Goal: Task Accomplishment & Management: Use online tool/utility

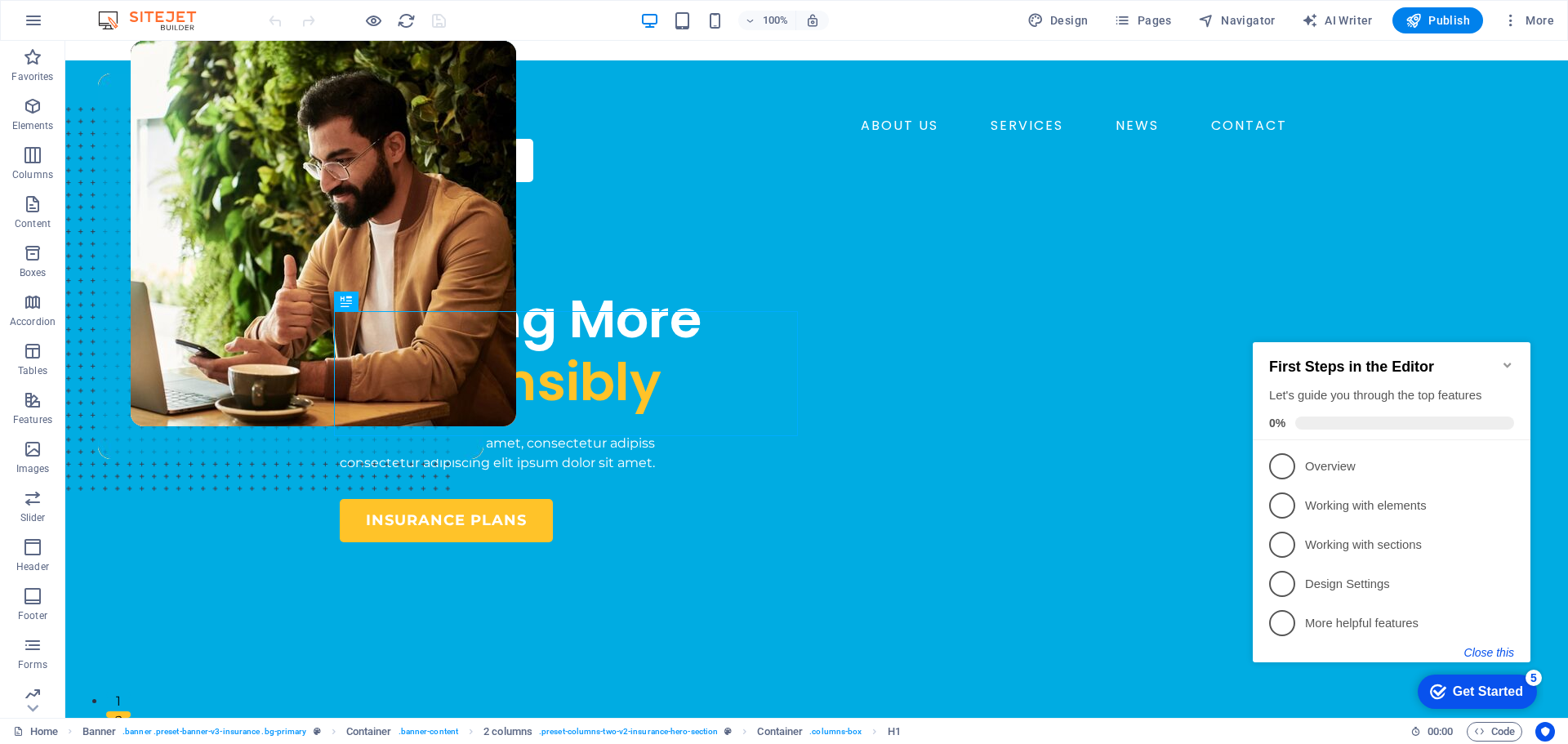
click at [1496, 646] on button "Close this" at bounding box center [1489, 652] width 50 height 13
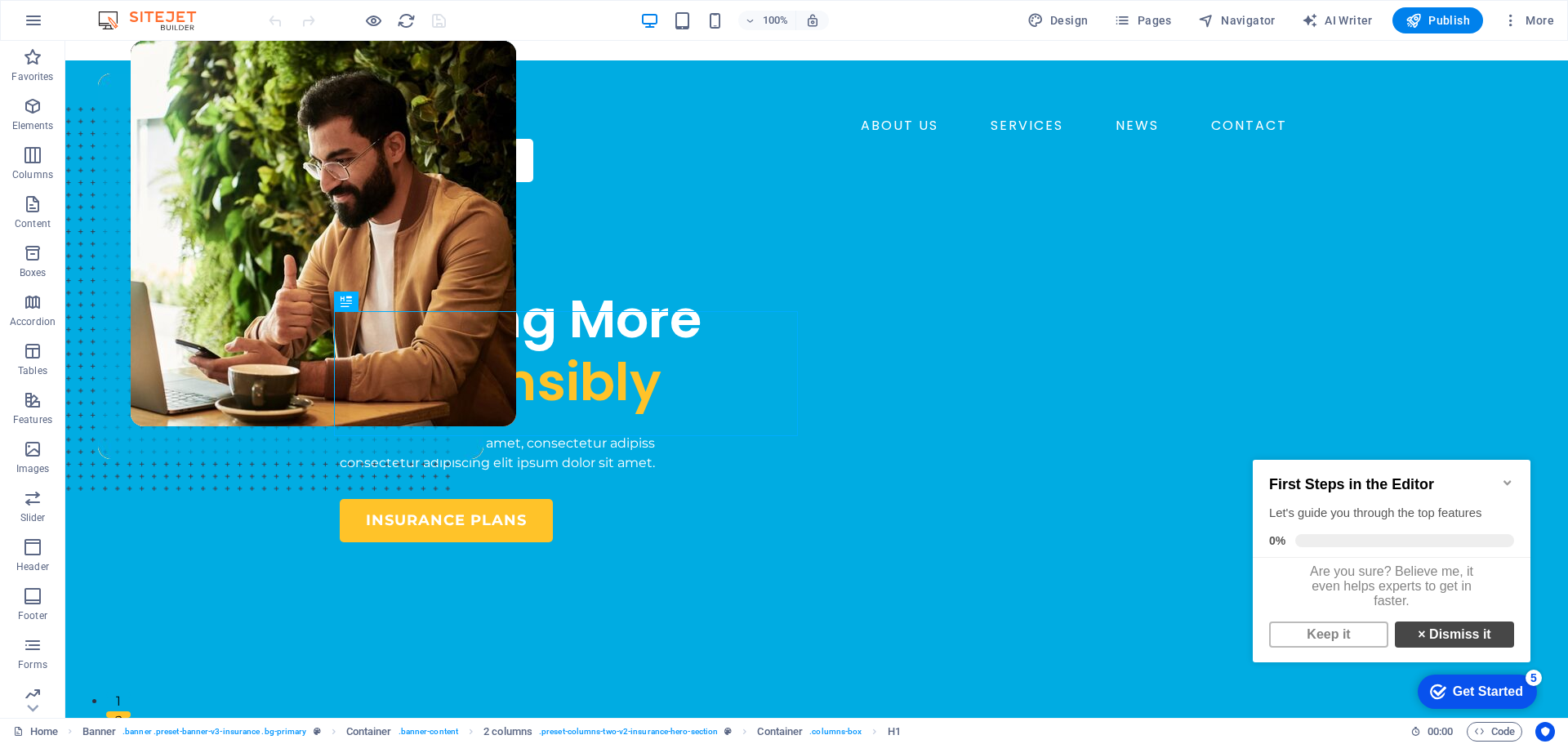
click at [1444, 636] on link "× Dismiss it" at bounding box center [1454, 634] width 119 height 26
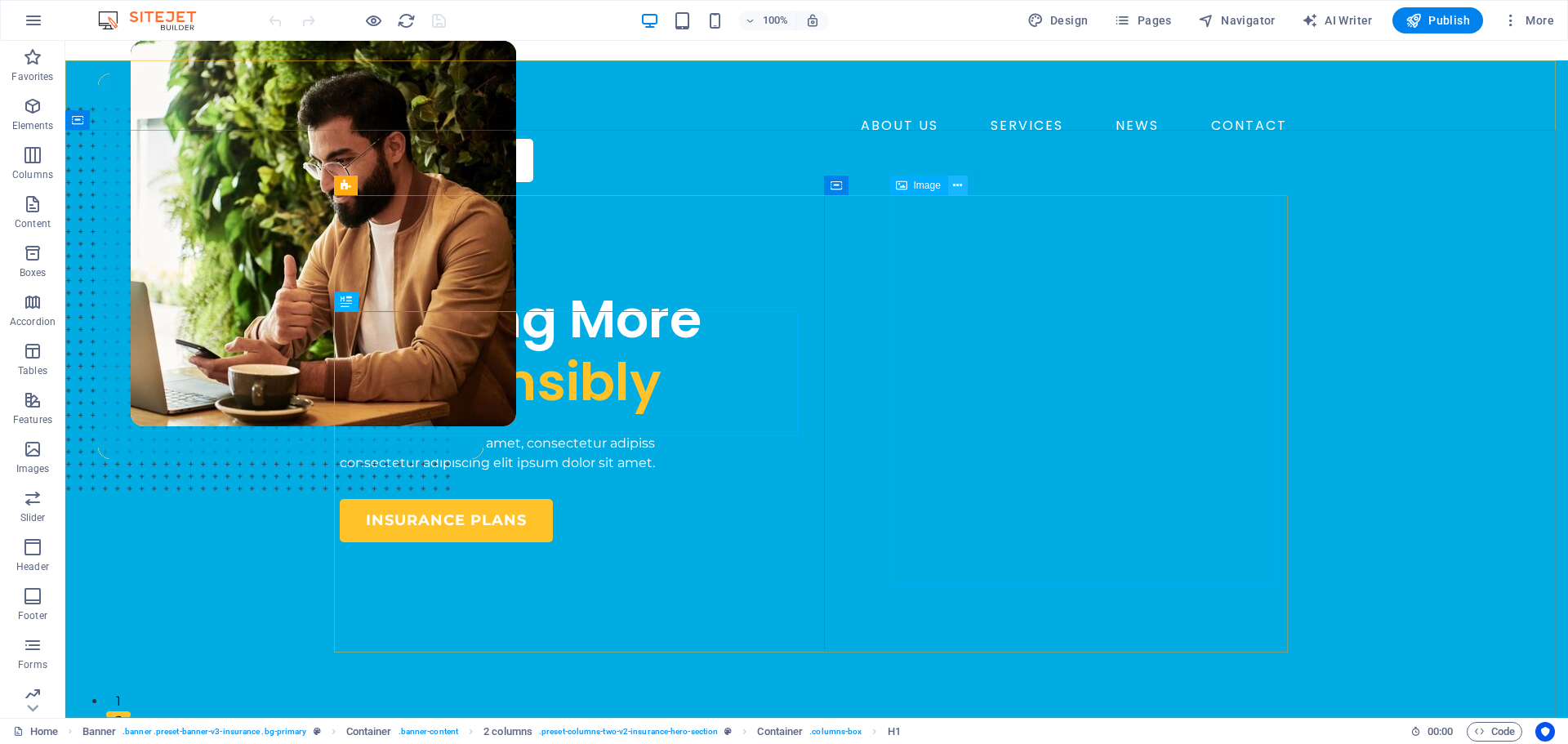
click at [950, 180] on button at bounding box center [958, 185] width 20 height 20
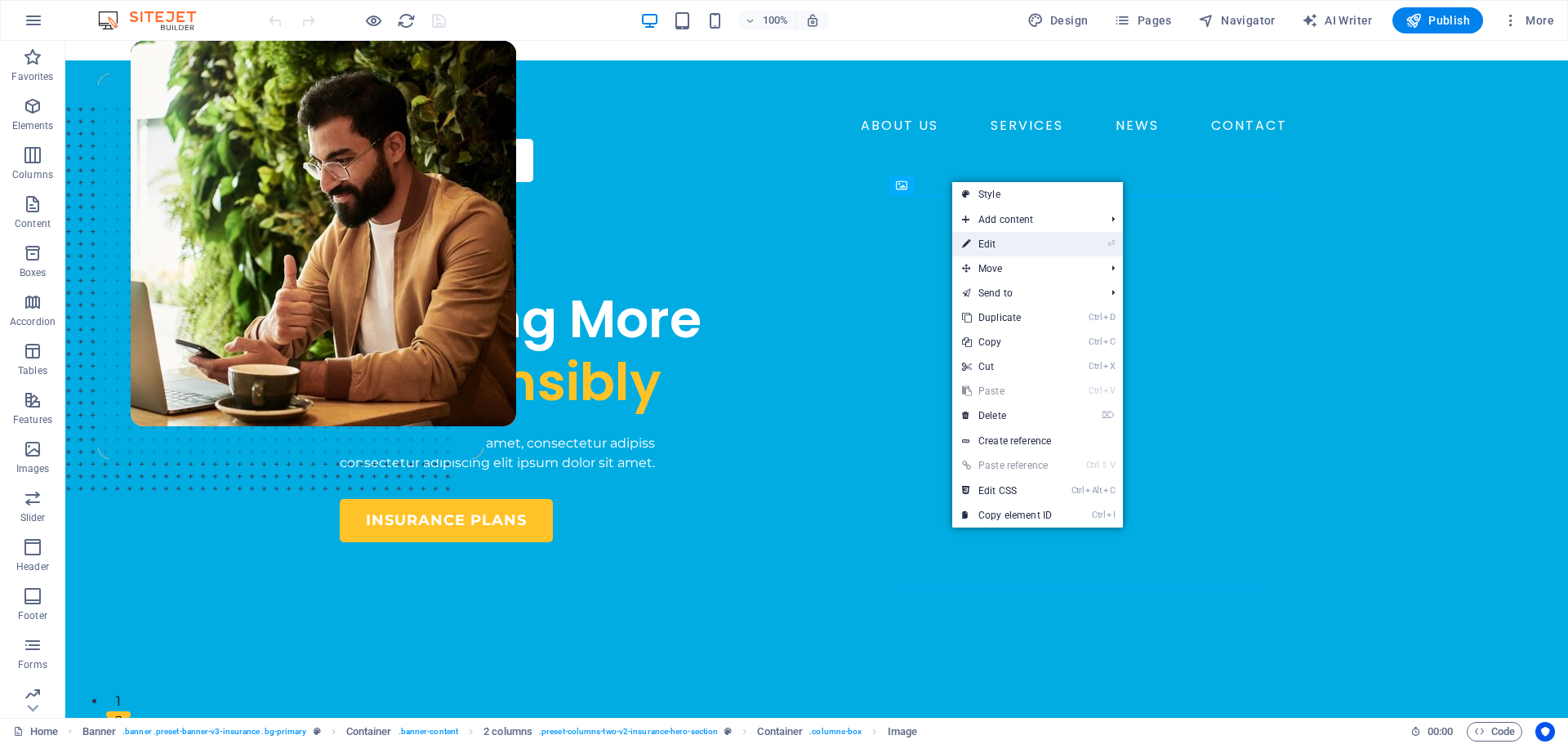
click at [982, 239] on link "⏎ Edit" at bounding box center [1006, 244] width 109 height 25
select select "px"
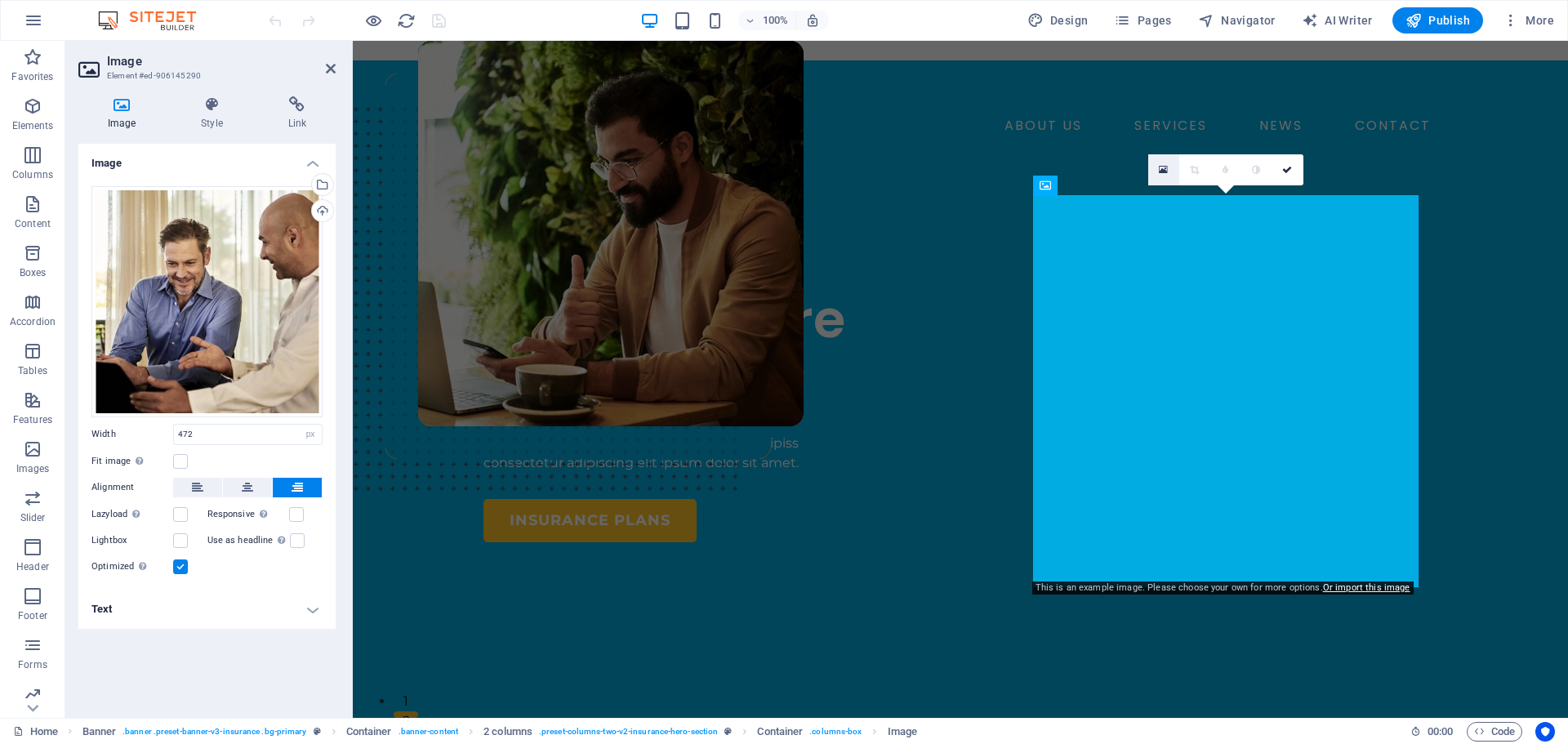
click at [1161, 165] on icon at bounding box center [1163, 169] width 9 height 11
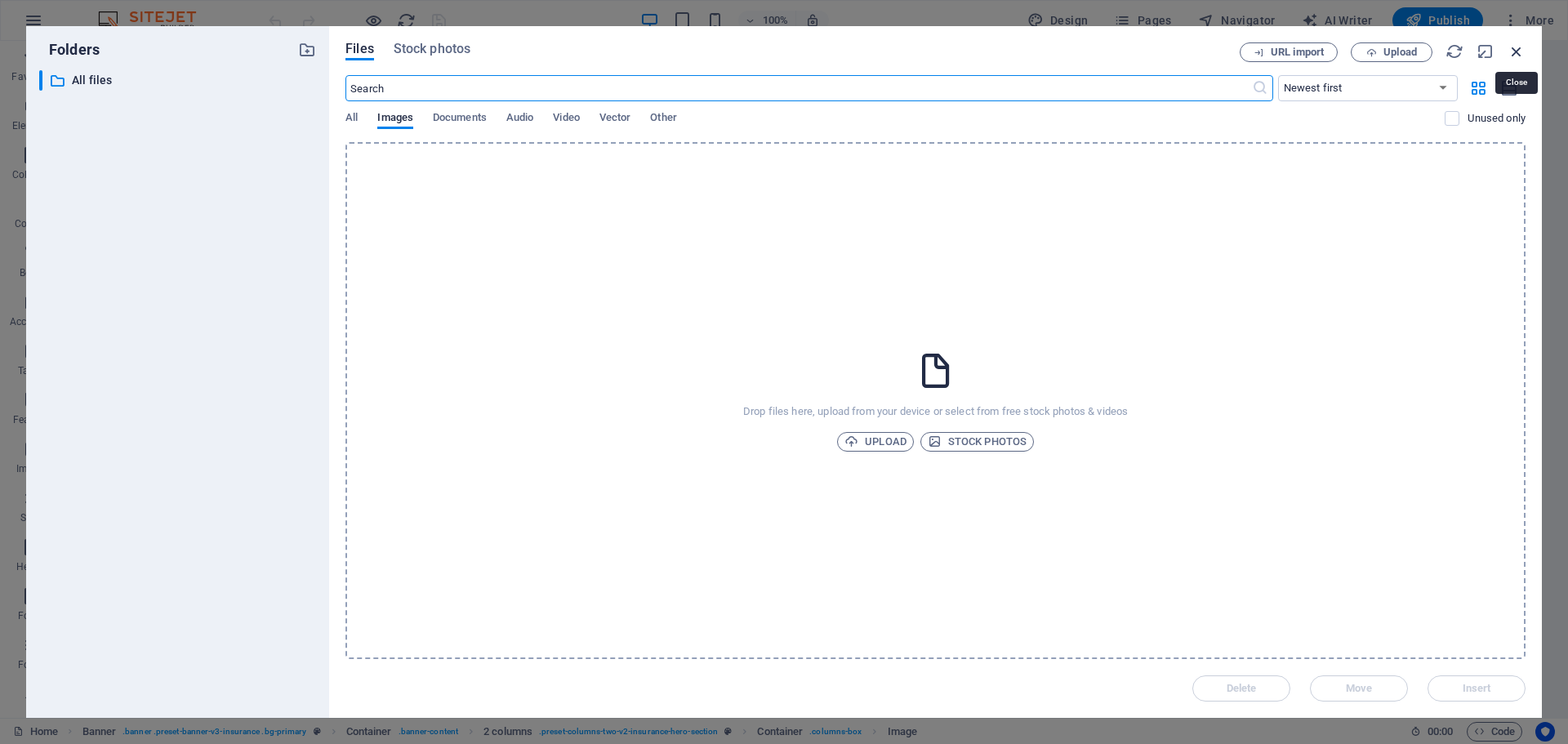
click at [1514, 52] on icon "button" at bounding box center [1516, 51] width 18 height 18
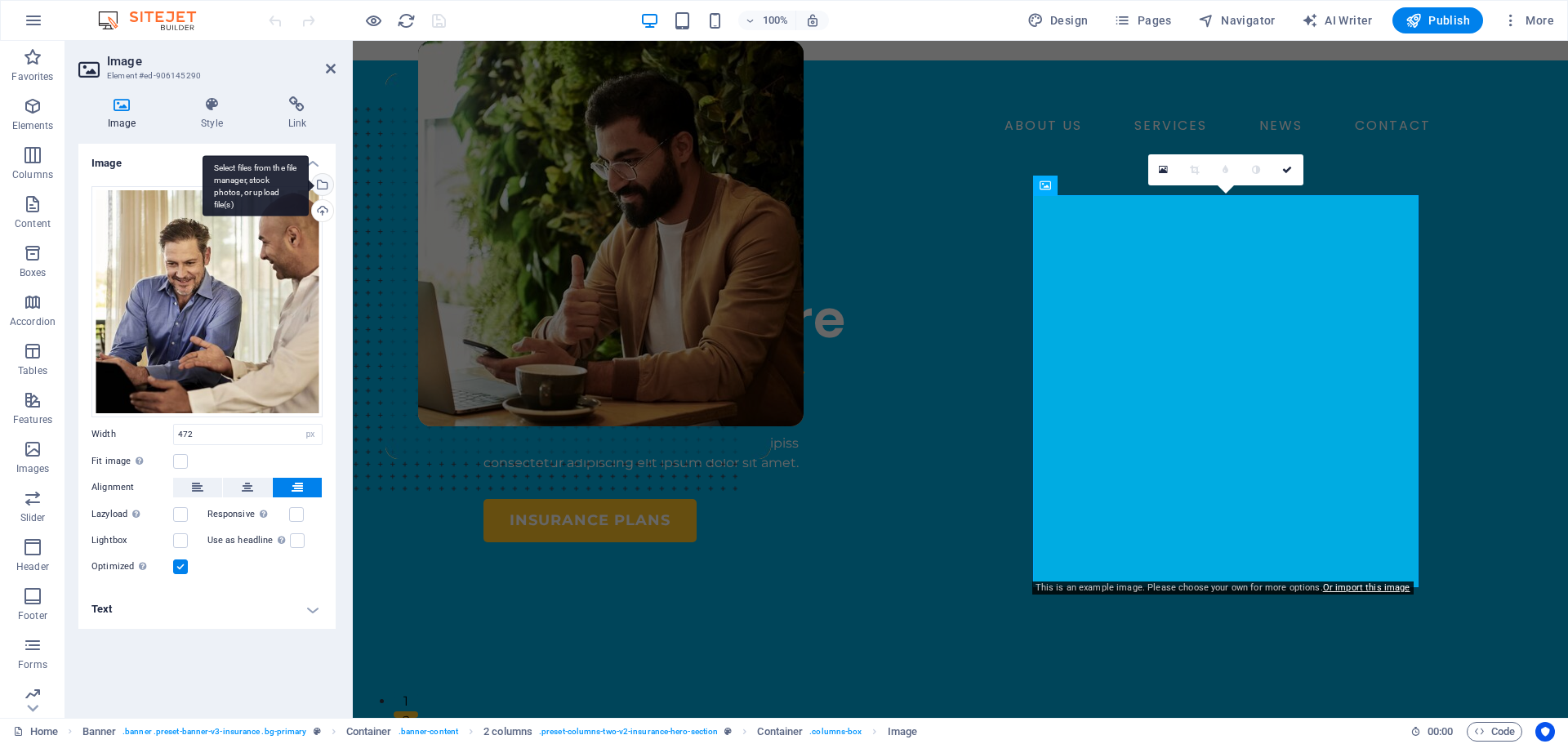
click at [322, 180] on div "Select files from the file manager, stock photos, or upload file(s)" at bounding box center [321, 186] width 25 height 25
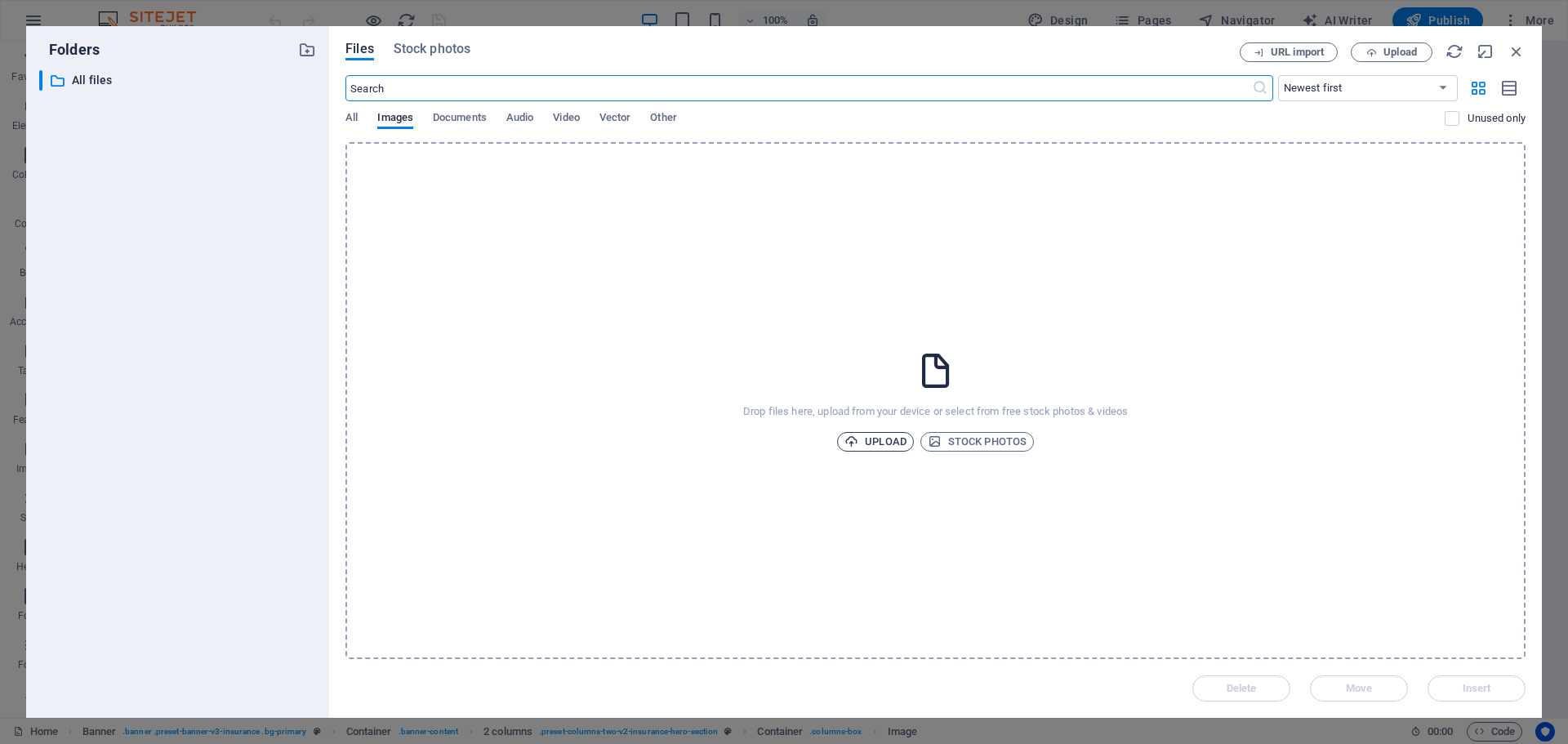
click at [888, 437] on span "Upload" at bounding box center [875, 441] width 62 height 20
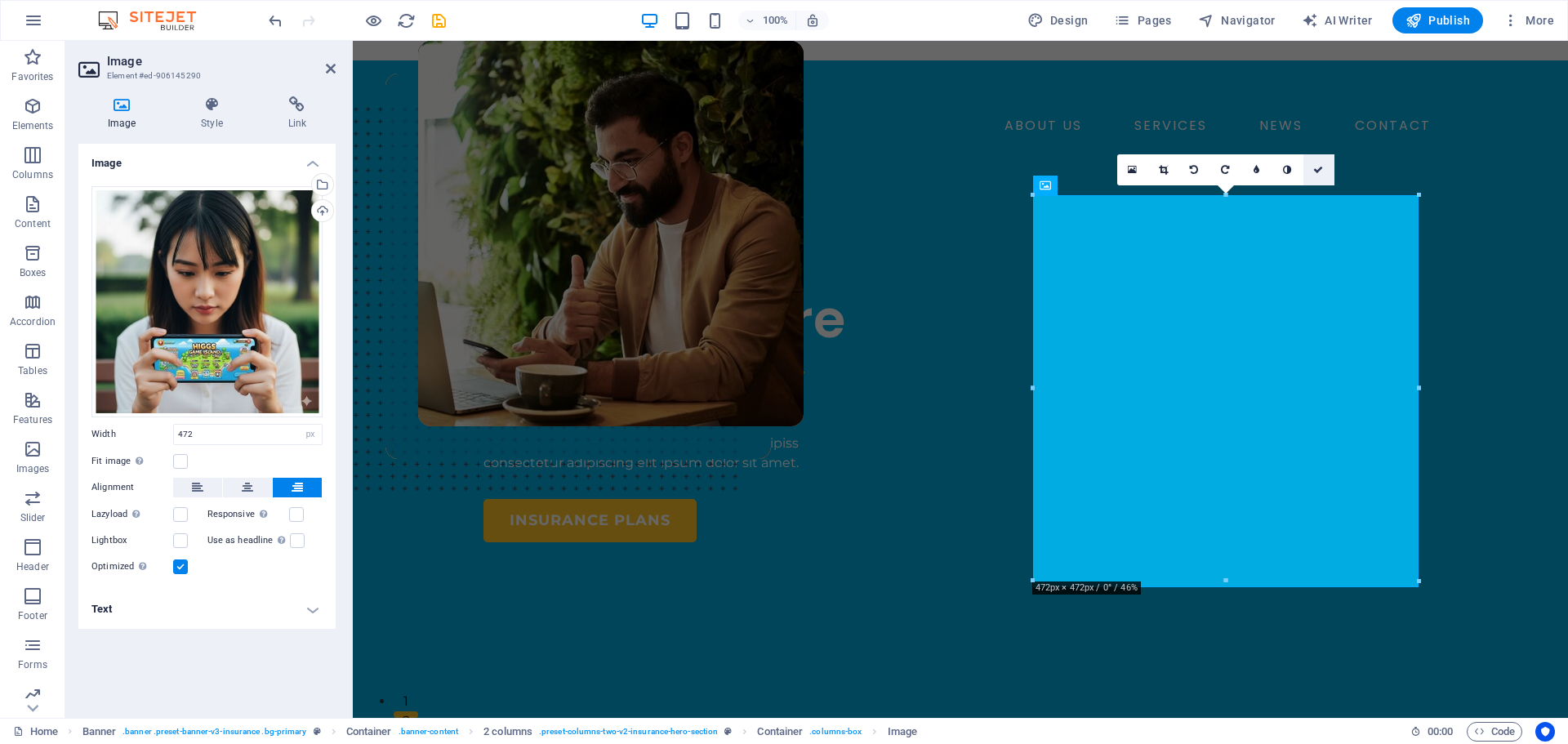
click at [1323, 174] on icon at bounding box center [1317, 169] width 9 height 9
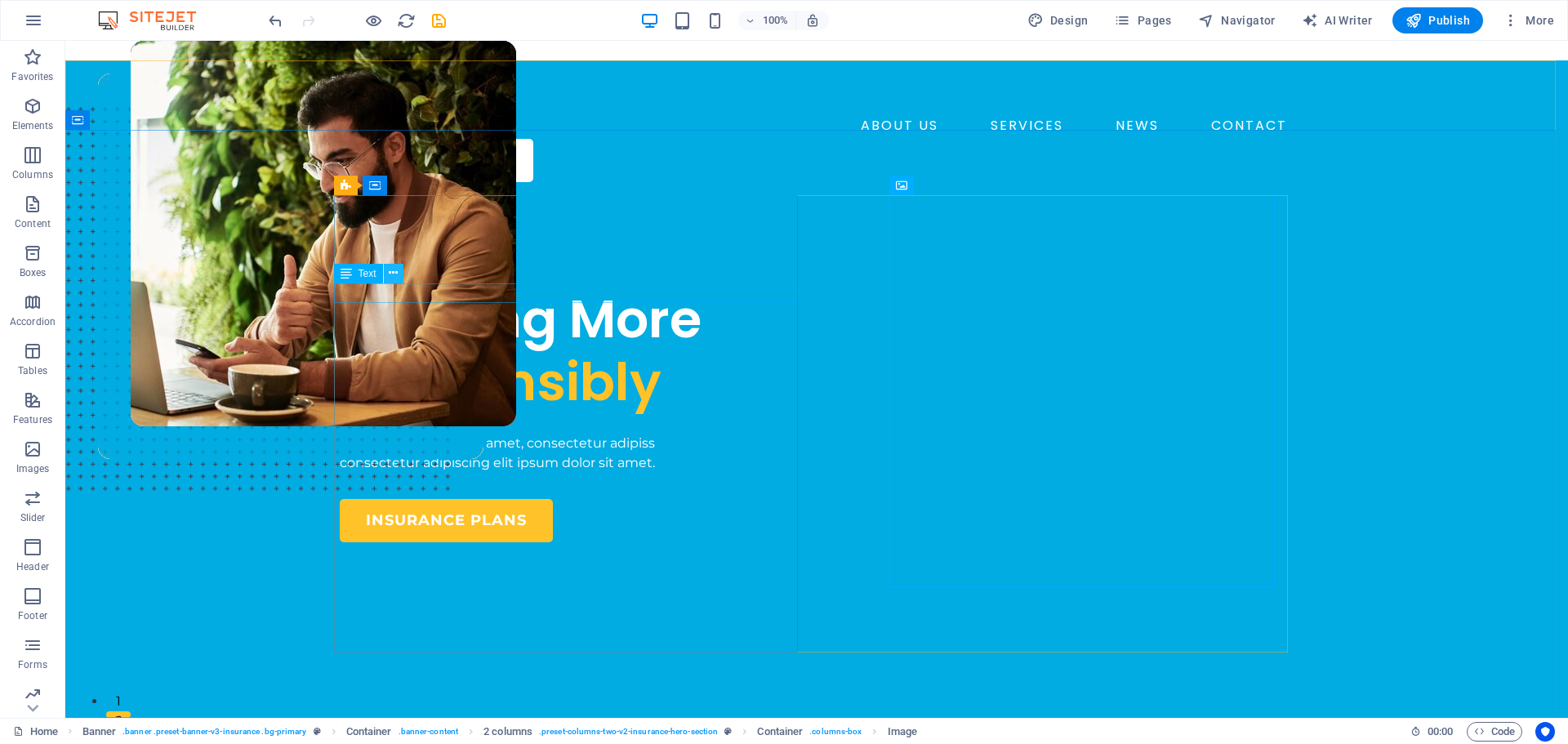
click at [402, 272] on button at bounding box center [393, 273] width 20 height 20
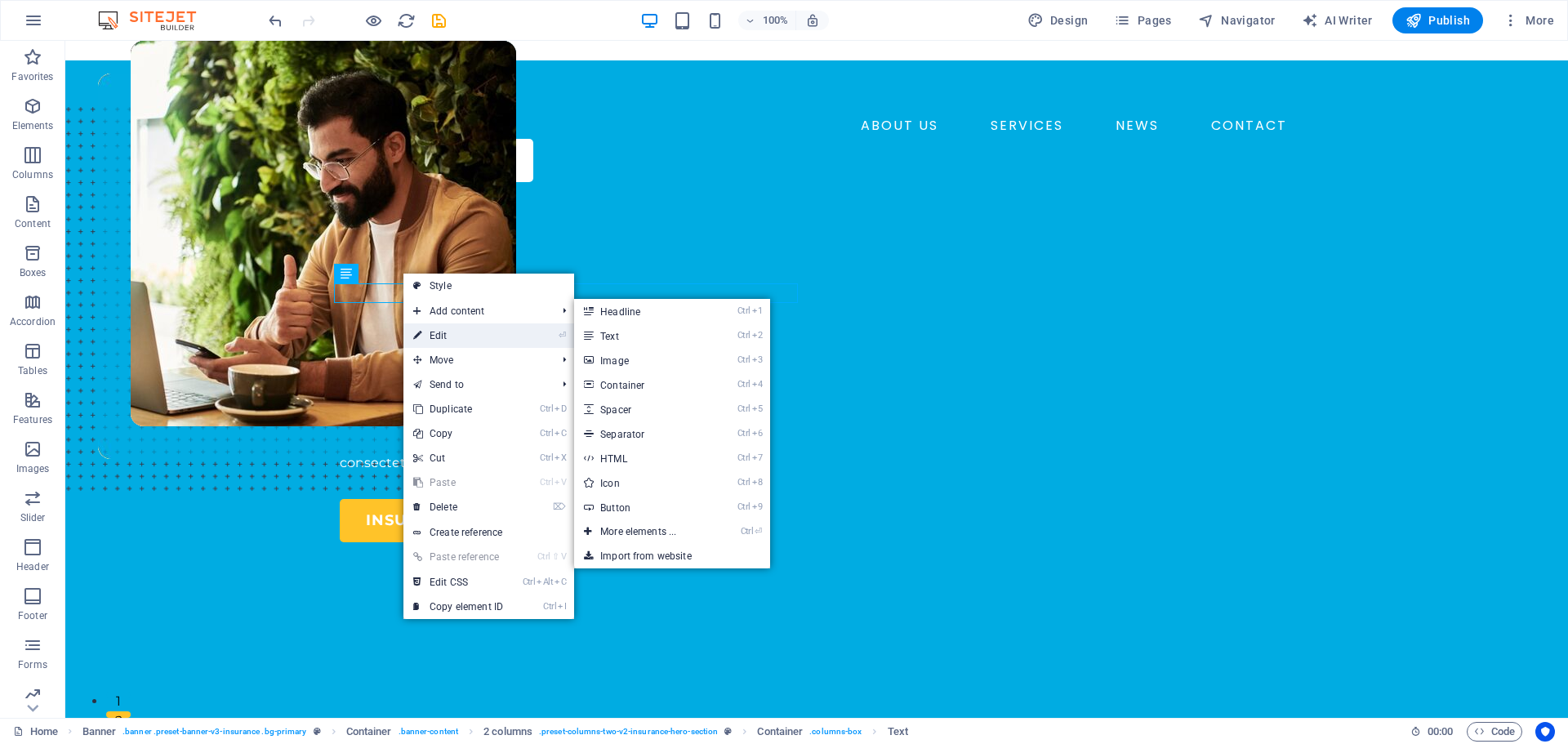
click at [441, 330] on link "⏎ Edit" at bounding box center [457, 336] width 109 height 25
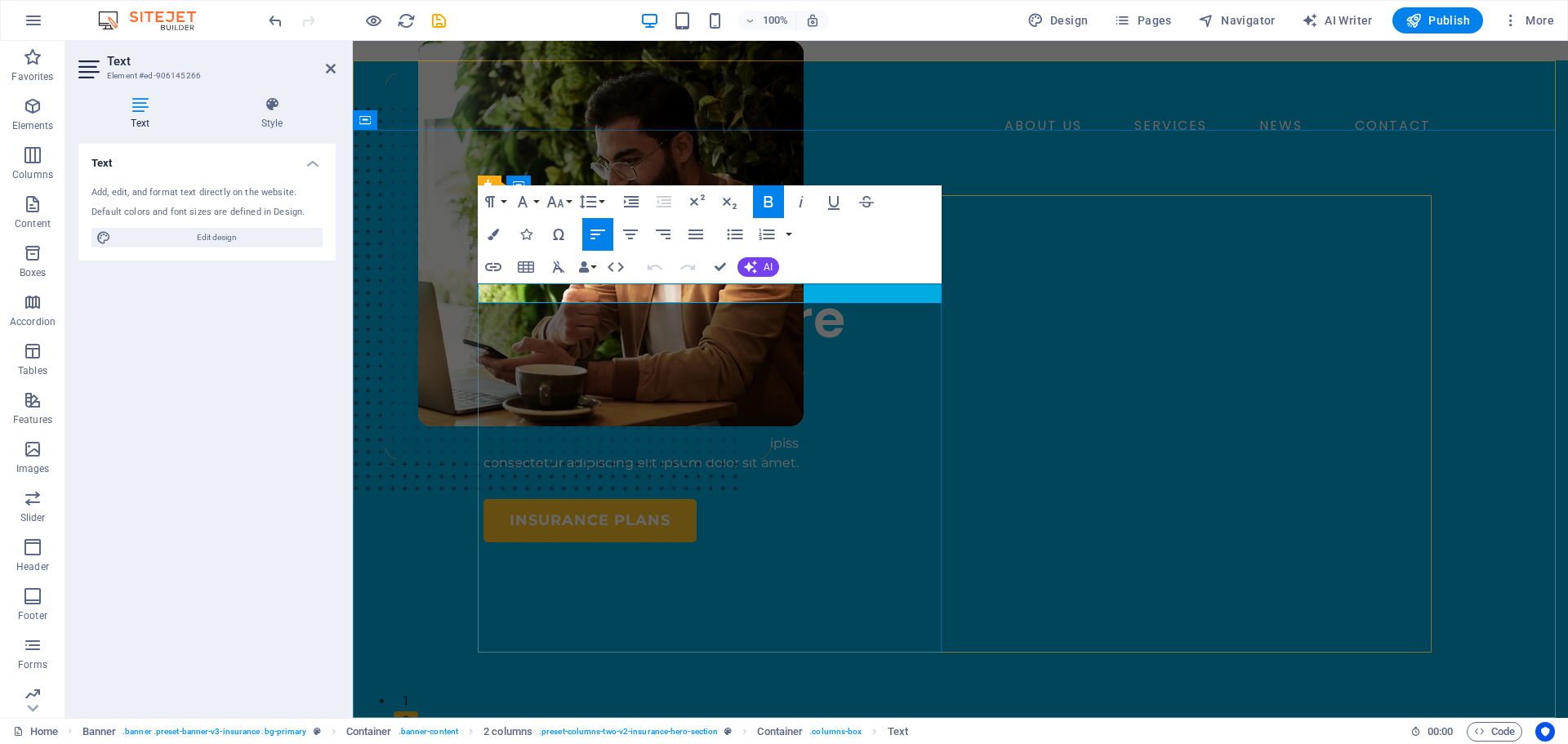
click at [630, 277] on strong "INSURANCE COMPANY" at bounding box center [560, 269] width 154 height 15
drag, startPoint x: 630, startPoint y: 287, endPoint x: 477, endPoint y: 284, distance: 153.0
click at [483, 277] on strong "INSURANCE COMPANY" at bounding box center [560, 269] width 154 height 15
click at [653, 260] on icon "button" at bounding box center [655, 267] width 20 height 20
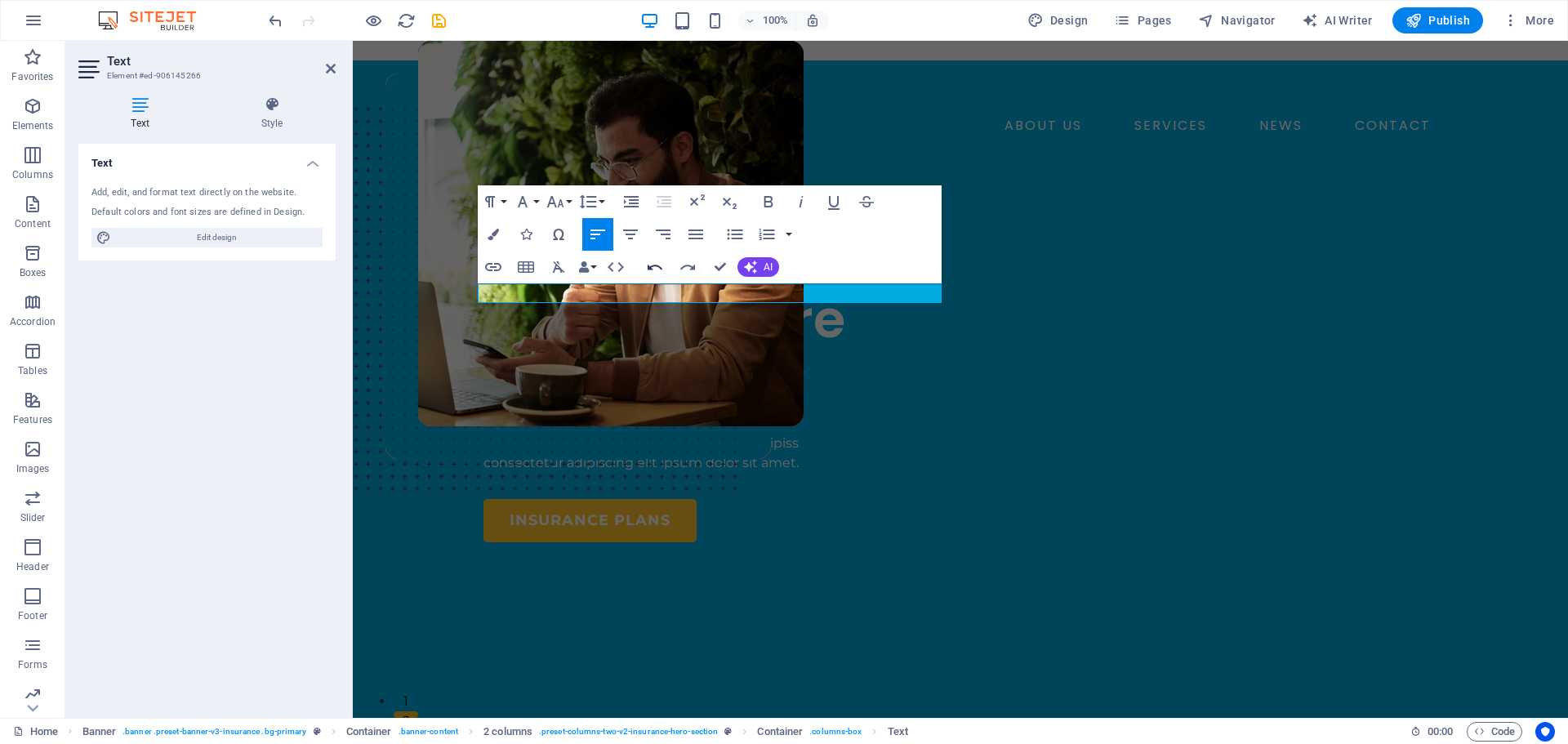
click at [653, 260] on icon "button" at bounding box center [655, 267] width 20 height 20
click at [648, 280] on p "INSURANCE COMPANY" at bounding box center [715, 269] width 463 height 20
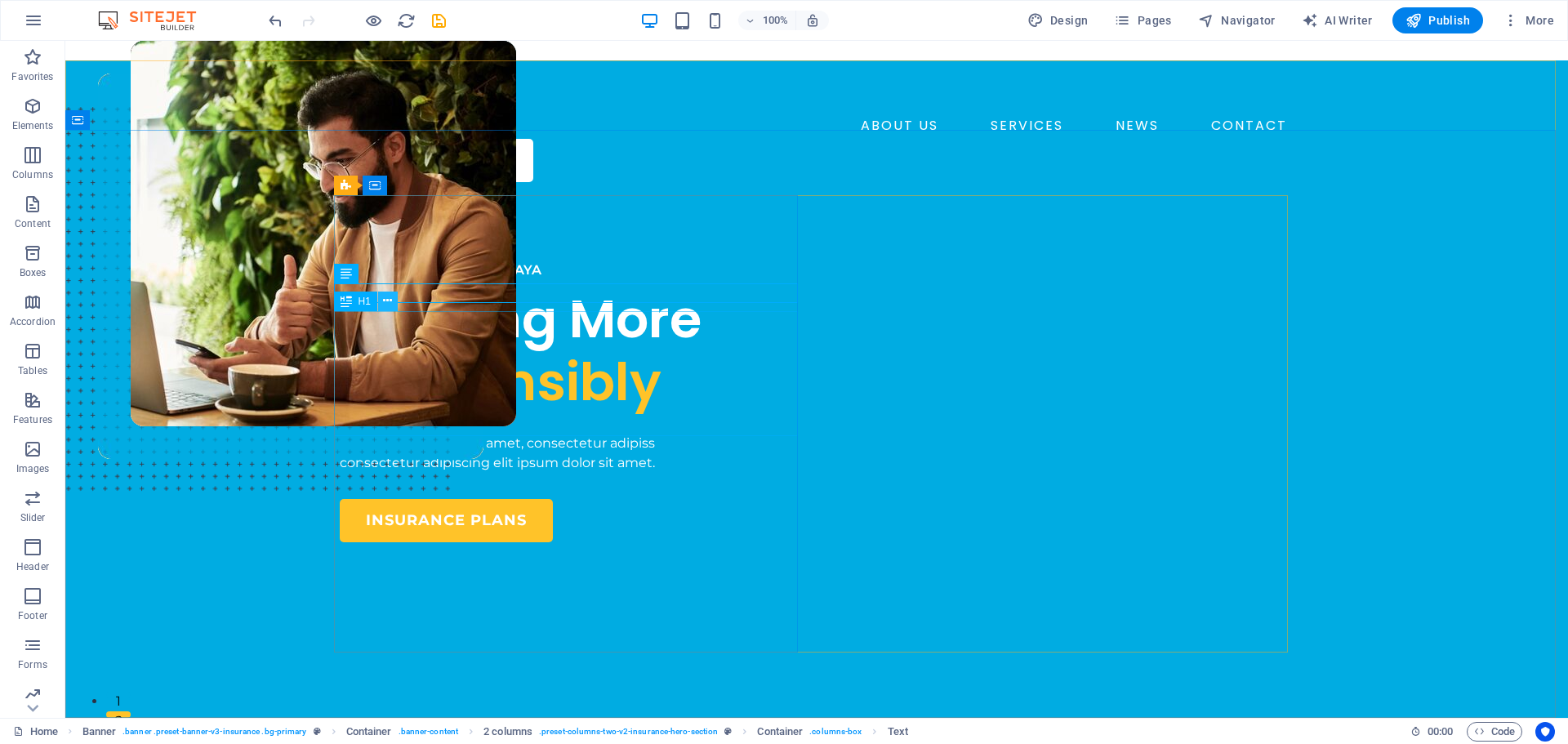
click at [389, 305] on icon at bounding box center [387, 301] width 9 height 17
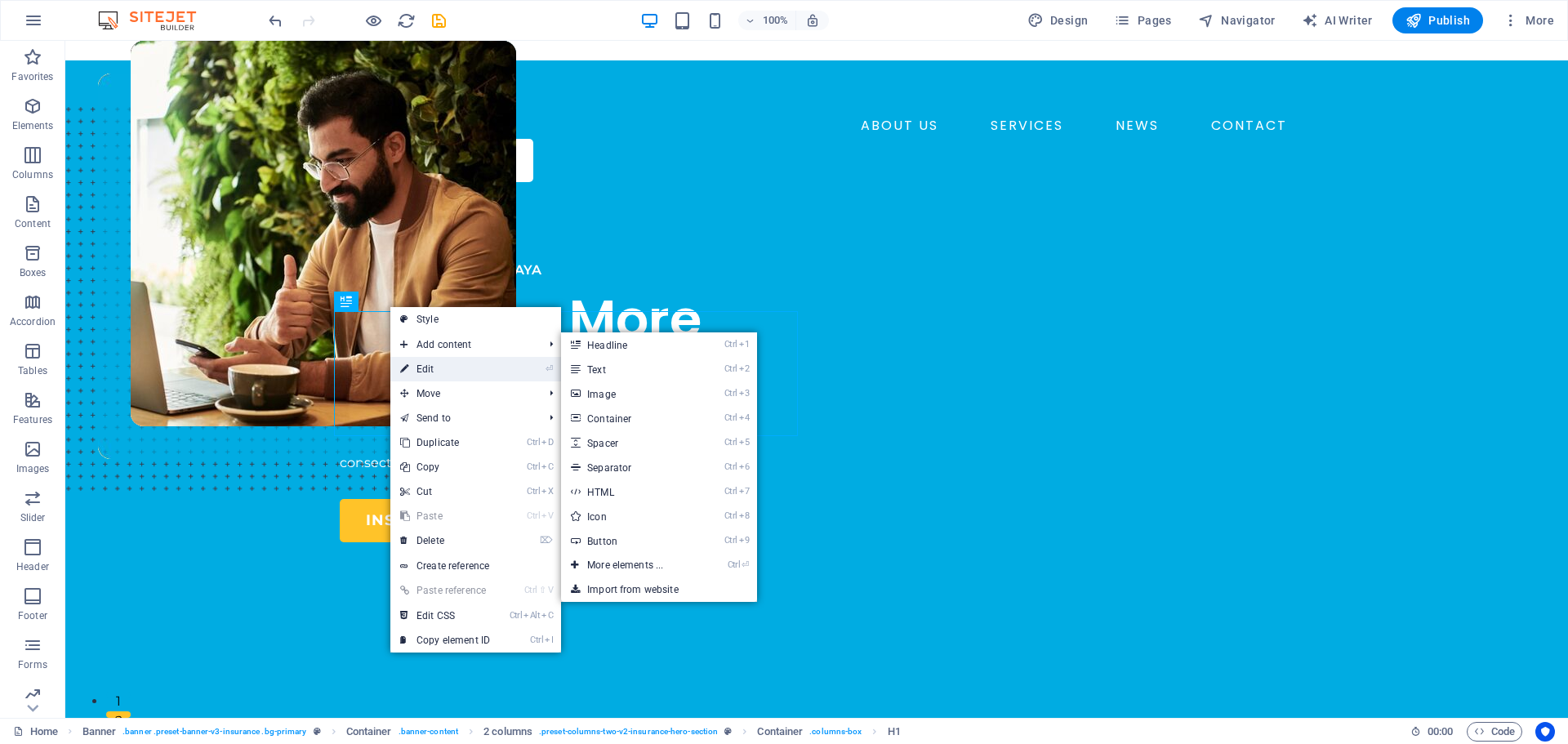
click at [445, 362] on link "⏎ Edit" at bounding box center [445, 369] width 109 height 25
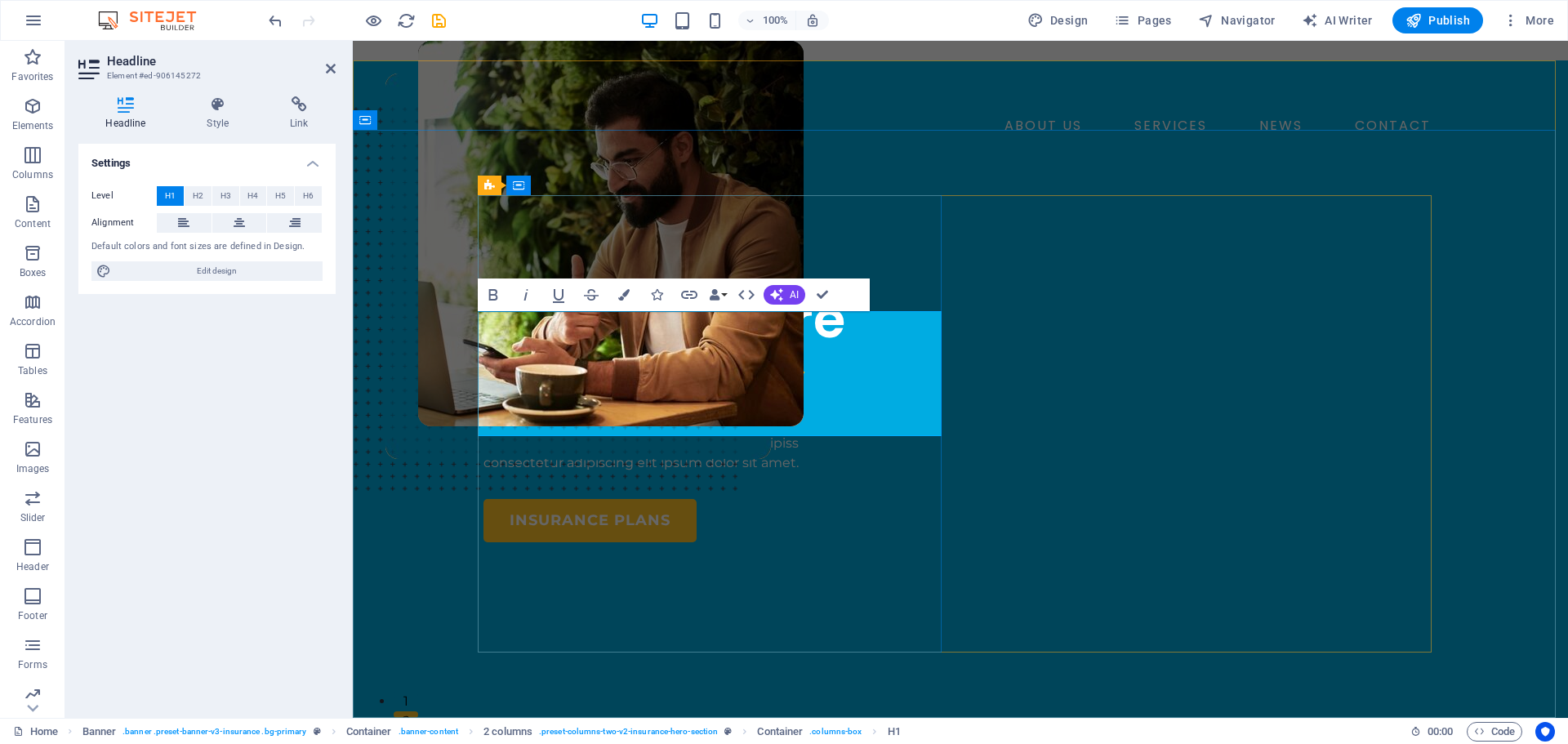
click at [786, 407] on span "Responsibly" at bounding box center [644, 381] width 322 height 73
drag, startPoint x: 840, startPoint y: 350, endPoint x: 497, endPoint y: 358, distance: 343.1
click at [497, 355] on span "Insuring More" at bounding box center [663, 318] width 361 height 73
drag, startPoint x: 804, startPoint y: 413, endPoint x: 512, endPoint y: 418, distance: 292.0
click at [512, 414] on h1 "Bongkar Responsibly" at bounding box center [715, 351] width 463 height 126
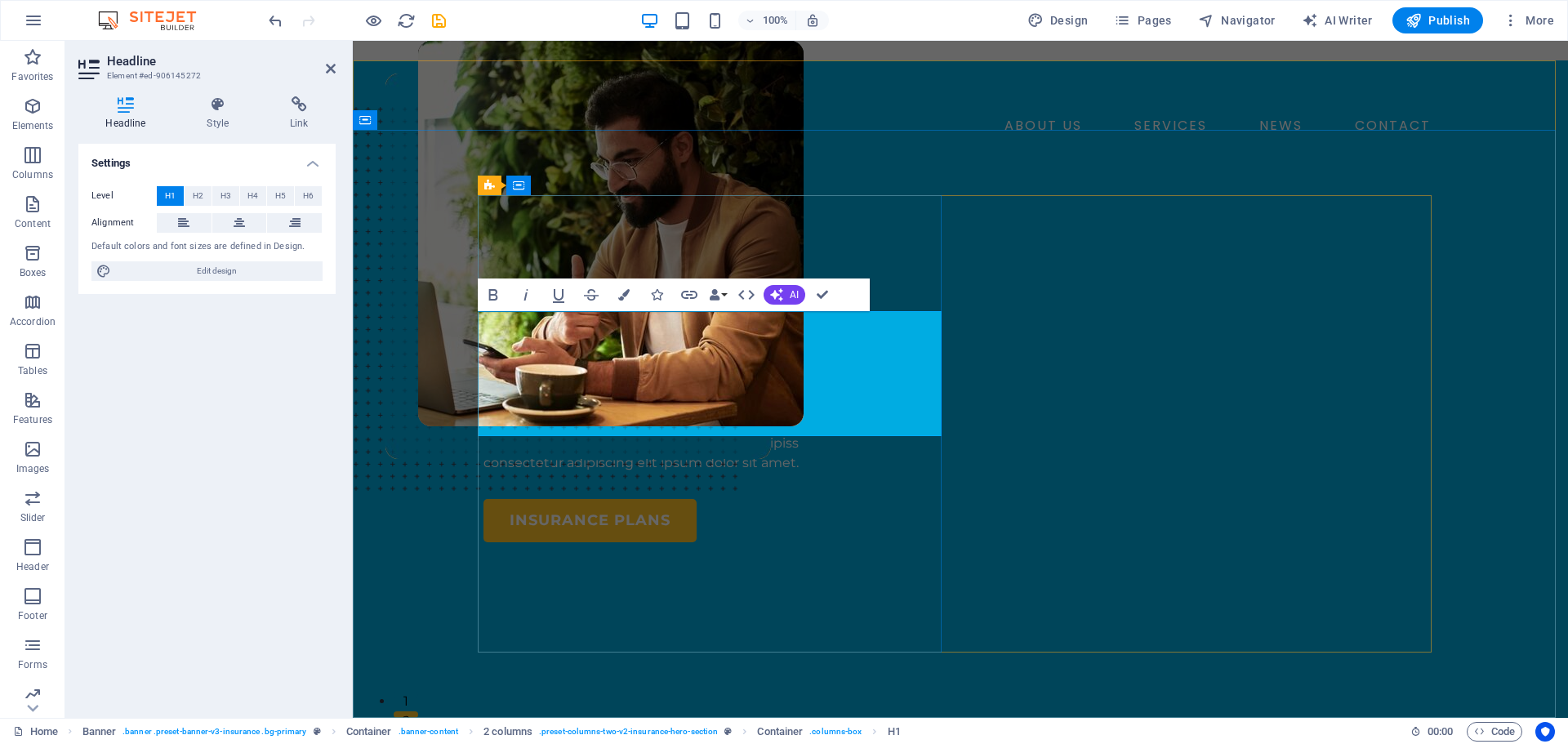
click at [730, 357] on h1 "Bongkar R" at bounding box center [715, 351] width 463 height 126
click at [520, 399] on h1 "Bongkar Chip R" at bounding box center [715, 351] width 463 height 126
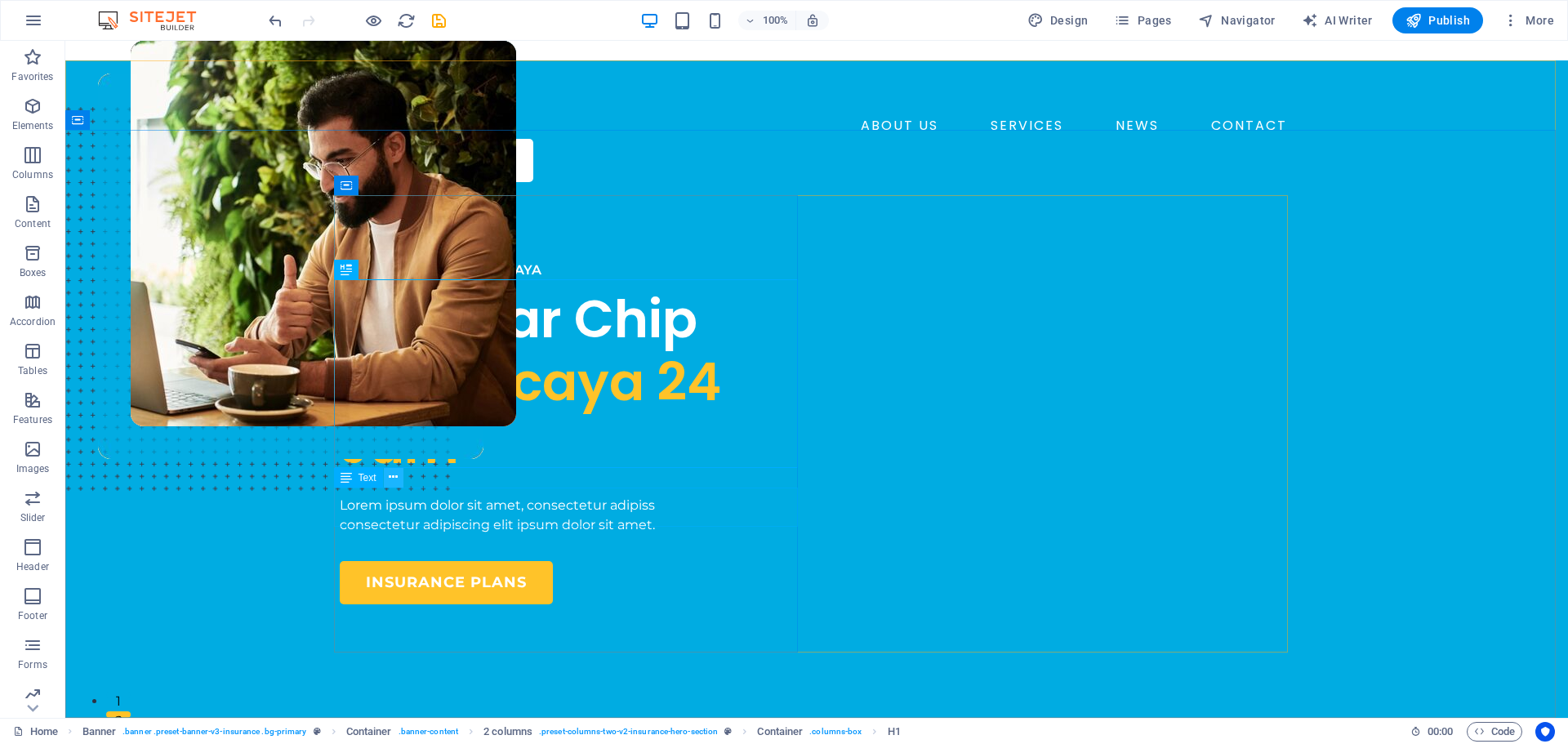
click at [397, 480] on icon at bounding box center [393, 477] width 9 height 17
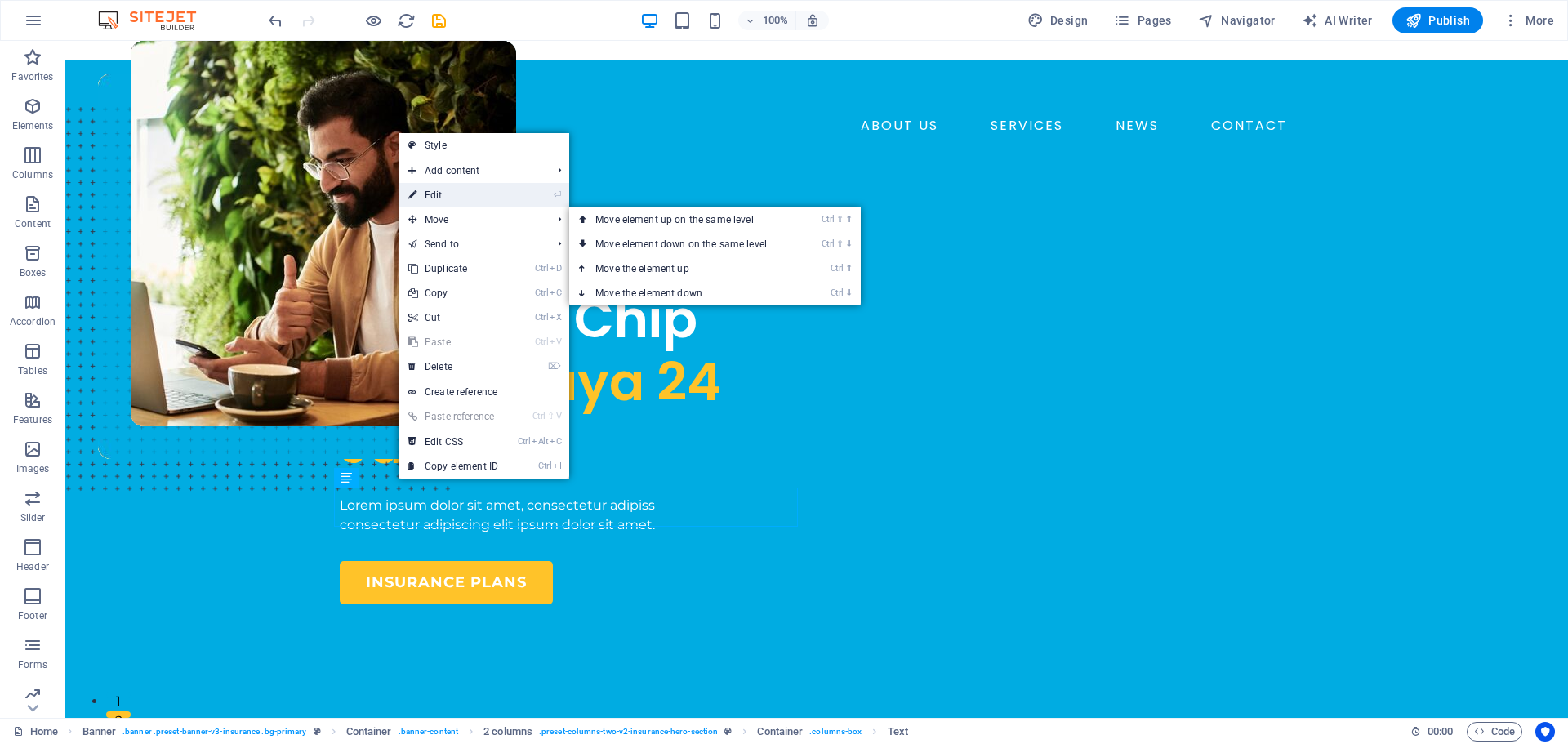
drag, startPoint x: 458, startPoint y: 197, endPoint x: 108, endPoint y: 160, distance: 352.0
click at [458, 197] on link "⏎ Edit" at bounding box center [452, 195] width 109 height 25
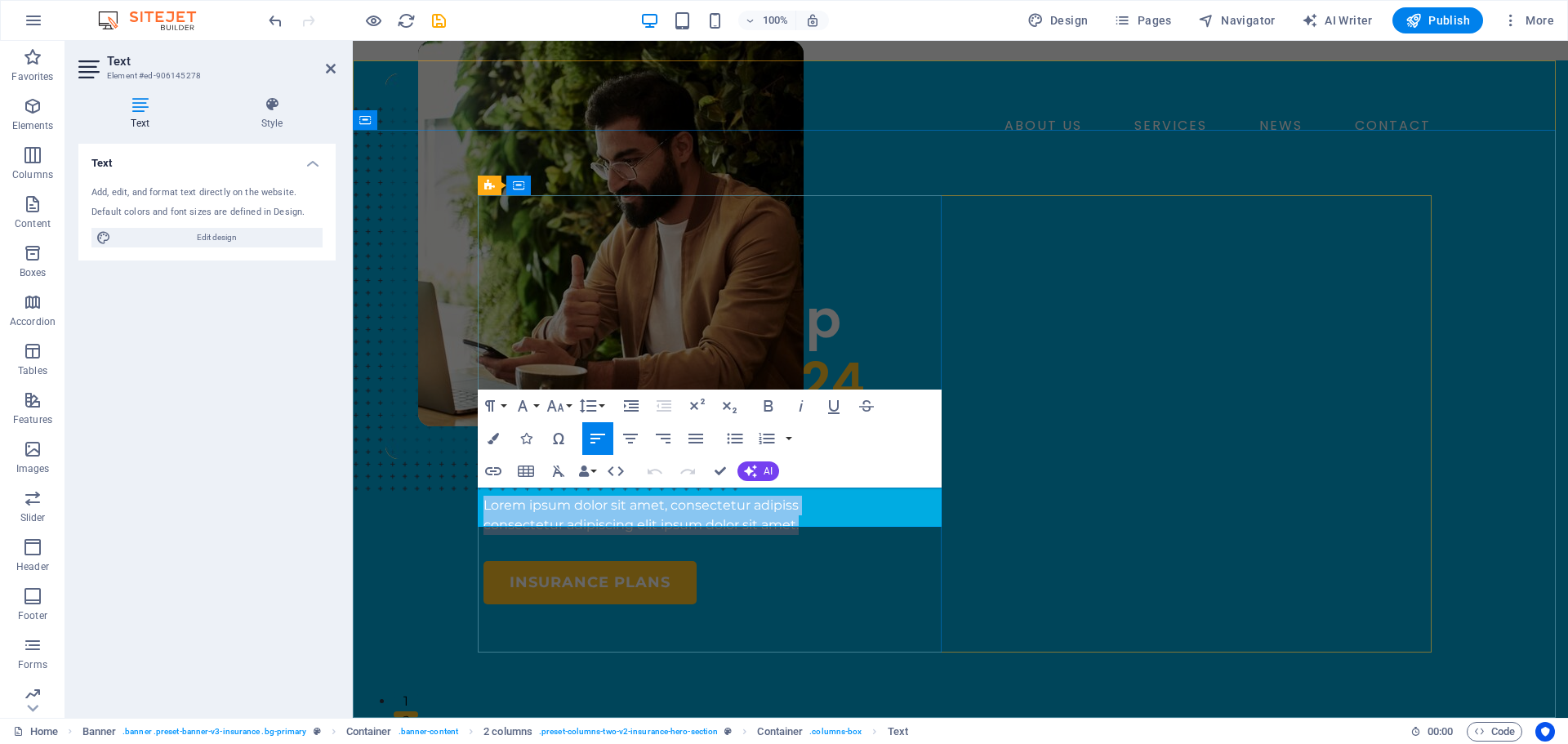
drag, startPoint x: 812, startPoint y: 521, endPoint x: 468, endPoint y: 494, distance: 345.1
click at [468, 494] on div "BONGKAR CHIP TERPERCAYA Bongkar Chip Terpercaya 24 Jam Lorem ipsum dolor sit am…" at bounding box center [960, 667] width 1215 height 945
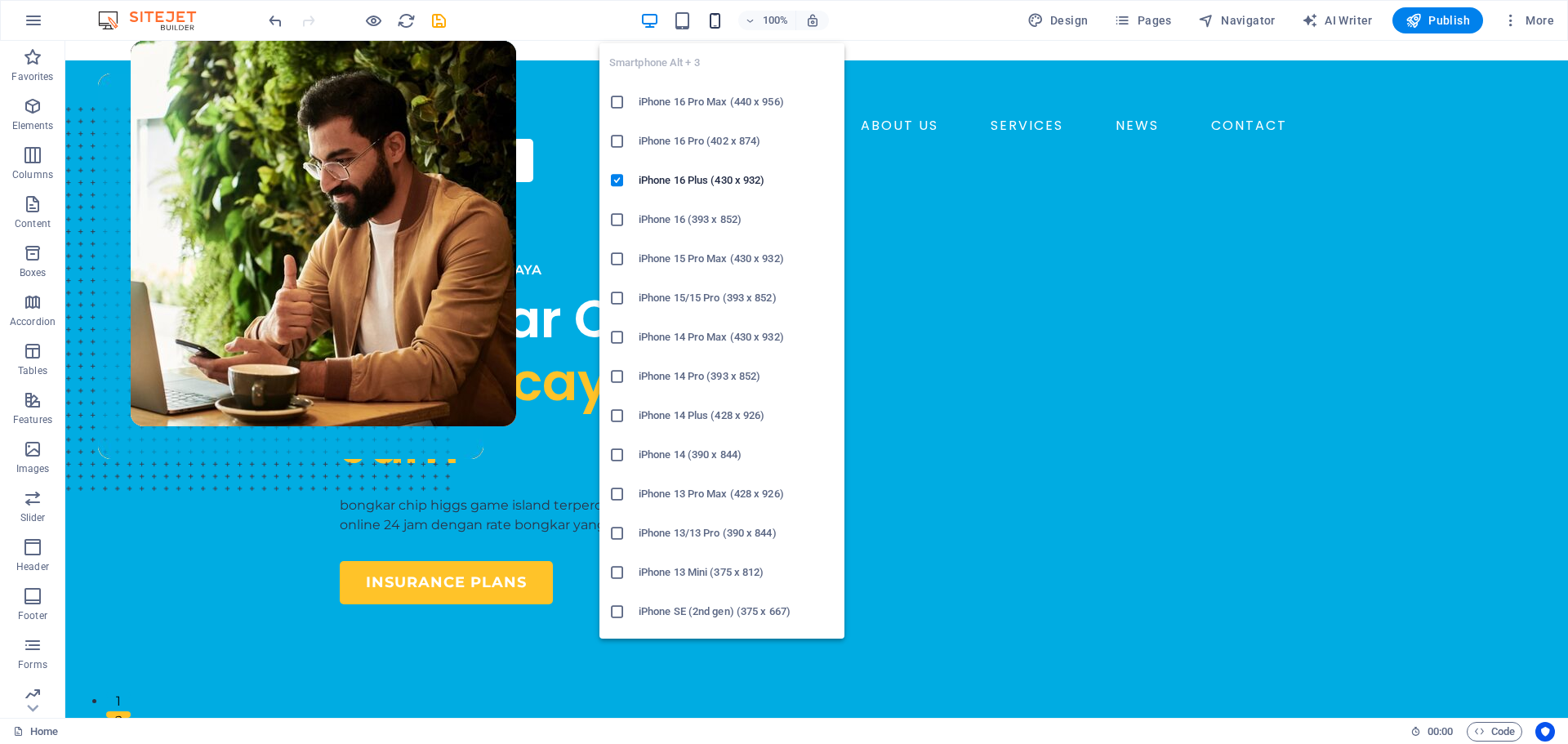
click at [720, 23] on icon "button" at bounding box center [715, 21] width 19 height 19
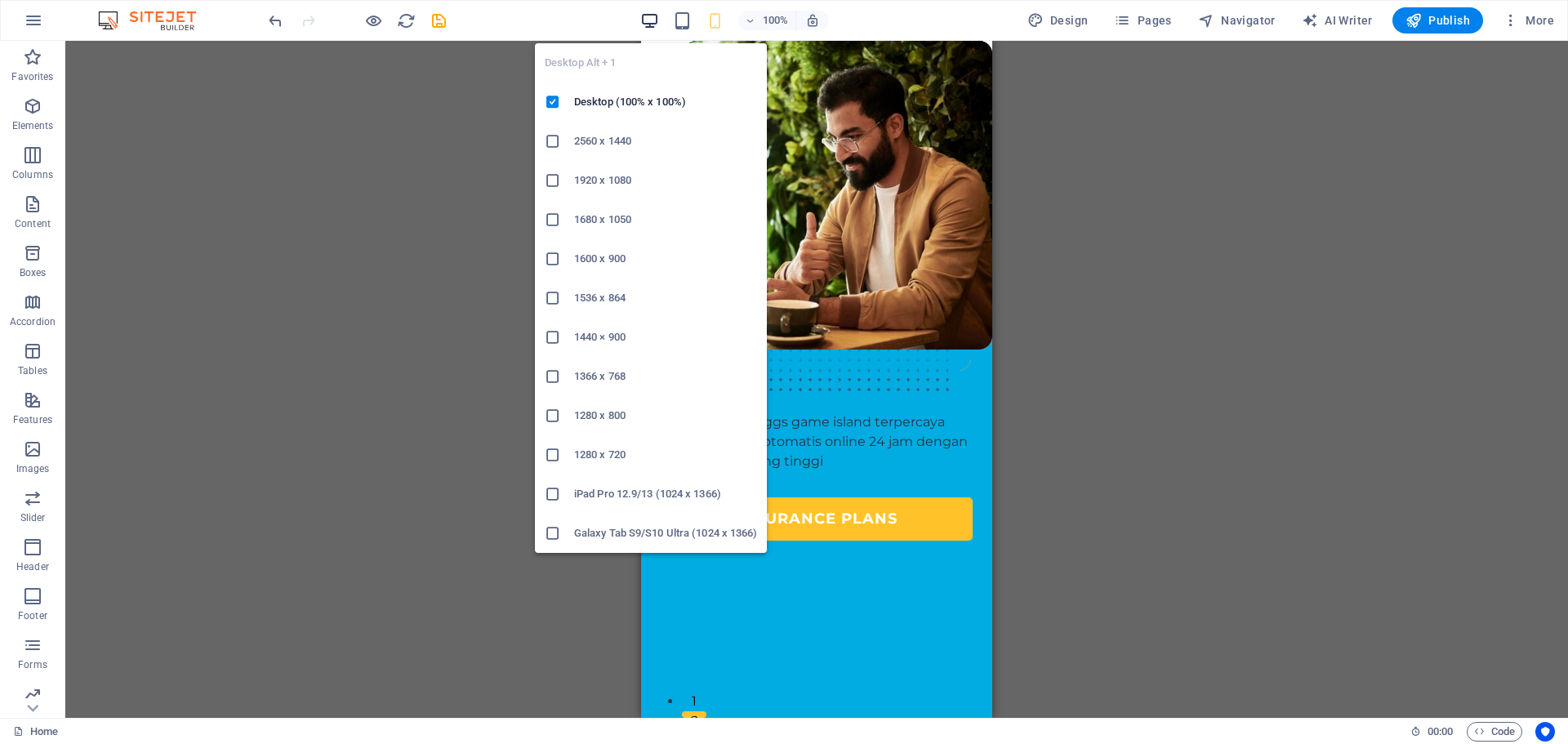
click at [659, 20] on icon "button" at bounding box center [650, 21] width 19 height 19
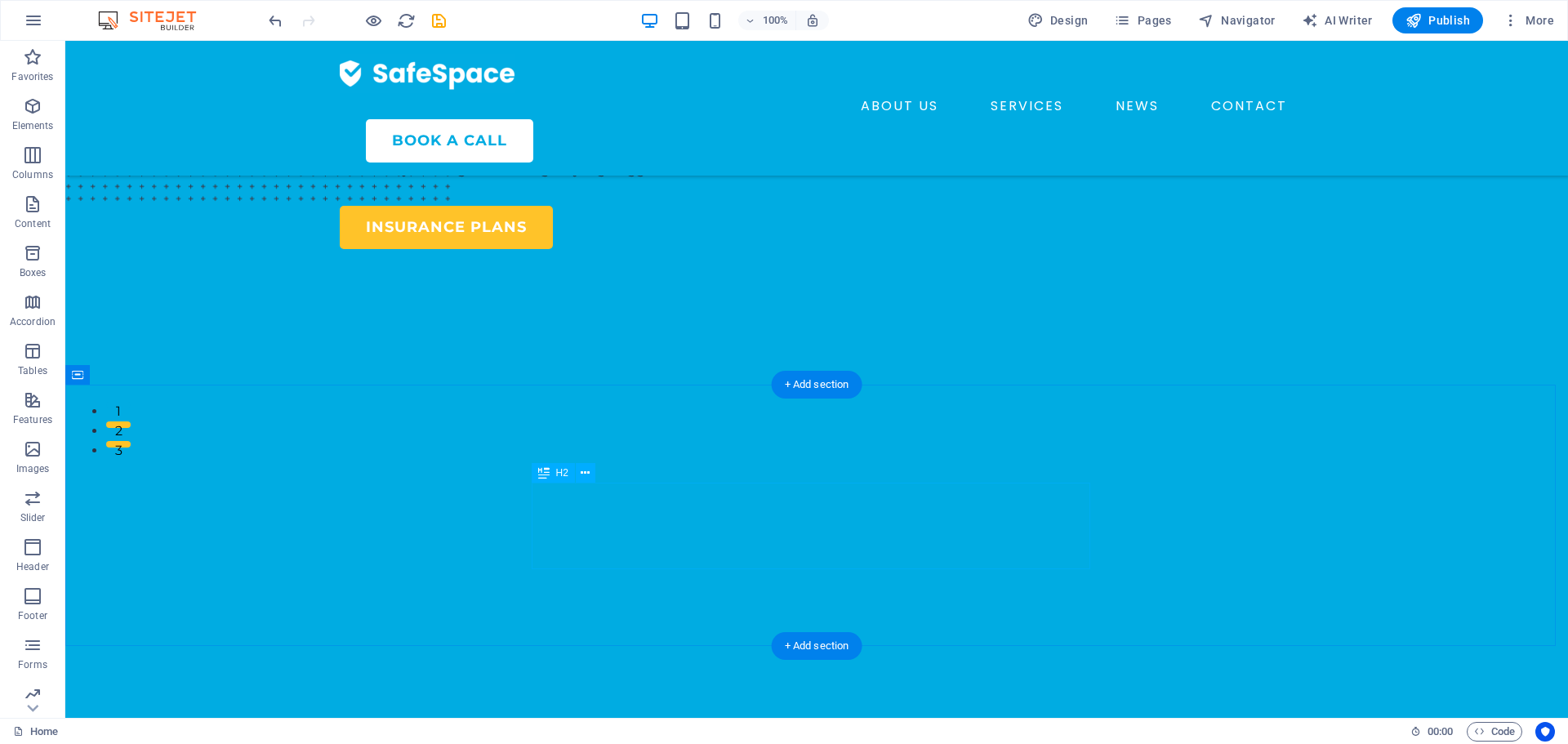
scroll to position [490, 0]
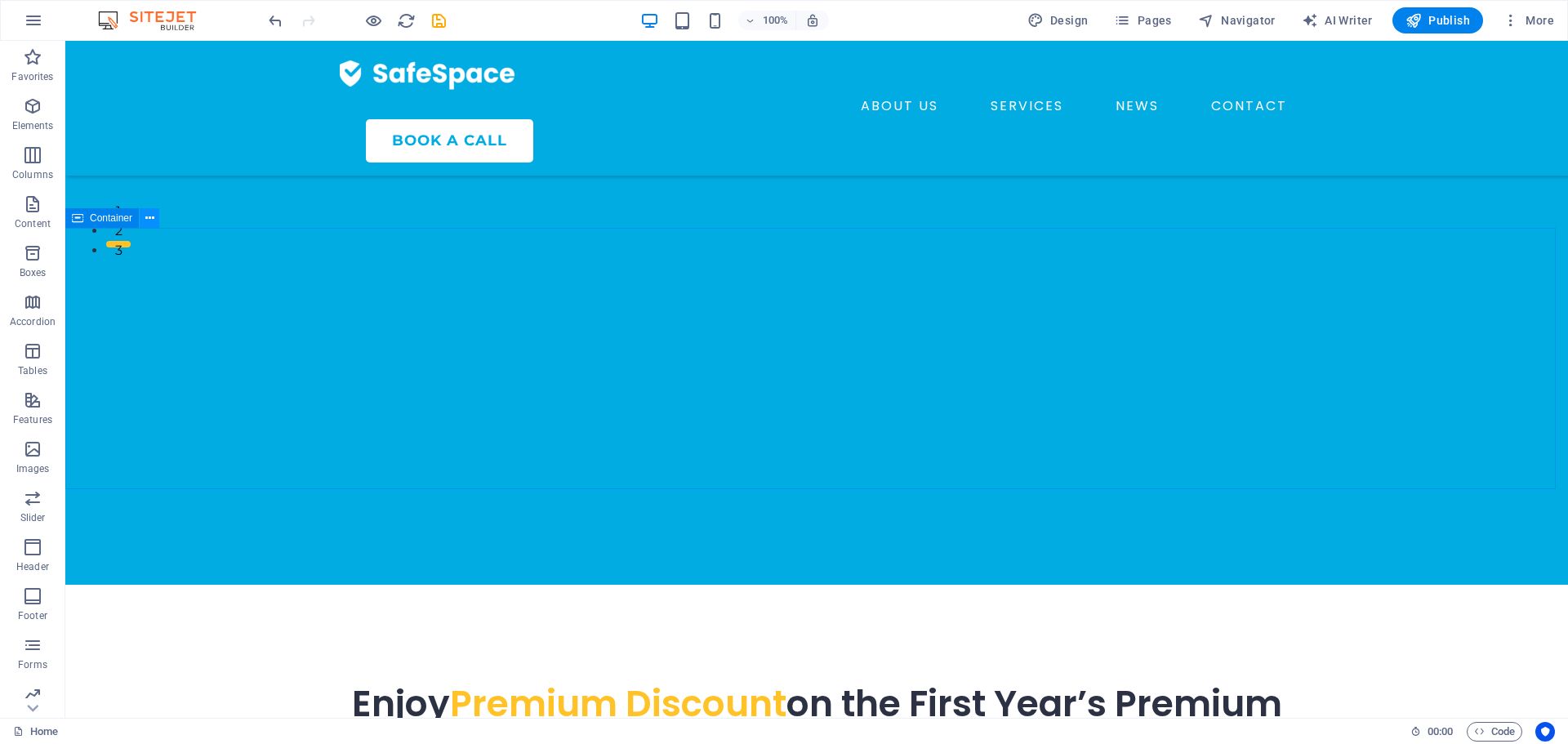
click at [145, 218] on icon at bounding box center [149, 218] width 9 height 17
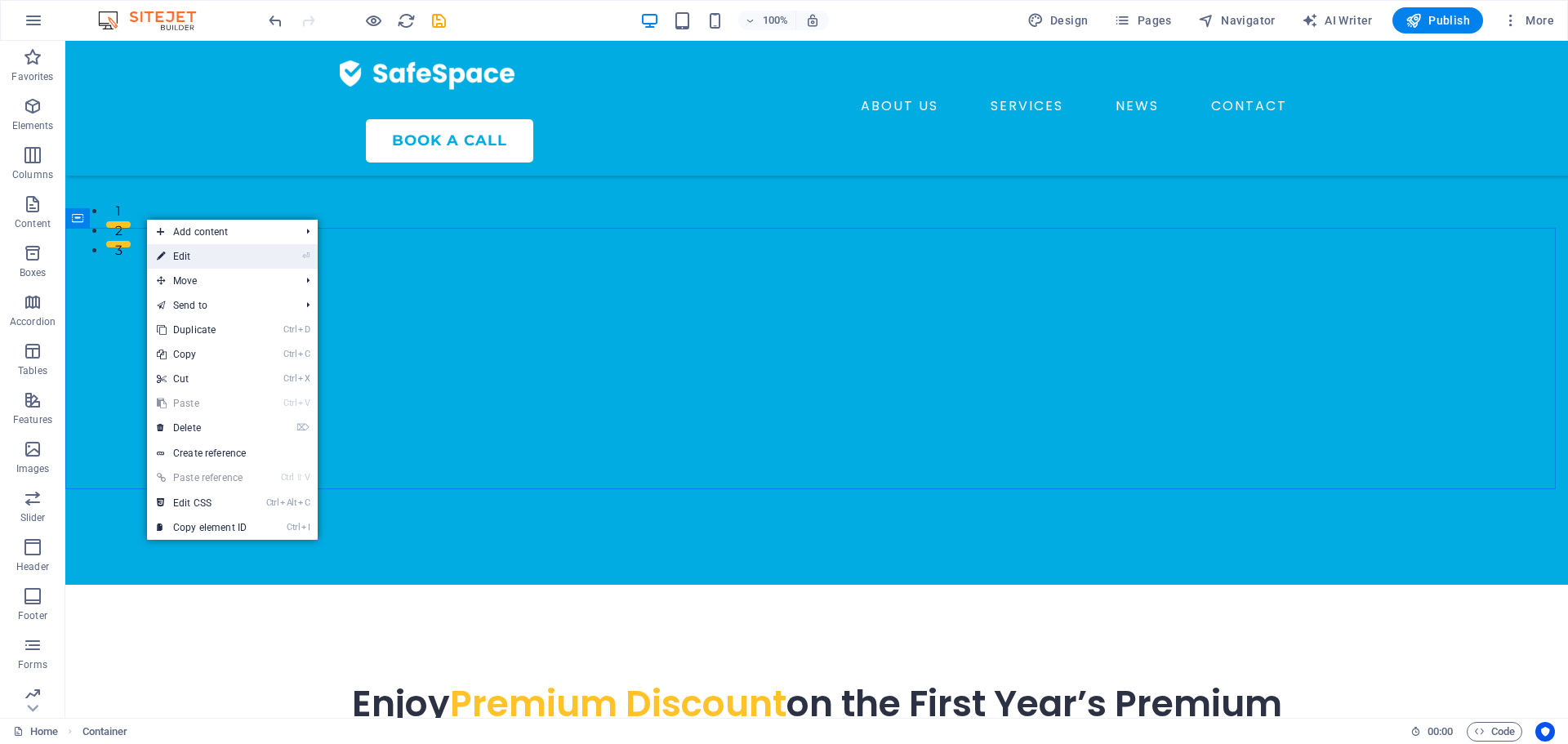
click at [189, 257] on link "⏎ Edit" at bounding box center [201, 256] width 109 height 25
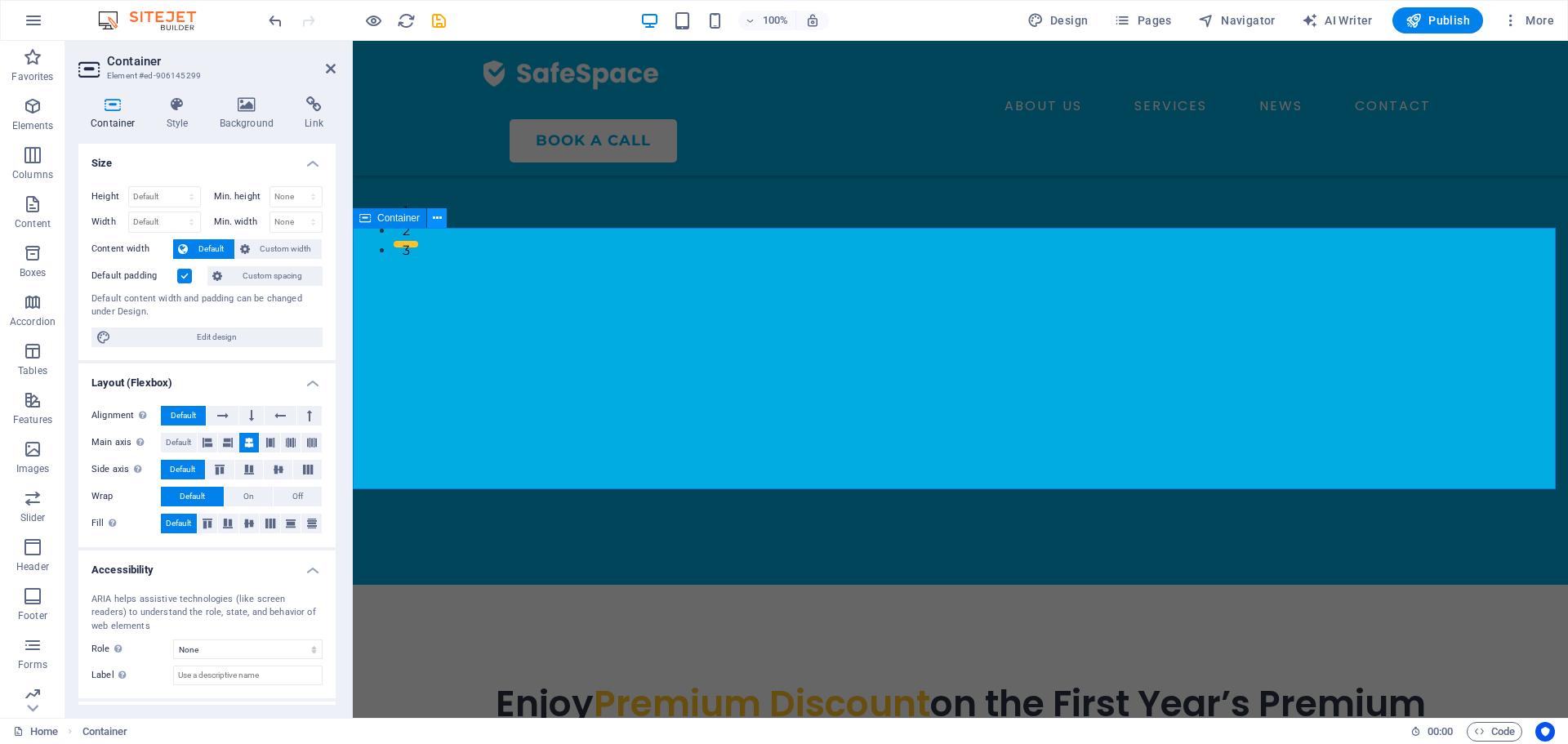
click at [440, 226] on icon at bounding box center [437, 218] width 9 height 17
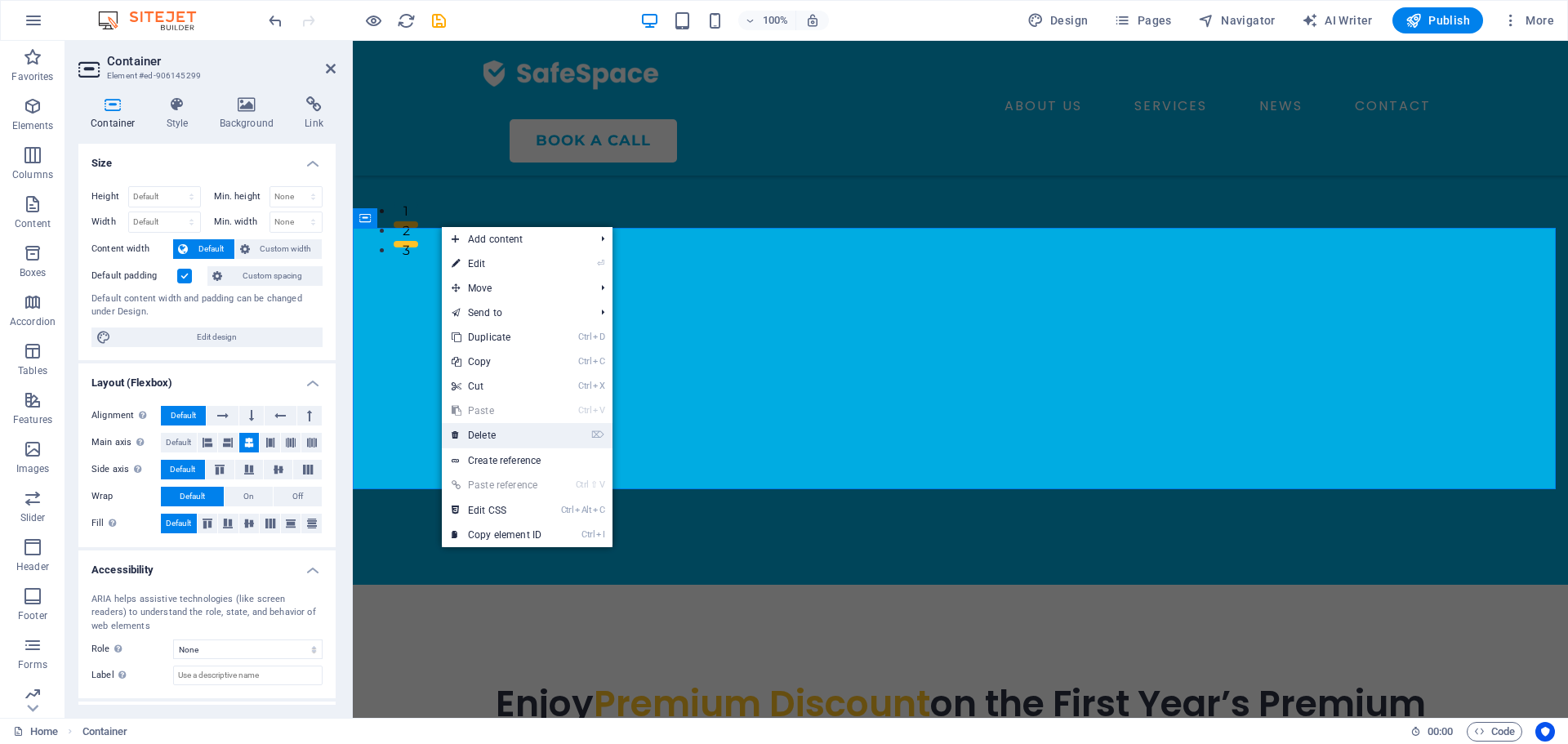
click at [505, 429] on link "⌦ Delete" at bounding box center [496, 435] width 109 height 25
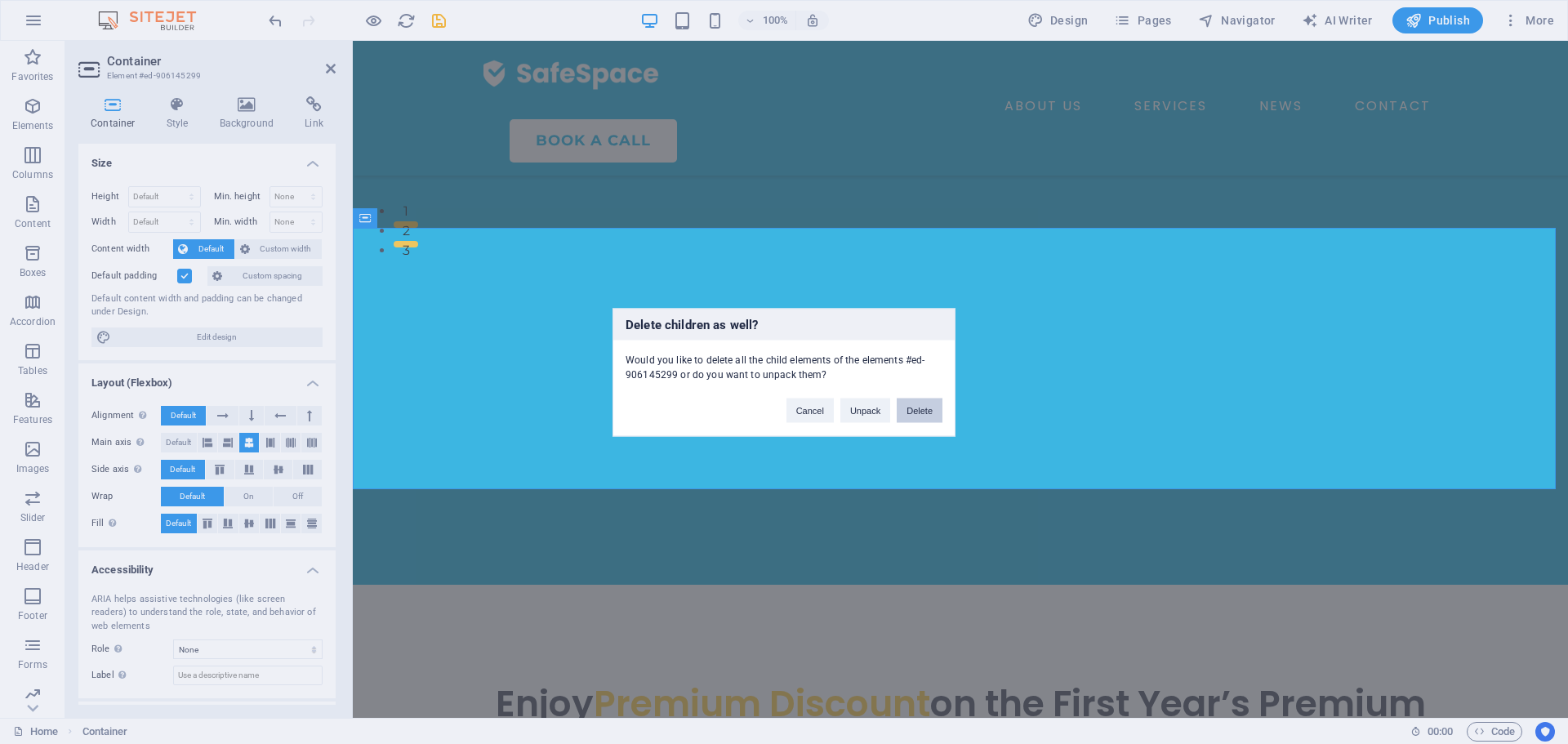
drag, startPoint x: 918, startPoint y: 411, endPoint x: 844, endPoint y: 366, distance: 86.6
click at [918, 411] on button "Delete" at bounding box center [919, 409] width 45 height 25
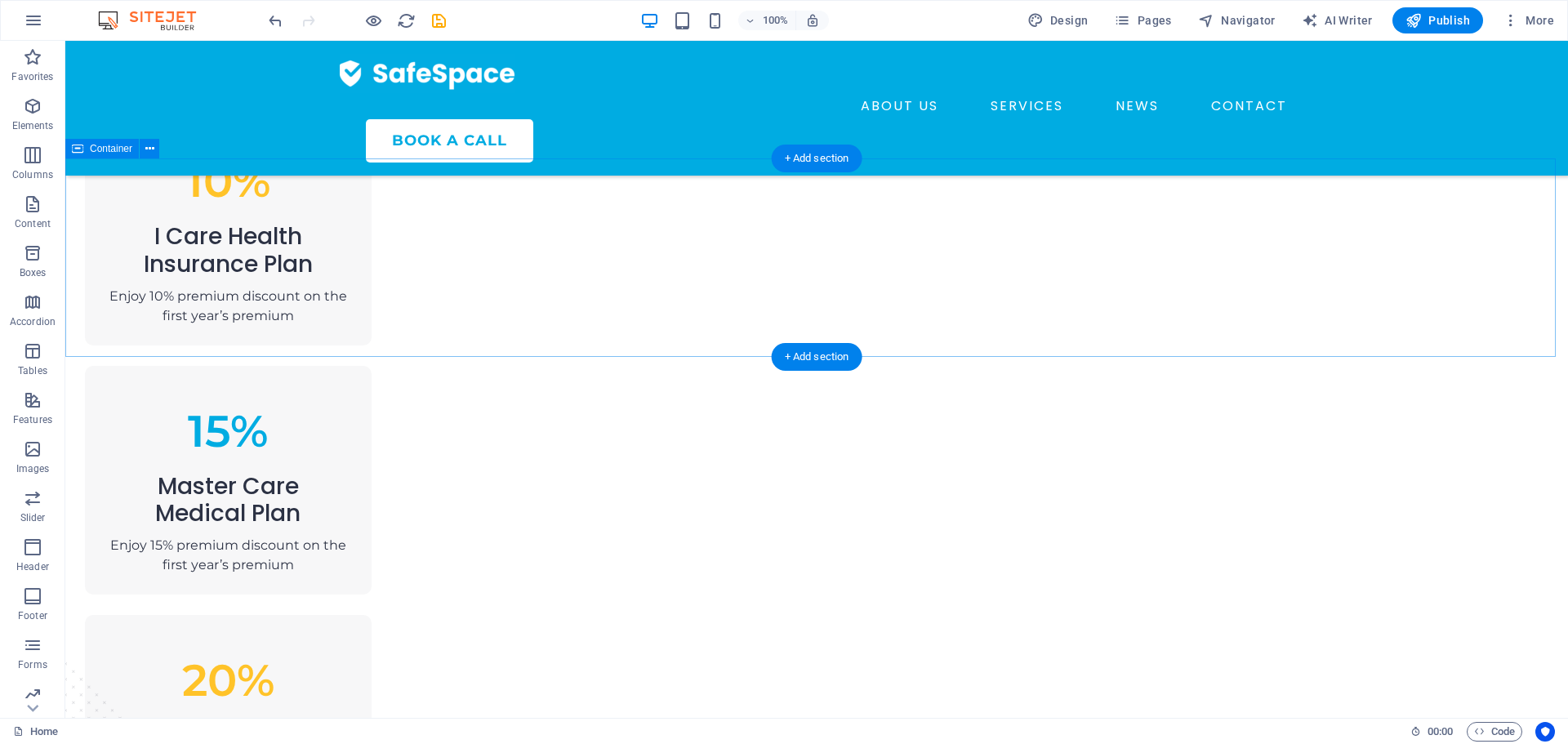
scroll to position [980, 0]
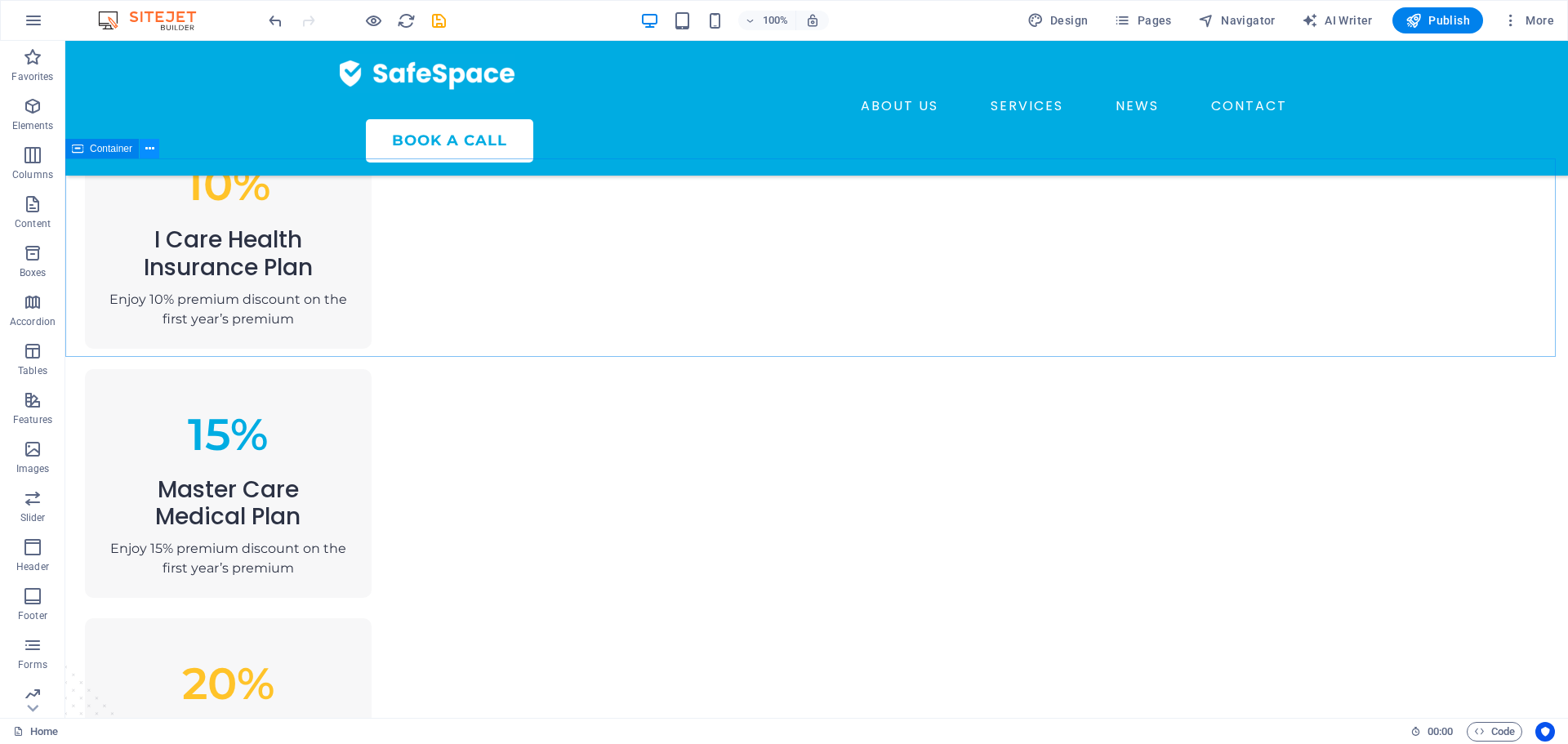
click at [148, 149] on icon at bounding box center [149, 149] width 9 height 17
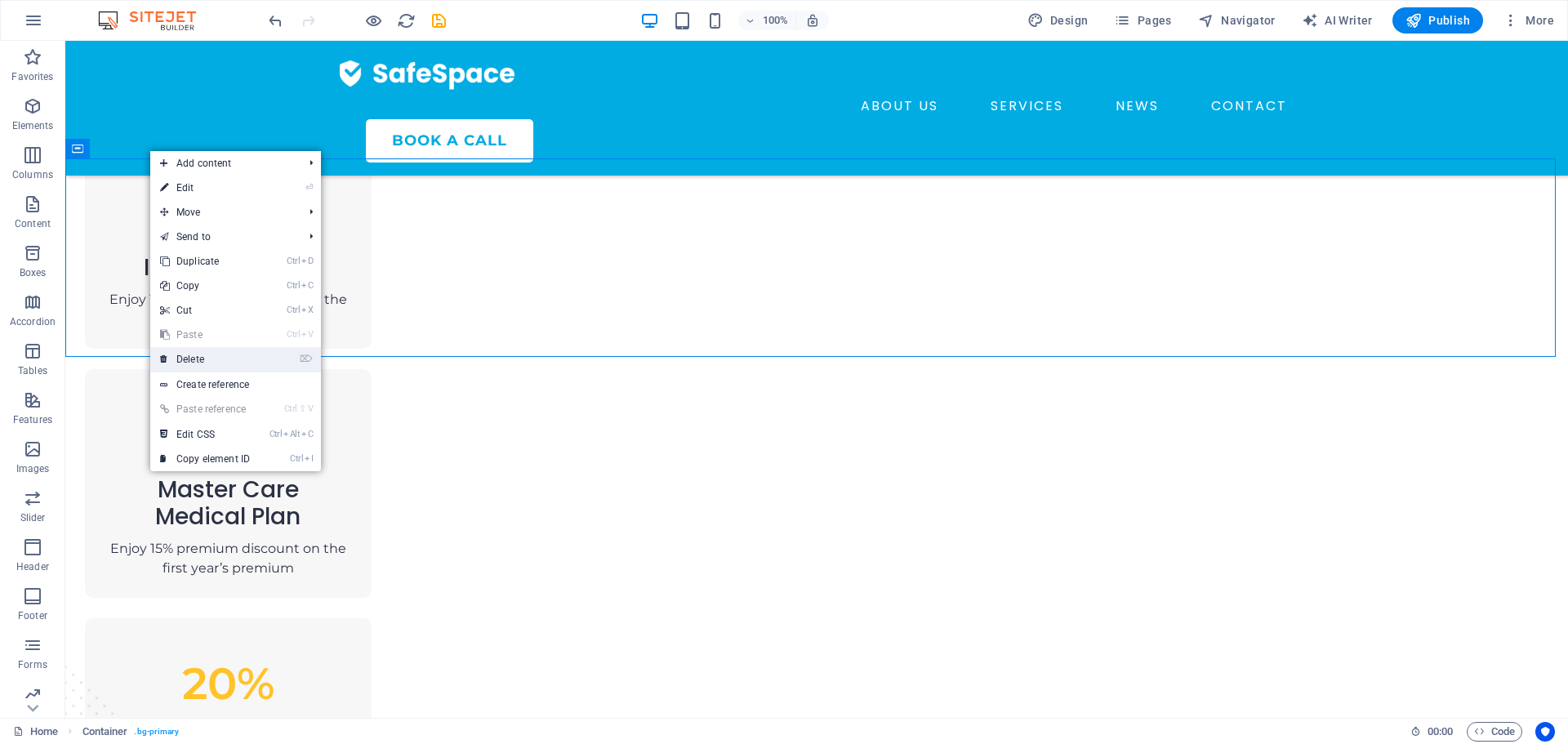
click at [218, 351] on link "⌦ Delete" at bounding box center [204, 359] width 109 height 25
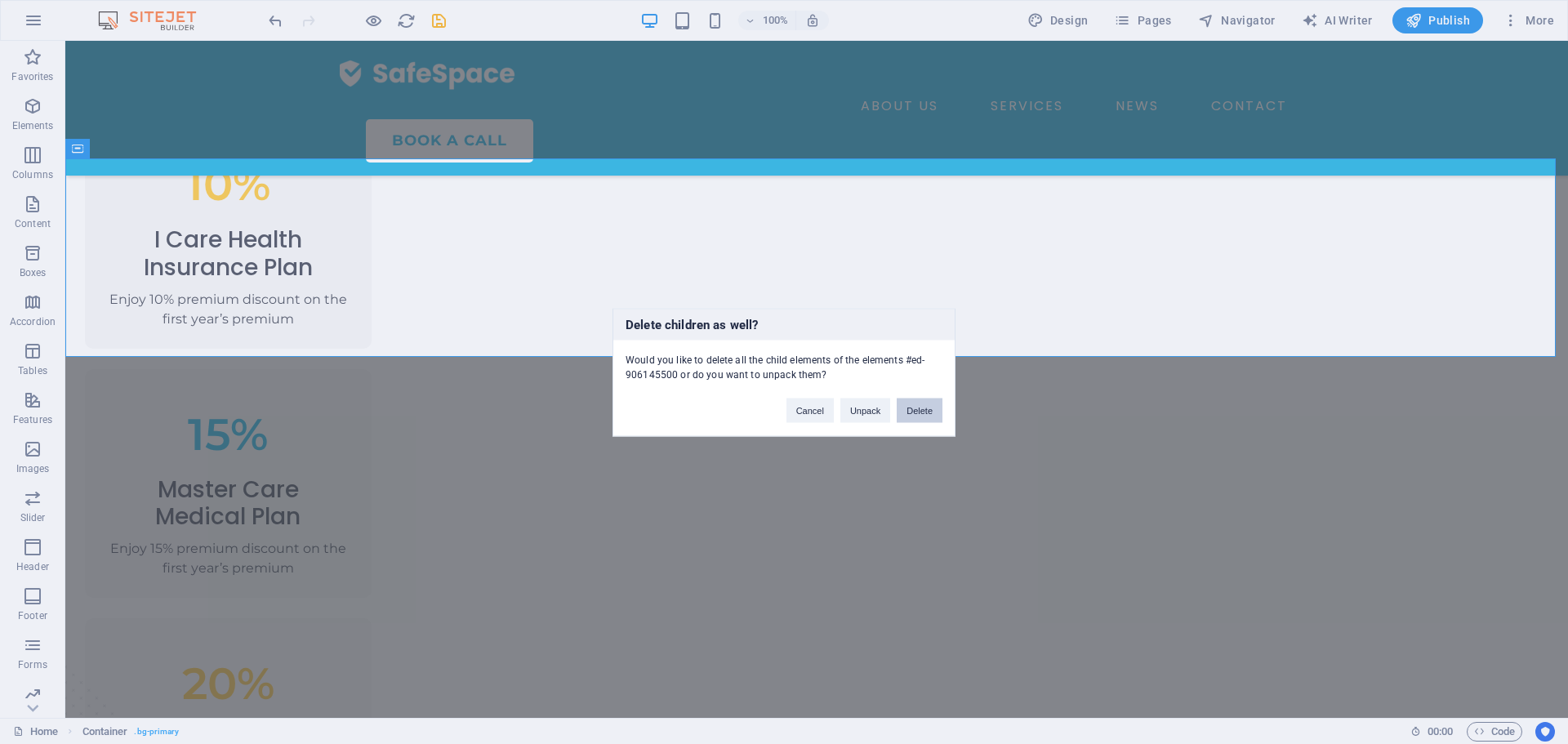
click at [930, 409] on button "Delete" at bounding box center [919, 409] width 45 height 25
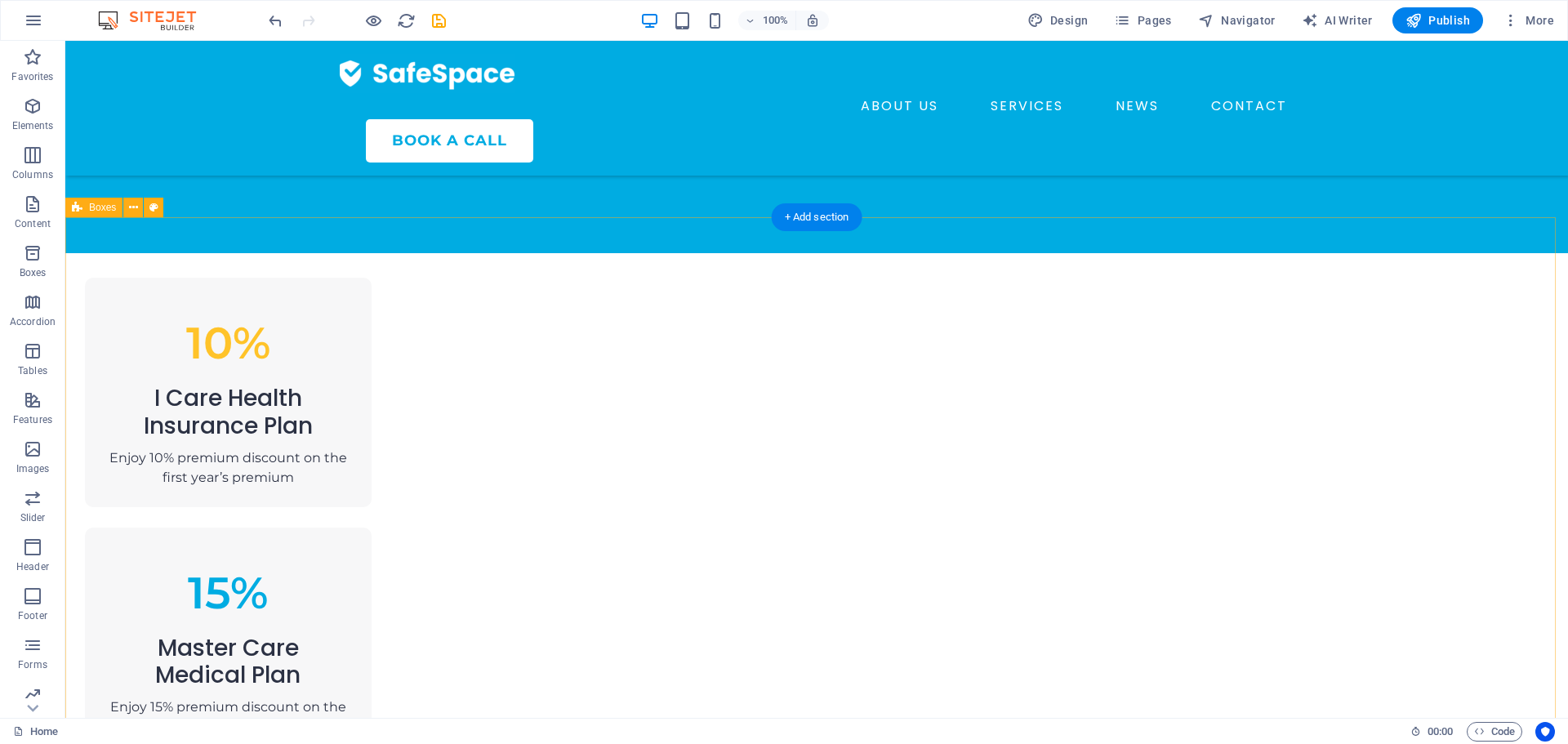
scroll to position [816, 0]
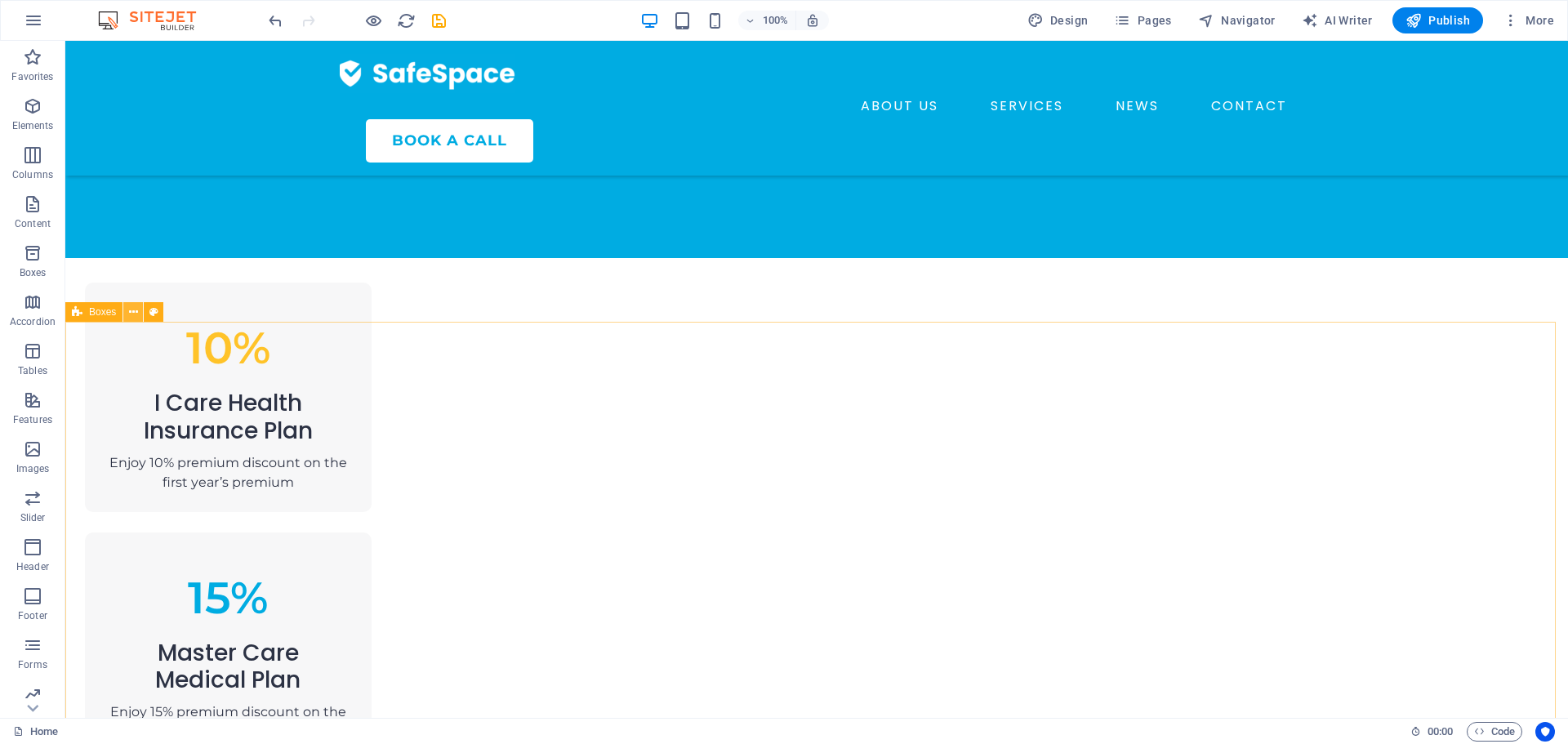
click at [135, 311] on icon at bounding box center [133, 312] width 9 height 17
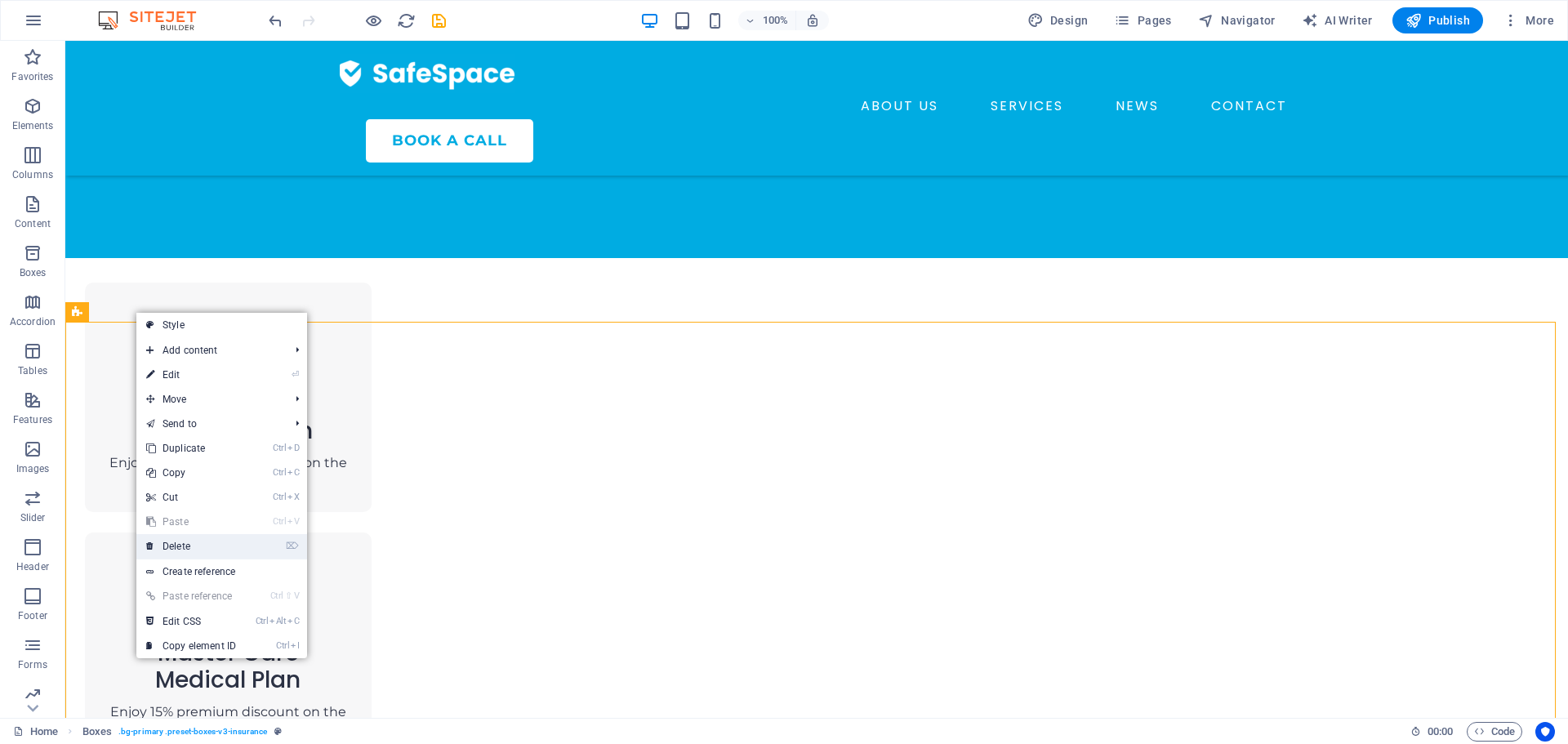
click at [215, 539] on link "⌦ Delete" at bounding box center [191, 546] width 109 height 25
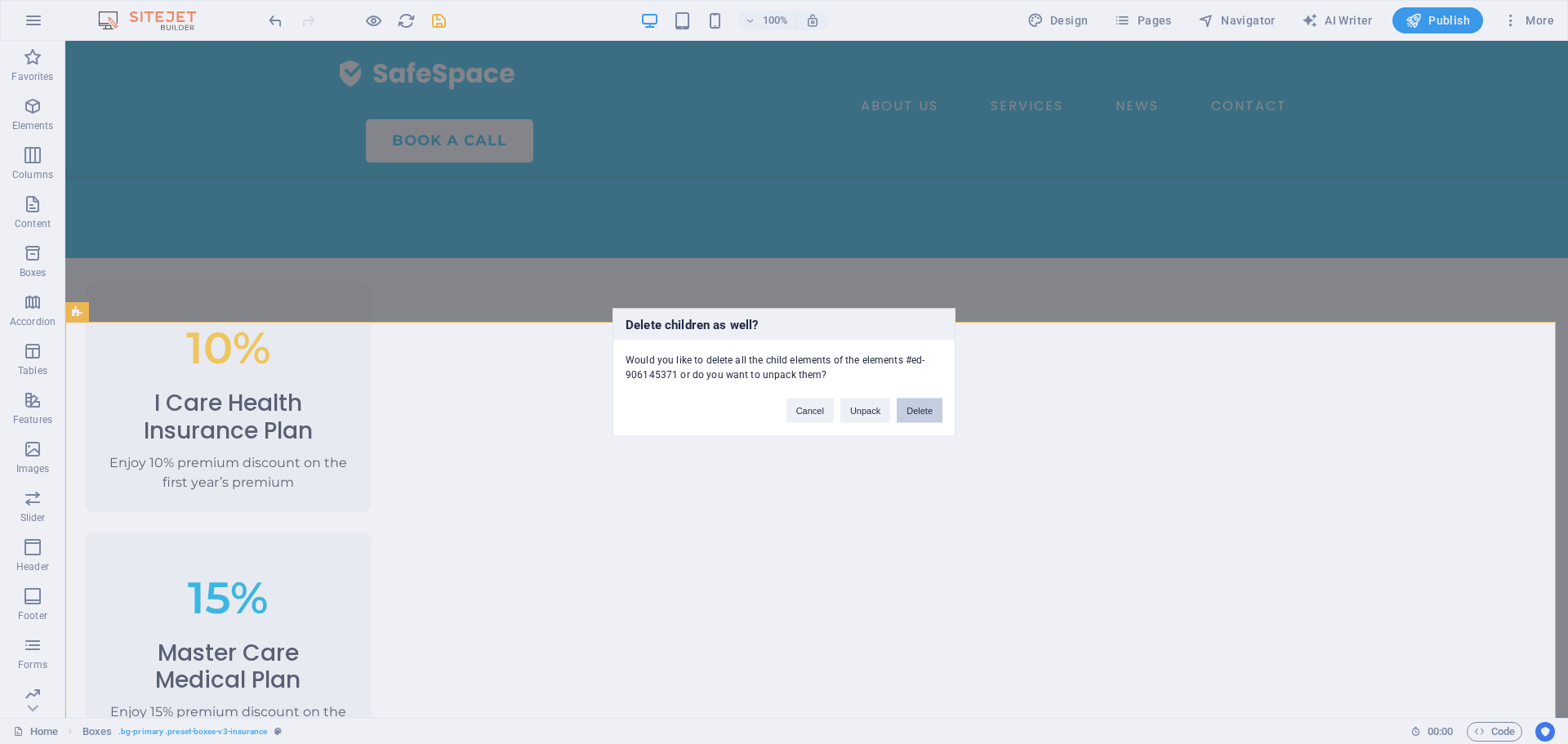
click at [911, 413] on button "Delete" at bounding box center [919, 409] width 45 height 25
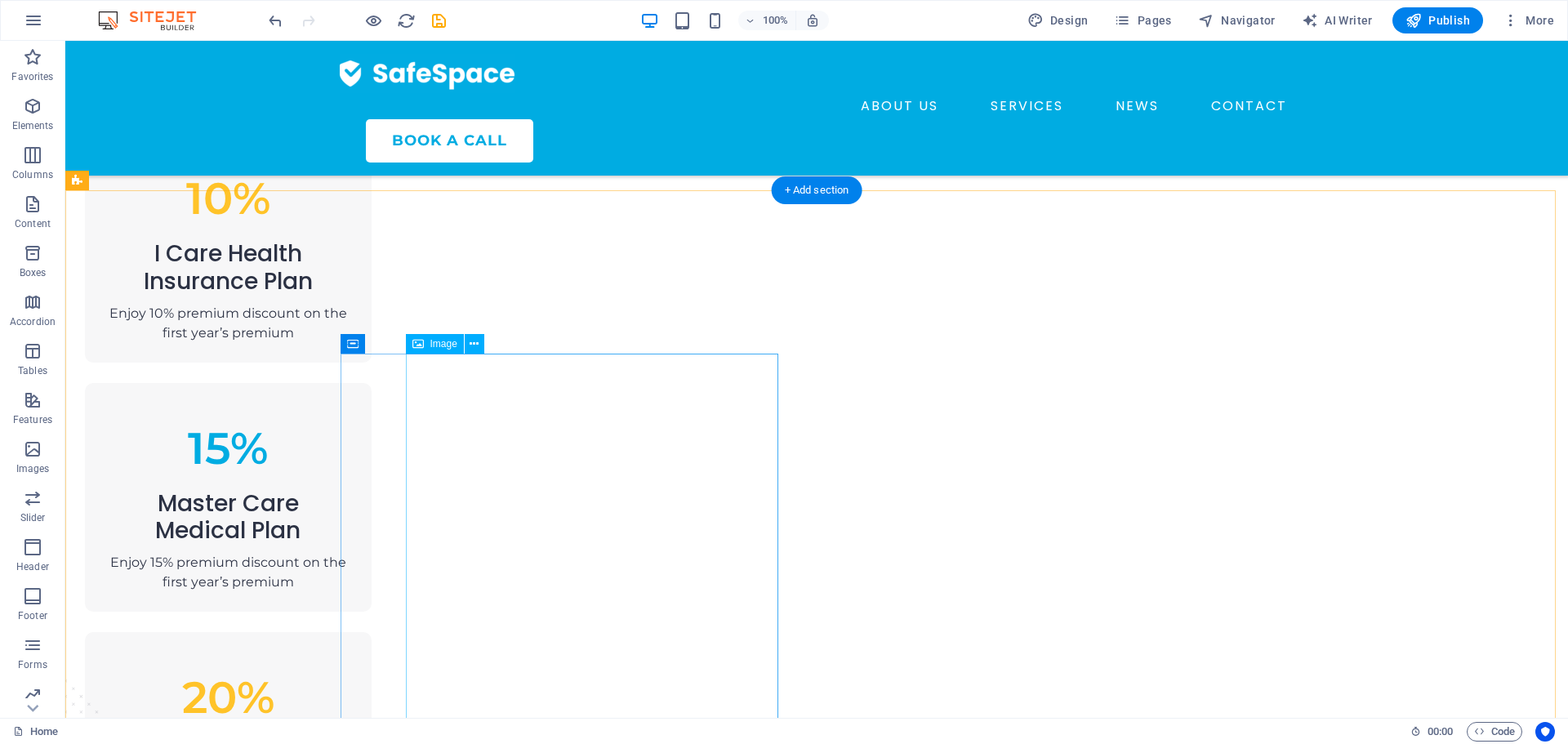
scroll to position [980, 0]
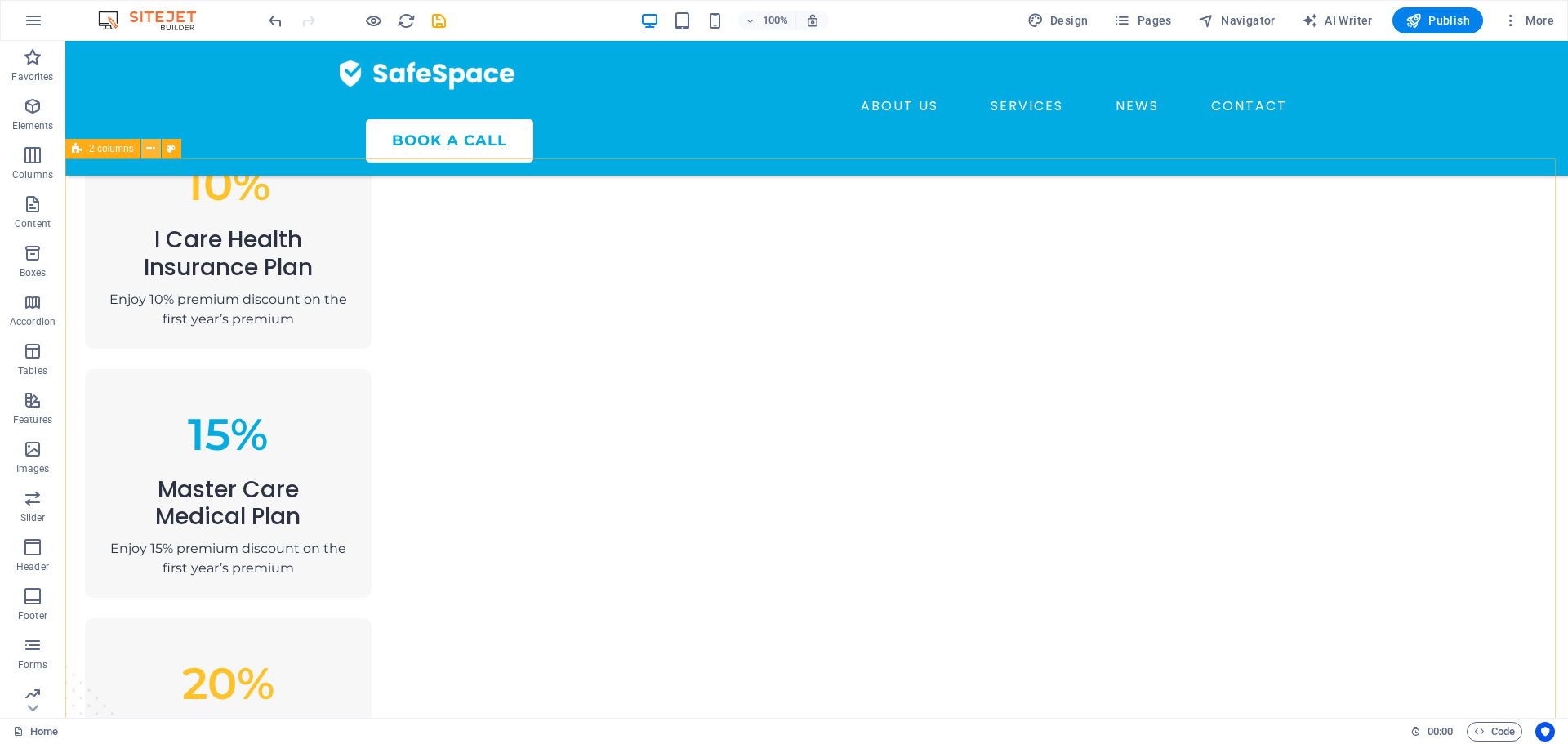
click at [154, 148] on icon at bounding box center [150, 149] width 9 height 17
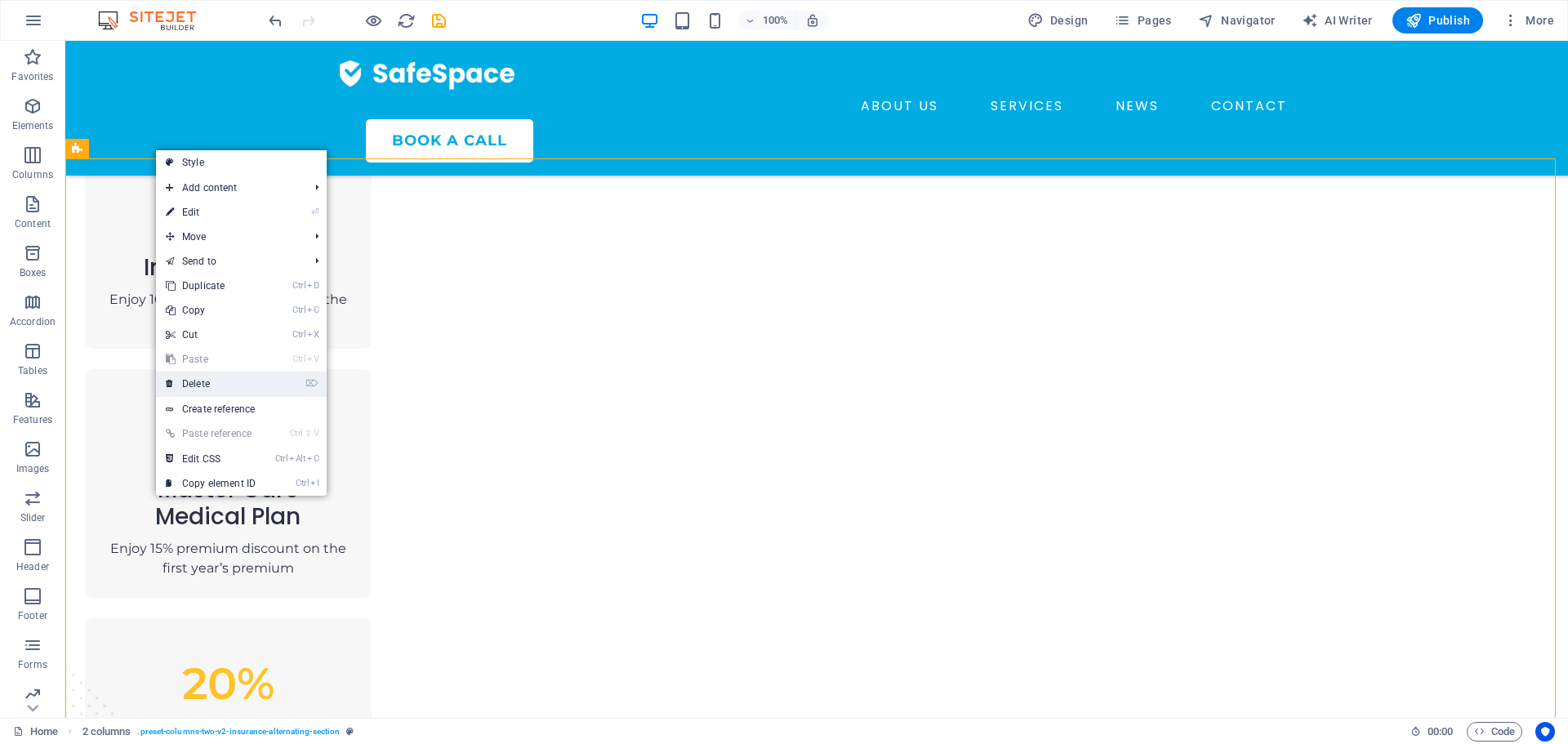
click at [235, 380] on link "⌦ Delete" at bounding box center [210, 384] width 109 height 25
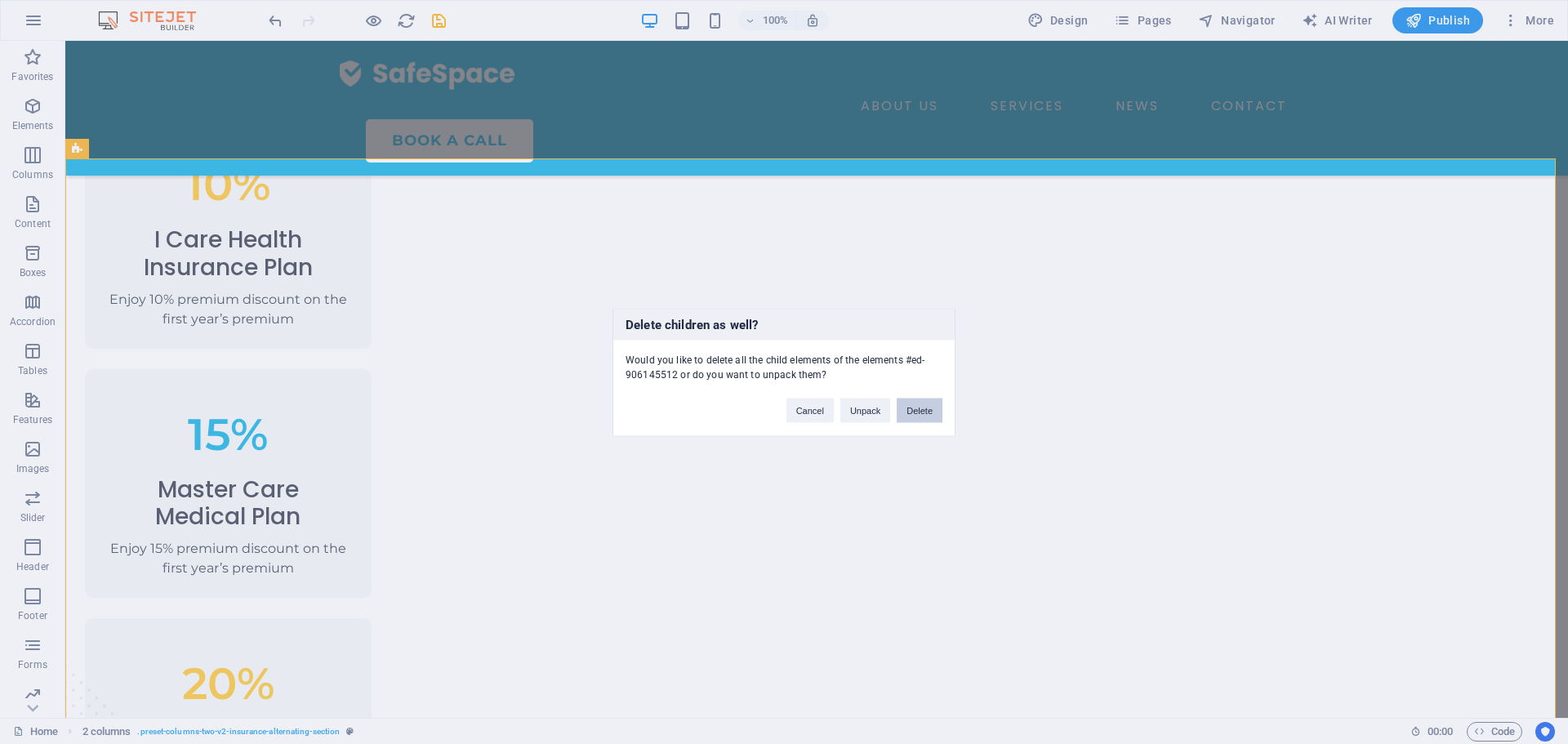
click at [919, 421] on button "Delete" at bounding box center [919, 409] width 45 height 25
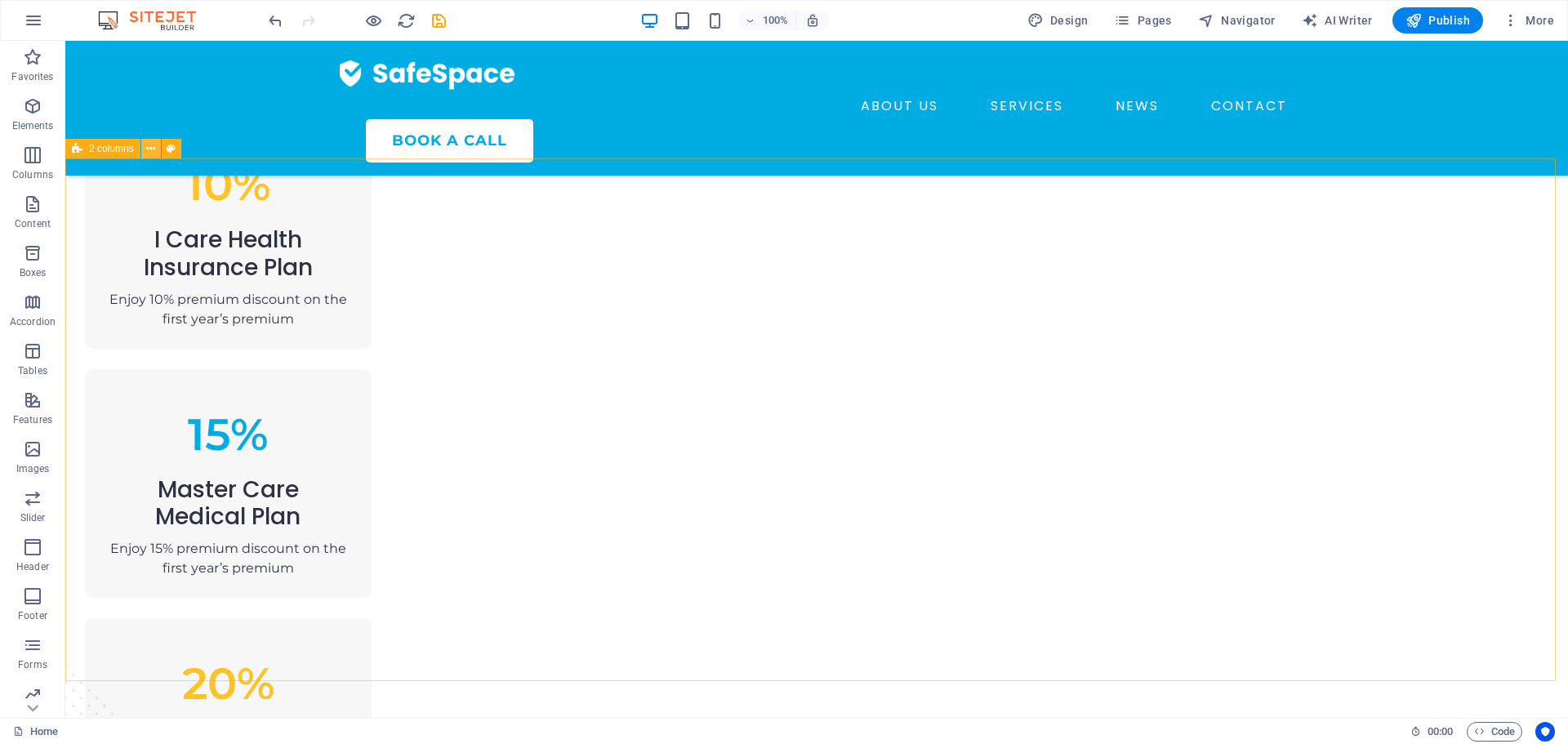
click at [144, 147] on button at bounding box center [151, 148] width 20 height 20
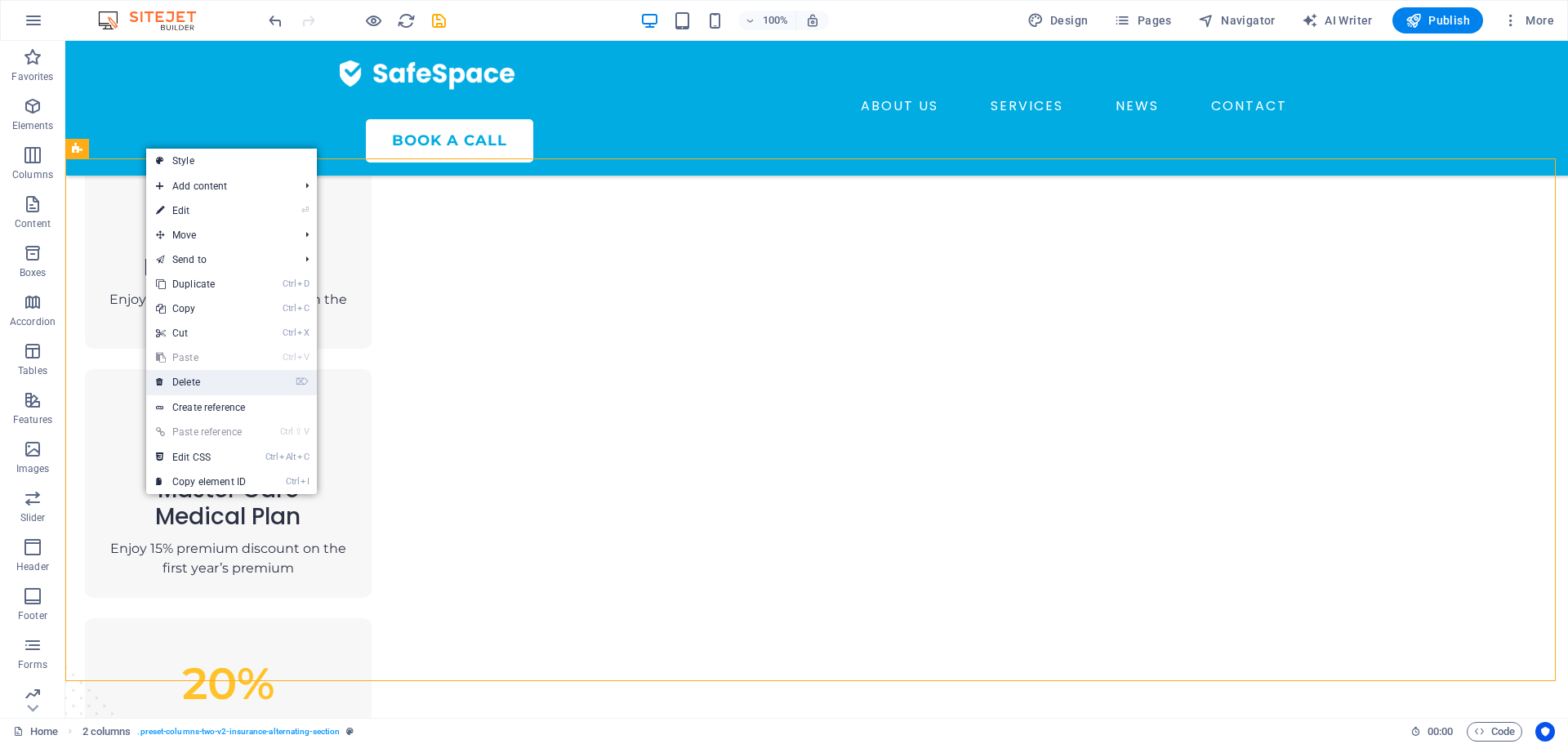
click at [209, 378] on link "⌦ Delete" at bounding box center [200, 382] width 109 height 25
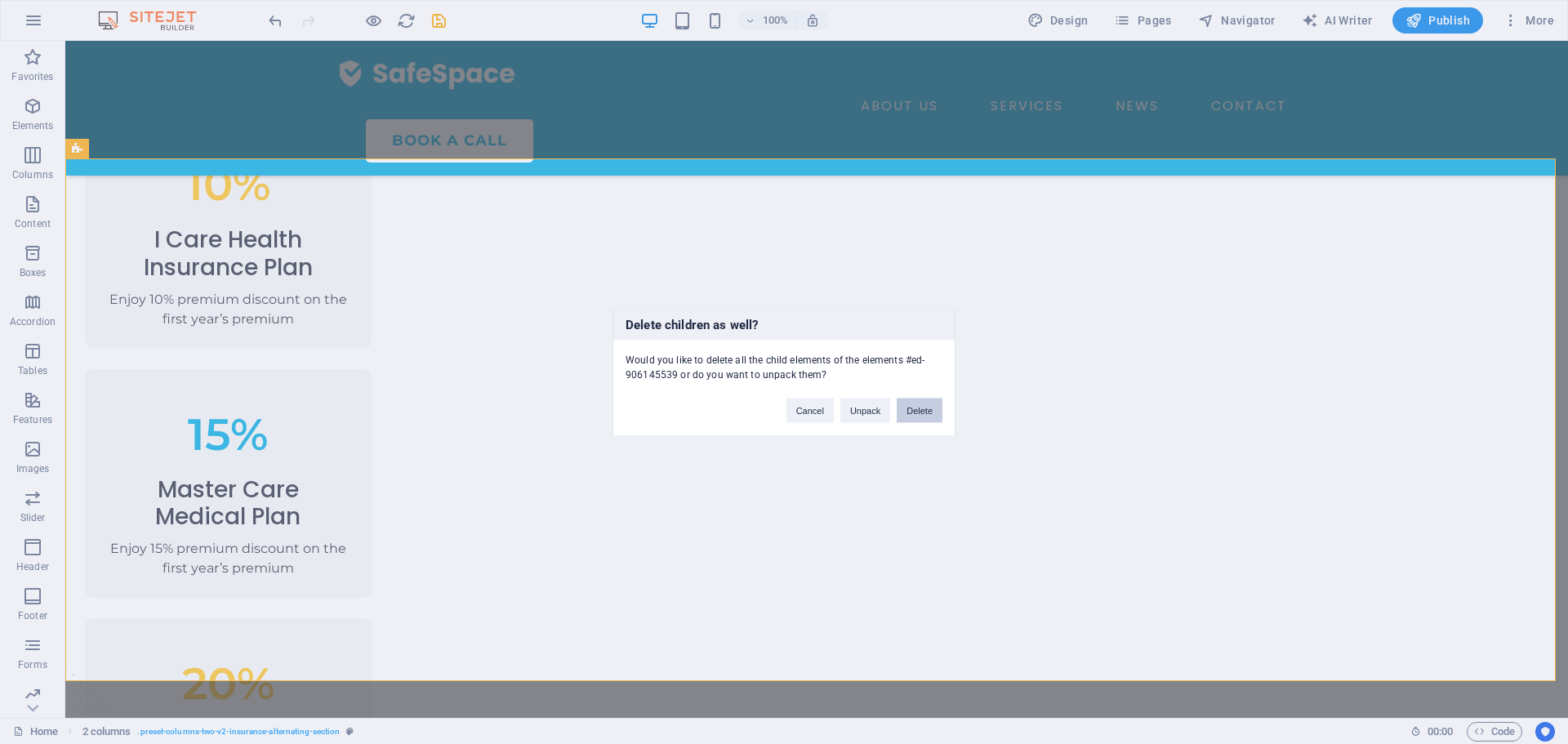
click at [912, 402] on button "Delete" at bounding box center [919, 409] width 45 height 25
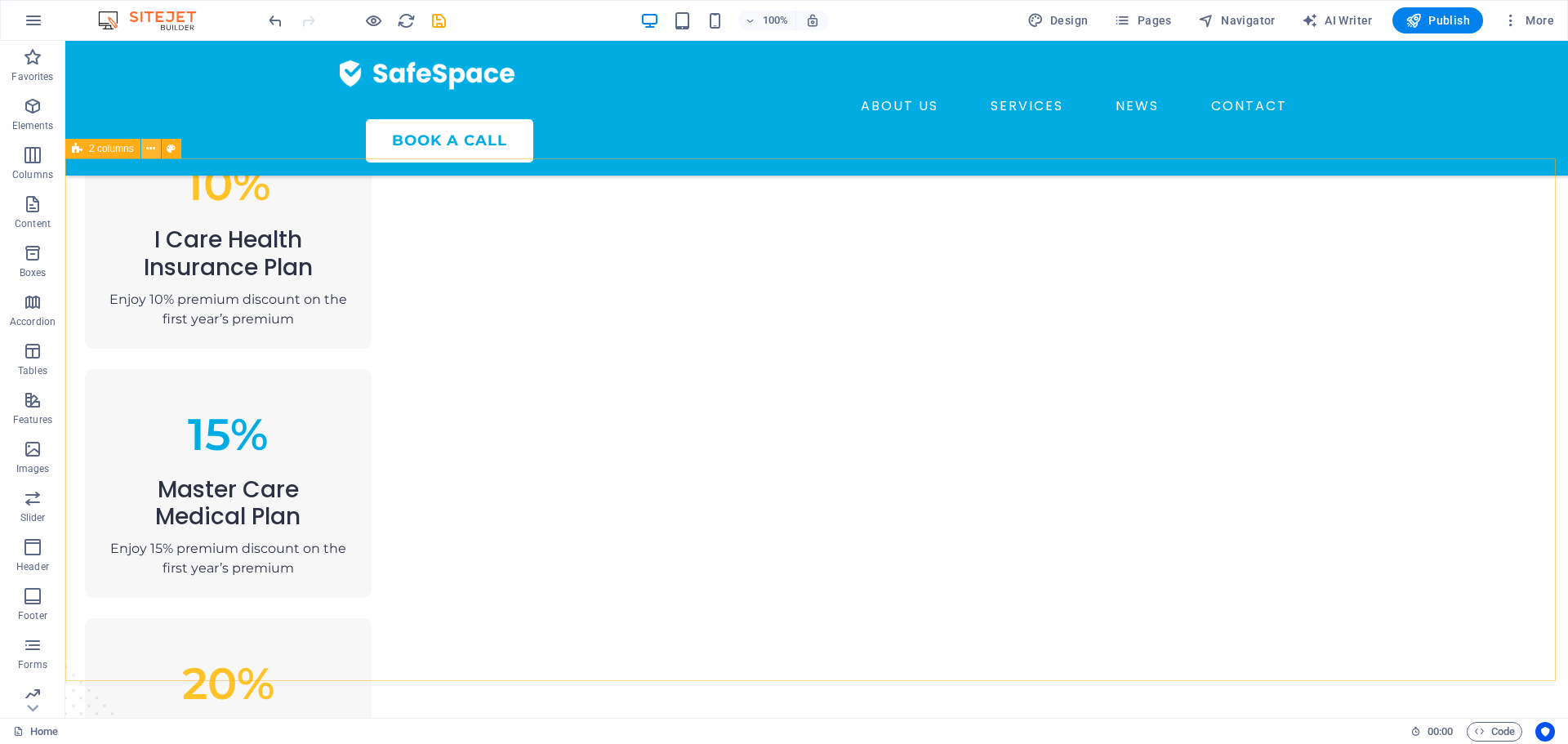
click at [144, 151] on button at bounding box center [151, 148] width 20 height 20
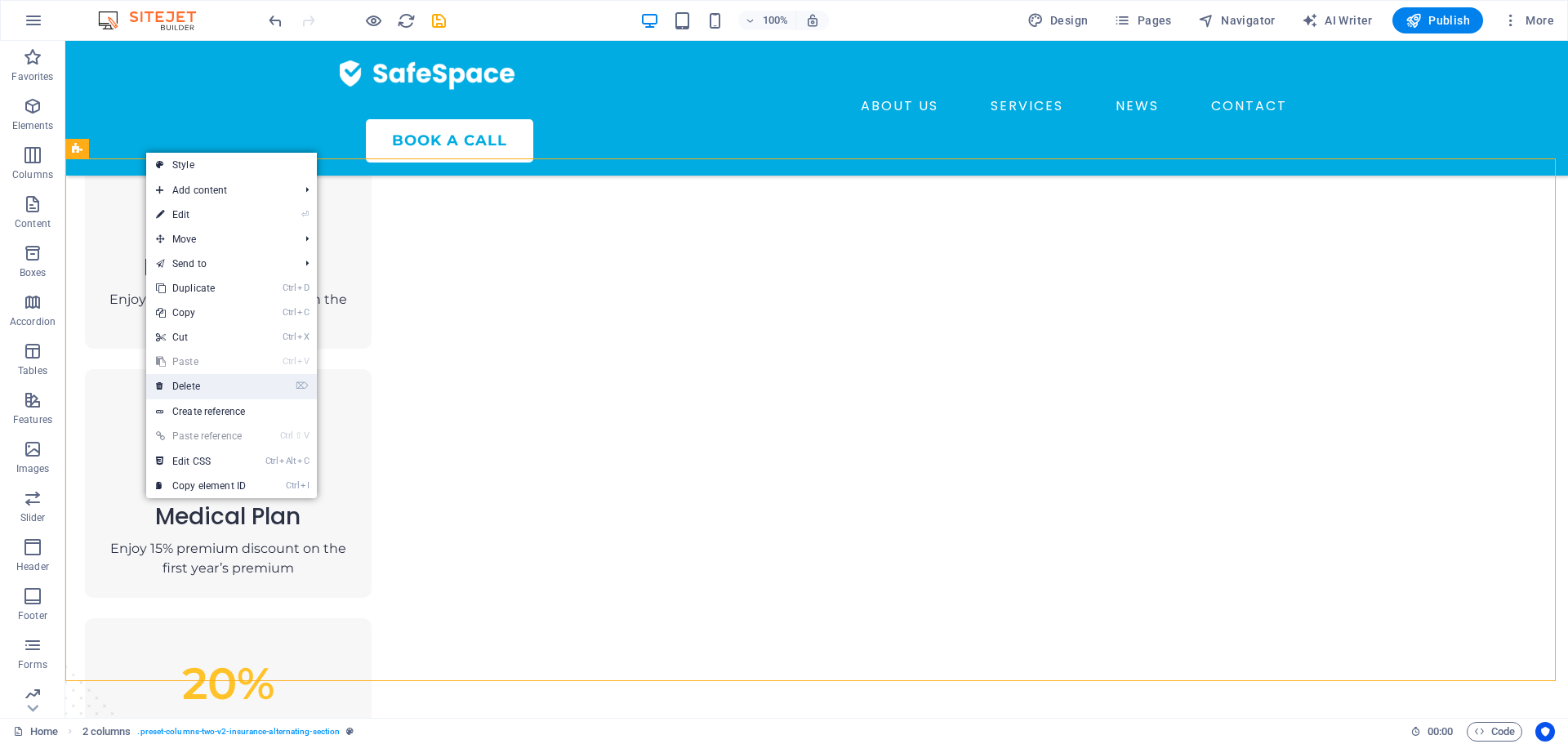
click at [208, 385] on link "⌦ Delete" at bounding box center [200, 386] width 109 height 25
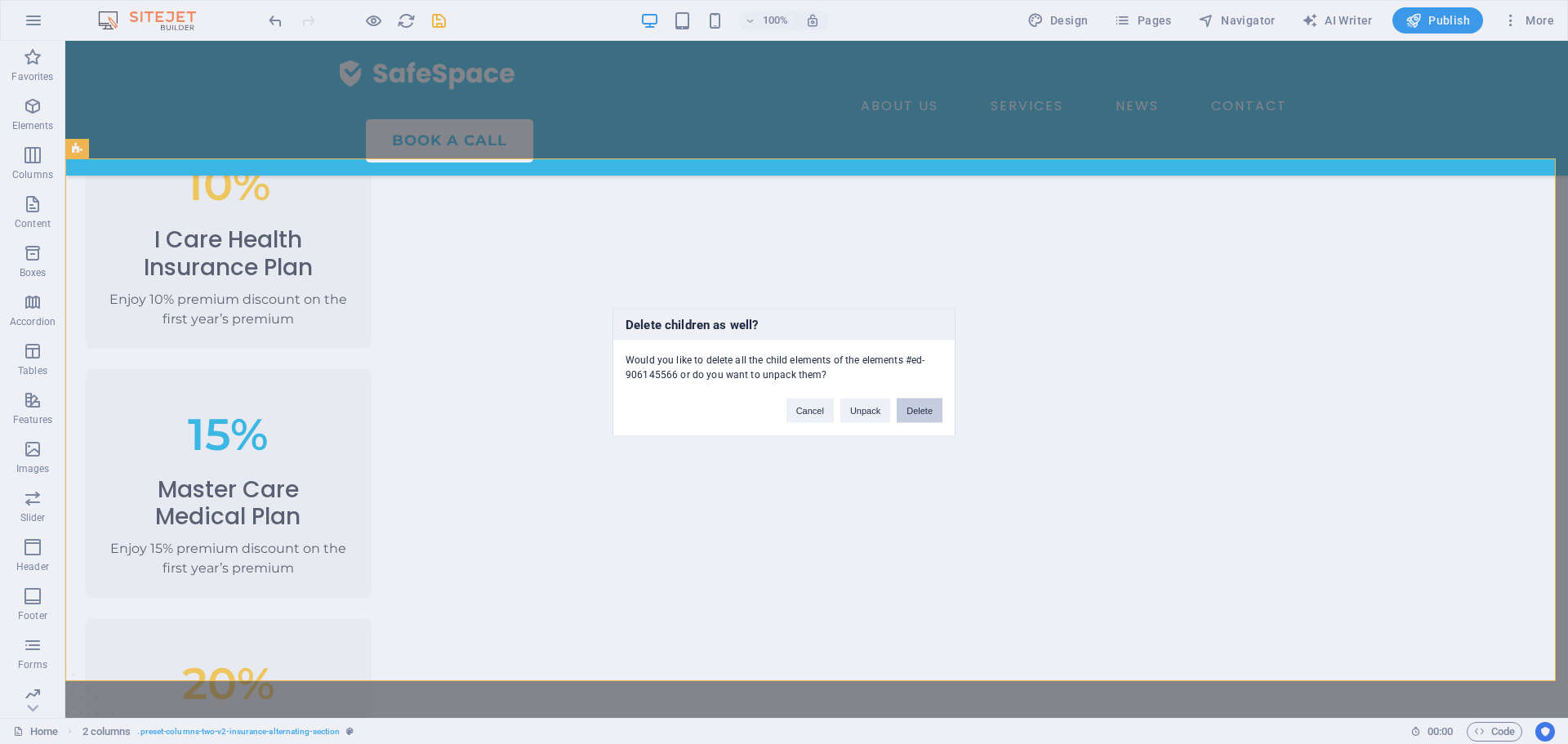
click at [918, 409] on button "Delete" at bounding box center [919, 409] width 45 height 25
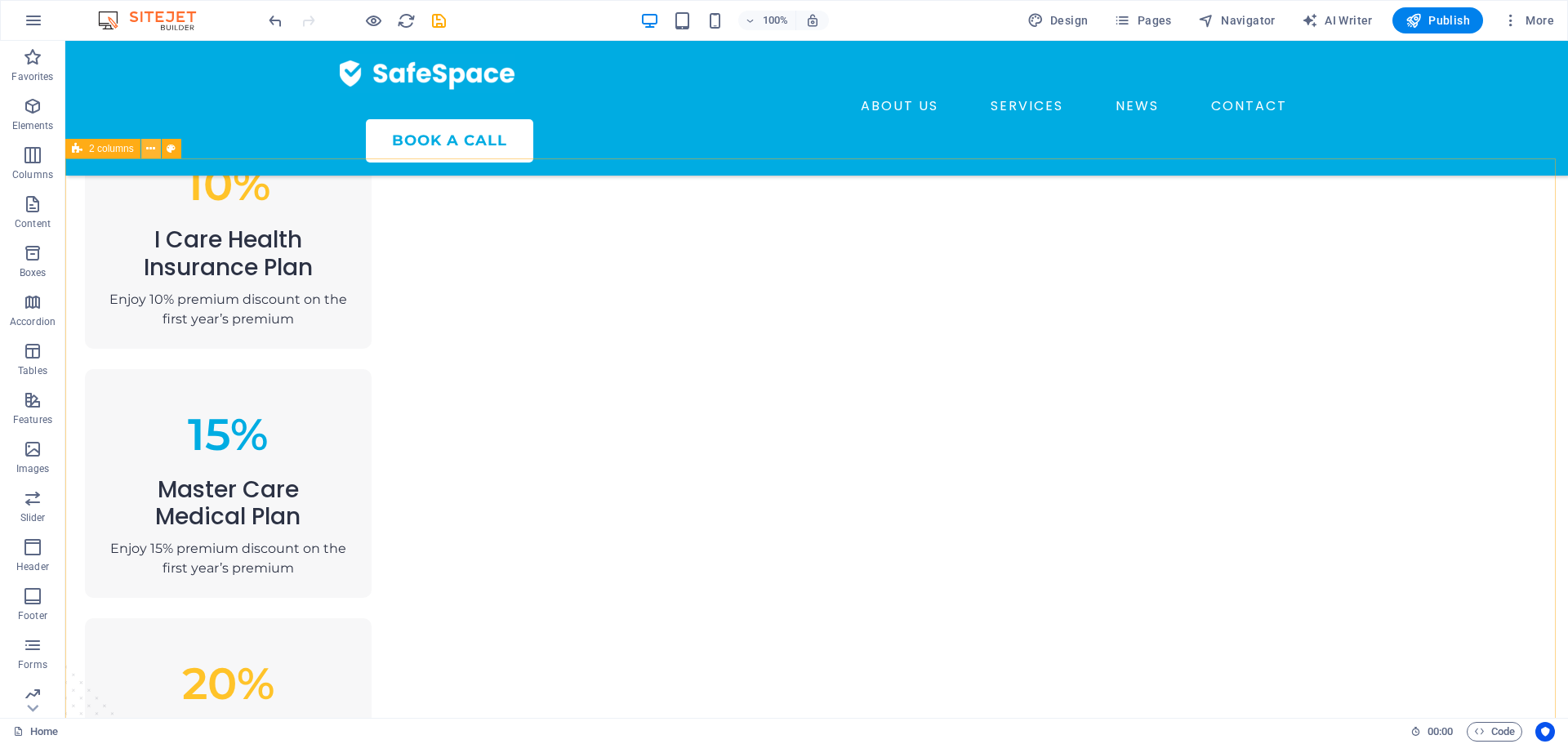
click at [149, 154] on icon at bounding box center [150, 149] width 9 height 17
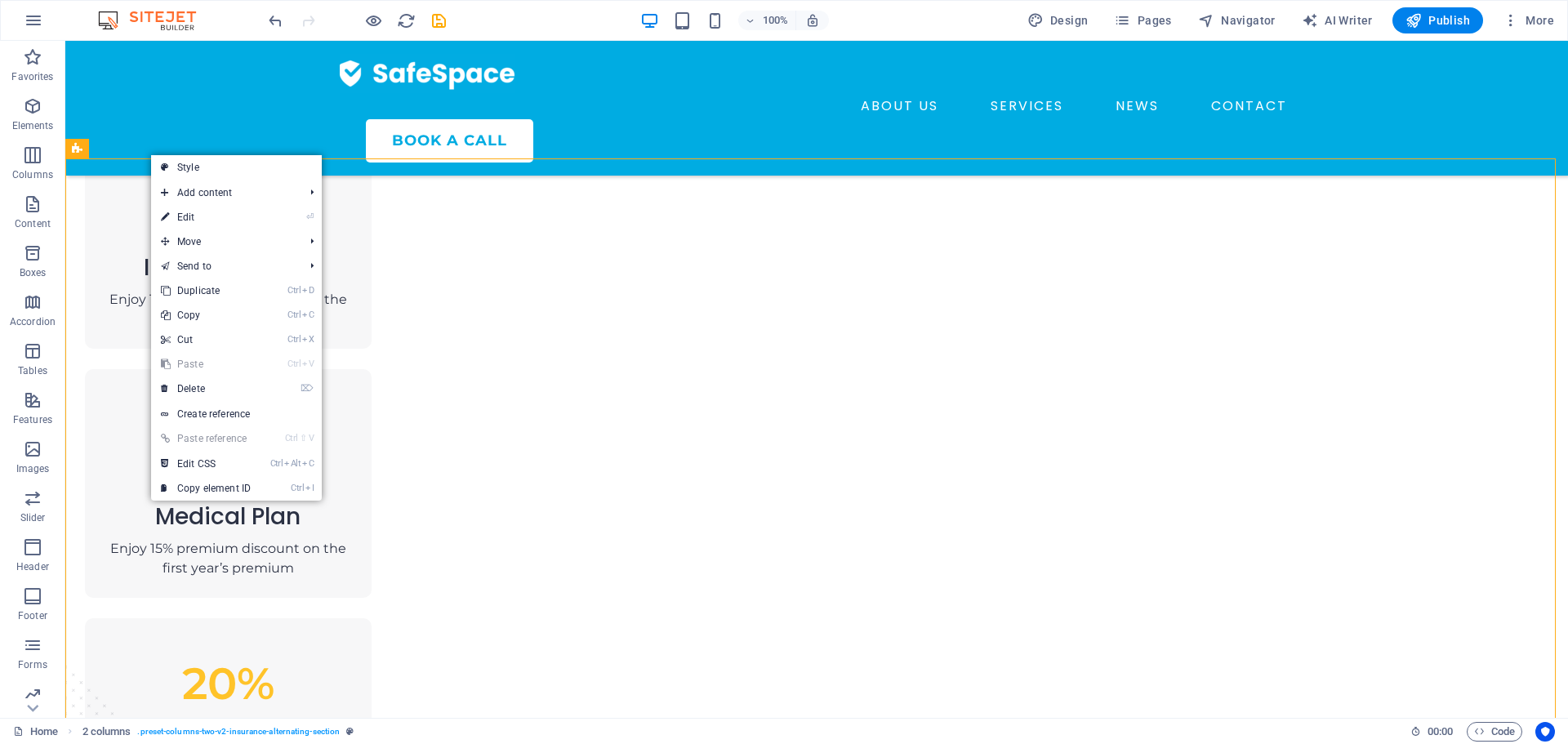
click at [226, 376] on link "Ctrl V Paste" at bounding box center [205, 364] width 109 height 25
click at [226, 378] on link "⌦ Delete" at bounding box center [205, 389] width 109 height 25
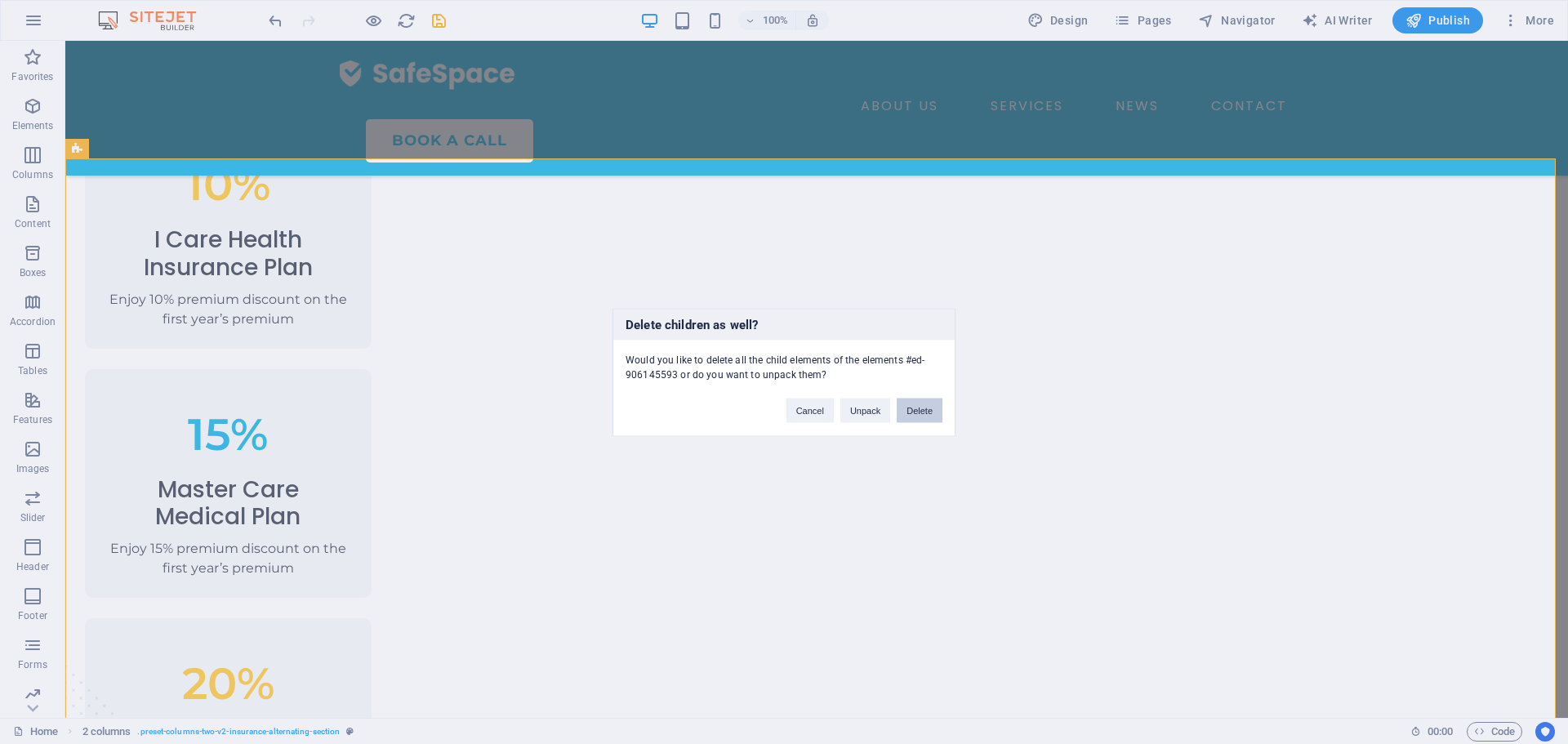
click at [919, 417] on button "Delete" at bounding box center [919, 409] width 45 height 25
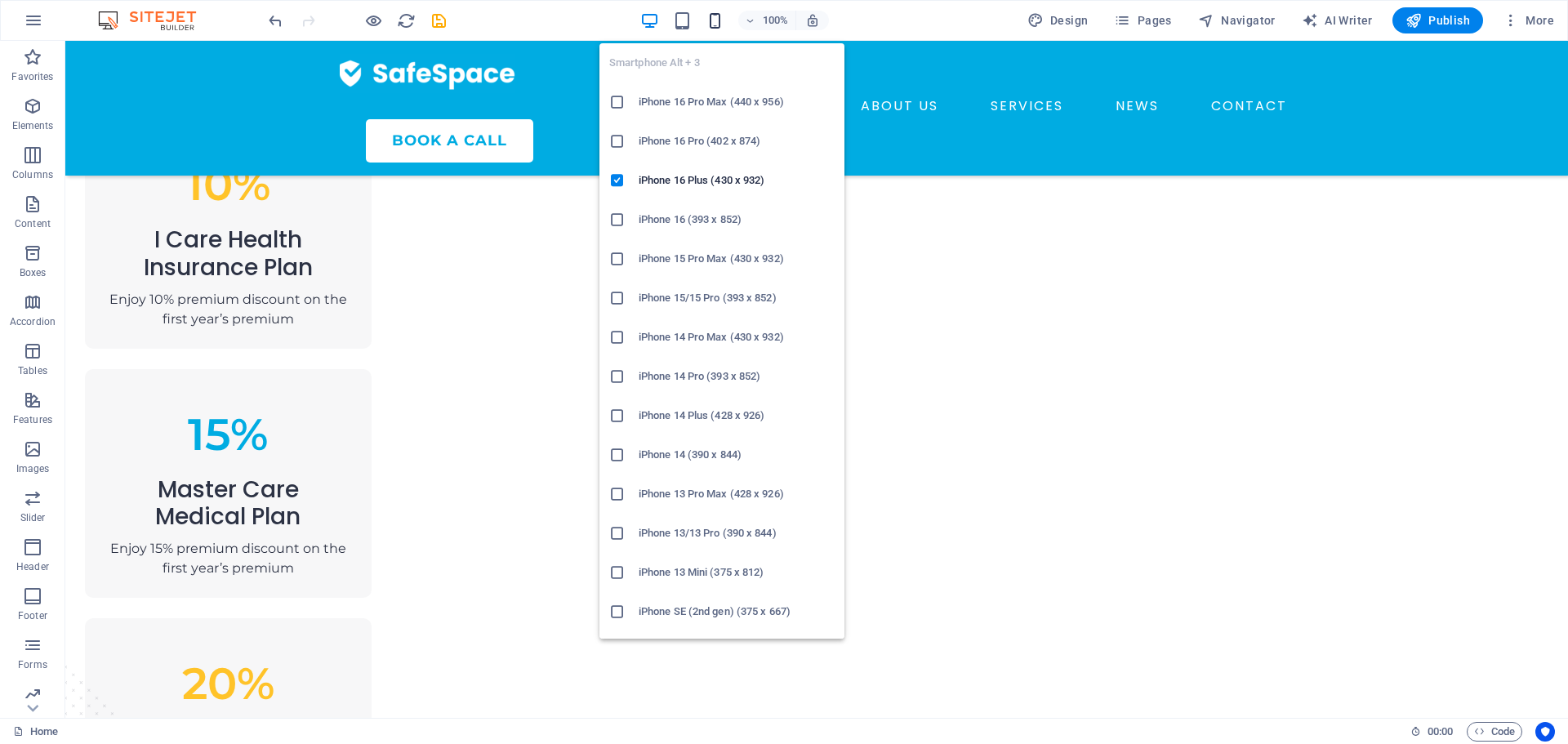
click at [718, 11] on icon "button" at bounding box center [715, 21] width 19 height 19
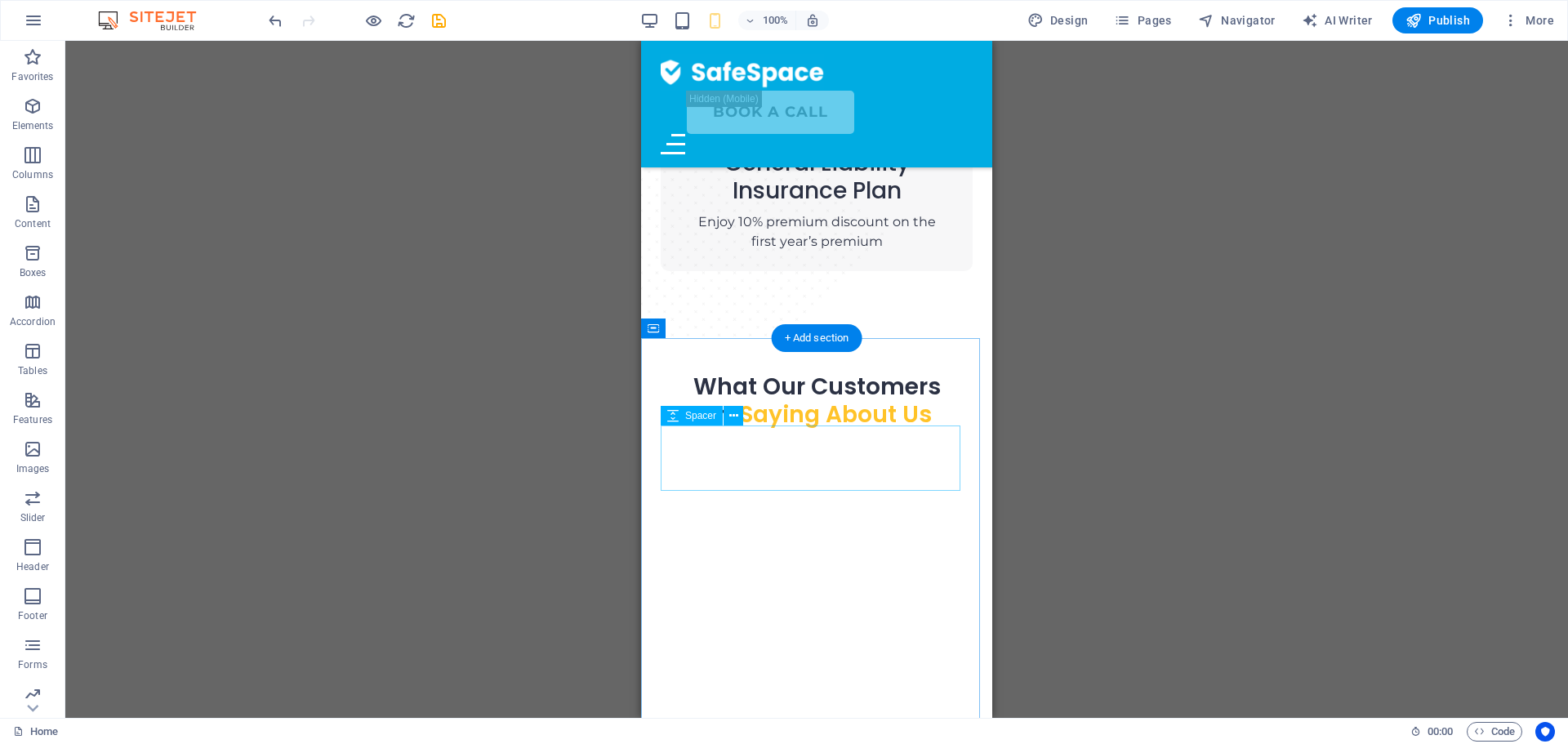
scroll to position [1751, 0]
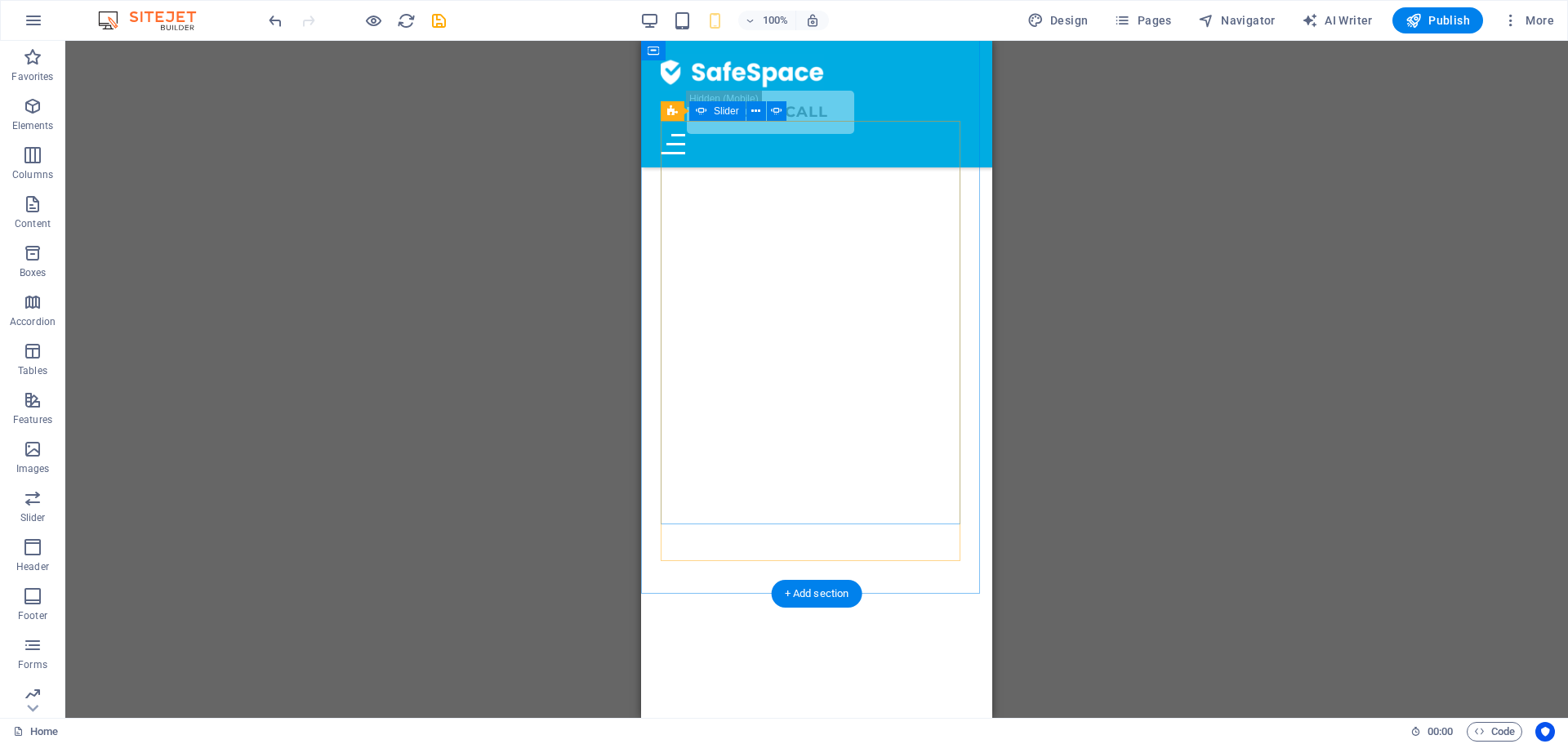
click at [778, 525] on div "[PERSON_NAME] Investment Officer “Lorem ipsum dolor sit amet, consectetur adipi…" at bounding box center [816, 305] width 312 height 440
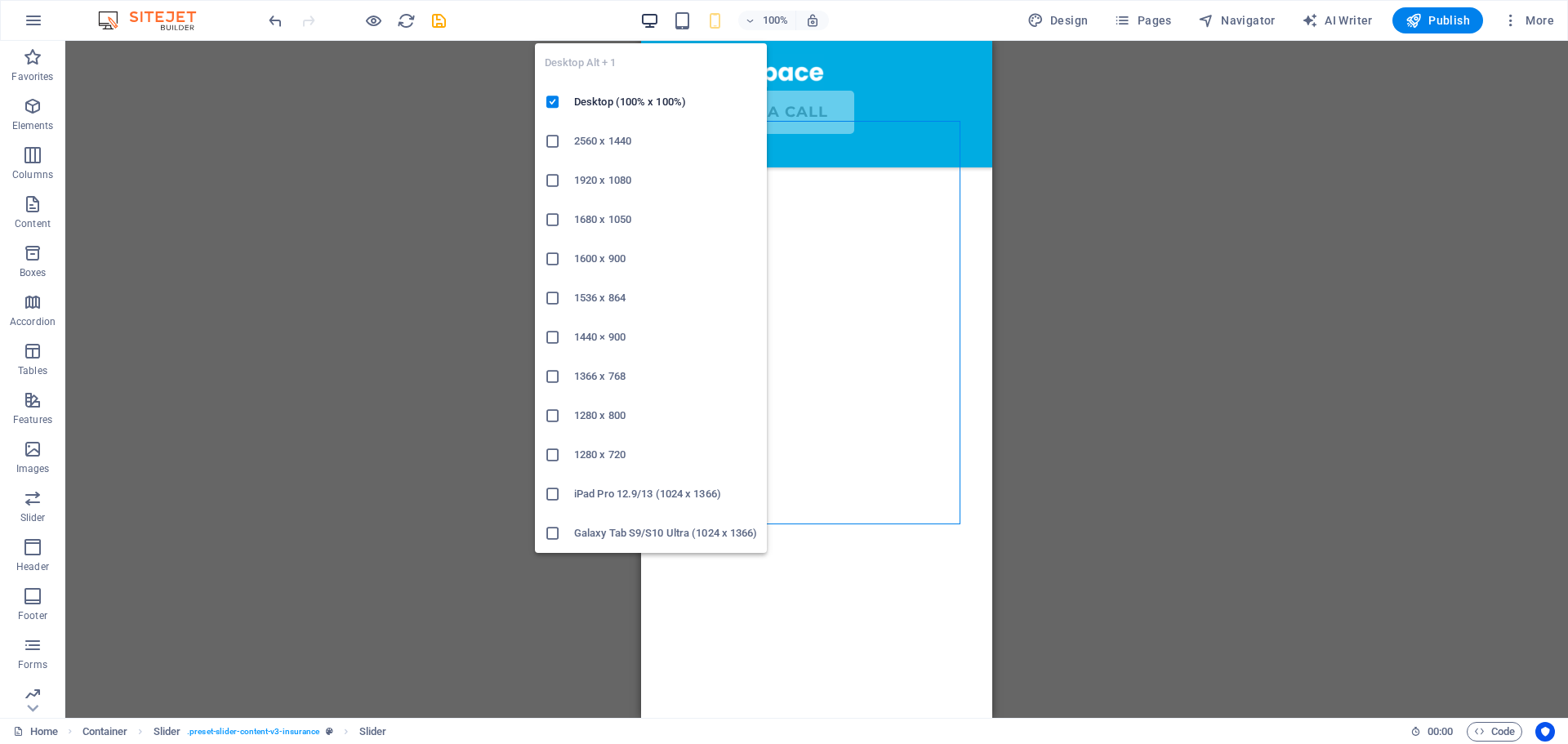
click at [651, 21] on icon "button" at bounding box center [650, 21] width 19 height 19
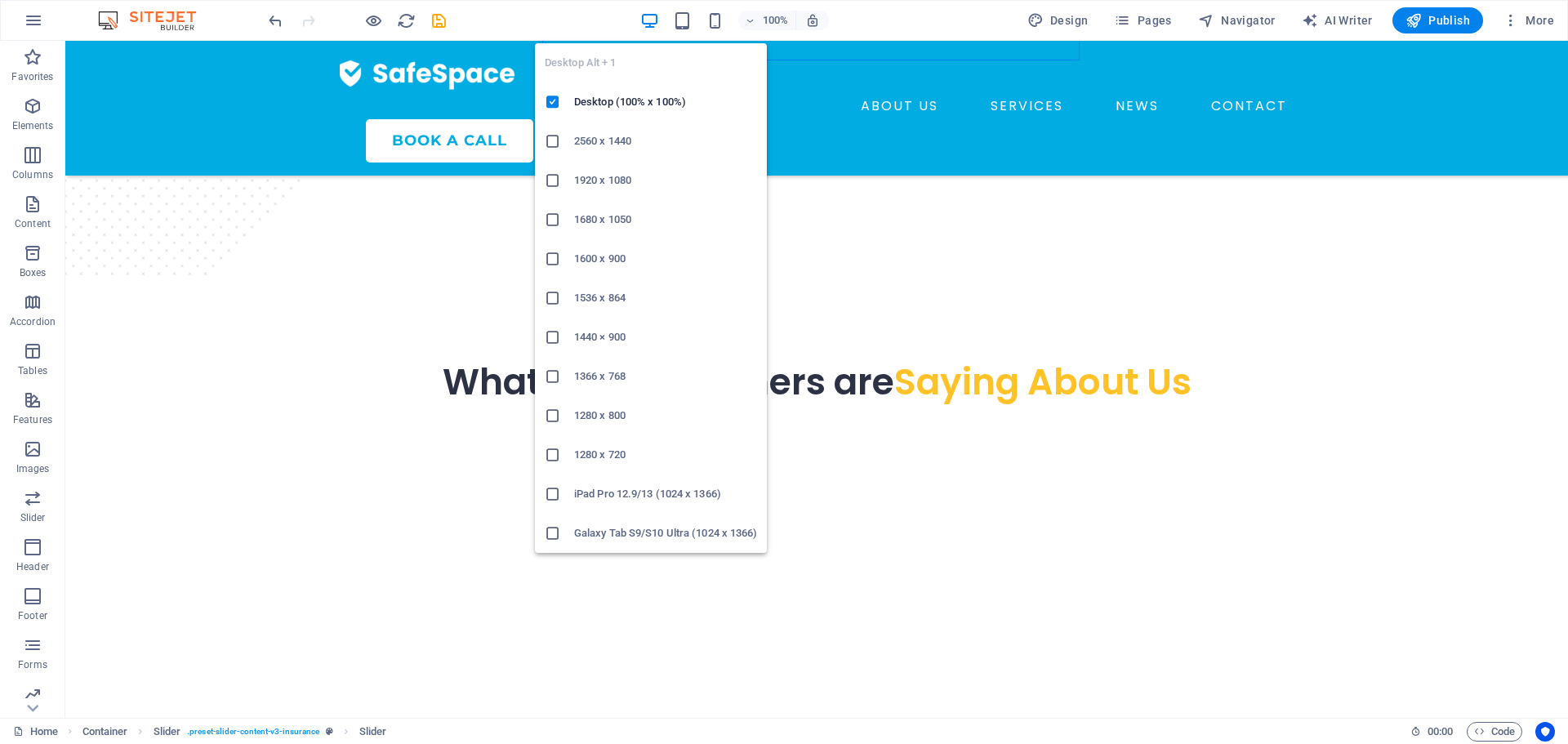
scroll to position [1117, 0]
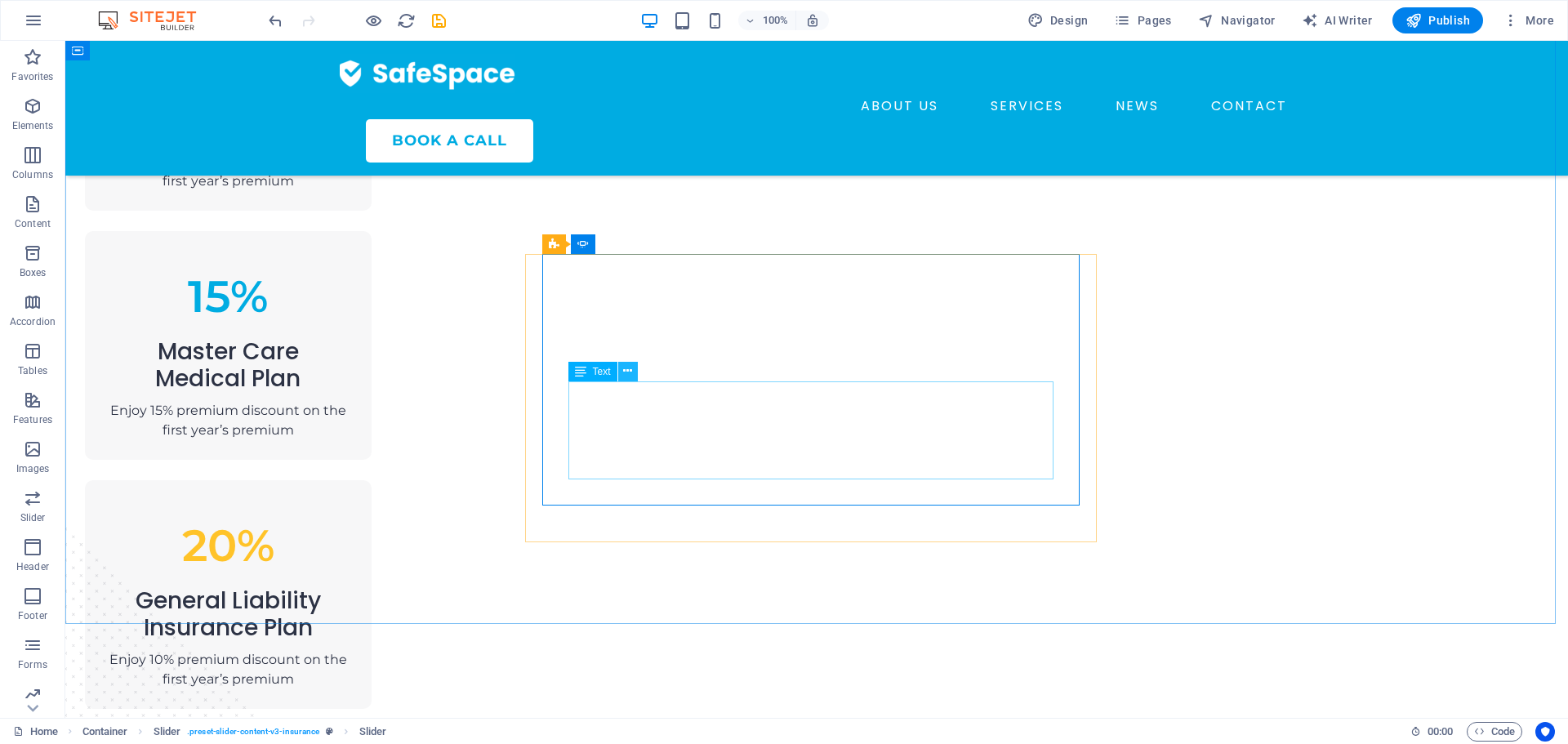
click at [627, 377] on icon at bounding box center [627, 371] width 9 height 17
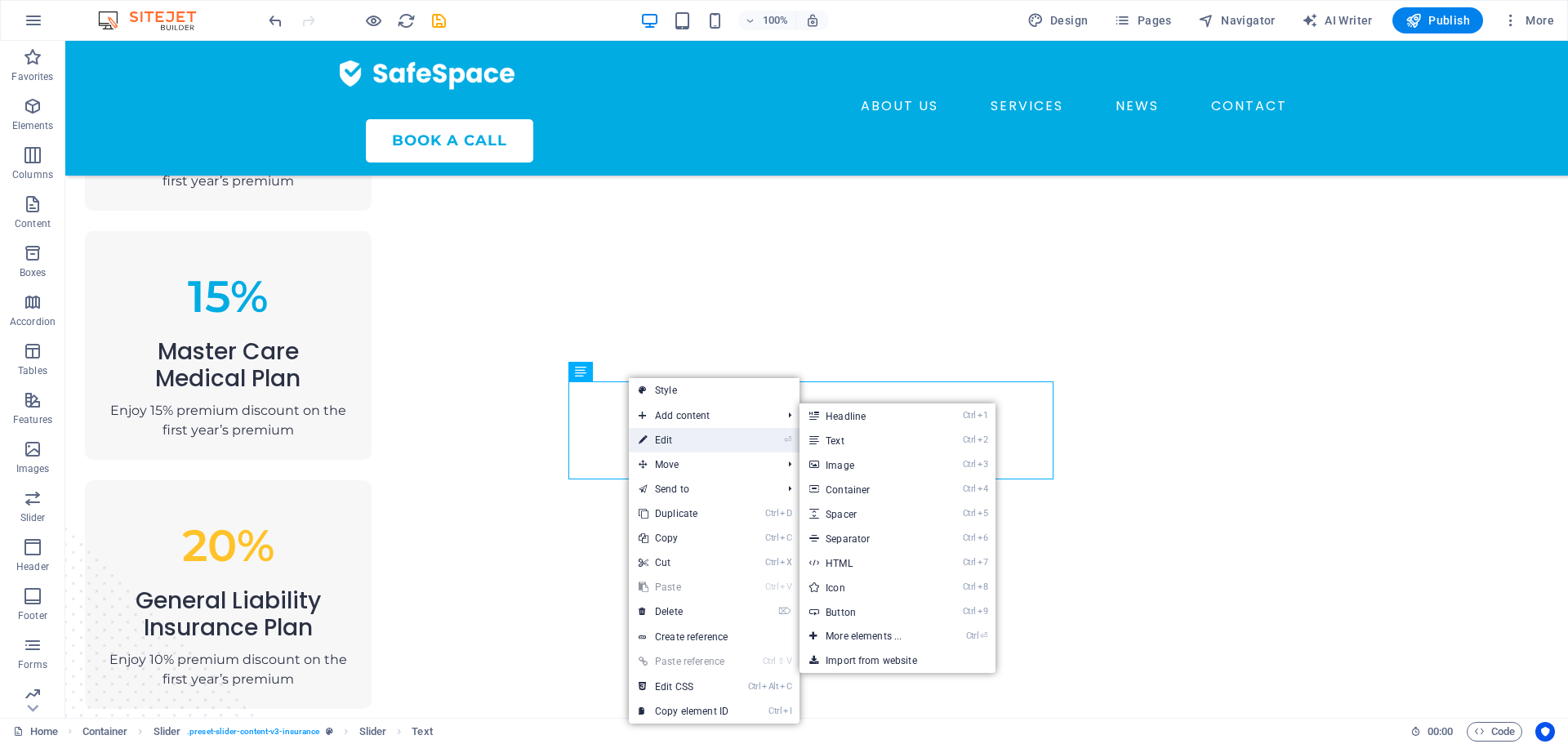
click at [681, 433] on link "⏎ Edit" at bounding box center [683, 440] width 109 height 25
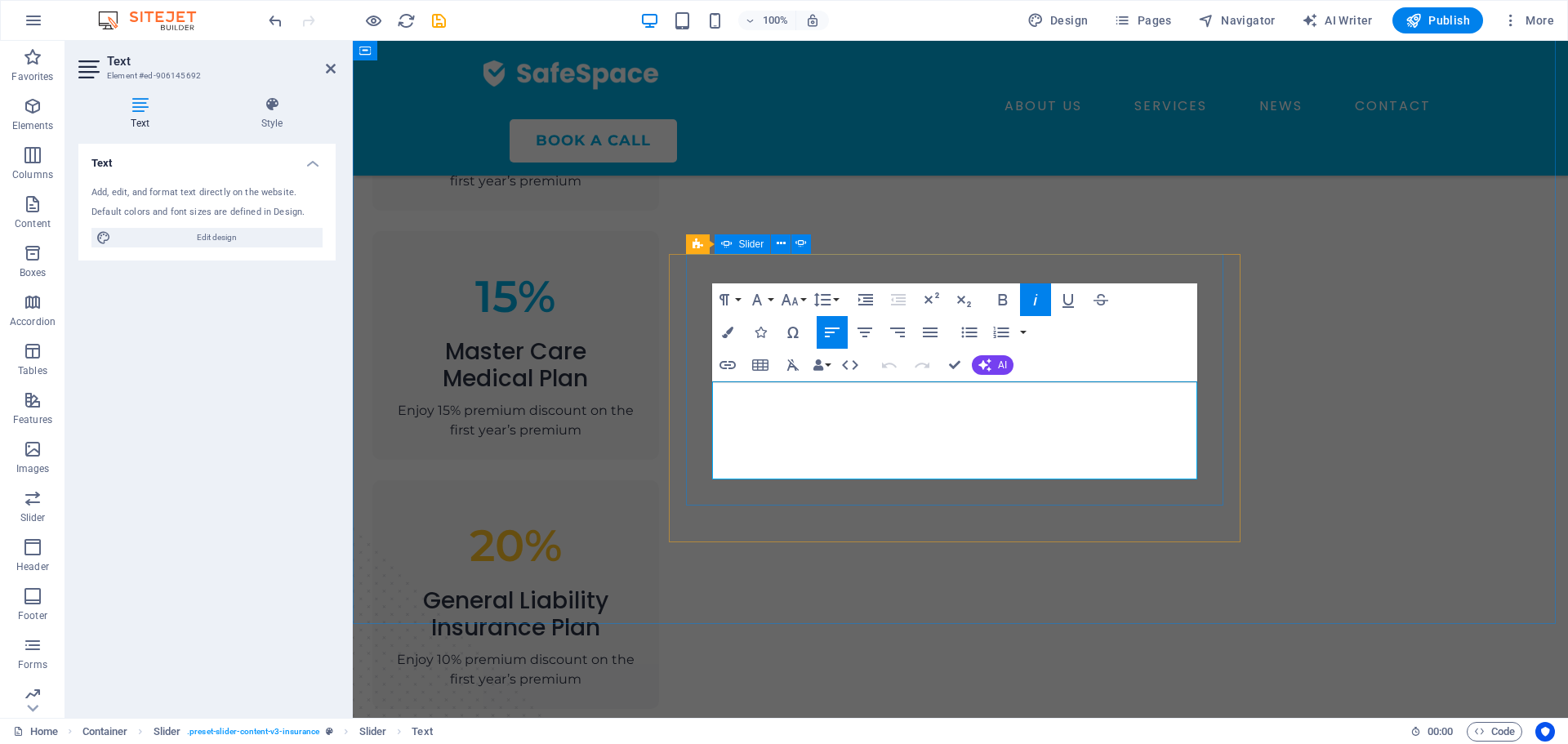
drag, startPoint x: 1032, startPoint y: 463, endPoint x: 708, endPoint y: 395, distance: 331.1
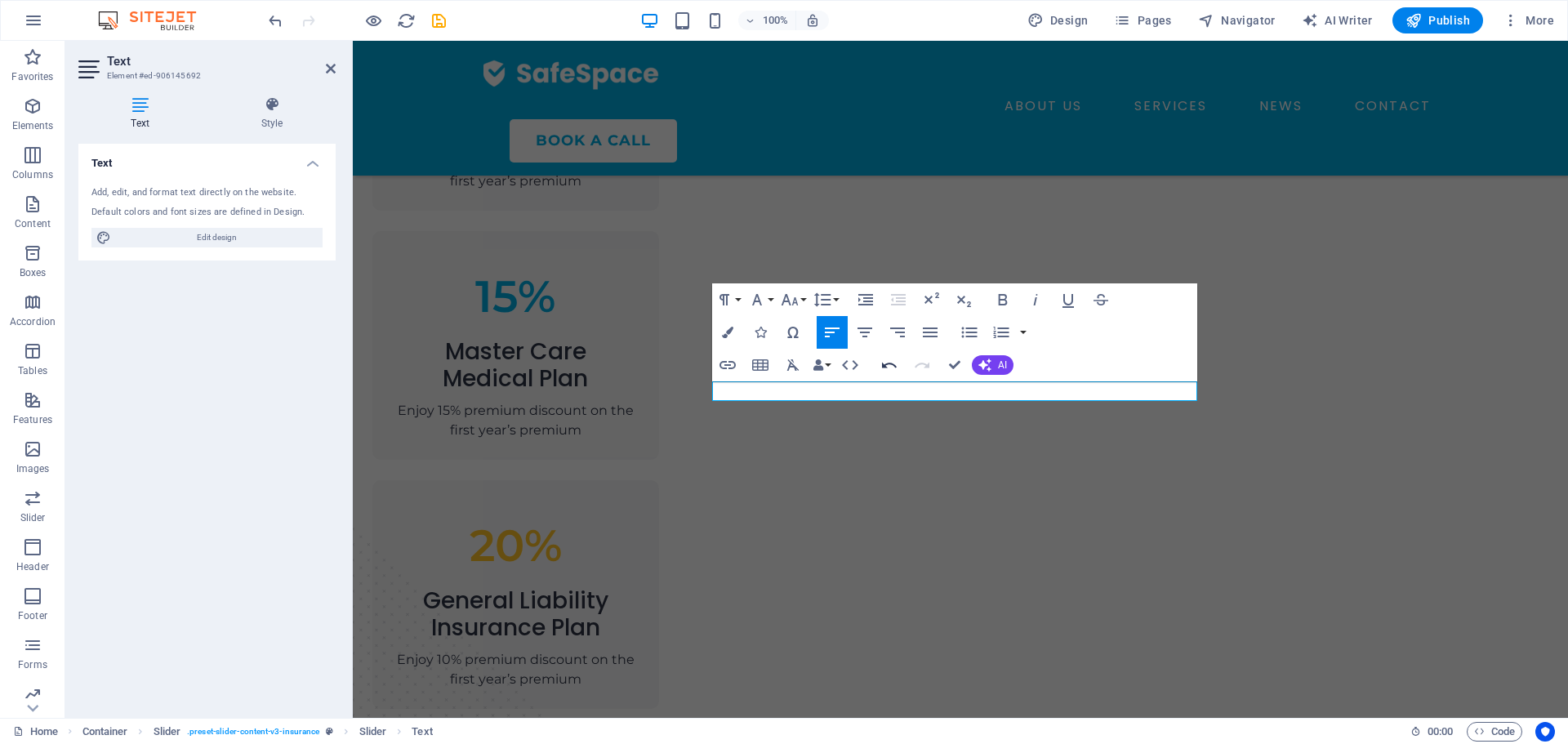
click at [880, 366] on icon "button" at bounding box center [889, 365] width 20 height 20
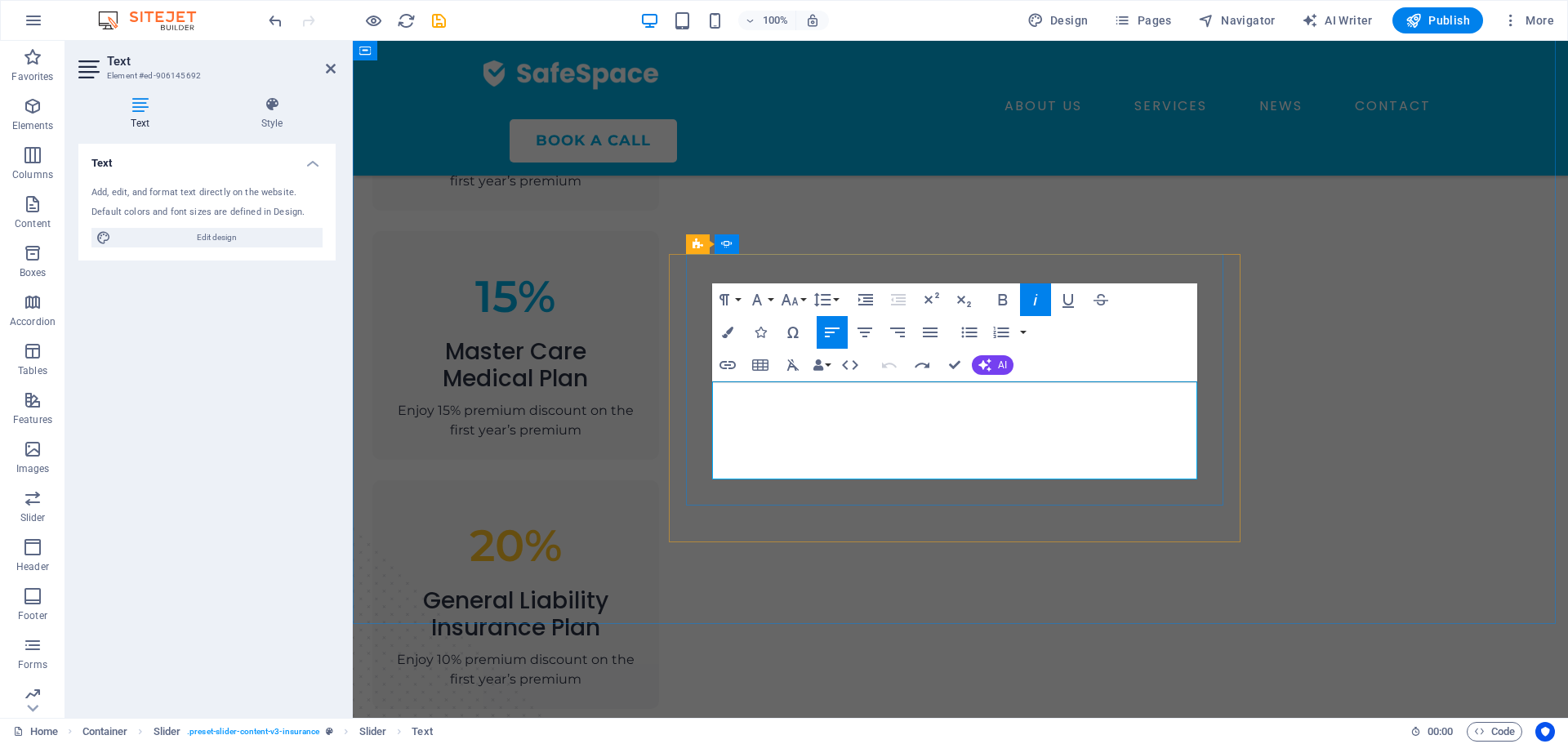
drag, startPoint x: 1004, startPoint y: 471, endPoint x: 722, endPoint y: 396, distance: 291.8
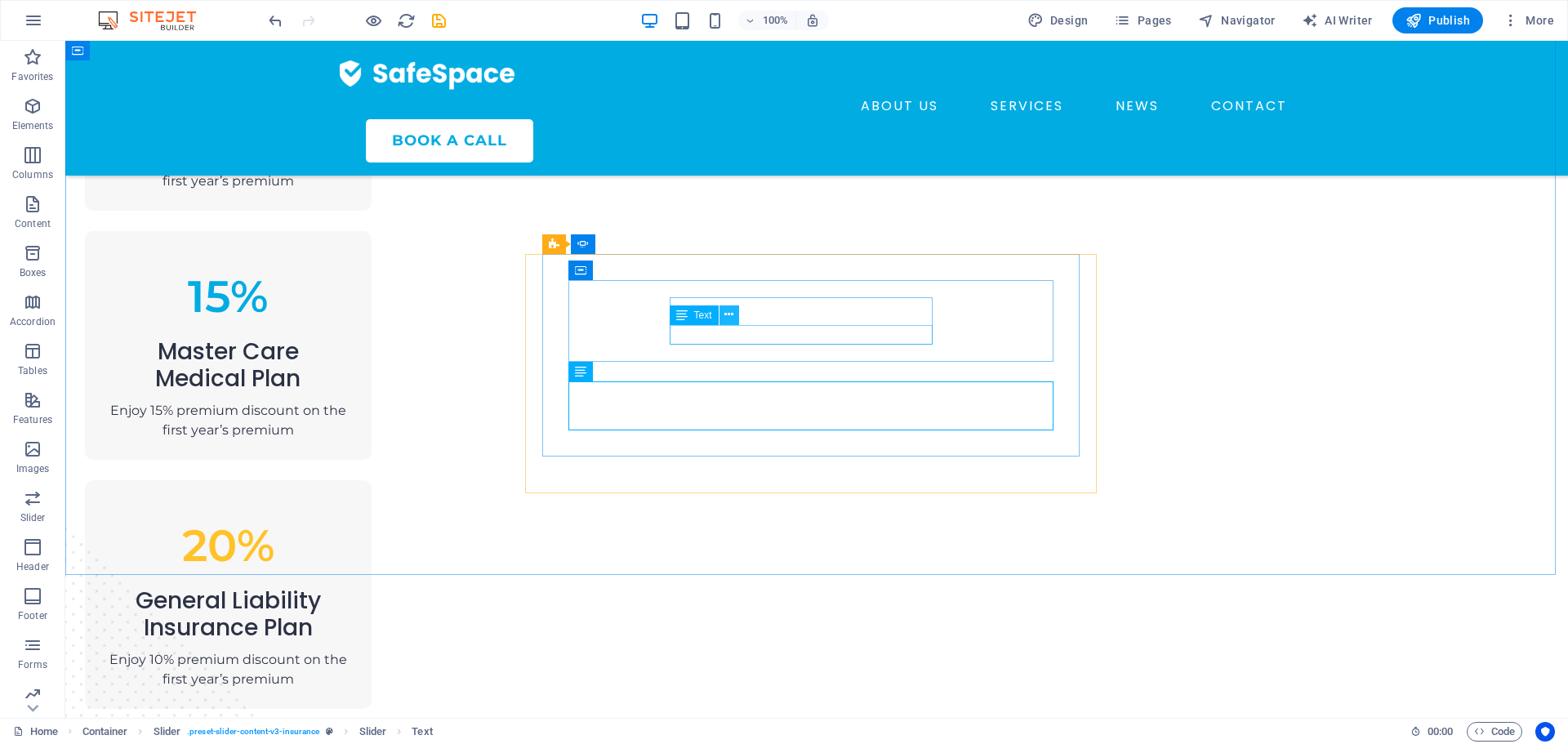
click at [727, 316] on icon at bounding box center [729, 315] width 9 height 17
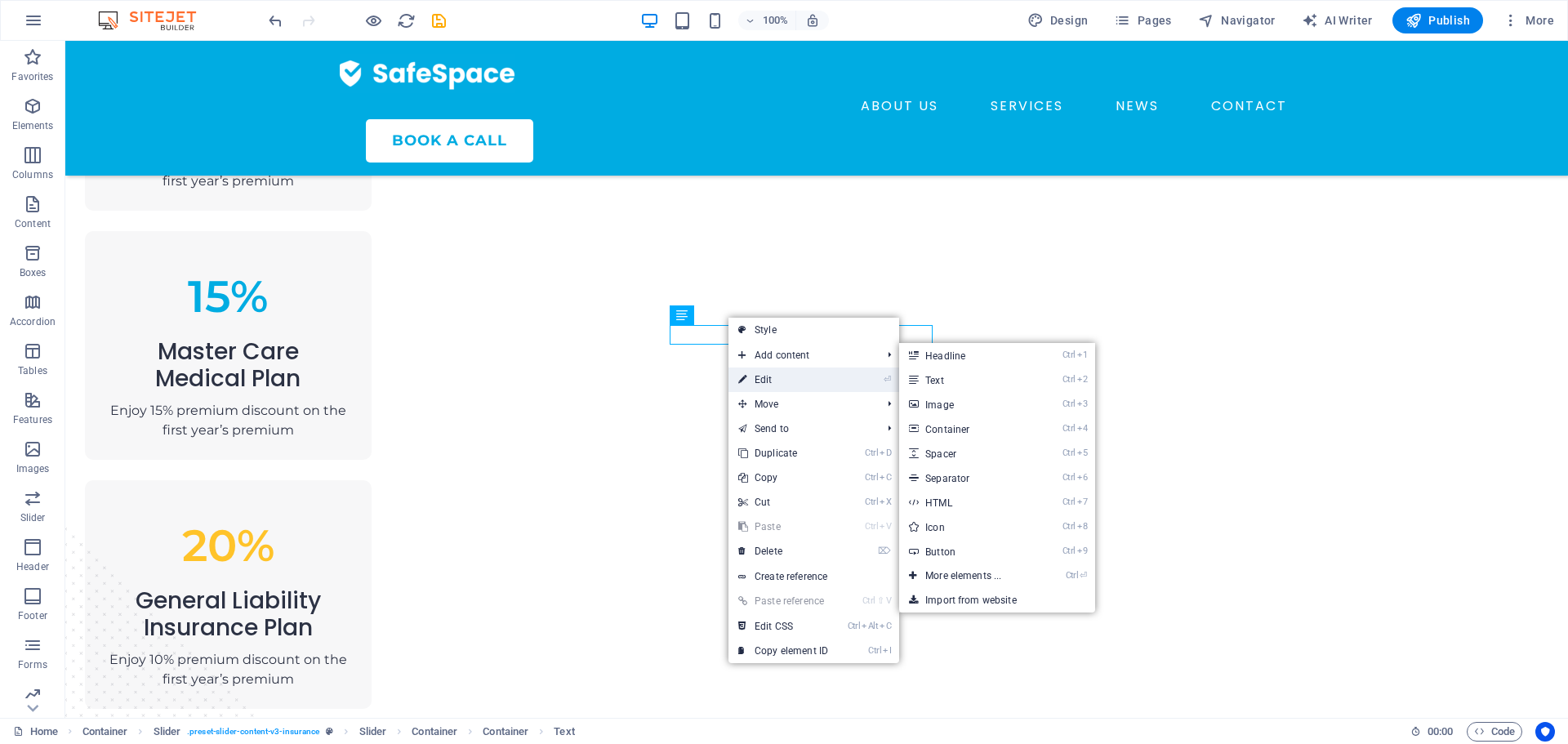
click at [760, 383] on link "⏎ Edit" at bounding box center [783, 379] width 109 height 25
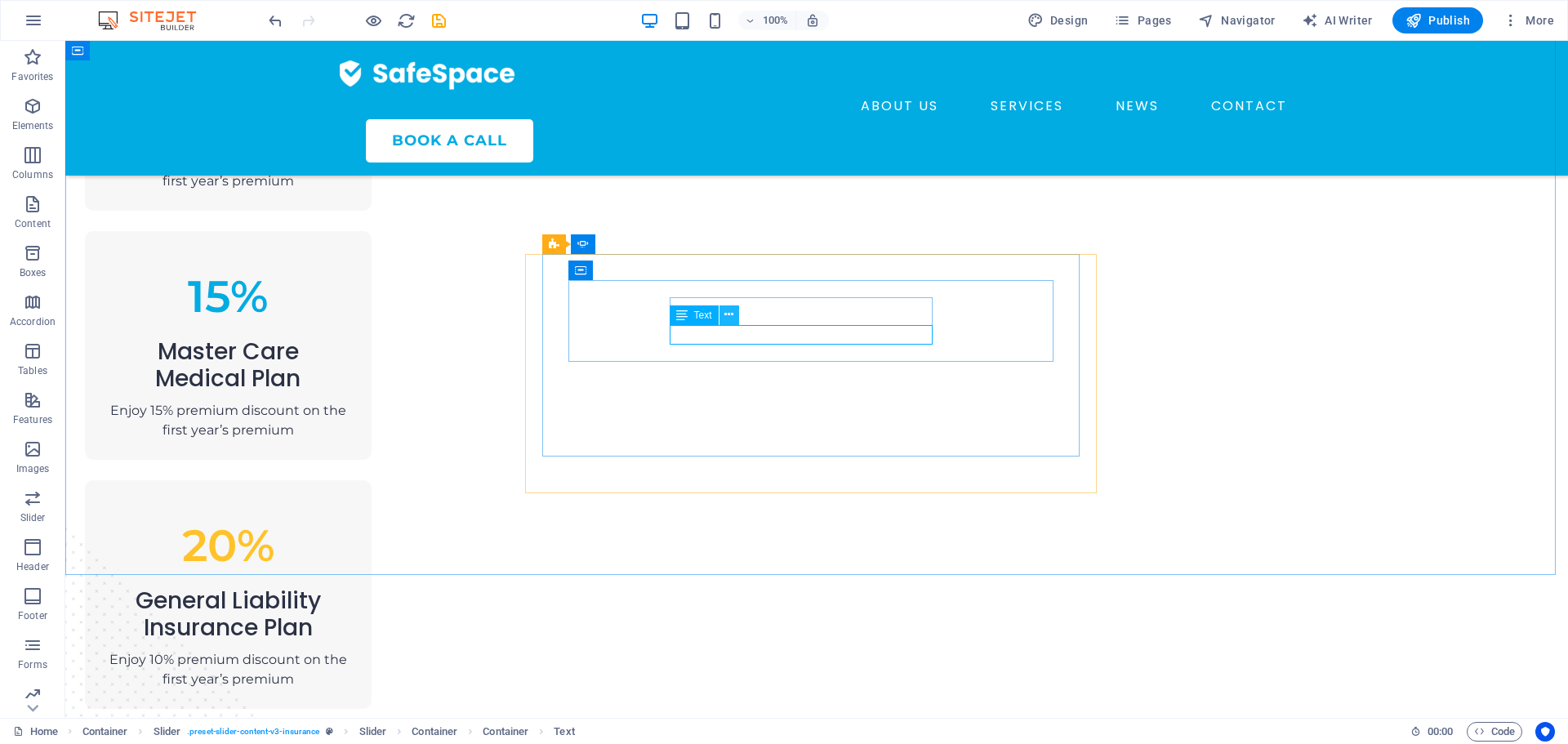
click at [724, 318] on icon at bounding box center [729, 315] width 9 height 17
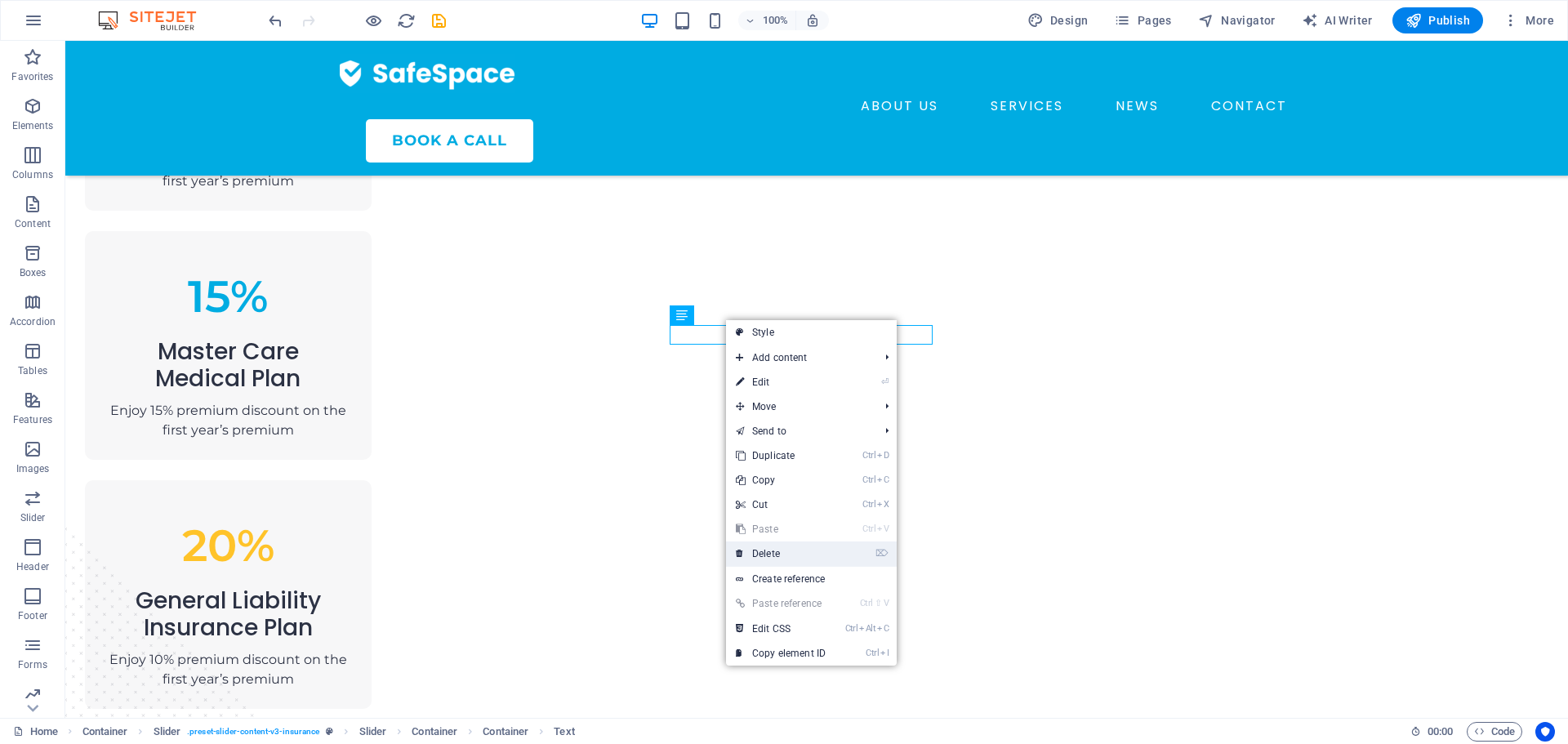
click at [782, 544] on link "⌦ Delete" at bounding box center [780, 553] width 109 height 25
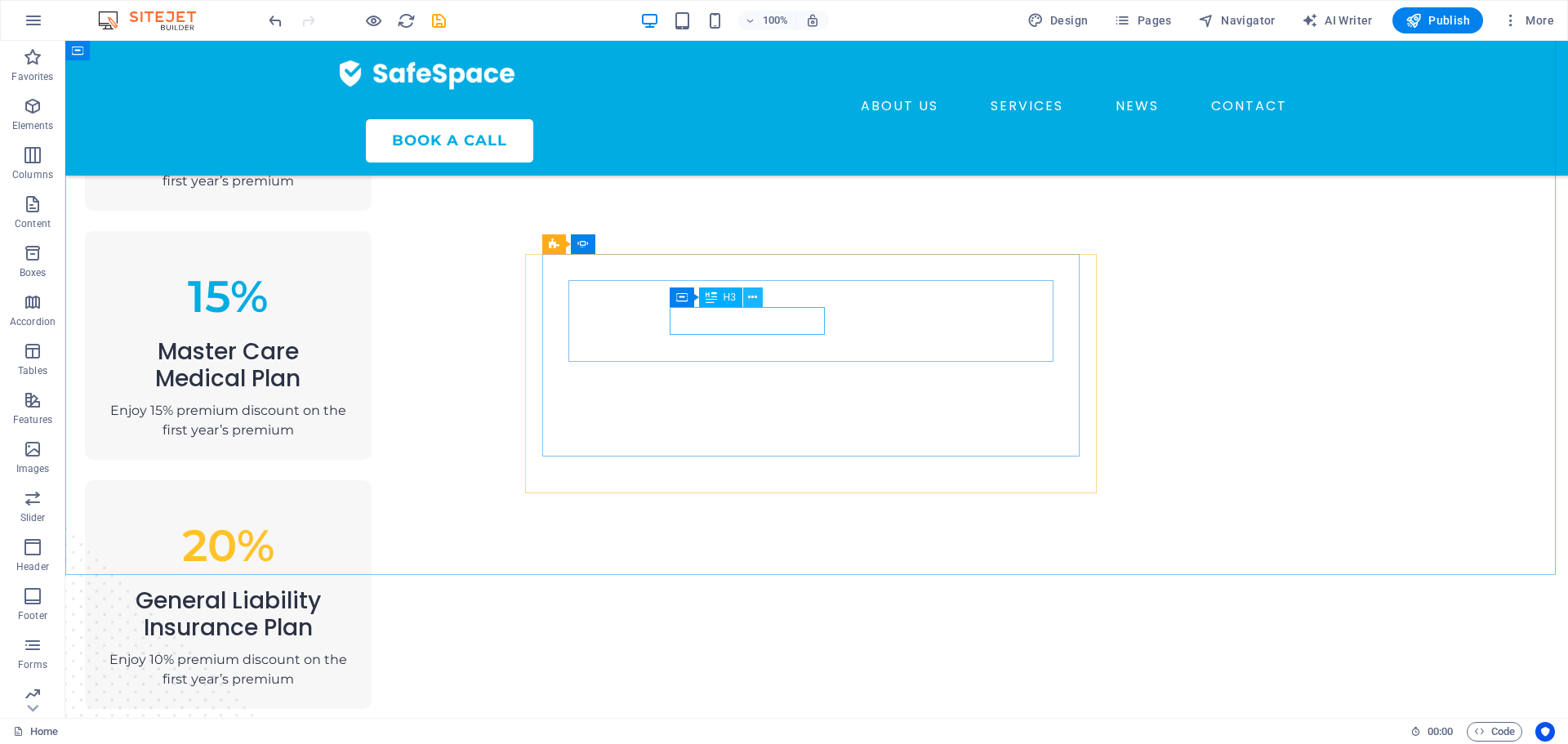
click at [754, 300] on icon at bounding box center [752, 298] width 9 height 17
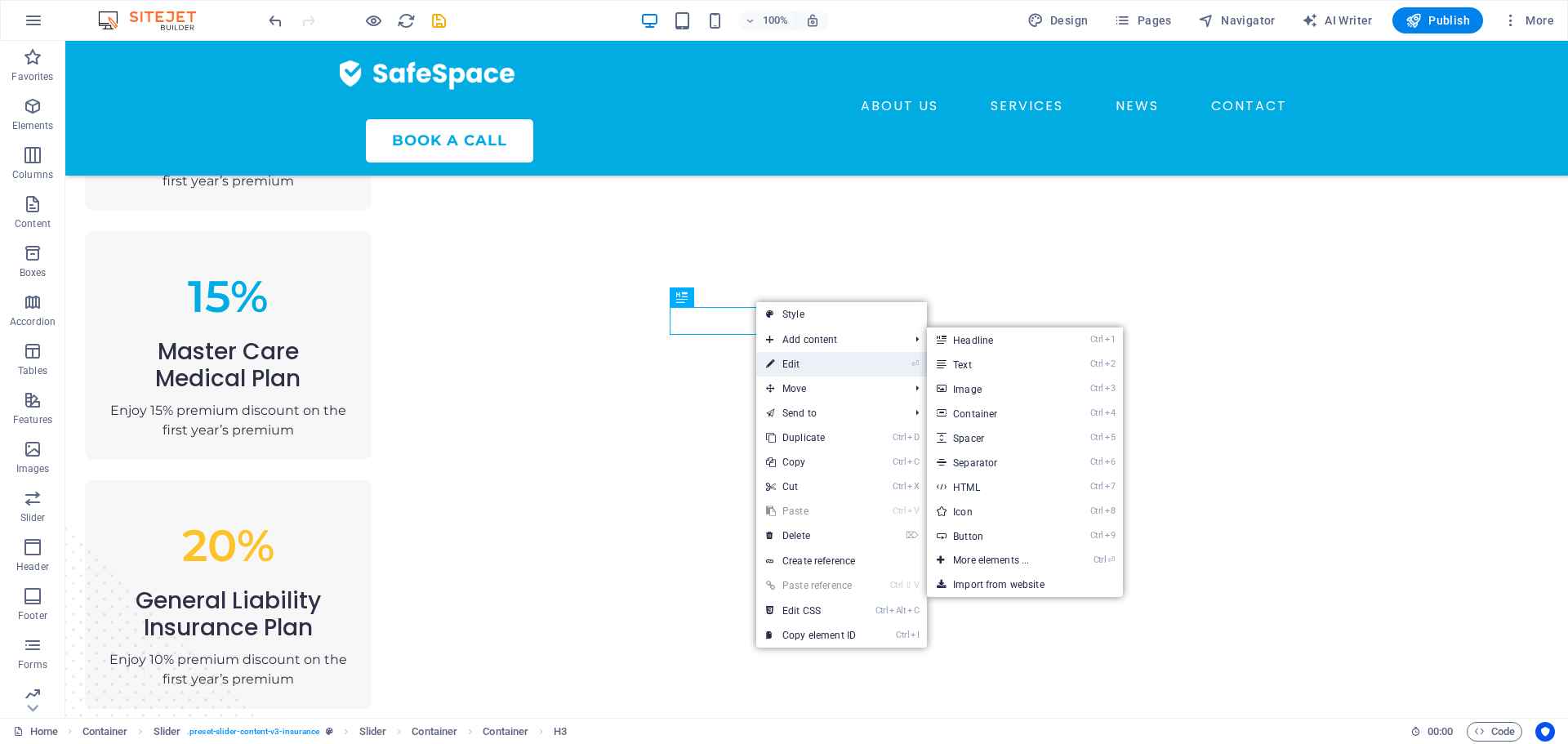
click at [794, 366] on link "⏎ Edit" at bounding box center [810, 364] width 109 height 25
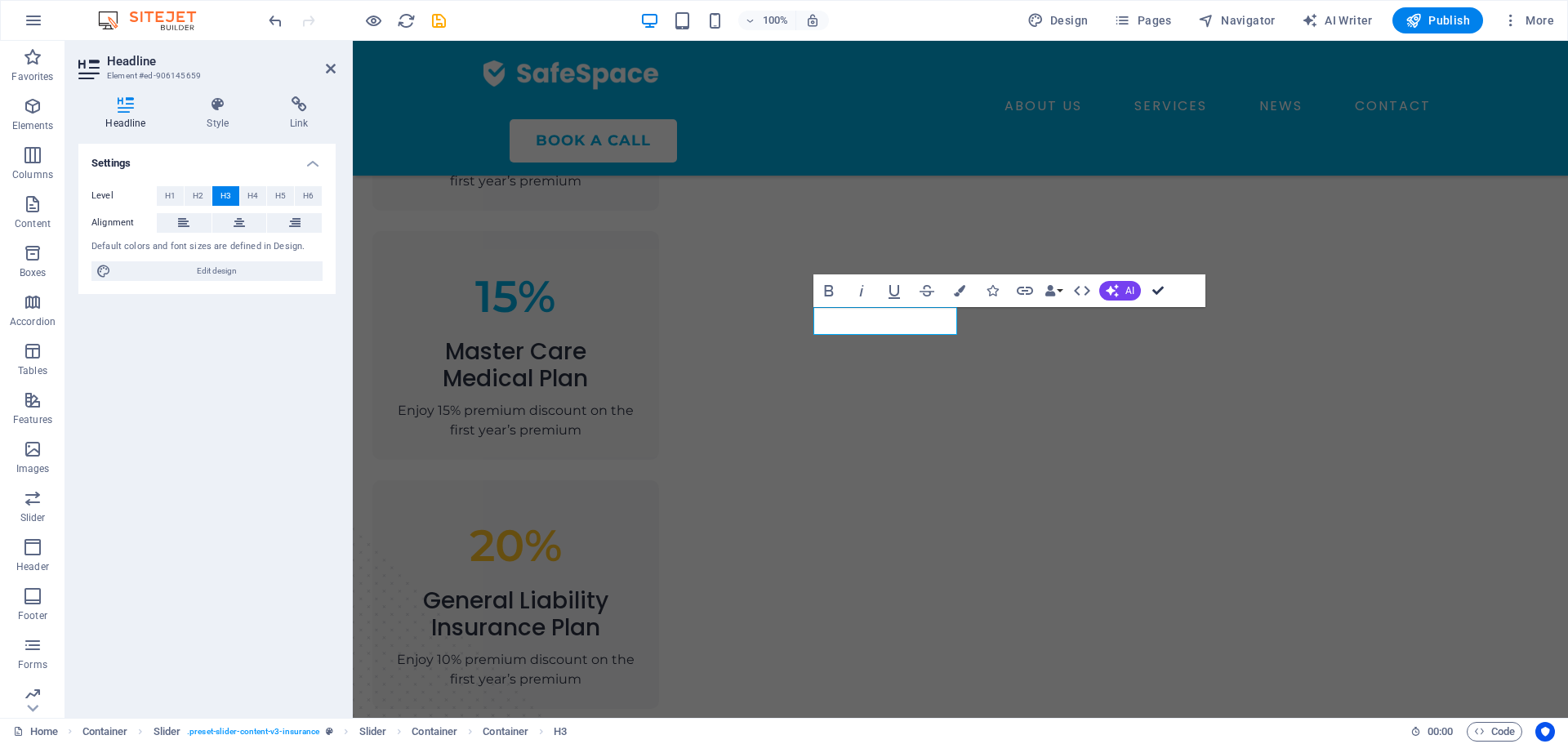
drag, startPoint x: 1159, startPoint y: 281, endPoint x: 1088, endPoint y: 241, distance: 81.5
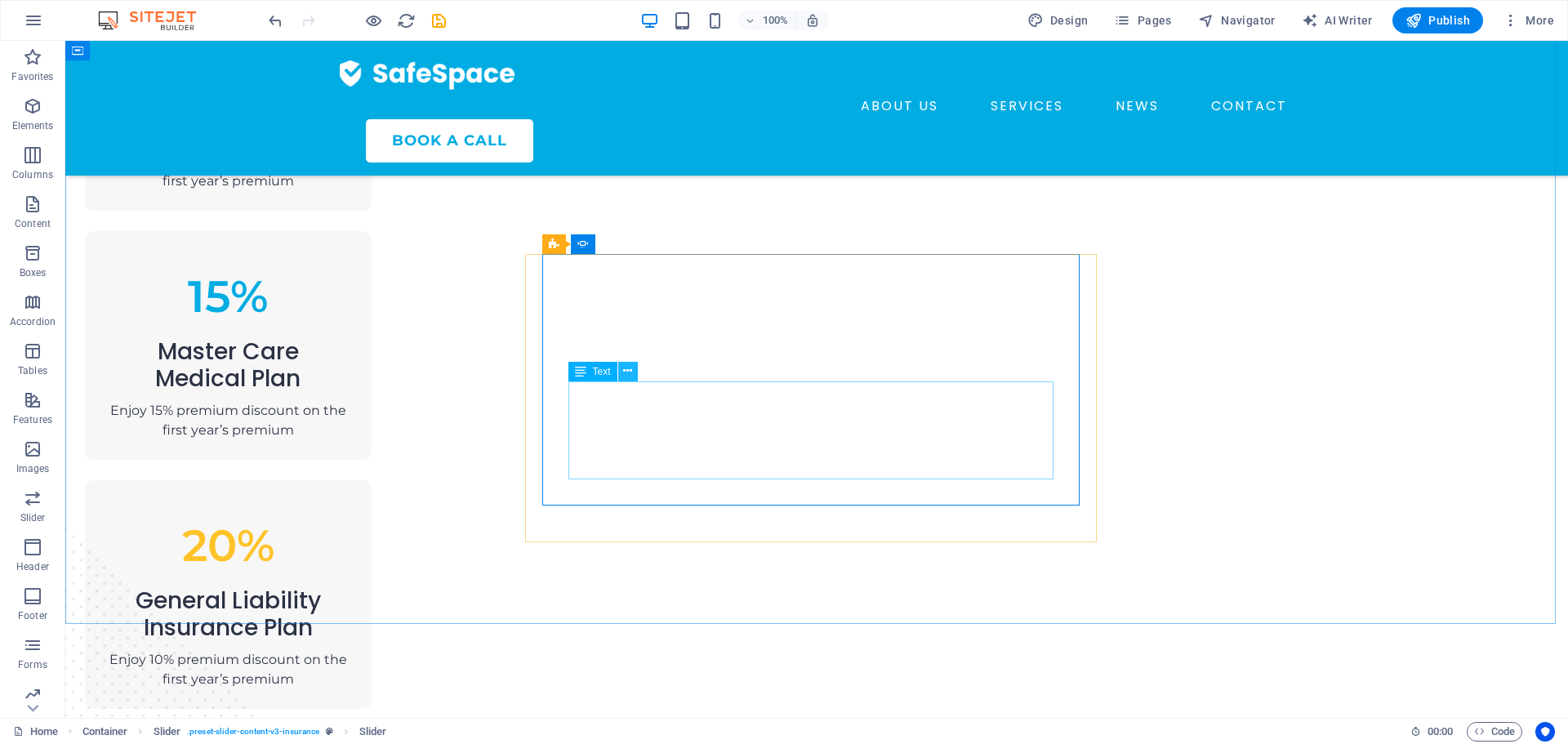
click at [632, 375] on icon at bounding box center [627, 371] width 9 height 17
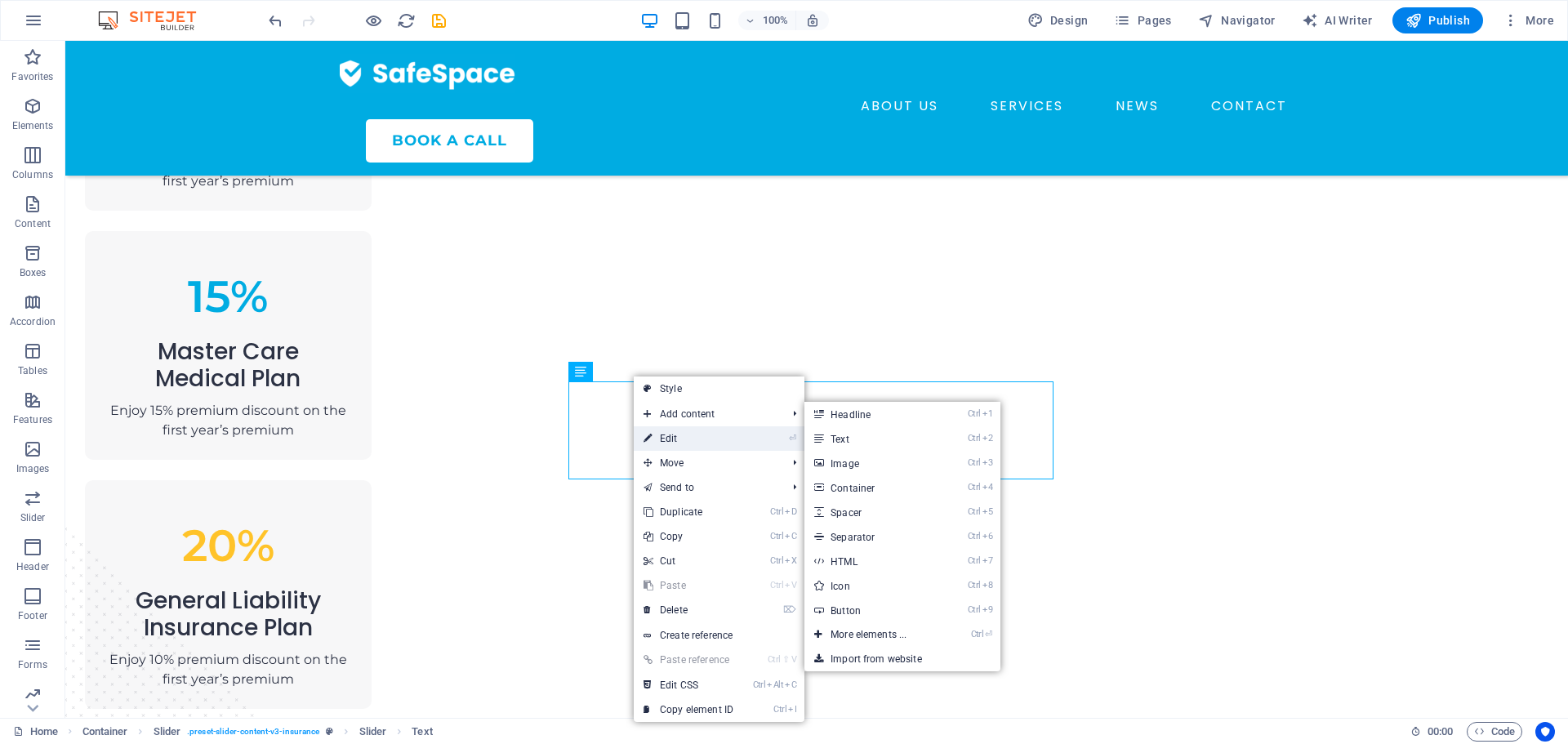
click at [681, 432] on link "⏎ Edit" at bounding box center [687, 439] width 109 height 25
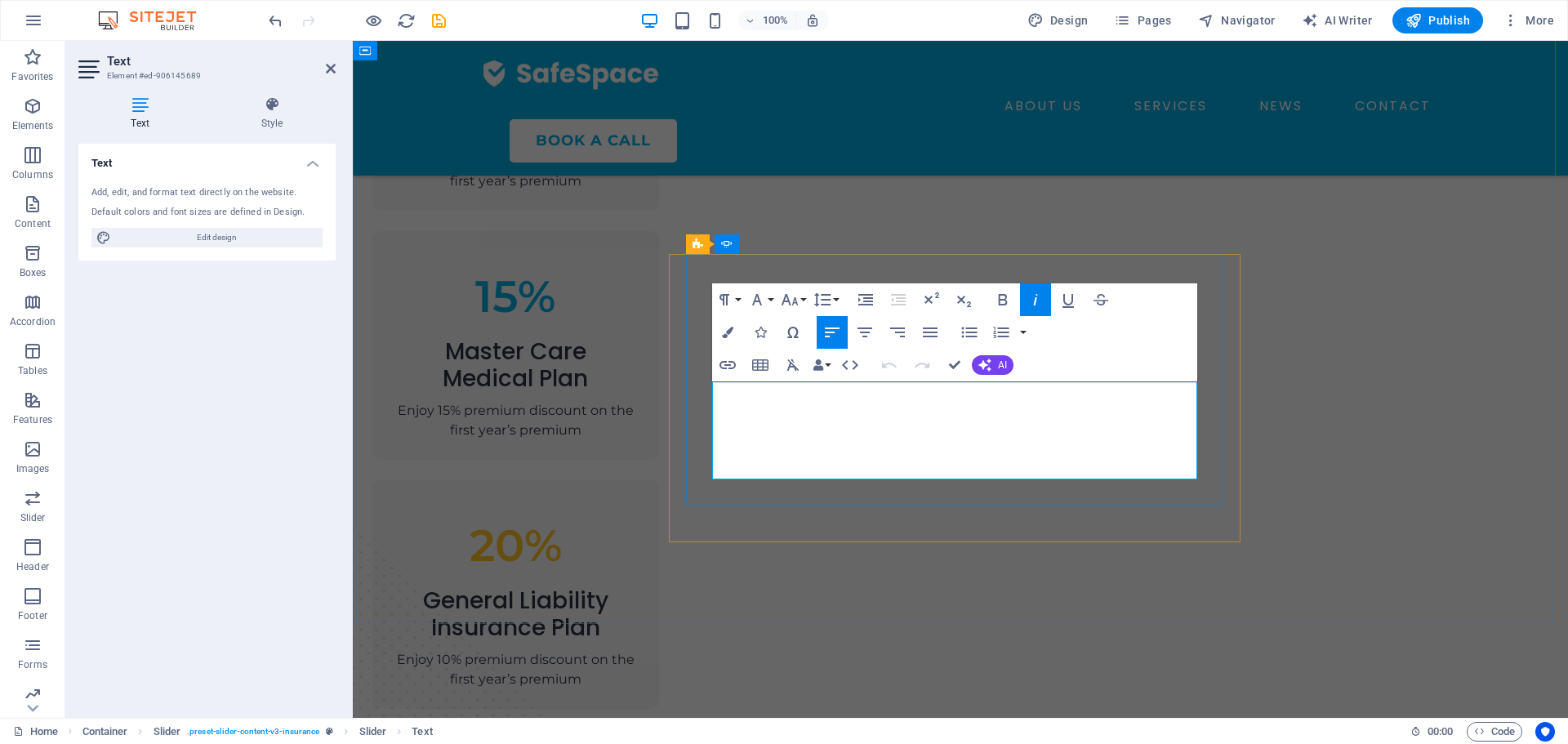
drag, startPoint x: 1002, startPoint y: 462, endPoint x: 720, endPoint y: 392, distance: 290.6
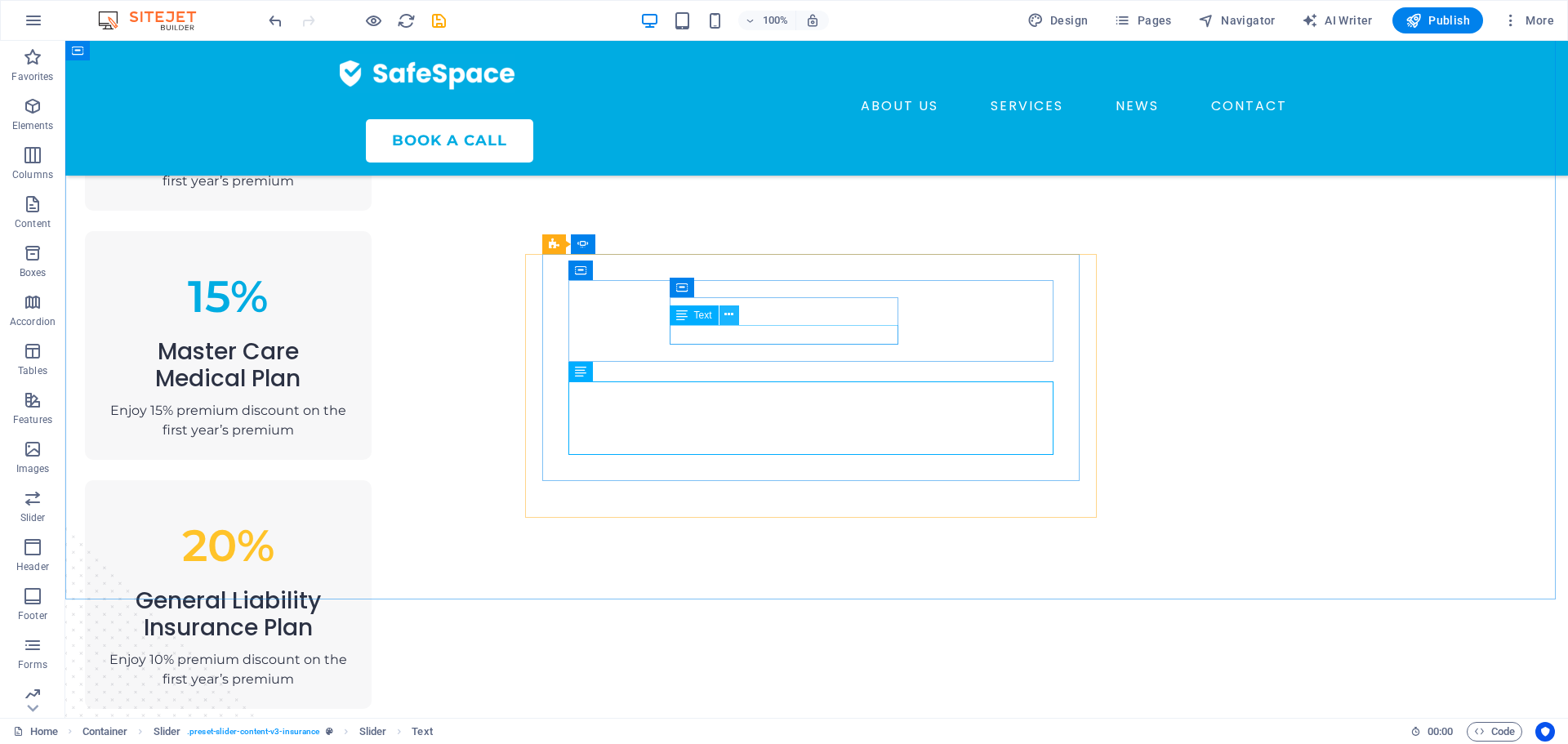
click at [732, 316] on icon at bounding box center [729, 315] width 9 height 17
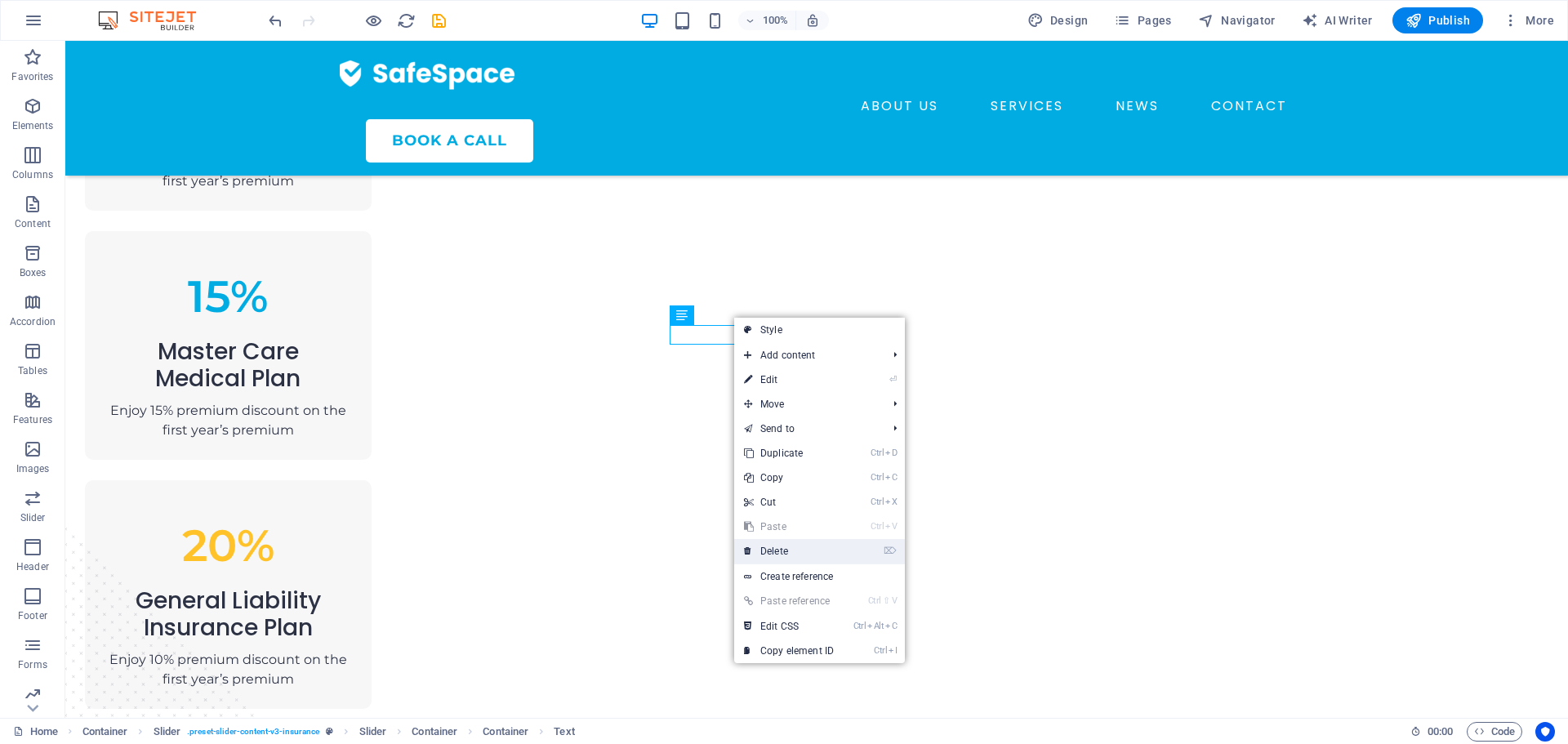
click at [796, 544] on link "⌦ Delete" at bounding box center [788, 551] width 109 height 25
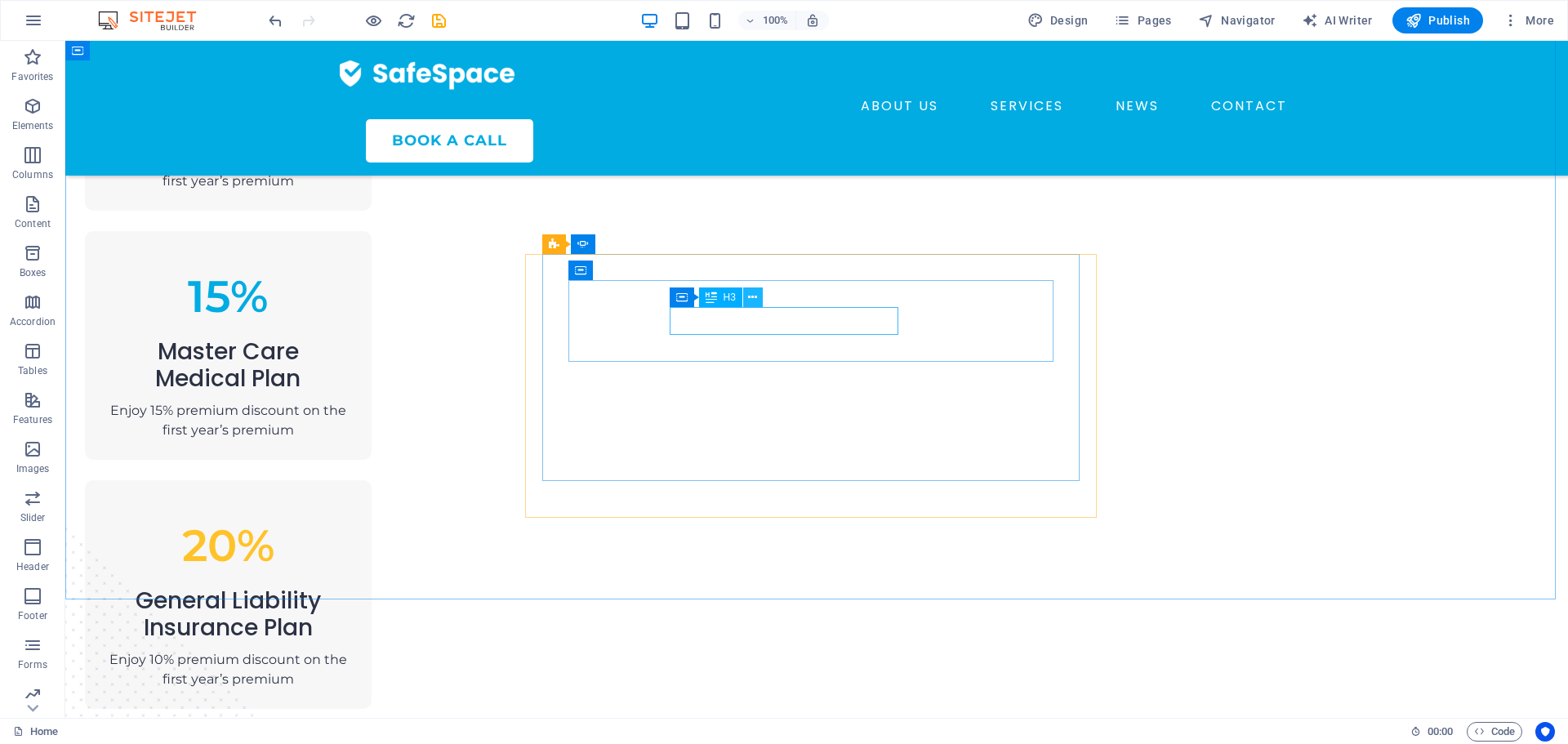
click at [747, 296] on button at bounding box center [753, 297] width 20 height 20
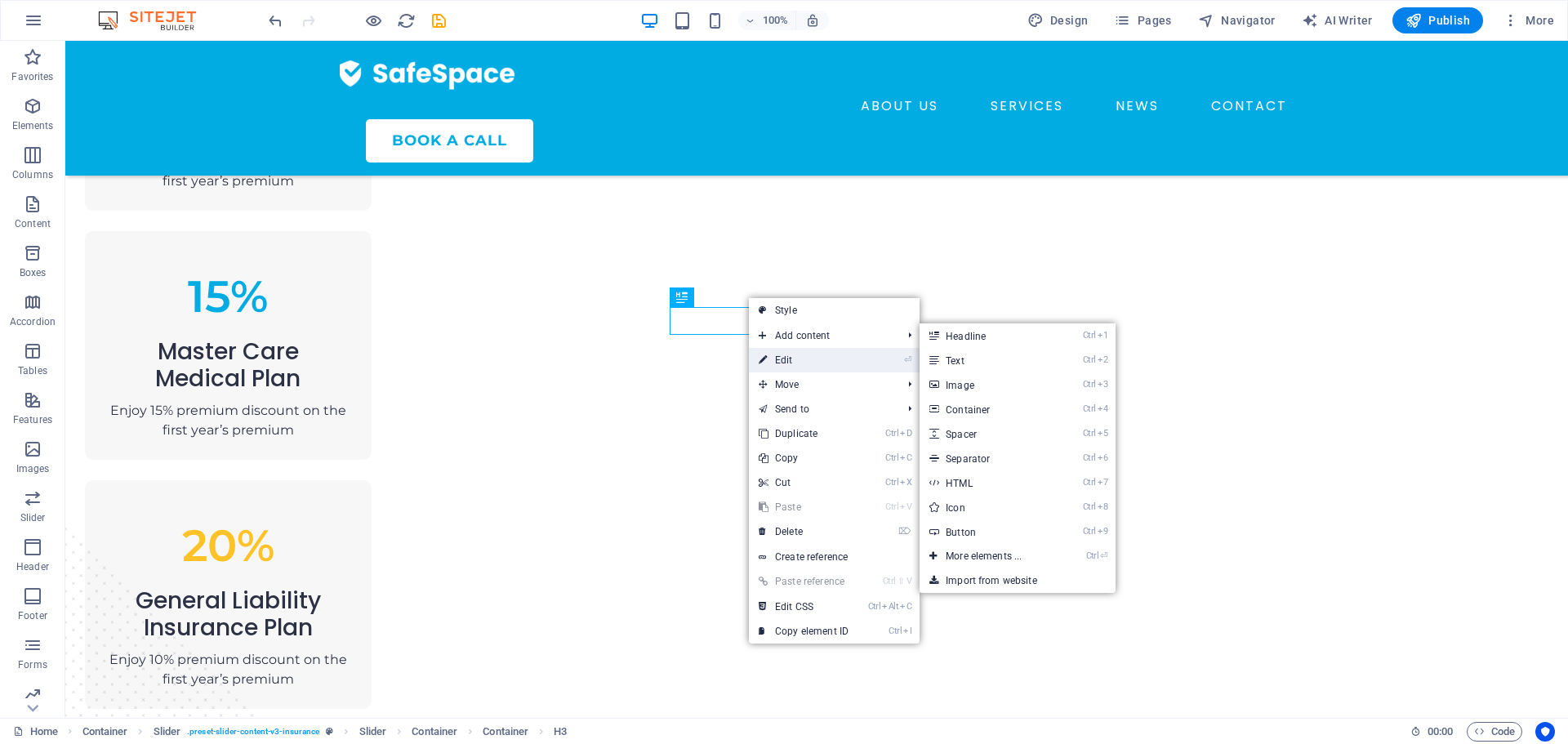
click at [795, 353] on link "⏎ Edit" at bounding box center [802, 360] width 109 height 25
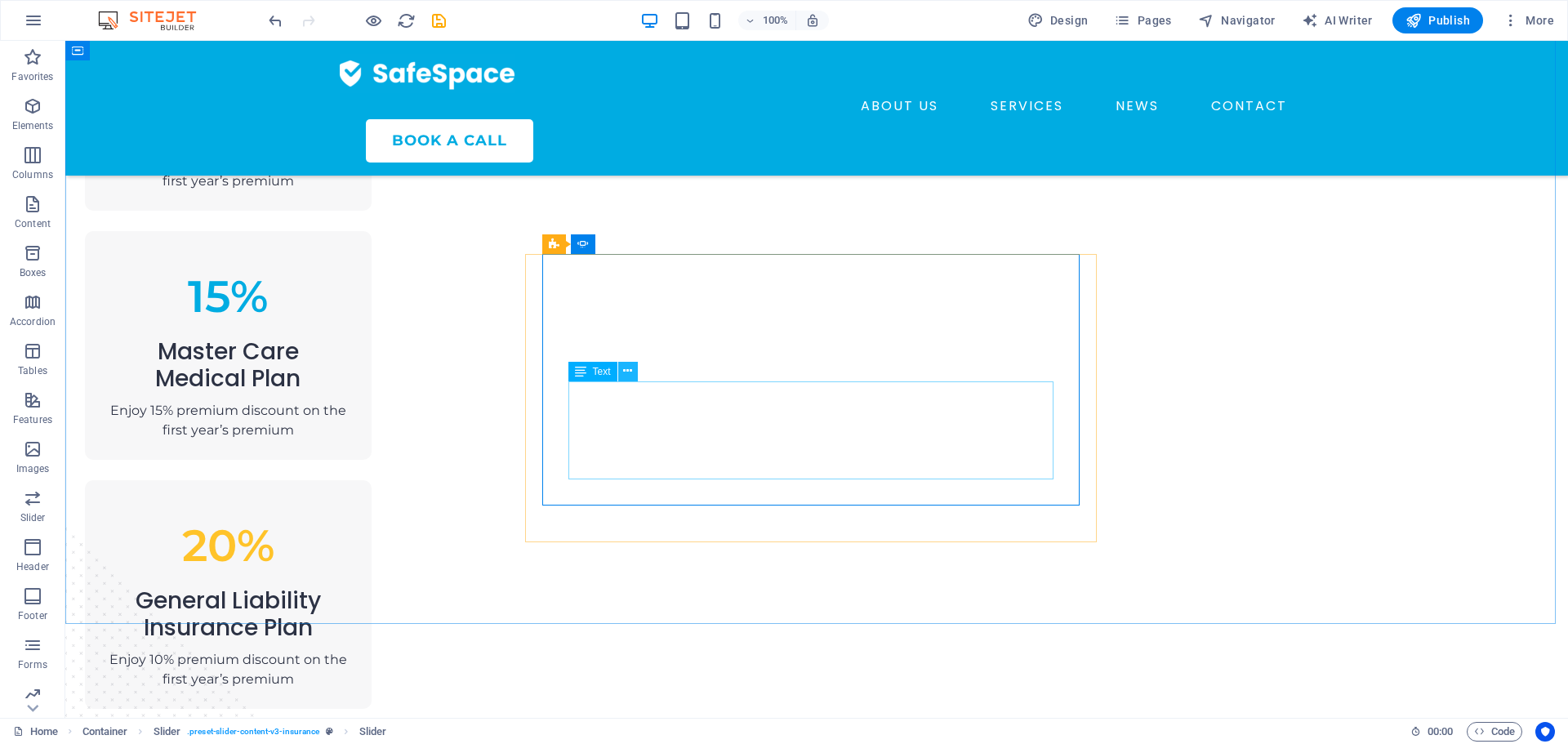
click at [632, 370] on icon at bounding box center [627, 371] width 9 height 17
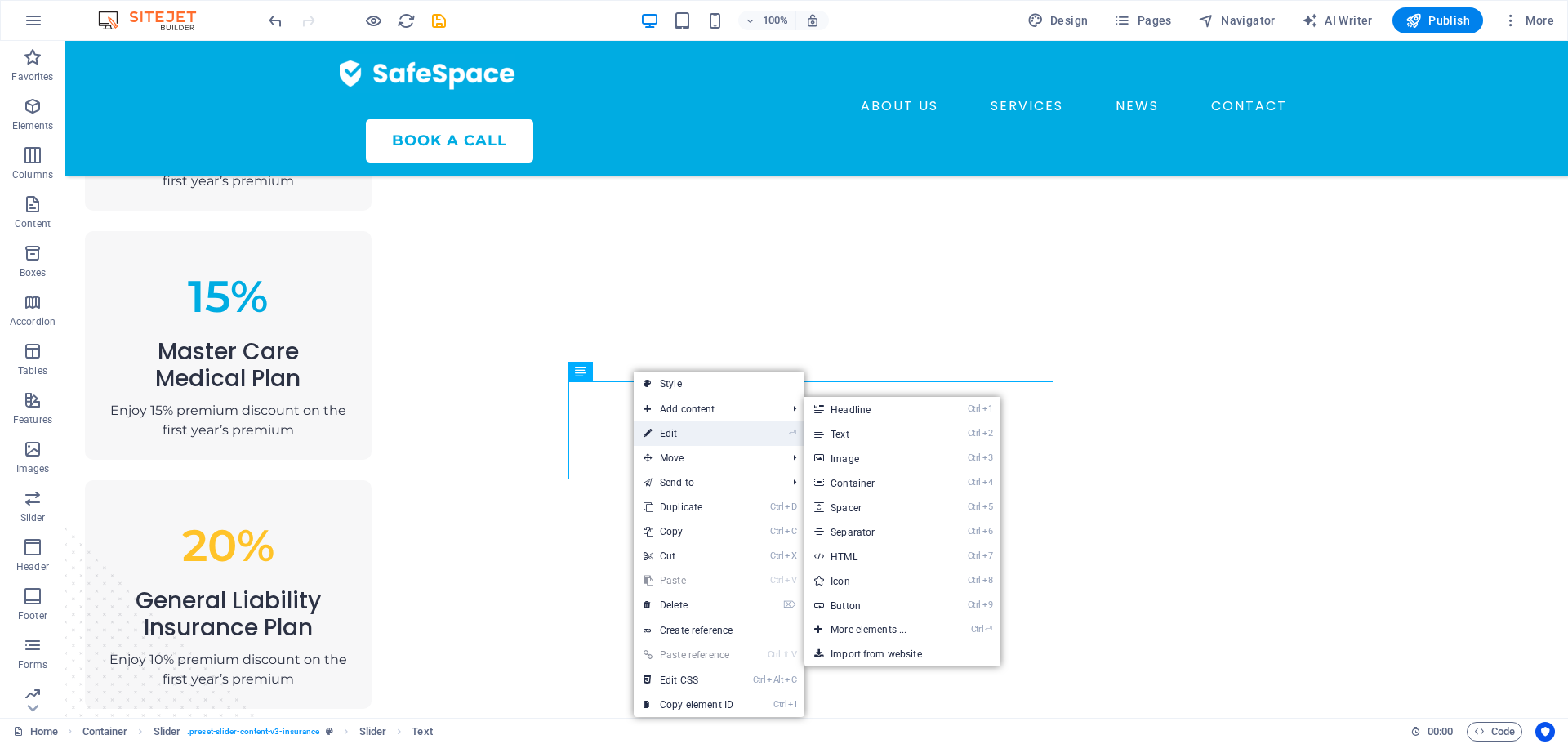
click at [667, 434] on link "⏎ Edit" at bounding box center [687, 433] width 109 height 25
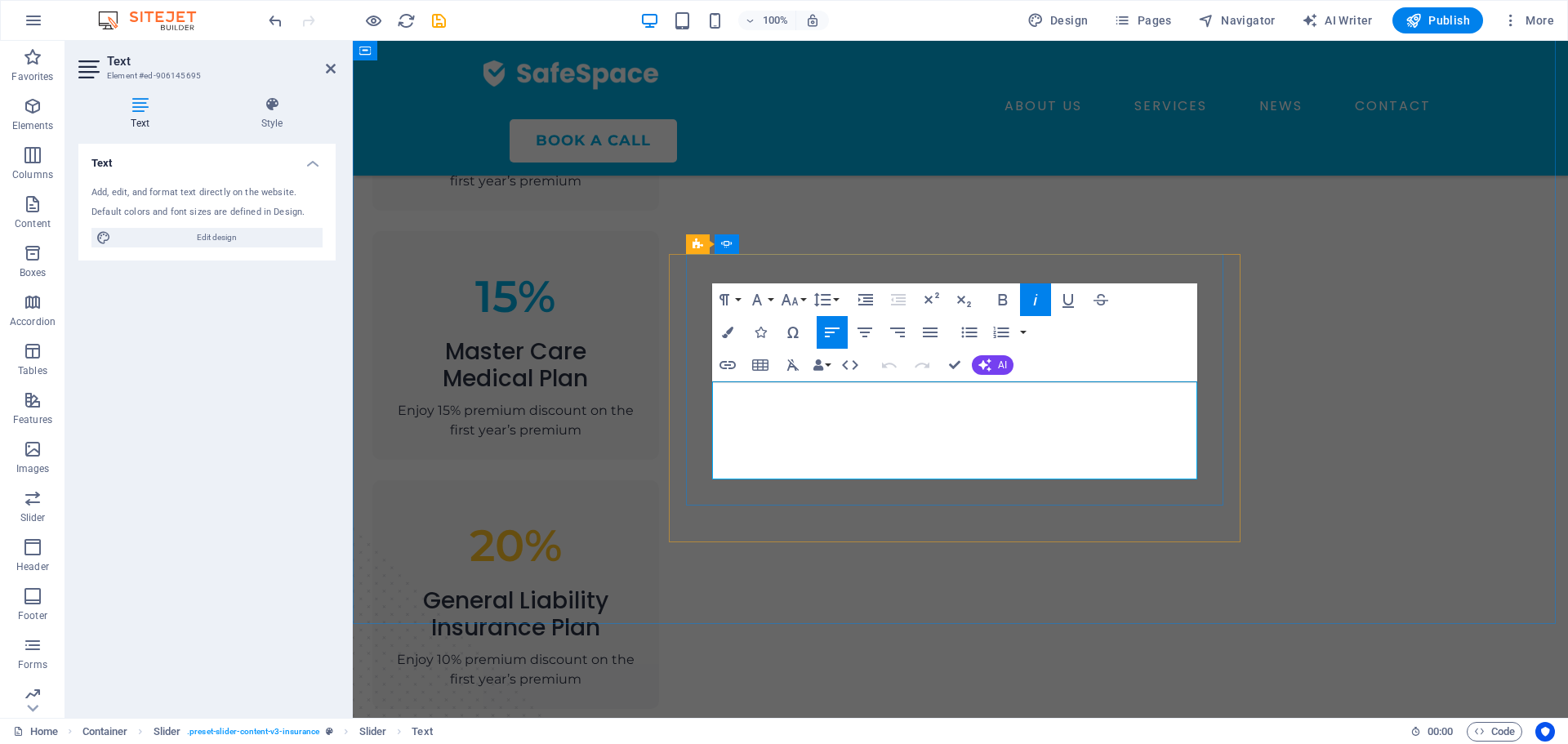
drag, startPoint x: 1002, startPoint y: 465, endPoint x: 720, endPoint y: 393, distance: 291.0
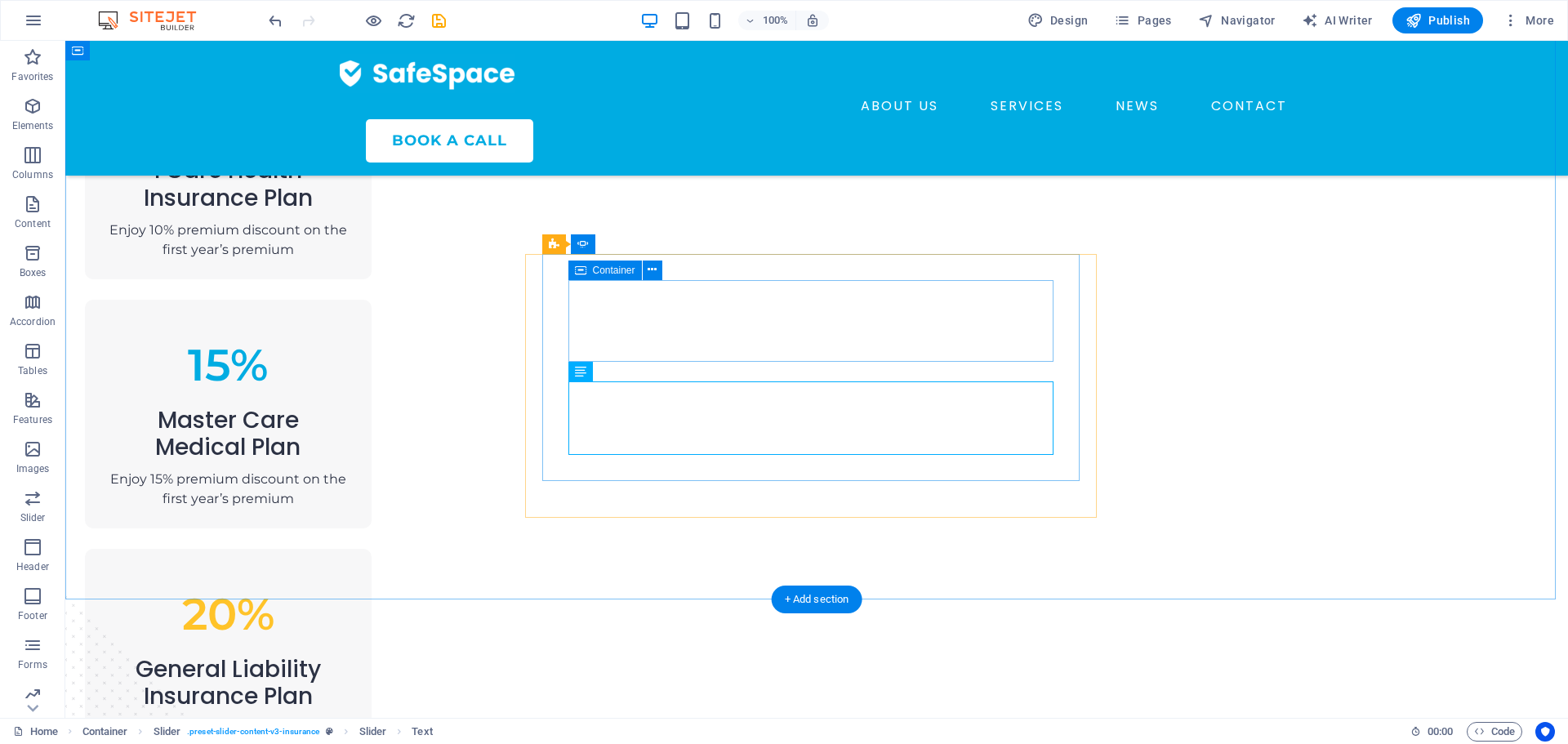
scroll to position [954, 0]
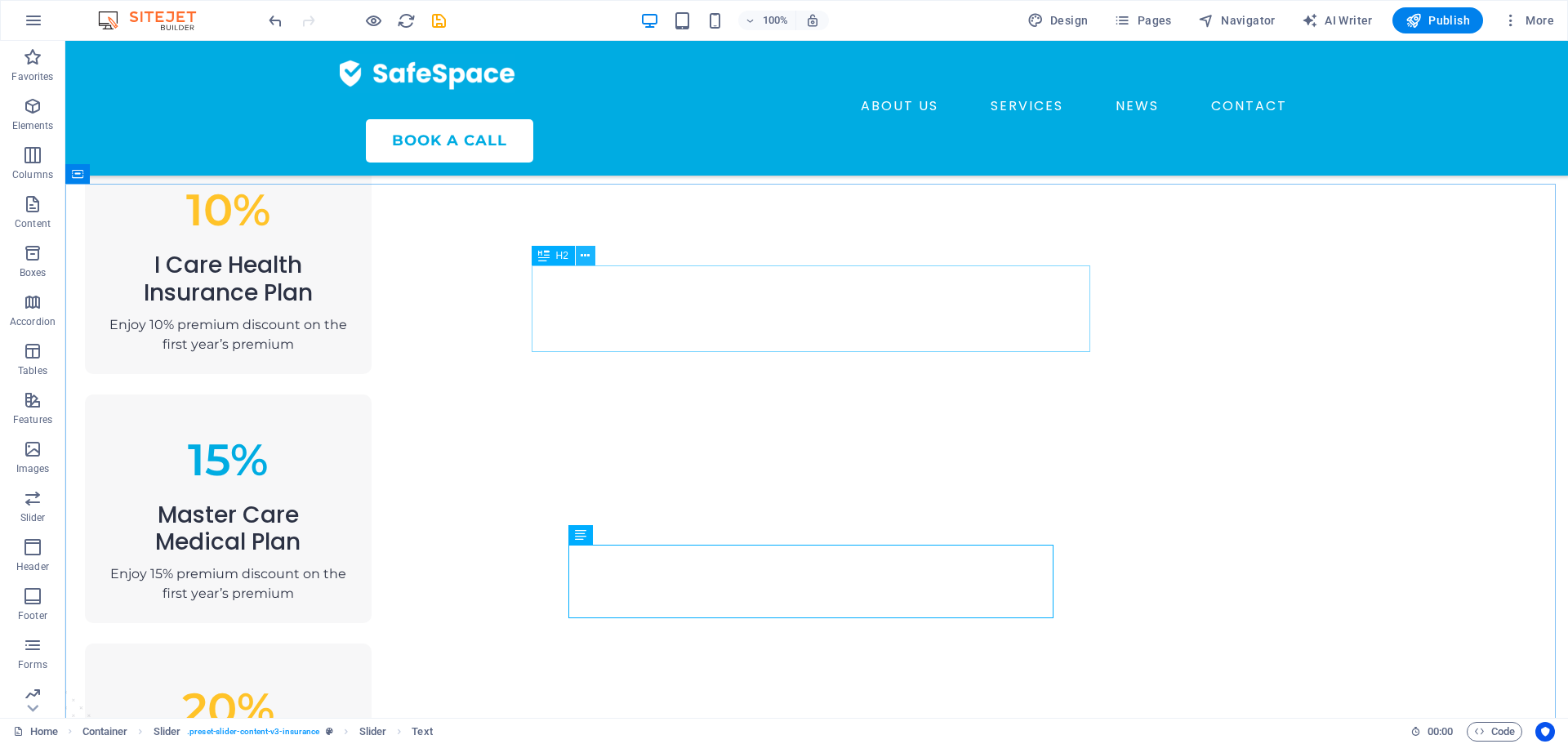
click at [584, 263] on icon at bounding box center [584, 256] width 9 height 17
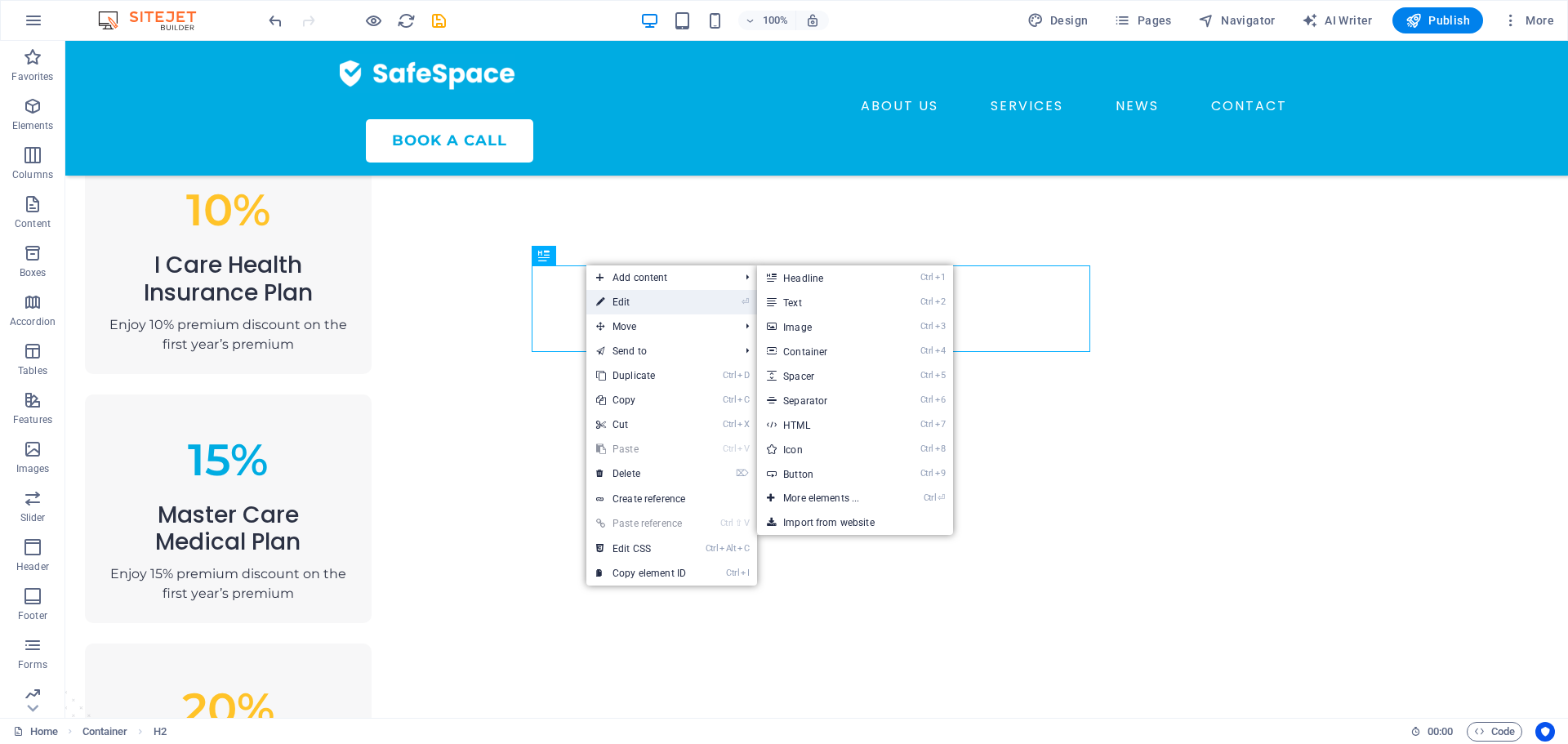
drag, startPoint x: 264, startPoint y: 265, endPoint x: 617, endPoint y: 306, distance: 355.4
click at [617, 306] on link "⏎ Edit" at bounding box center [640, 302] width 109 height 25
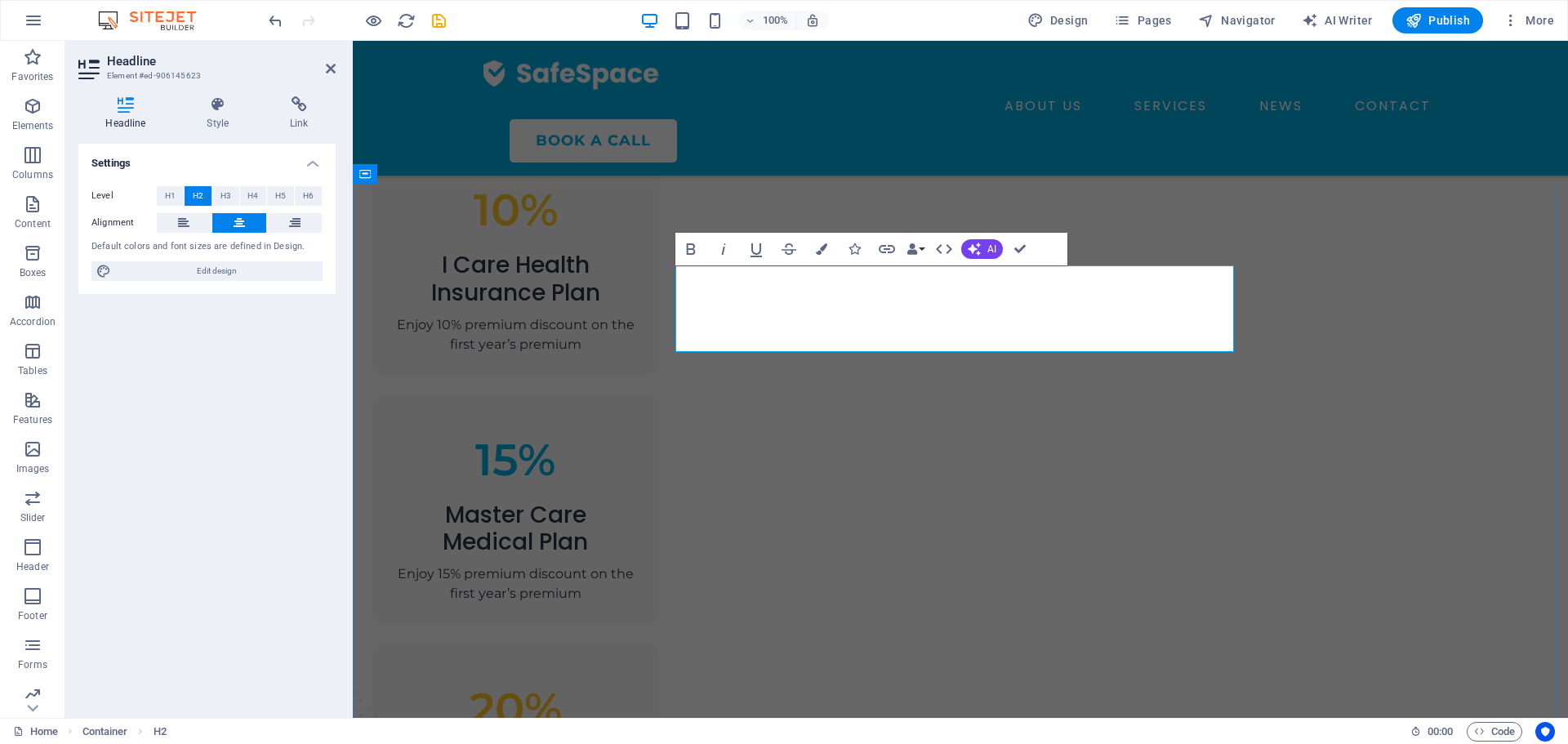
drag, startPoint x: 1178, startPoint y: 292, endPoint x: 740, endPoint y: 305, distance: 438.2
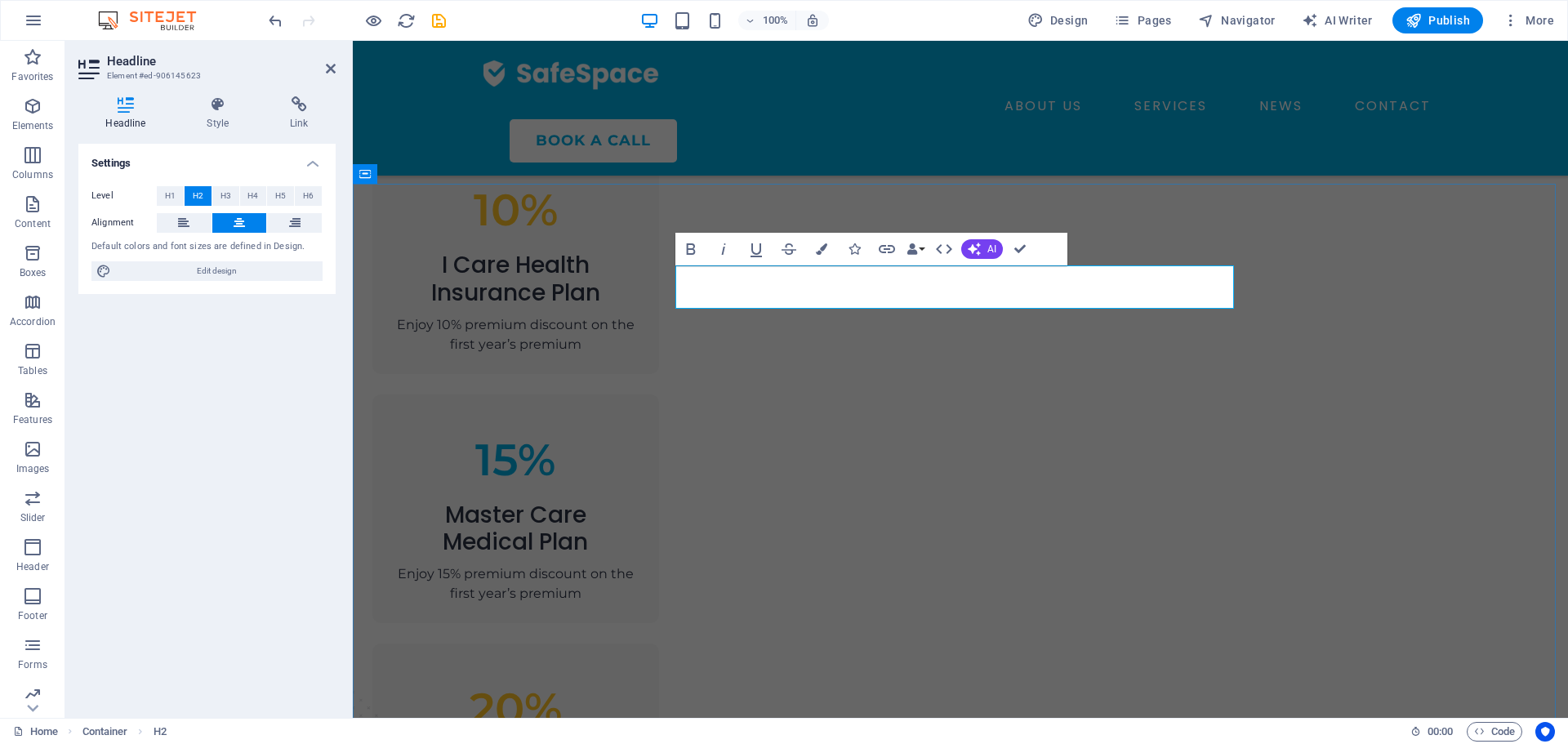
drag, startPoint x: 1150, startPoint y: 286, endPoint x: 888, endPoint y: 288, distance: 262.0
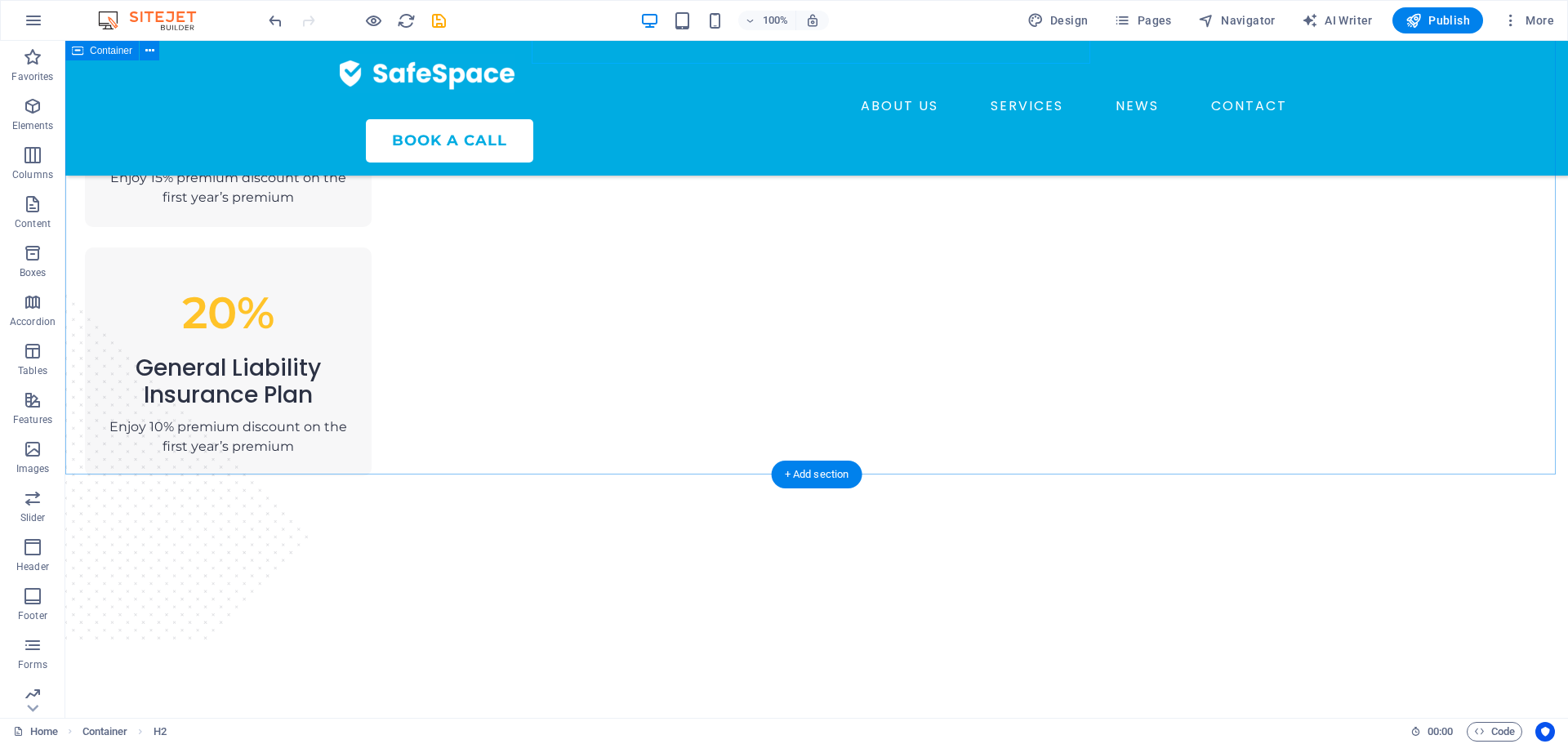
scroll to position [1526, 0]
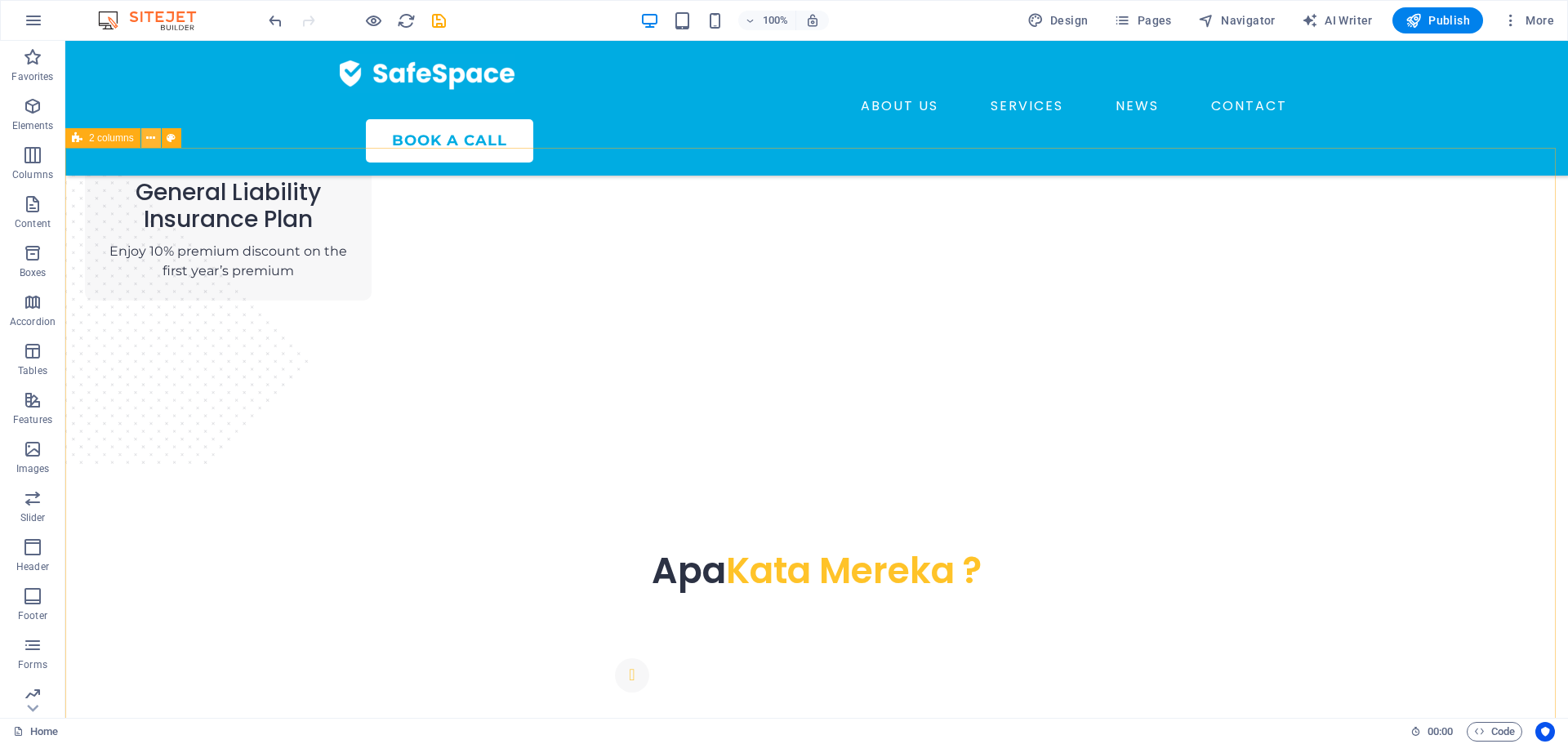
click at [154, 139] on icon at bounding box center [150, 138] width 9 height 17
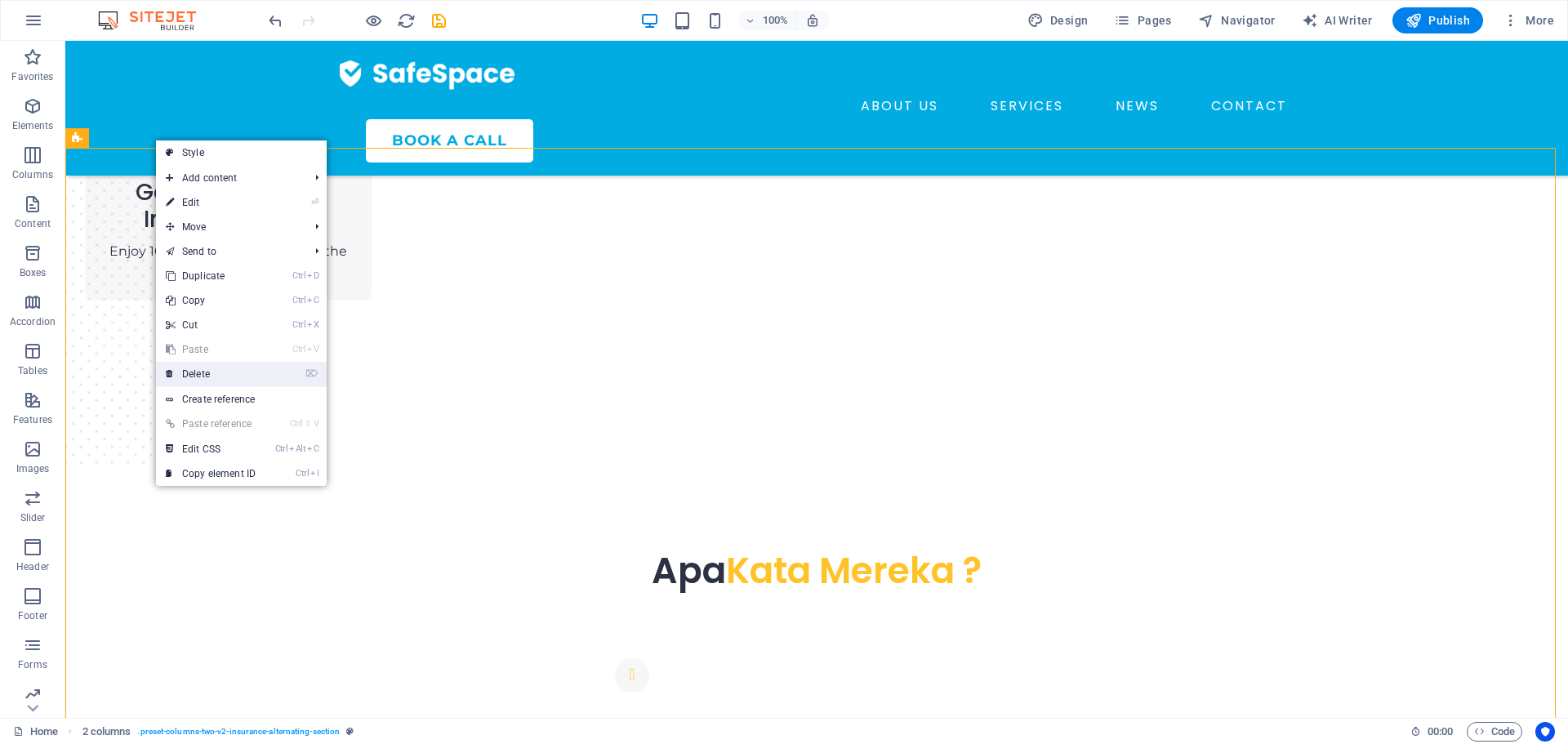
click at [217, 365] on link "⌦ Delete" at bounding box center [210, 373] width 109 height 25
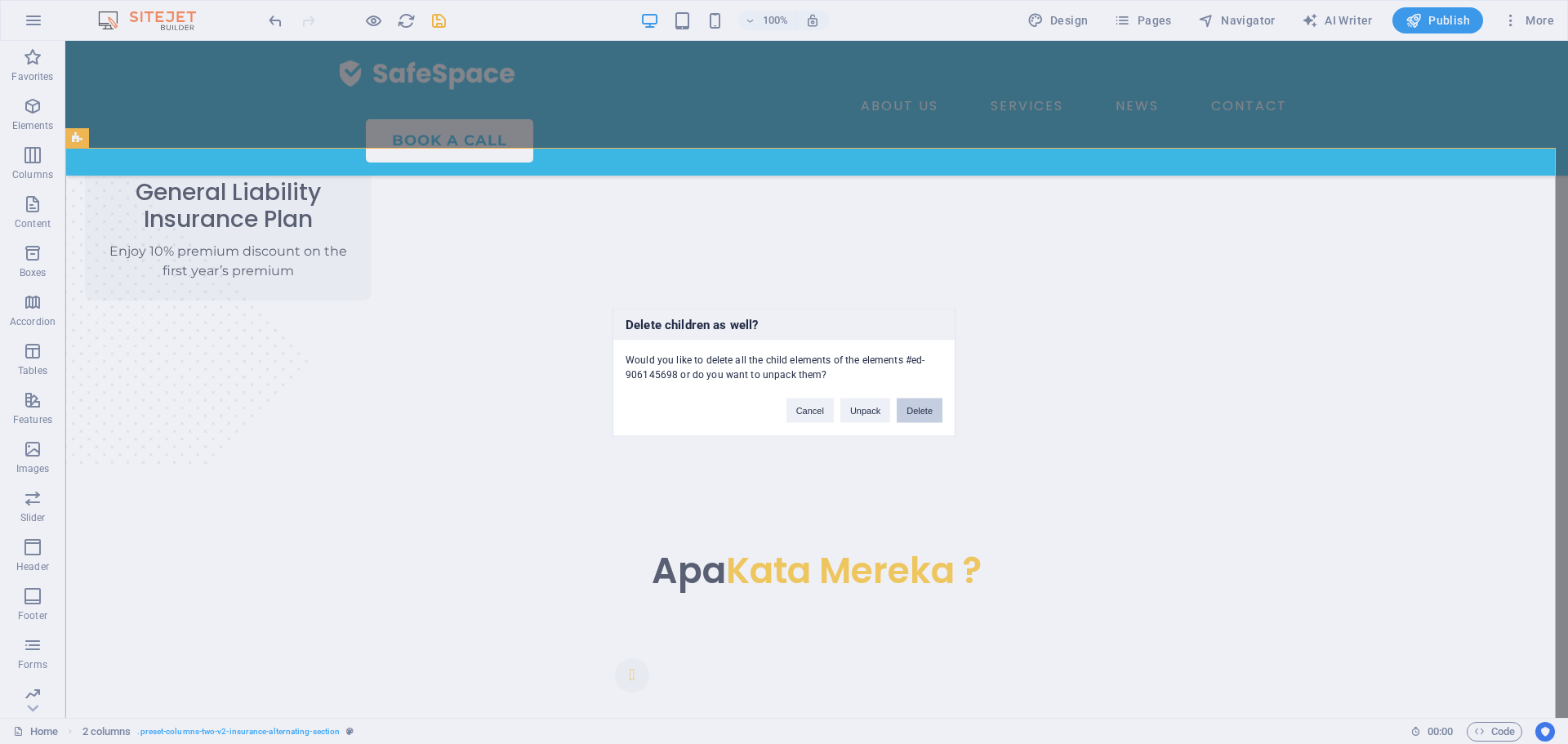
click at [935, 404] on button "Delete" at bounding box center [919, 409] width 45 height 25
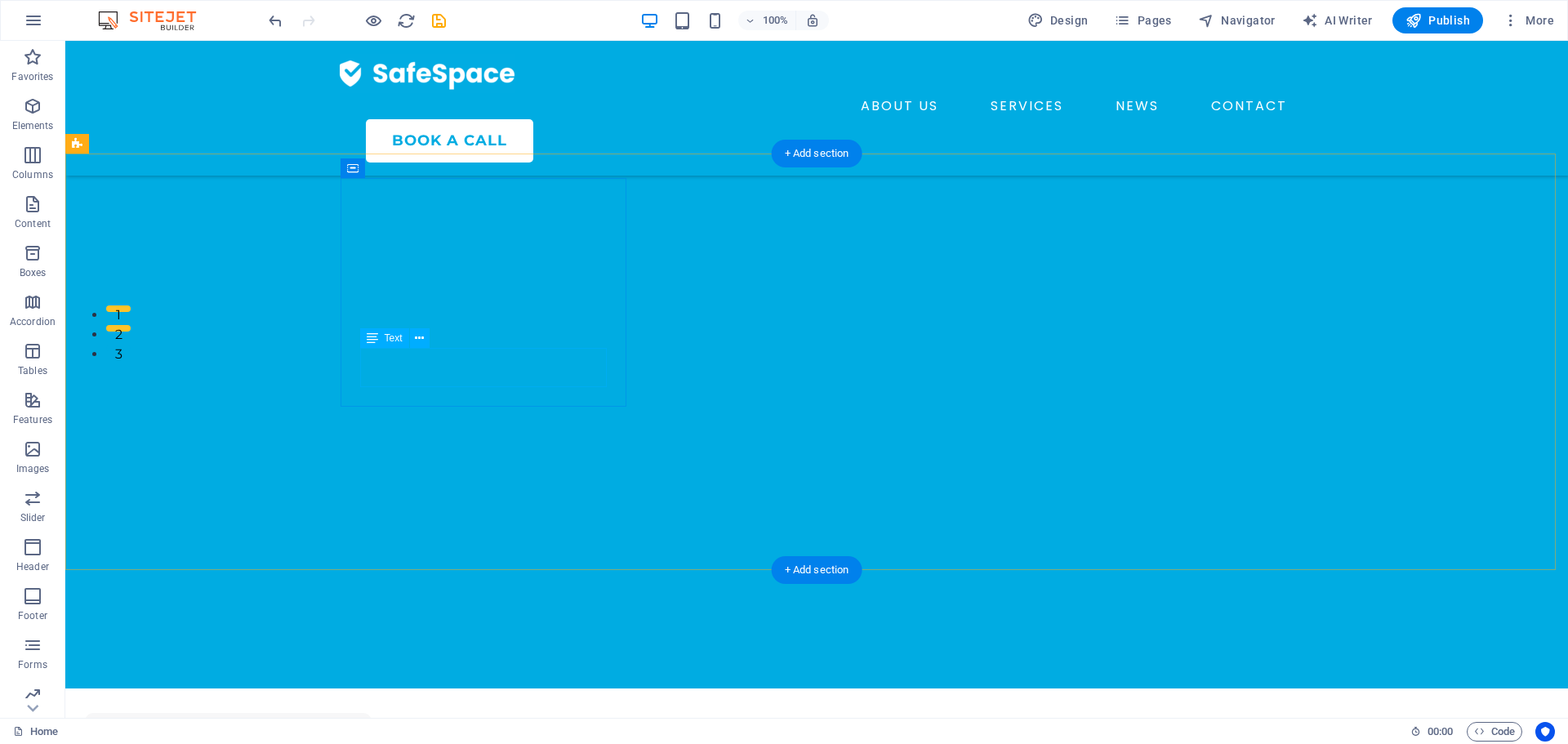
scroll to position [238, 0]
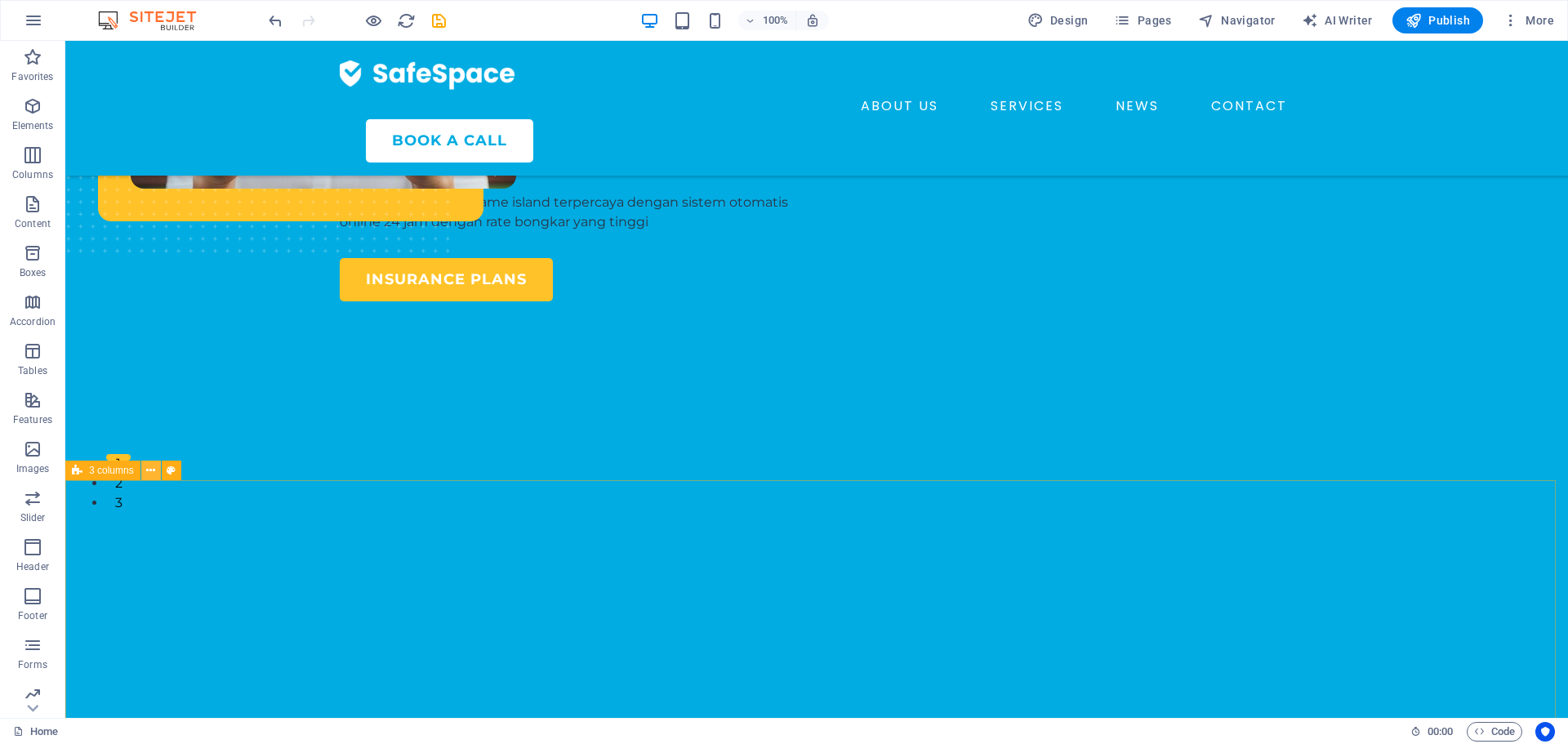
click at [147, 469] on icon at bounding box center [150, 470] width 9 height 17
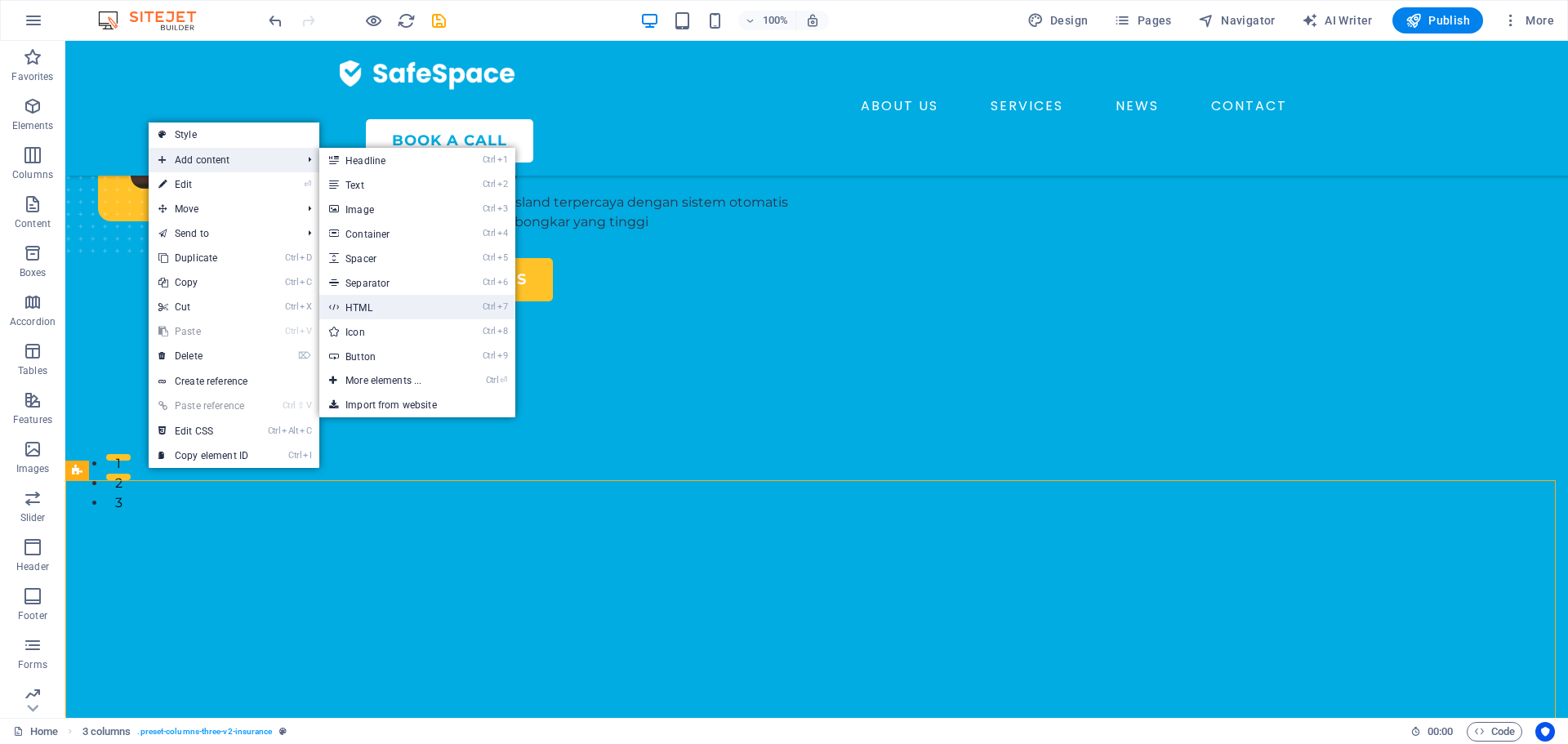
drag, startPoint x: 399, startPoint y: 306, endPoint x: 47, endPoint y: 268, distance: 354.0
click at [399, 306] on link "Ctrl 7 HTML" at bounding box center [386, 306] width 135 height 25
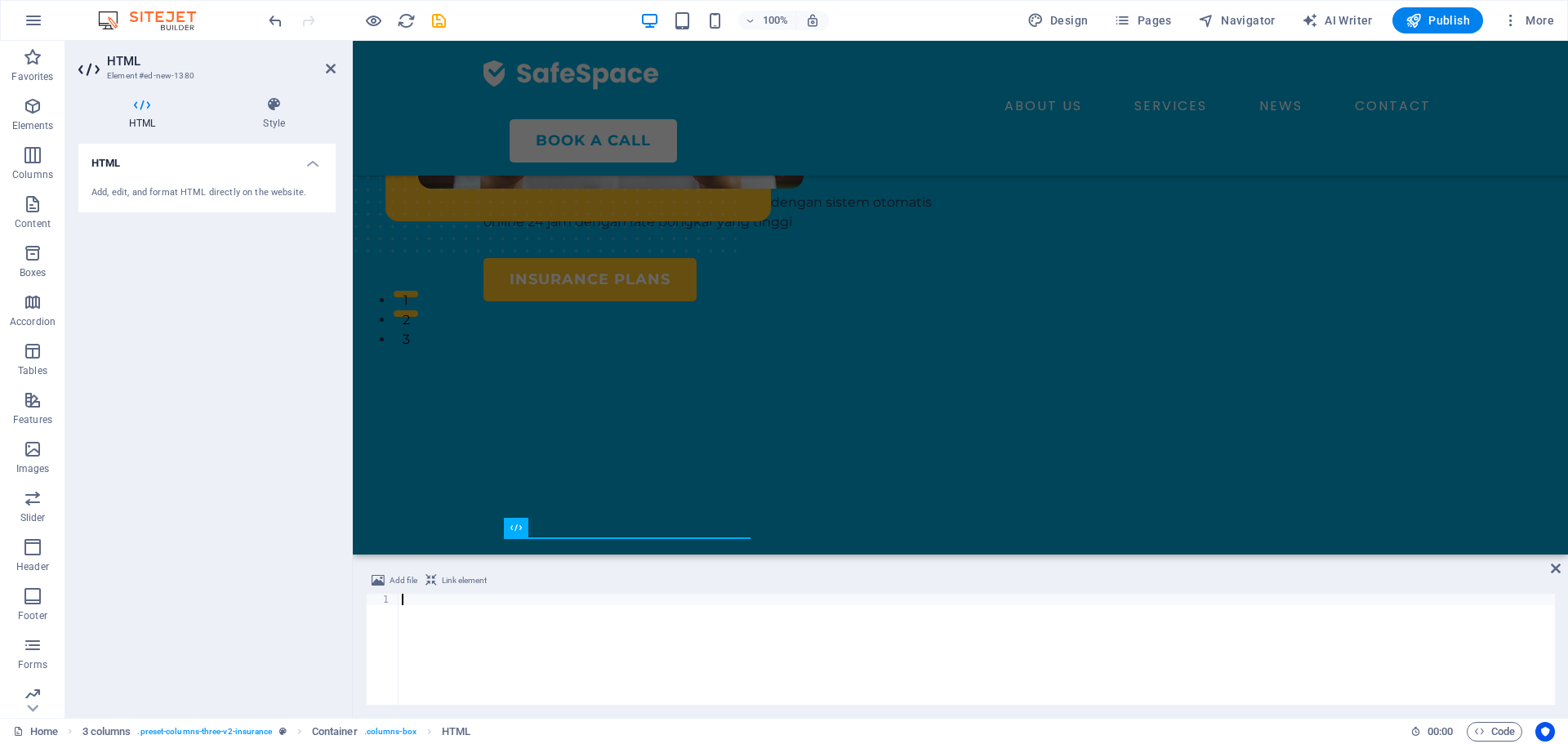
click at [561, 605] on div at bounding box center [976, 661] width 1156 height 134
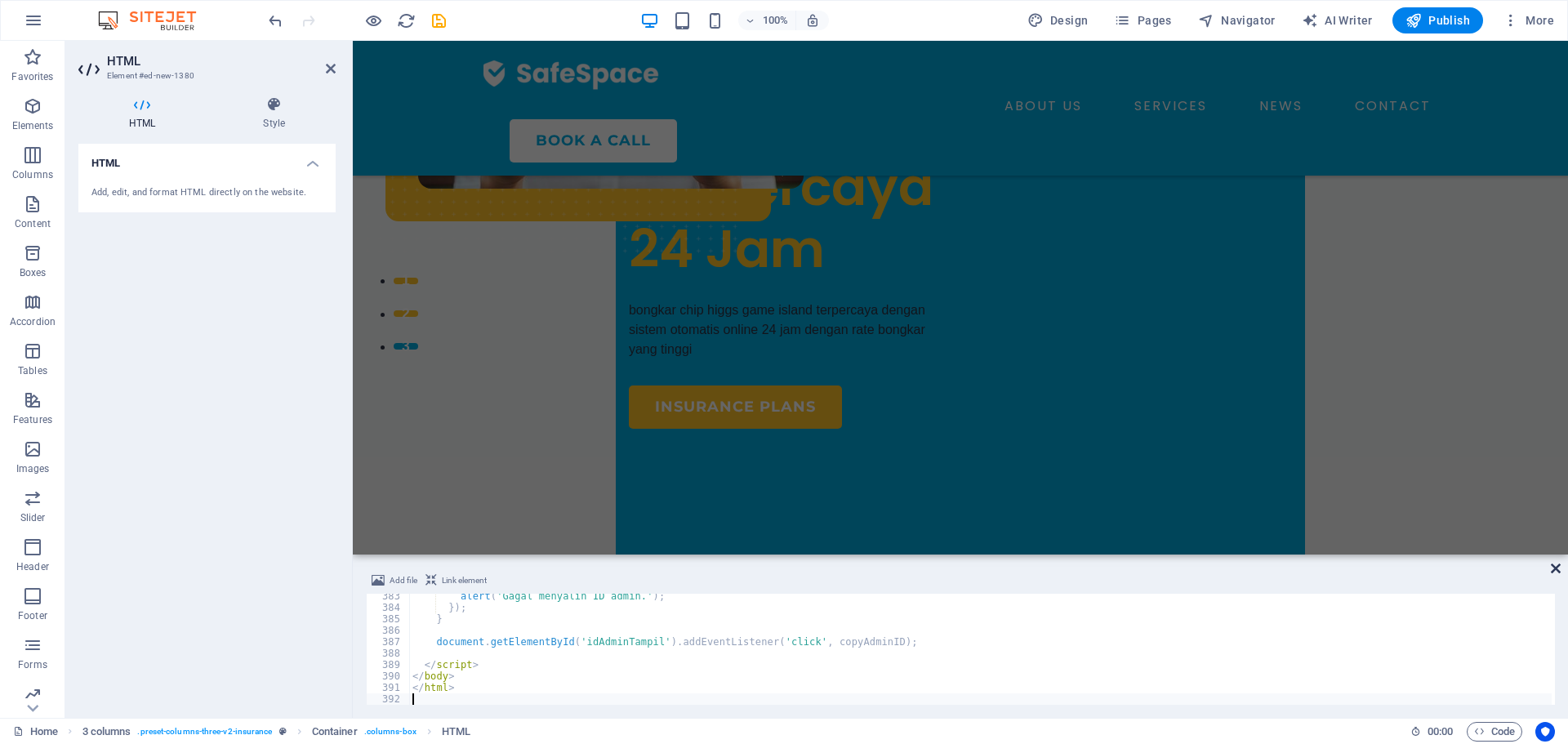
click at [1553, 570] on icon at bounding box center [1555, 568] width 9 height 13
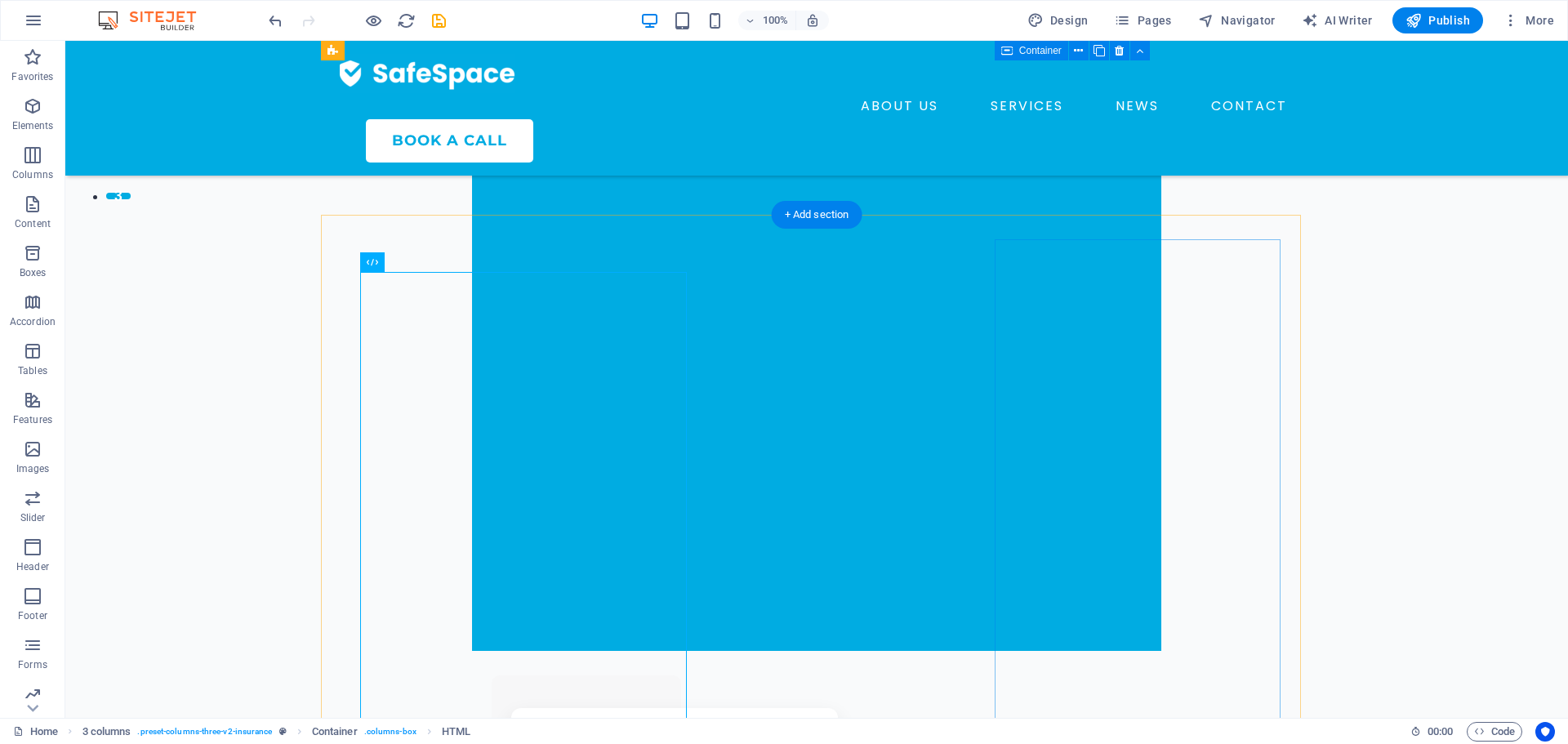
scroll to position [547, 0]
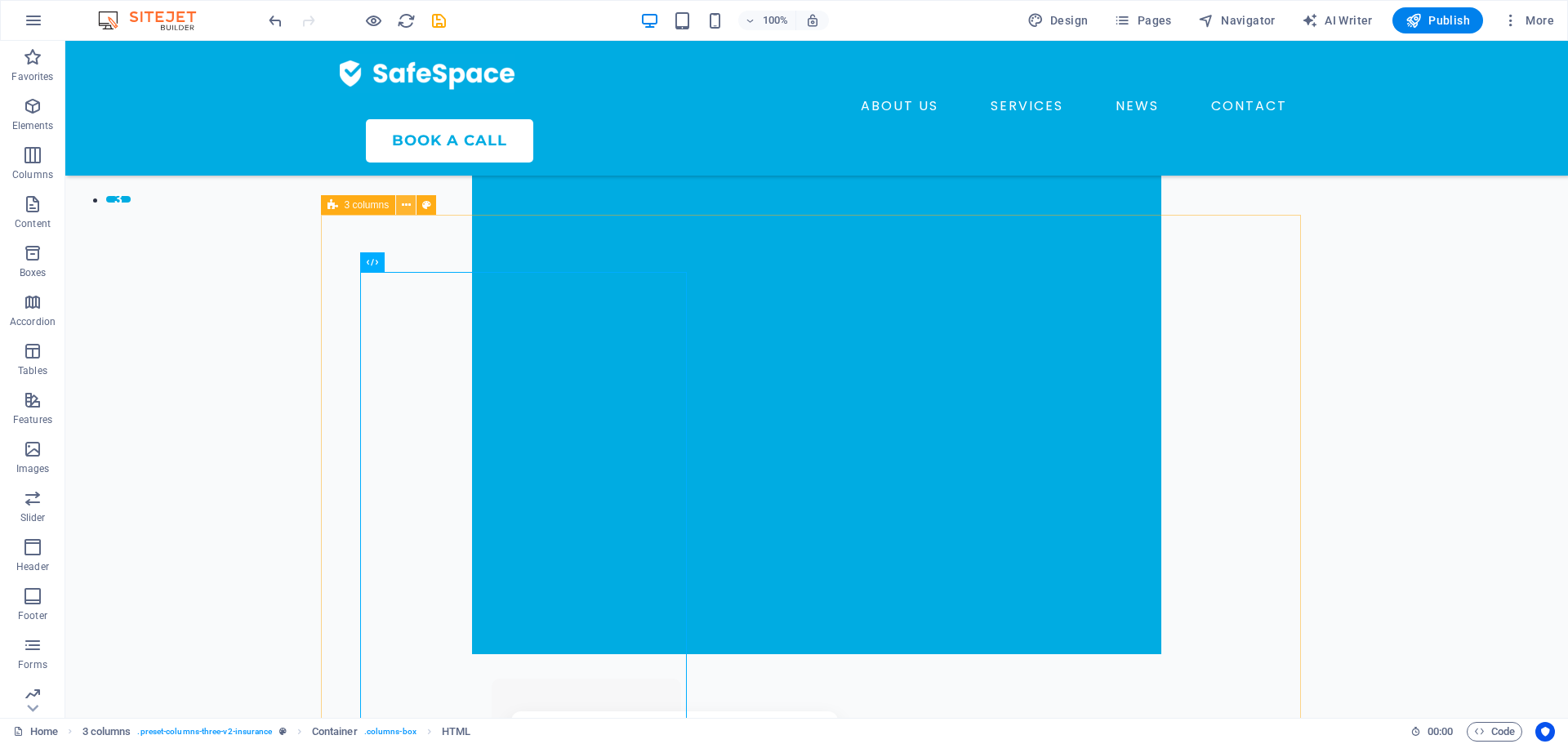
drag, startPoint x: 408, startPoint y: 207, endPoint x: 342, endPoint y: 177, distance: 72.5
click at [408, 207] on icon at bounding box center [406, 205] width 9 height 17
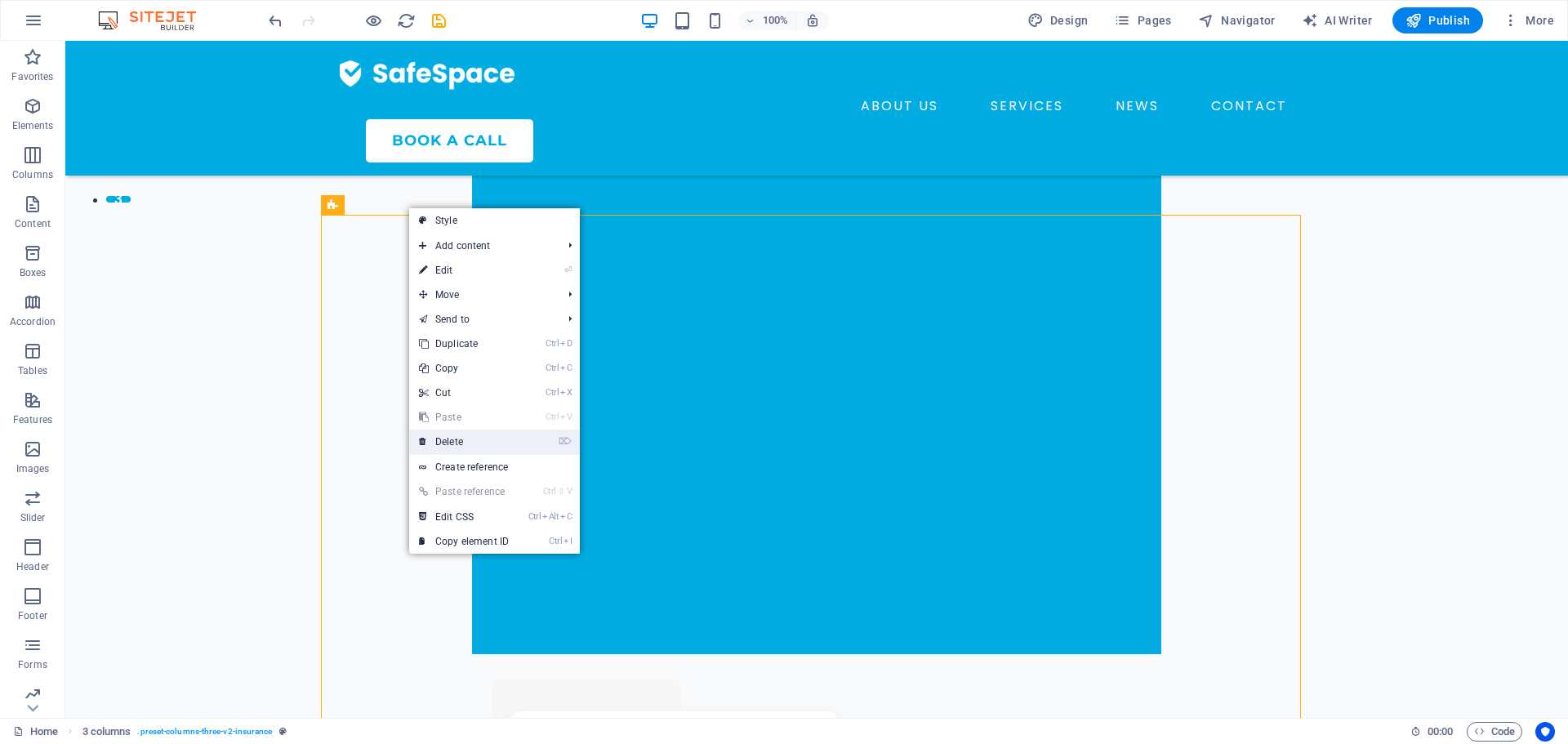
click at [461, 434] on link "⌦ Delete" at bounding box center [463, 441] width 109 height 25
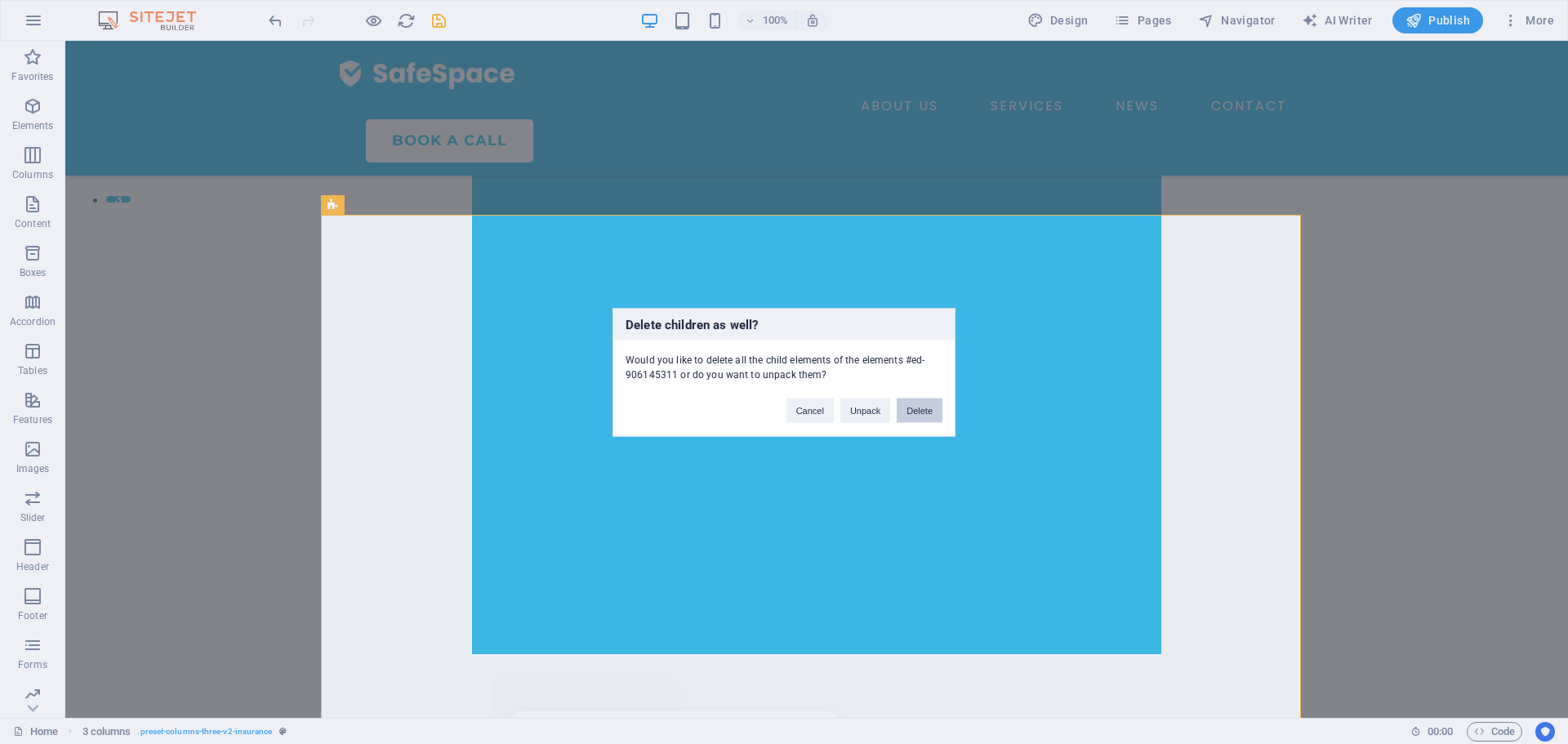
click at [915, 407] on button "Delete" at bounding box center [919, 409] width 45 height 25
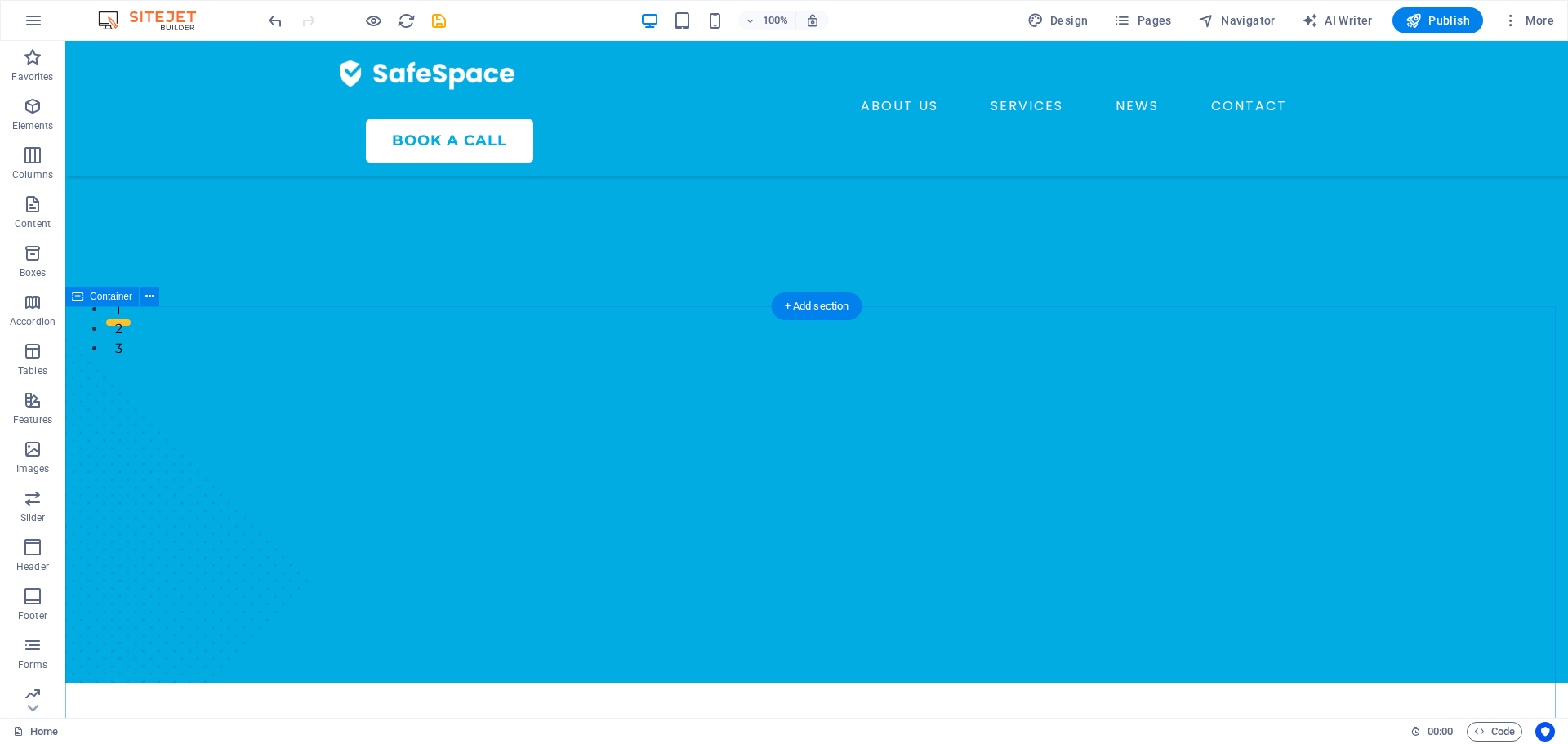
scroll to position [384, 0]
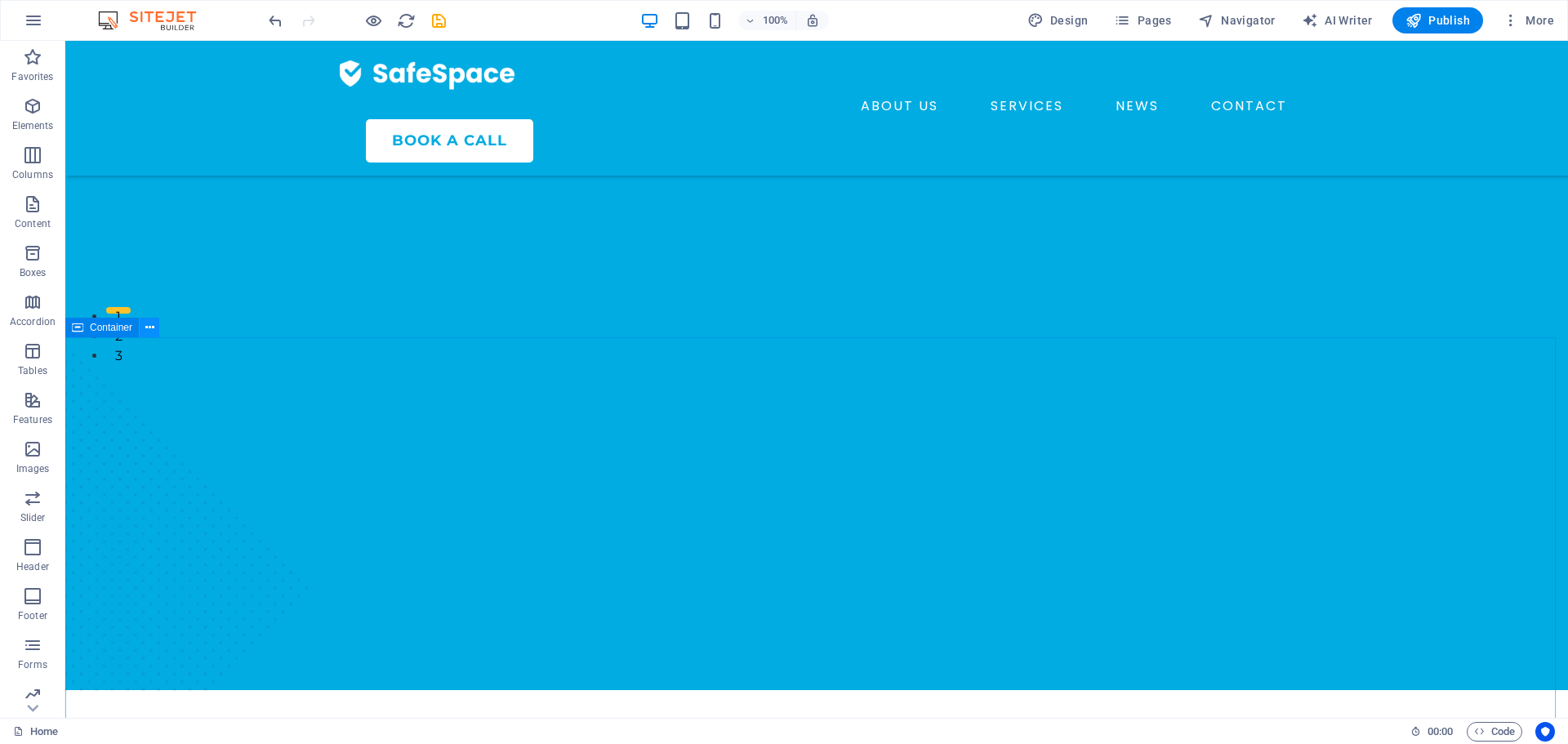
click at [152, 320] on icon at bounding box center [149, 328] width 9 height 17
drag, startPoint x: 699, startPoint y: 293, endPoint x: 464, endPoint y: 297, distance: 235.0
click at [812, 333] on div "+ Add section" at bounding box center [817, 337] width 91 height 27
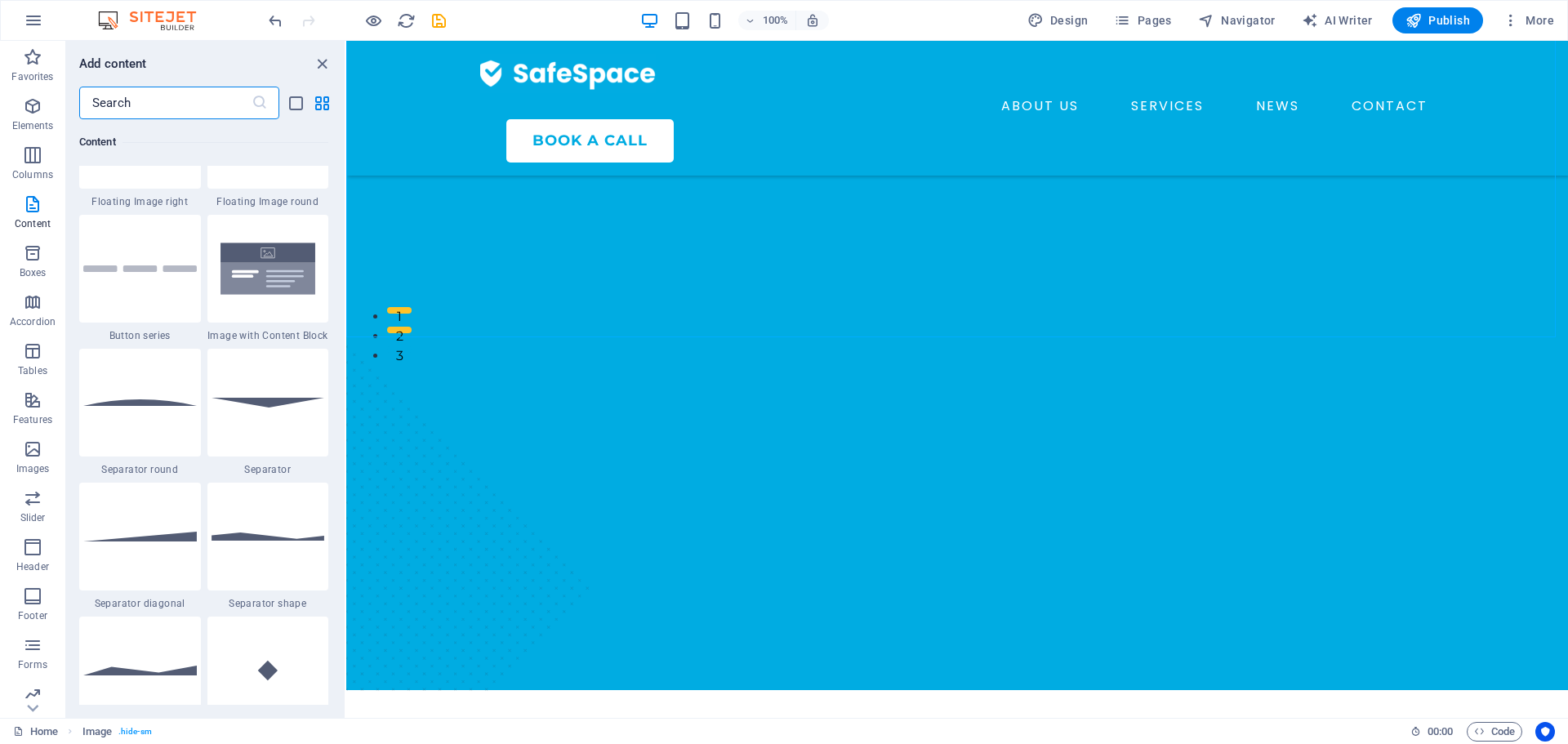
scroll to position [3754, 0]
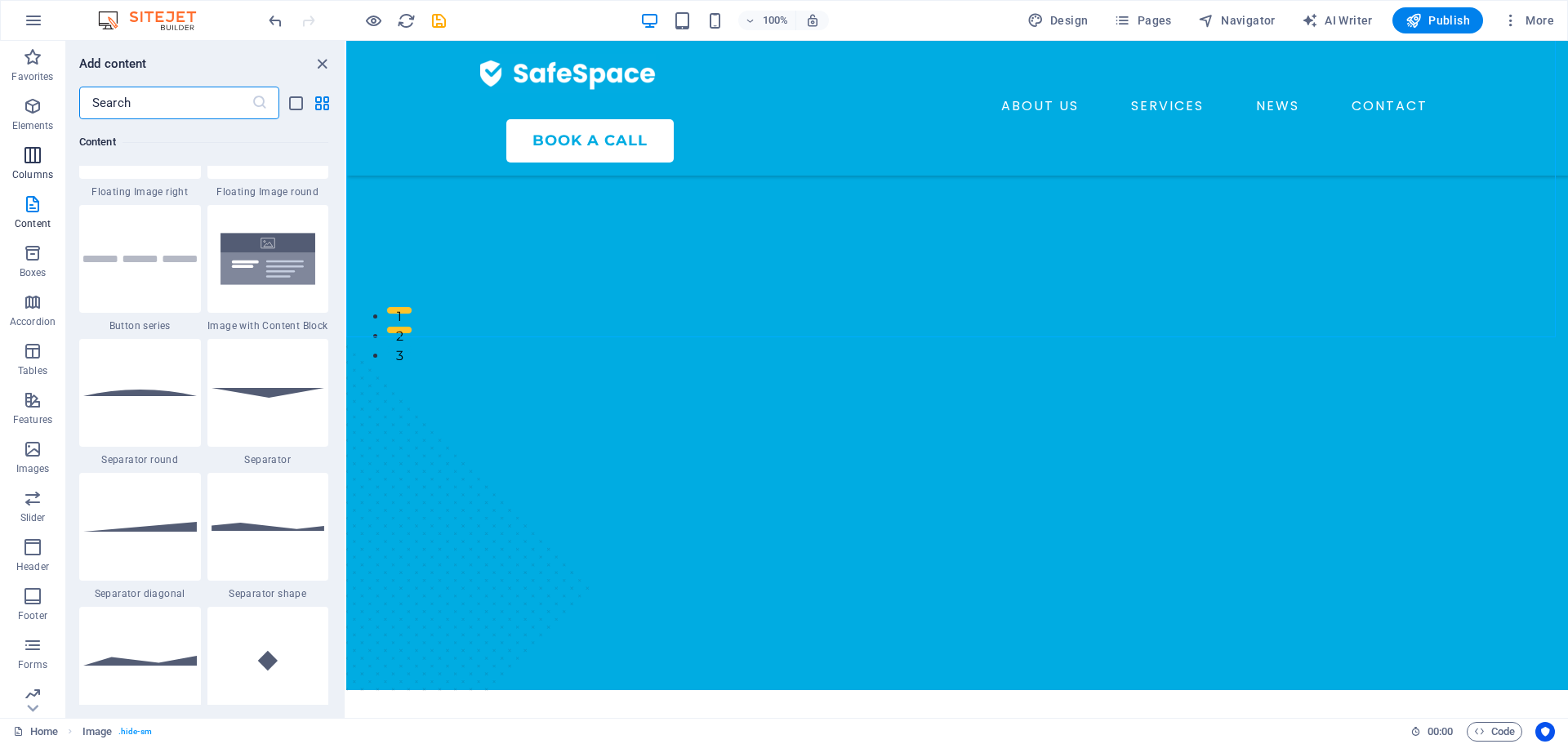
click at [33, 153] on icon "button" at bounding box center [33, 154] width 20 height 20
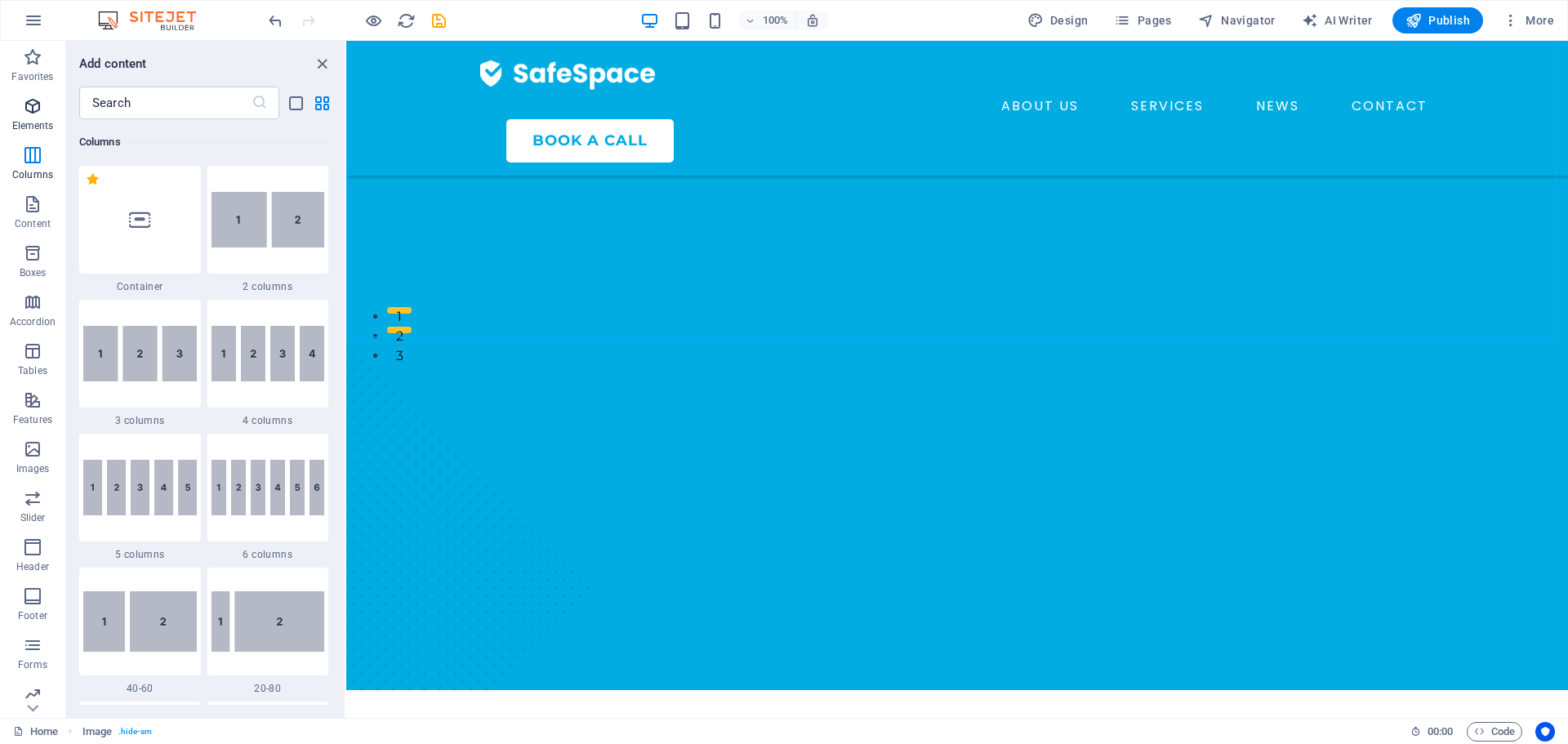
click at [29, 98] on icon "button" at bounding box center [33, 106] width 20 height 20
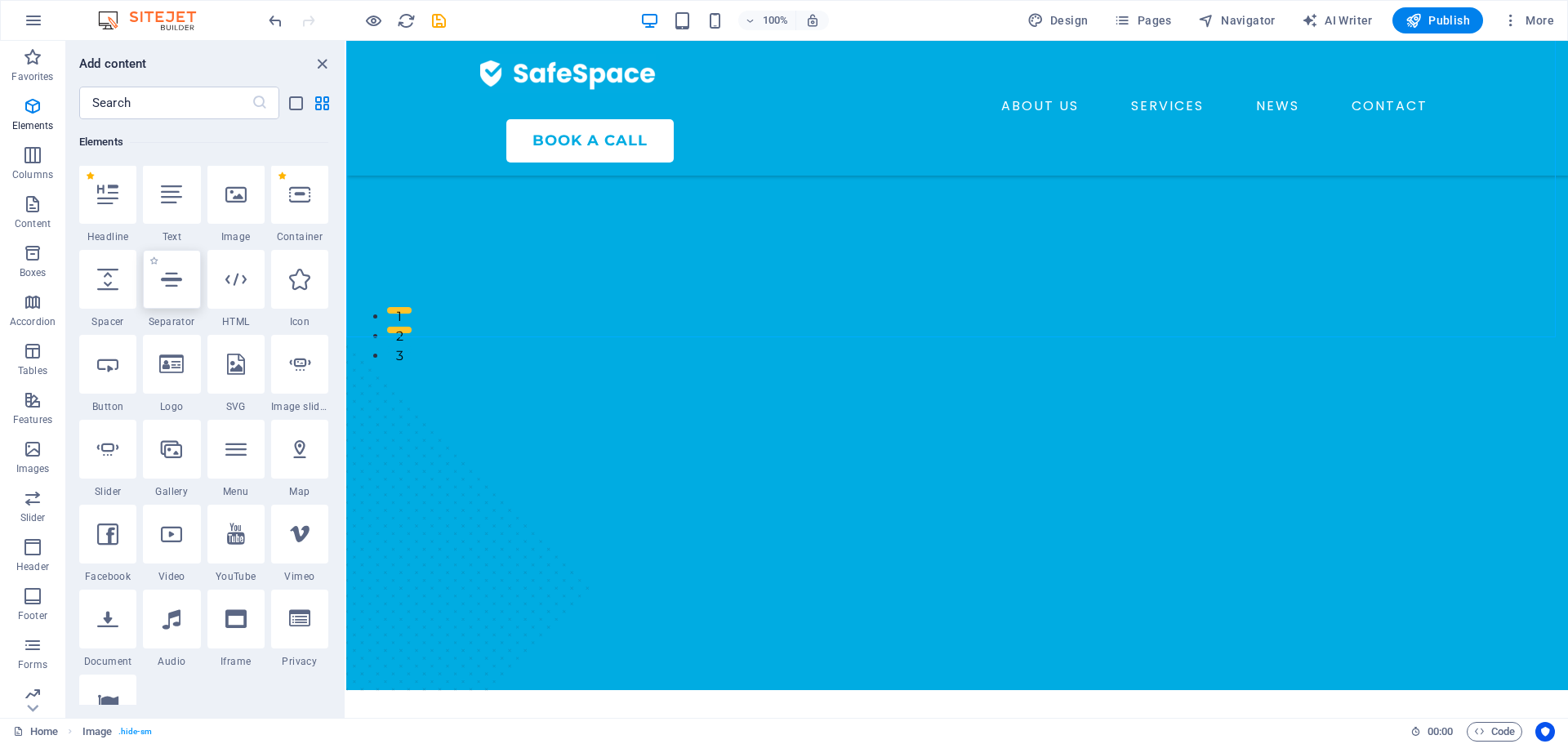
scroll to position [174, 0]
click at [244, 293] on div at bounding box center [236, 280] width 58 height 58
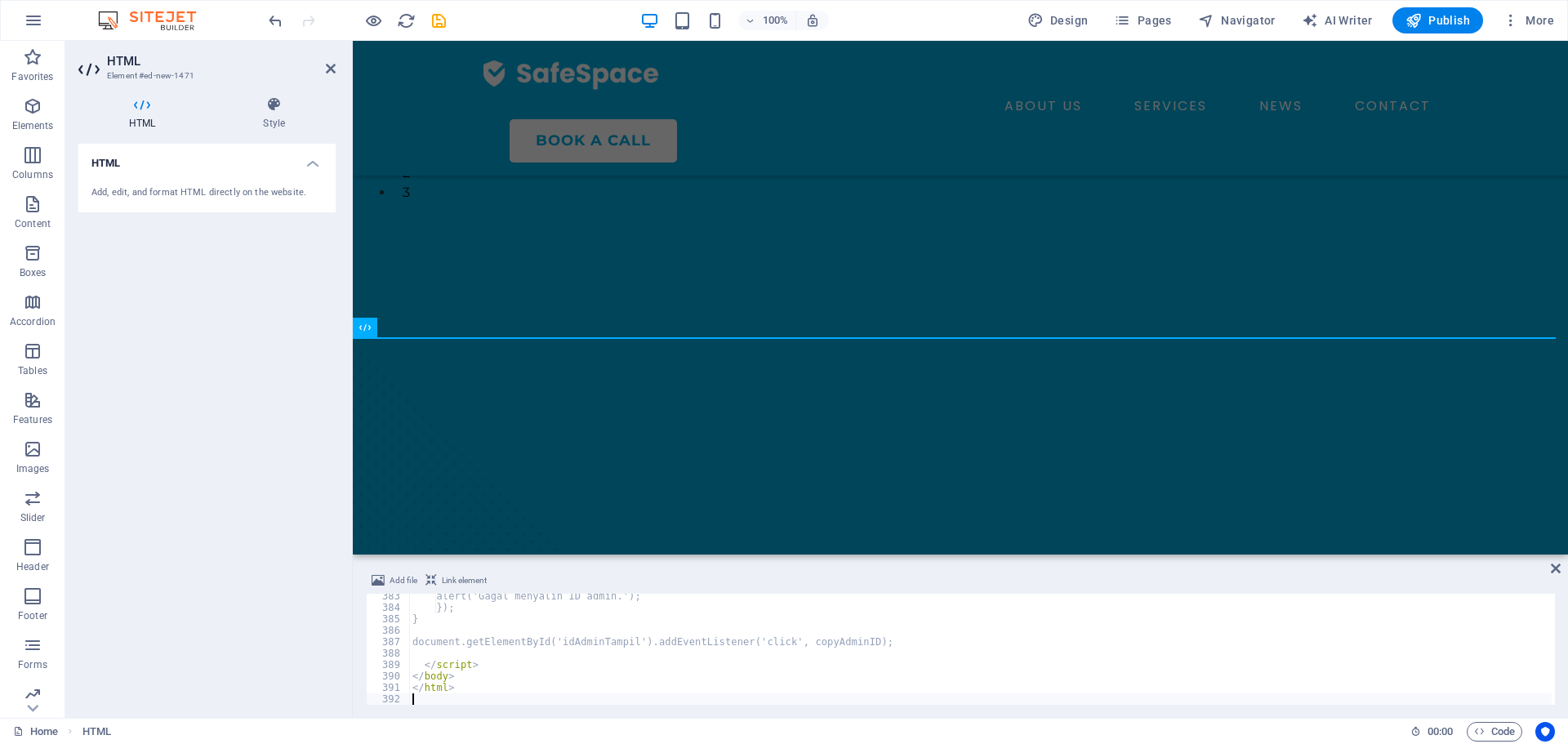
scroll to position [4370, 0]
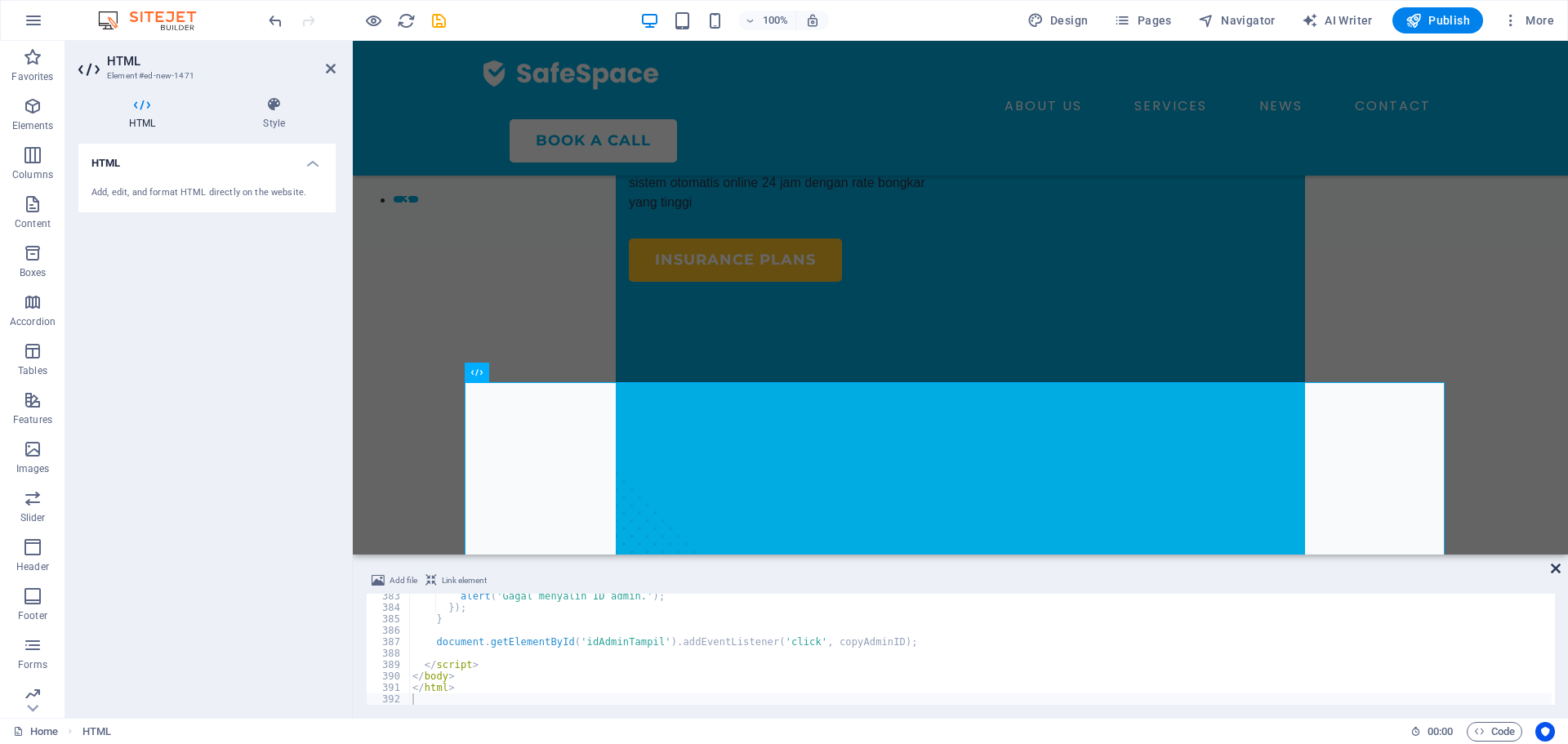
click at [1556, 568] on icon at bounding box center [1555, 568] width 9 height 13
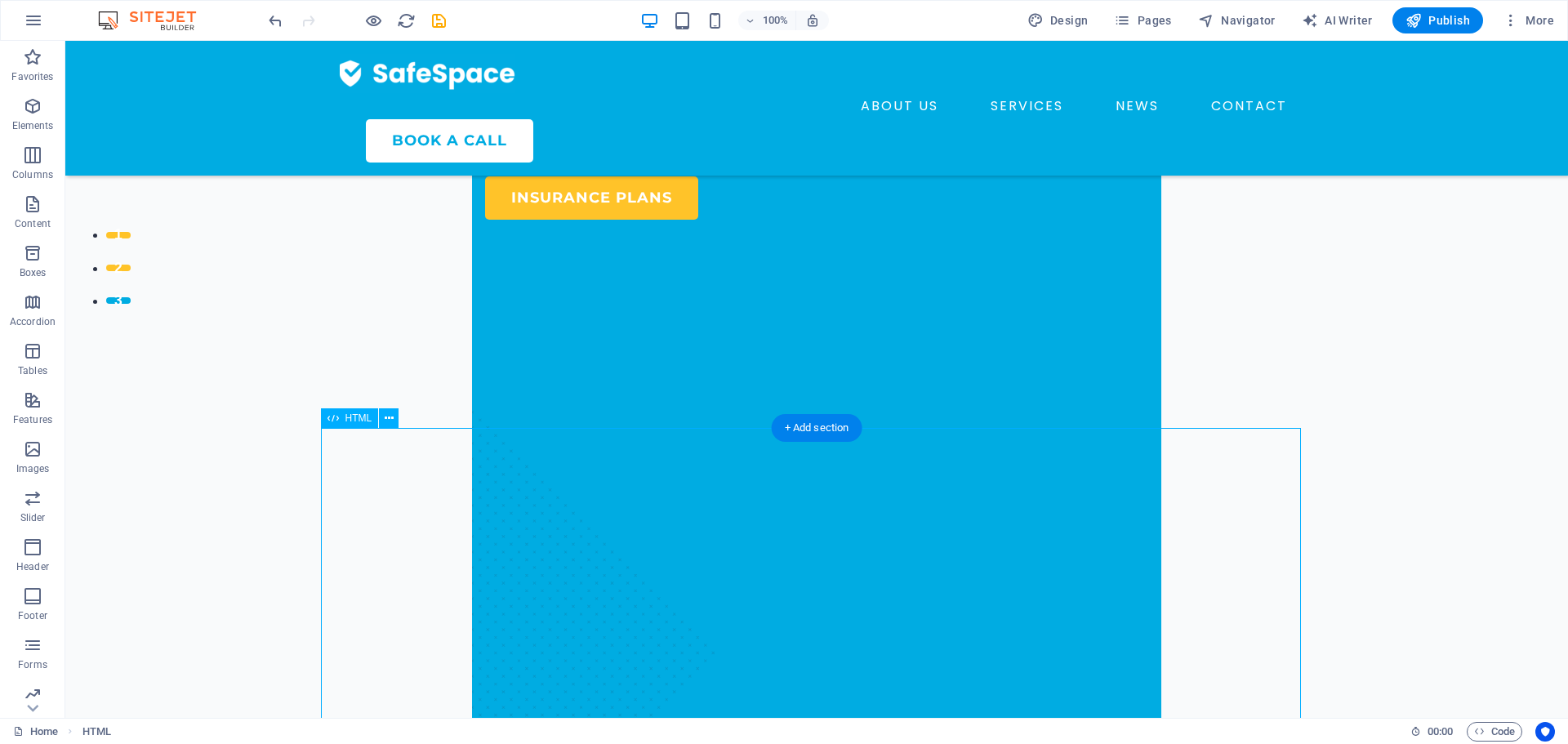
scroll to position [466, 0]
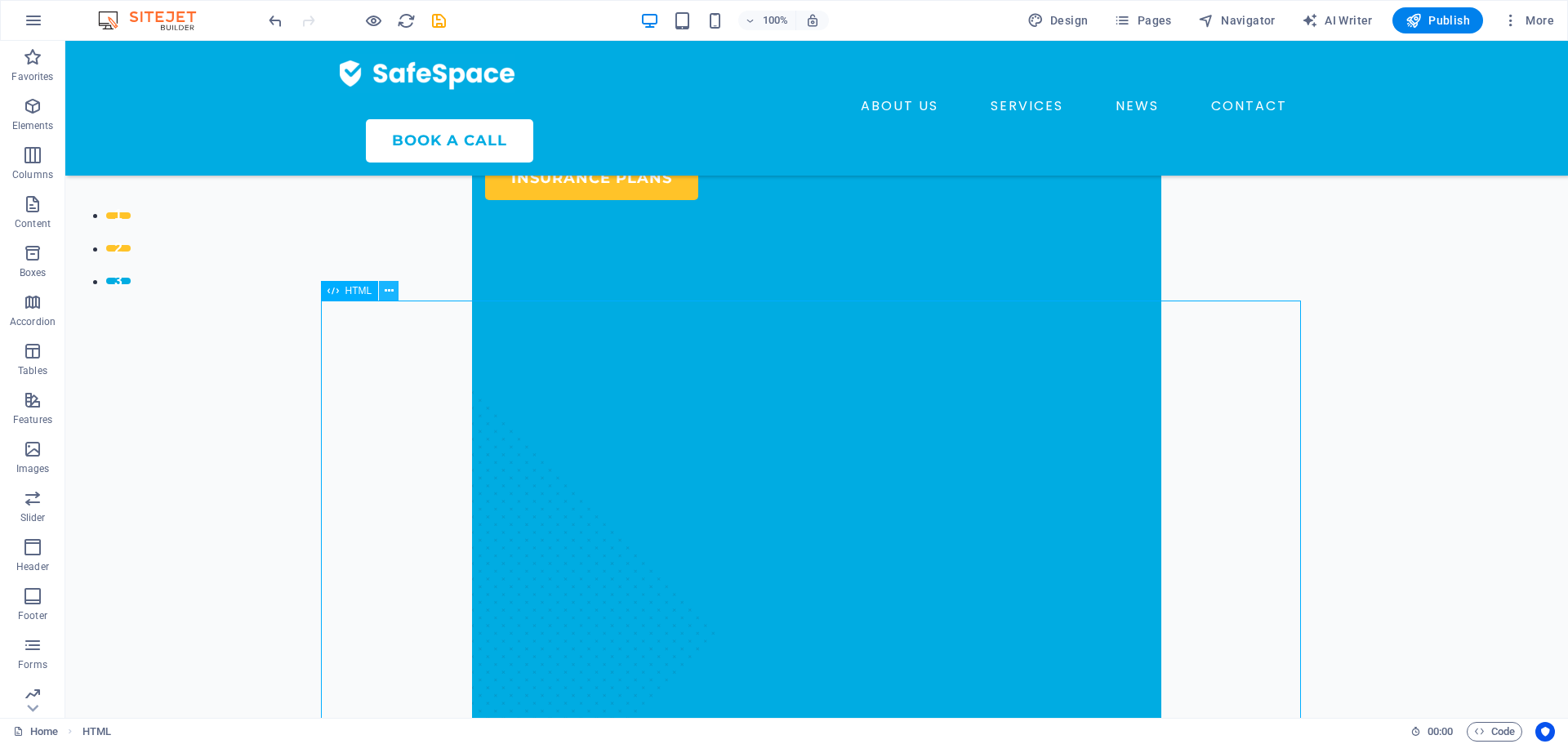
click at [386, 291] on icon at bounding box center [389, 291] width 9 height 17
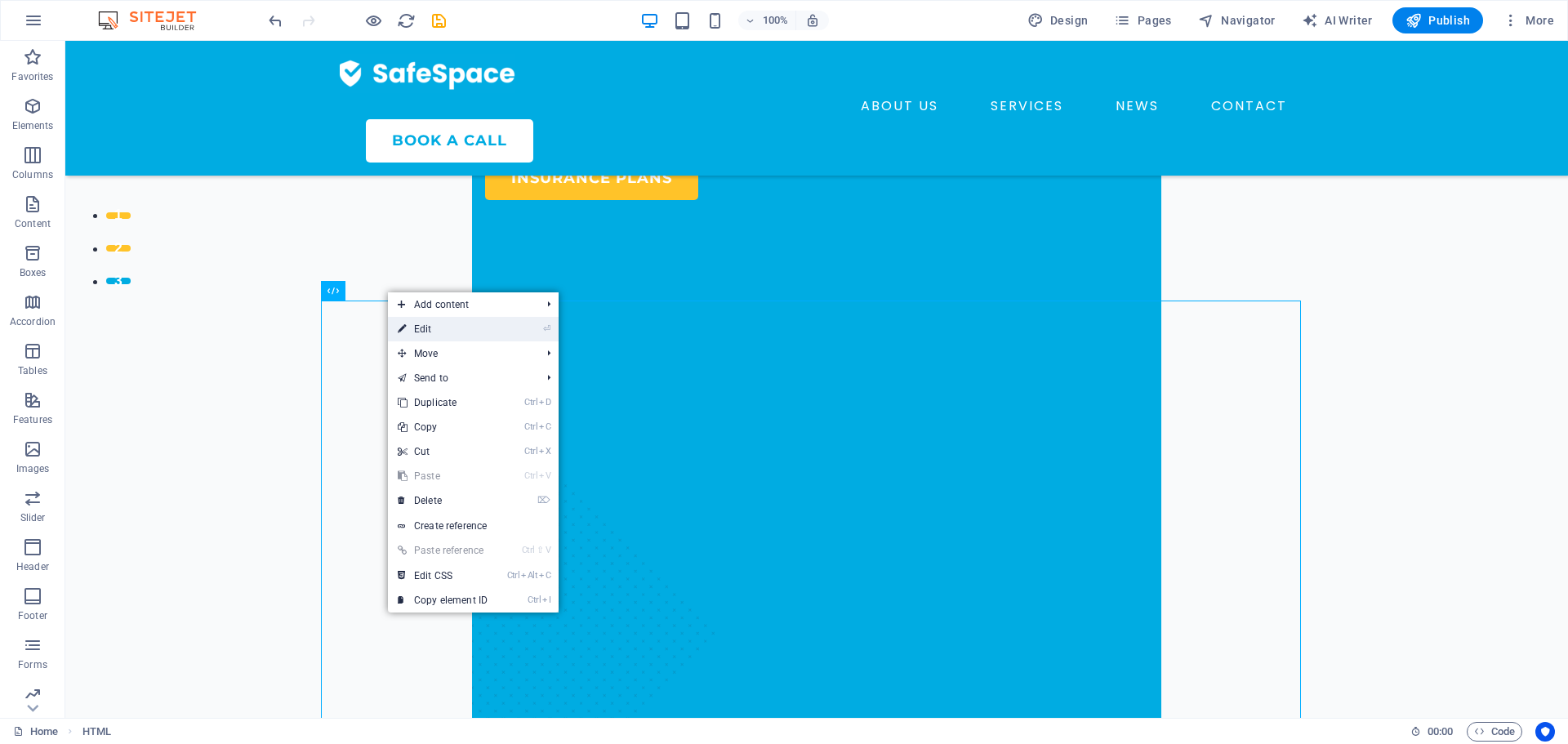
click at [445, 335] on link "⏎ Edit" at bounding box center [442, 329] width 109 height 25
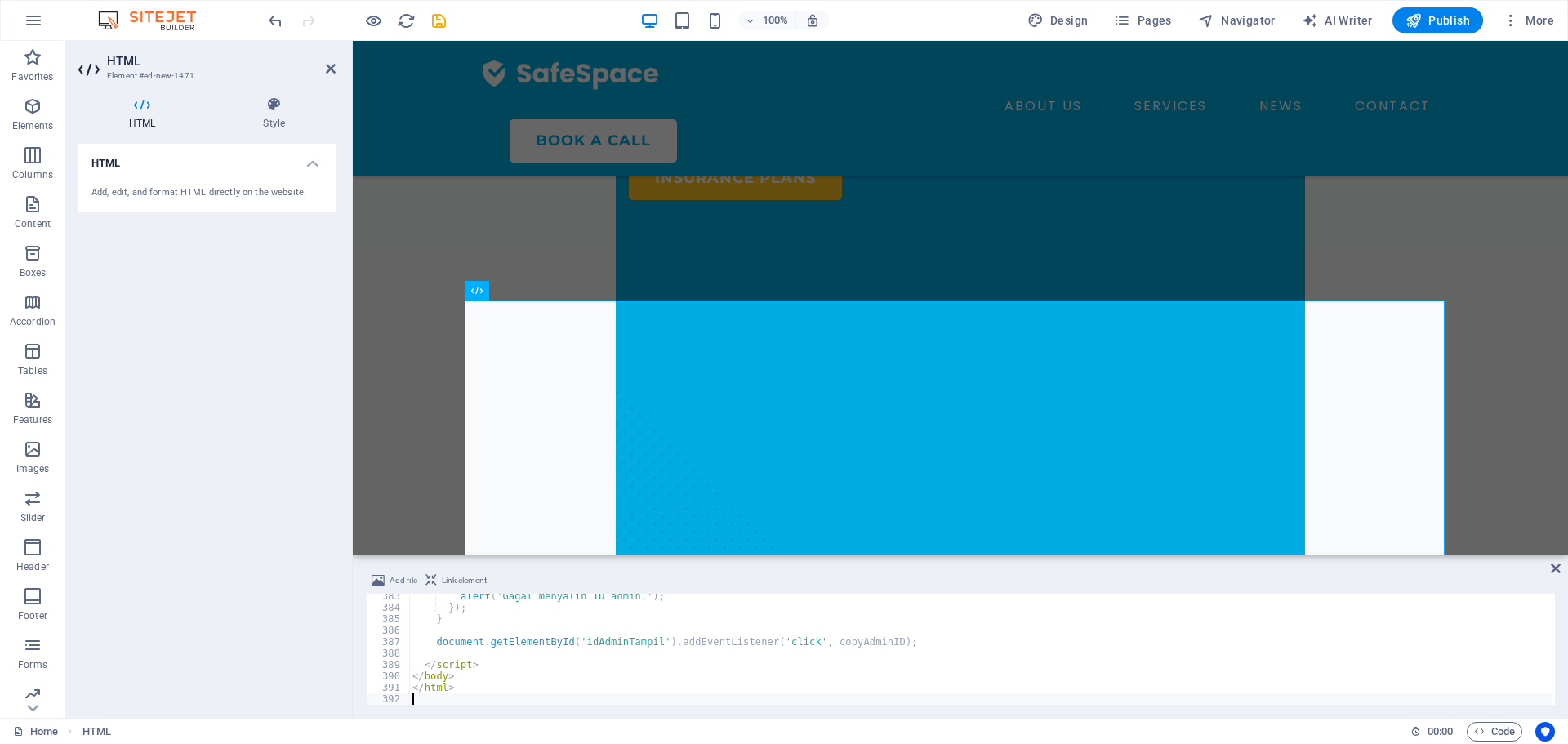
click at [502, 617] on div "alert ( 'Gagal menyalin ID admin.' ) ; }) ; } document . getElementById ( 'idAd…" at bounding box center [980, 657] width 1142 height 134
type textarea "</html>"
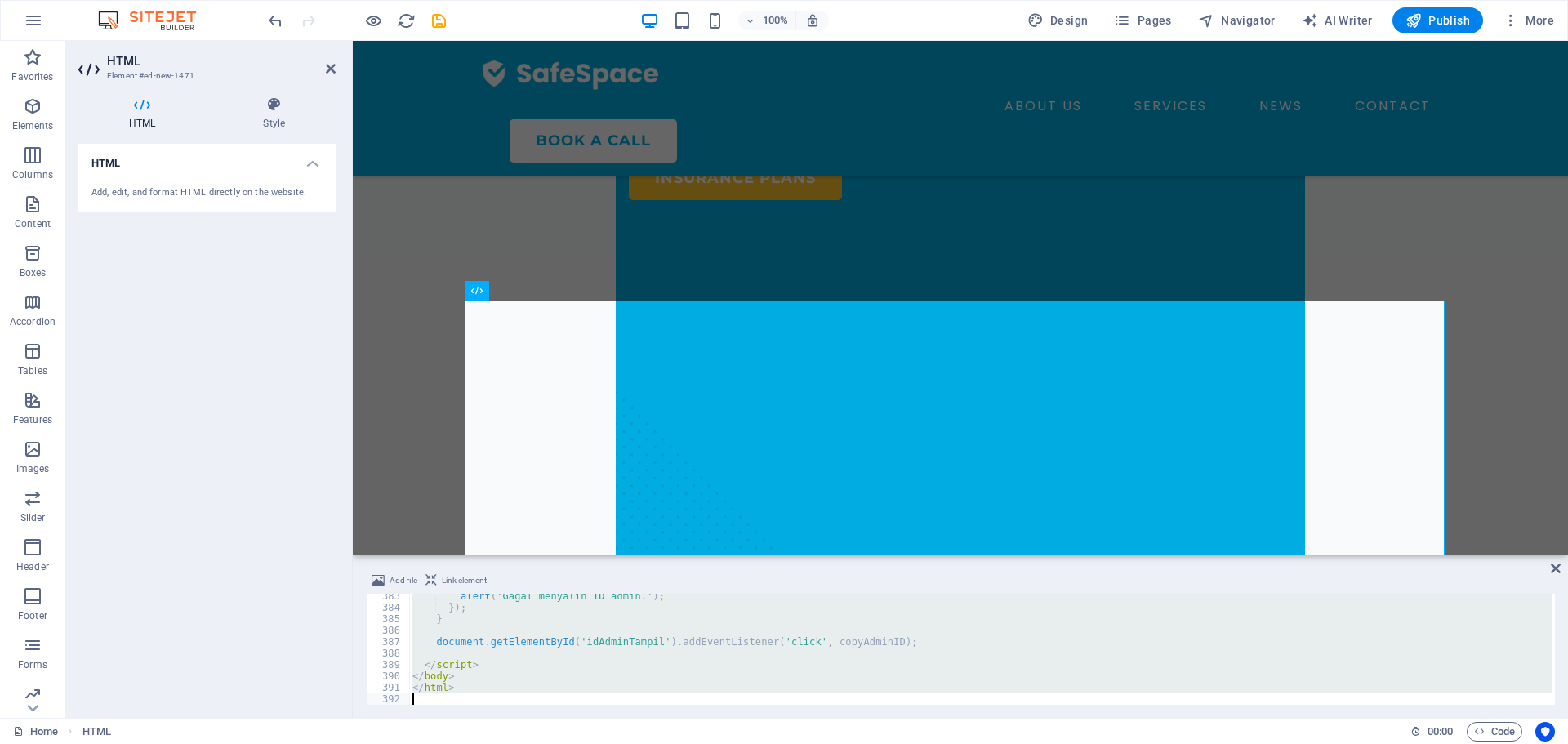
scroll to position [4129, 0]
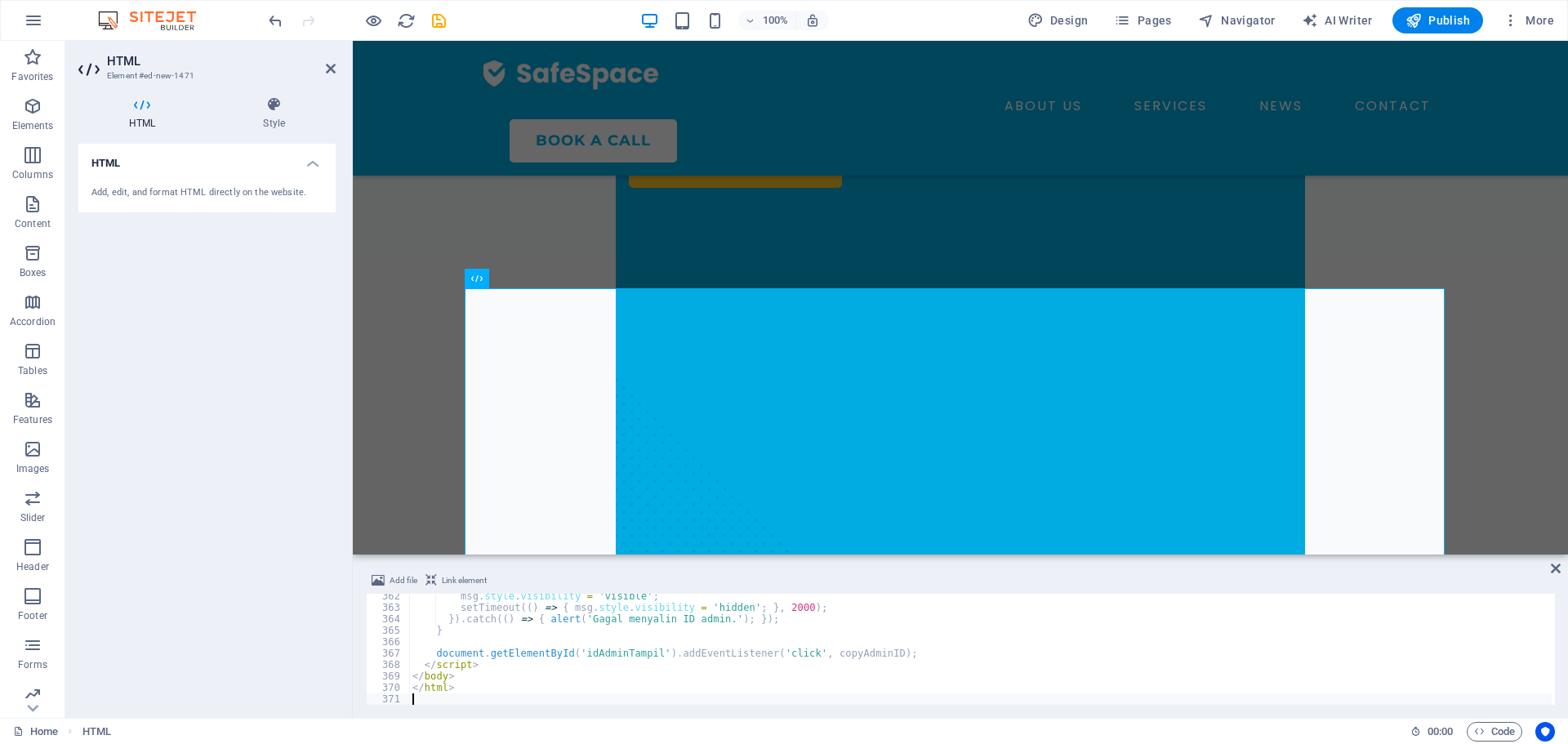
click at [1562, 574] on div "Add file Link element 362 363 364 365 366 367 368 369 370 371 msg . style . vis…" at bounding box center [960, 638] width 1215 height 160
drag, startPoint x: 1558, startPoint y: 572, endPoint x: 1410, endPoint y: 523, distance: 155.9
click at [1558, 572] on icon at bounding box center [1555, 568] width 9 height 13
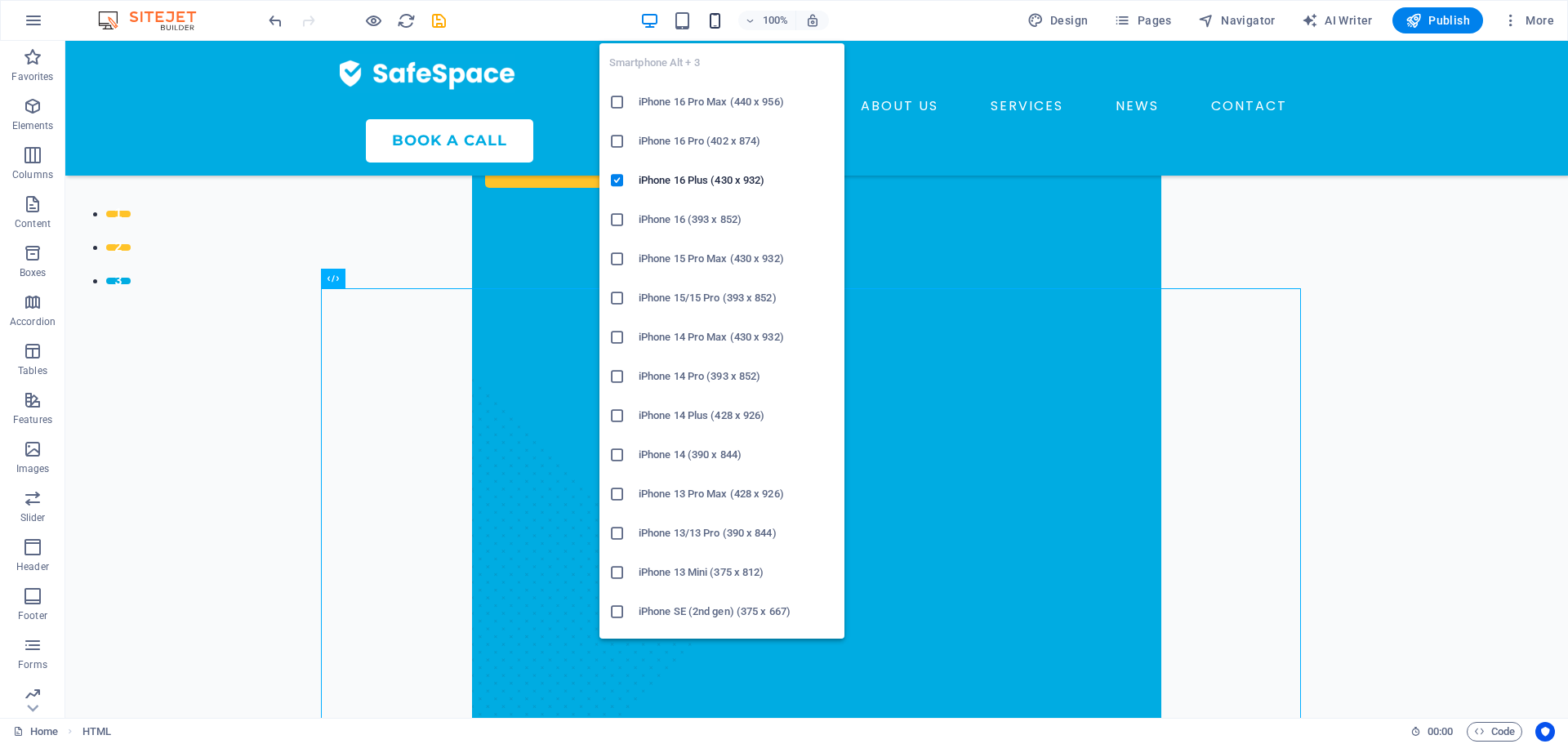
click at [708, 15] on icon "button" at bounding box center [715, 21] width 19 height 19
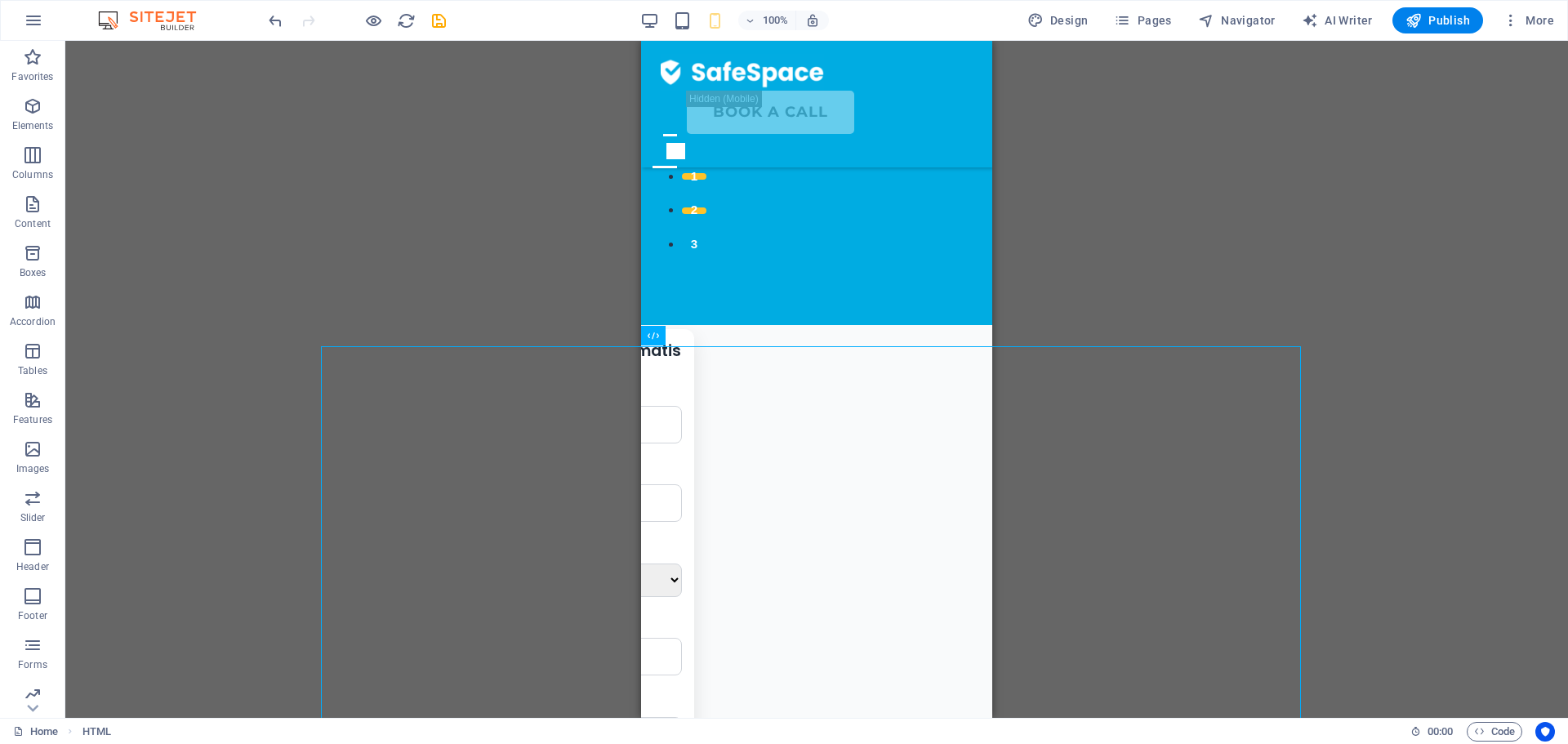
scroll to position [502, 0]
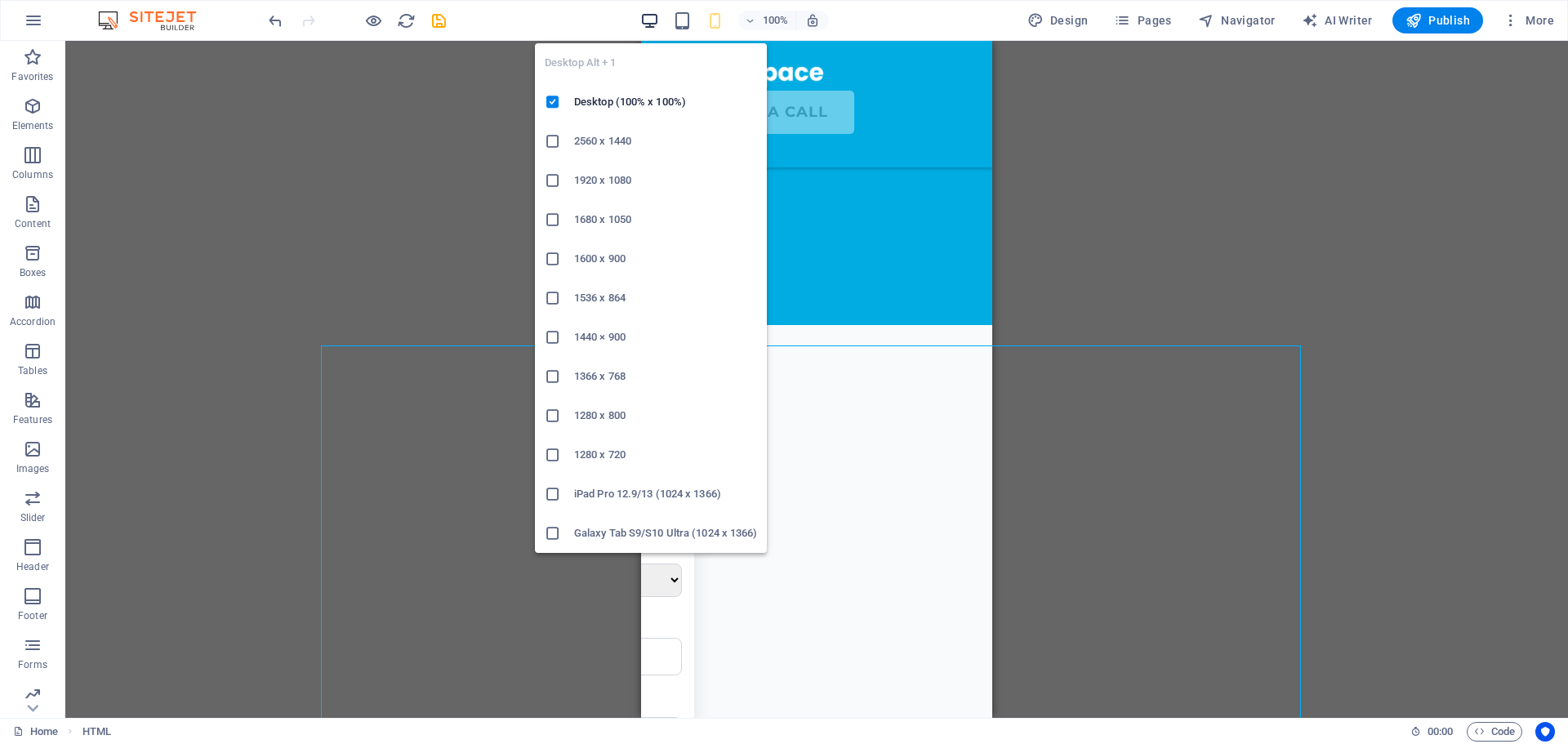
click at [651, 23] on icon "button" at bounding box center [650, 21] width 19 height 19
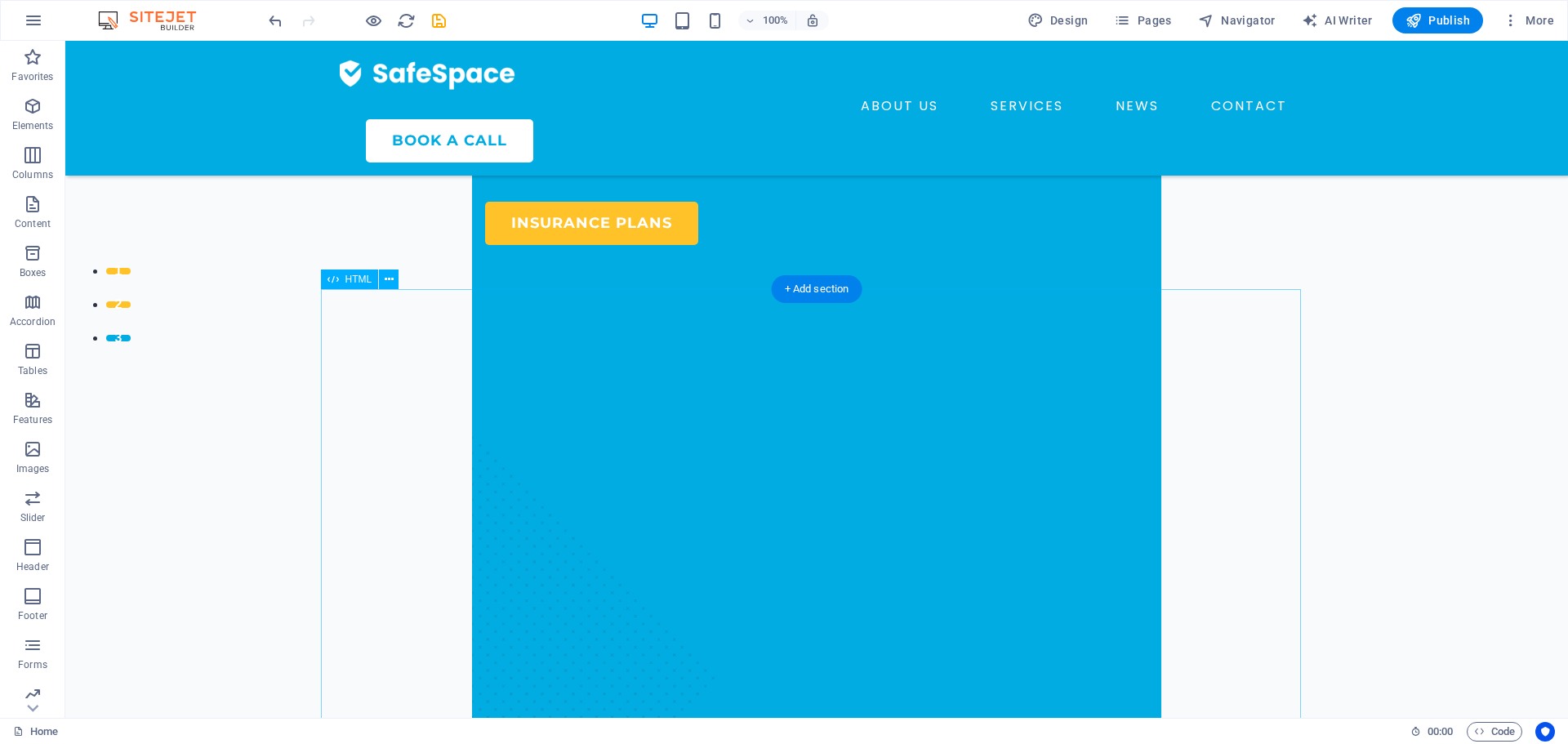
scroll to position [397, 0]
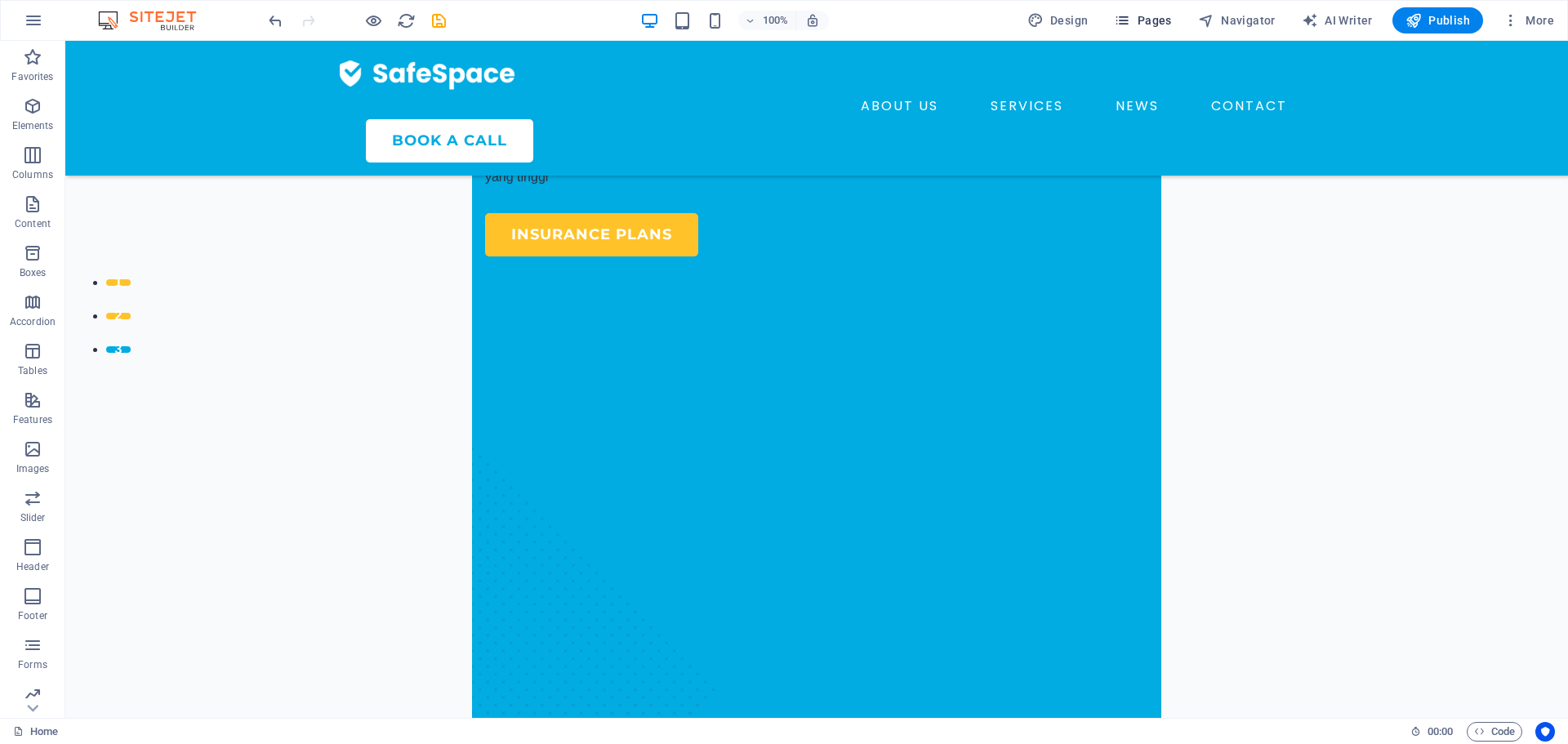
click at [1130, 26] on icon "button" at bounding box center [1122, 20] width 16 height 16
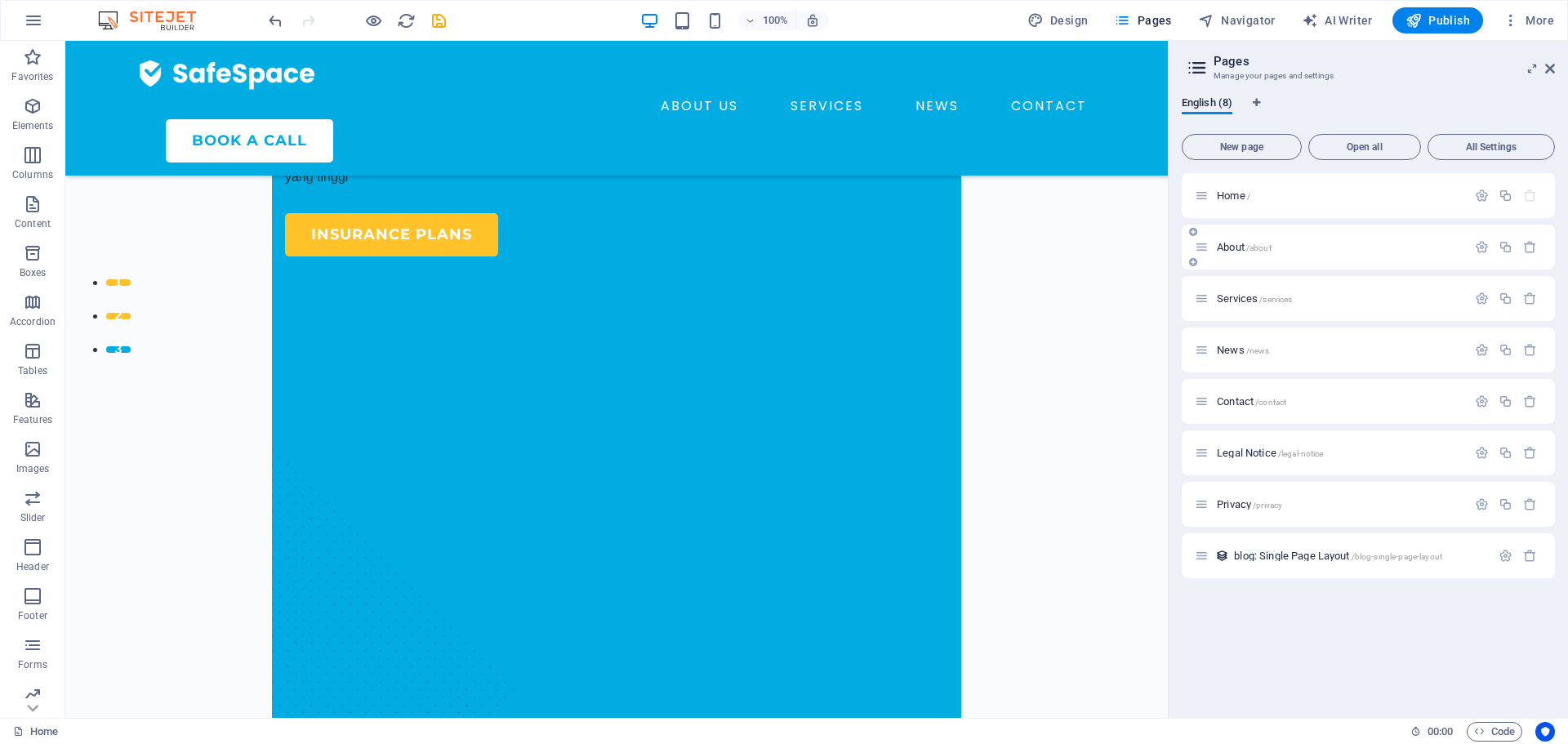
click at [1239, 246] on span "About /about" at bounding box center [1244, 247] width 55 height 12
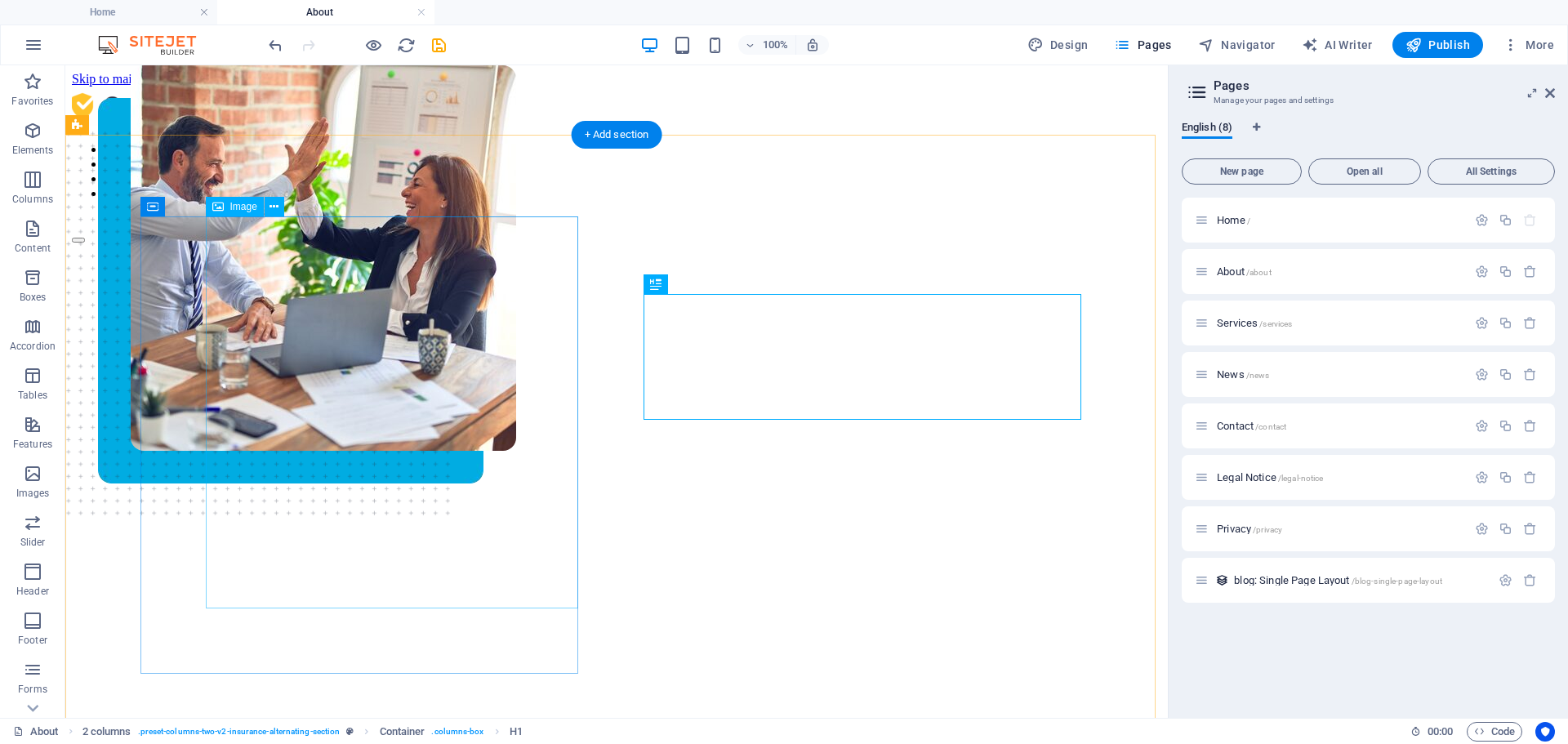
scroll to position [0, 0]
click at [153, 131] on icon at bounding box center [150, 125] width 9 height 17
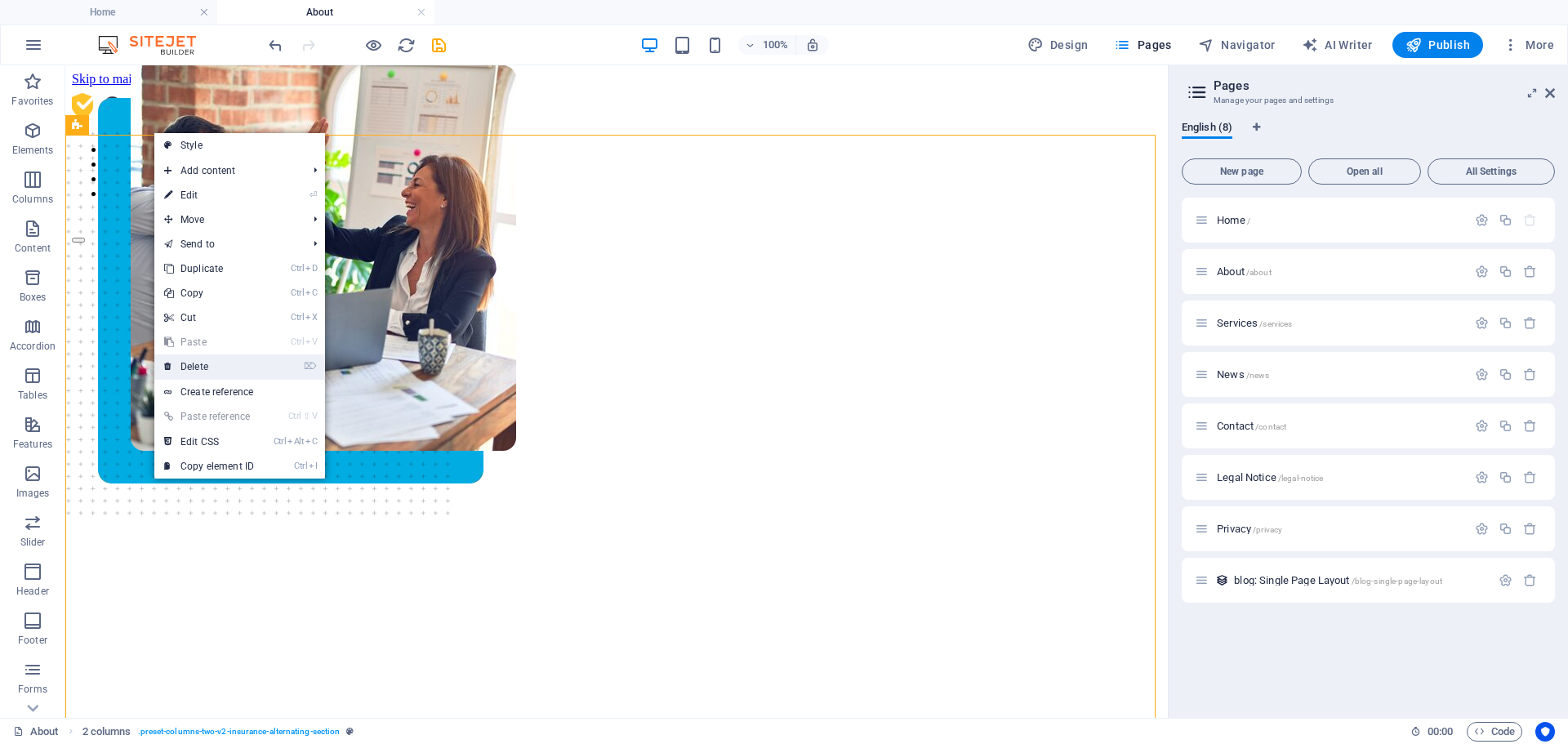
click at [219, 373] on link "⌦ Delete" at bounding box center [209, 366] width 109 height 25
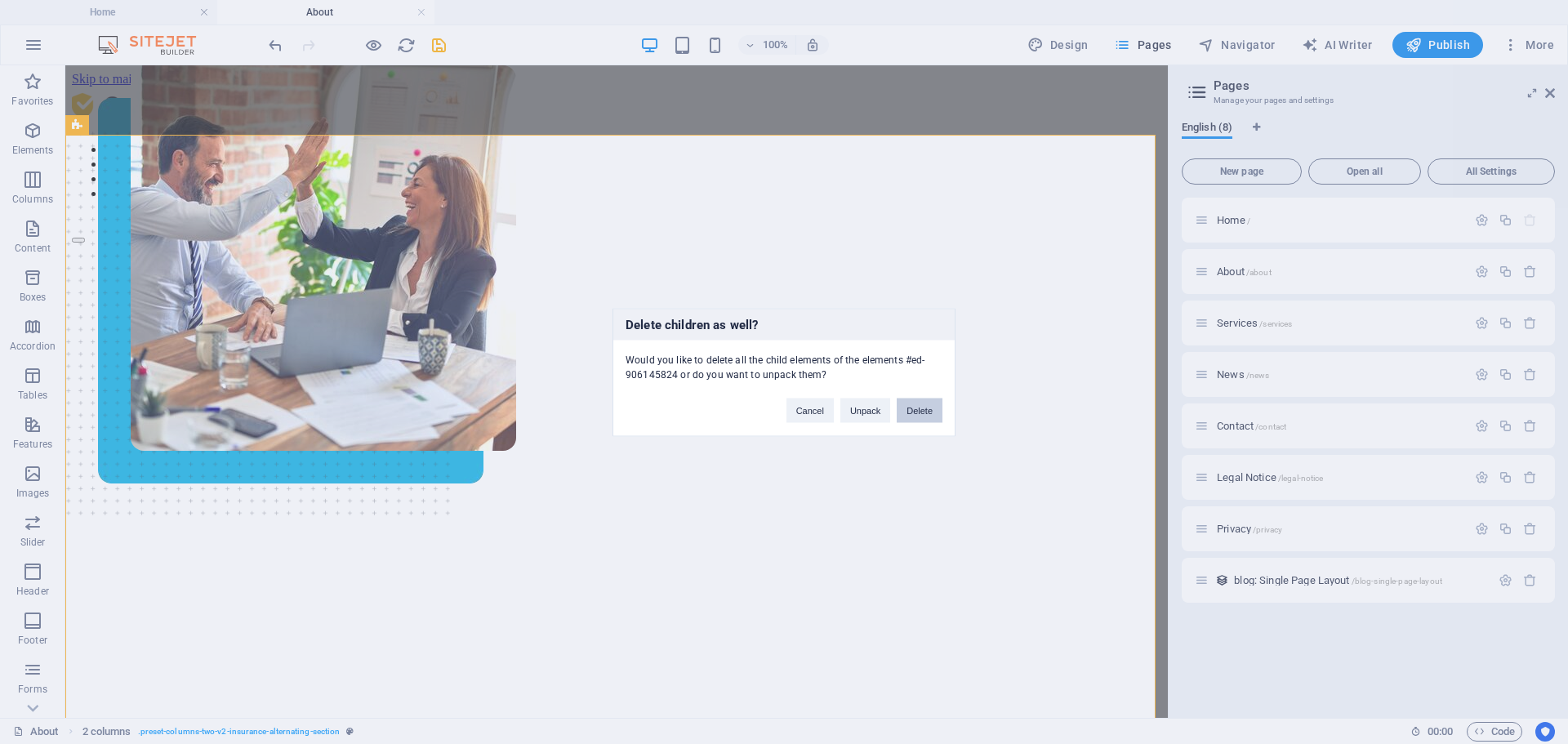
click at [915, 415] on button "Delete" at bounding box center [919, 409] width 45 height 25
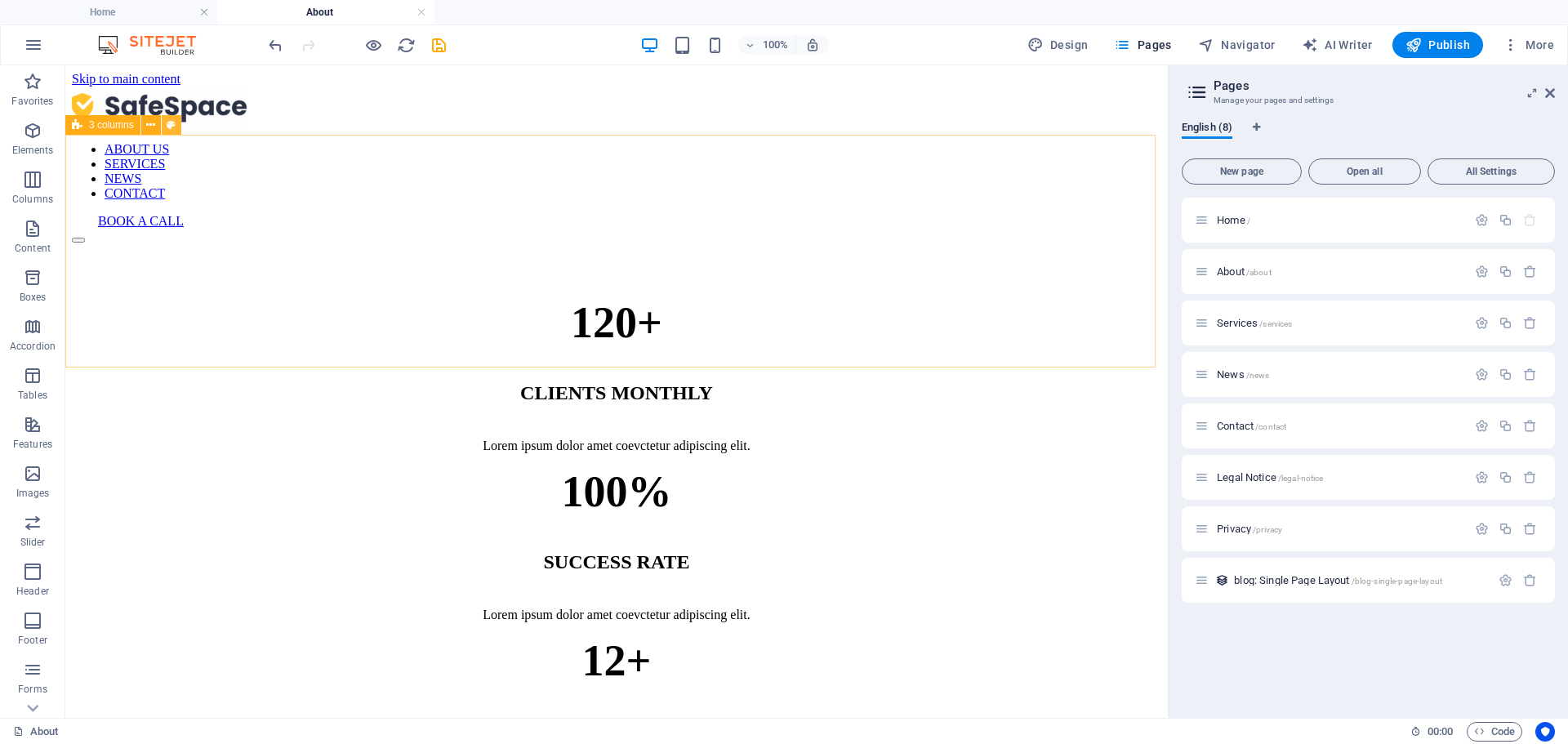
click at [162, 117] on button at bounding box center [171, 124] width 20 height 20
select select "px"
select select "preset-columns-three-v2-insurance-about-page"
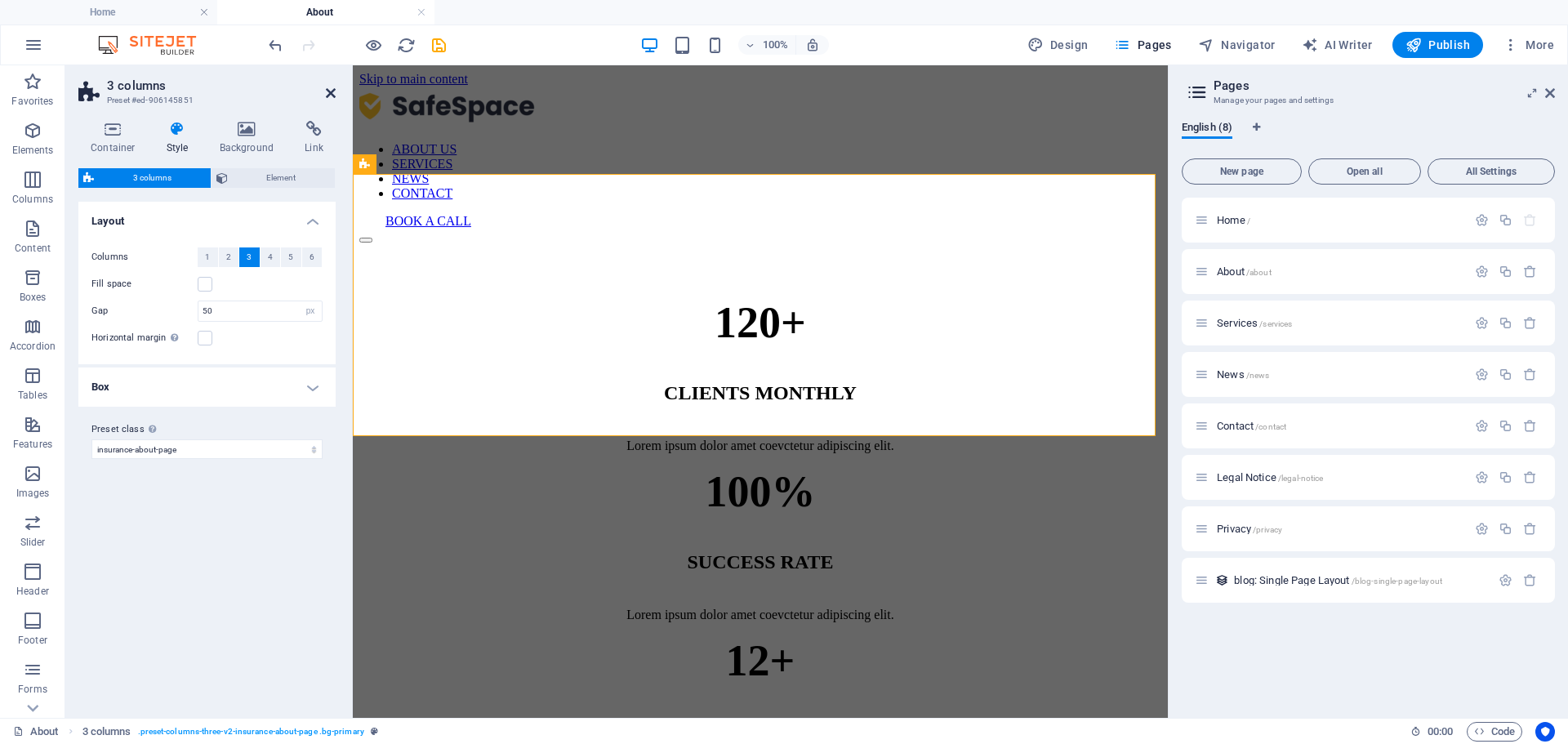
drag, startPoint x: 332, startPoint y: 91, endPoint x: 168, endPoint y: 82, distance: 164.2
click at [332, 91] on icon at bounding box center [330, 93] width 9 height 13
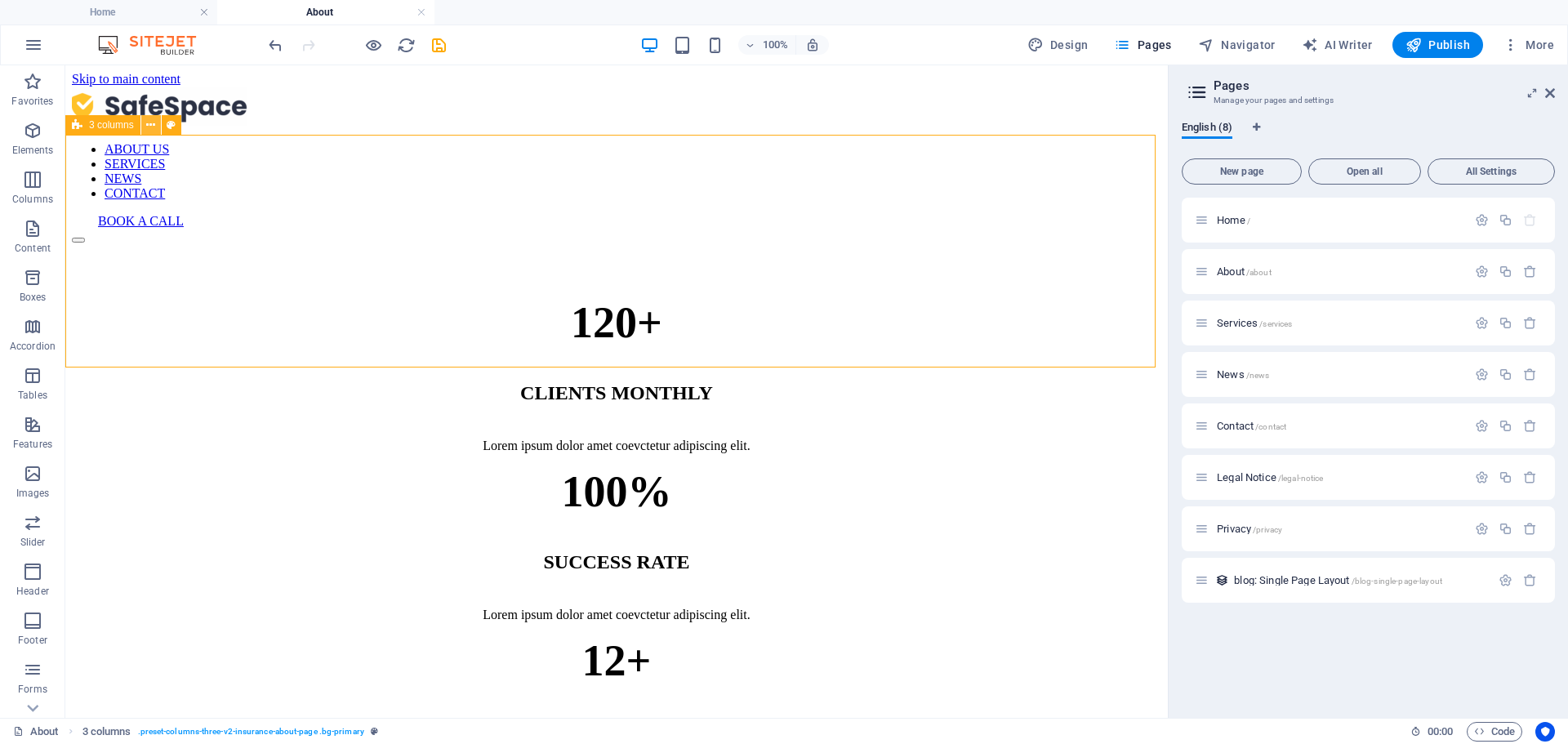
click at [148, 121] on icon at bounding box center [150, 125] width 9 height 17
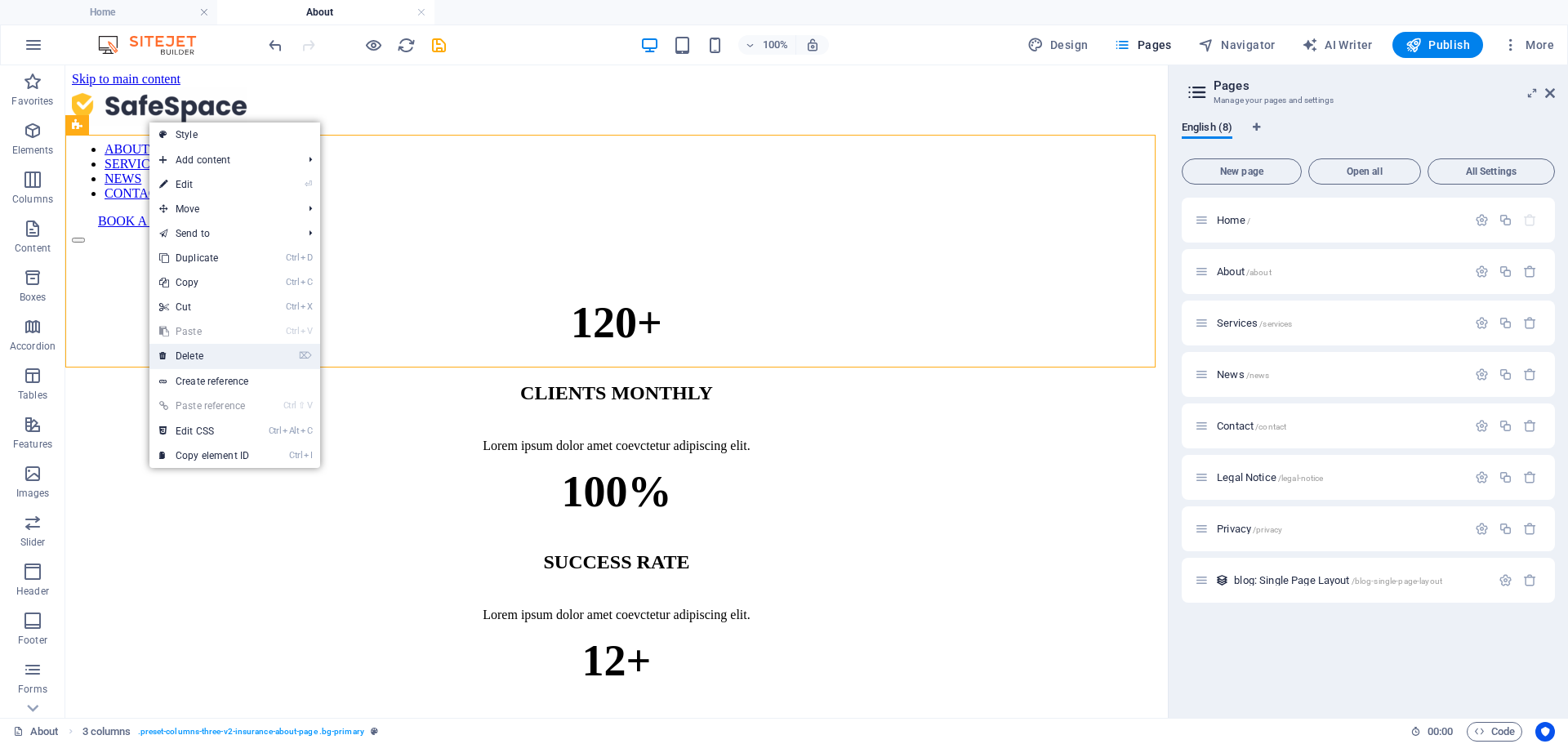
click at [216, 347] on link "⌦ Delete" at bounding box center [203, 356] width 109 height 25
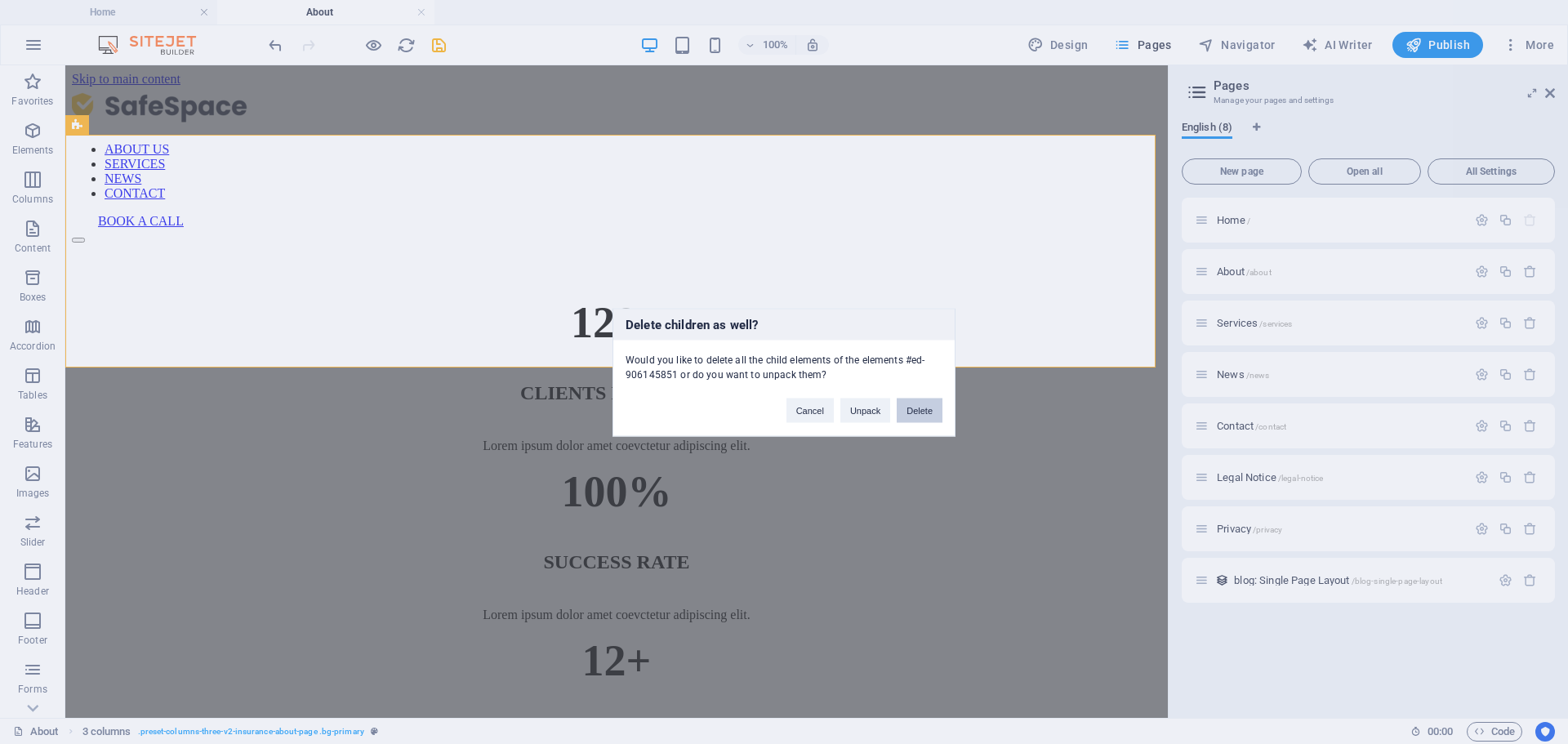
click at [905, 414] on button "Delete" at bounding box center [919, 409] width 45 height 25
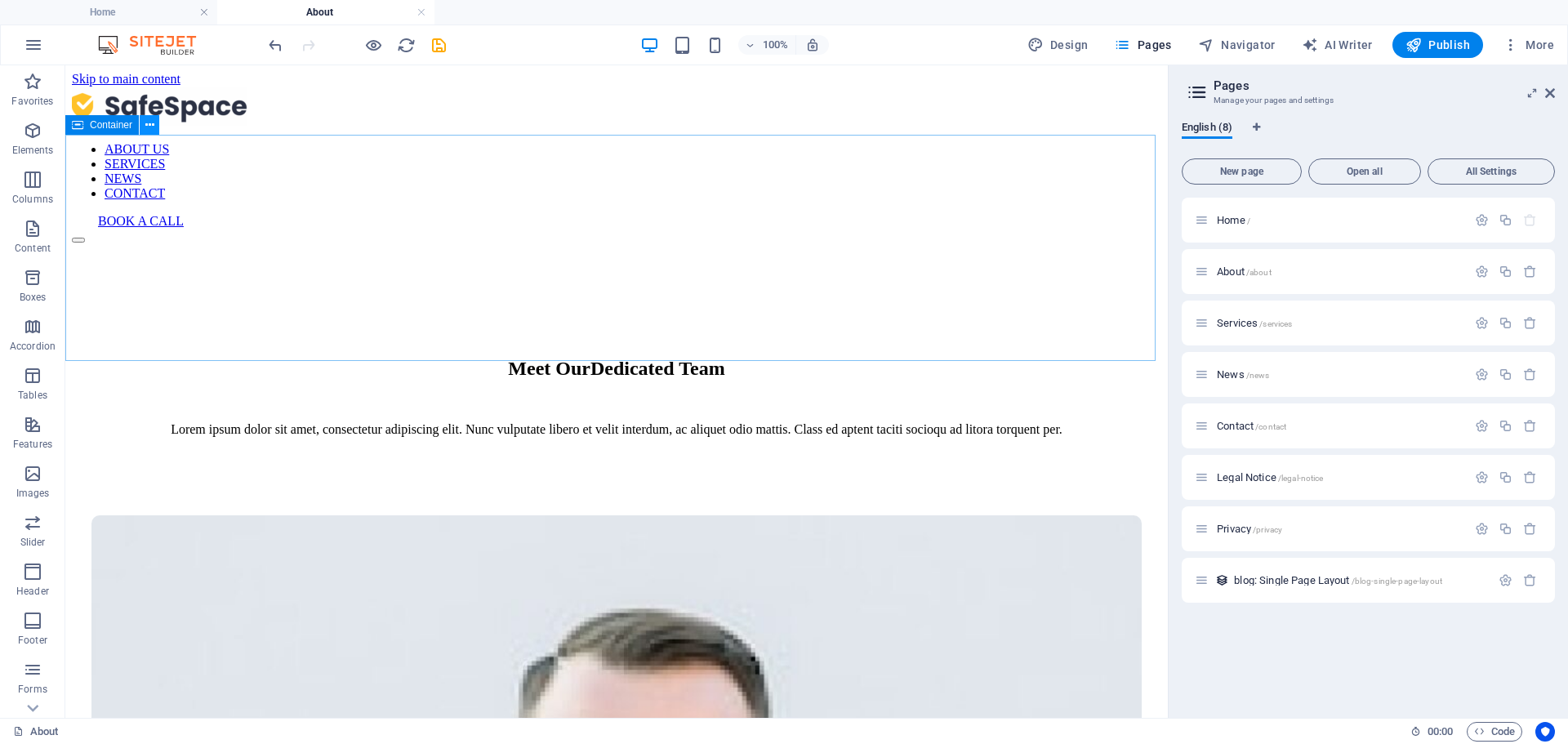
click at [152, 129] on icon at bounding box center [149, 125] width 9 height 17
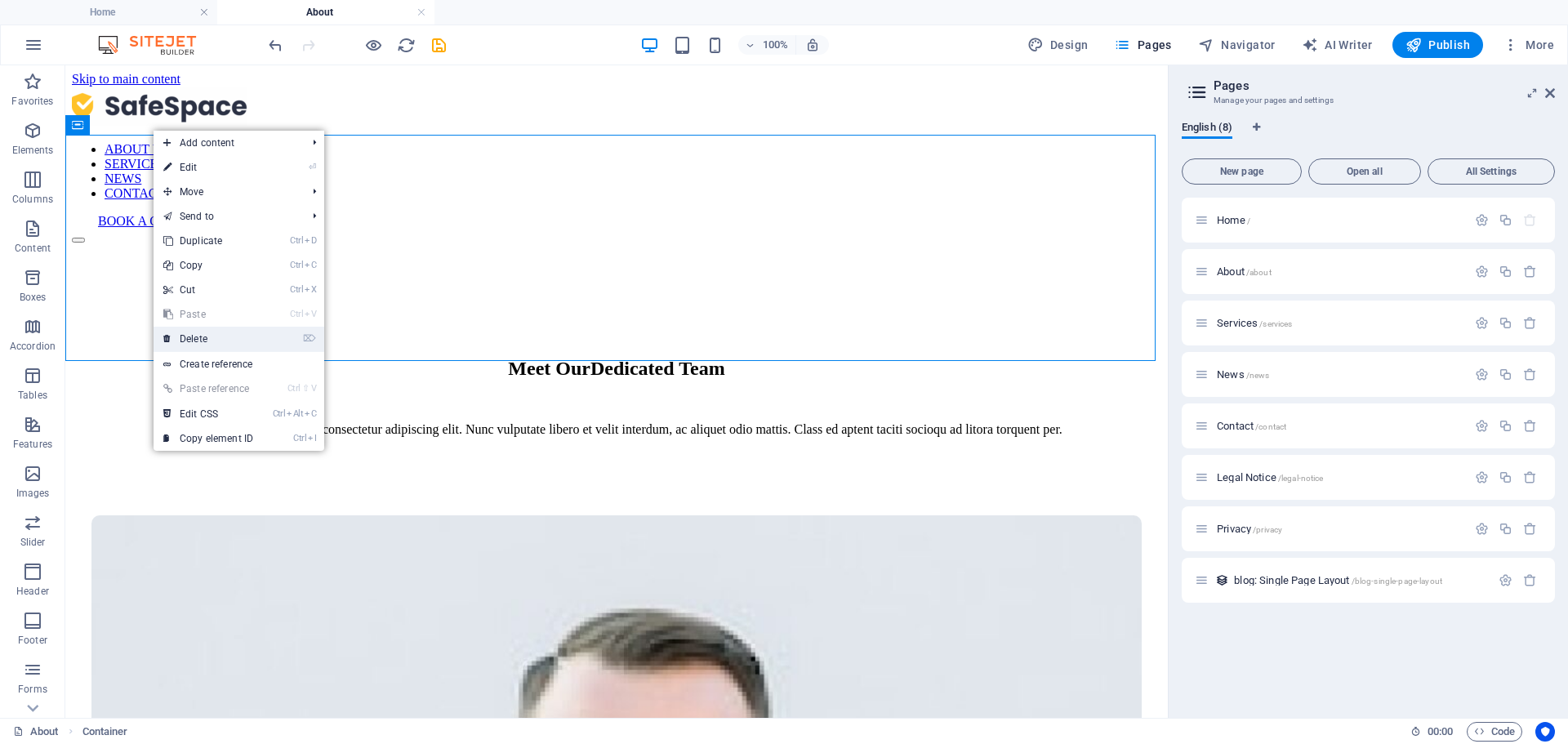
click at [275, 345] on li "⌦ Delete" at bounding box center [239, 339] width 171 height 25
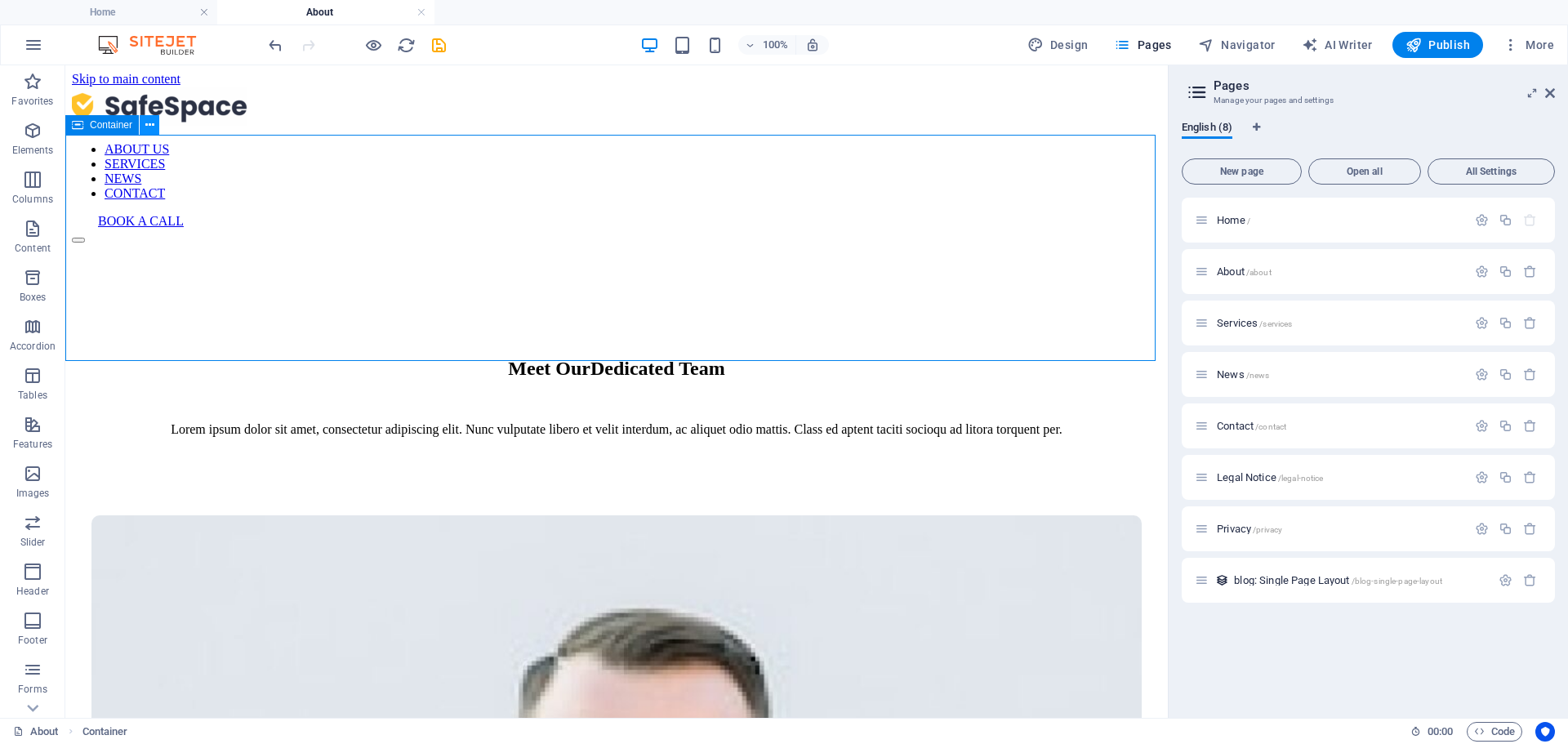
click at [146, 130] on icon at bounding box center [149, 125] width 9 height 17
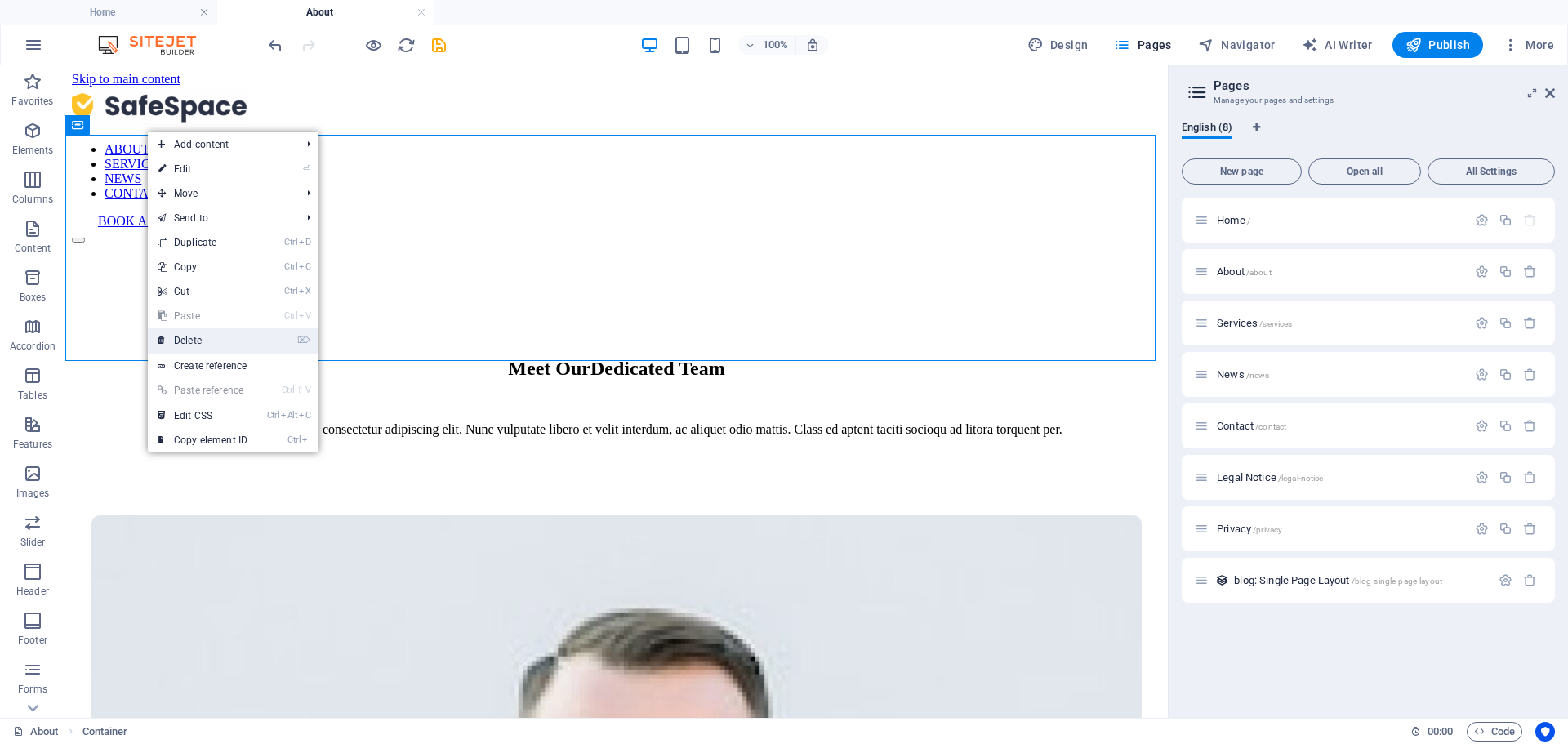
click at [220, 337] on link "⌦ Delete" at bounding box center [202, 340] width 109 height 25
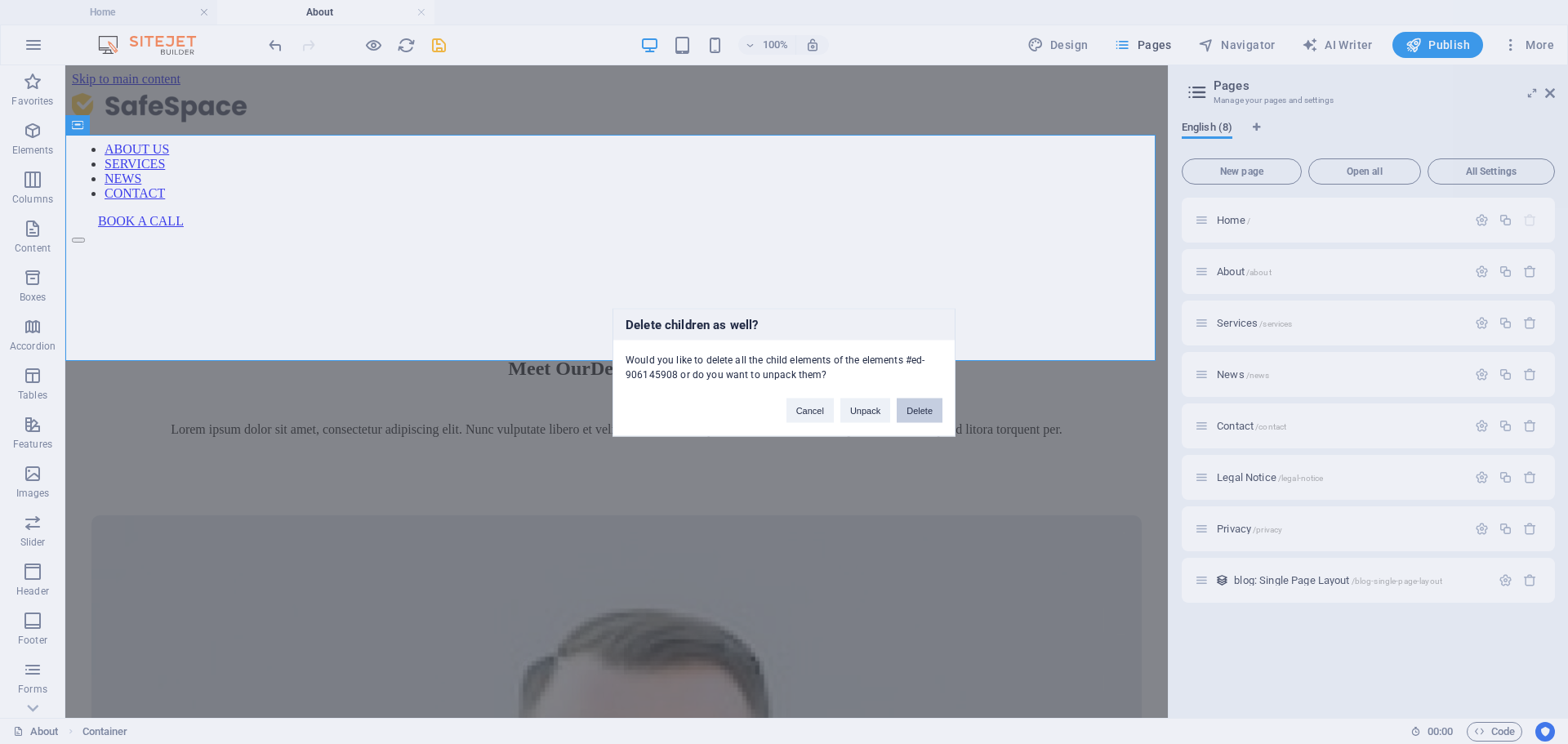
click at [932, 411] on button "Delete" at bounding box center [919, 409] width 45 height 25
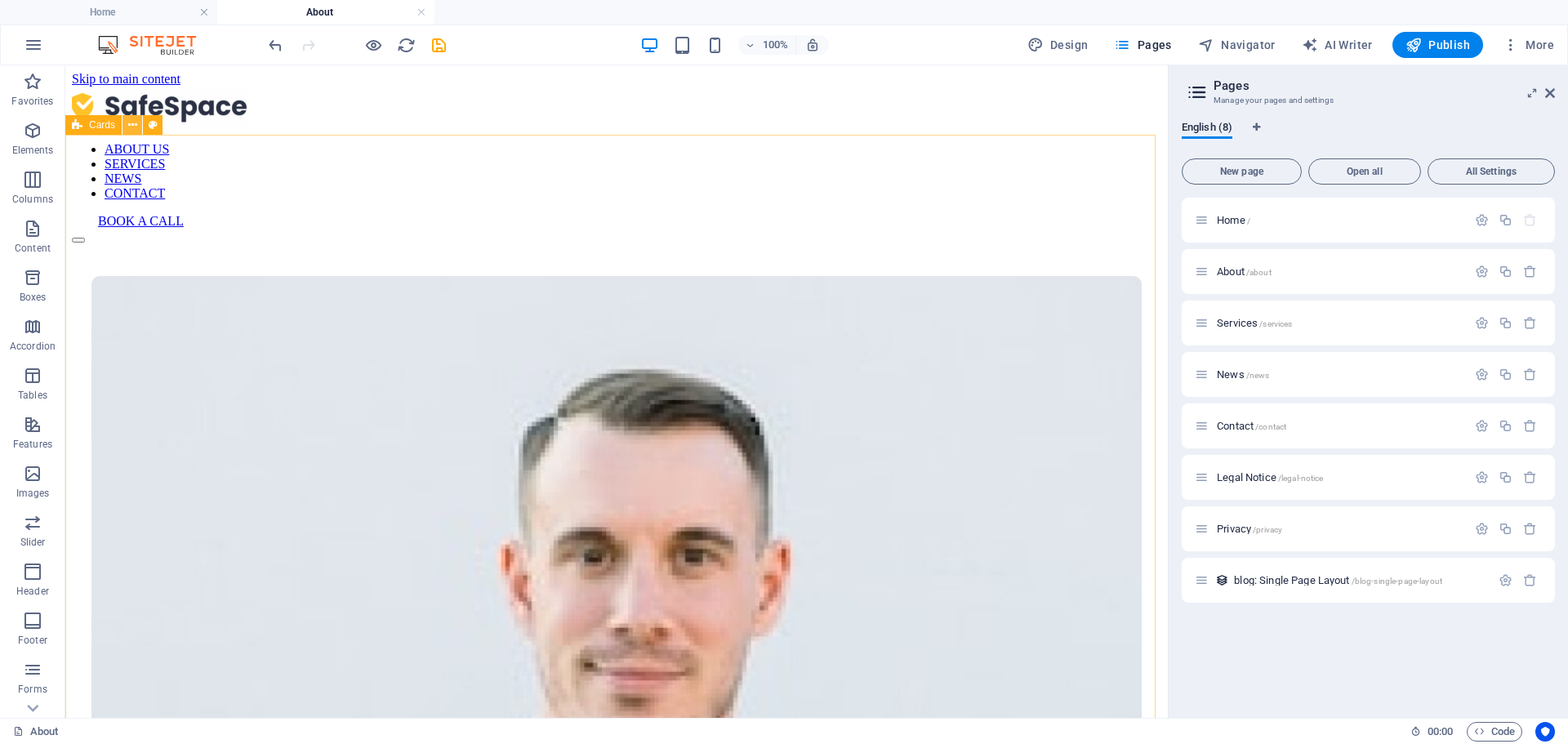
click at [126, 122] on button at bounding box center [132, 124] width 20 height 20
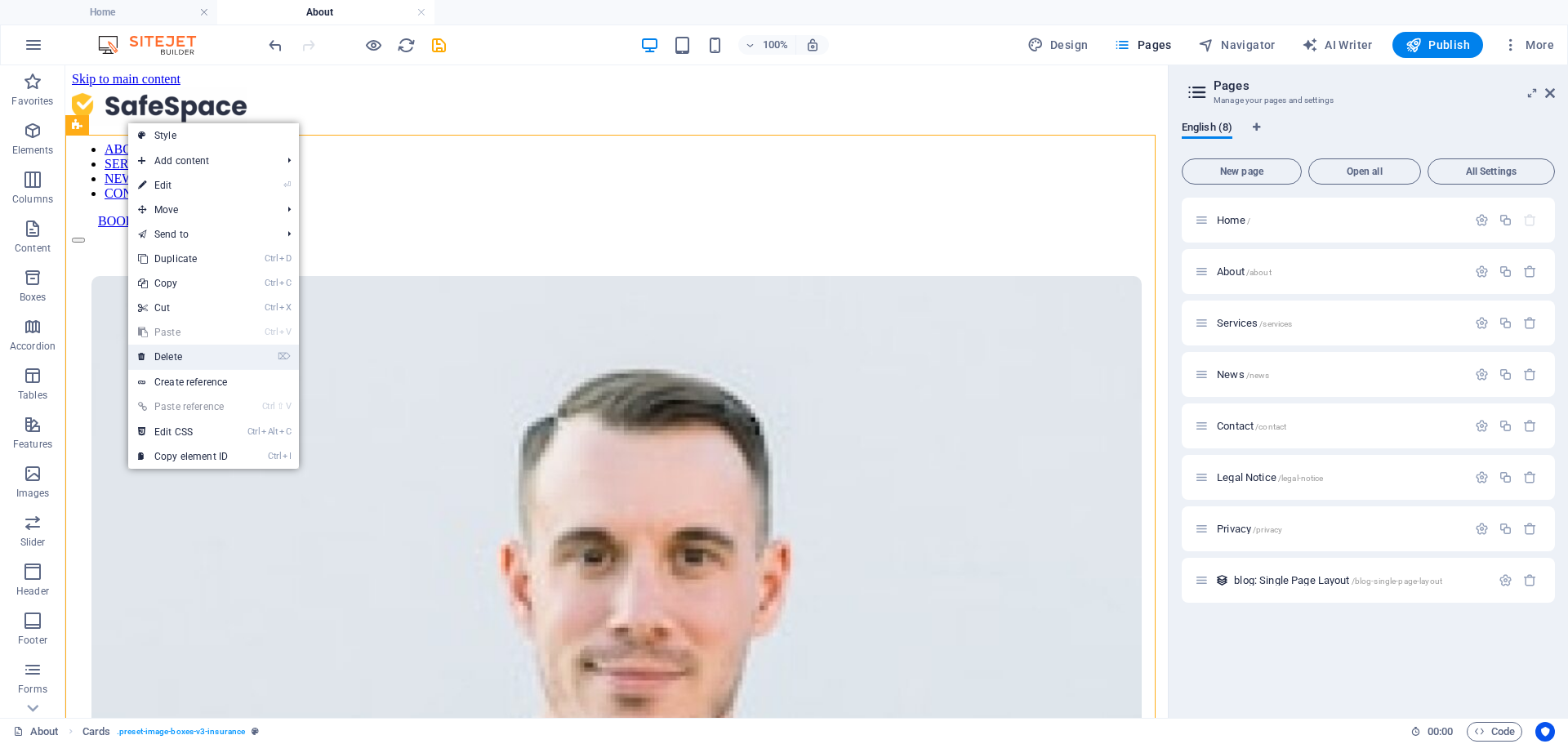
click at [195, 354] on link "⌦ Delete" at bounding box center [182, 356] width 109 height 25
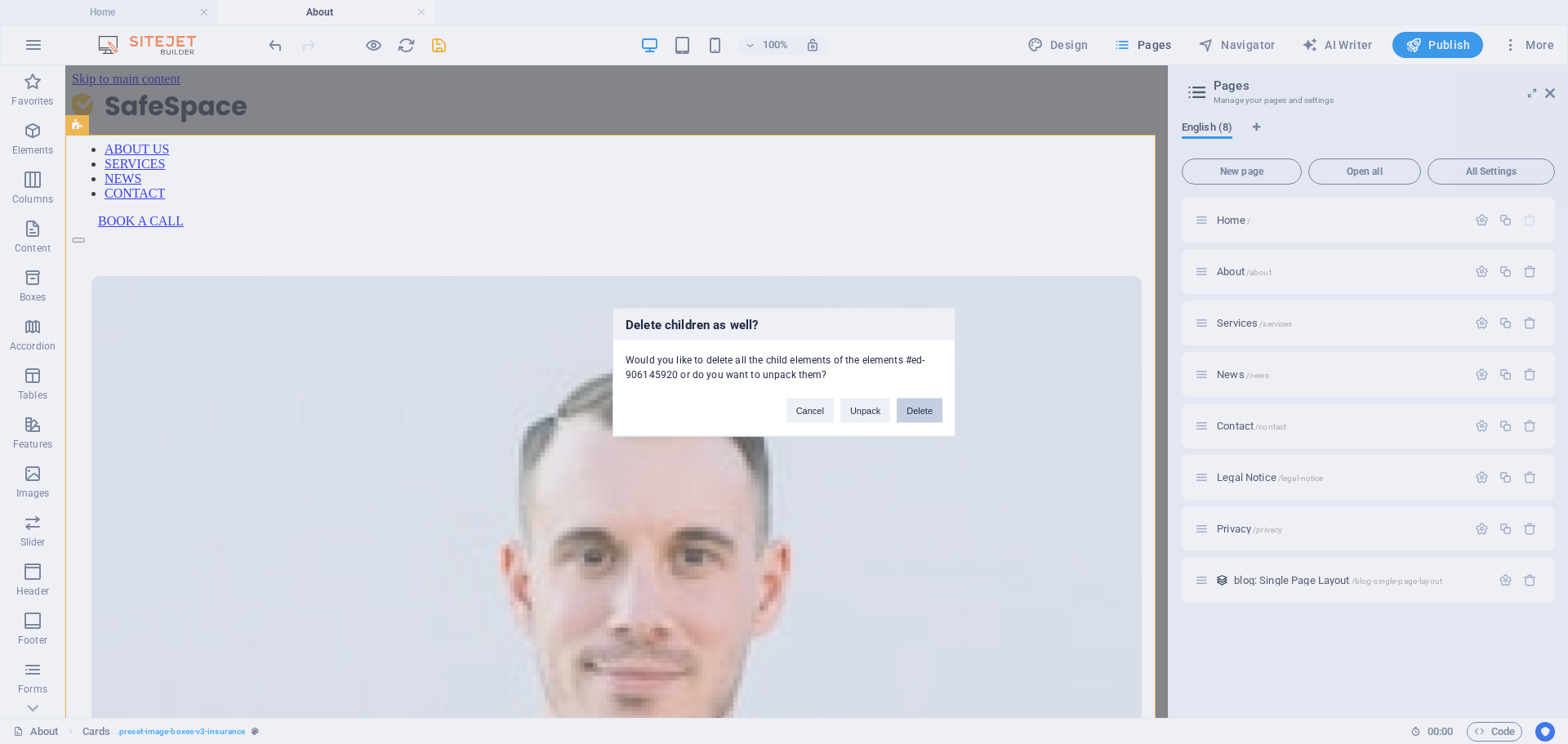
click at [919, 413] on button "Delete" at bounding box center [919, 409] width 45 height 25
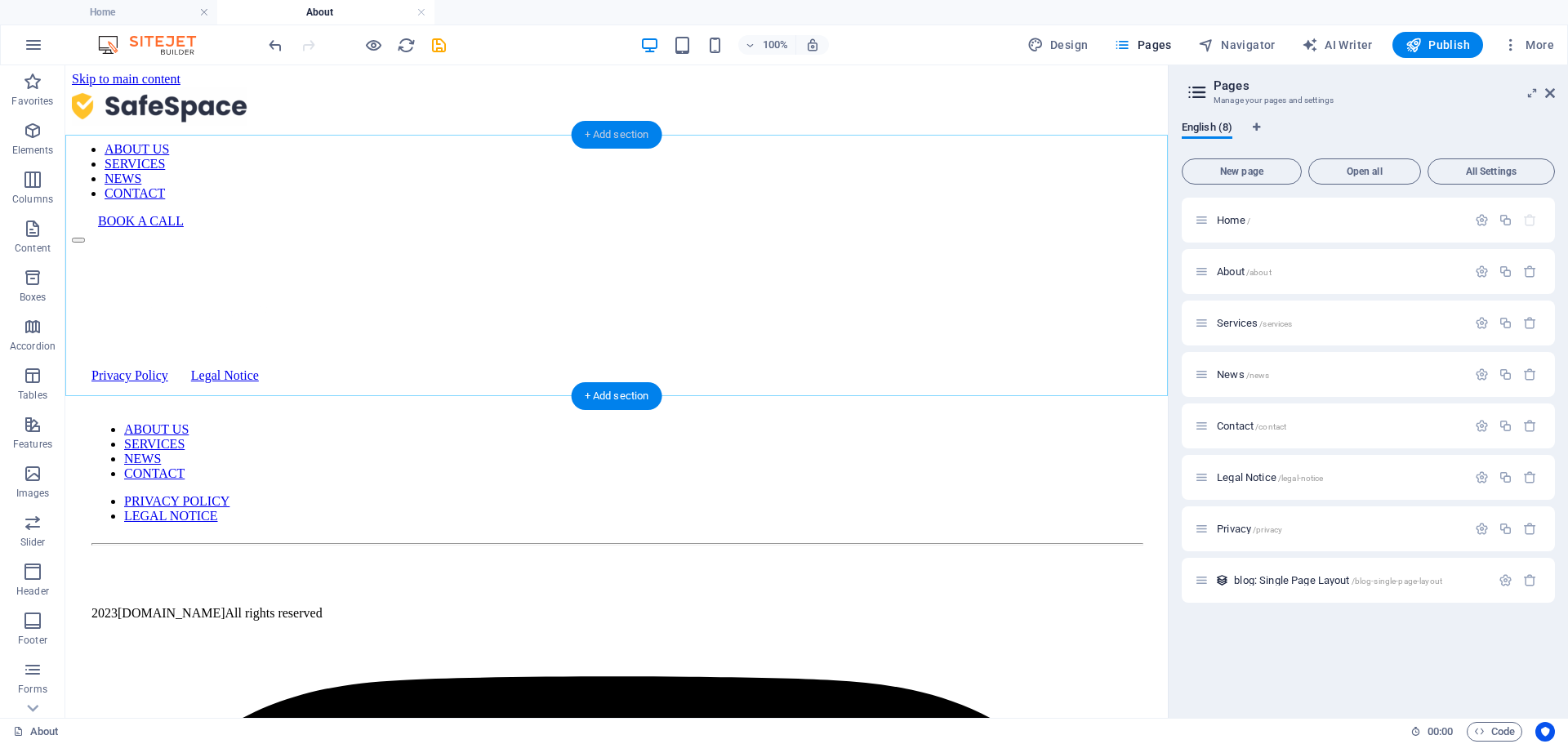
click at [615, 121] on div "+ Add section" at bounding box center [617, 135] width 91 height 27
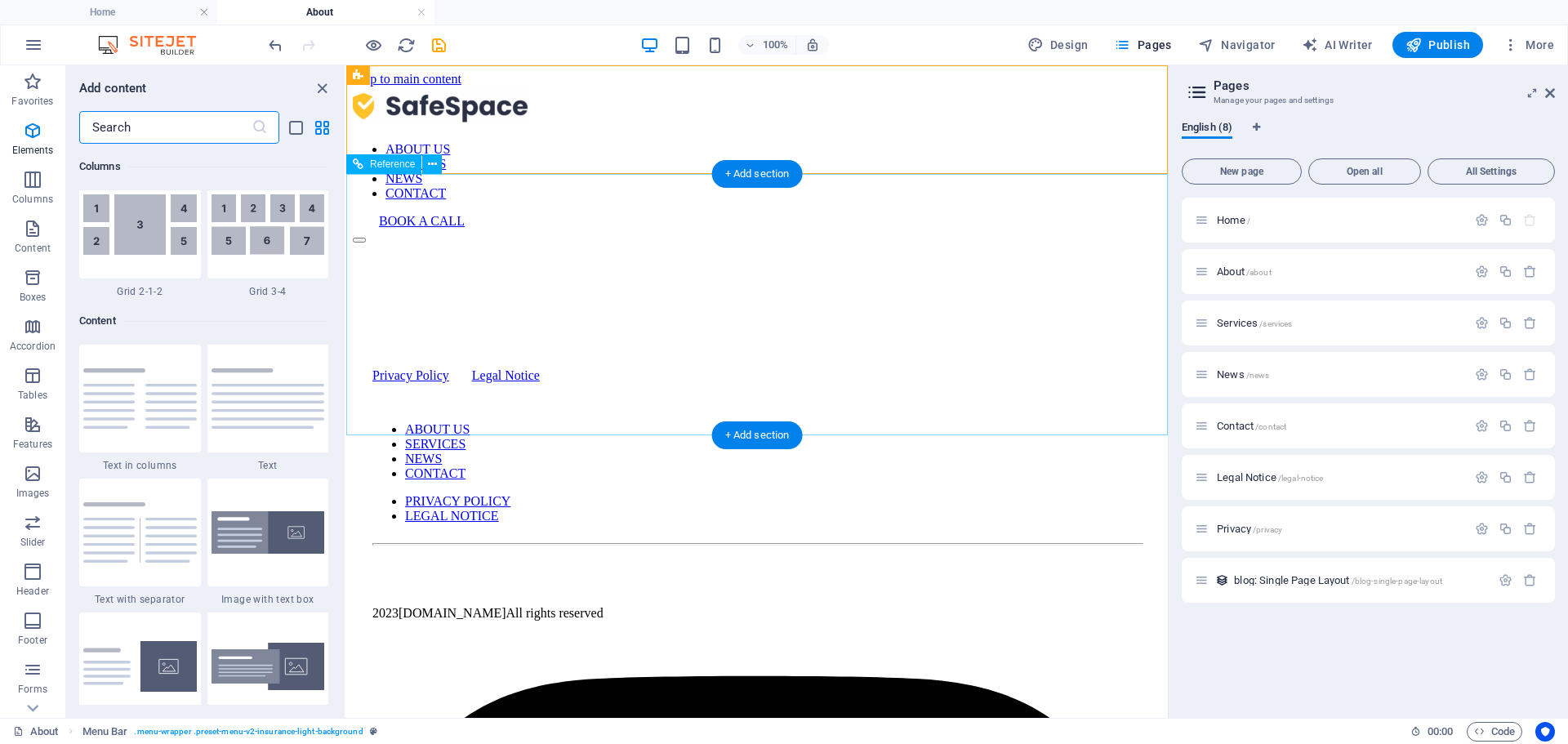
scroll to position [2857, 0]
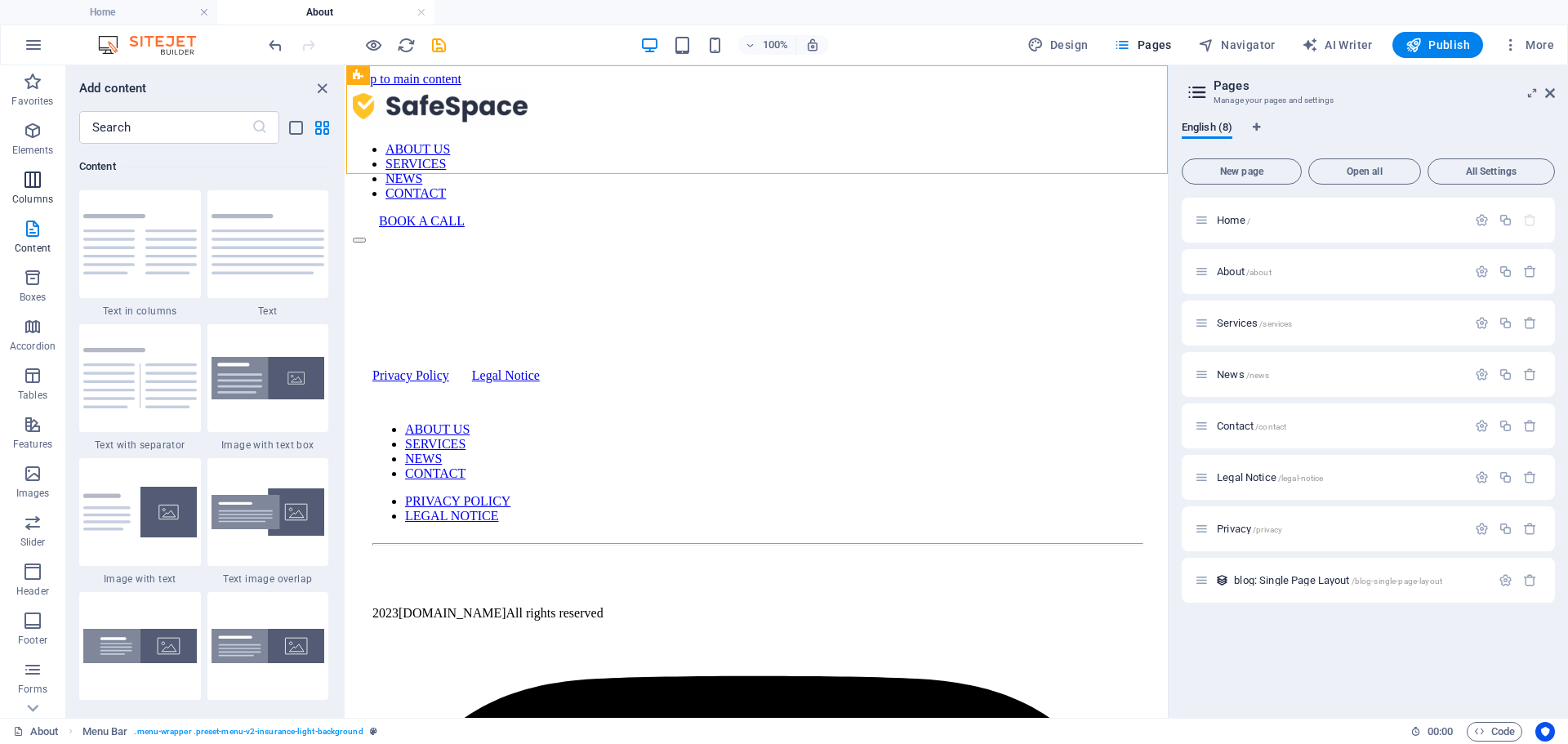
click at [29, 176] on icon "button" at bounding box center [33, 179] width 20 height 20
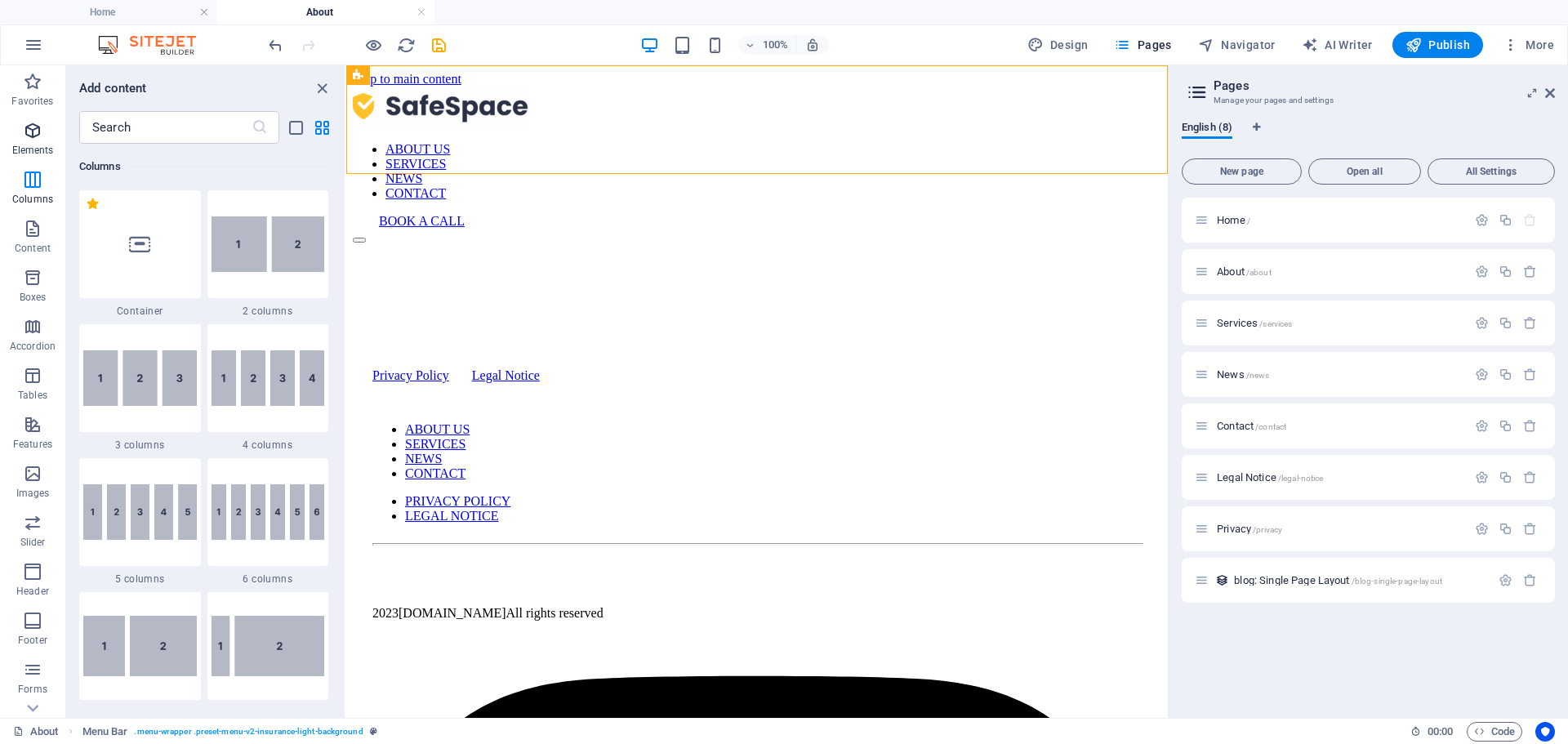
click at [26, 136] on icon "button" at bounding box center [33, 130] width 20 height 20
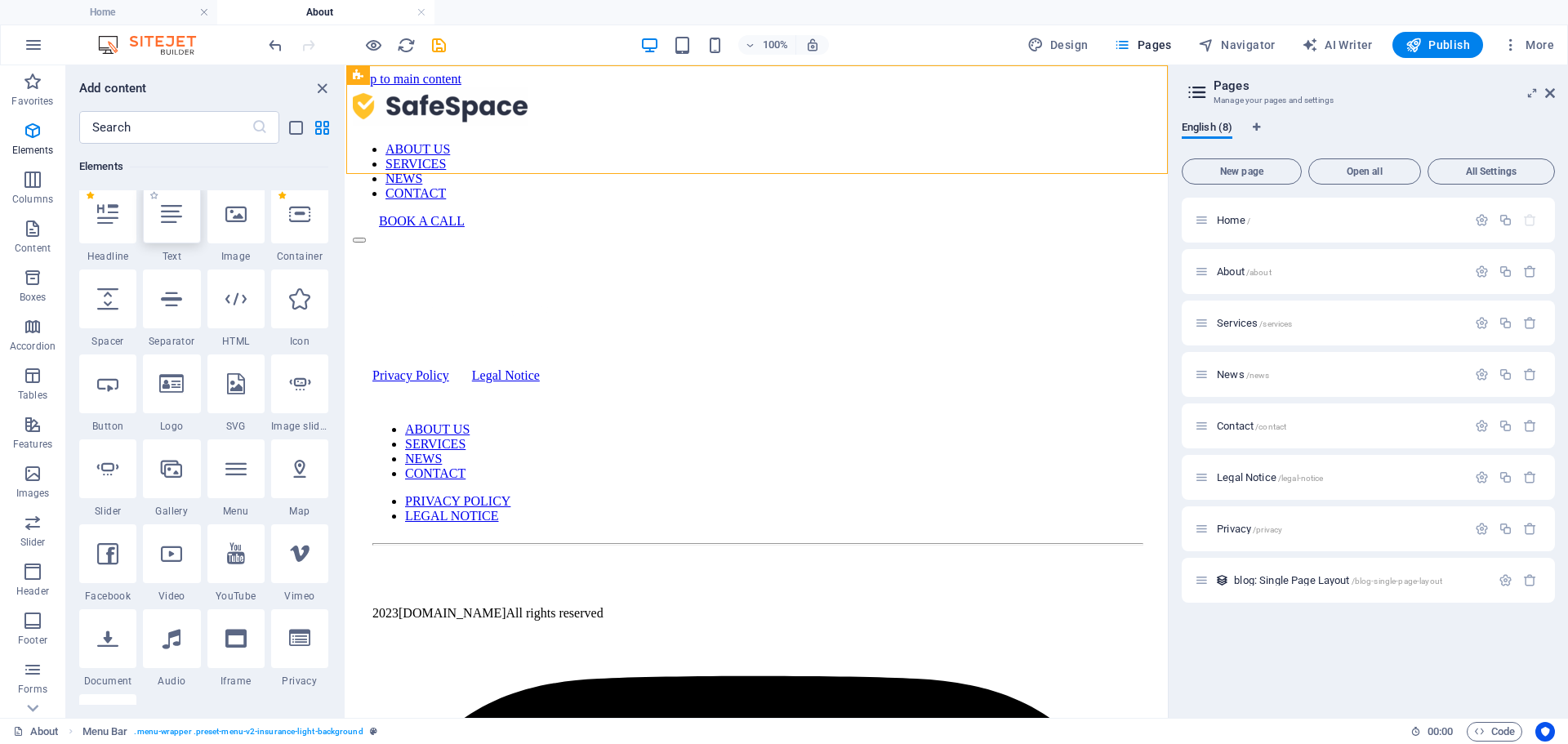
scroll to position [174, 0]
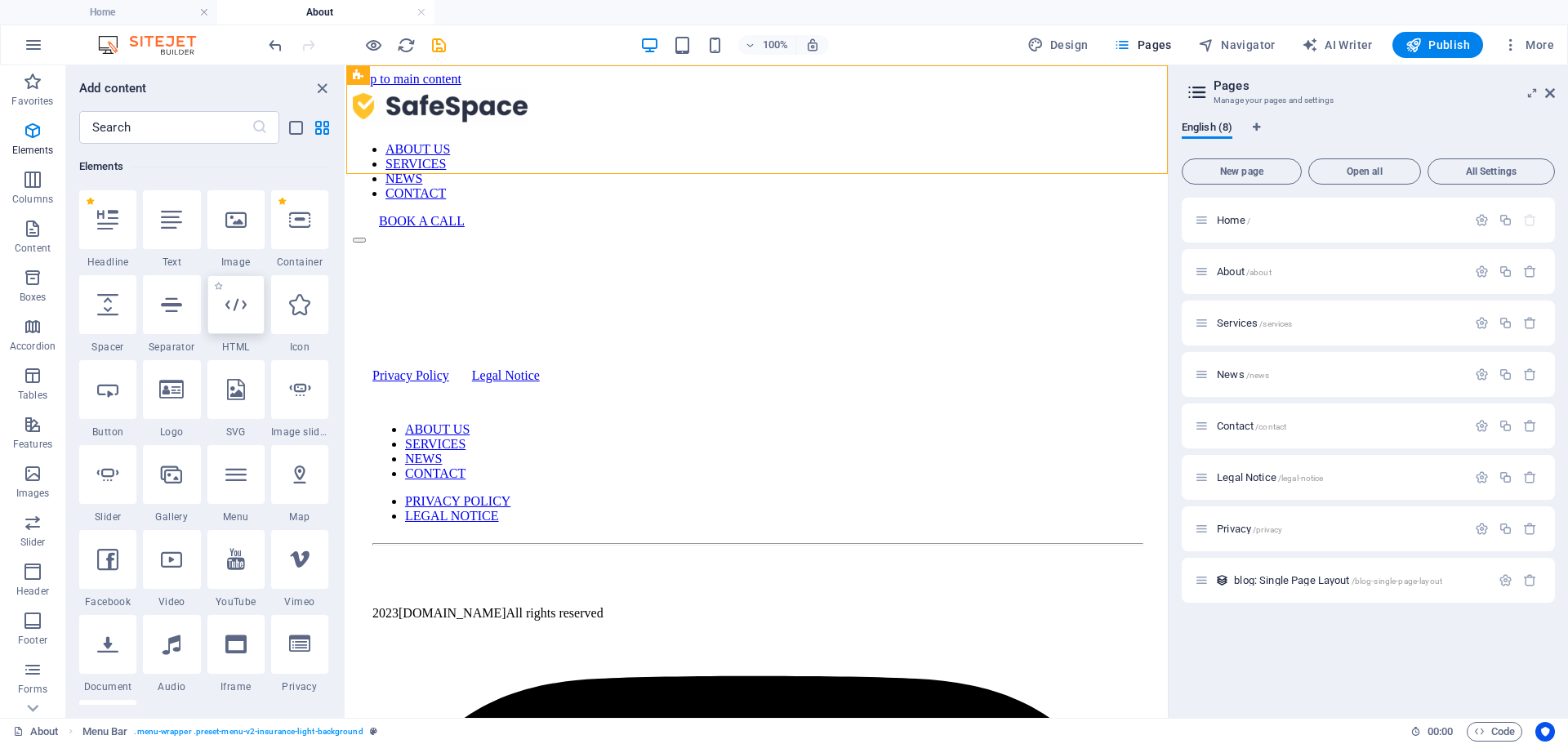
click at [233, 315] on div at bounding box center [236, 305] width 58 height 58
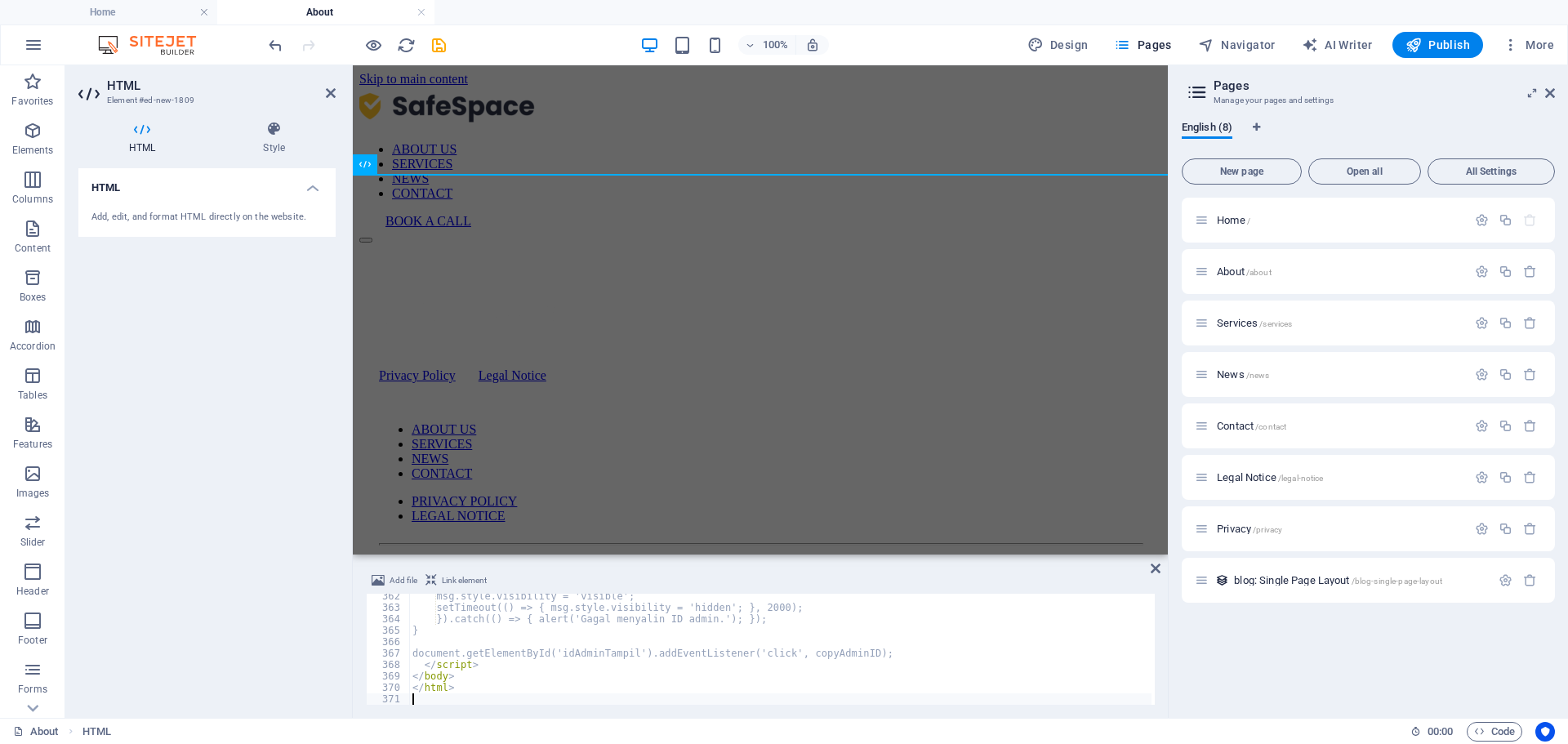
scroll to position [4129, 0]
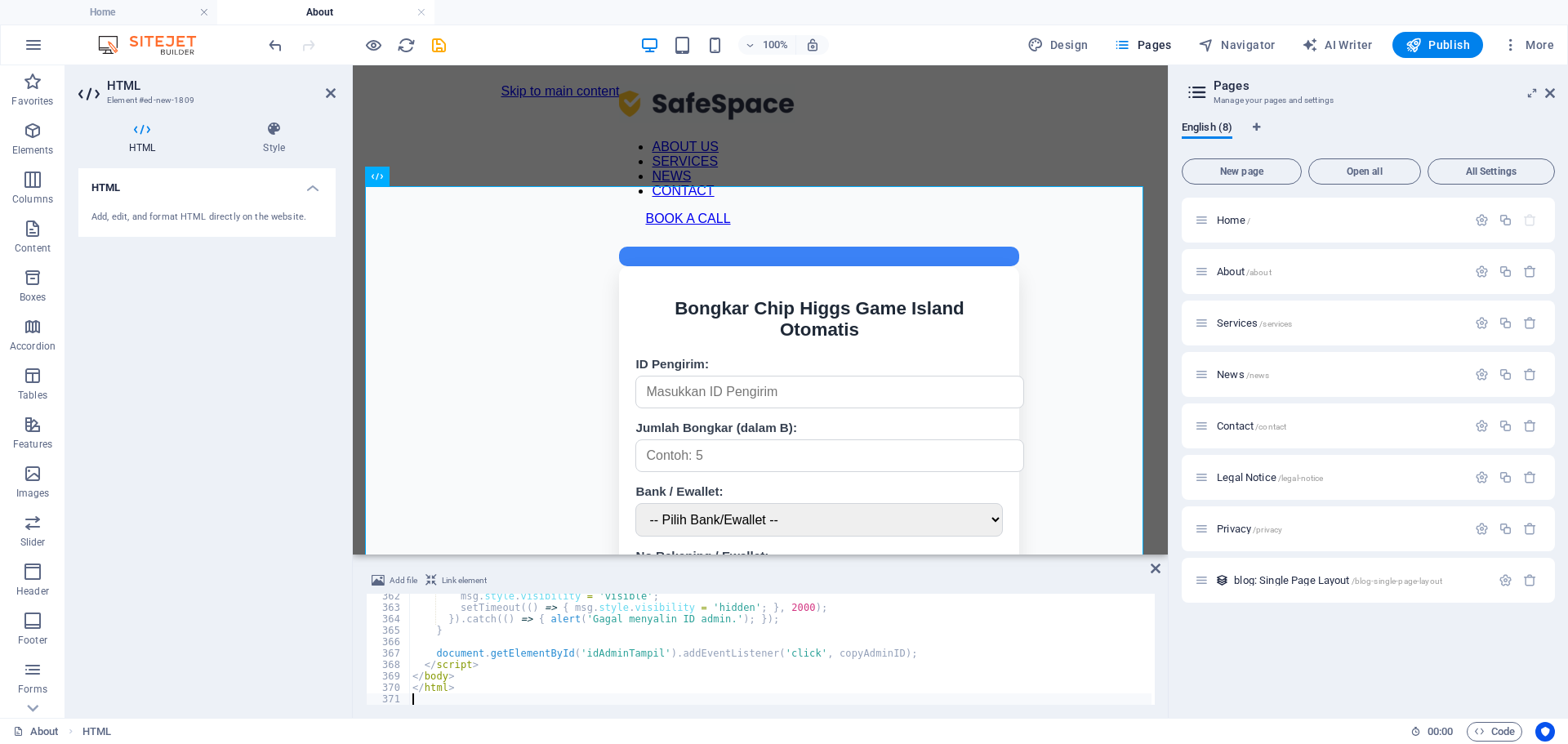
click at [1153, 577] on div "Add file Link element" at bounding box center [760, 583] width 789 height 24
click at [1155, 572] on icon at bounding box center [1154, 568] width 9 height 13
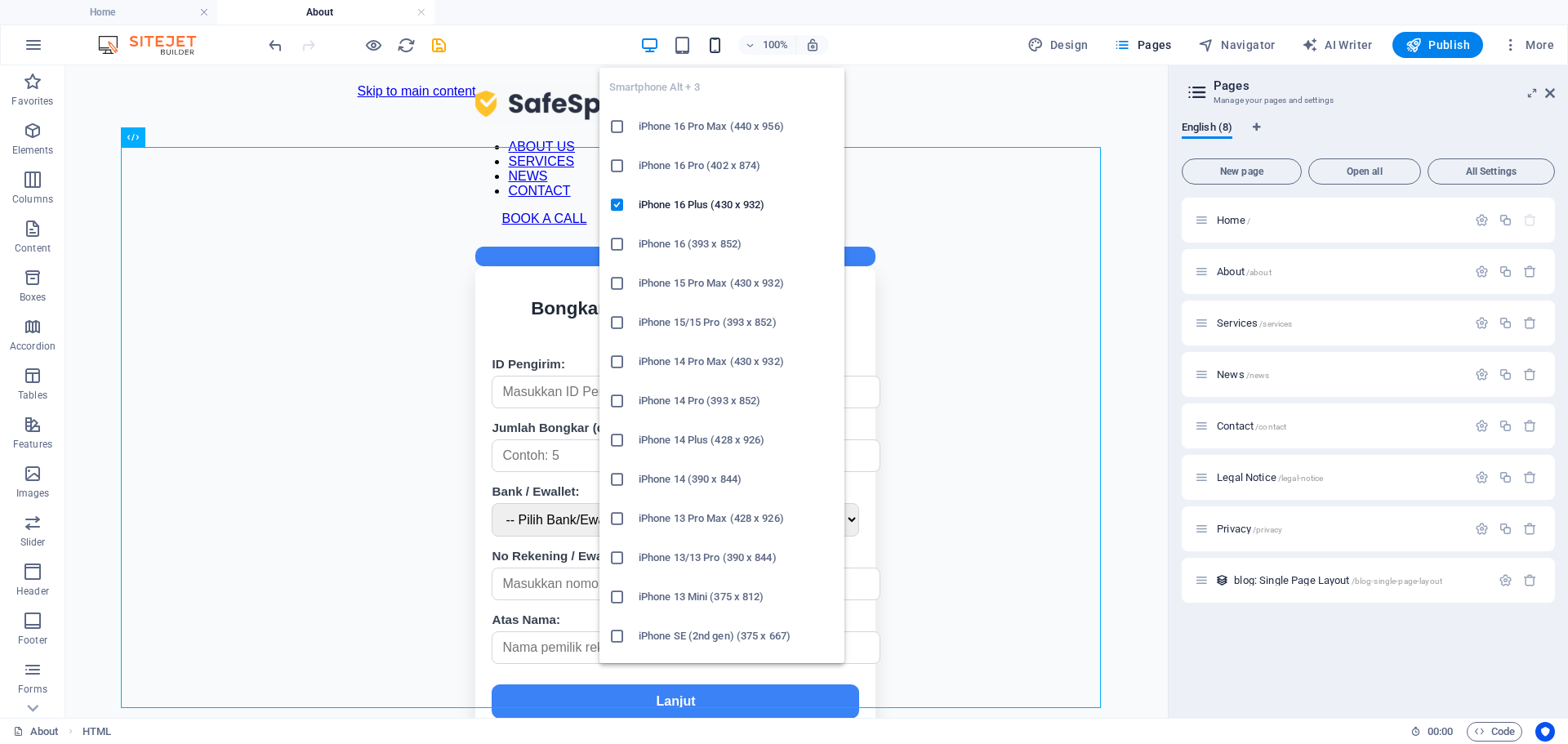
click at [713, 36] on icon "button" at bounding box center [715, 45] width 19 height 19
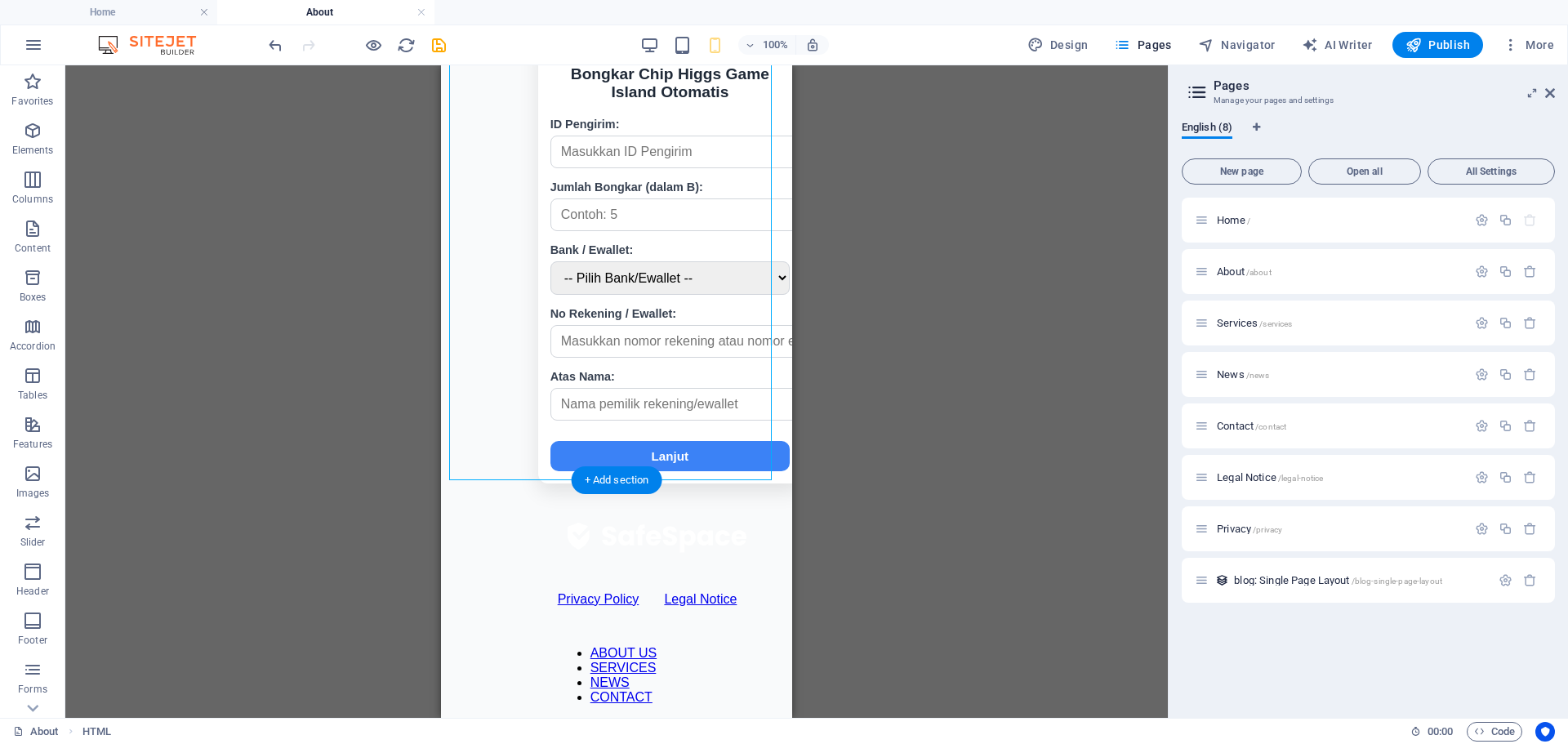
scroll to position [245, 0]
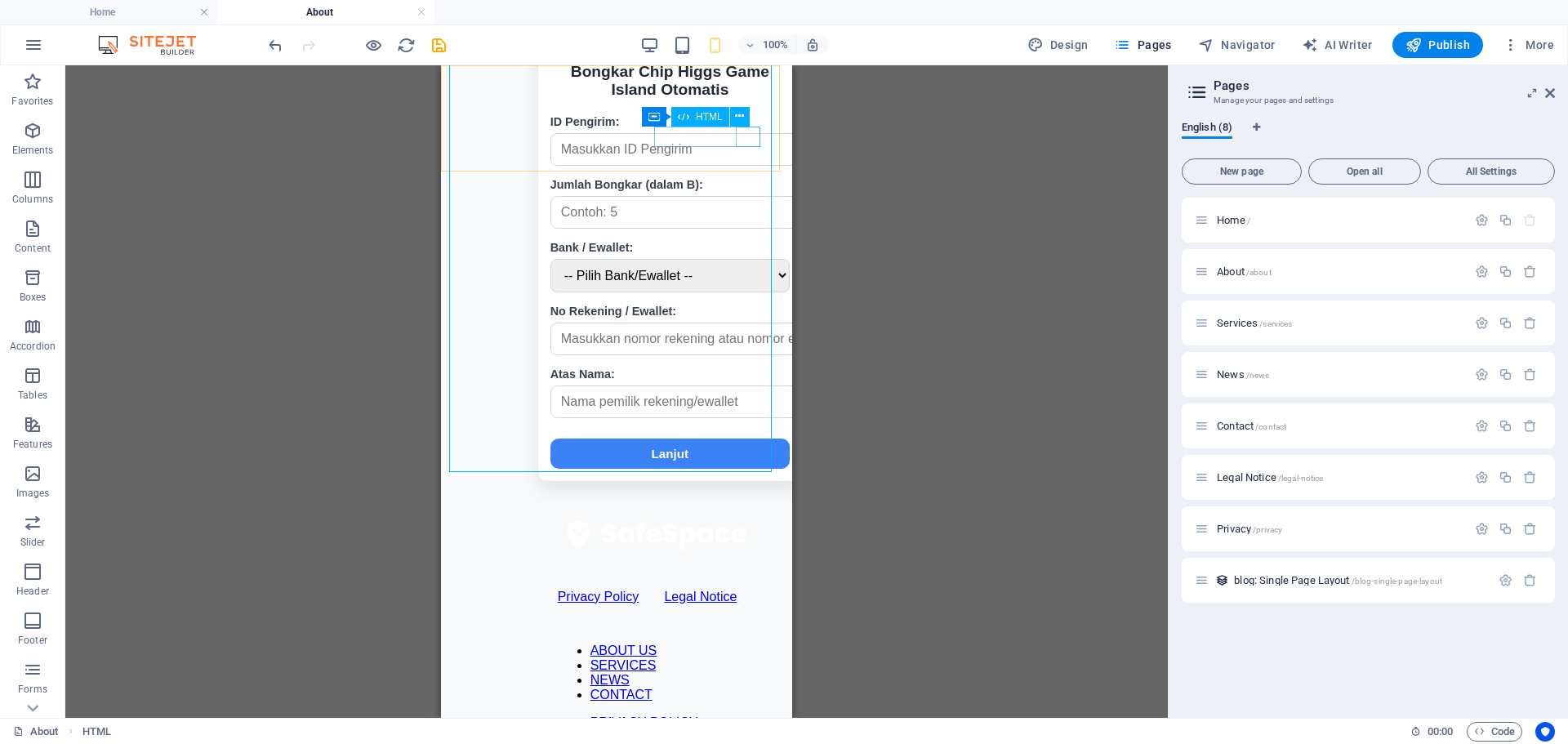
click at [748, 25] on div at bounding box center [657, 16] width 200 height 16
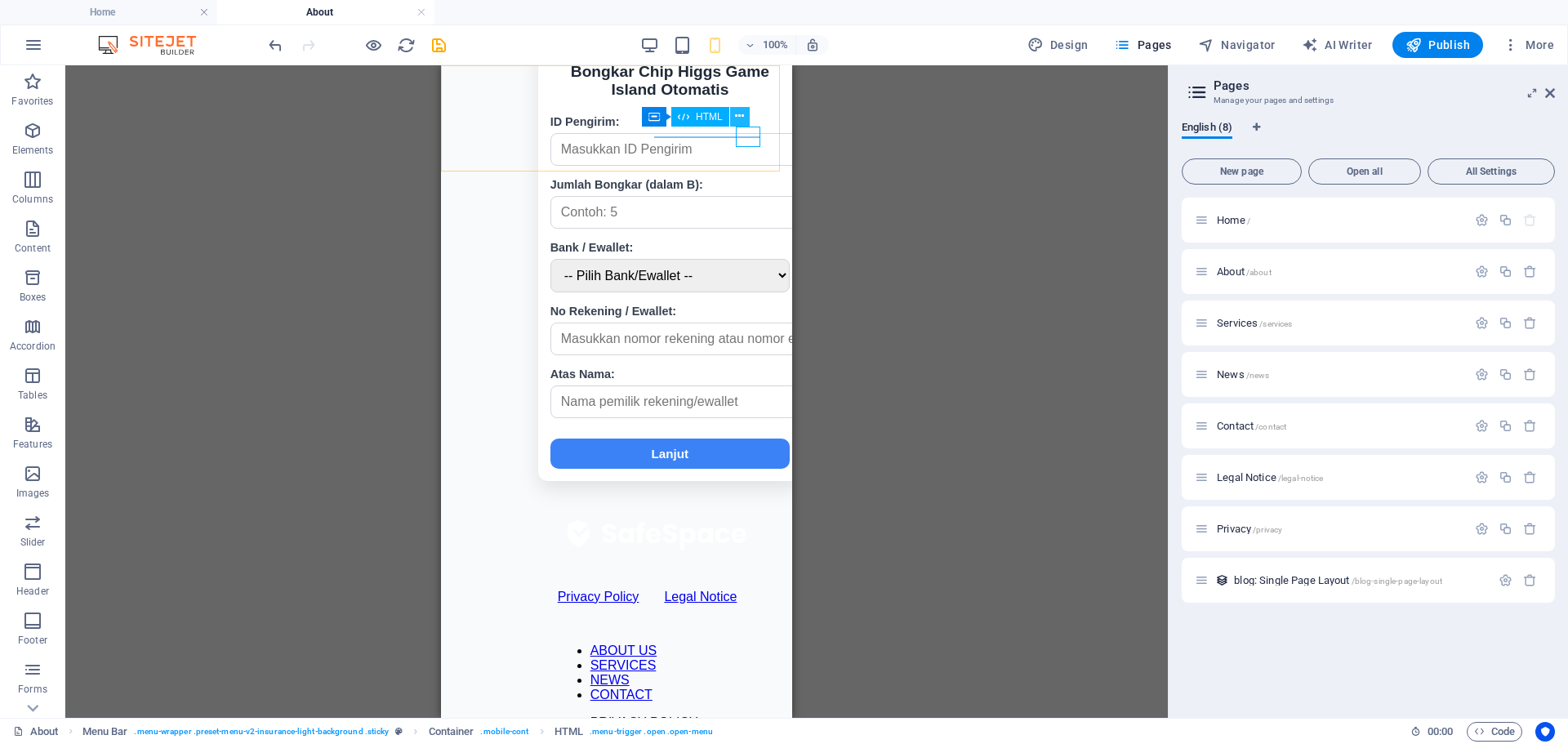
click at [742, 113] on icon at bounding box center [739, 117] width 9 height 17
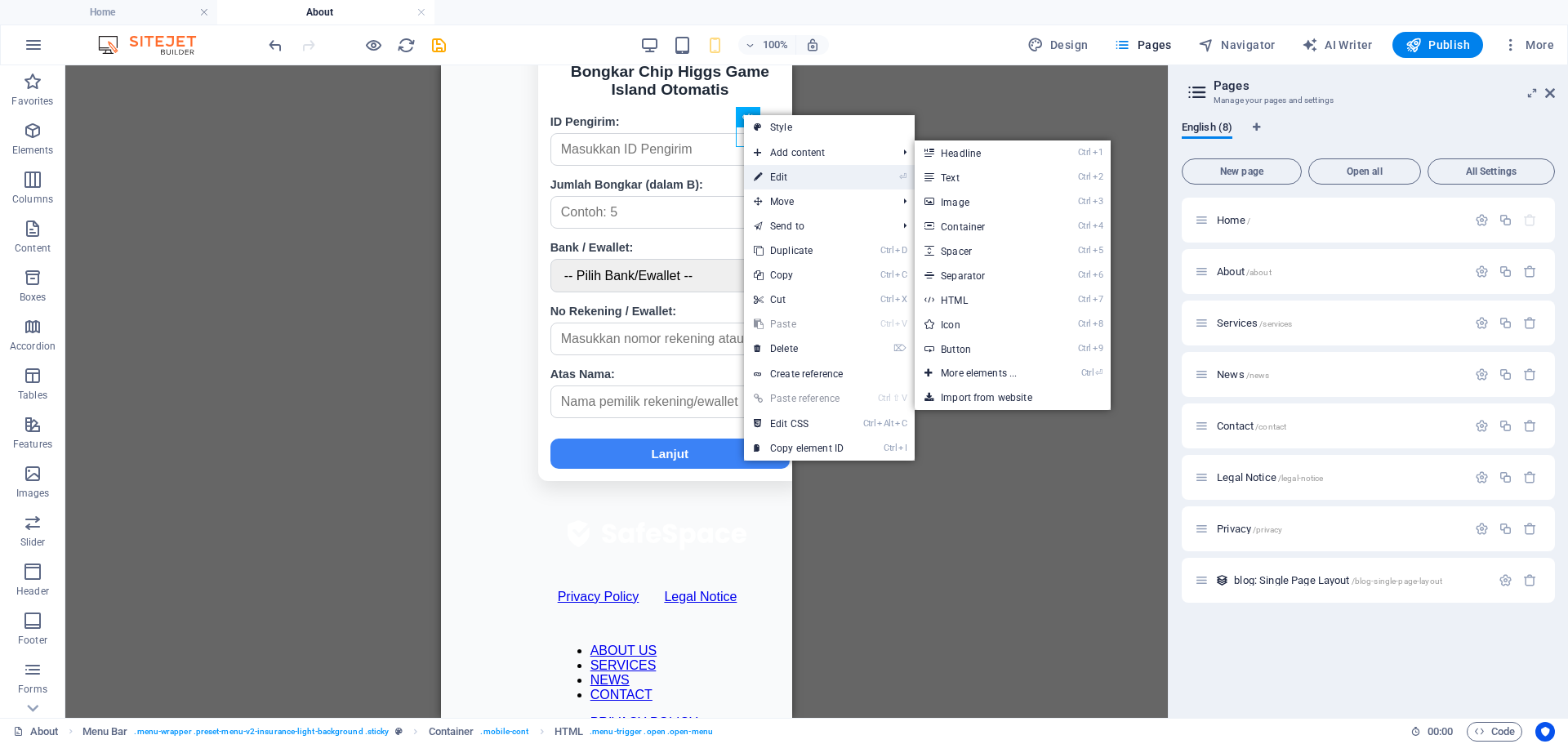
click at [771, 178] on link "⏎ Edit" at bounding box center [798, 177] width 109 height 25
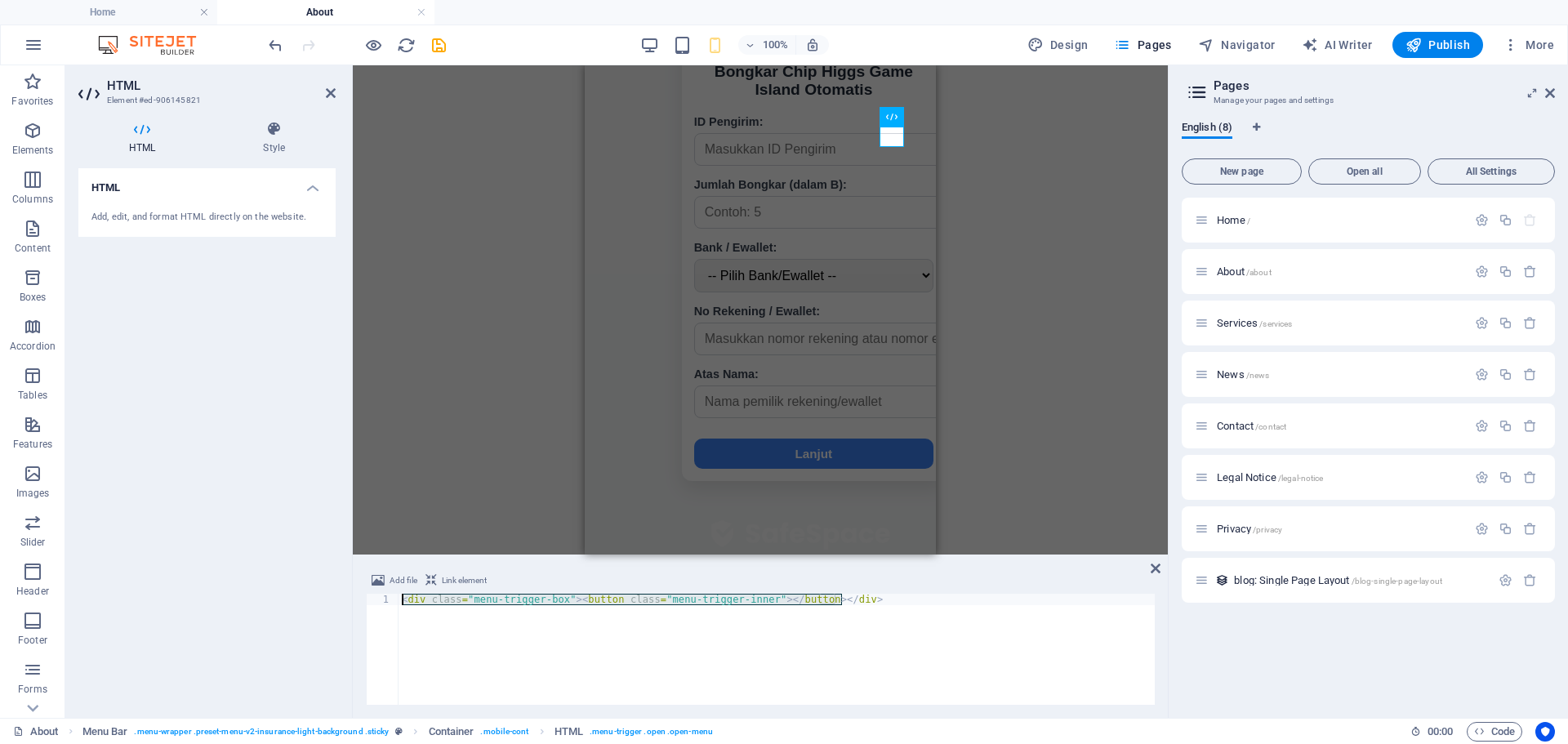
drag, startPoint x: 870, startPoint y: 597, endPoint x: 355, endPoint y: 579, distance: 515.3
click at [355, 579] on div "Add file Link element <div class="menu-trigger-box"><button class="menu-trigger…" at bounding box center [760, 638] width 814 height 160
click at [1150, 567] on icon at bounding box center [1154, 568] width 9 height 13
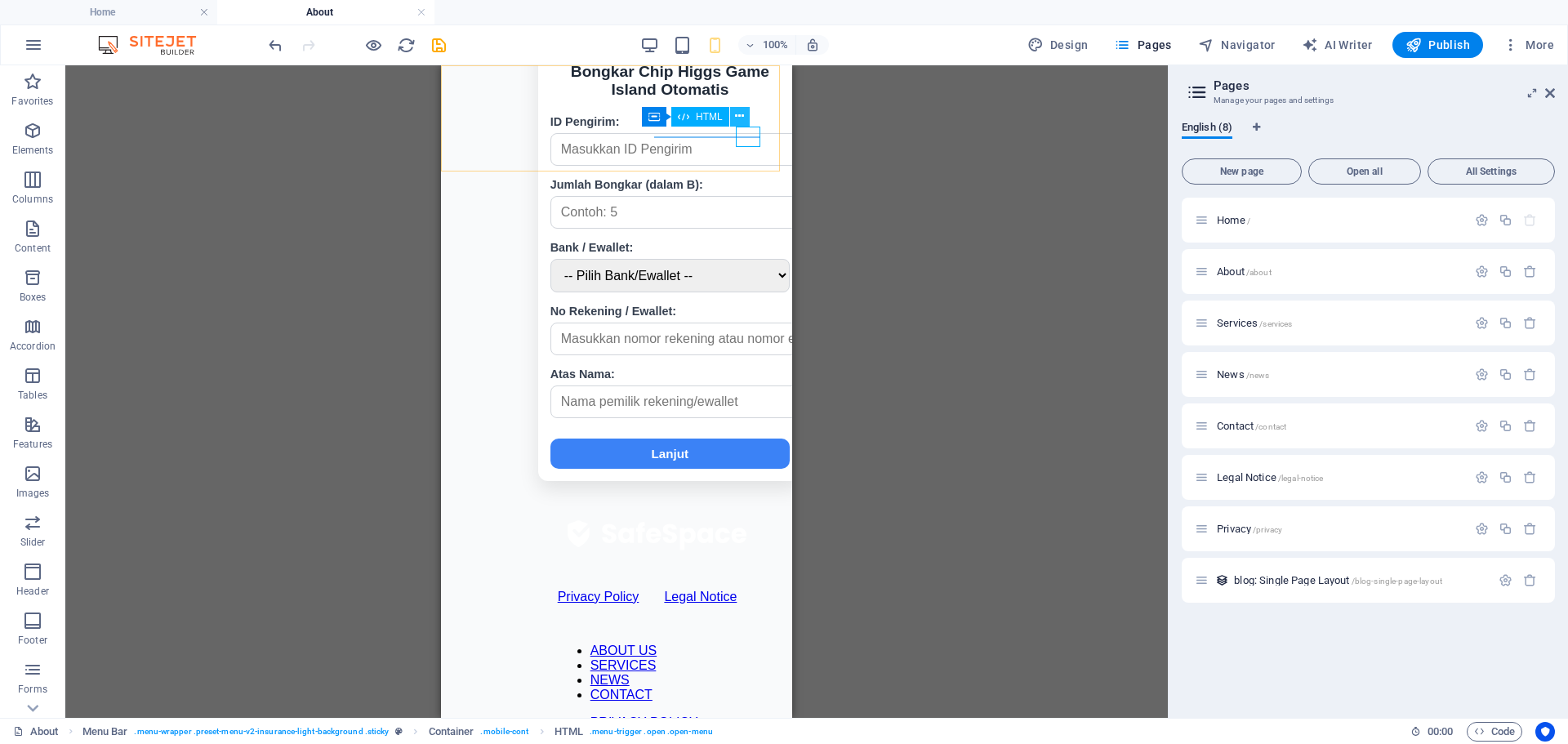
click at [743, 112] on icon at bounding box center [739, 117] width 9 height 17
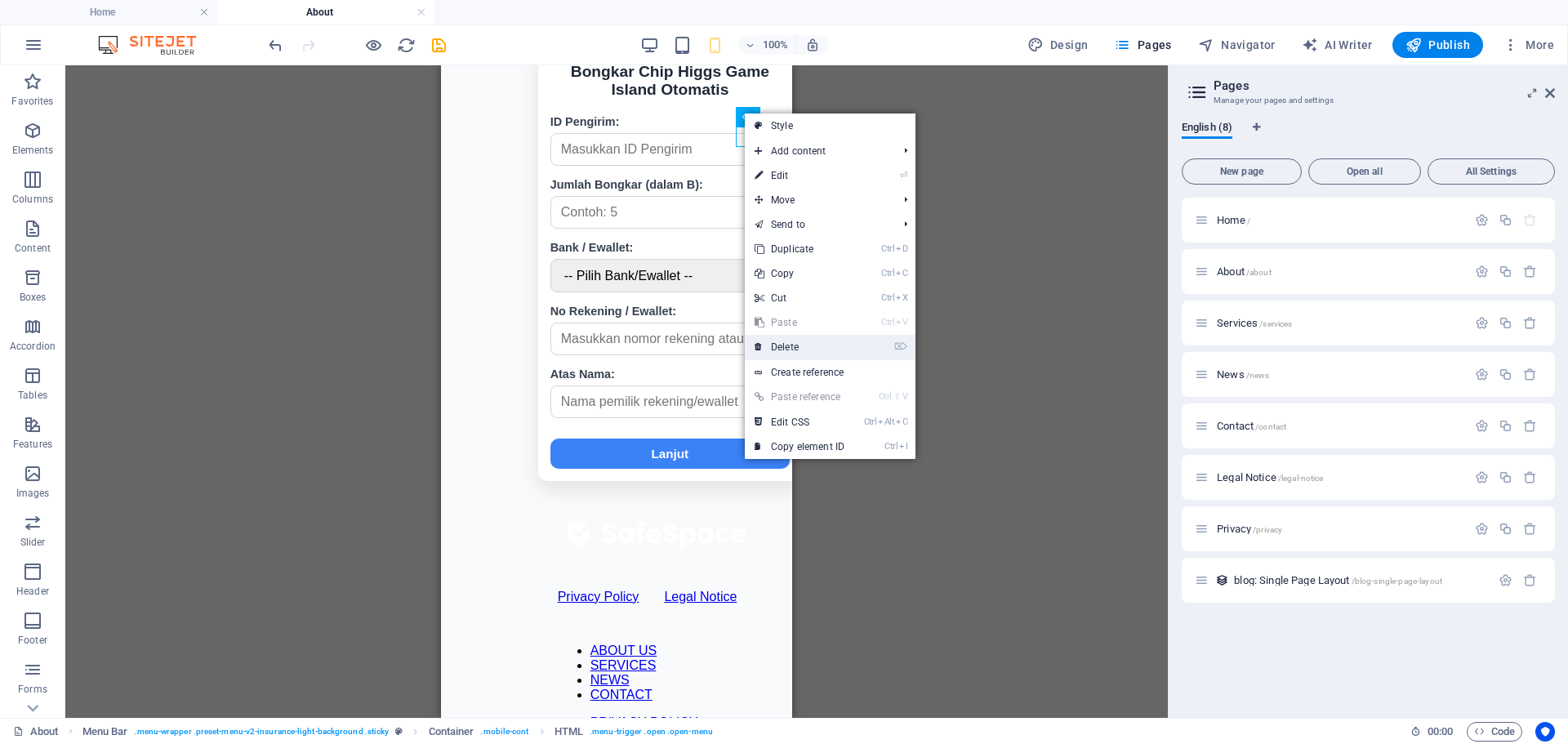
click at [796, 353] on link "⌦ Delete" at bounding box center [799, 347] width 109 height 25
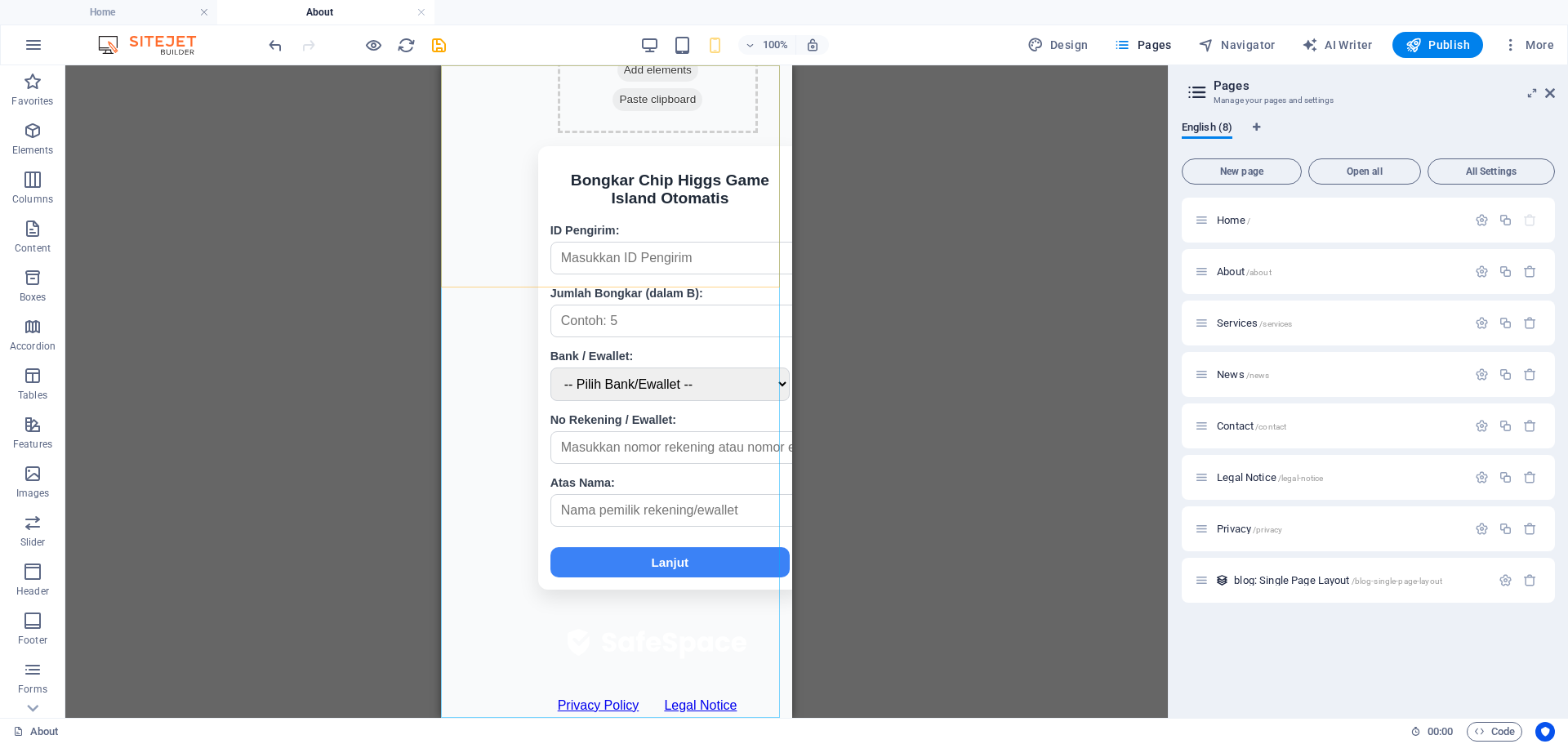
click at [279, 50] on icon "undo" at bounding box center [275, 45] width 19 height 19
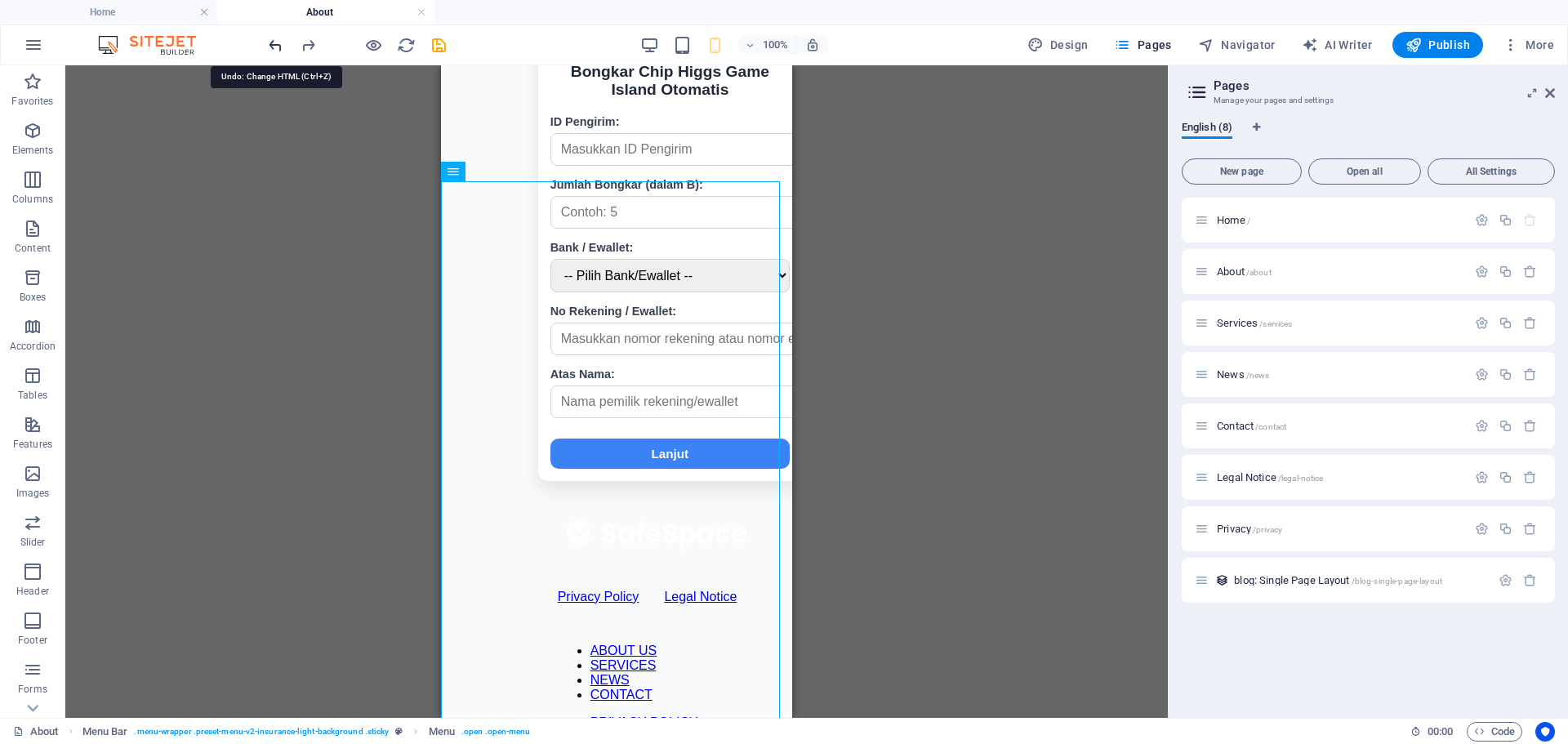
scroll to position [129, 0]
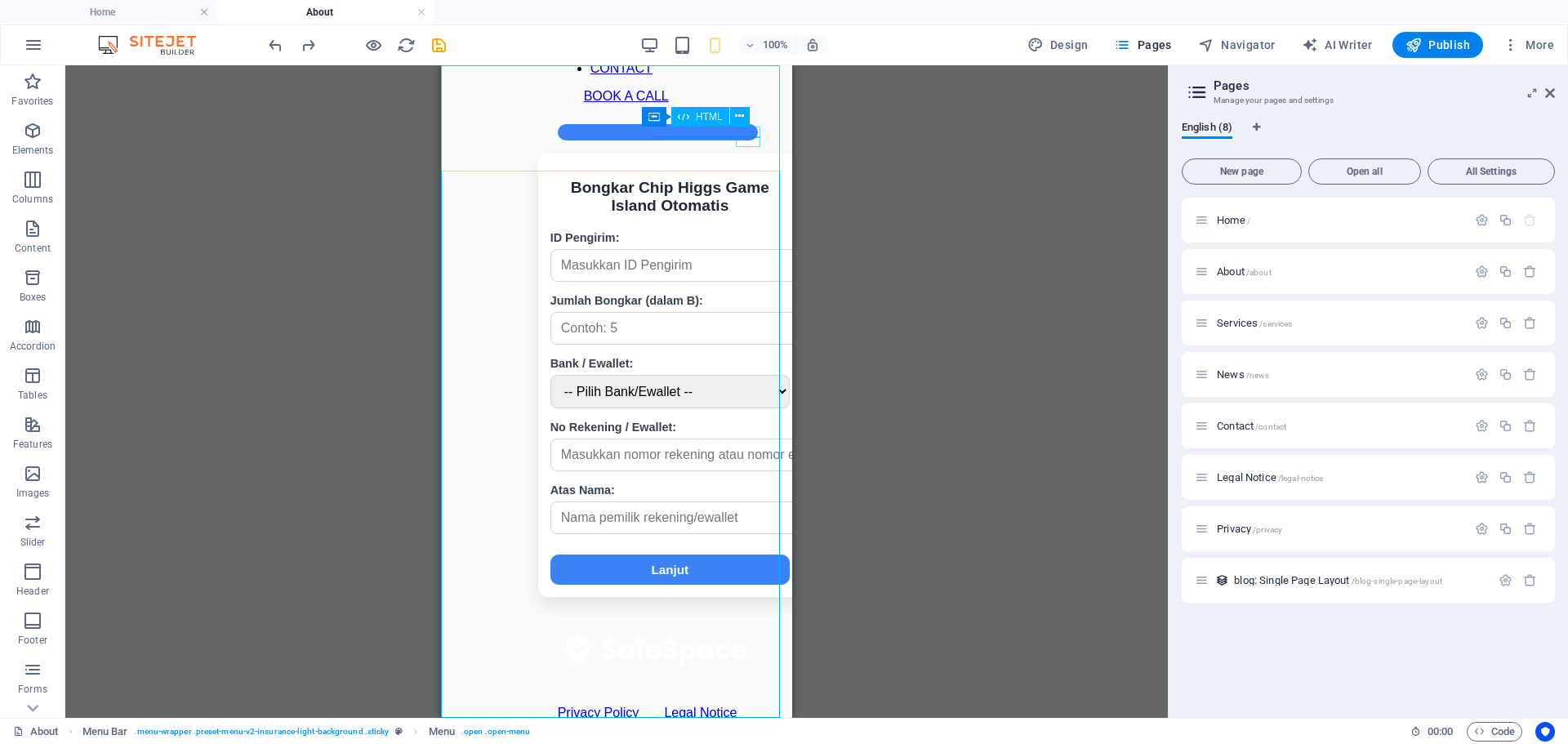
click at [748, 130] on div at bounding box center [657, 132] width 200 height 16
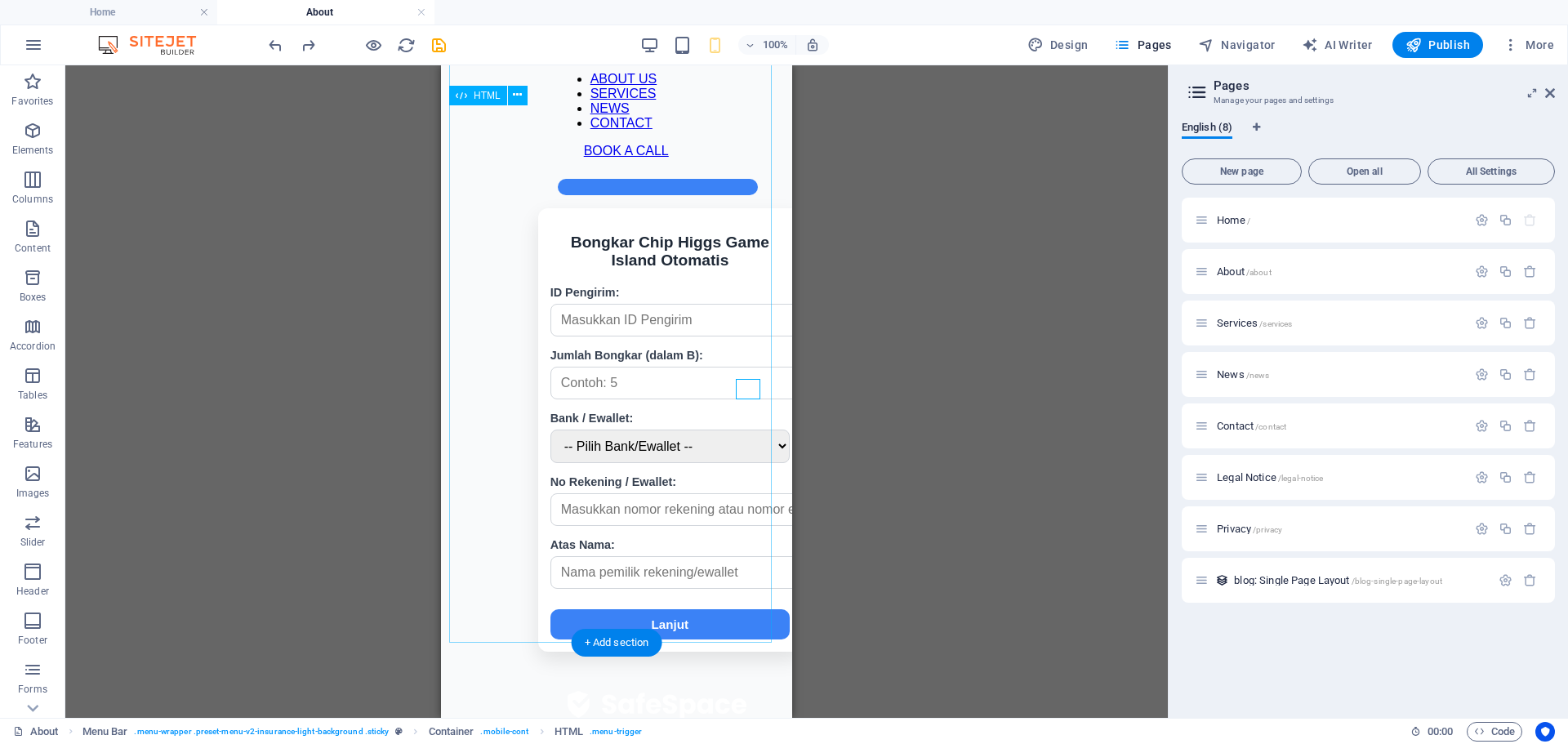
scroll to position [0, 0]
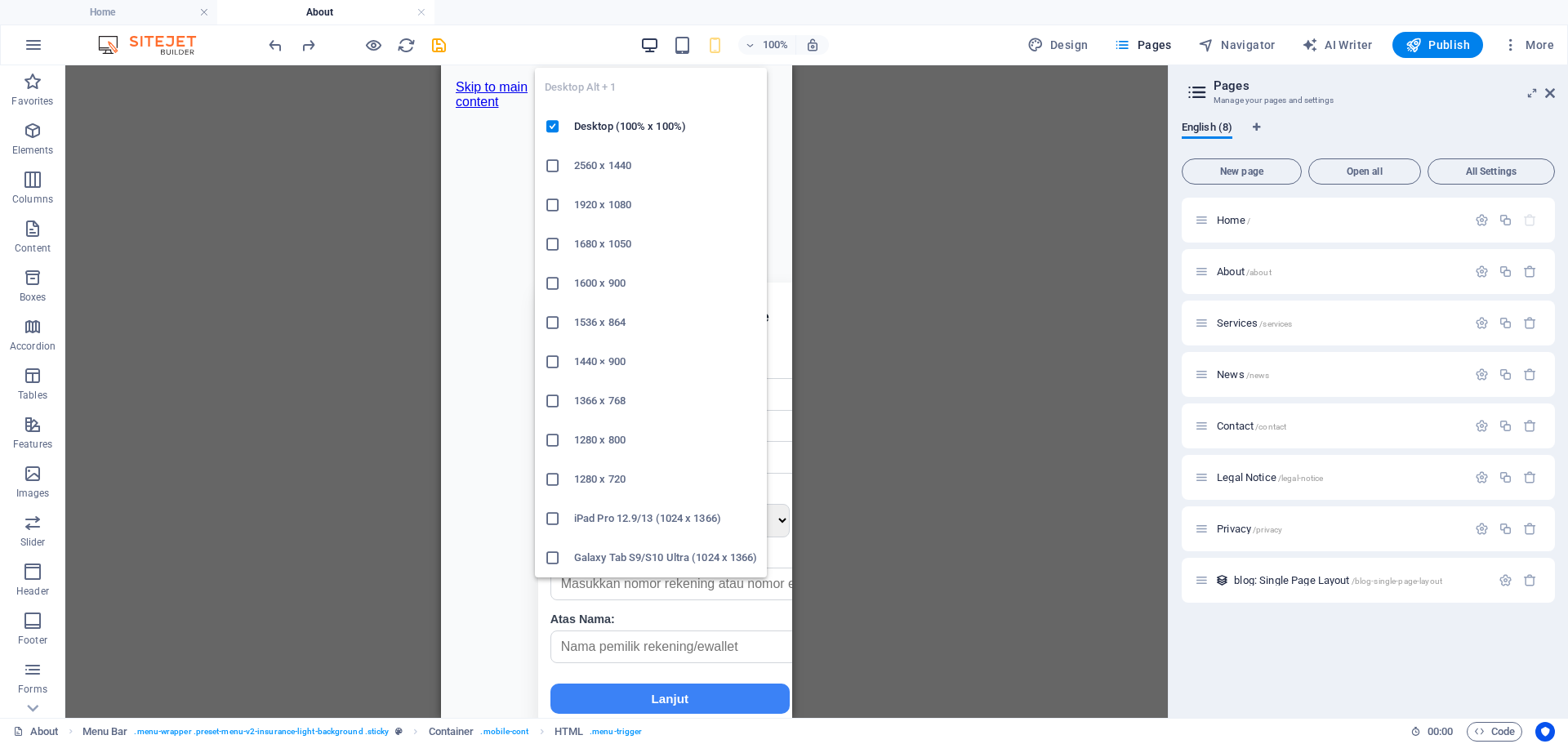
click at [653, 45] on icon "button" at bounding box center [650, 45] width 19 height 19
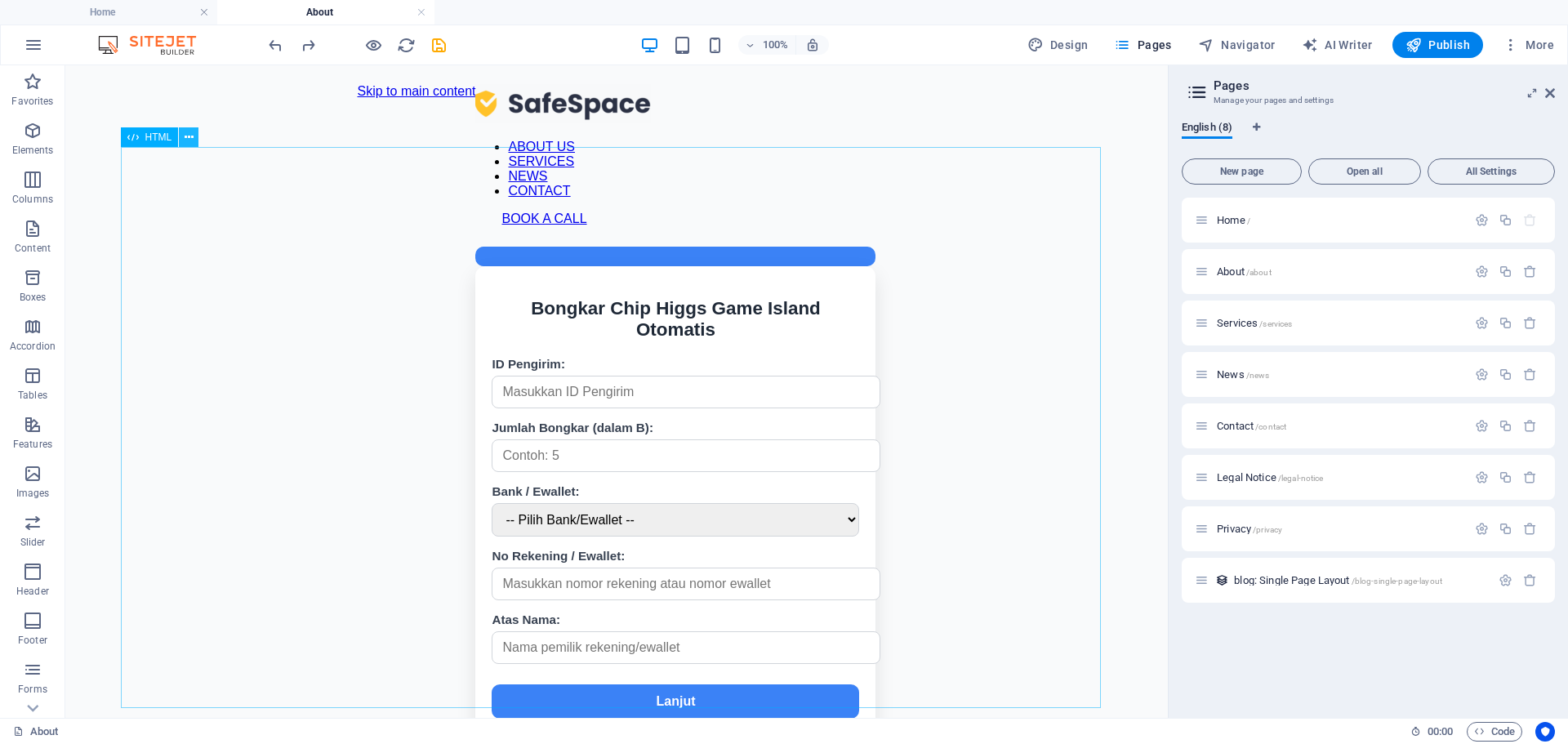
click at [190, 142] on icon at bounding box center [189, 137] width 9 height 17
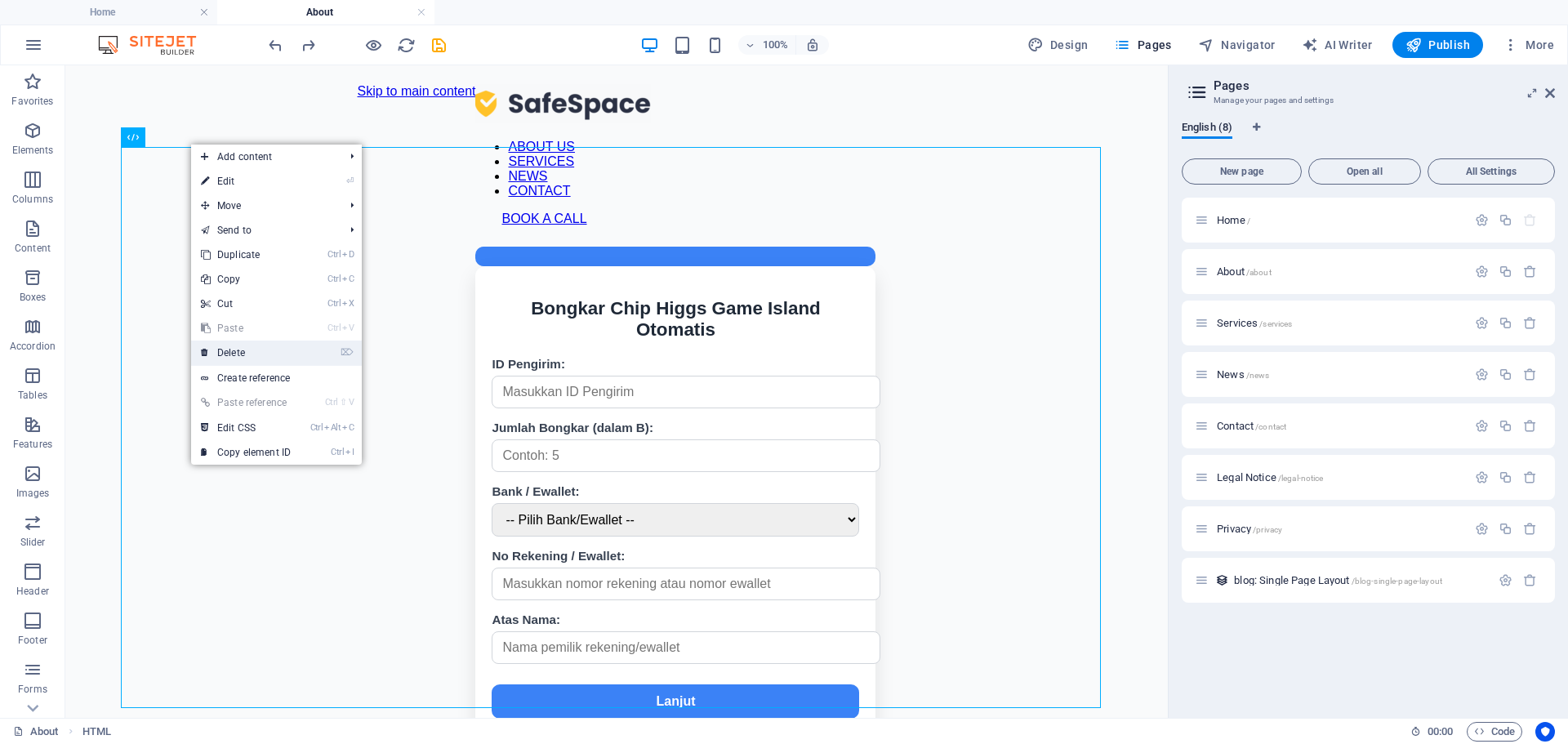
drag, startPoint x: 269, startPoint y: 343, endPoint x: 294, endPoint y: 285, distance: 63.2
click at [269, 343] on link "⌦ Delete" at bounding box center [245, 353] width 109 height 25
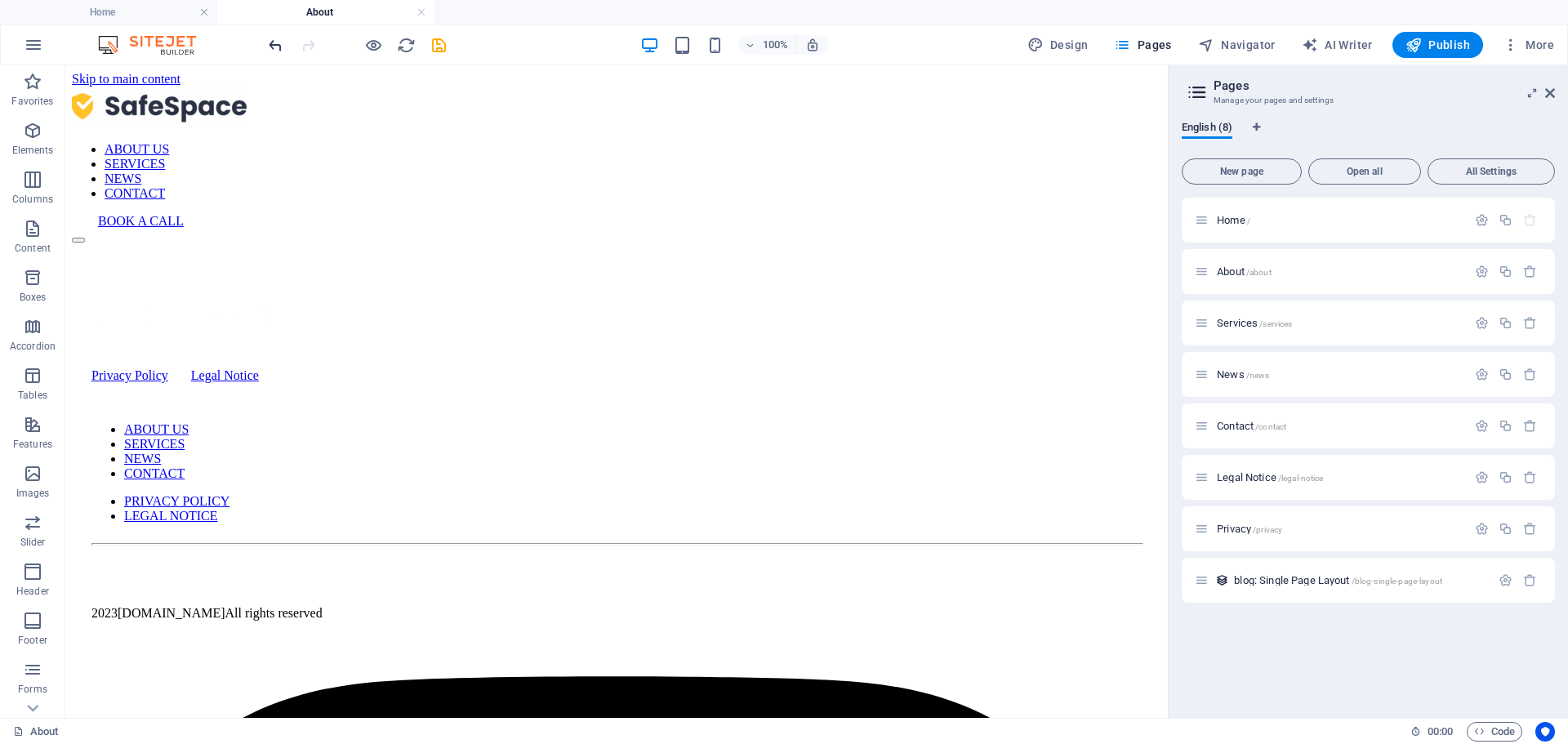
click at [272, 47] on icon "undo" at bounding box center [275, 45] width 19 height 19
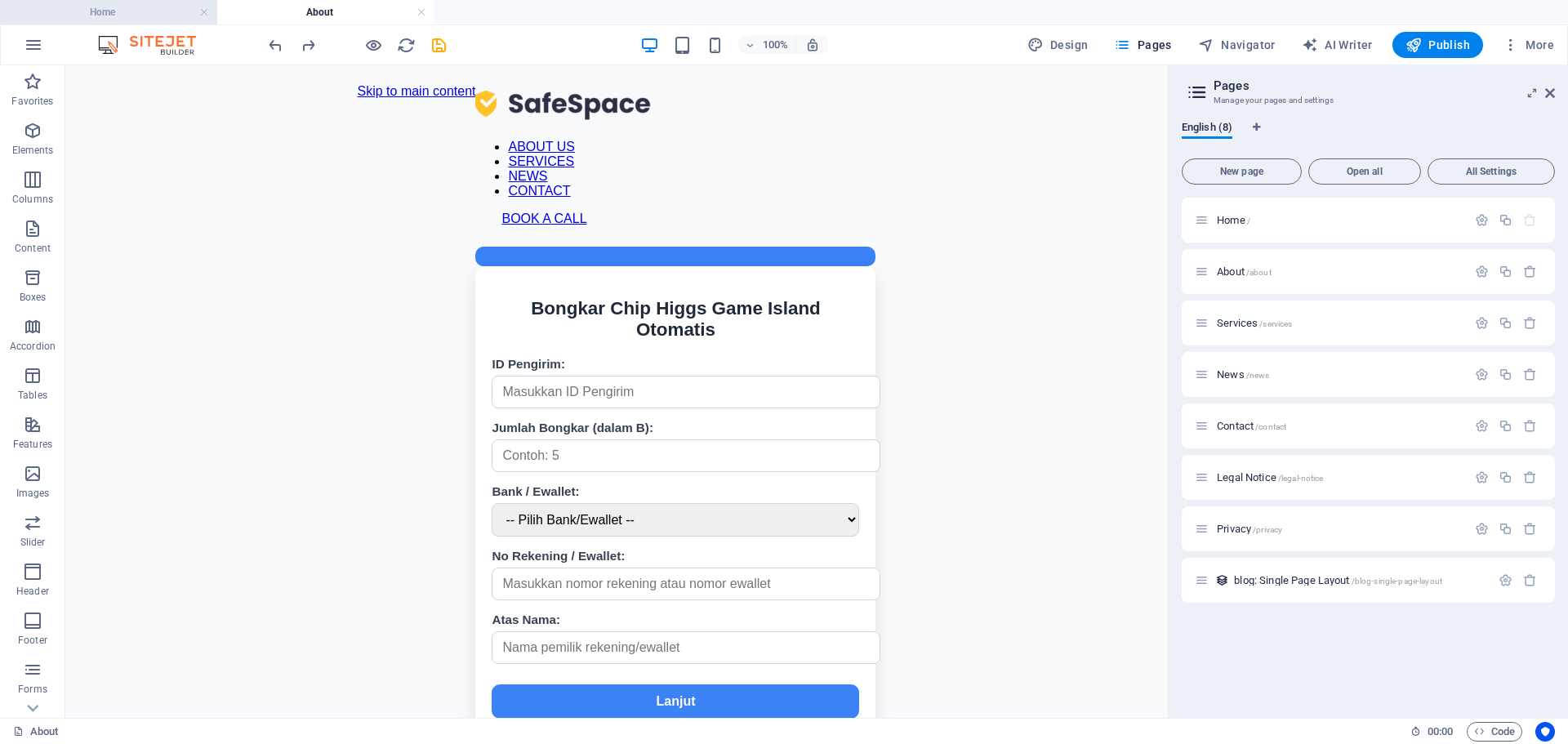
click at [133, 9] on h4 "Home" at bounding box center [108, 12] width 217 height 18
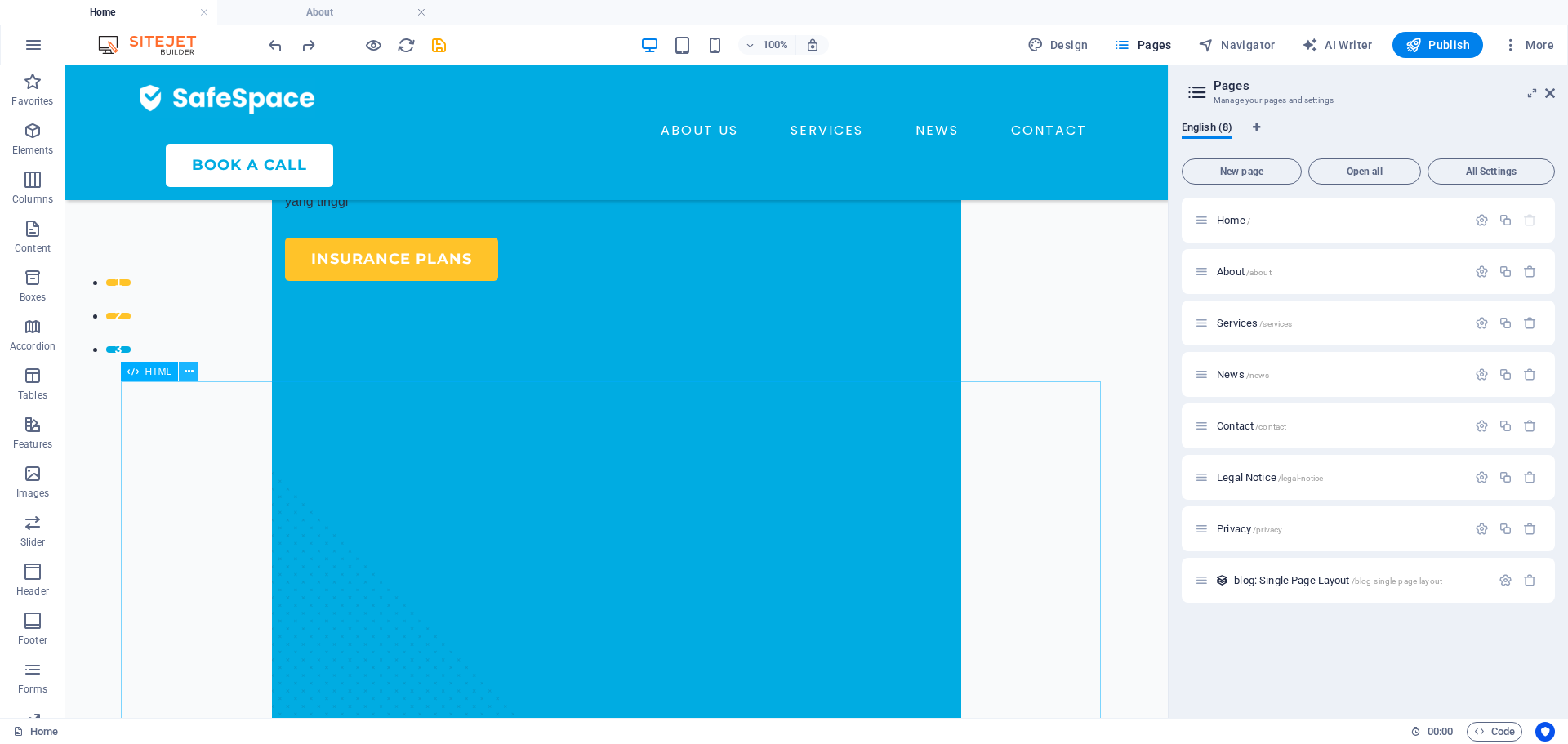
click at [187, 378] on icon at bounding box center [189, 372] width 9 height 17
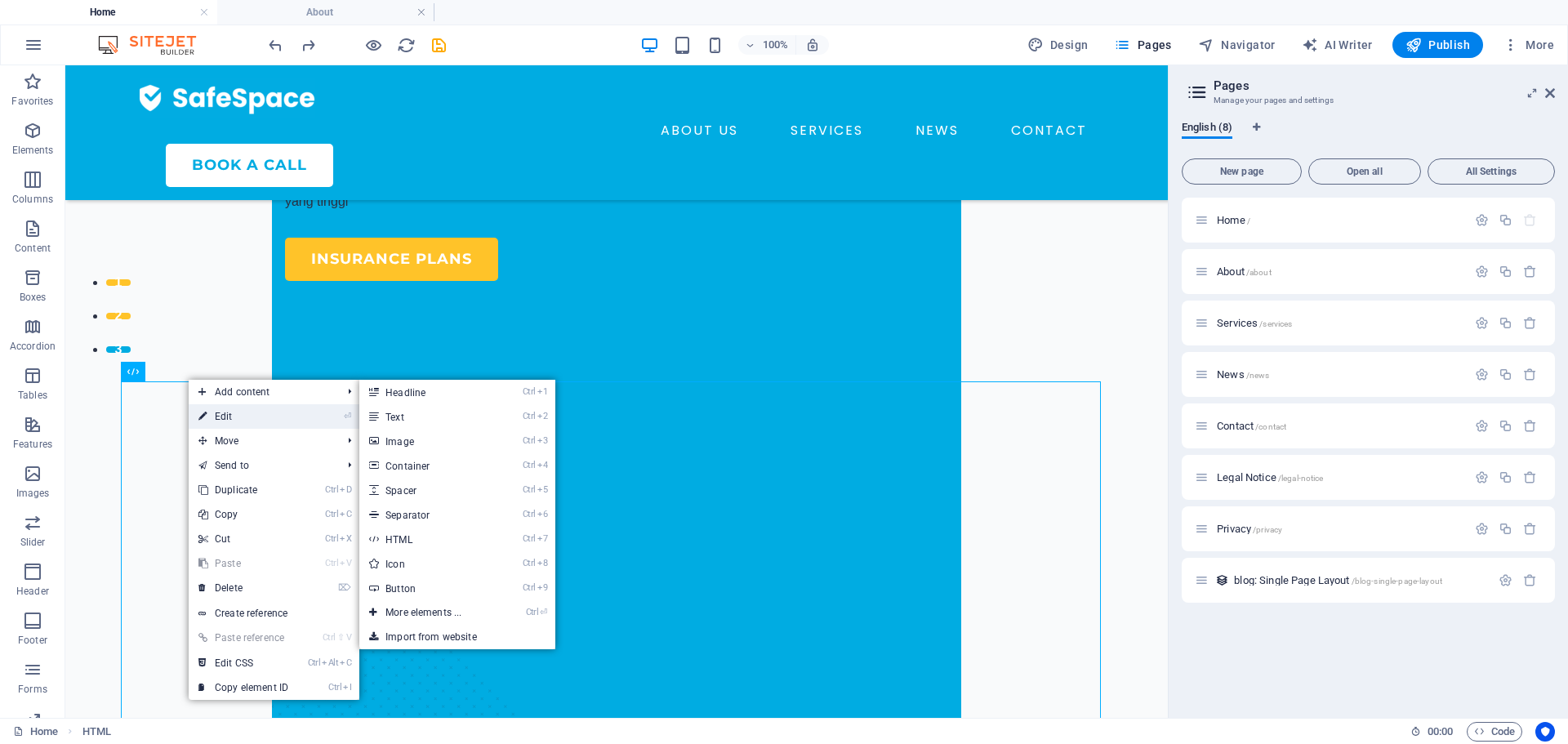
click at [244, 423] on link "⏎ Edit" at bounding box center [243, 416] width 109 height 25
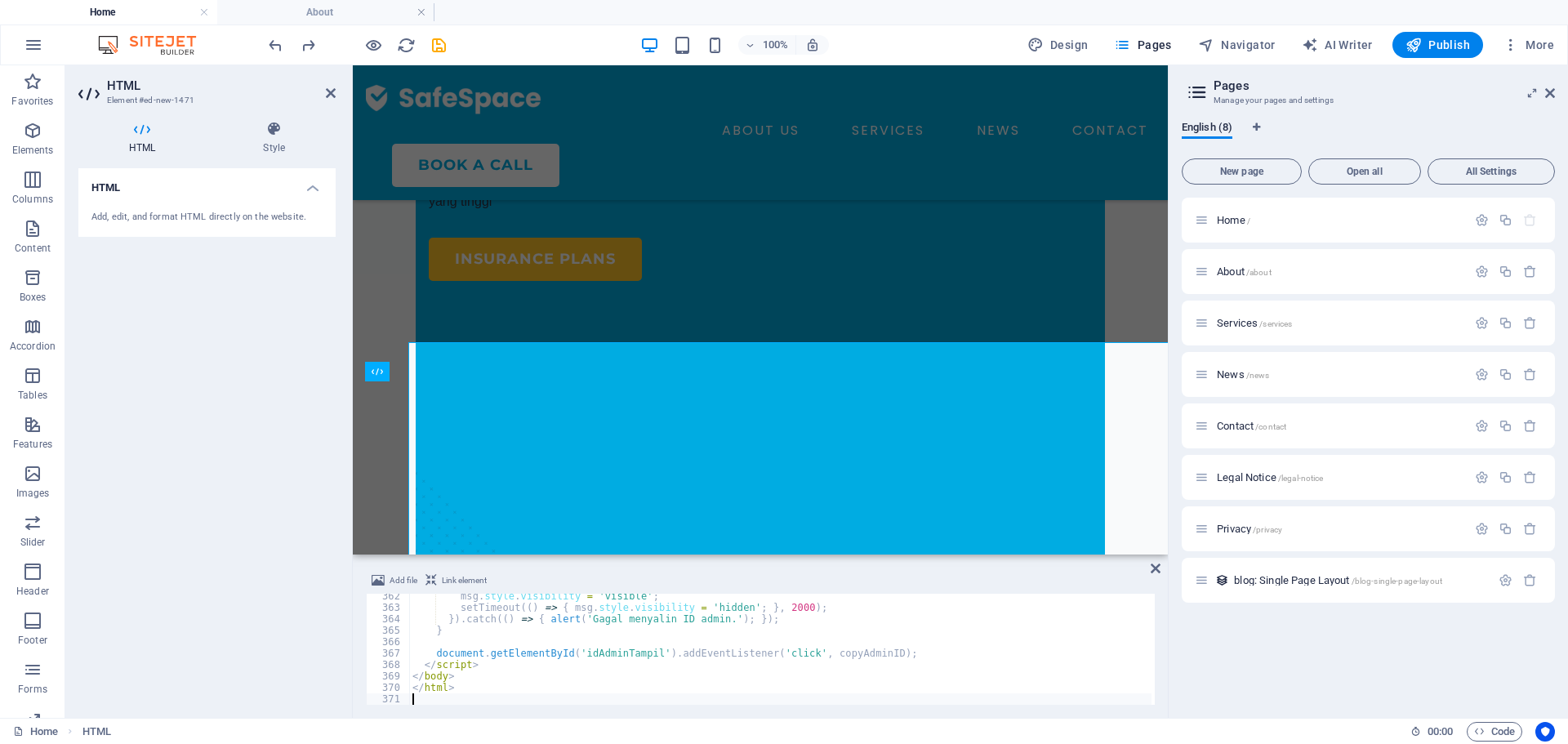
scroll to position [4129, 0]
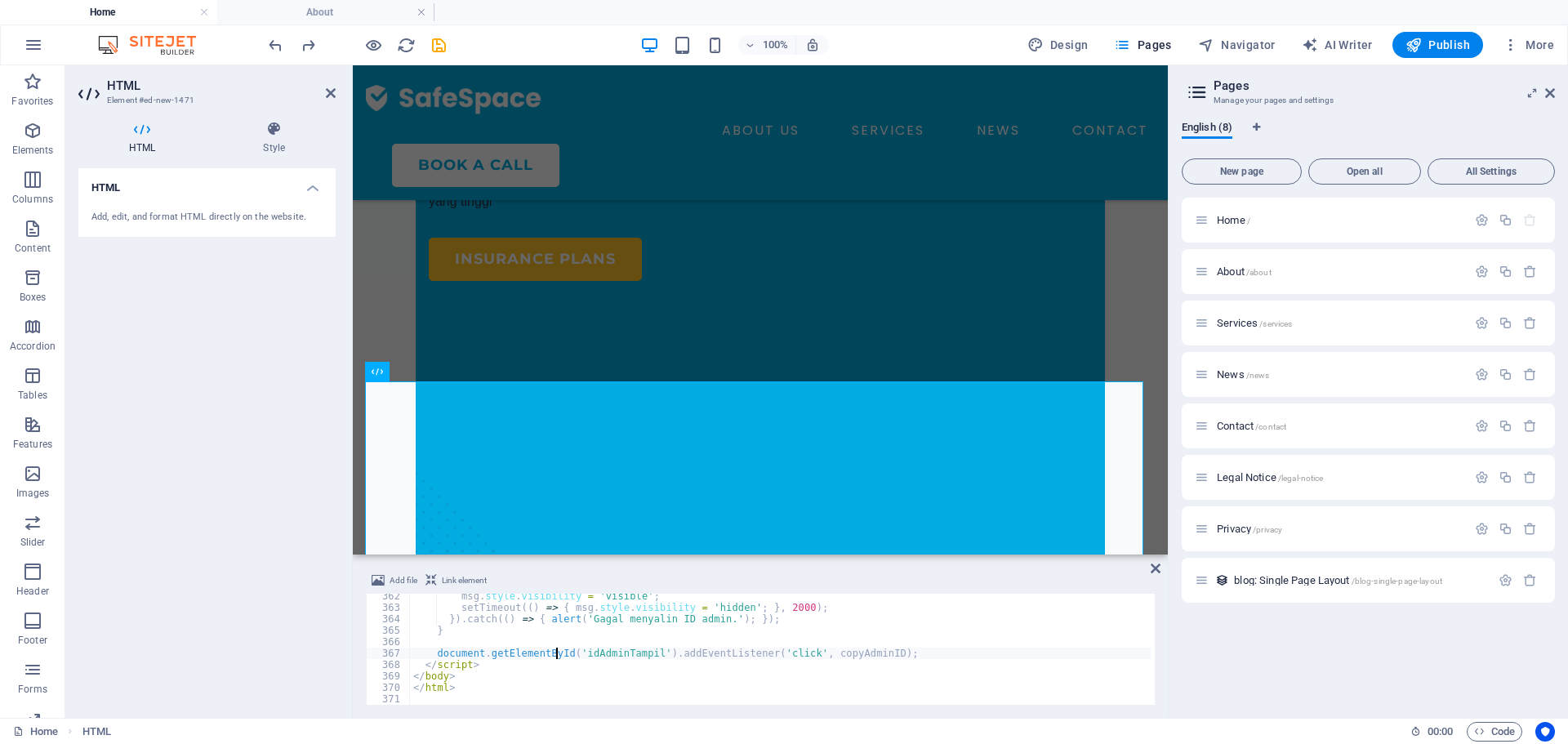
click at [554, 658] on div "msg . style . visibility = 'visible' ; setTimeout (( ) => { msg . style . visib…" at bounding box center [898, 657] width 975 height 134
type textarea "</html>"
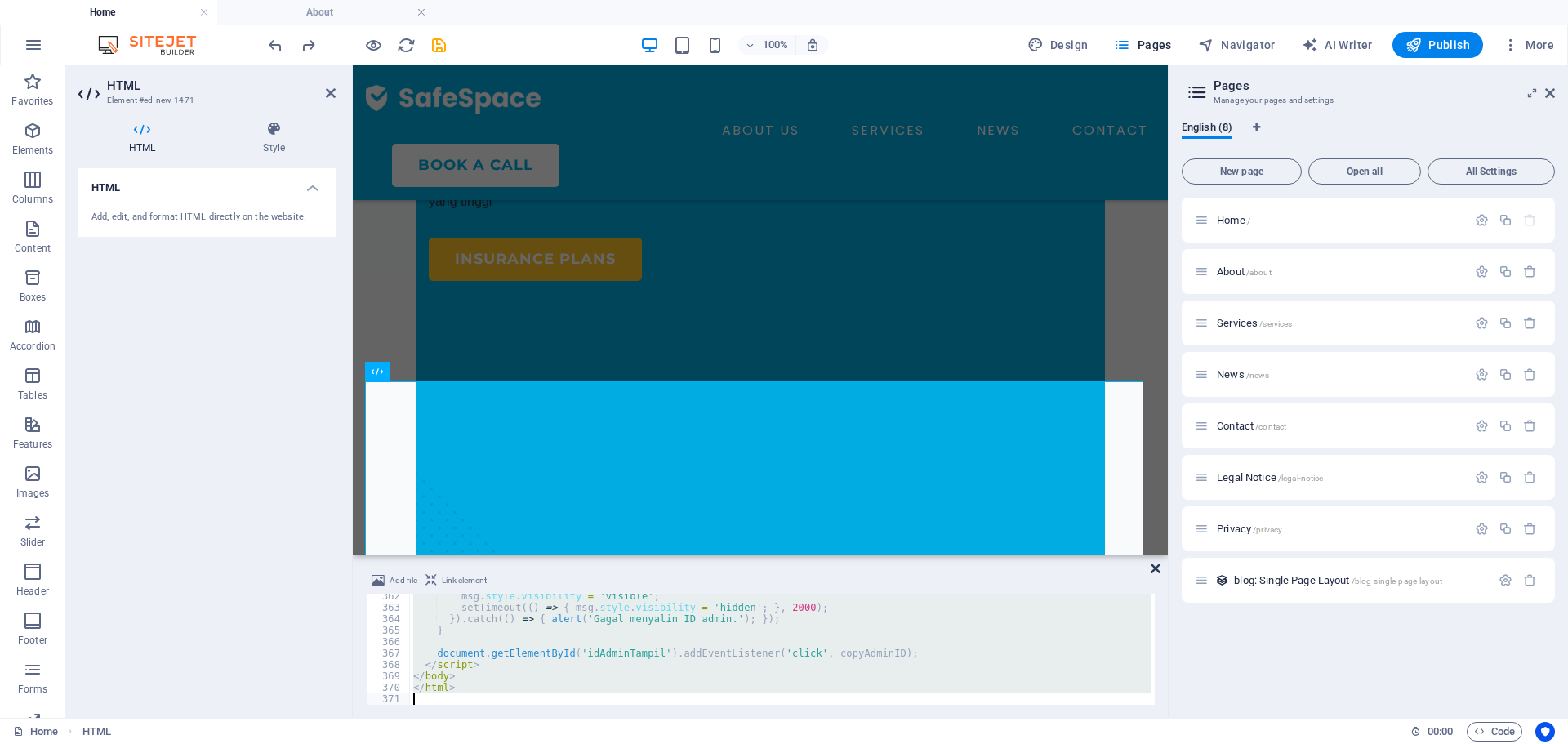
click at [1154, 565] on icon at bounding box center [1154, 568] width 9 height 13
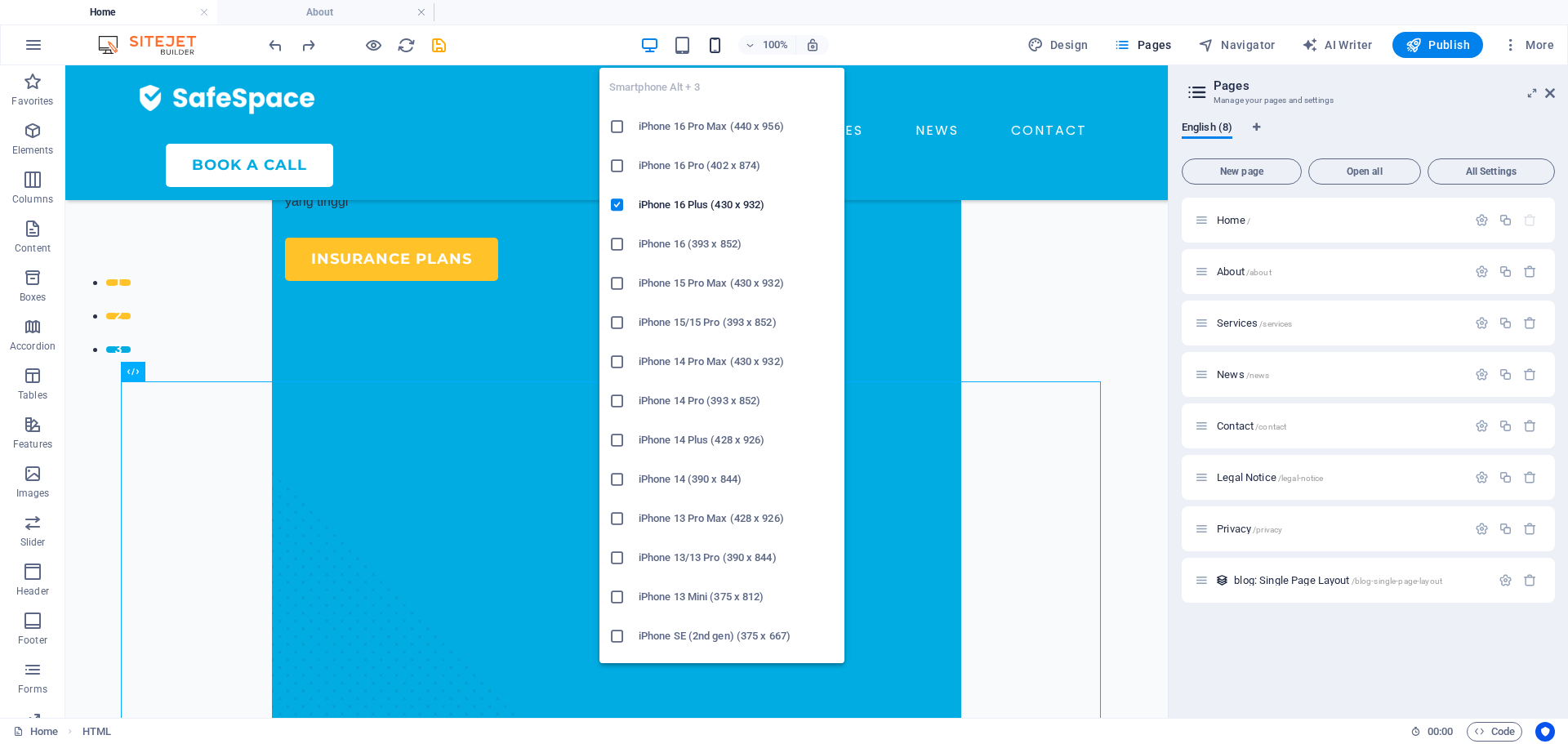
click at [714, 43] on icon "button" at bounding box center [715, 45] width 19 height 19
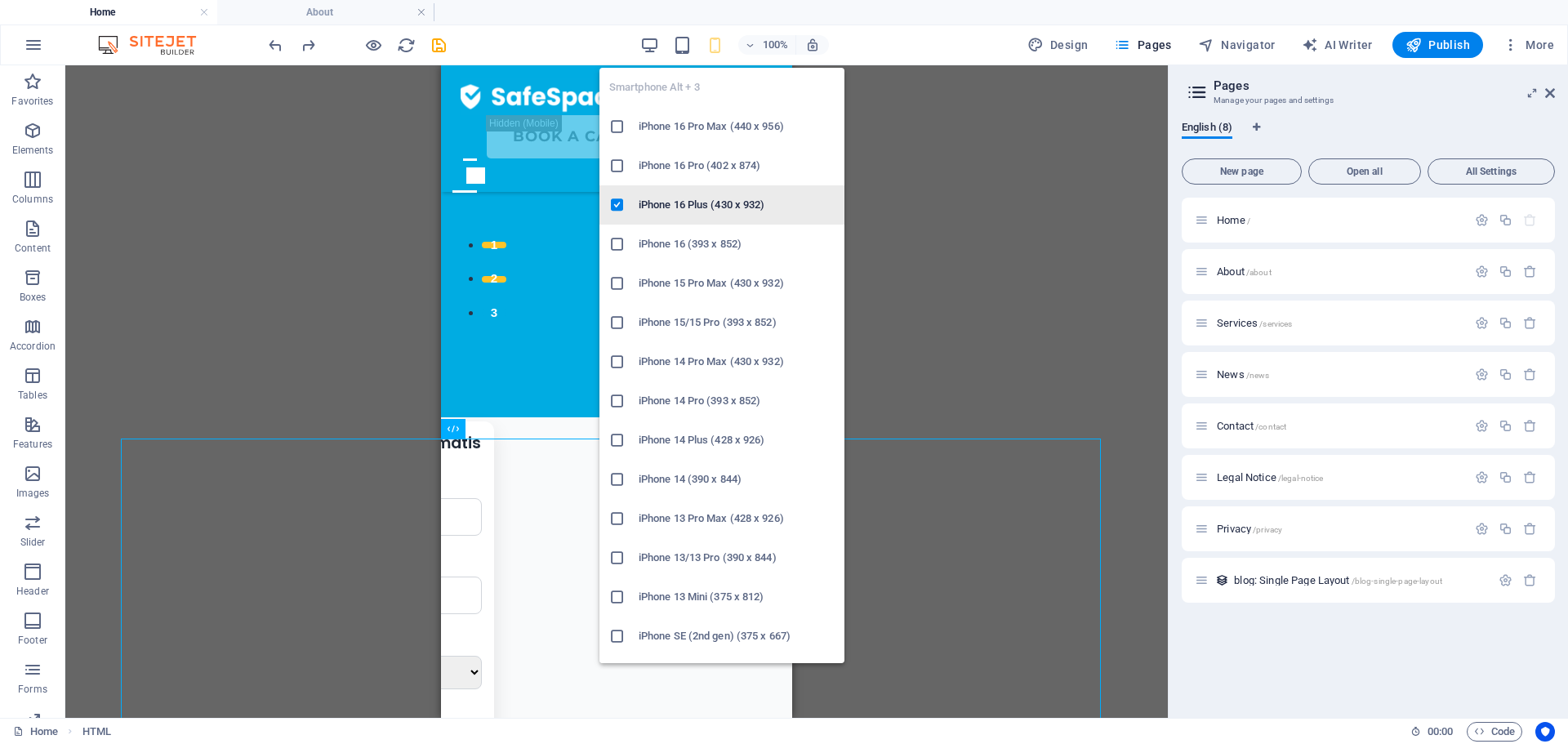
scroll to position [433, 0]
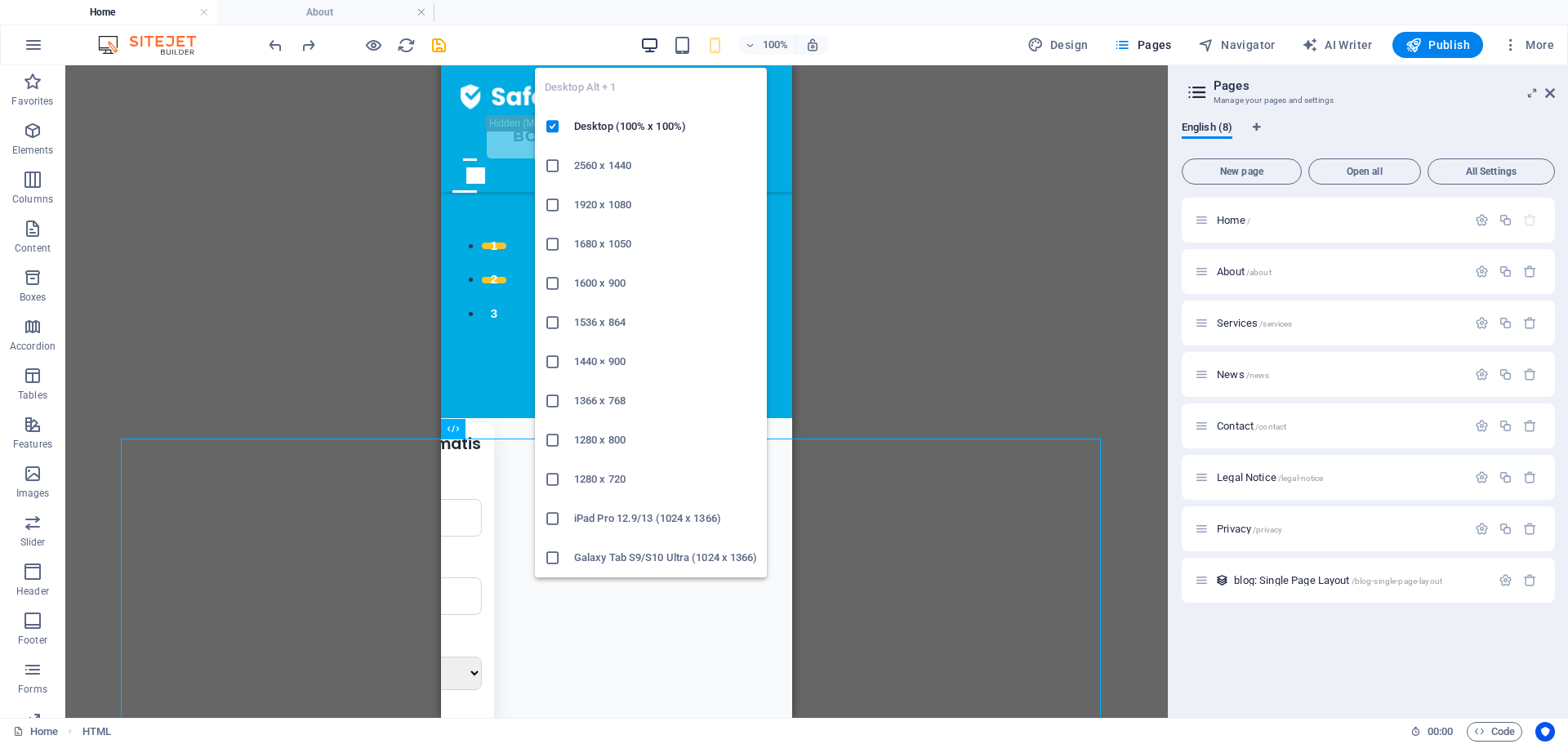
click at [651, 37] on icon "button" at bounding box center [650, 45] width 19 height 19
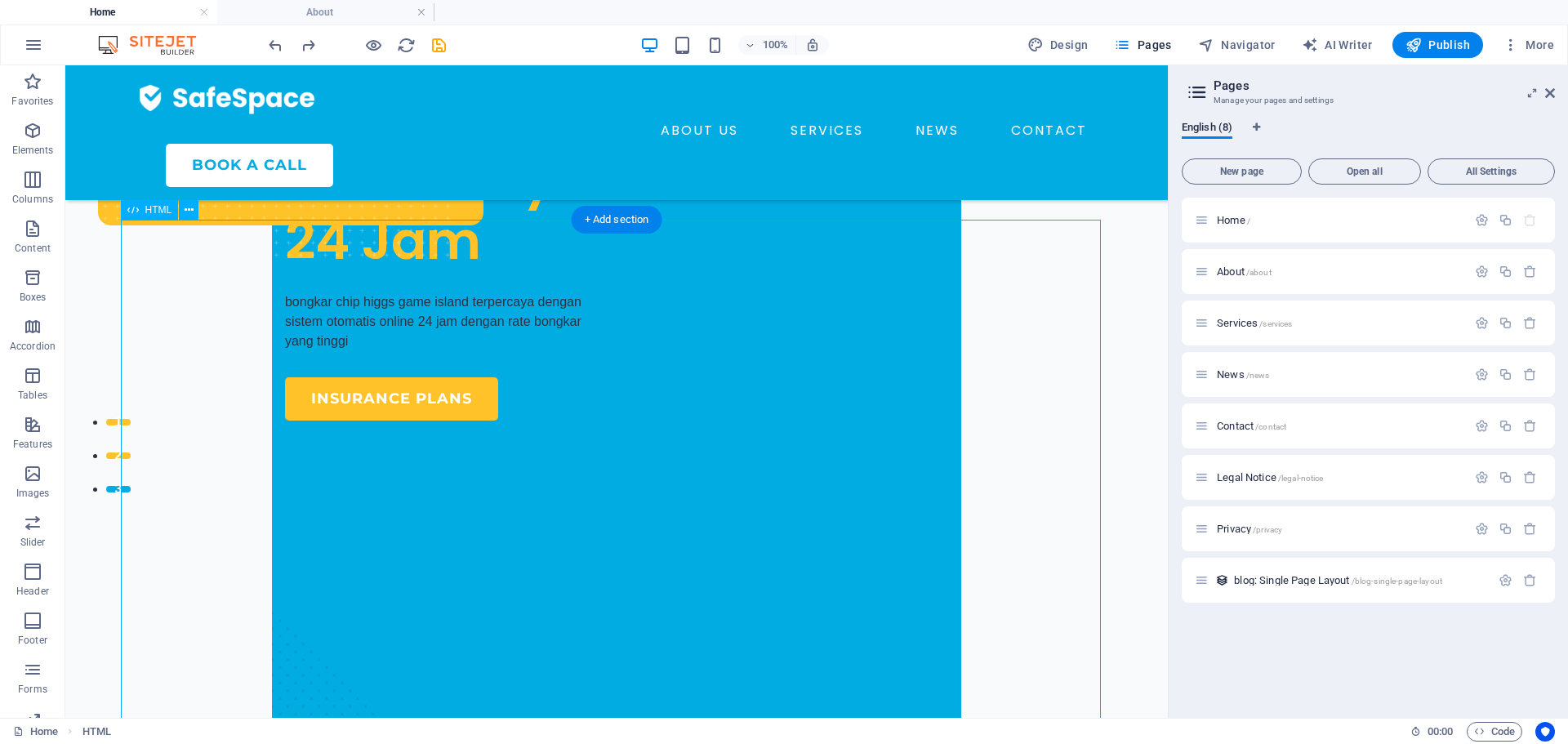
scroll to position [233, 0]
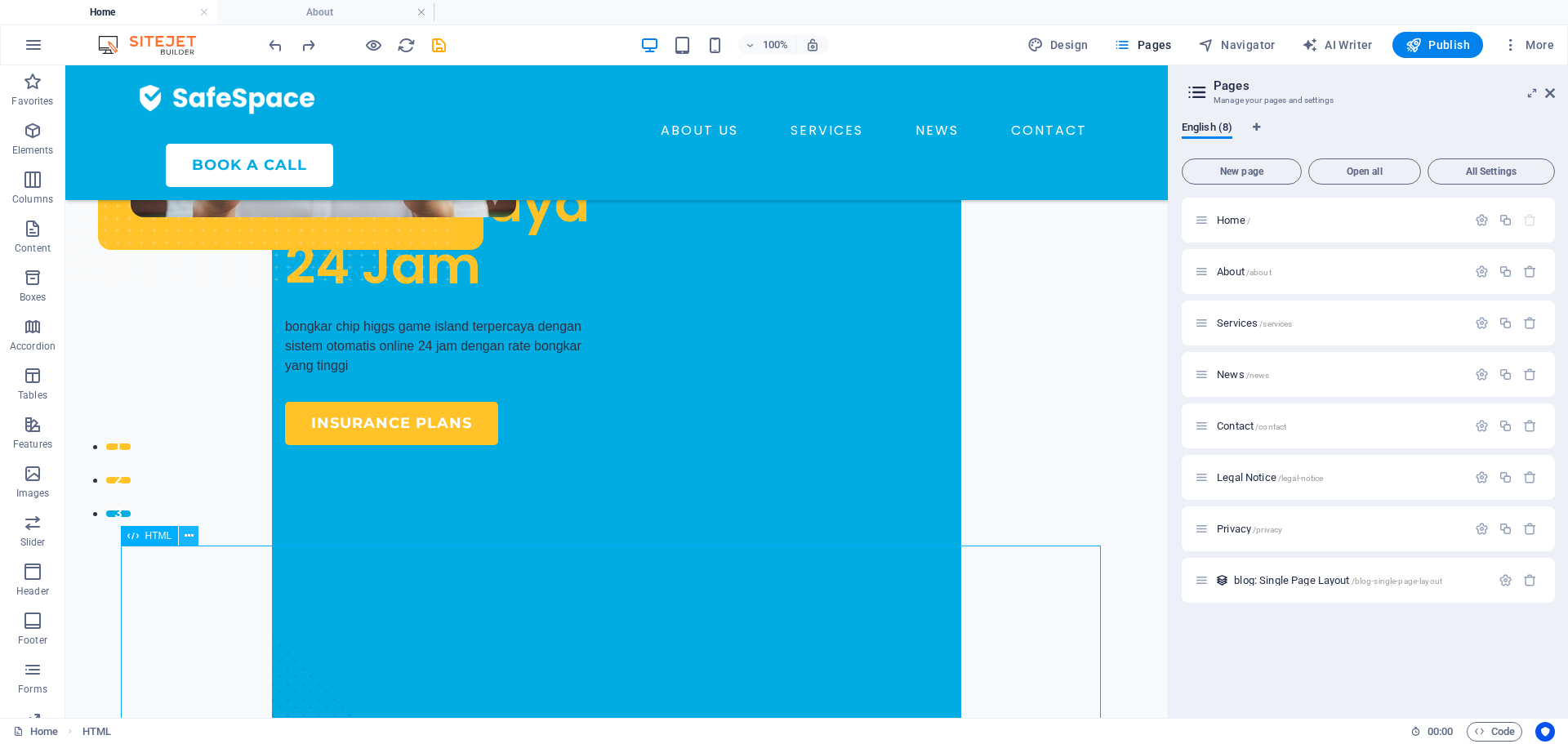
click at [195, 530] on button at bounding box center [188, 535] width 20 height 20
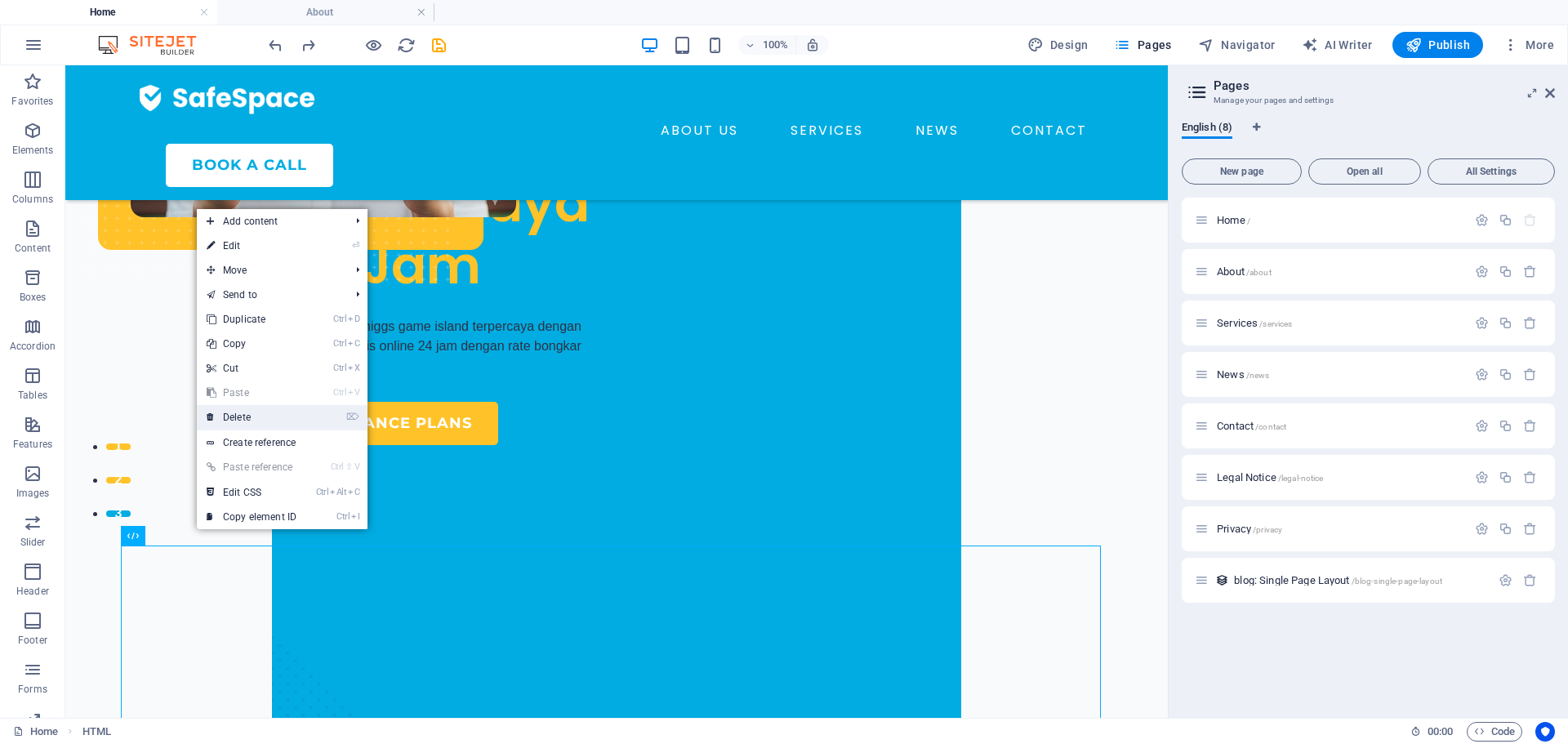
click at [263, 424] on link "⌦ Delete" at bounding box center [251, 417] width 109 height 25
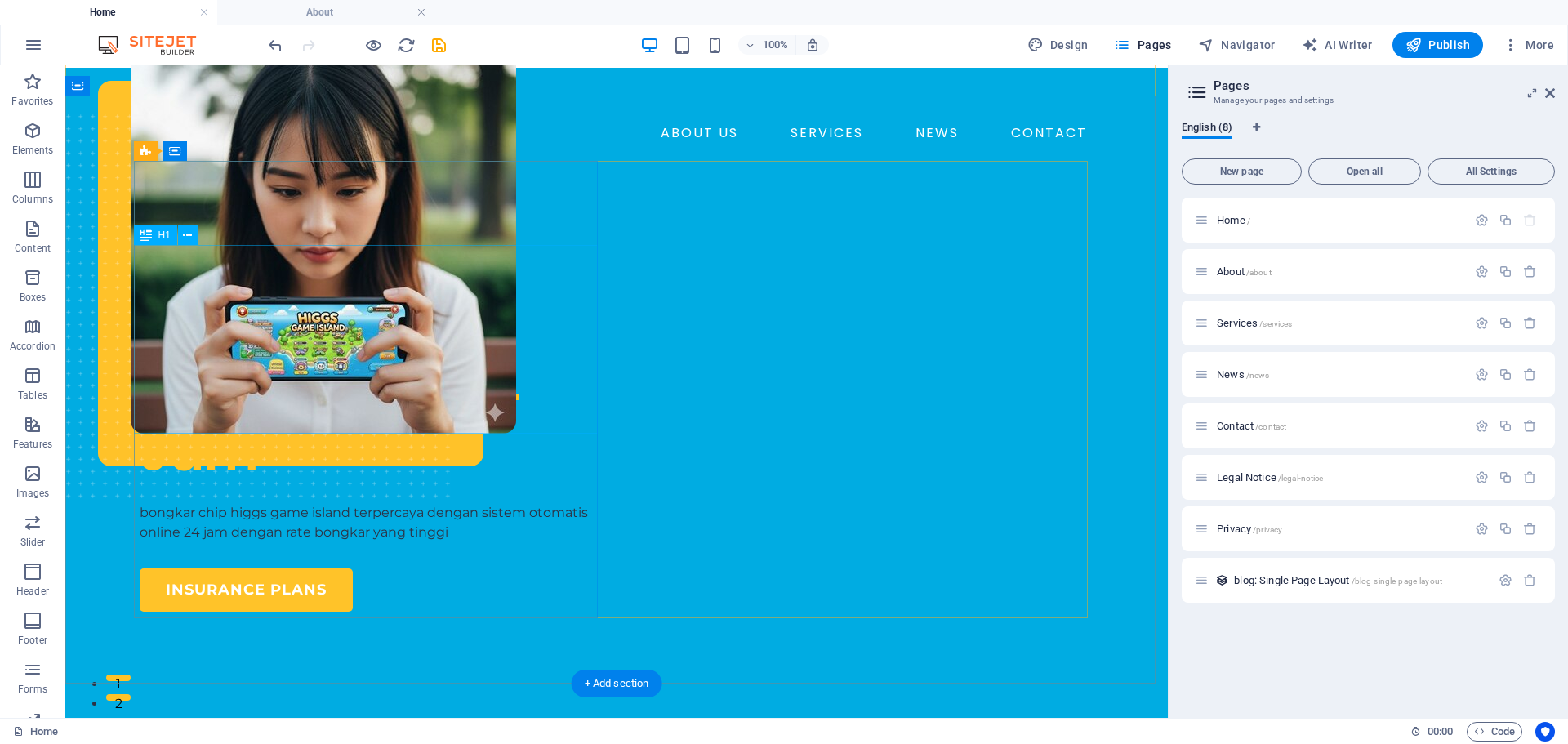
scroll to position [245, 0]
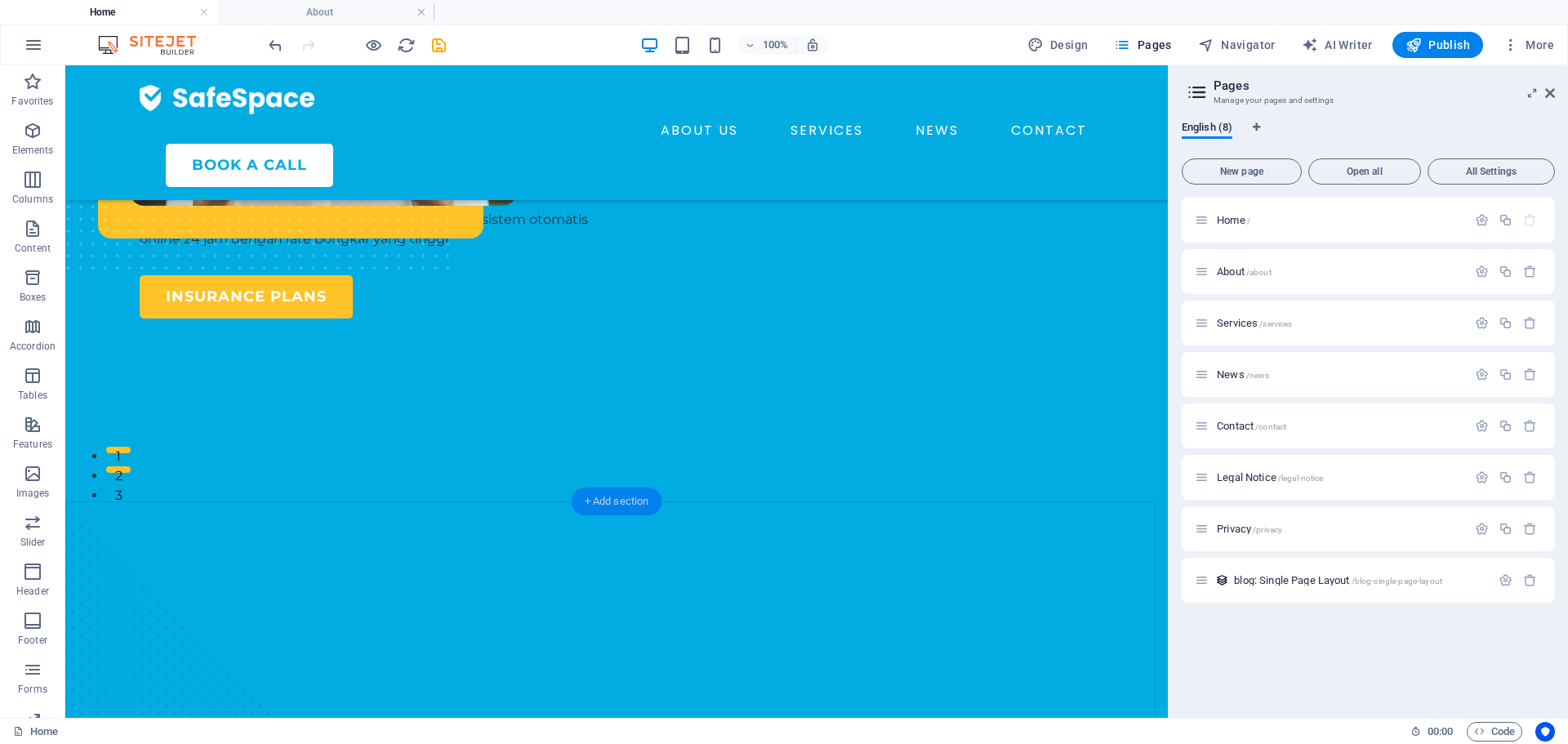
drag, startPoint x: 613, startPoint y: 499, endPoint x: 249, endPoint y: 426, distance: 371.2
click at [613, 499] on div "+ Add section" at bounding box center [617, 501] width 91 height 27
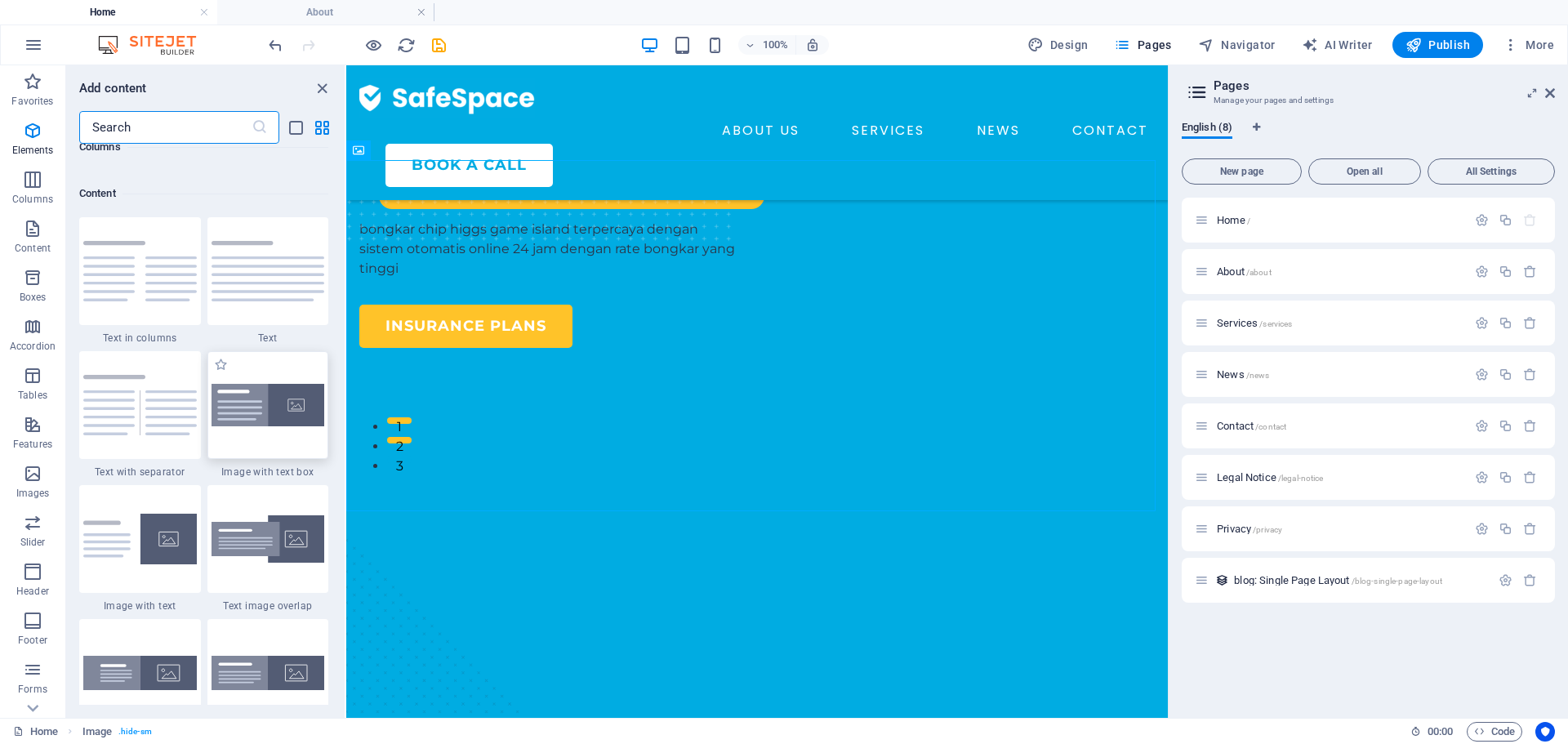
scroll to position [2857, 0]
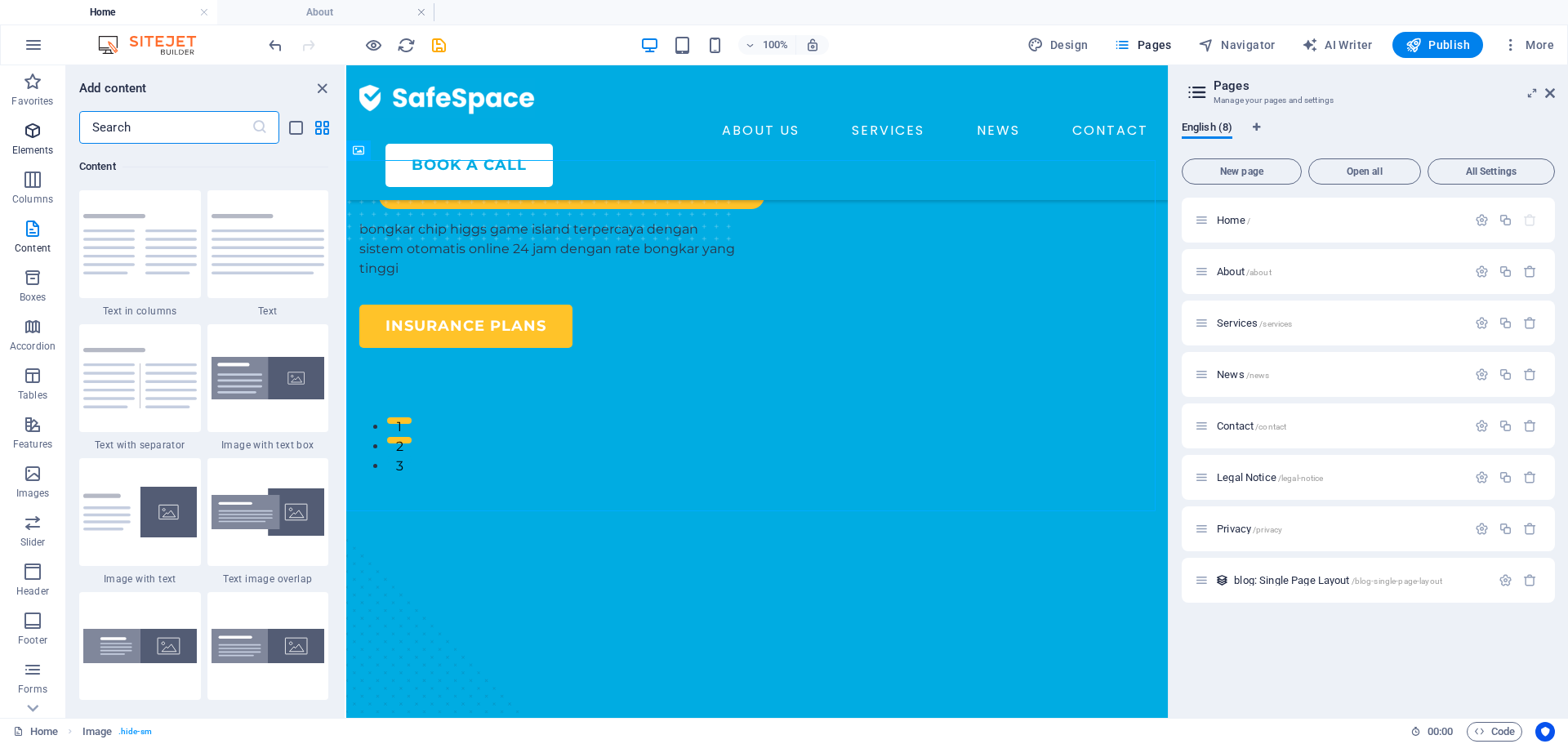
click at [39, 139] on icon "button" at bounding box center [33, 130] width 20 height 20
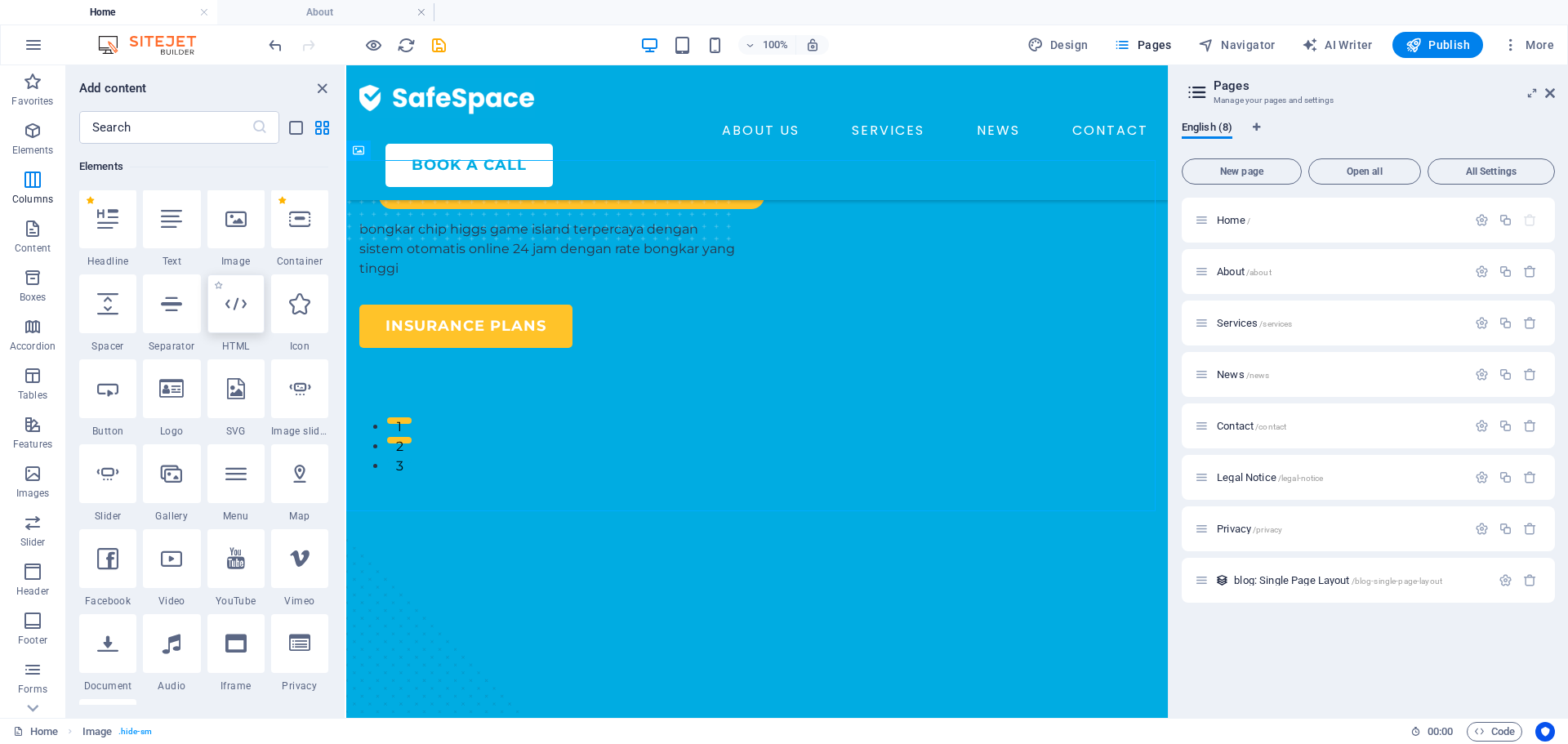
scroll to position [174, 0]
click at [246, 312] on div at bounding box center [236, 305] width 58 height 58
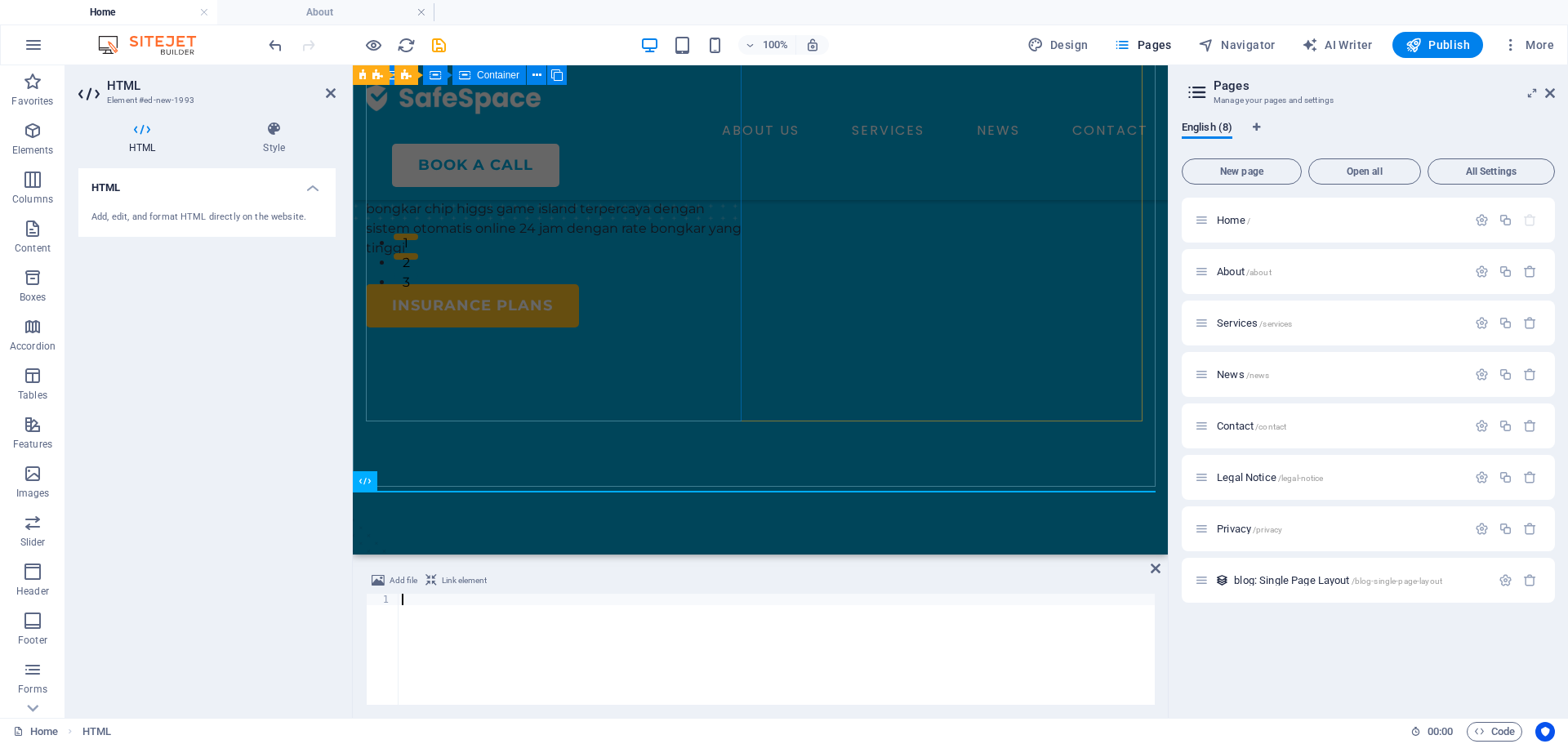
scroll to position [2827, 0]
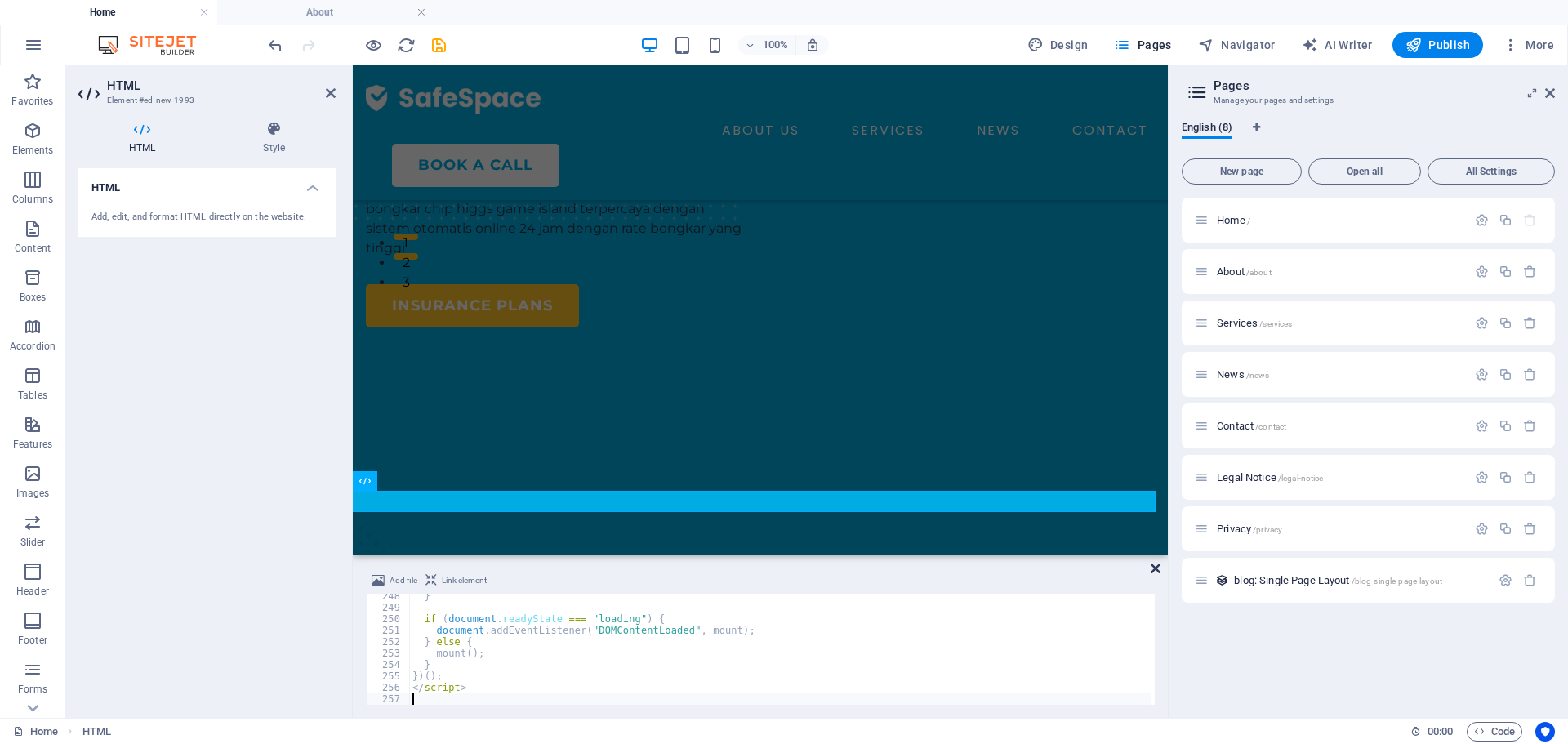
click at [1150, 562] on icon at bounding box center [1154, 568] width 9 height 13
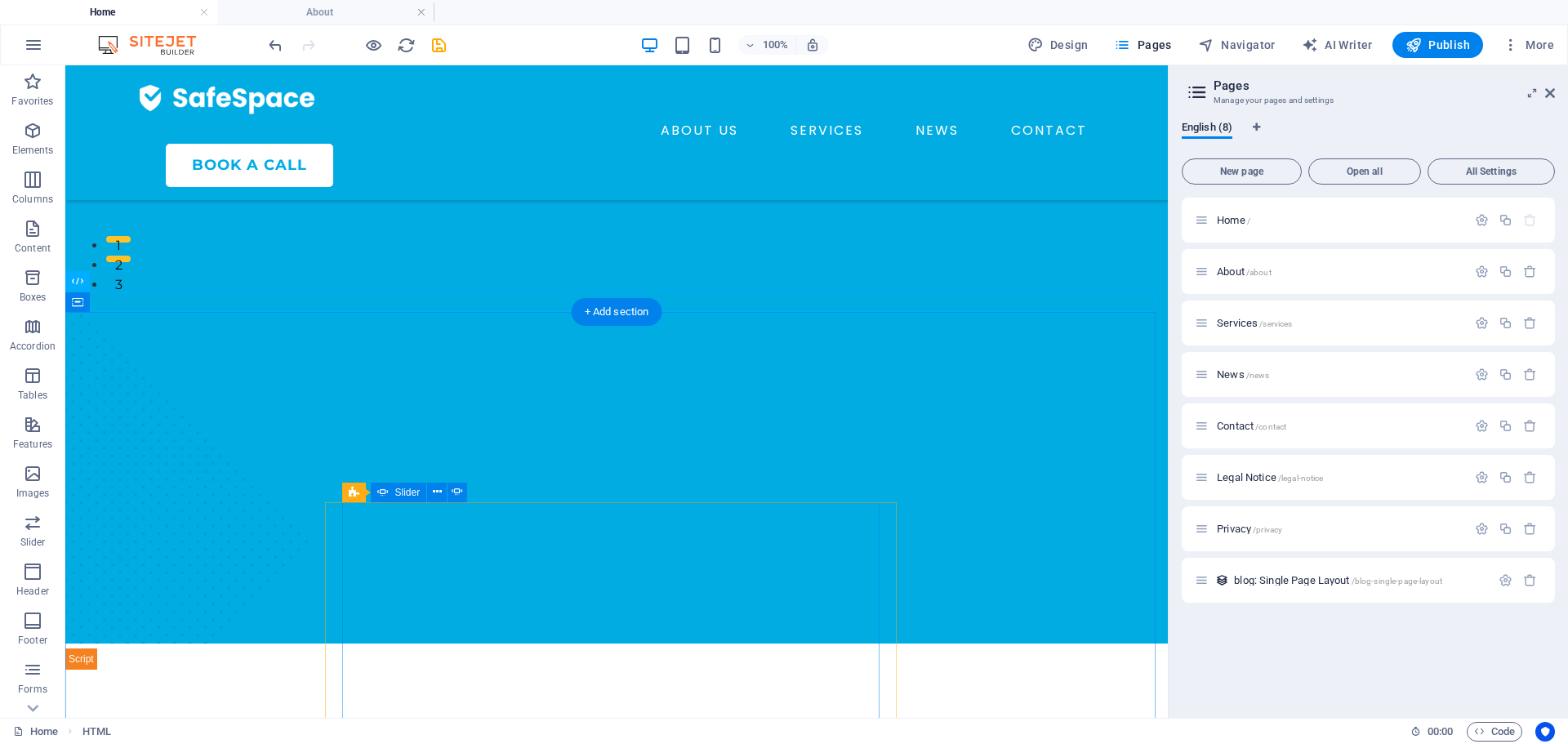
scroll to position [500, 0]
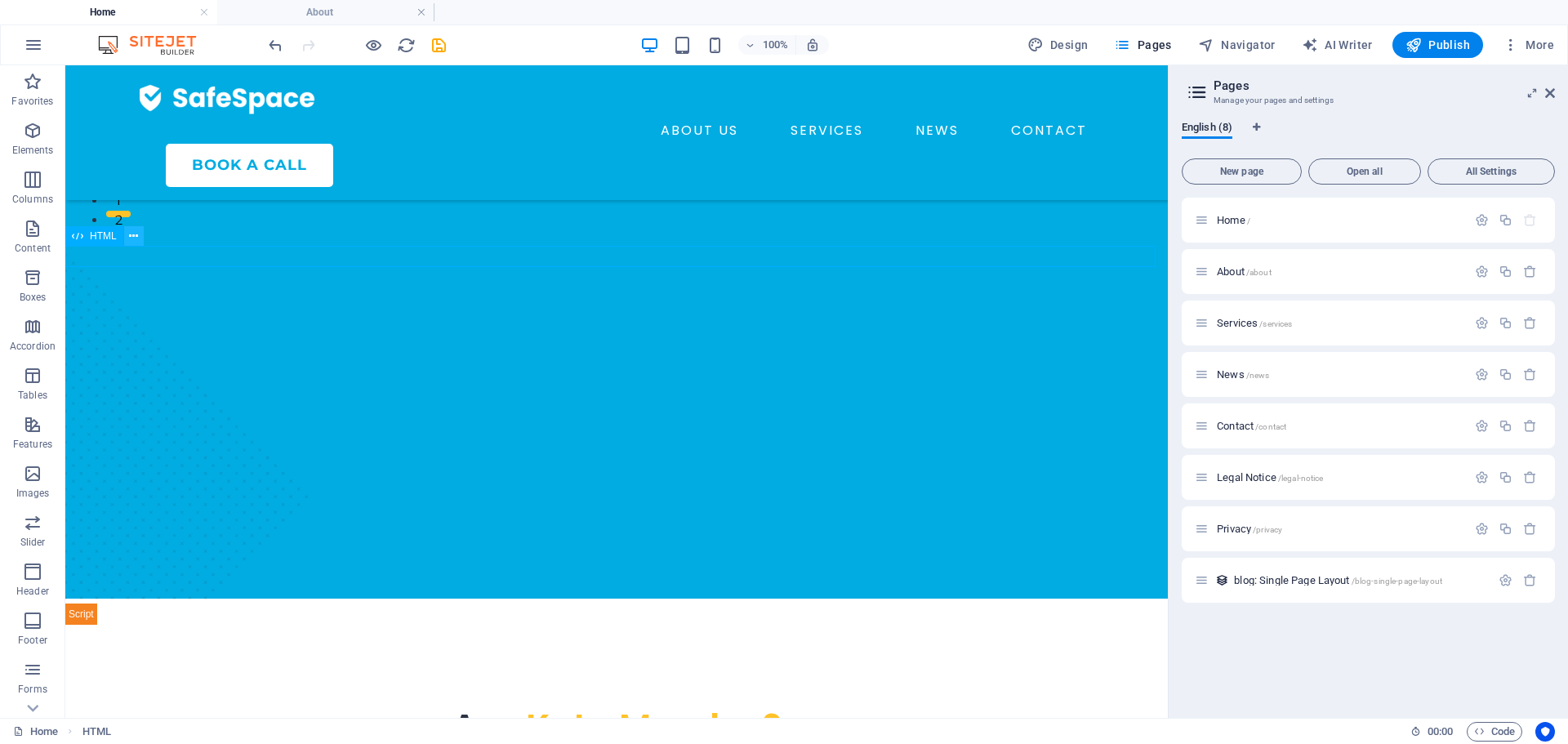
click at [126, 237] on button at bounding box center [134, 236] width 20 height 20
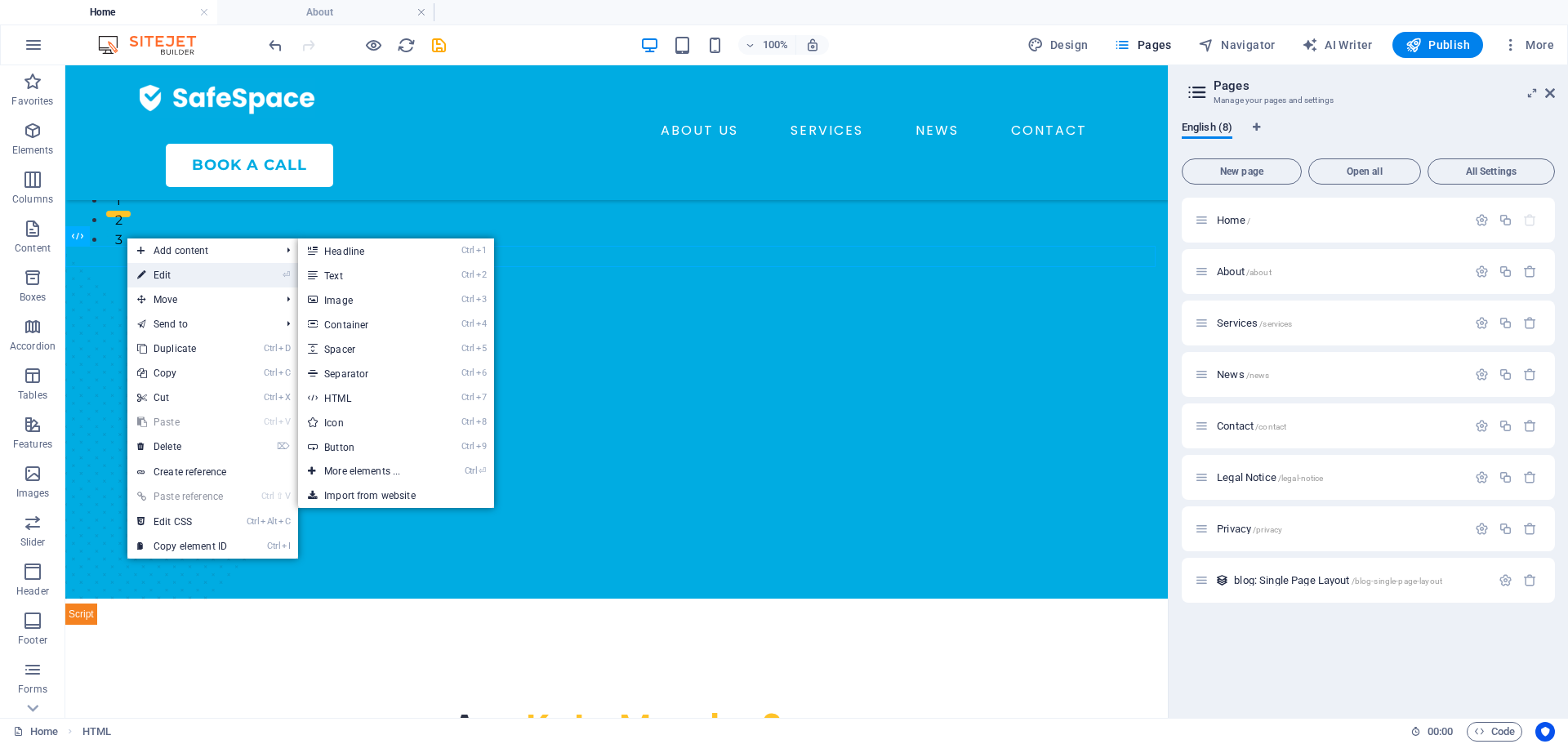
click at [165, 274] on link "⏎ Edit" at bounding box center [181, 275] width 109 height 25
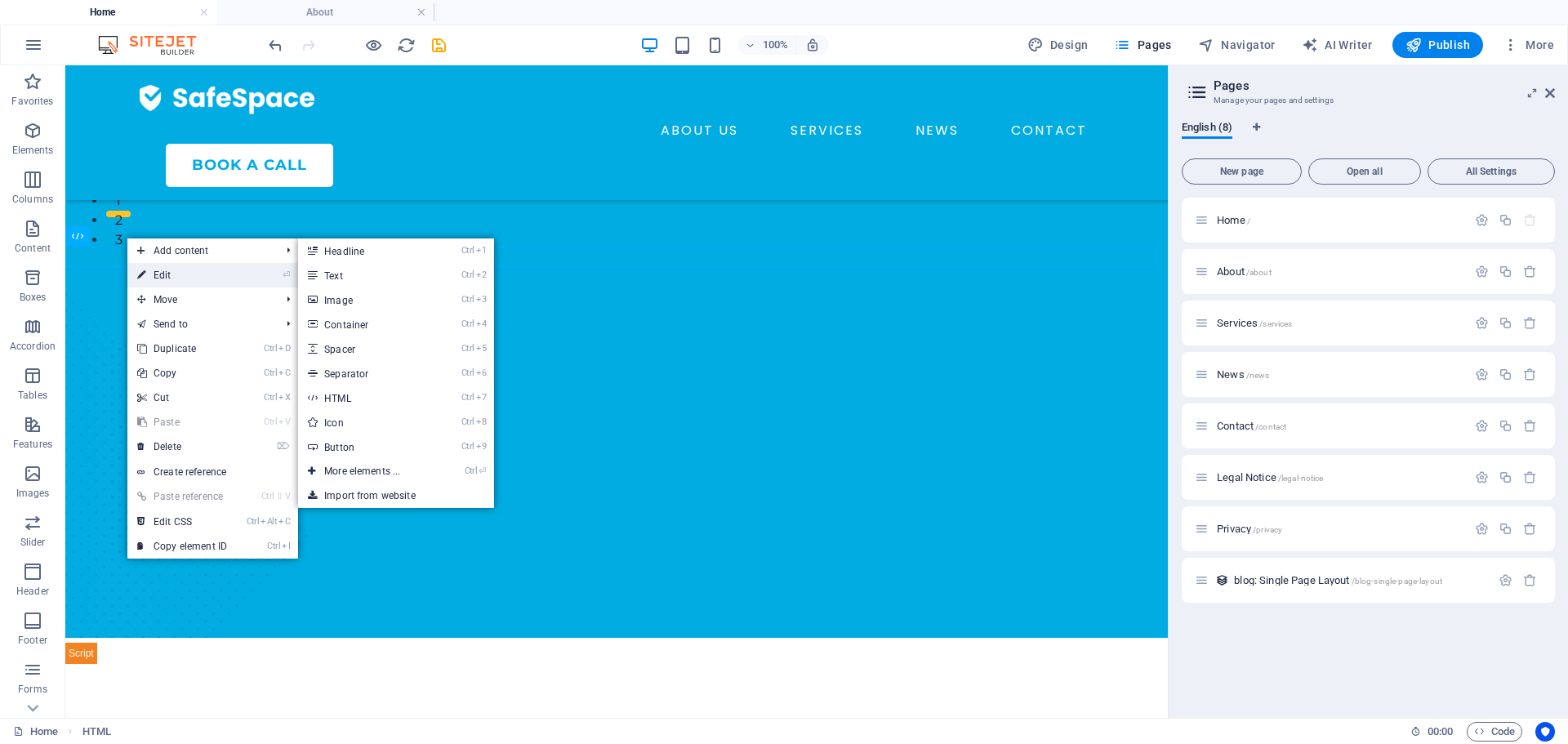
scroll to position [549, 0]
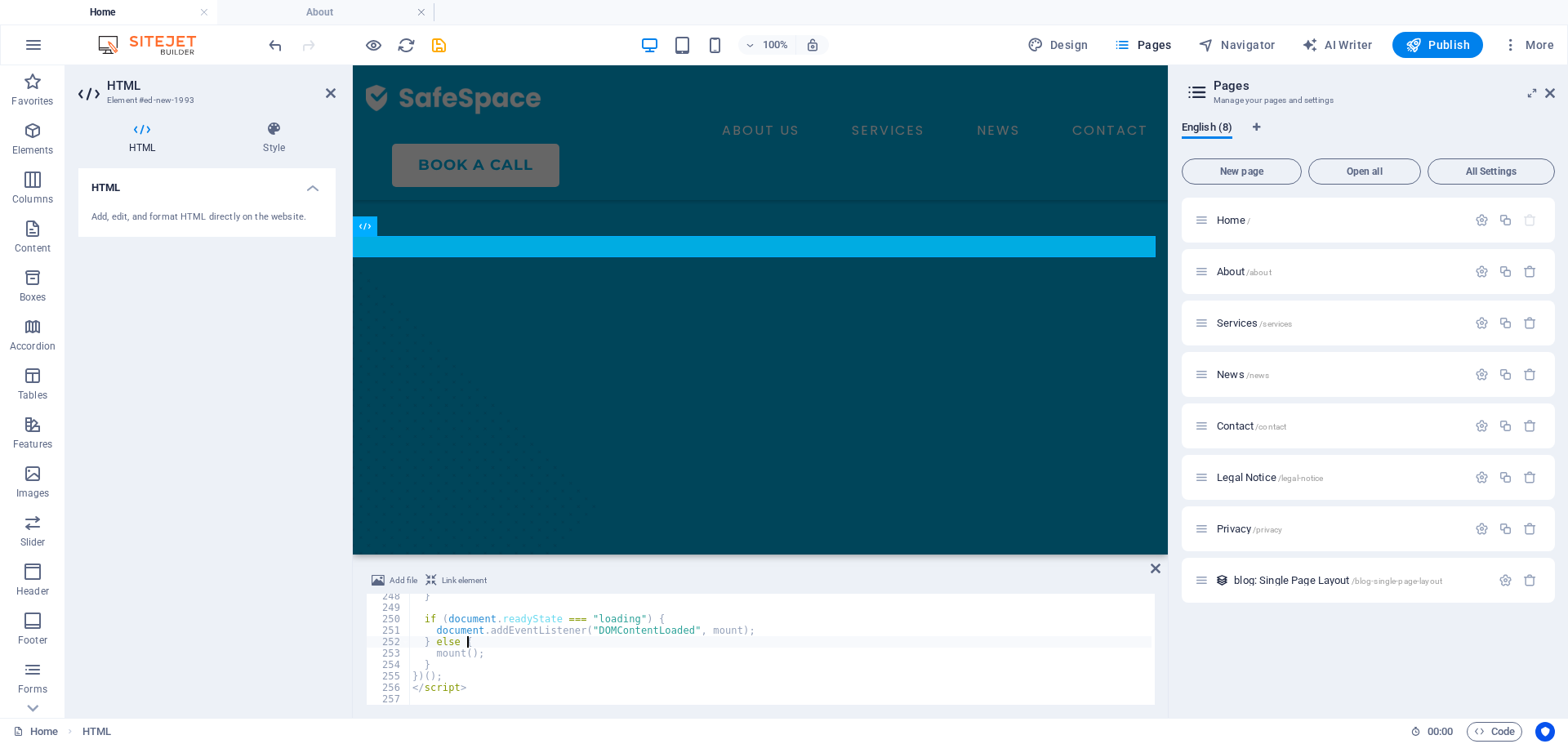
click at [476, 638] on div "} if ( document . readyState === "loading" ) { document . addEventListener ( "D…" at bounding box center [987, 656] width 1156 height 130
type textarea "</script>"
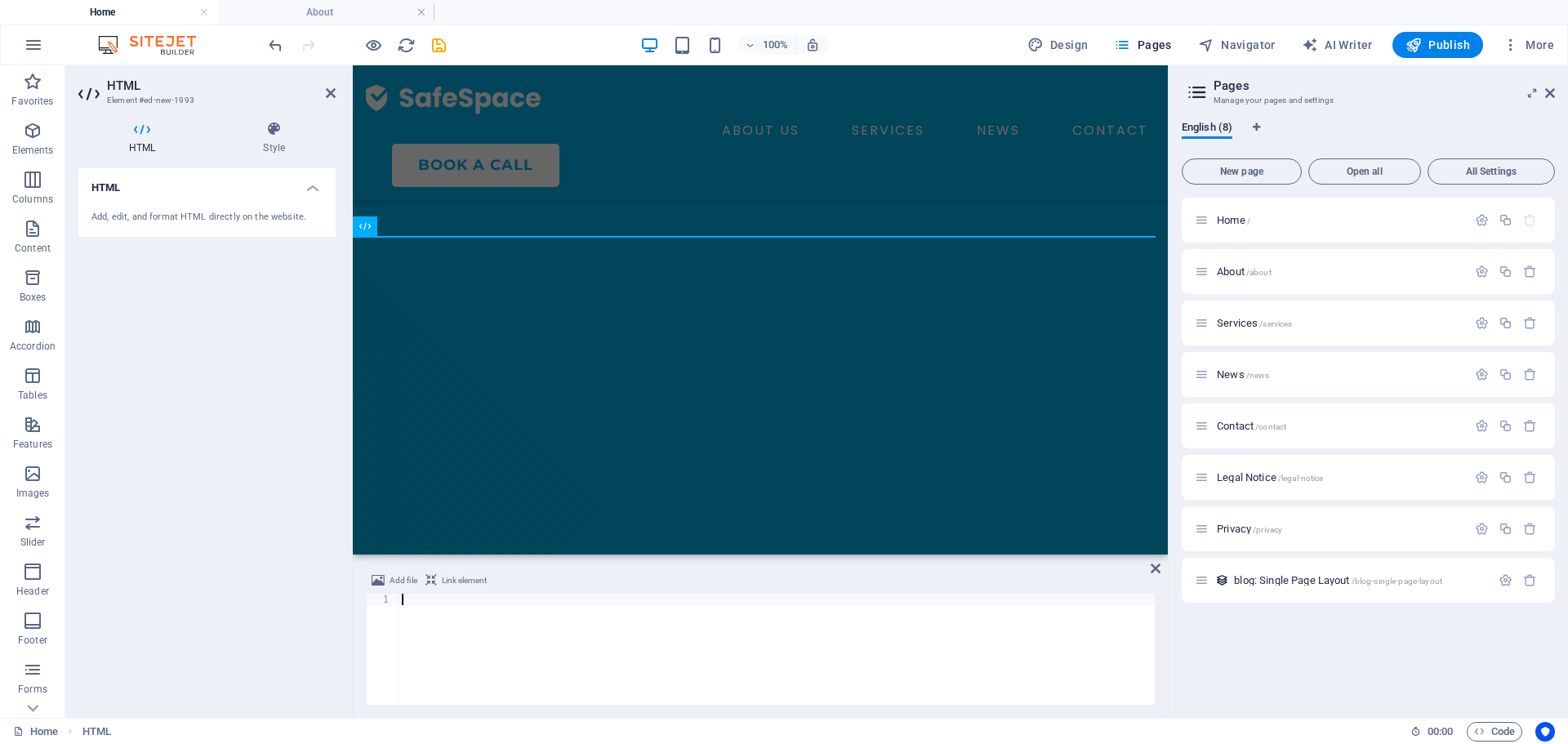
scroll to position [2827, 0]
drag, startPoint x: 836, startPoint y: 705, endPoint x: 905, endPoint y: 684, distance: 72.1
click at [905, 684] on div "Add file Link element 248 249 250 251 252 253 254 255 256 257 } if ( document .…" at bounding box center [760, 638] width 814 height 160
drag, startPoint x: 832, startPoint y: 707, endPoint x: 873, endPoint y: 708, distance: 41.0
click at [873, 708] on div "Add file Link element 248 249 250 251 252 253 254 255 256 257 } if ( document .…" at bounding box center [760, 638] width 814 height 160
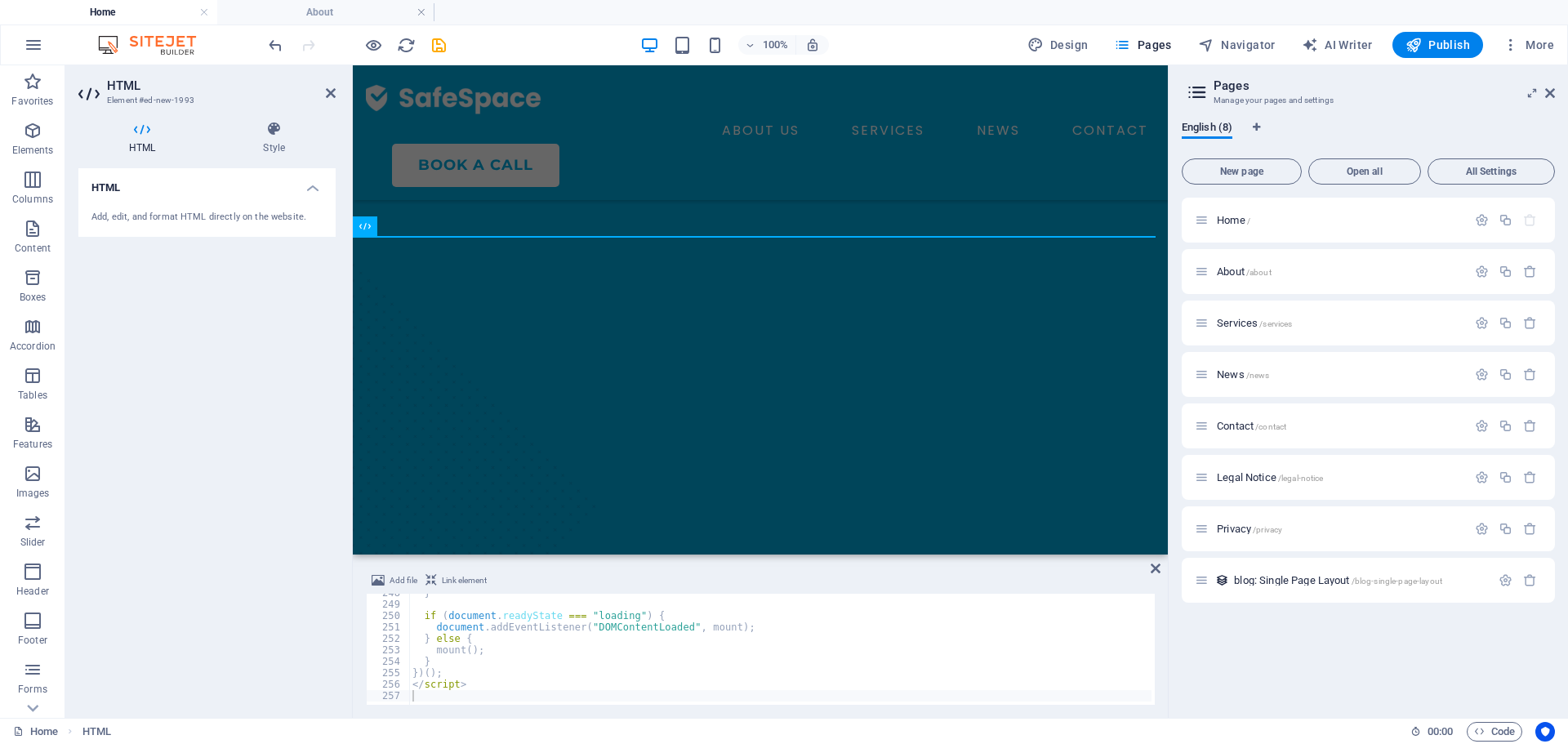
scroll to position [2829, 0]
click at [1154, 574] on icon at bounding box center [1154, 568] width 9 height 13
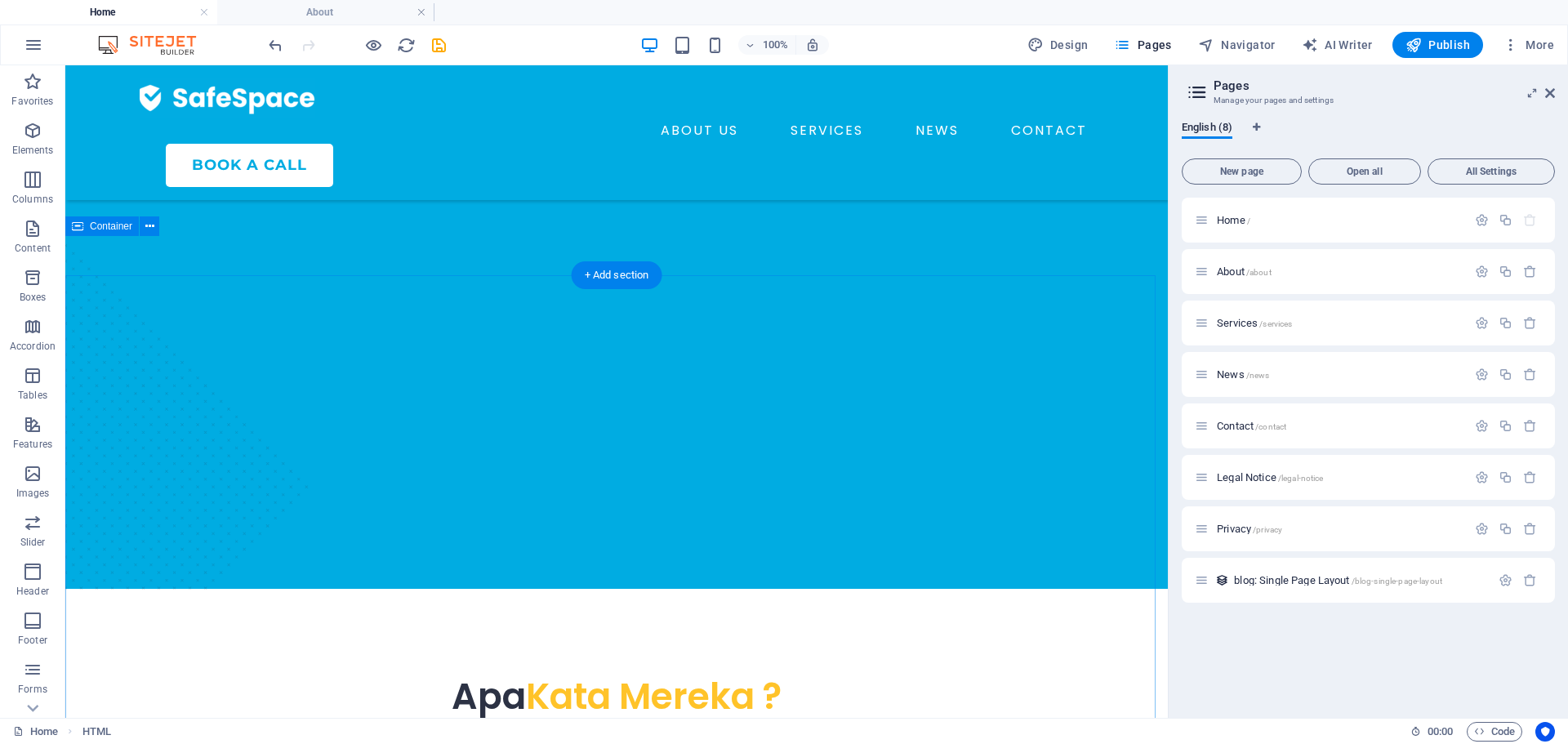
scroll to position [511, 0]
click at [326, 9] on h4 "About" at bounding box center [325, 12] width 217 height 18
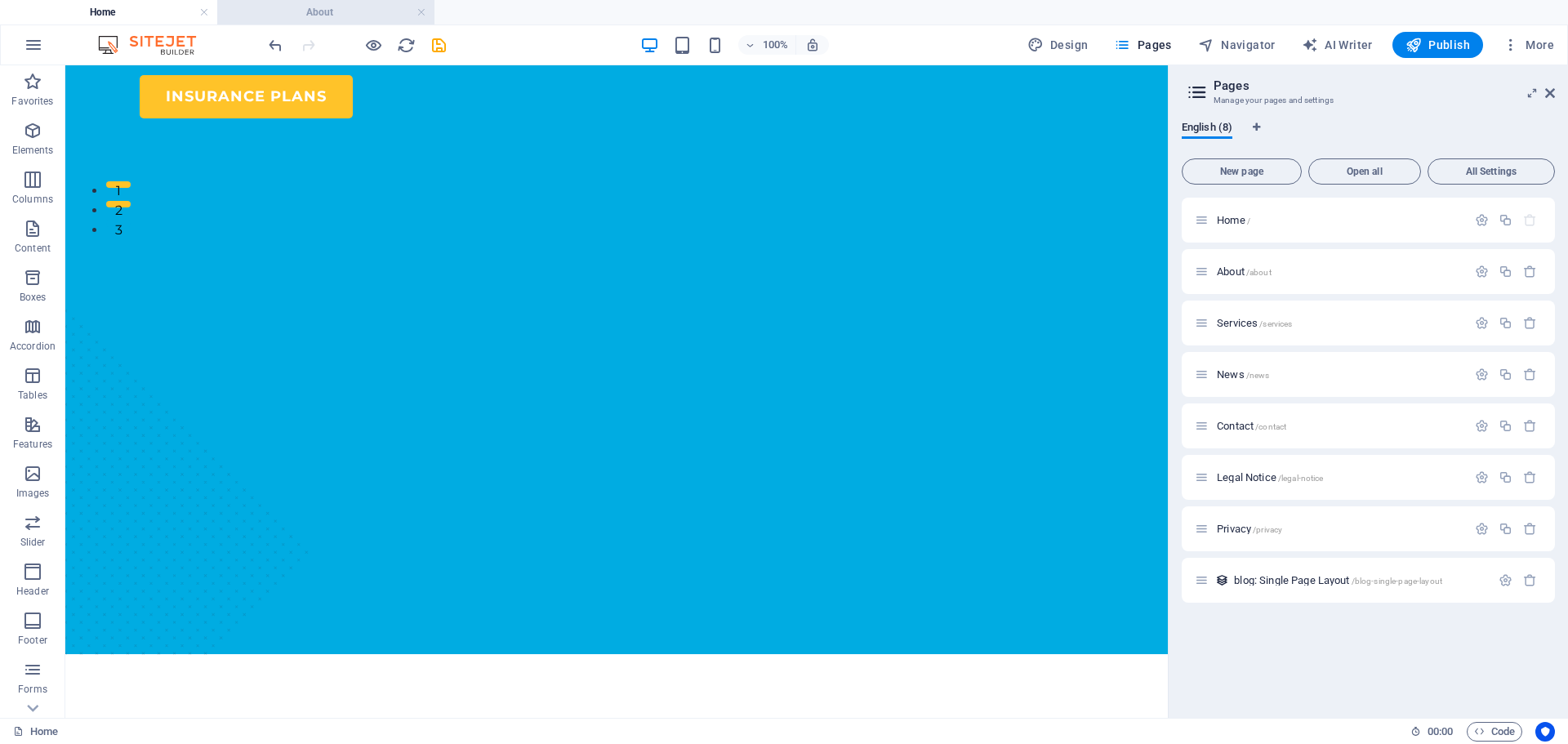
scroll to position [0, 0]
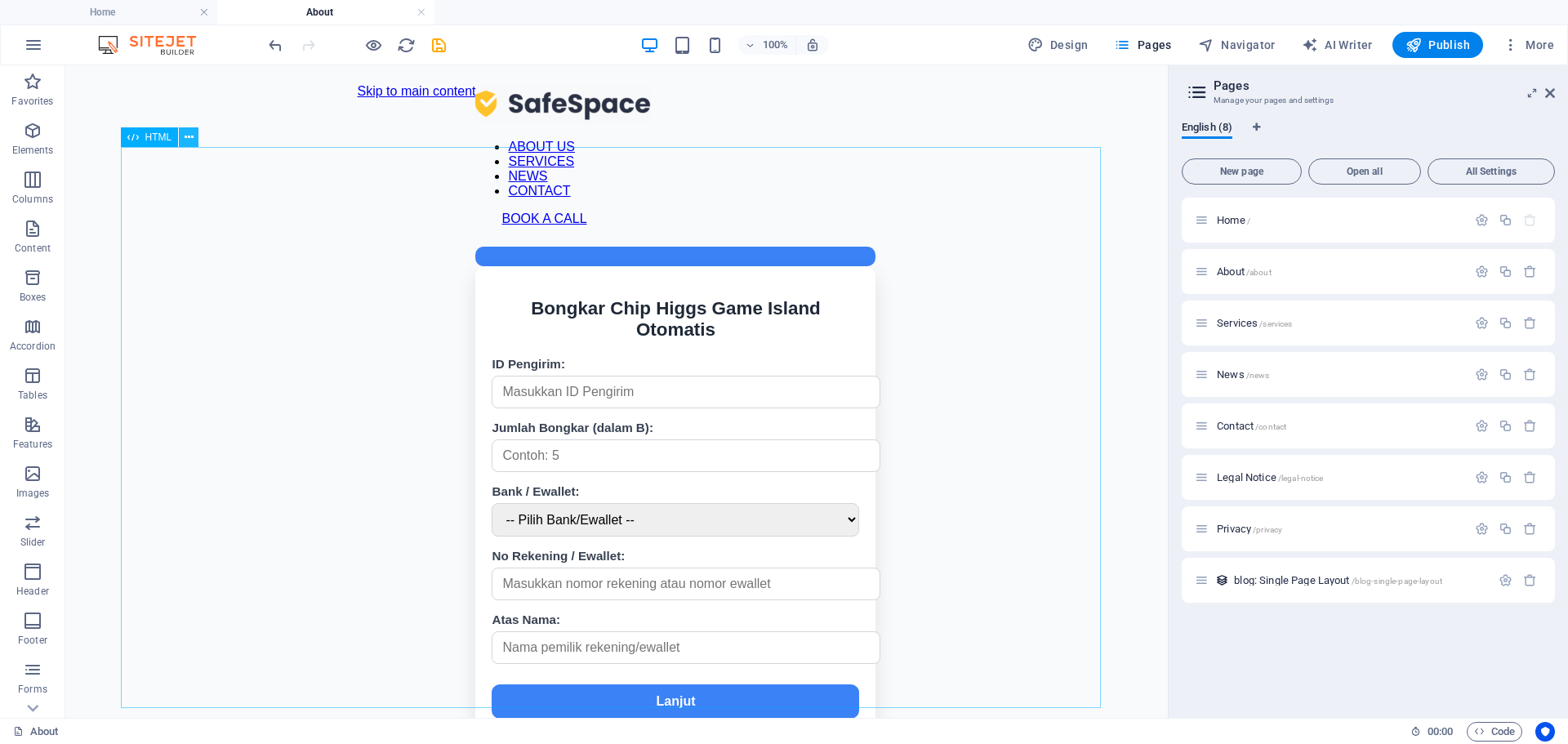
click at [190, 138] on icon at bounding box center [189, 137] width 9 height 17
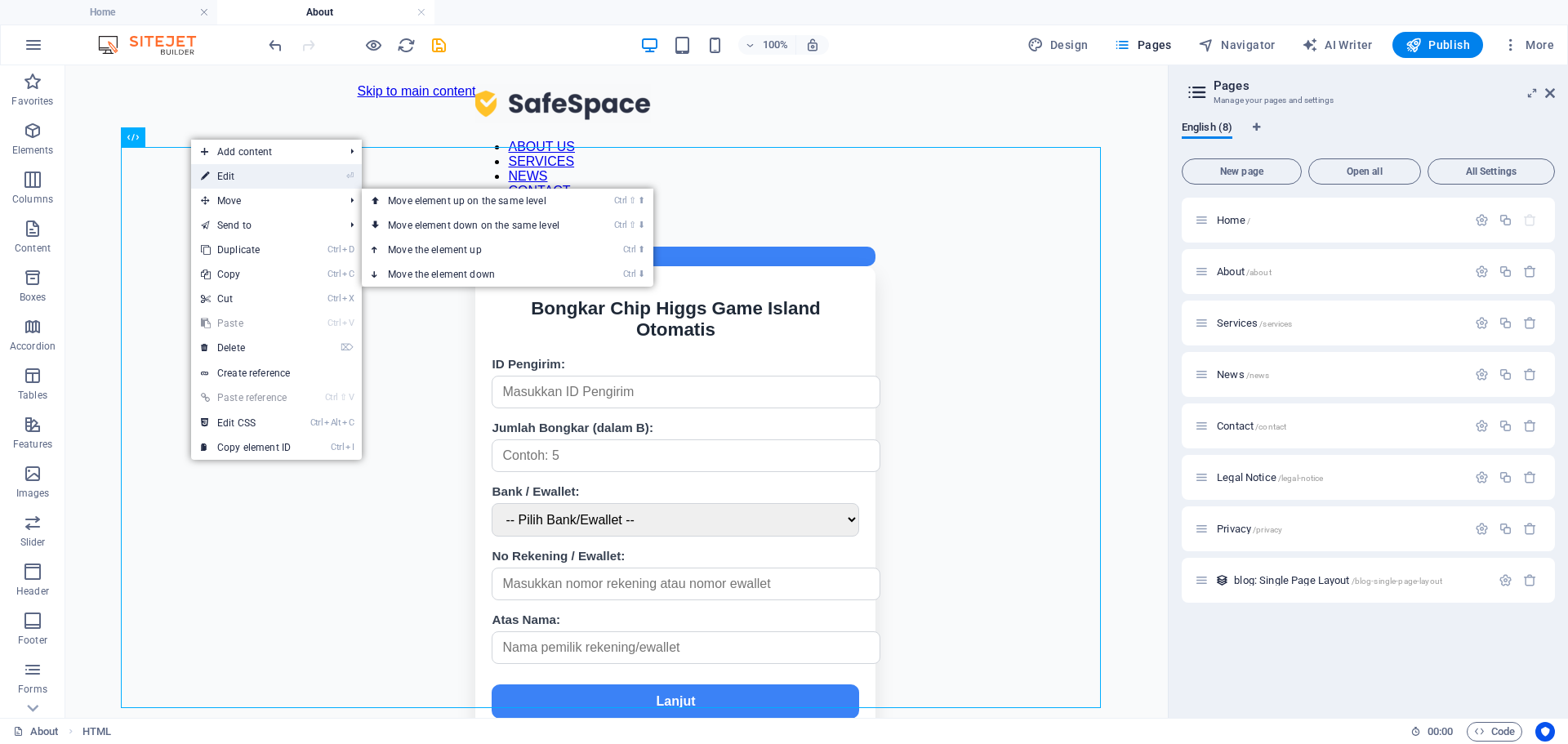
click at [251, 183] on link "⏎ Edit" at bounding box center [245, 176] width 109 height 25
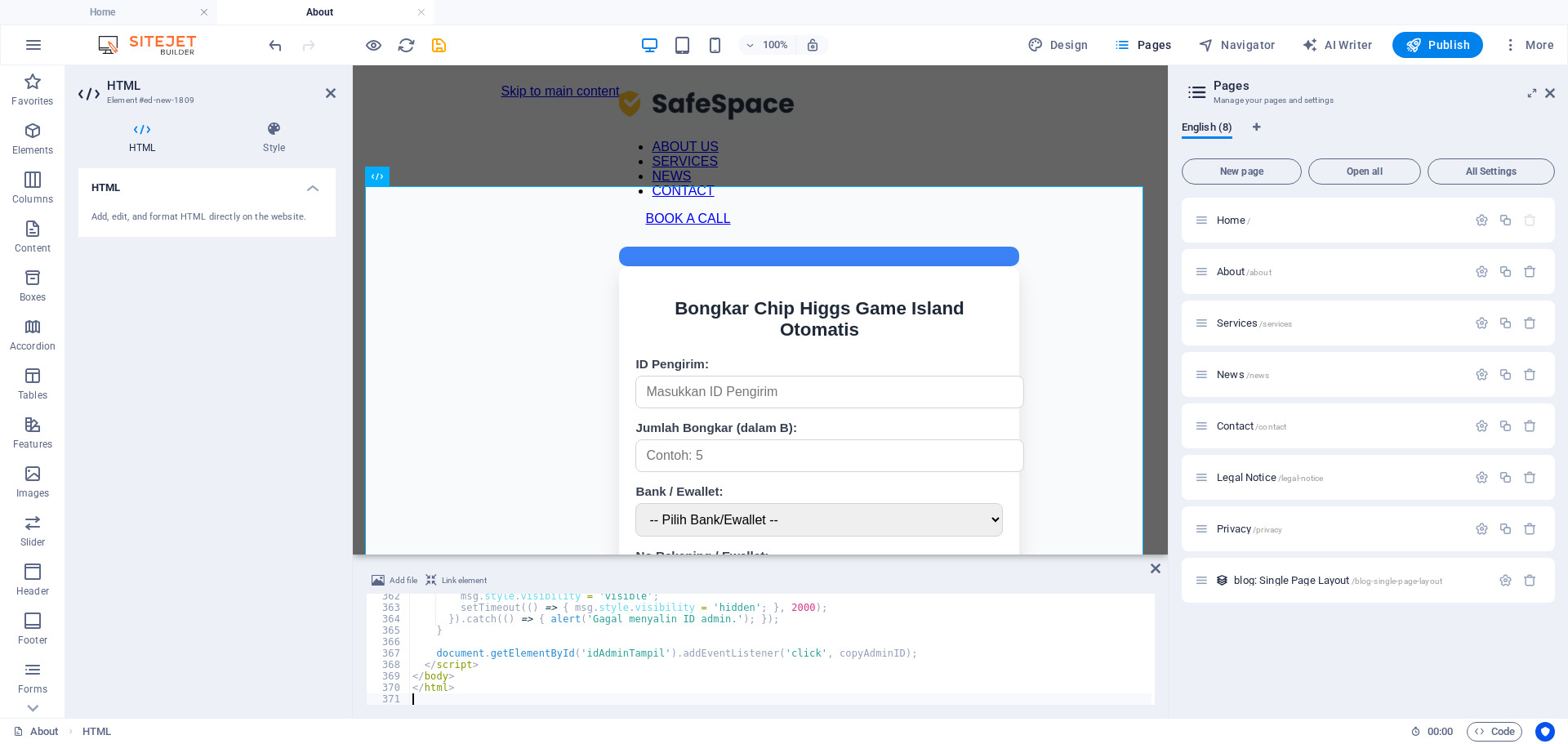
click at [607, 632] on div "msg . style . visibility = 'visible' ; setTimeout (( ) => { msg . style . visib…" at bounding box center [897, 656] width 975 height 130
type textarea "</html>"
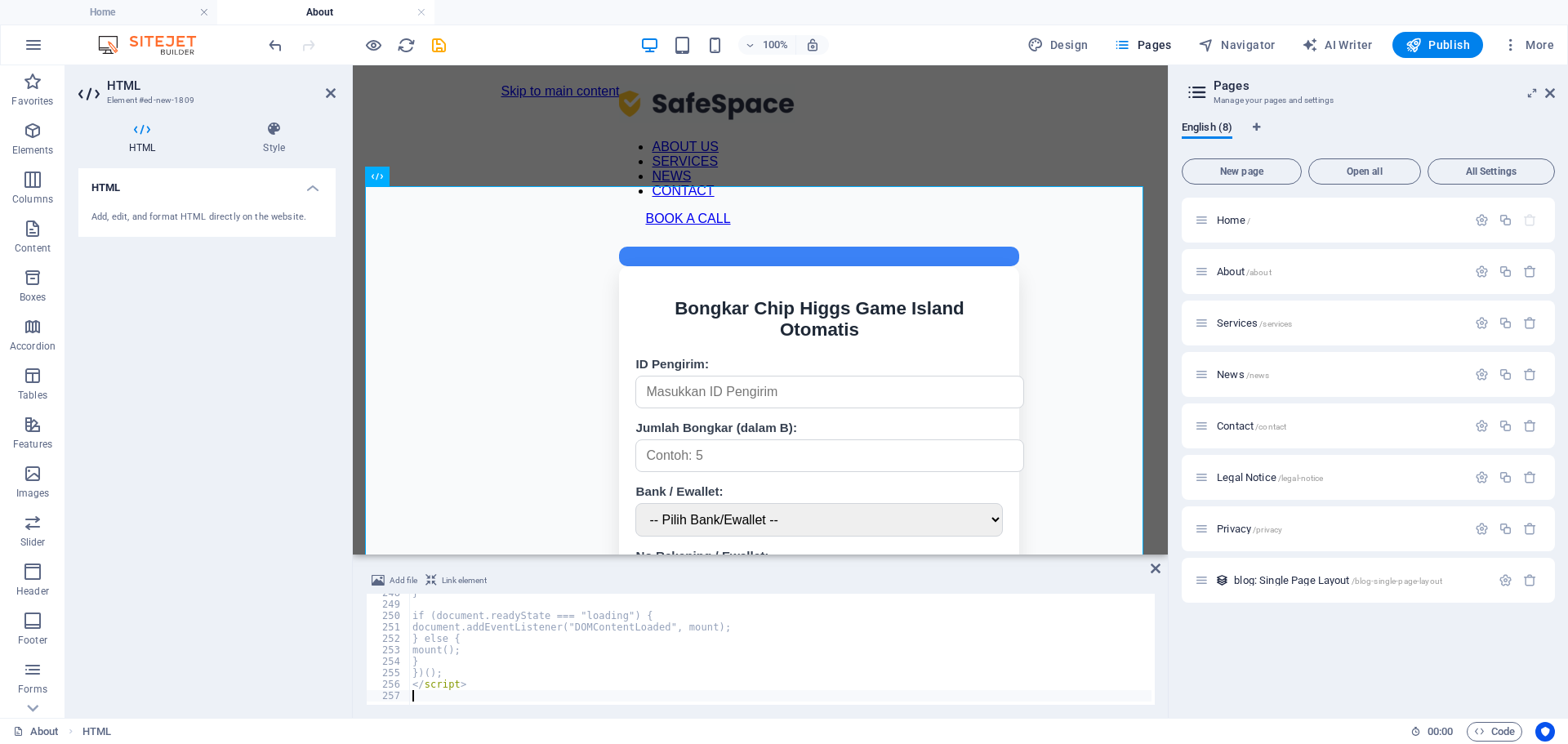
scroll to position [2829, 0]
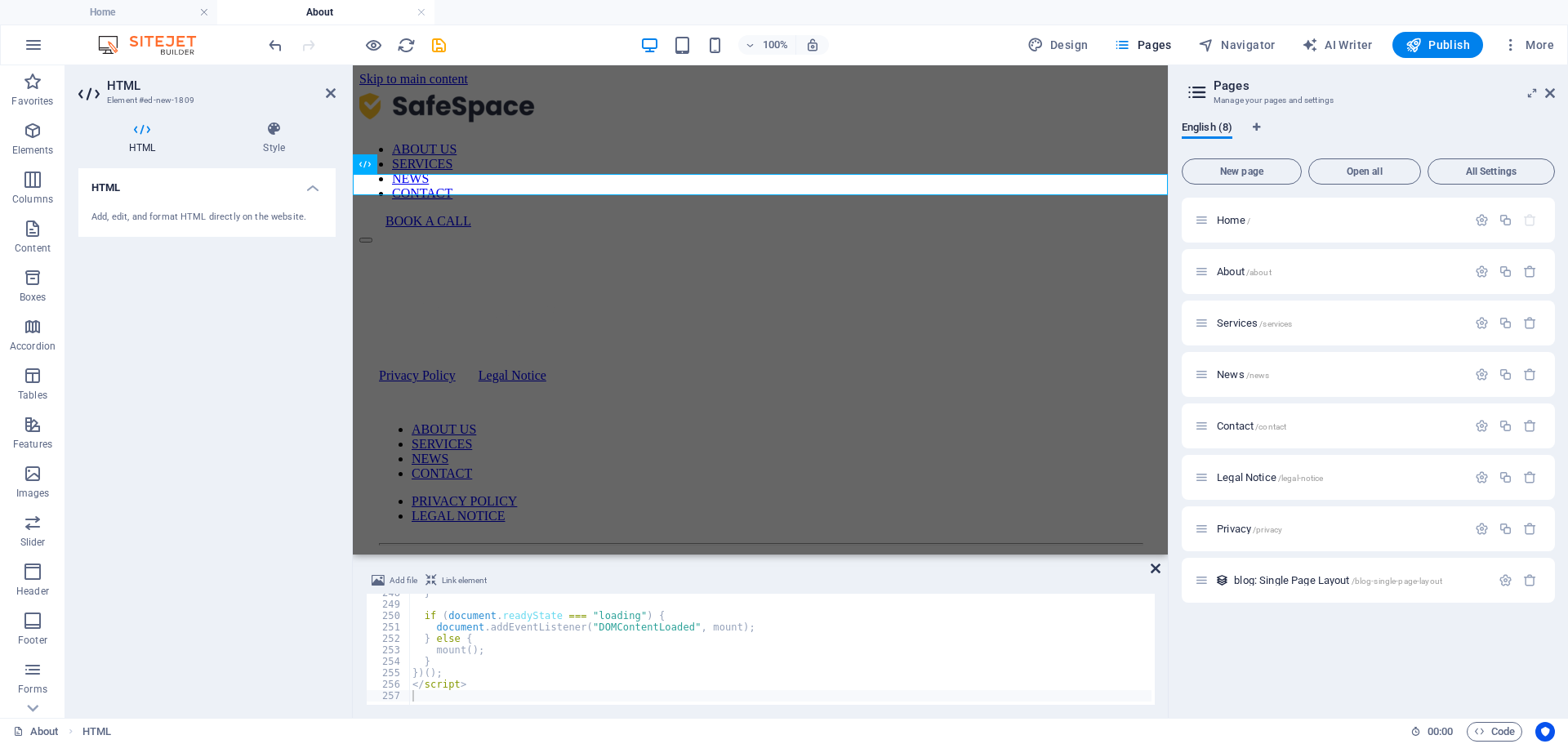
click at [1153, 572] on icon at bounding box center [1154, 568] width 9 height 13
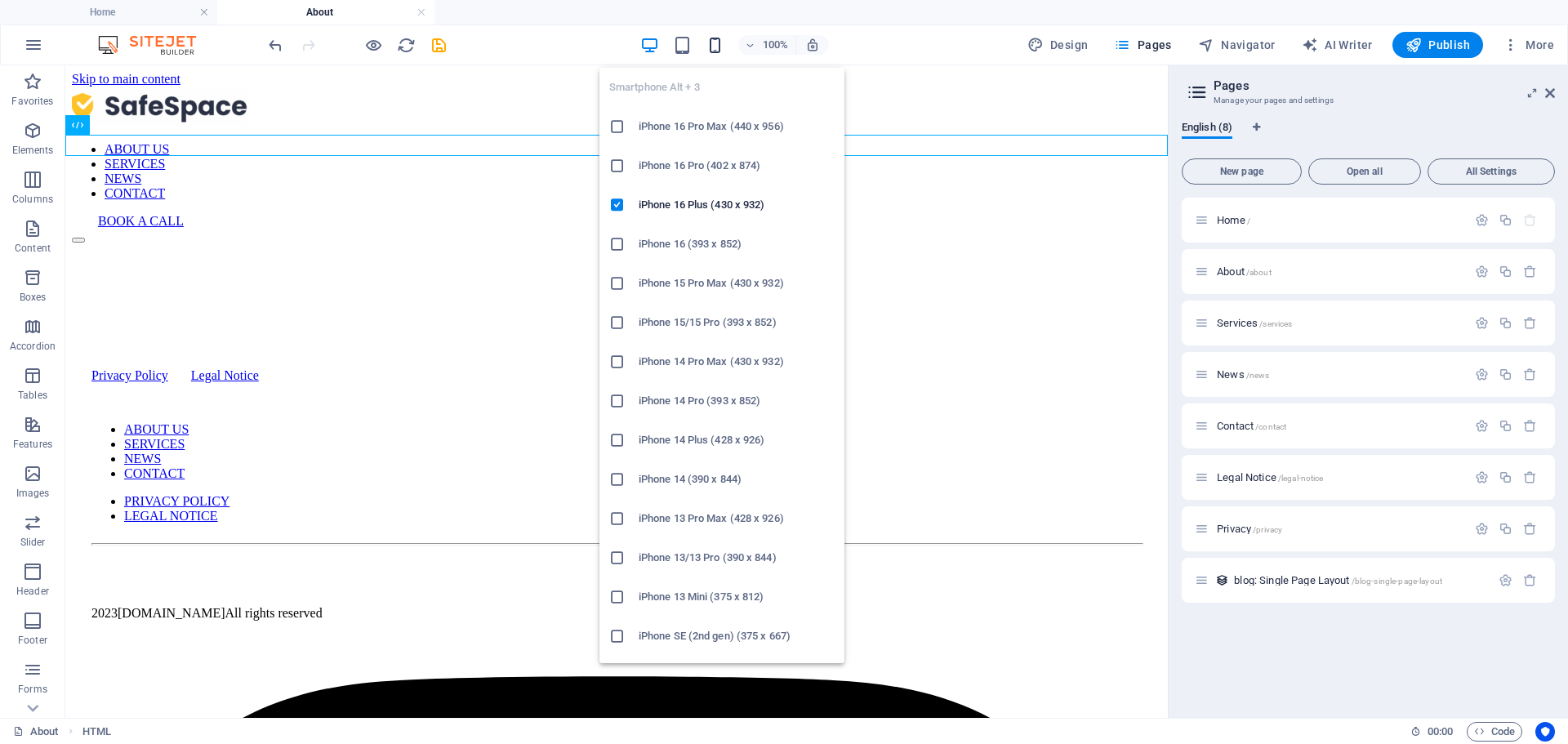
click at [723, 36] on icon "button" at bounding box center [715, 45] width 19 height 19
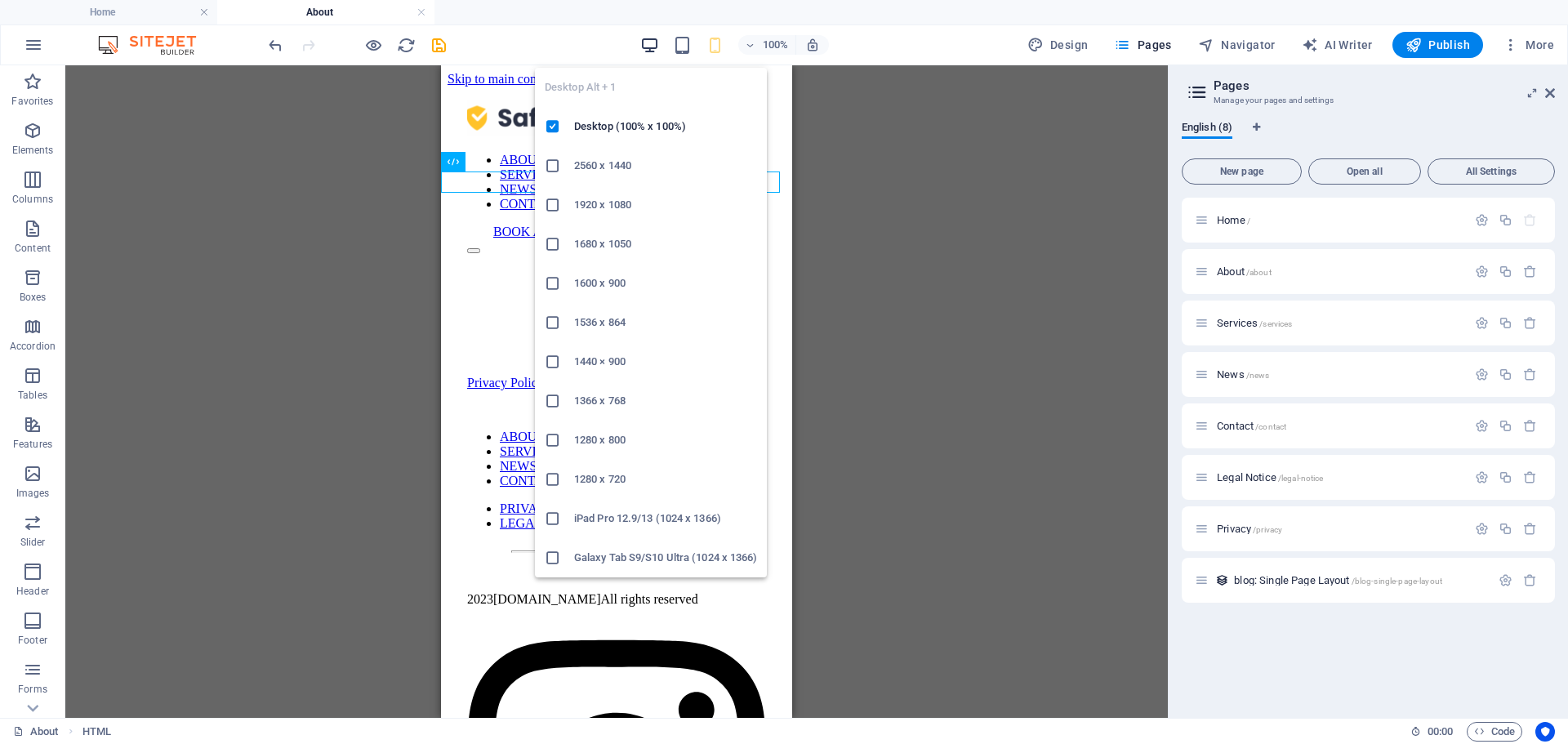
click at [659, 45] on icon "button" at bounding box center [650, 45] width 19 height 19
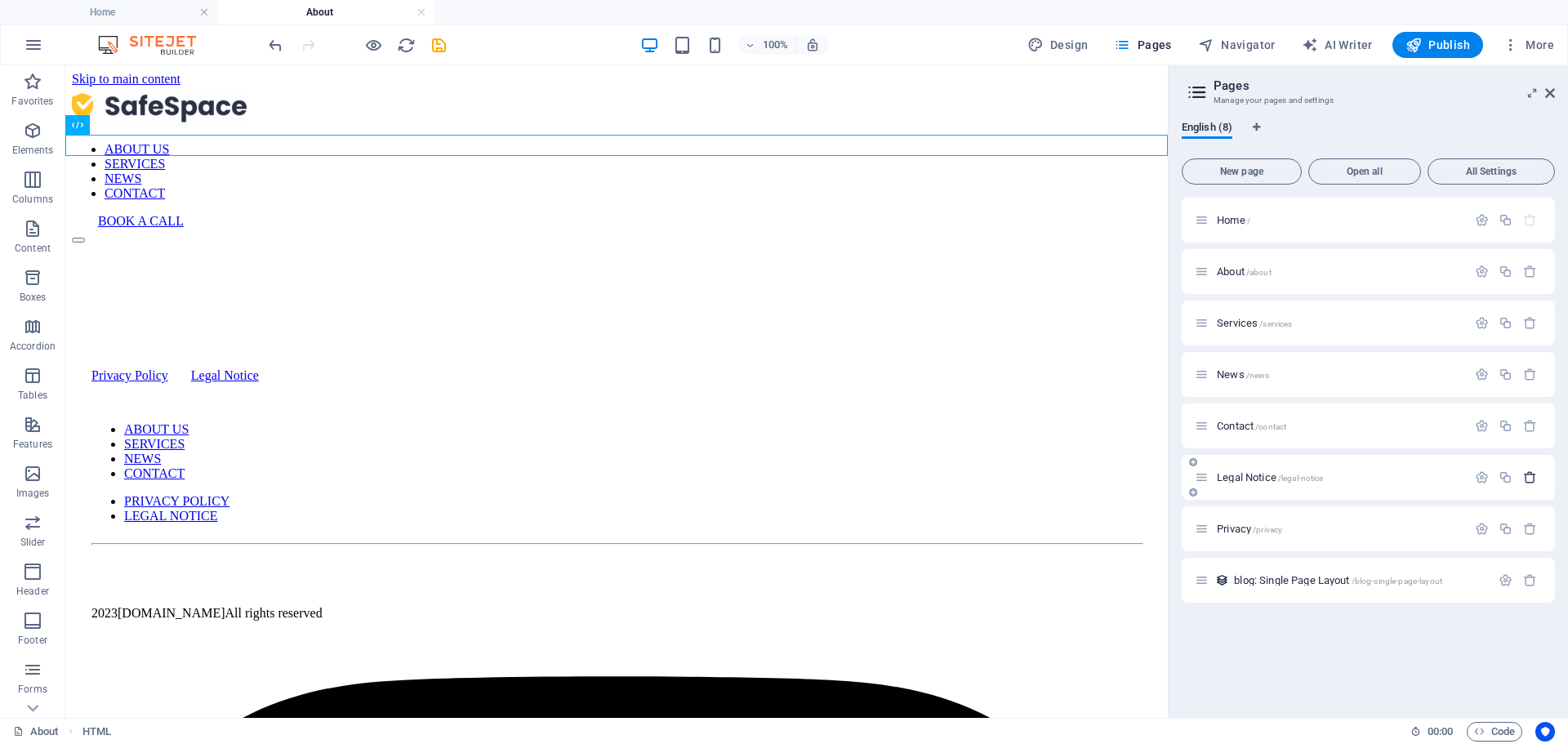
click at [1535, 476] on icon "button" at bounding box center [1529, 477] width 14 height 14
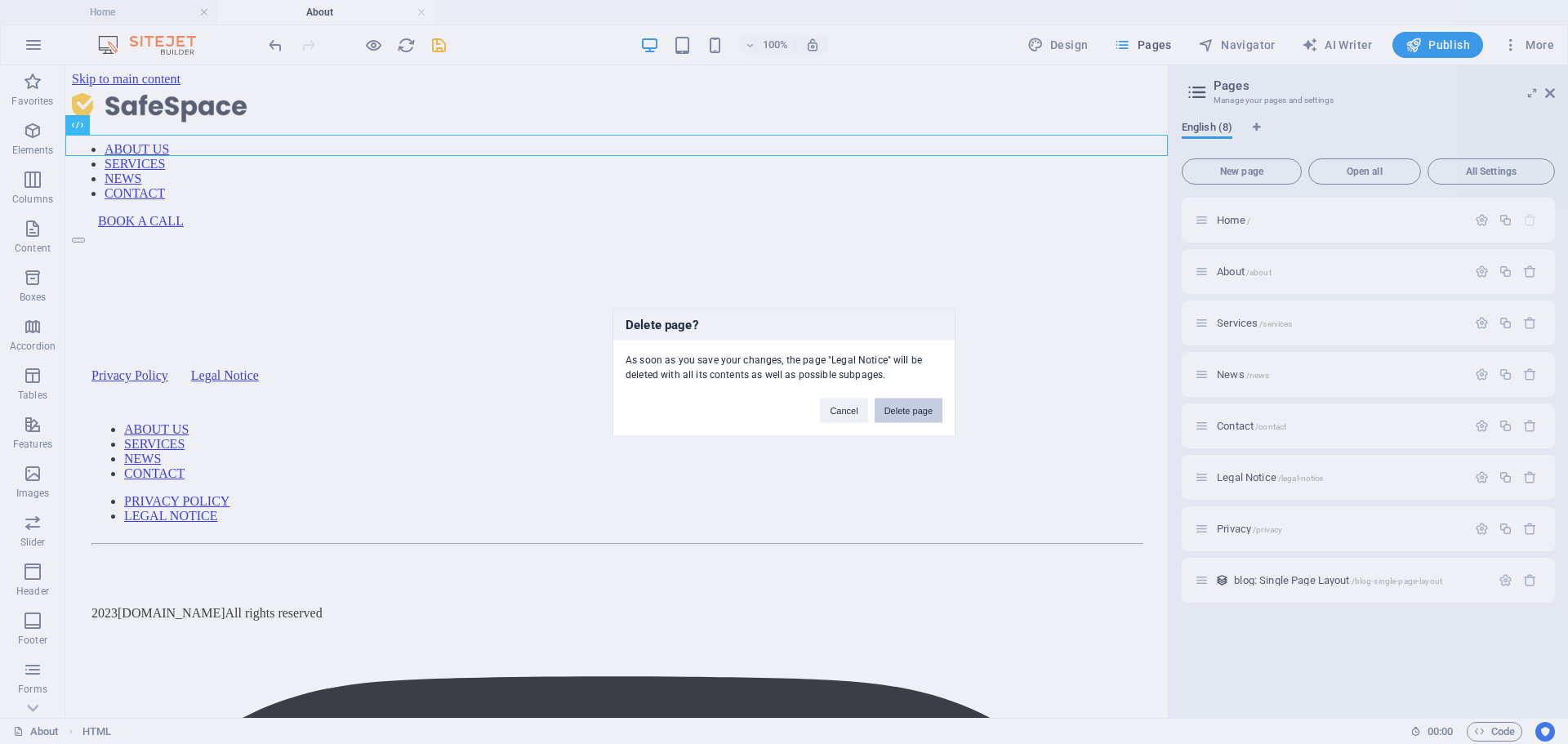
click at [910, 401] on button "Delete page" at bounding box center [908, 409] width 68 height 25
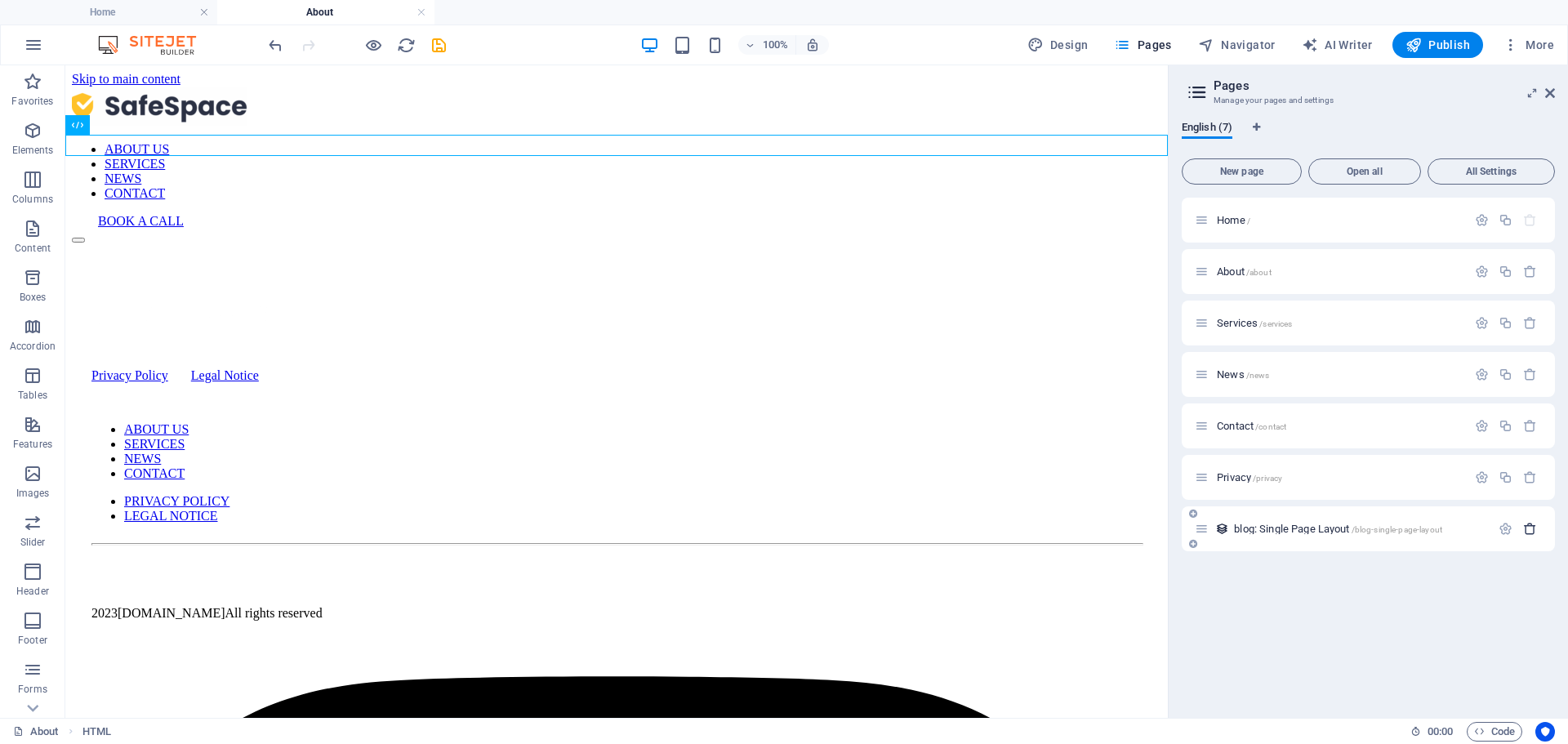
click at [1531, 535] on icon "button" at bounding box center [1529, 529] width 14 height 14
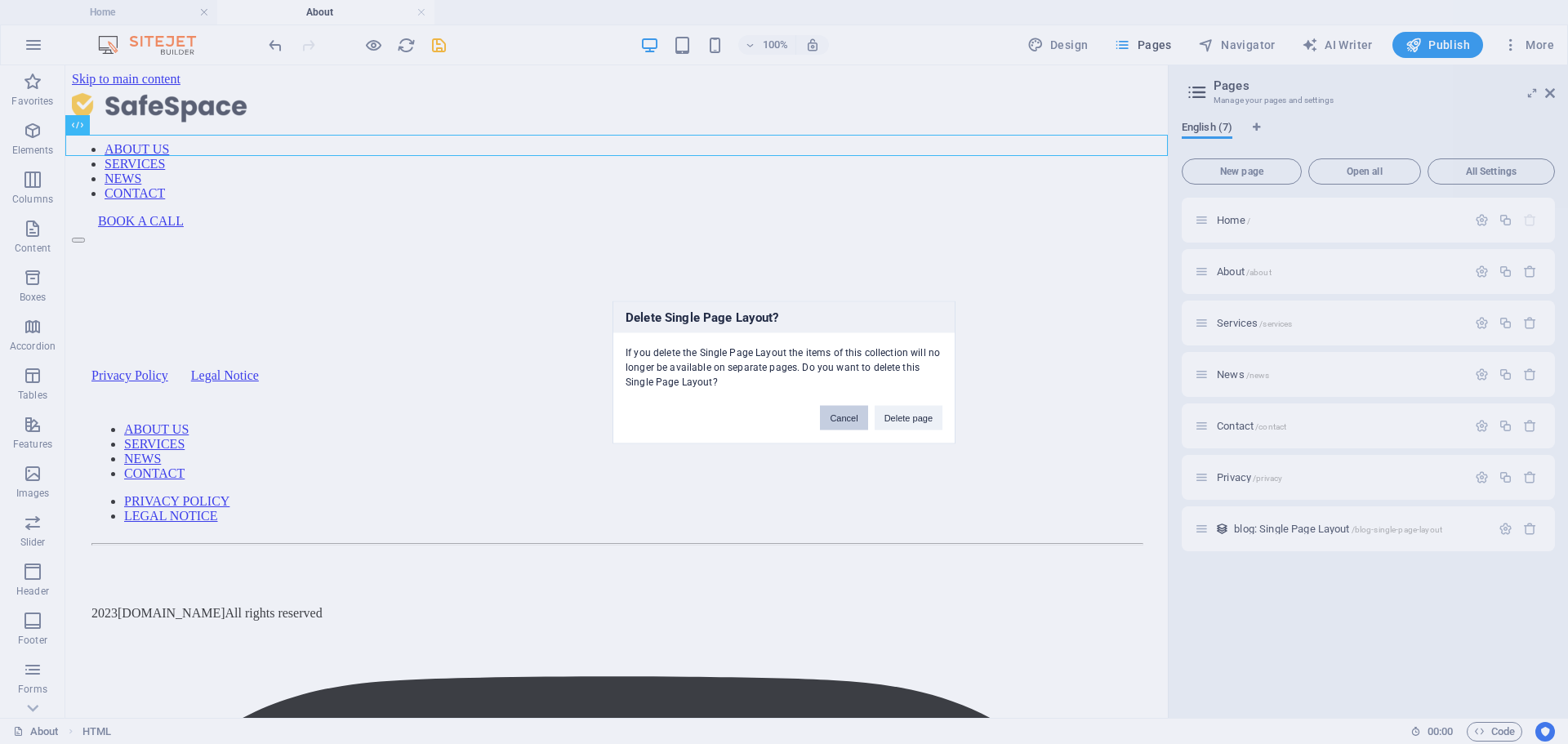
click at [839, 414] on button "Cancel" at bounding box center [843, 417] width 47 height 25
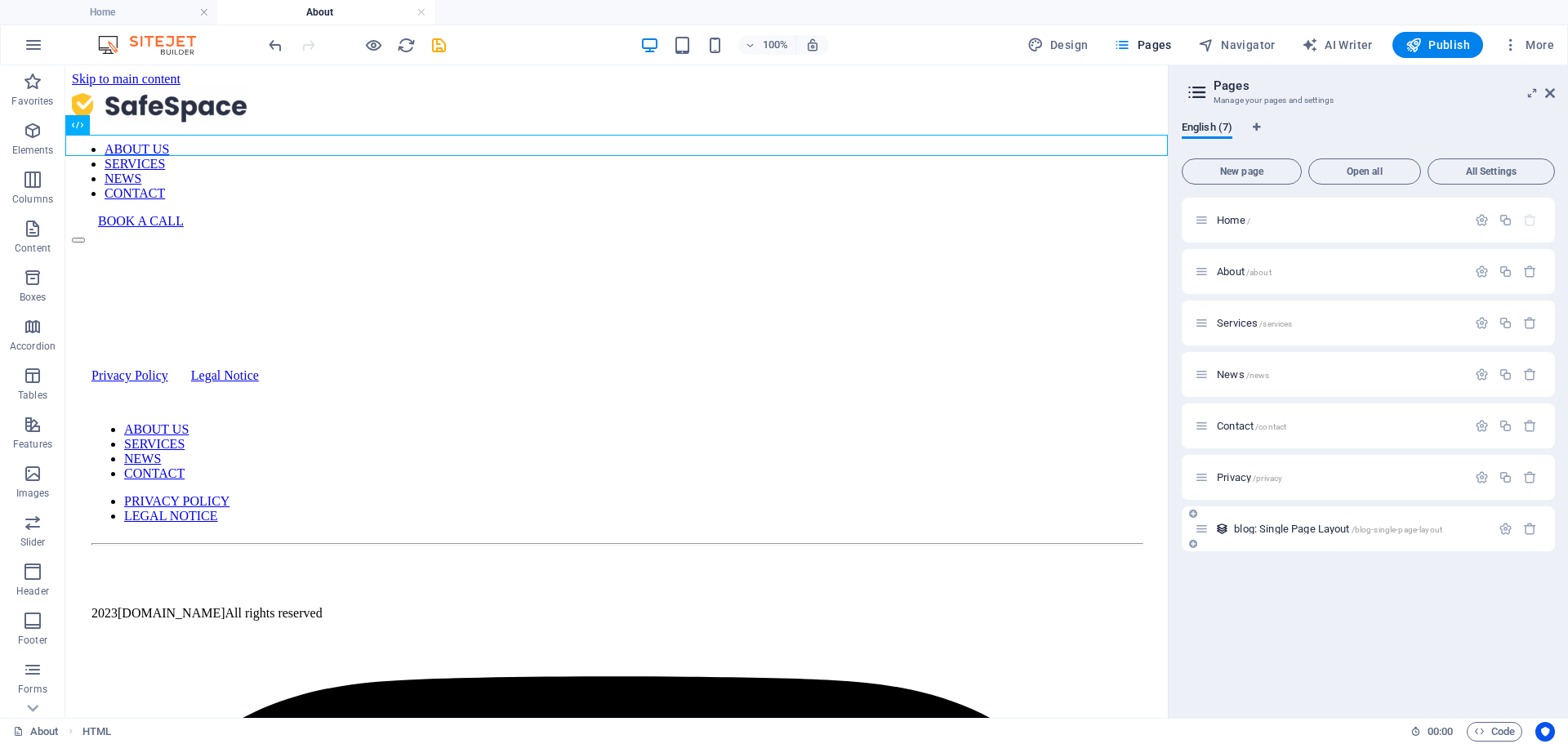
click at [1275, 529] on span "blog: Single Page Layout /blog-single-page-layout" at bounding box center [1337, 529] width 209 height 12
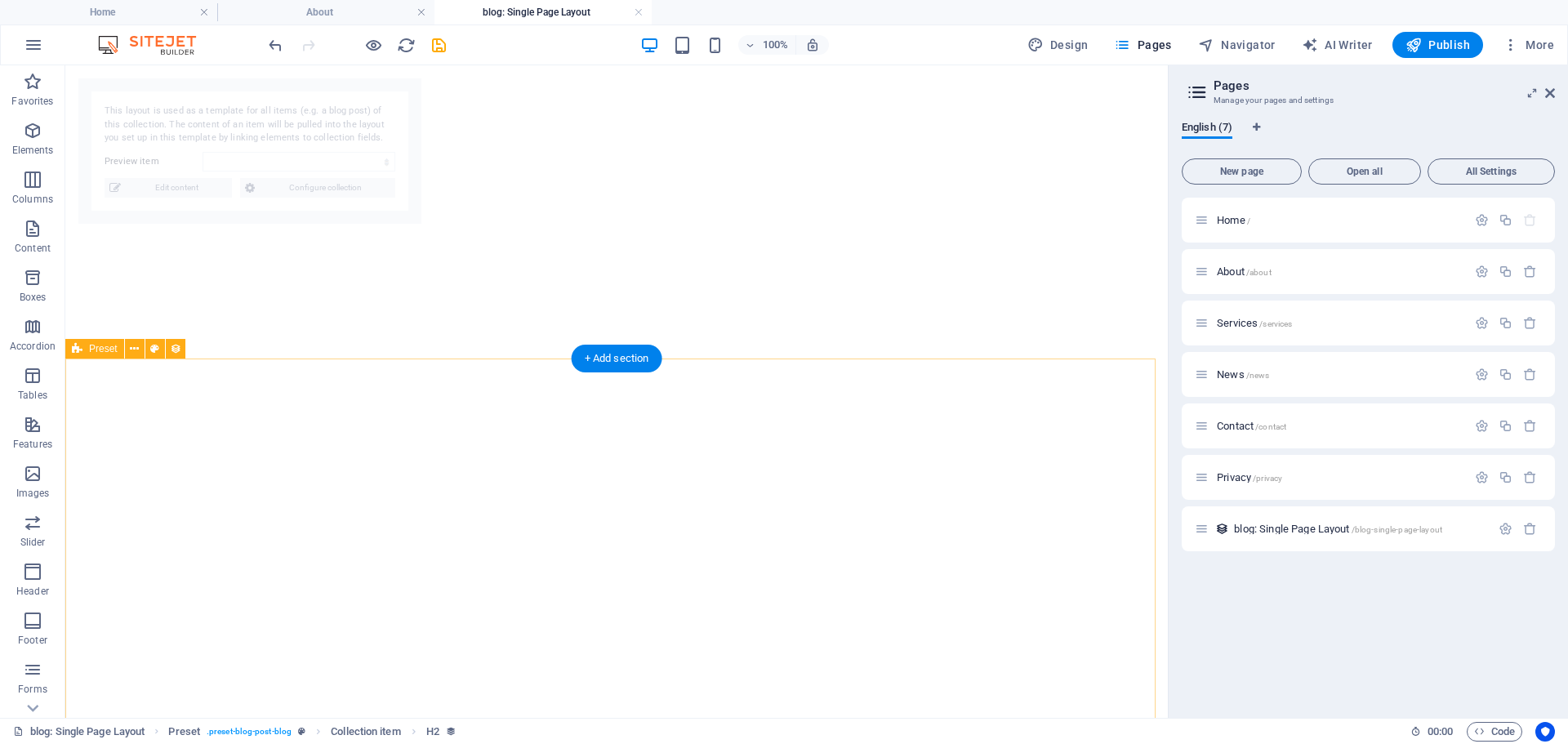
select select "68b9a750dea7b33b0f061f0d"
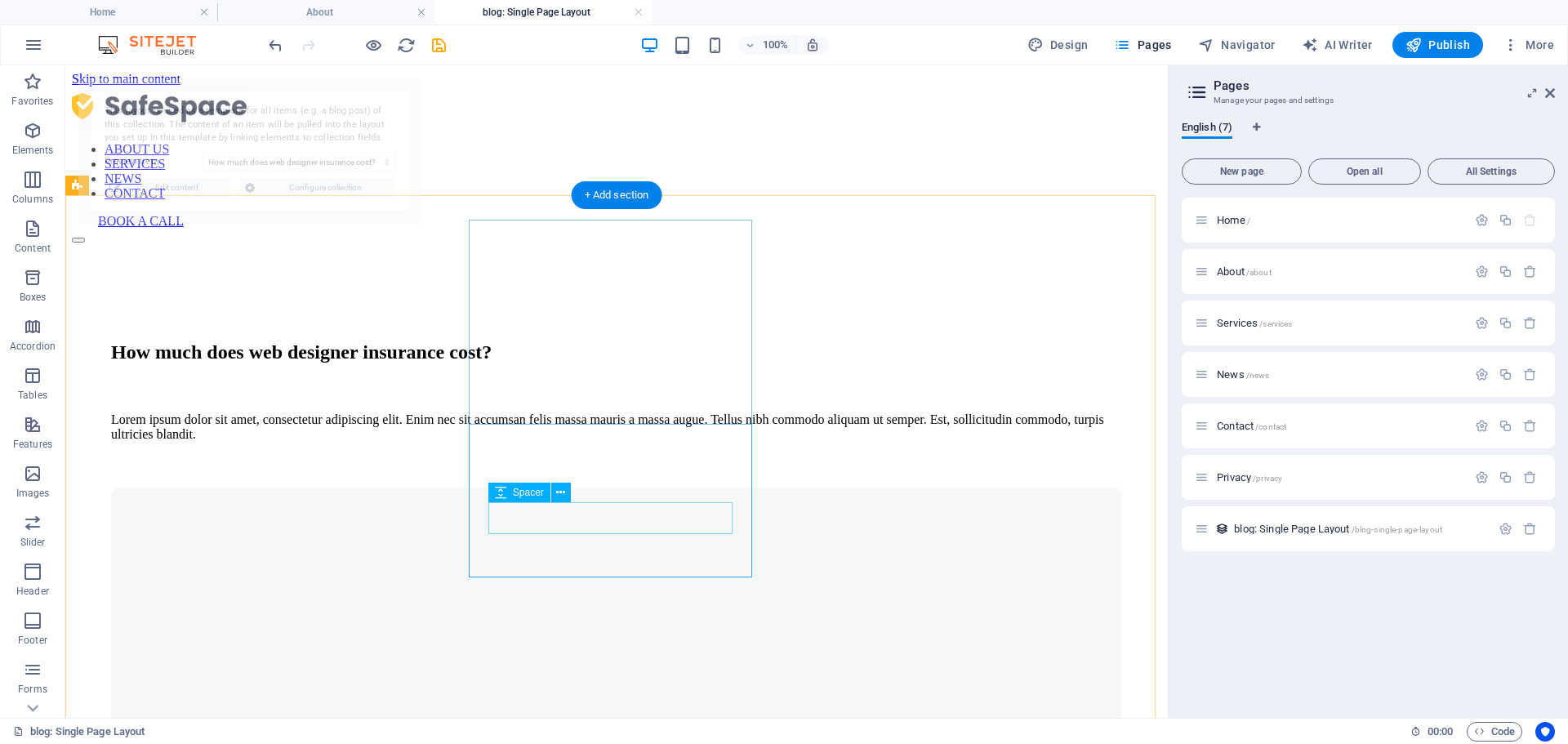
scroll to position [1633, 0]
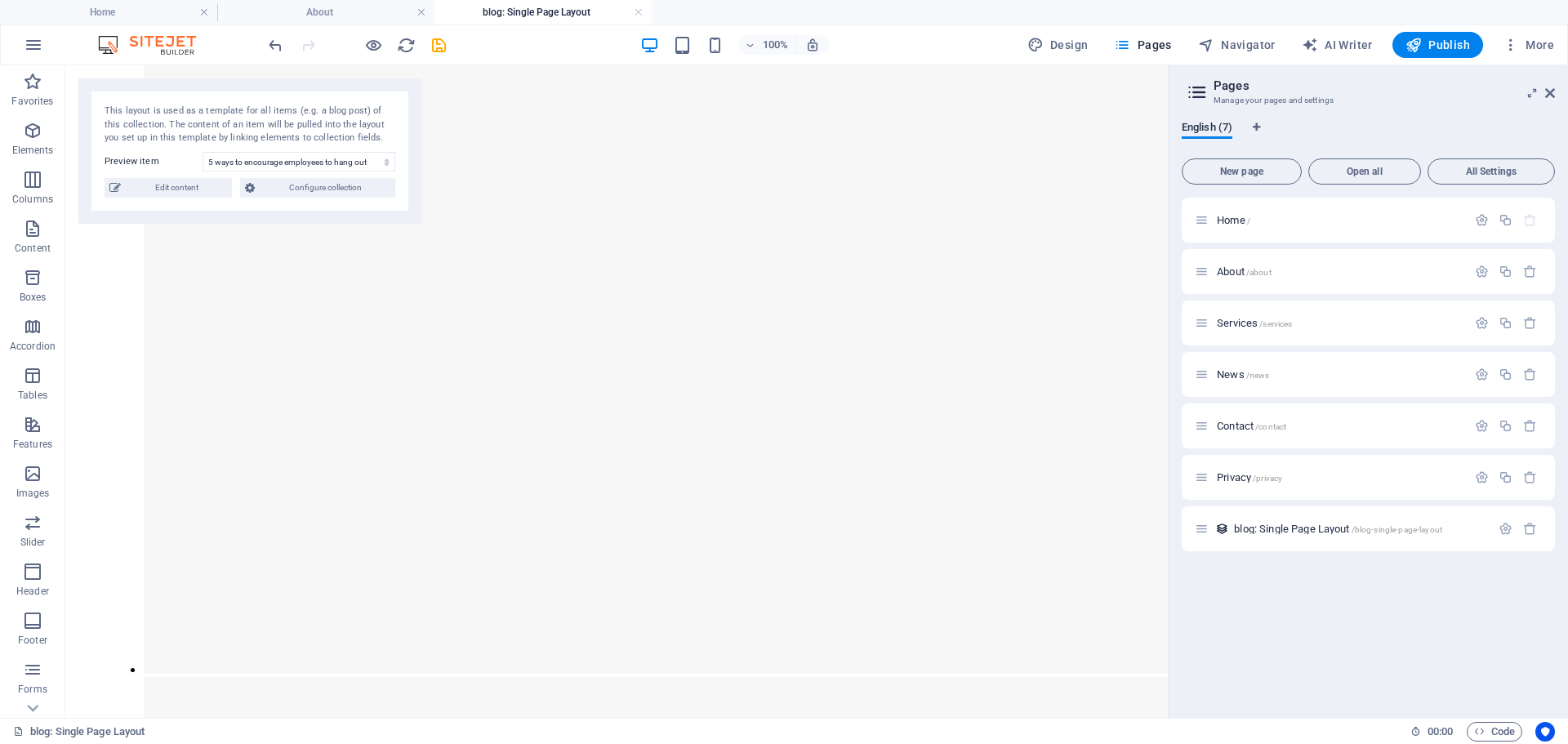
click at [336, 149] on div "This layout is used as a template for all items (e.g. a blog post) of this coll…" at bounding box center [250, 150] width 343 height 145
click at [336, 154] on select "5 ways to encourage employees to hang out after working hours Our Core Values G…" at bounding box center [299, 161] width 193 height 20
click at [159, 184] on span "Edit content" at bounding box center [177, 187] width 101 height 20
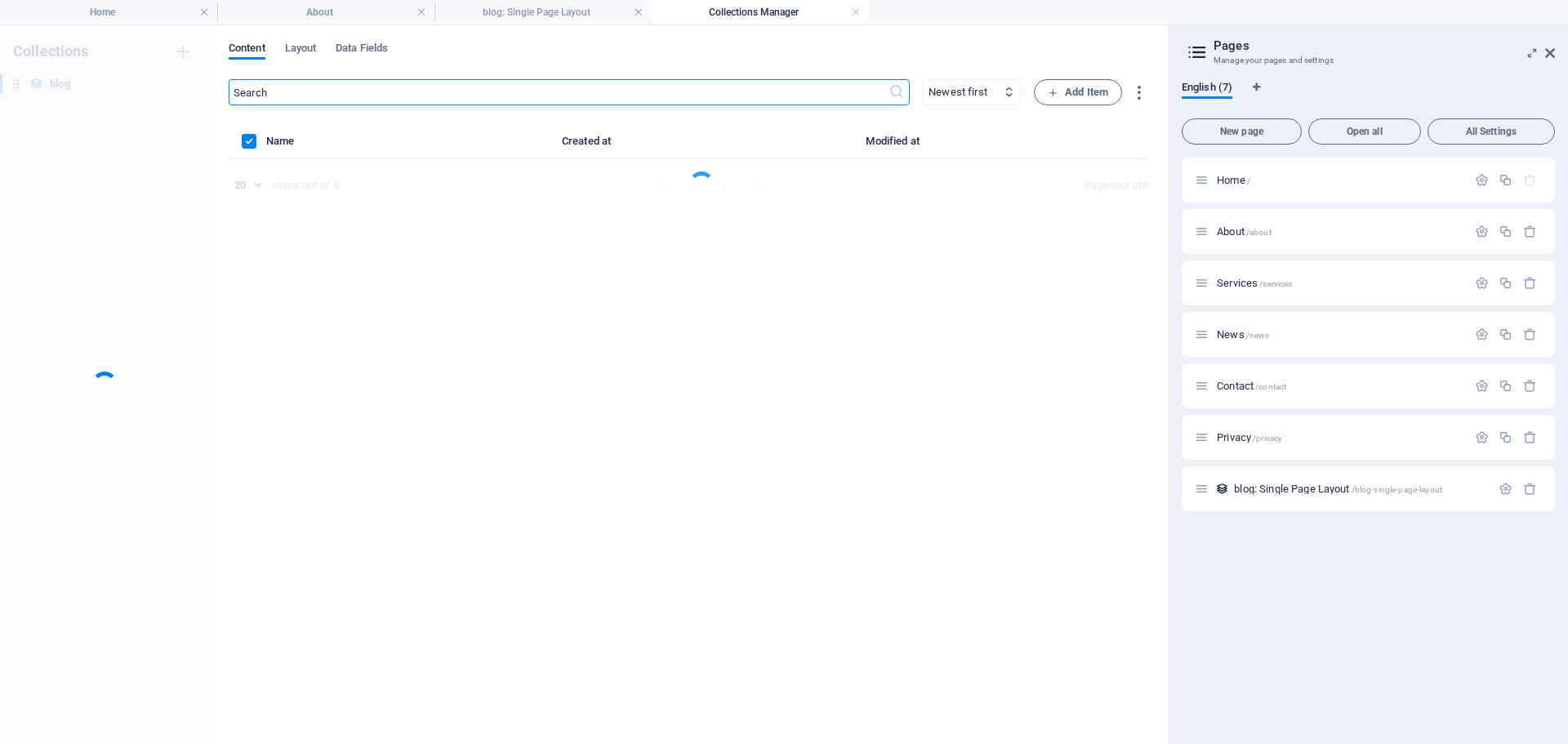
scroll to position [0, 0]
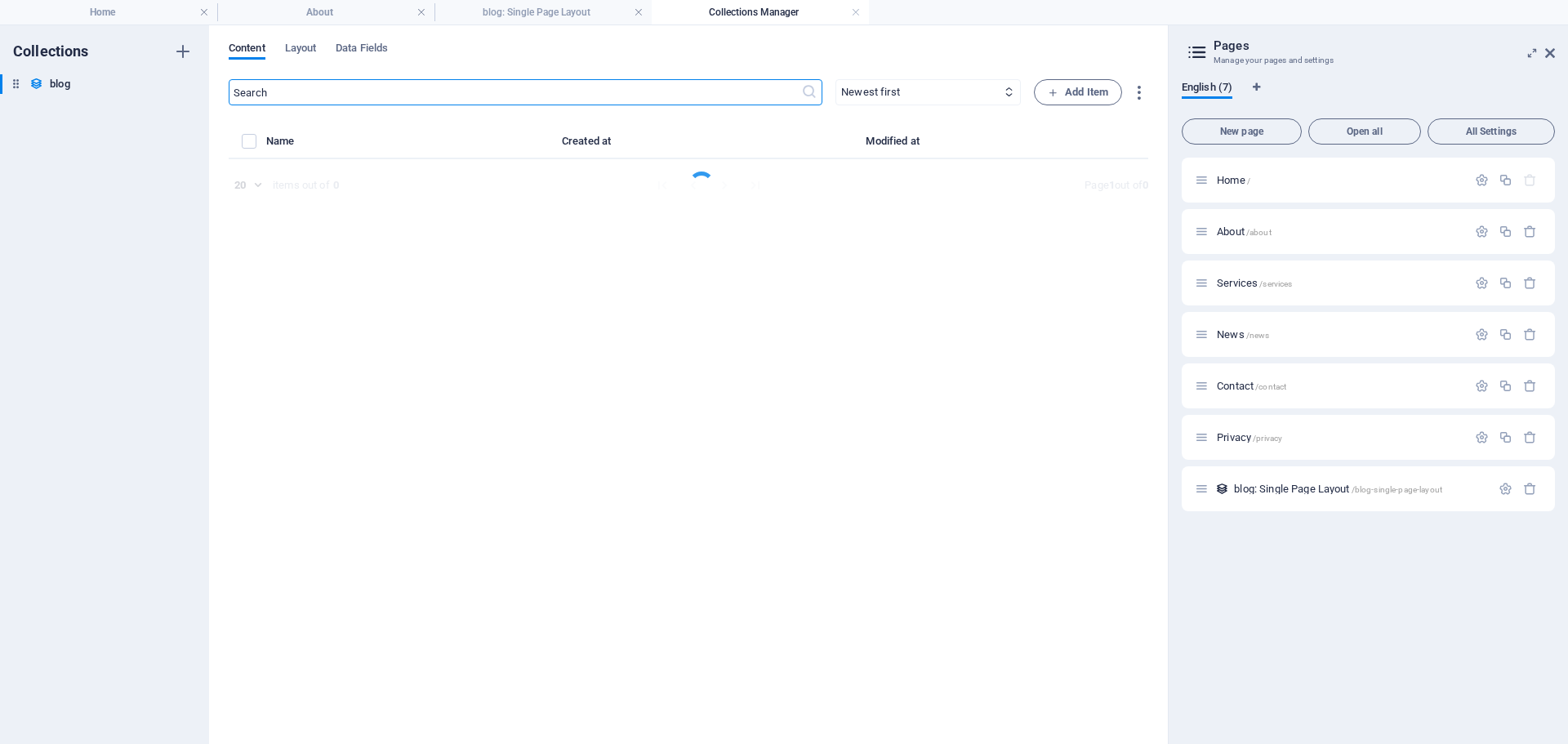
select select "Insurance"
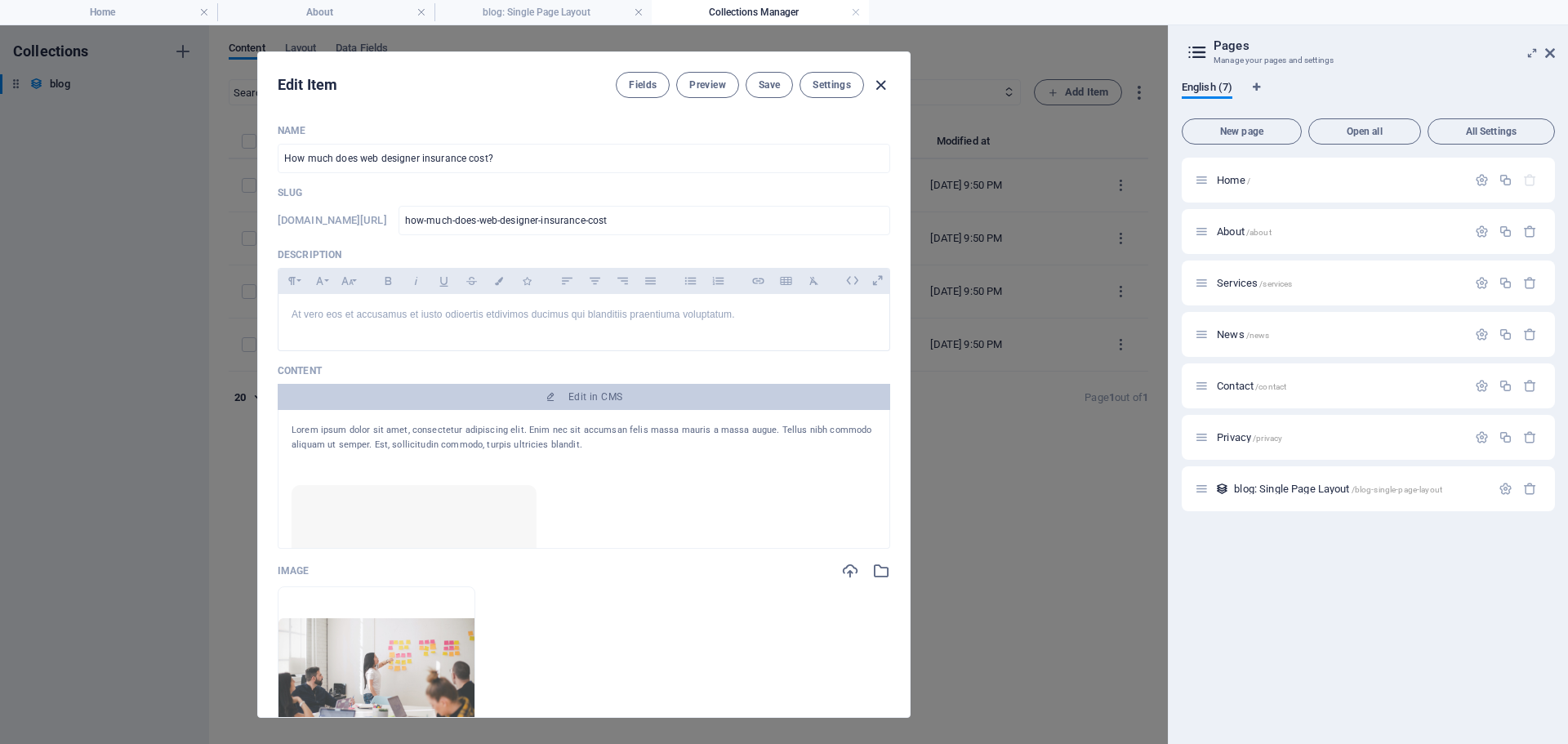
click at [881, 80] on icon "button" at bounding box center [881, 85] width 19 height 19
type input "[DATE]"
type input "how-much-does-web-designer-insurance-cost"
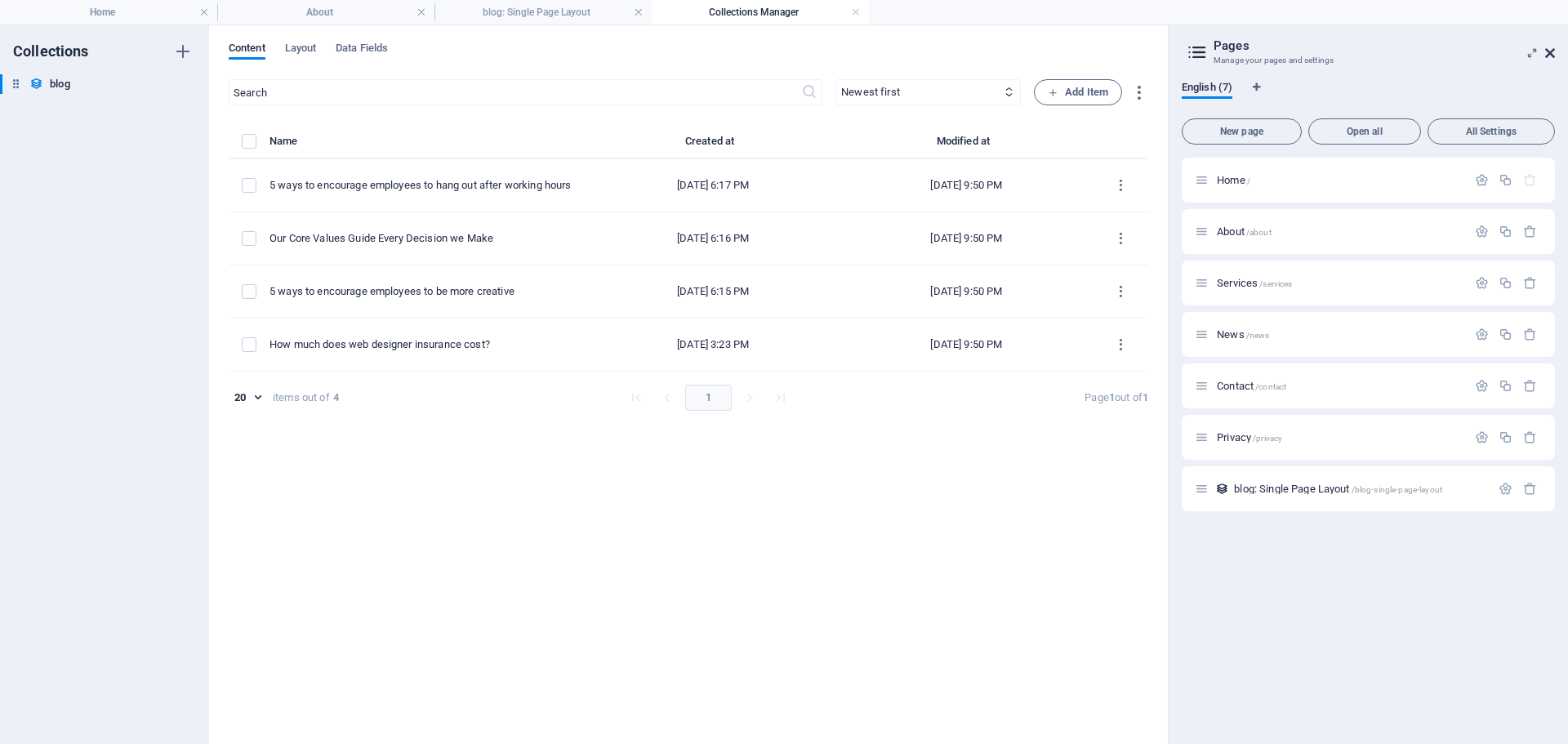
click at [1550, 55] on icon at bounding box center [1549, 52] width 9 height 13
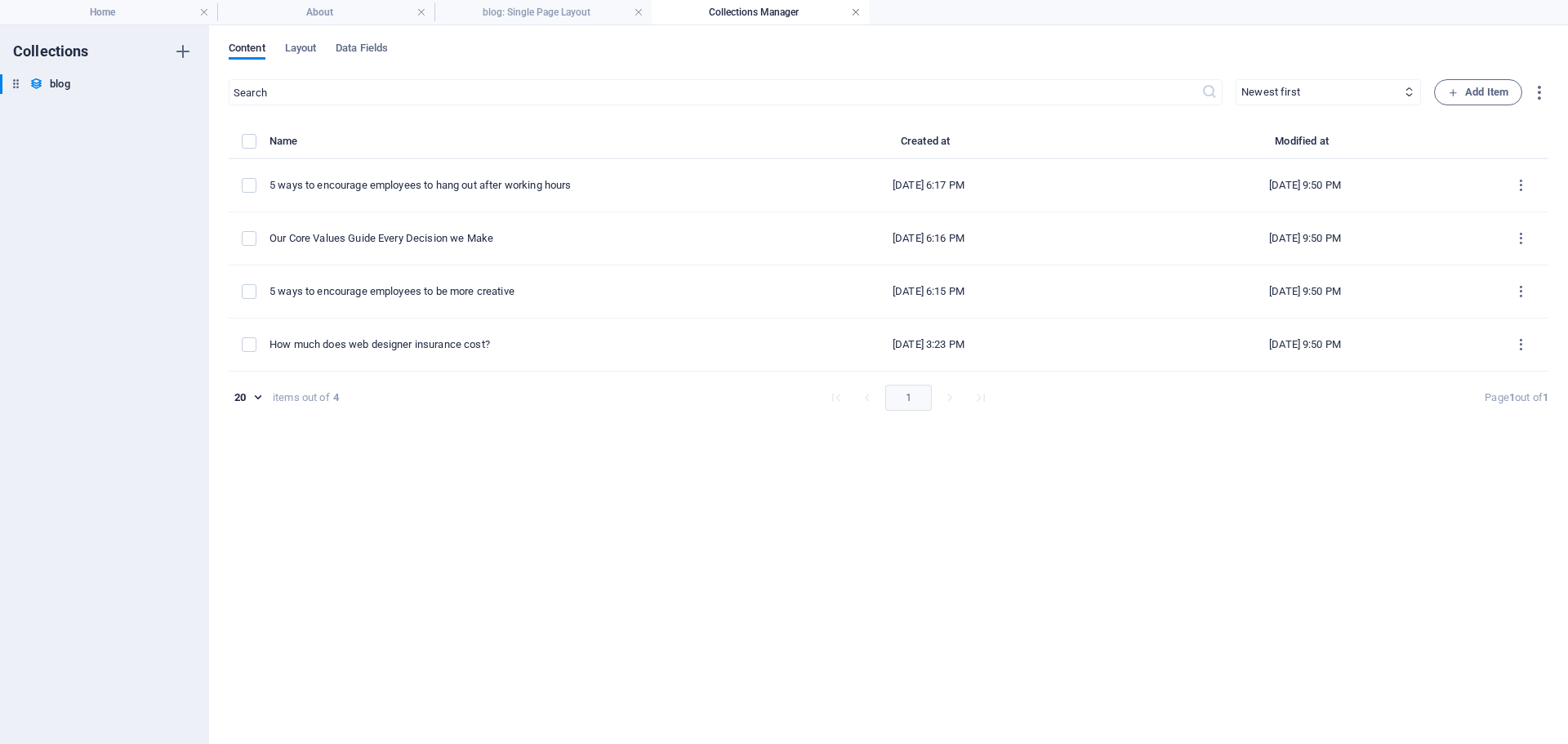
click at [857, 11] on link at bounding box center [855, 13] width 9 height 15
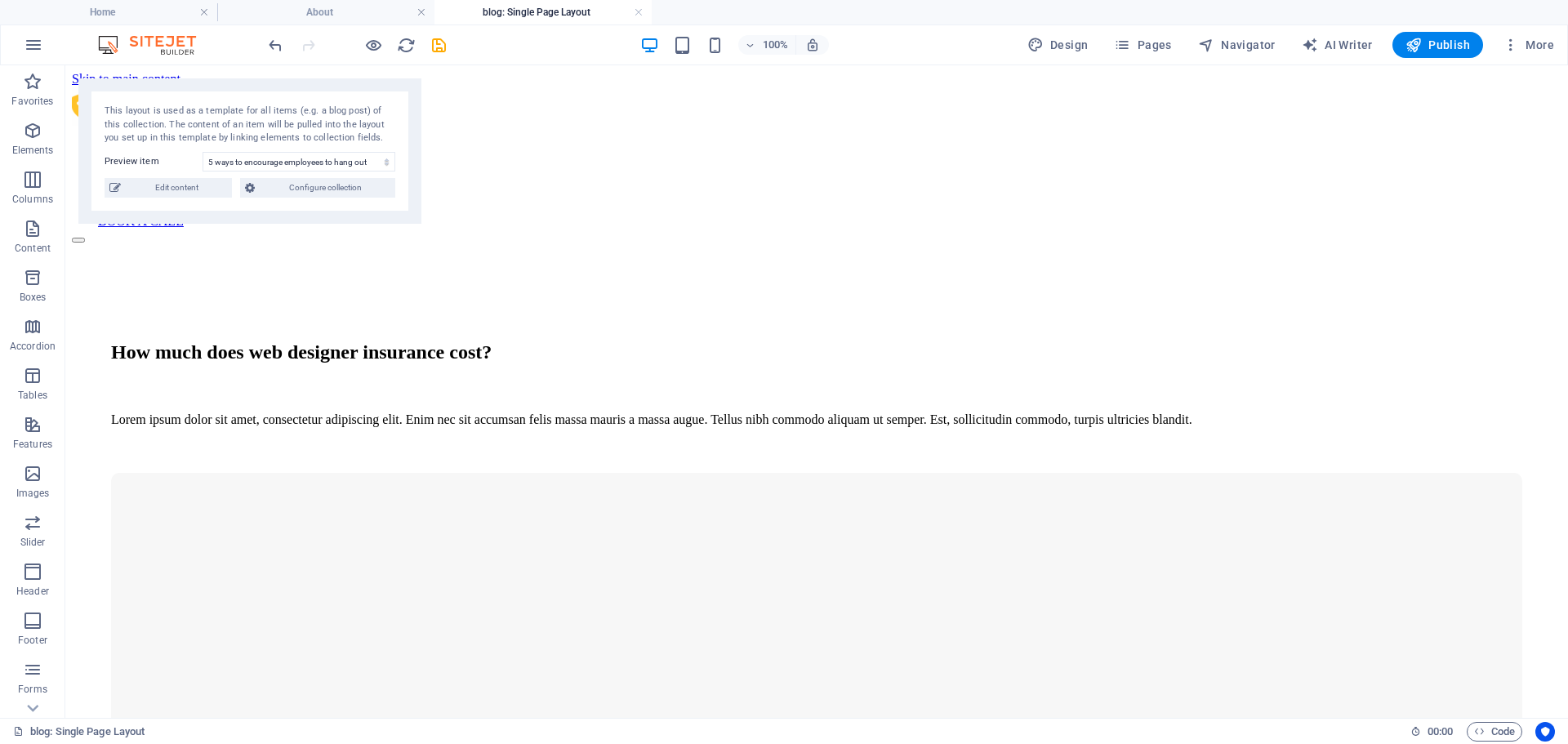
scroll to position [1633, 0]
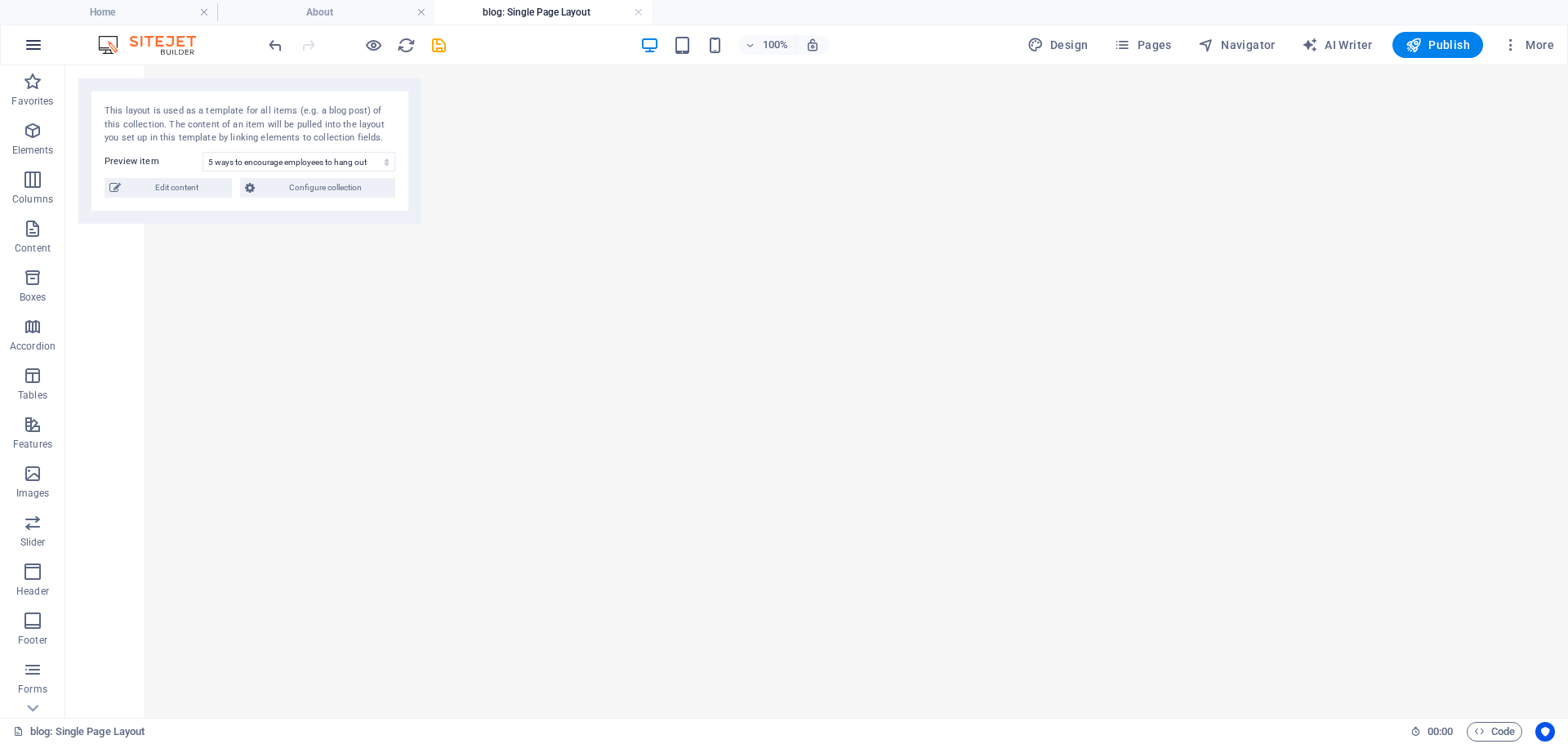
click at [30, 45] on icon "button" at bounding box center [33, 45] width 20 height 20
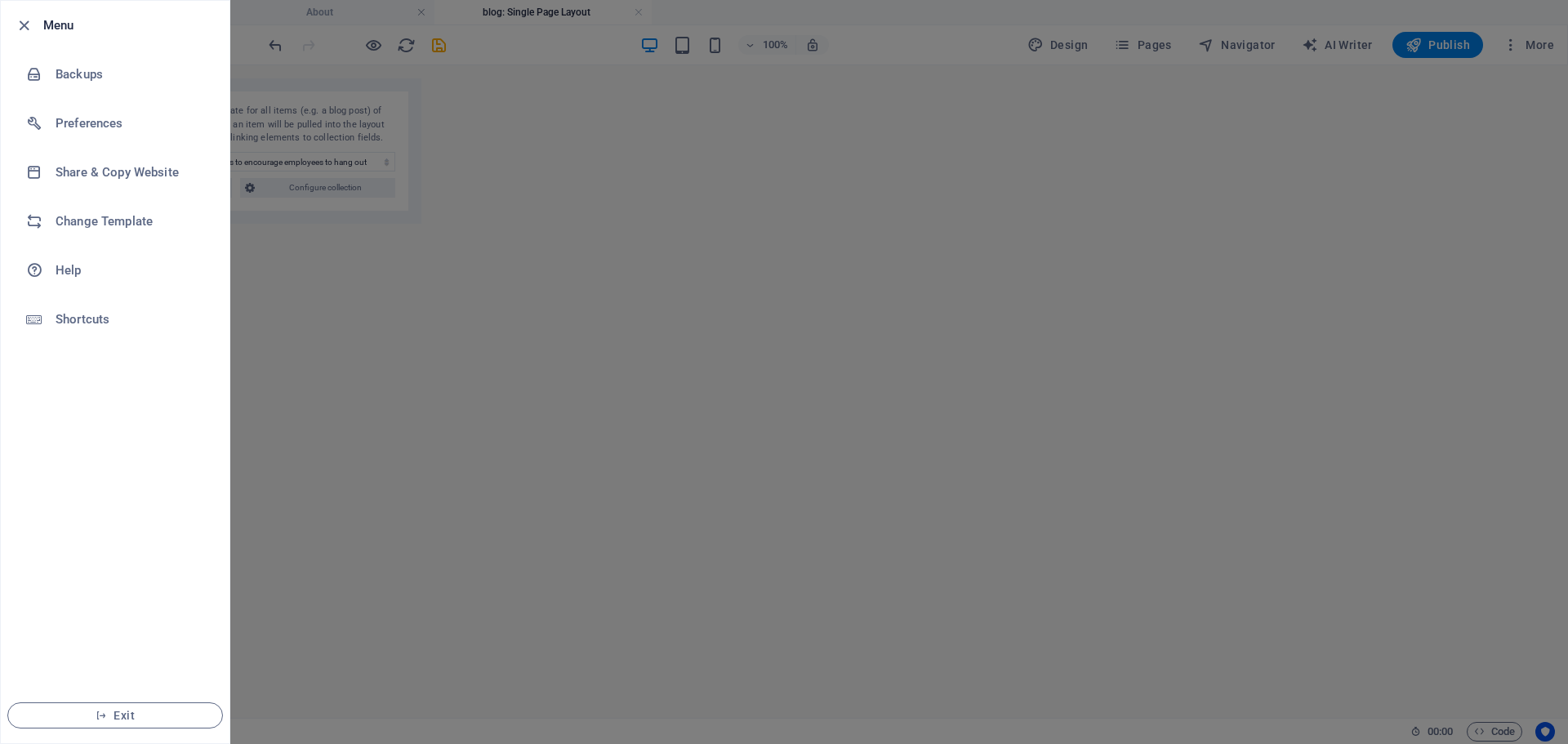
click at [33, 25] on div at bounding box center [28, 25] width 29 height 20
click at [23, 32] on icon "button" at bounding box center [24, 26] width 19 height 19
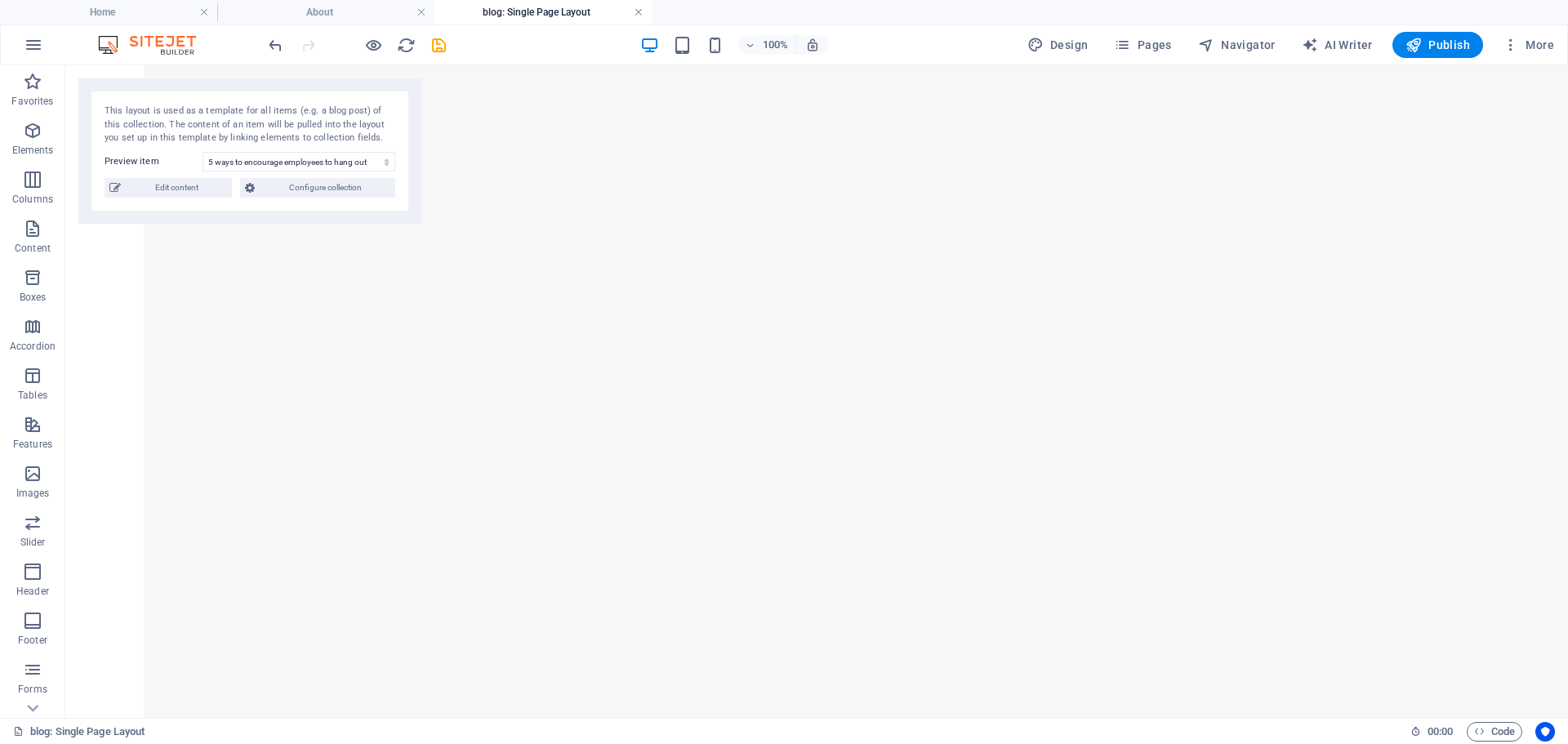
click at [634, 9] on link at bounding box center [638, 13] width 9 height 15
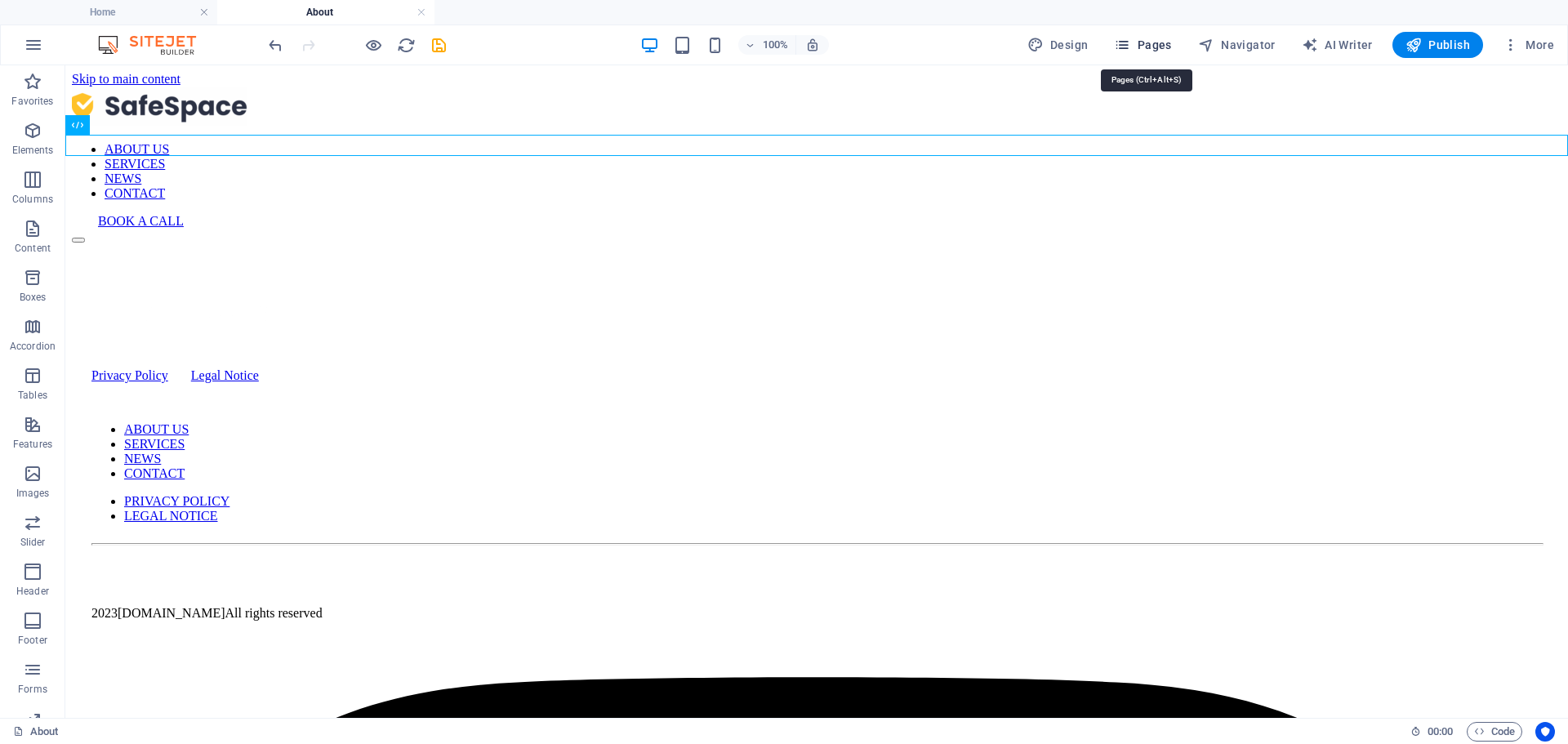
click at [1138, 40] on span "Pages" at bounding box center [1142, 45] width 58 height 16
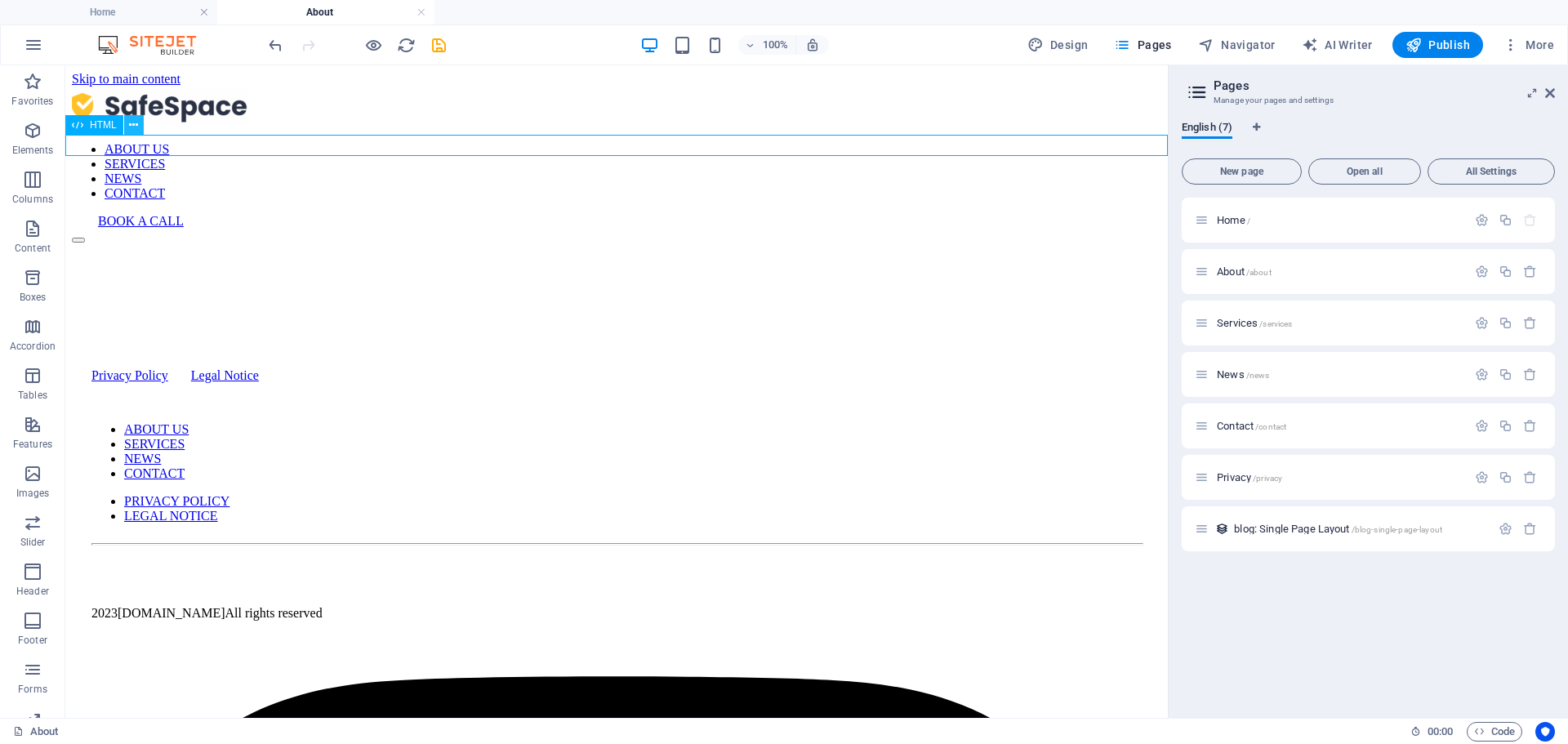
click at [127, 125] on button at bounding box center [134, 124] width 20 height 20
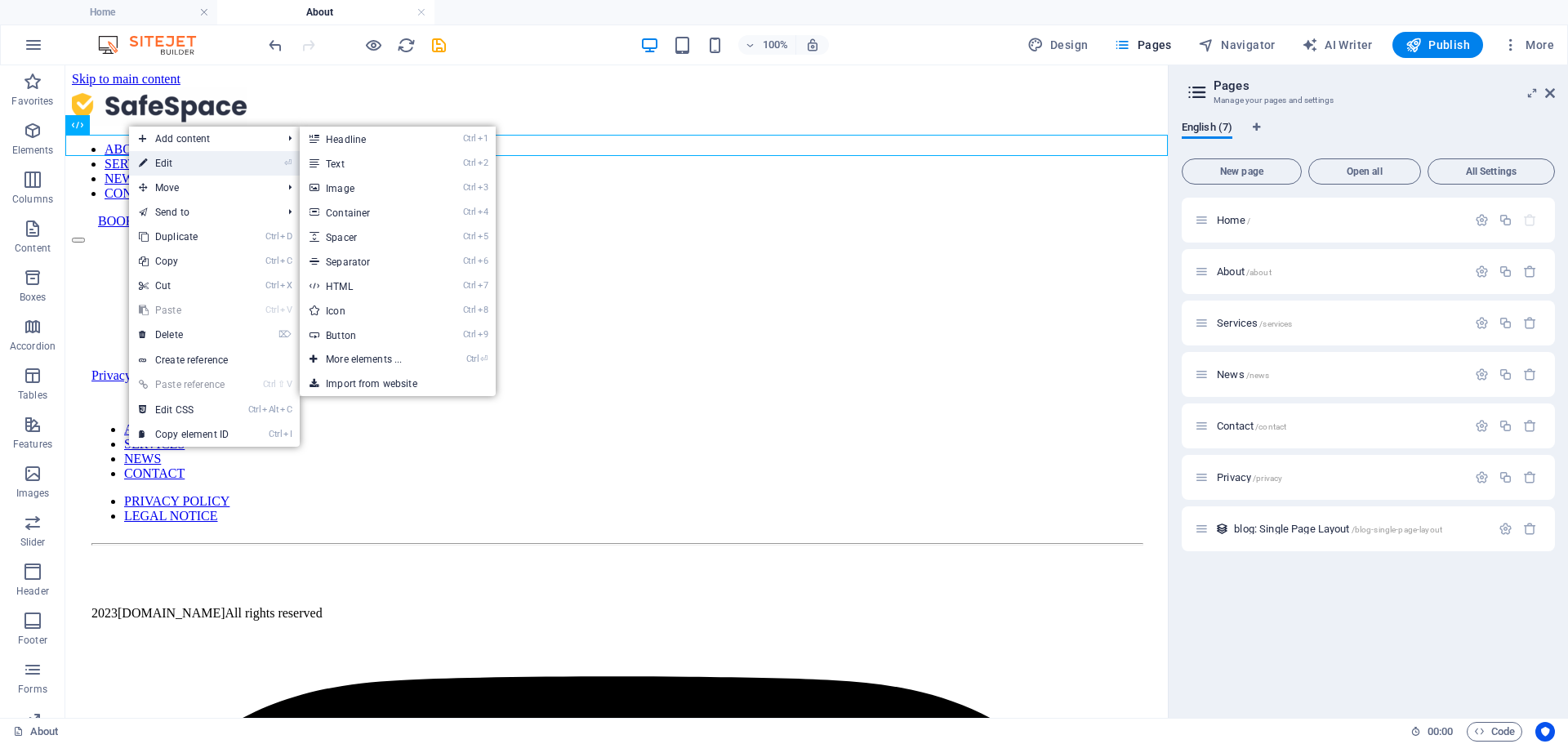
click at [166, 169] on link "⏎ Edit" at bounding box center [183, 163] width 109 height 25
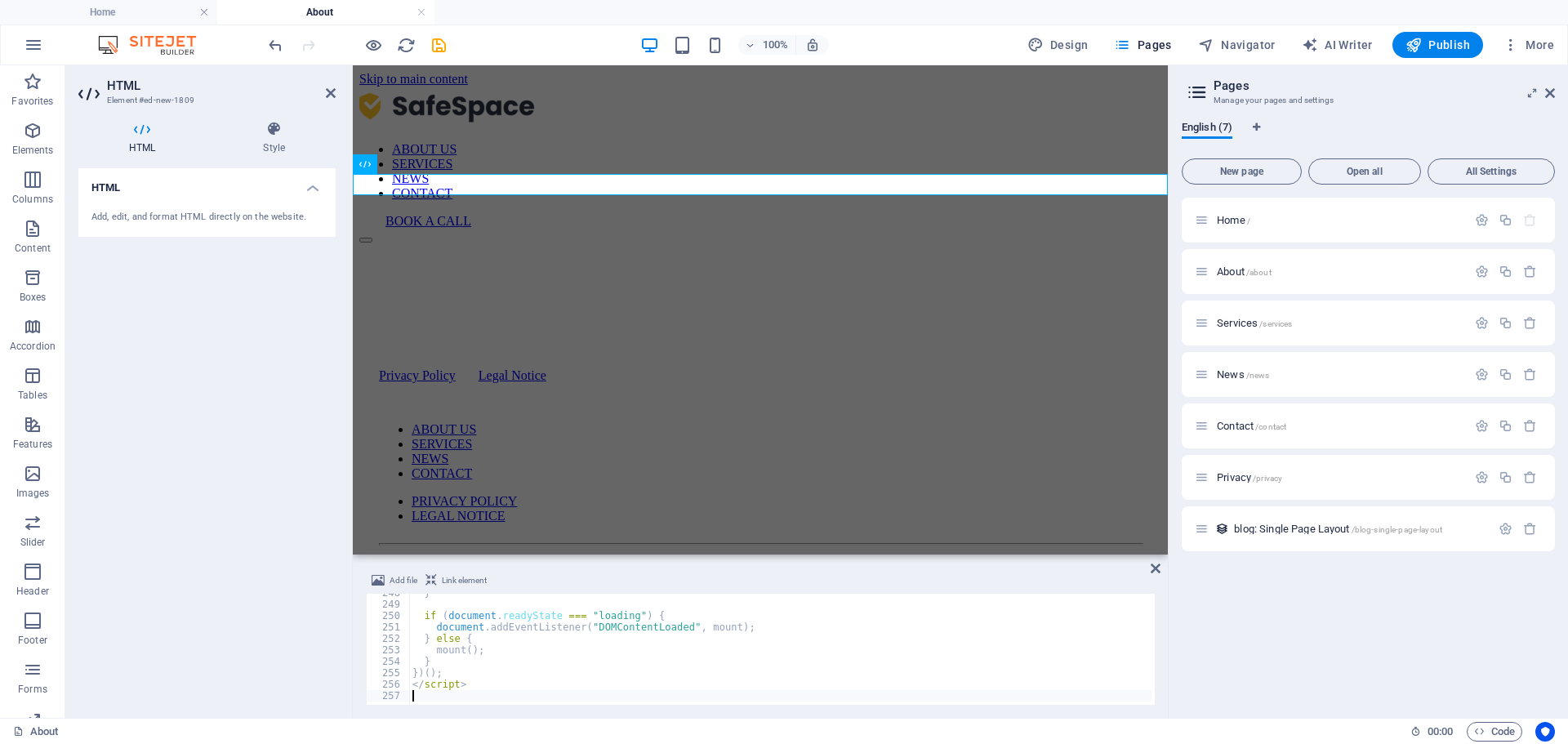
click at [560, 614] on div "} if ( document . readyState === "loading" ) { document . addEventListener ( "D…" at bounding box center [987, 652] width 1156 height 130
type textarea "</script>"
click at [1155, 575] on link at bounding box center [1154, 569] width 9 height 14
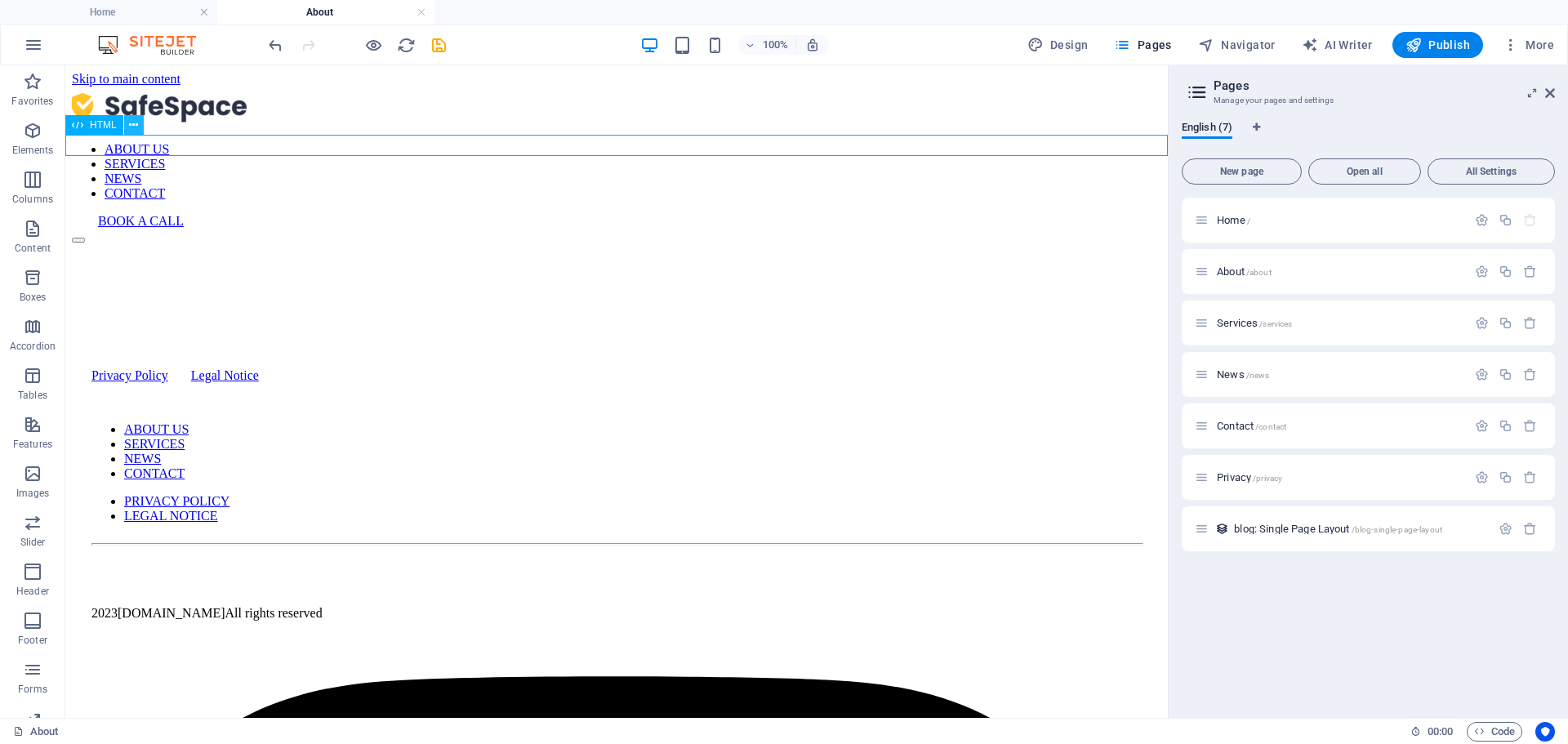
click at [138, 125] on icon at bounding box center [133, 125] width 9 height 17
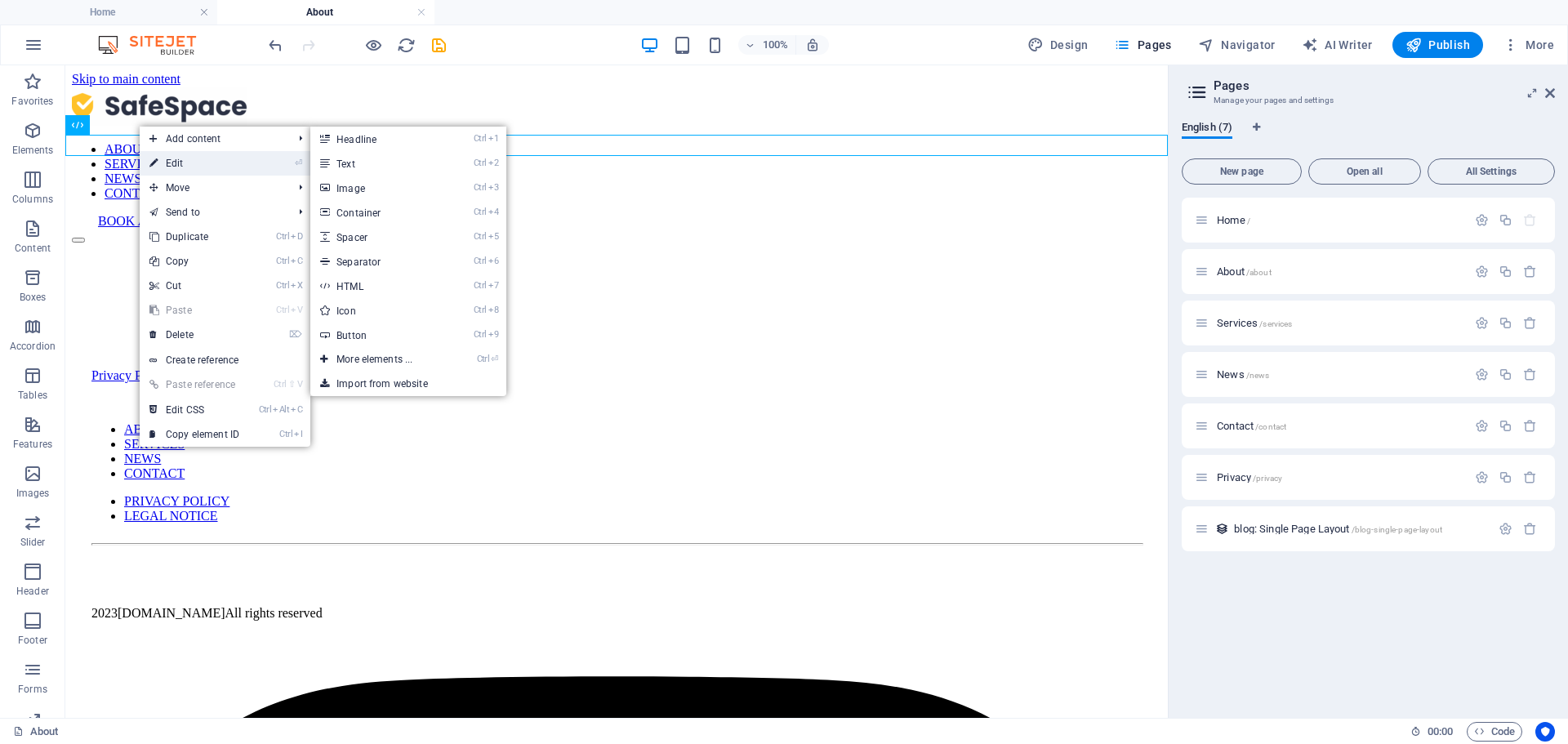
click at [181, 161] on link "⏎ Edit" at bounding box center [194, 163] width 109 height 25
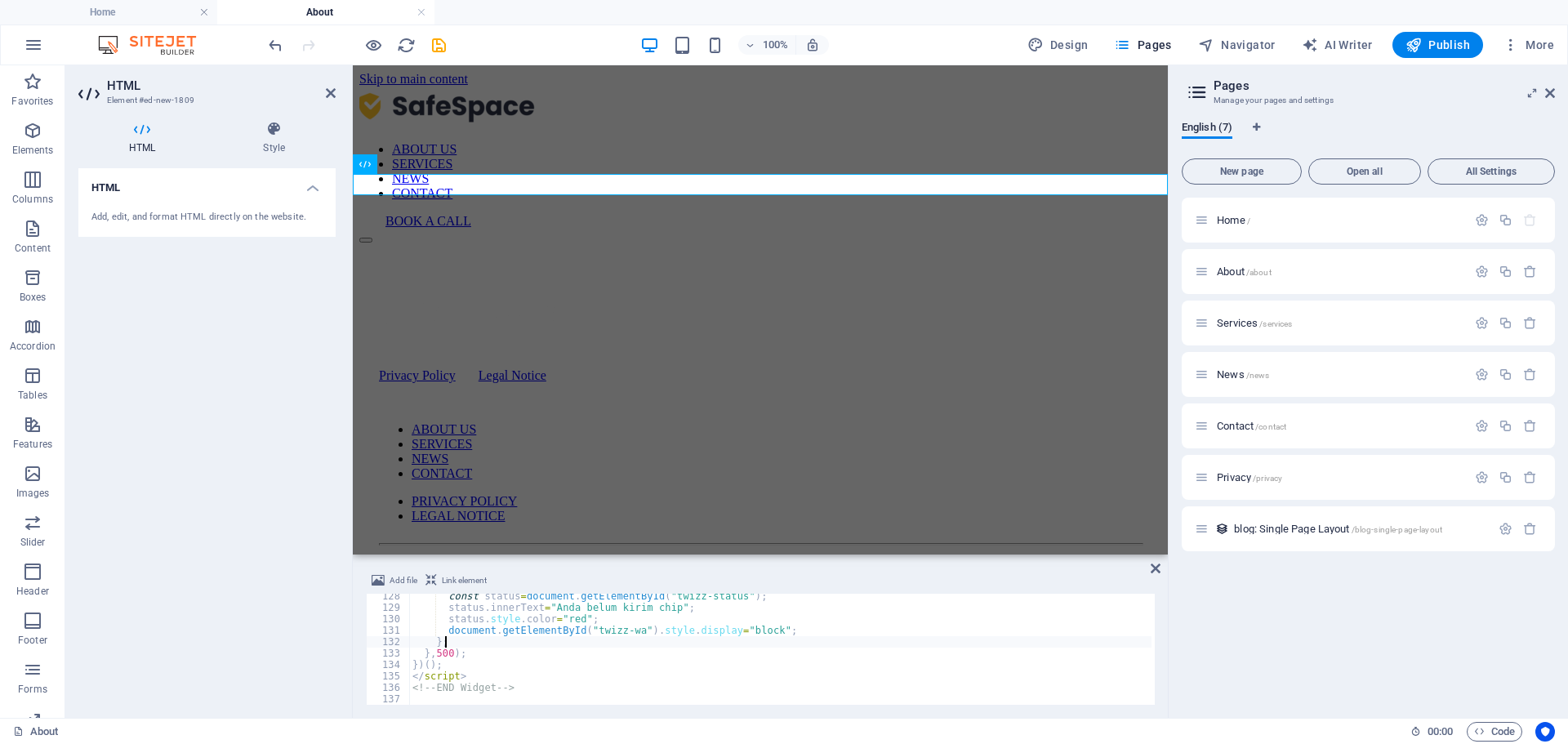
click at [554, 639] on div "const status = document . getElementById ( "twizz-status" ) ; status . innerTex…" at bounding box center [780, 657] width 742 height 134
type textarea "<!-- END Widget -->"
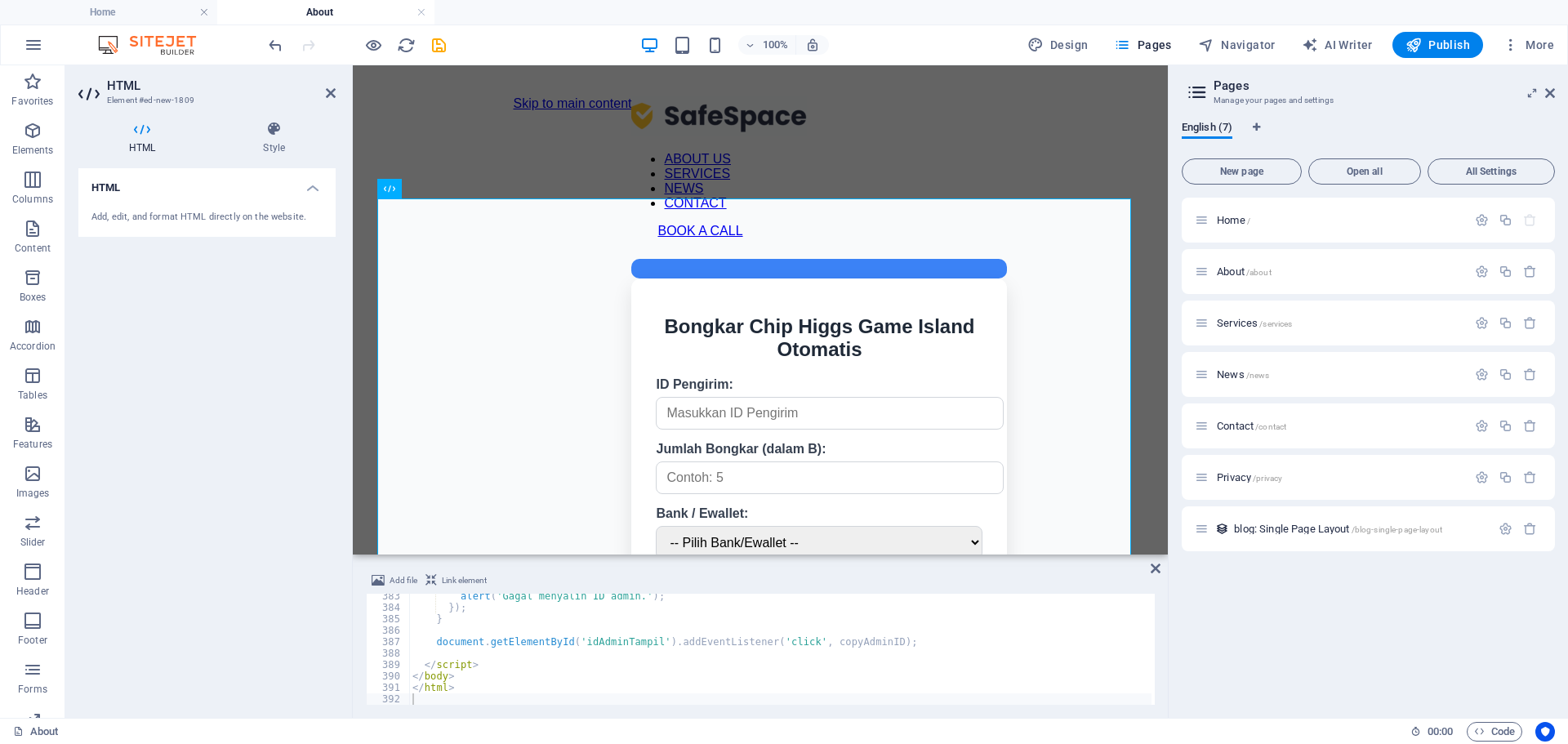
click at [1160, 573] on div "Add file Link element 383 384 385 386 387 388 389 390 391 392 alert ( 'Gagal me…" at bounding box center [760, 638] width 814 height 160
click at [1155, 566] on icon at bounding box center [1154, 568] width 9 height 13
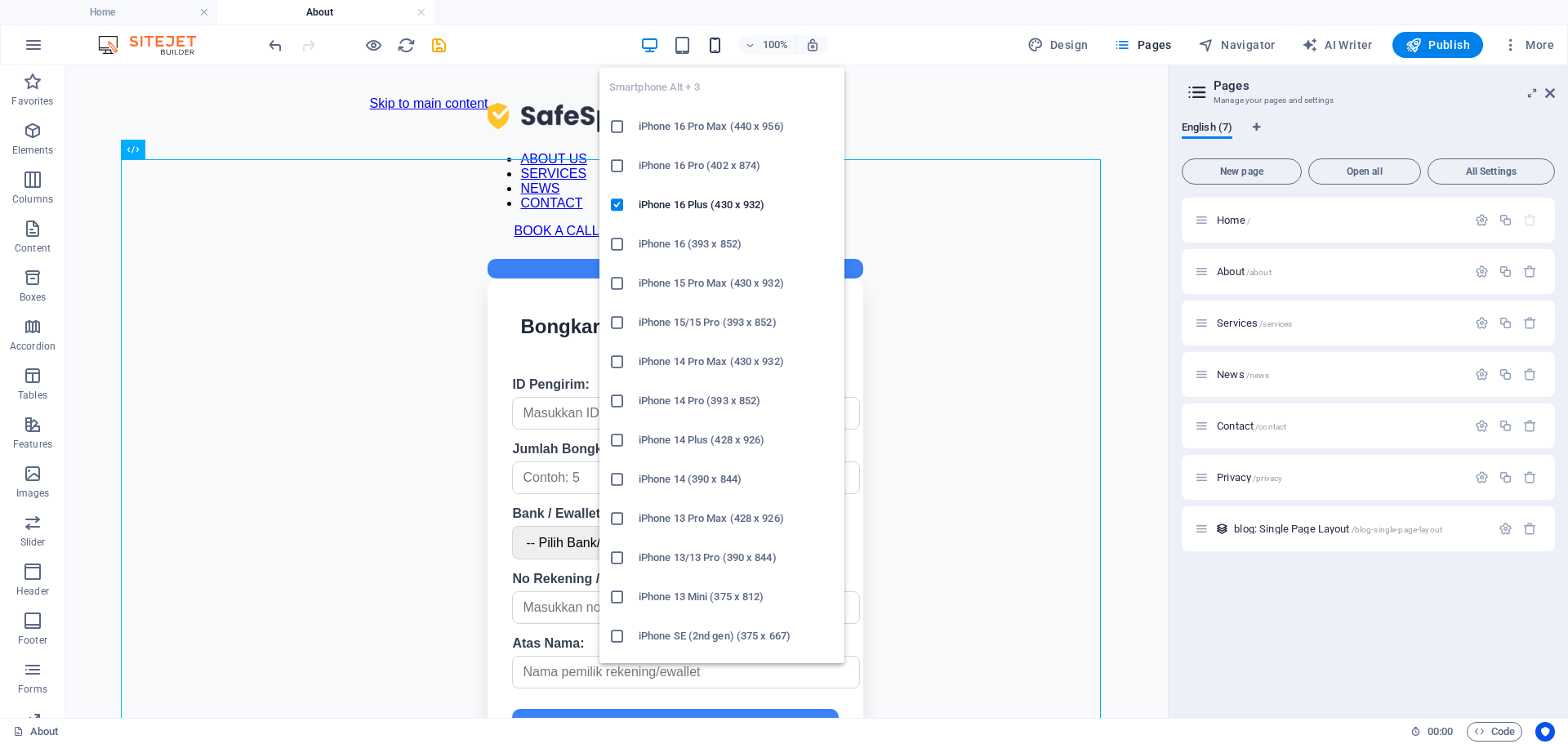
click at [722, 51] on icon "button" at bounding box center [715, 45] width 19 height 19
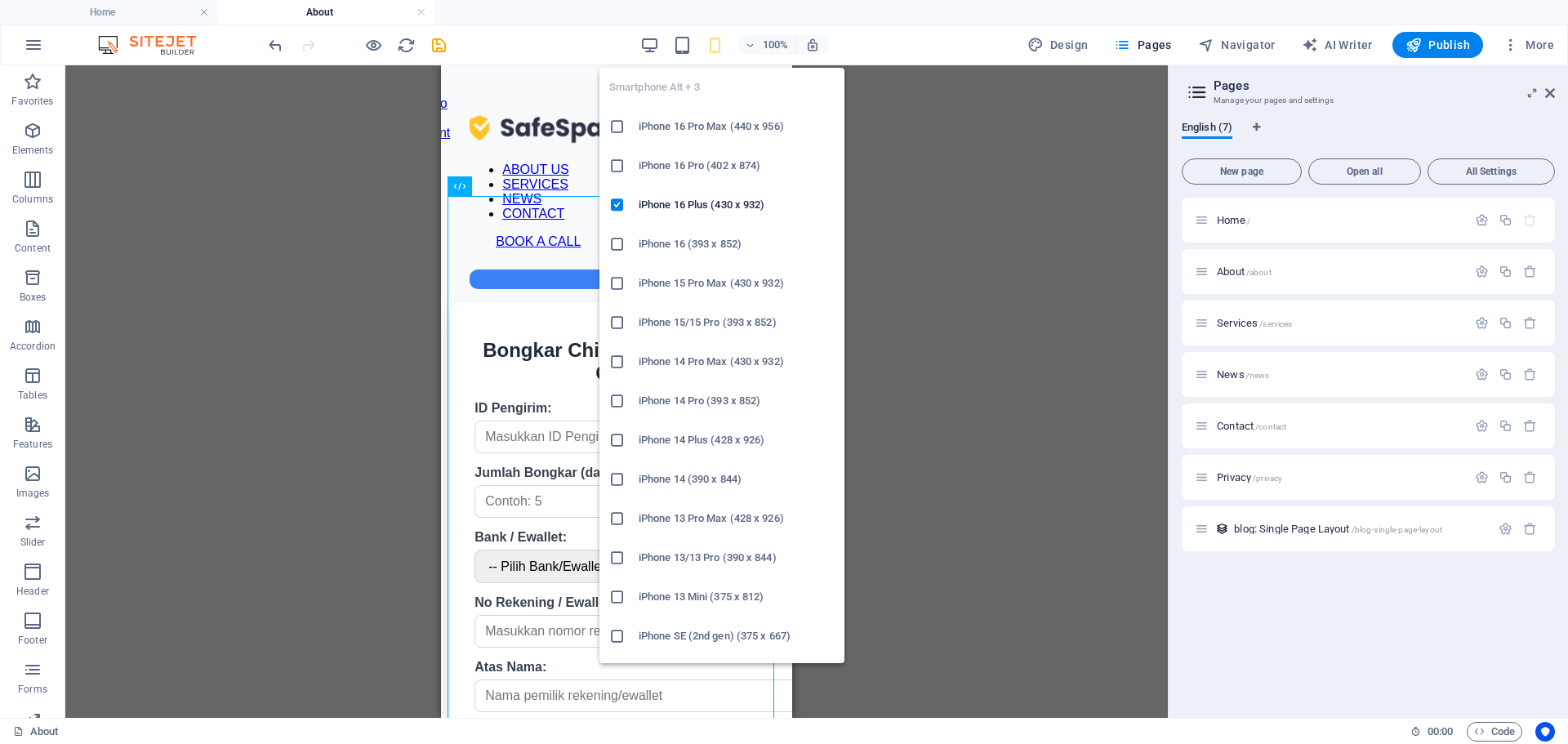
click at [697, 125] on h6 "iPhone 16 Pro Max (440 x 956)" at bounding box center [736, 126] width 196 height 20
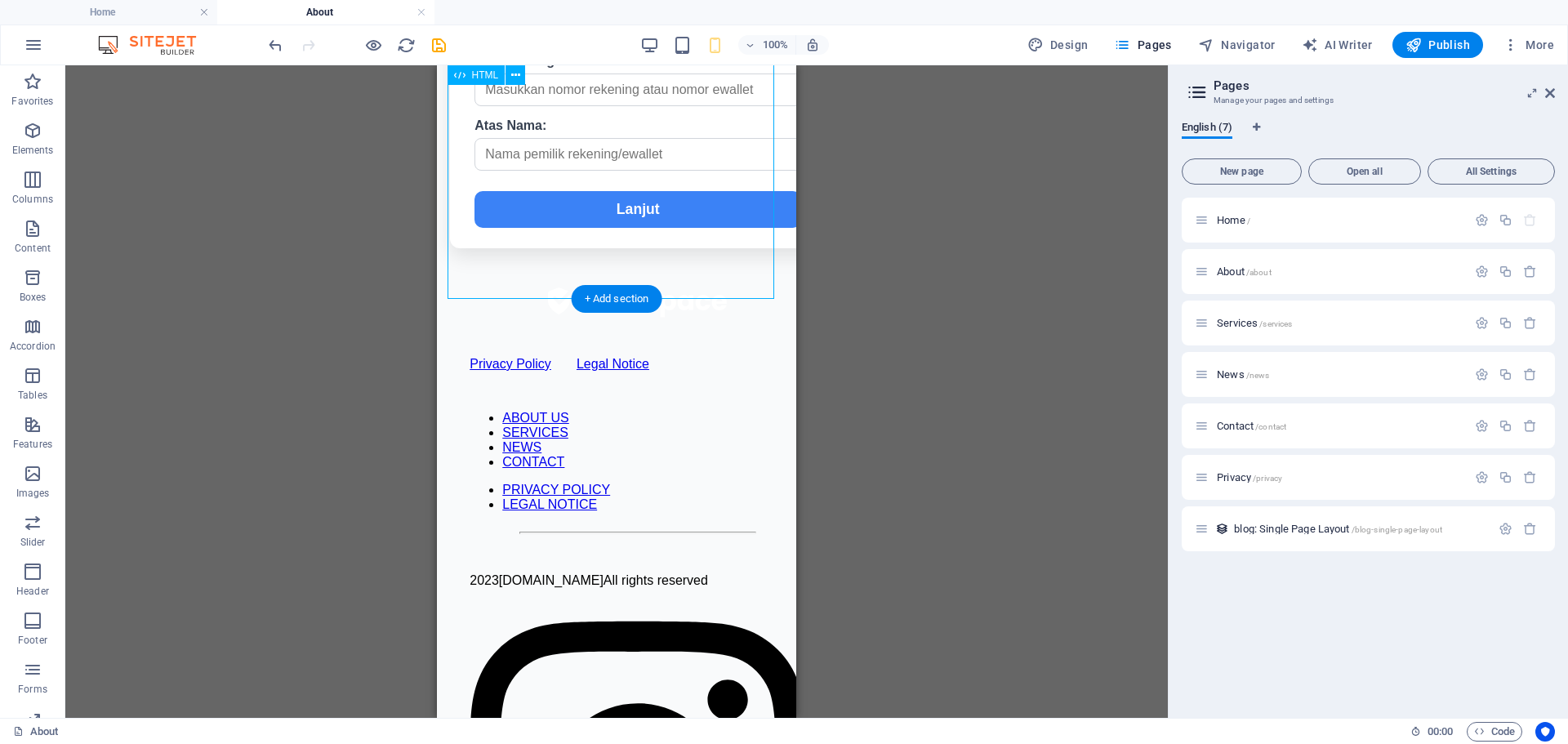
scroll to position [572, 0]
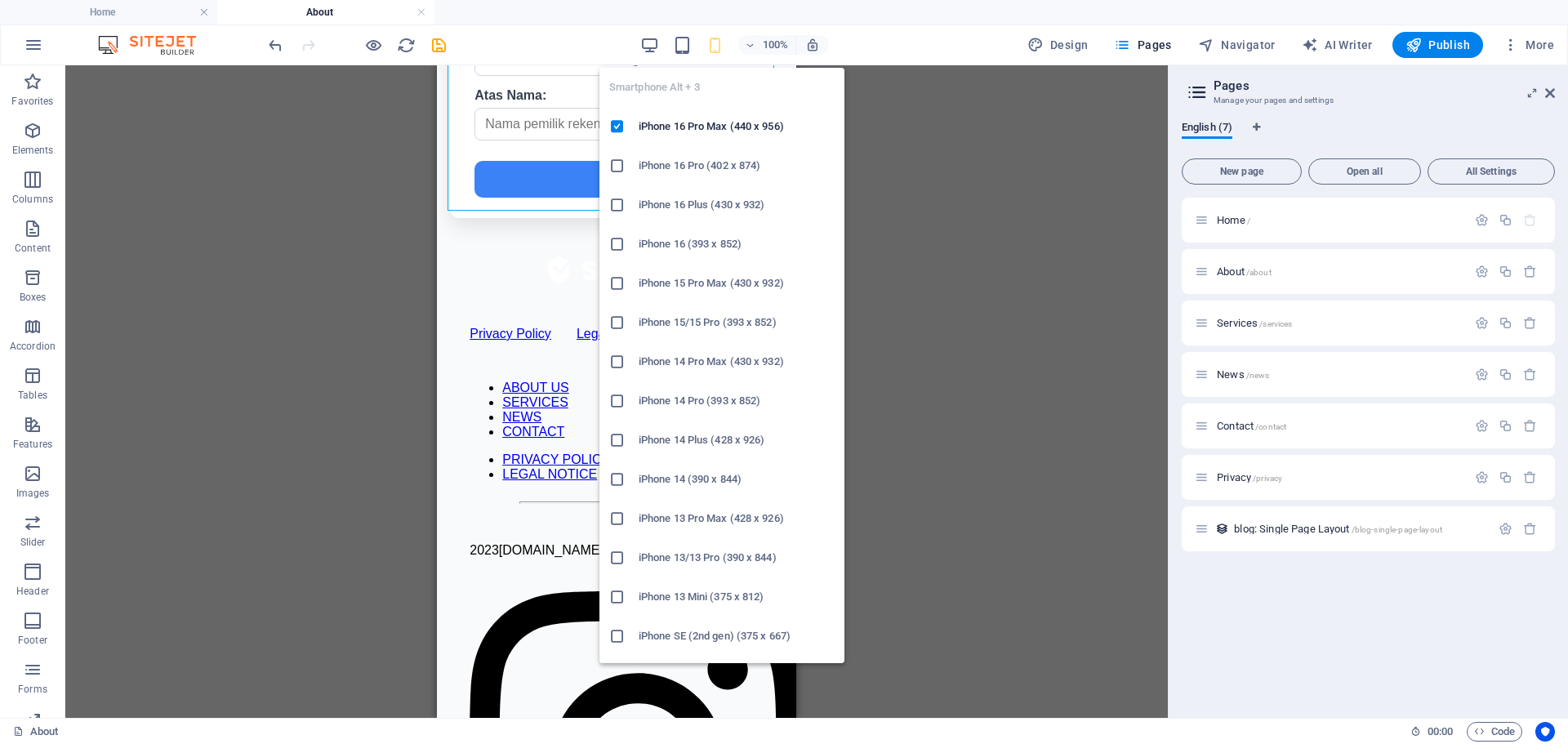
click at [714, 43] on icon "button" at bounding box center [715, 45] width 19 height 19
click at [695, 170] on h6 "iPhone 16 Pro (402 x 874)" at bounding box center [736, 166] width 196 height 20
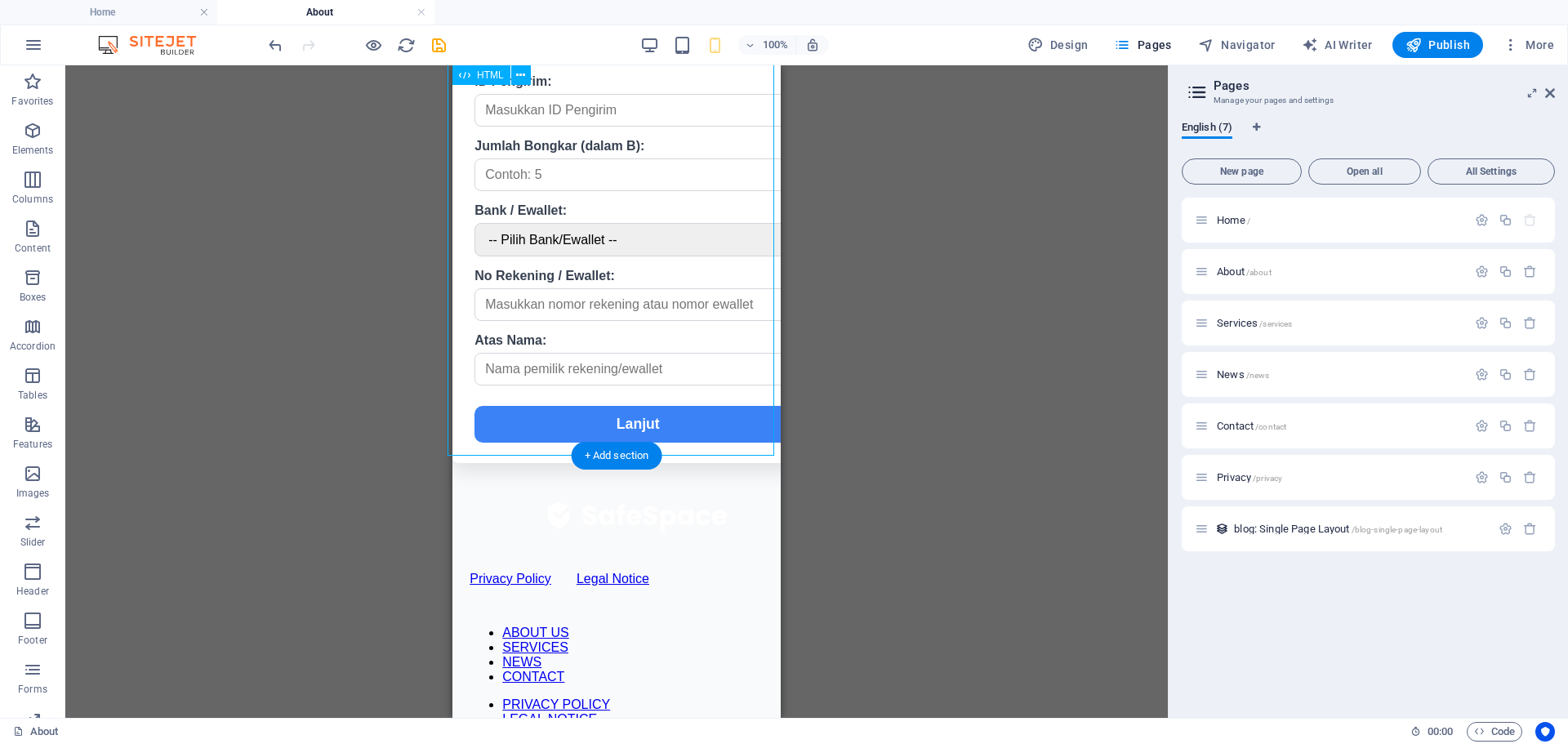
scroll to position [0, 0]
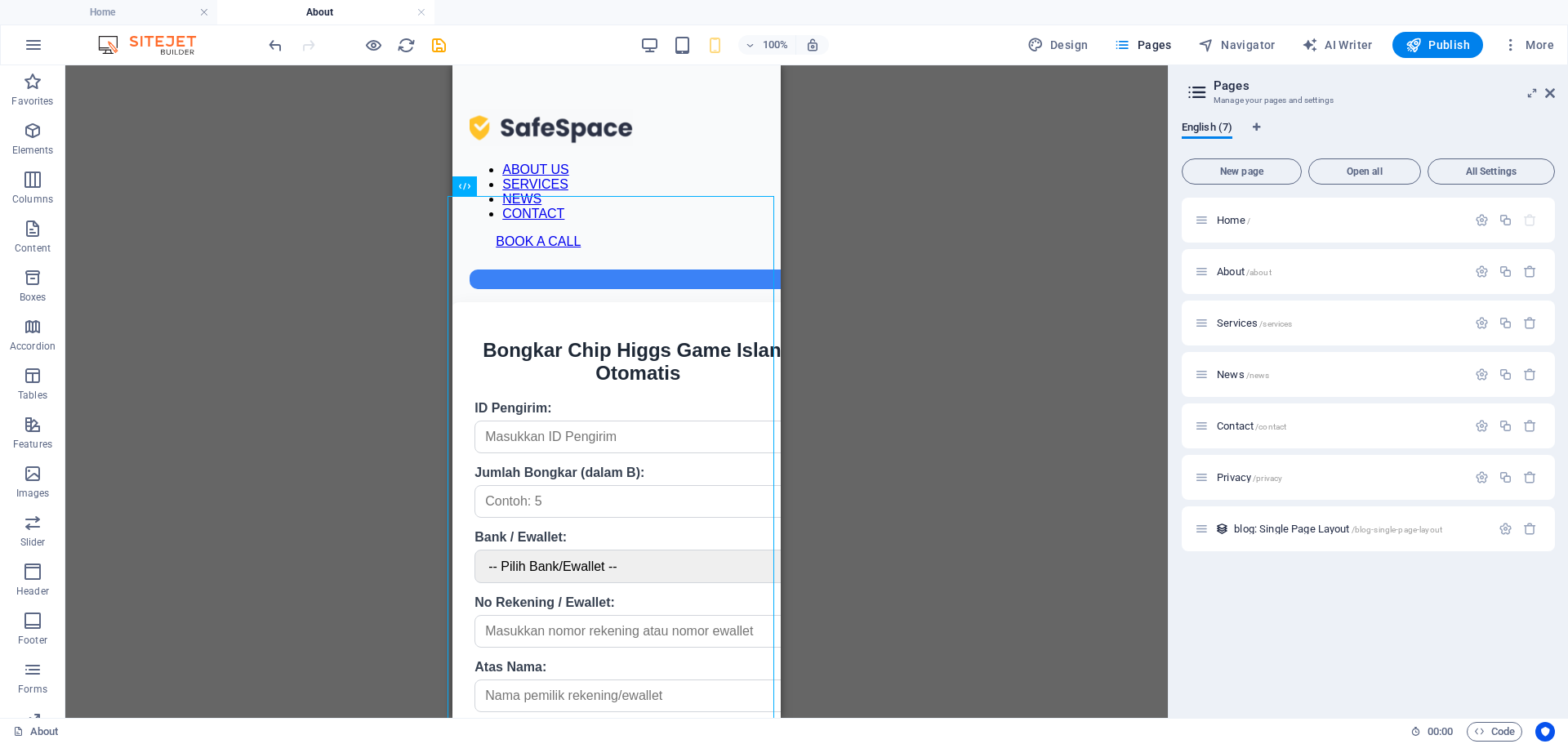
click at [711, 53] on icon "button" at bounding box center [715, 45] width 19 height 19
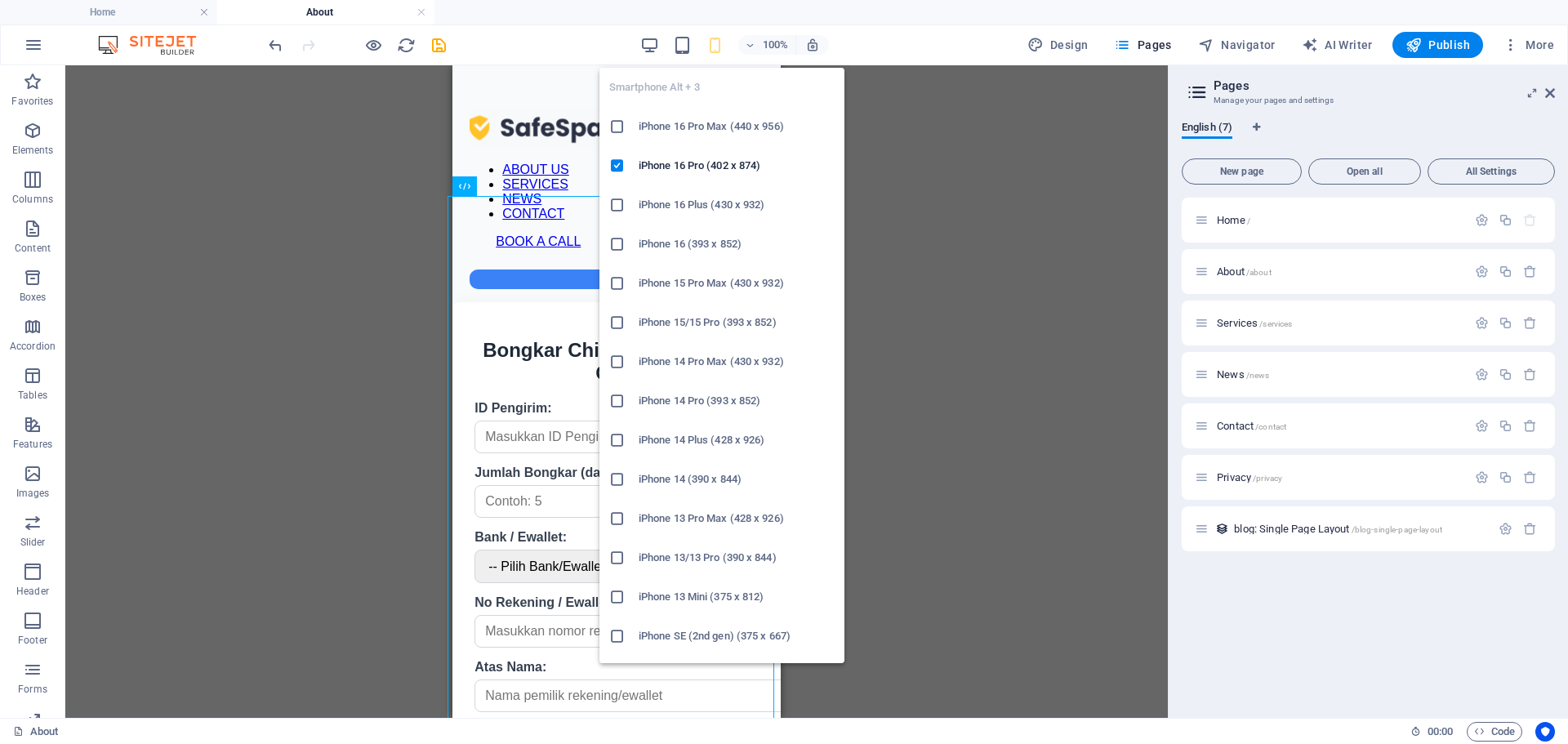
click at [705, 299] on li "iPhone 15 Pro Max (430 x 932)" at bounding box center [721, 283] width 245 height 39
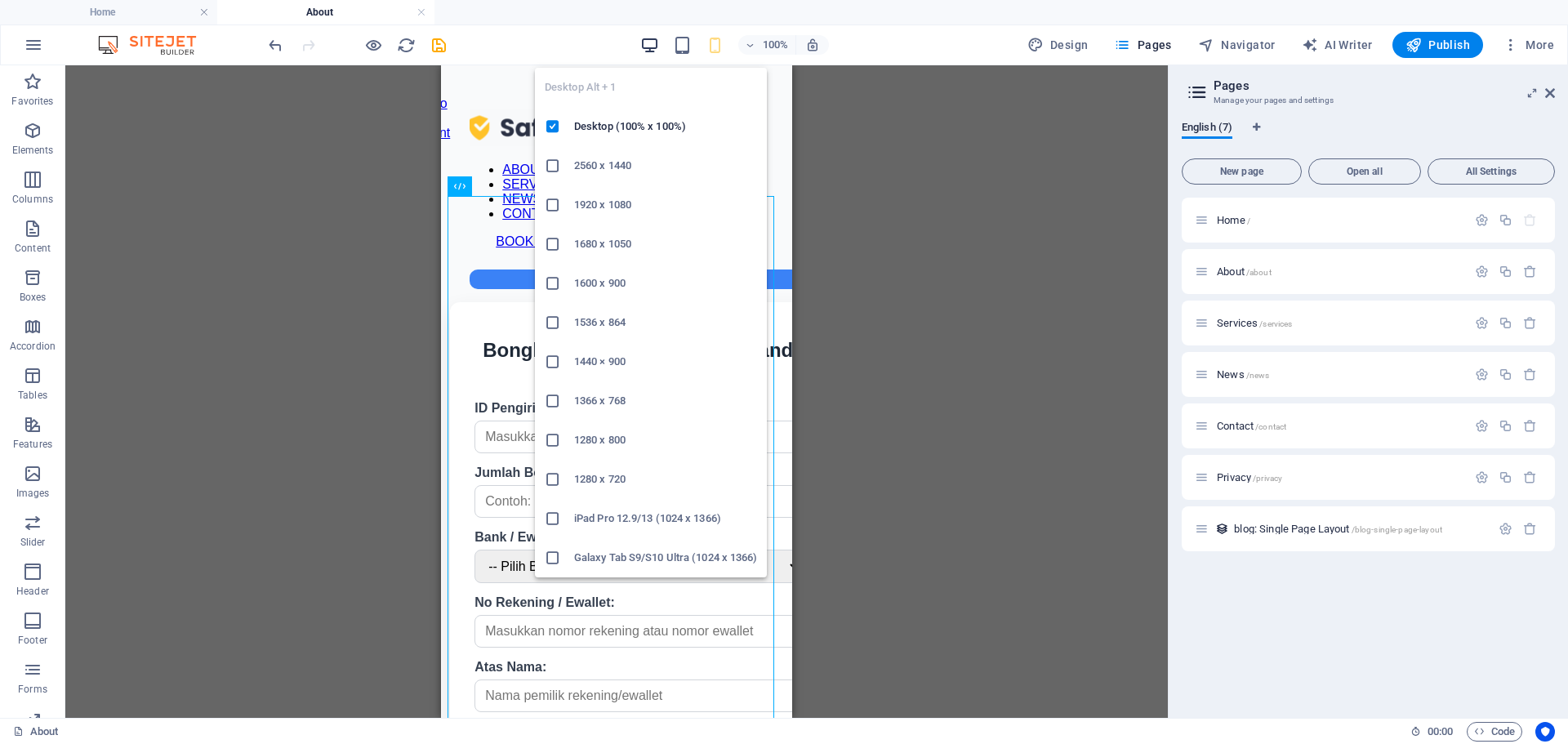
click at [648, 42] on icon "button" at bounding box center [650, 45] width 19 height 19
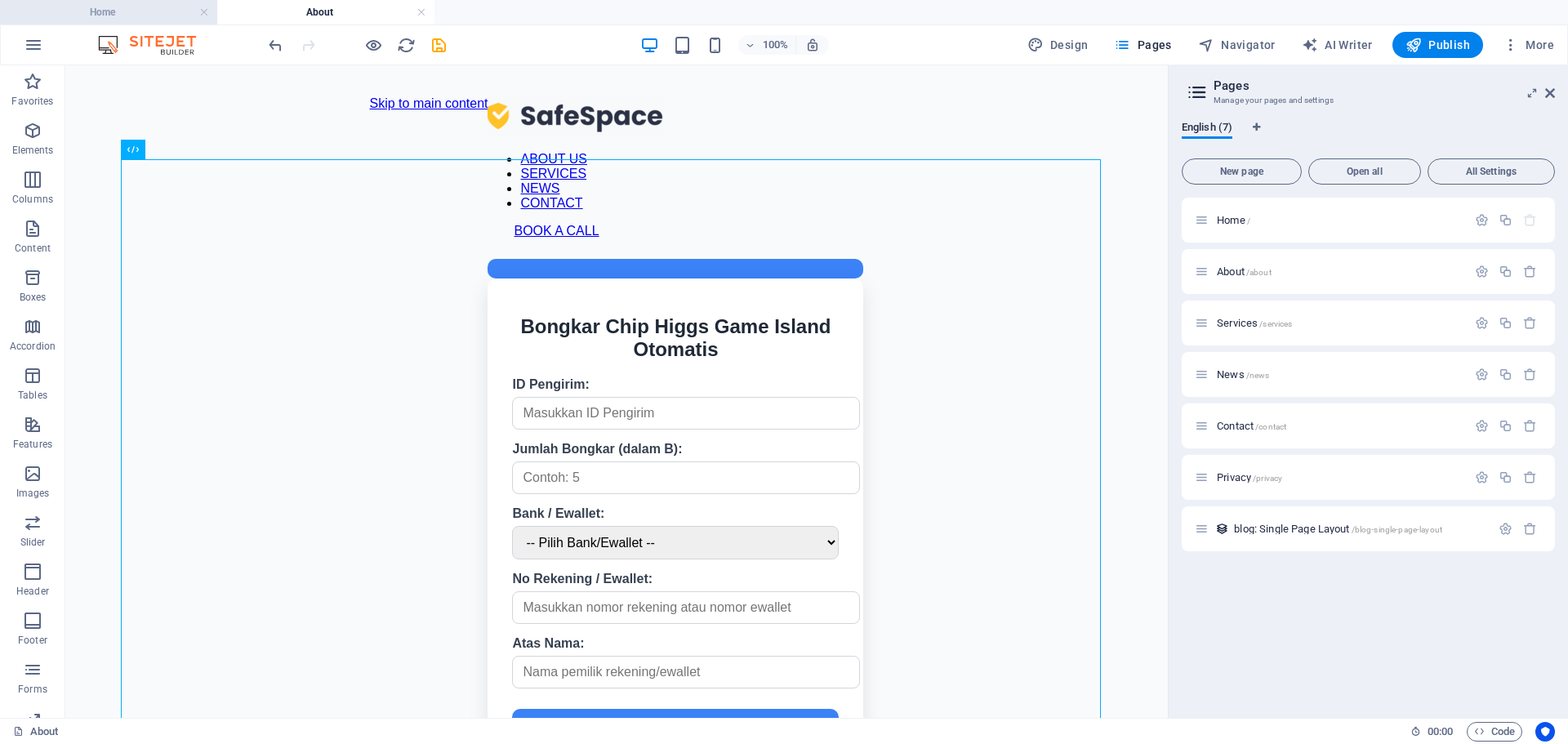
click at [124, 9] on h4 "Home" at bounding box center [108, 12] width 217 height 18
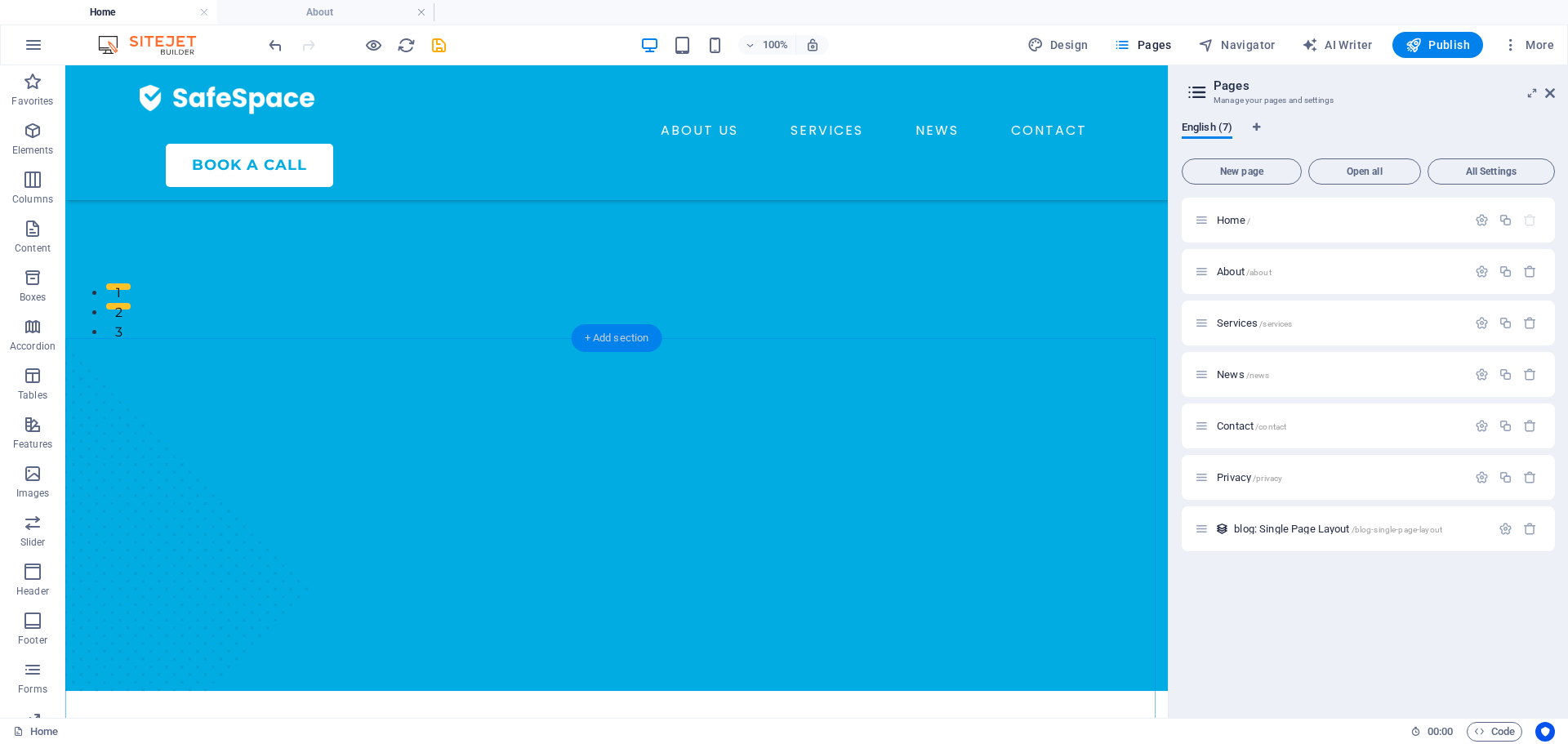
click at [636, 338] on div "+ Add section" at bounding box center [617, 338] width 91 height 27
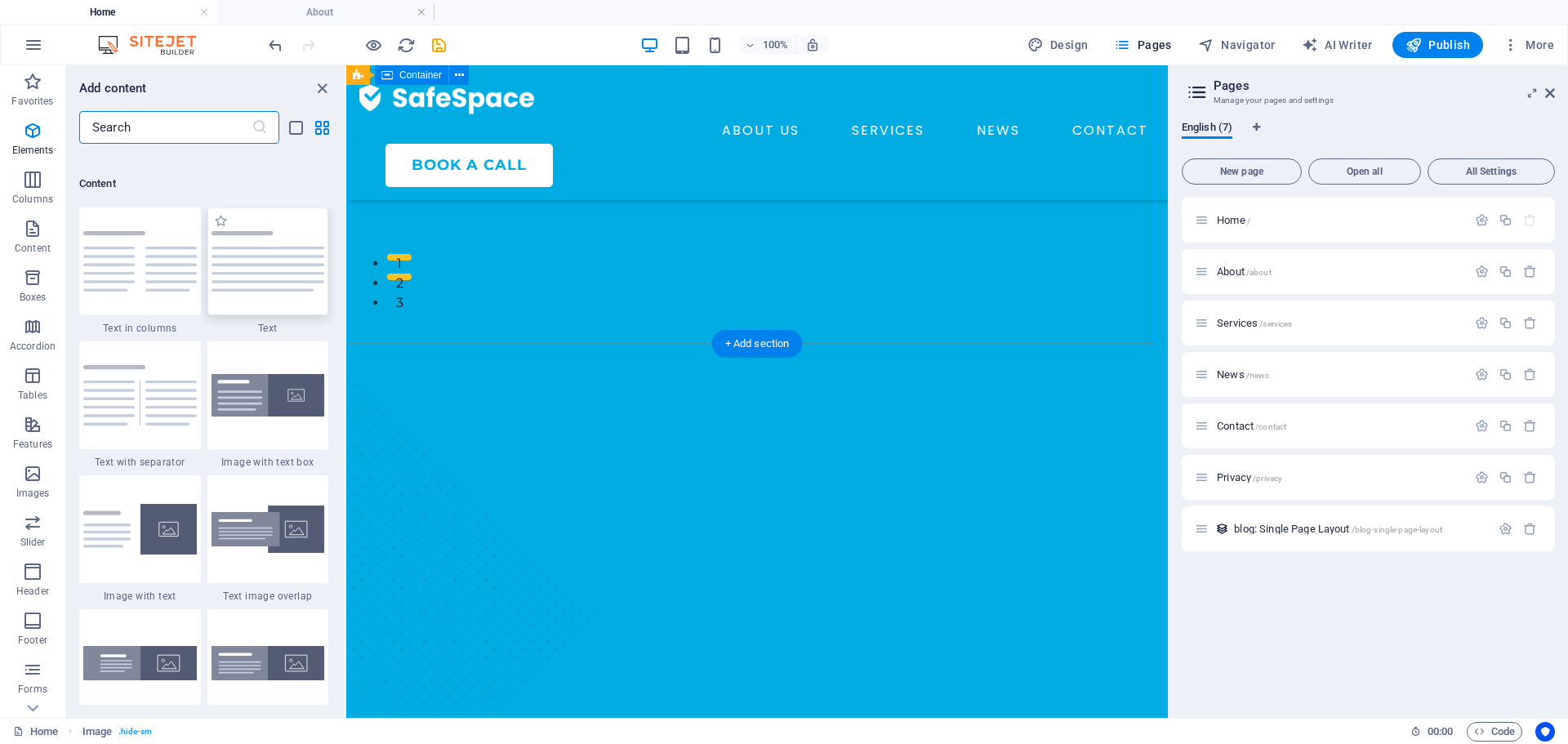
scroll to position [2857, 0]
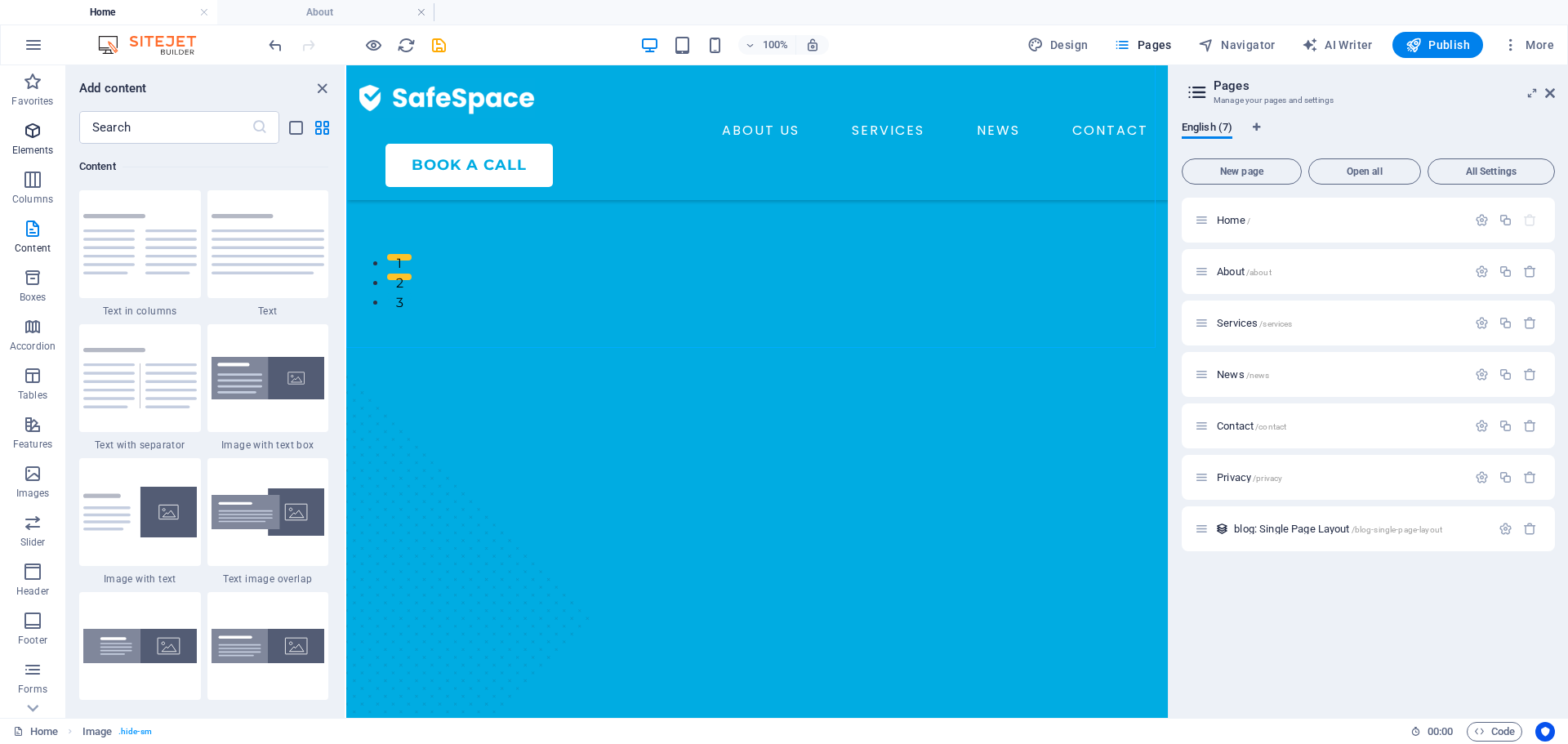
click at [33, 143] on p "Elements" at bounding box center [33, 149] width 42 height 13
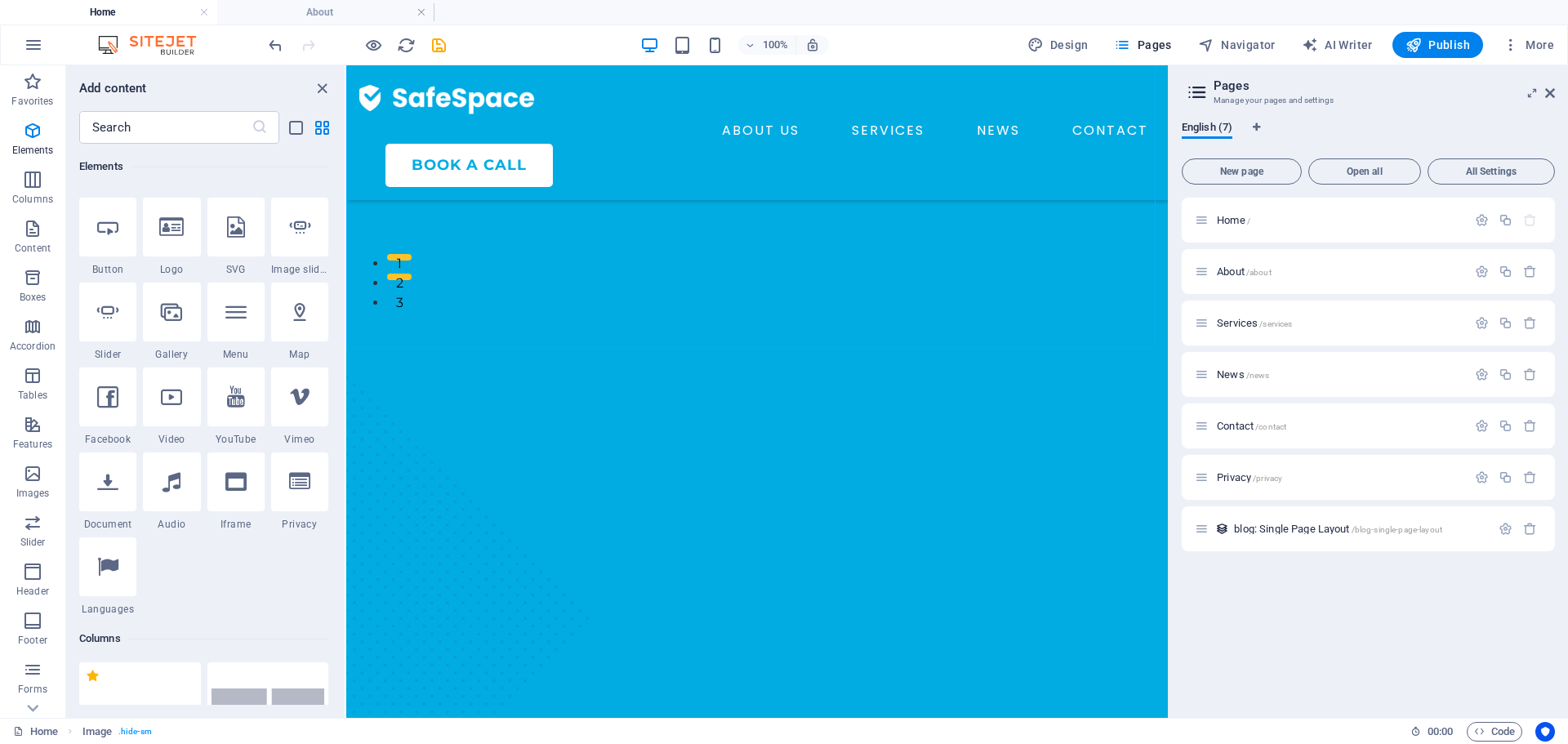
scroll to position [337, 0]
click at [239, 487] on icon at bounding box center [236, 481] width 21 height 21
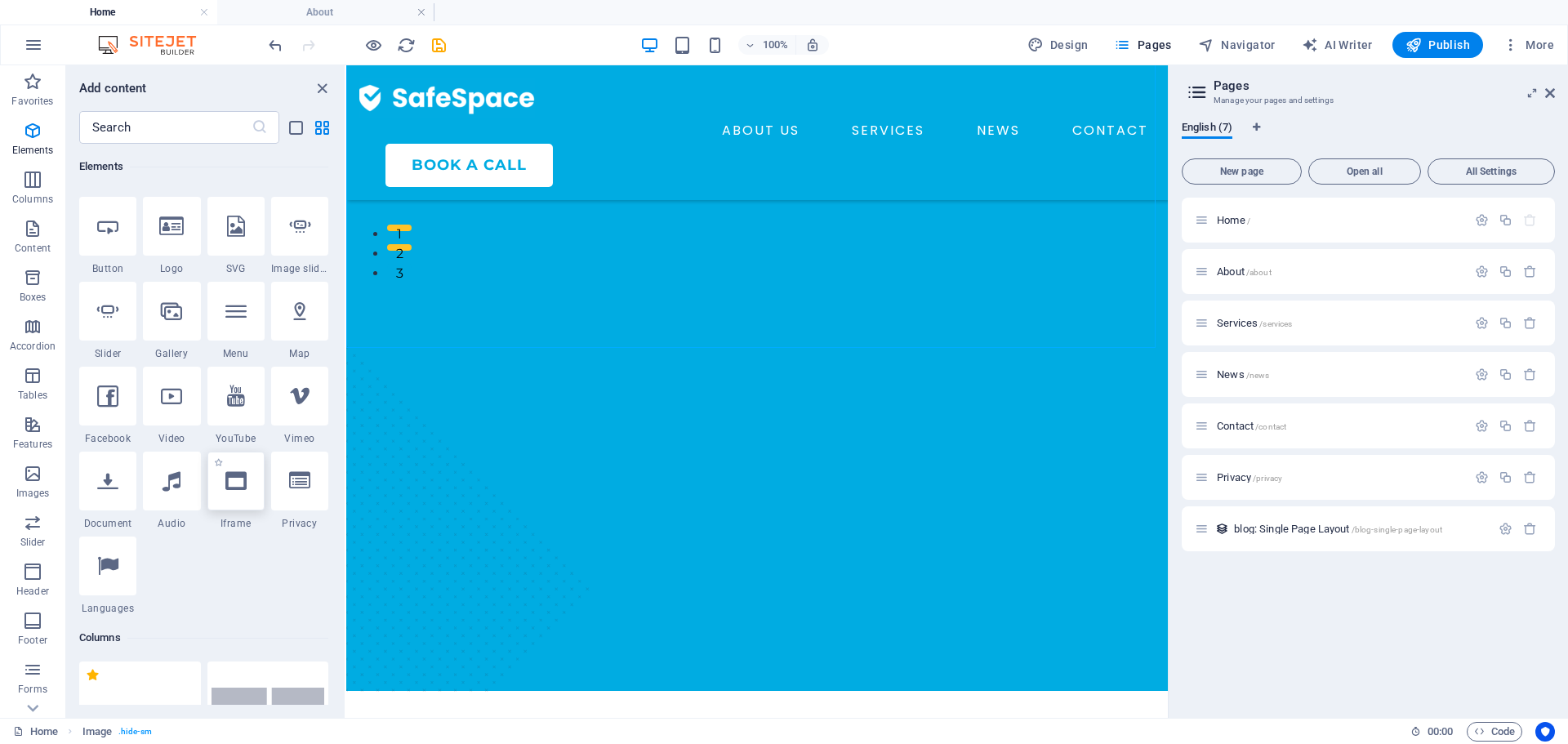
select select "%"
select select "px"
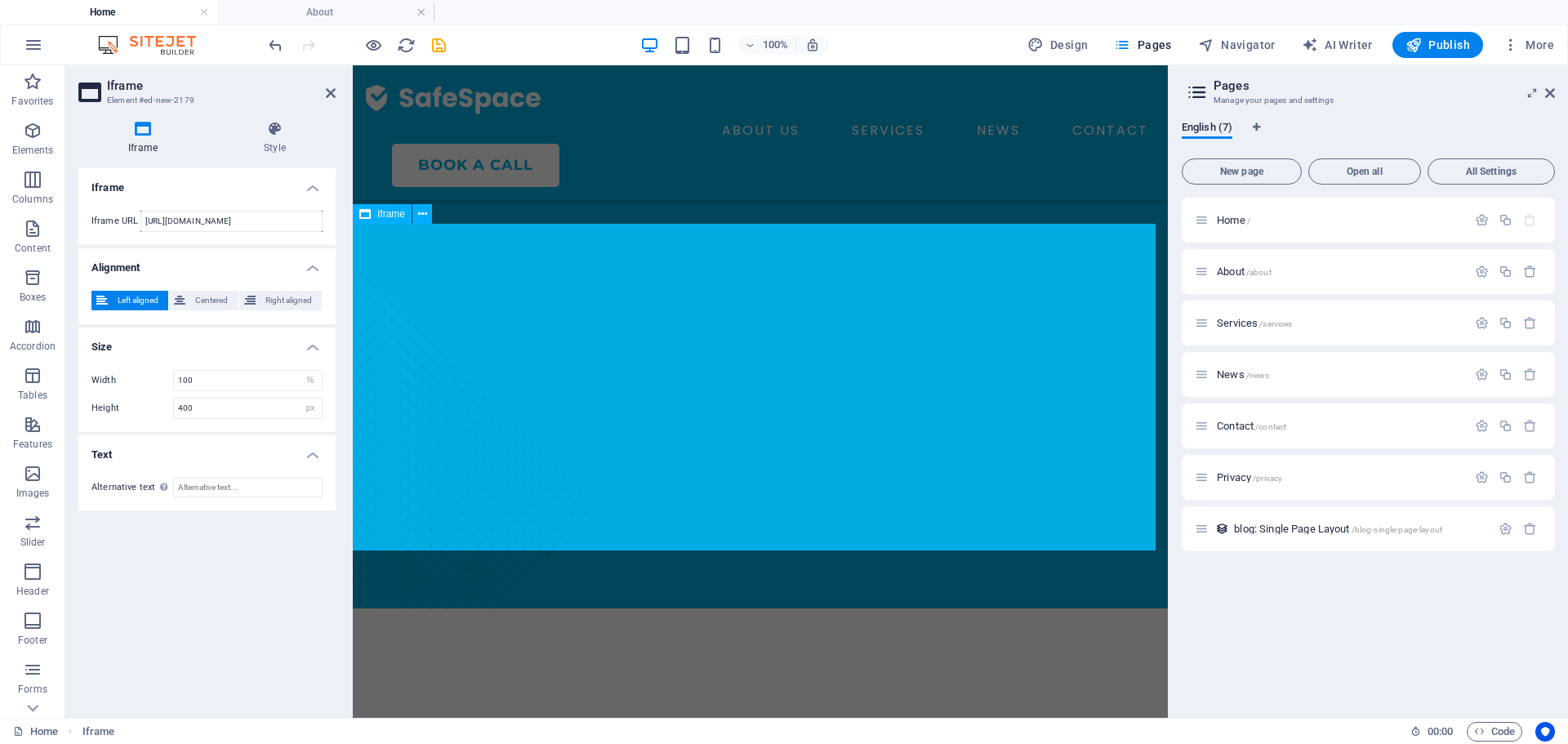
scroll to position [548, 0]
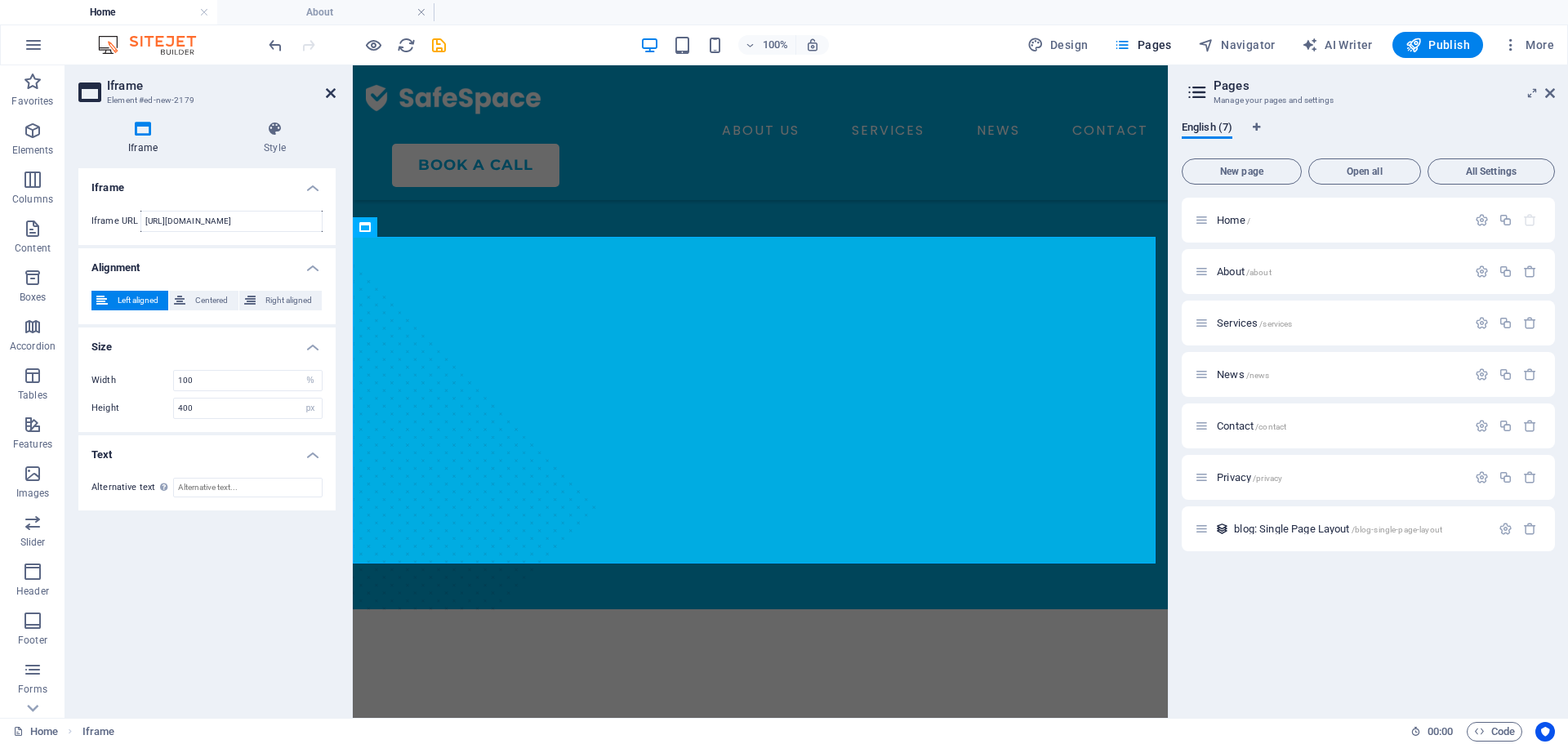
click at [330, 95] on icon at bounding box center [330, 93] width 9 height 13
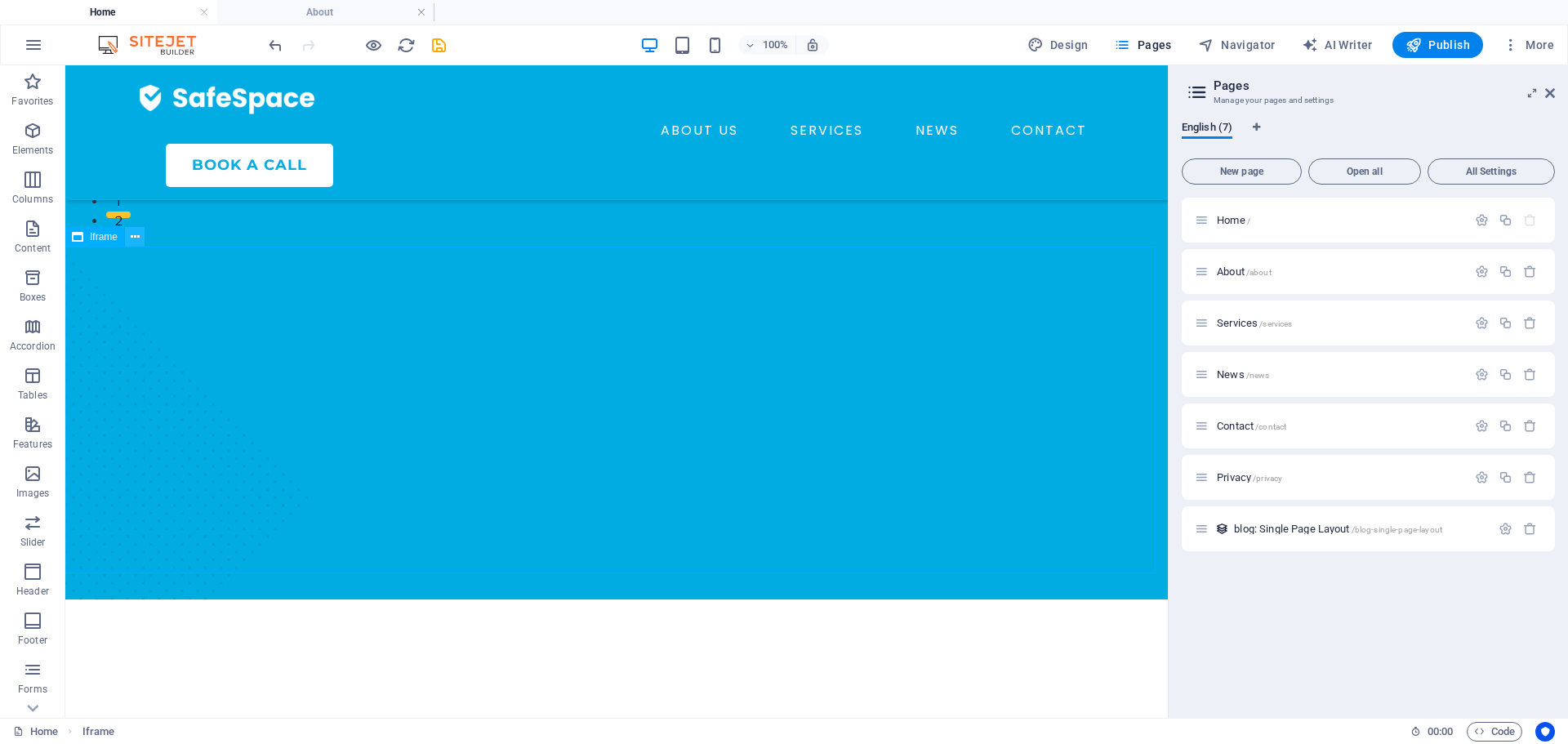
click at [126, 237] on button at bounding box center [135, 236] width 20 height 20
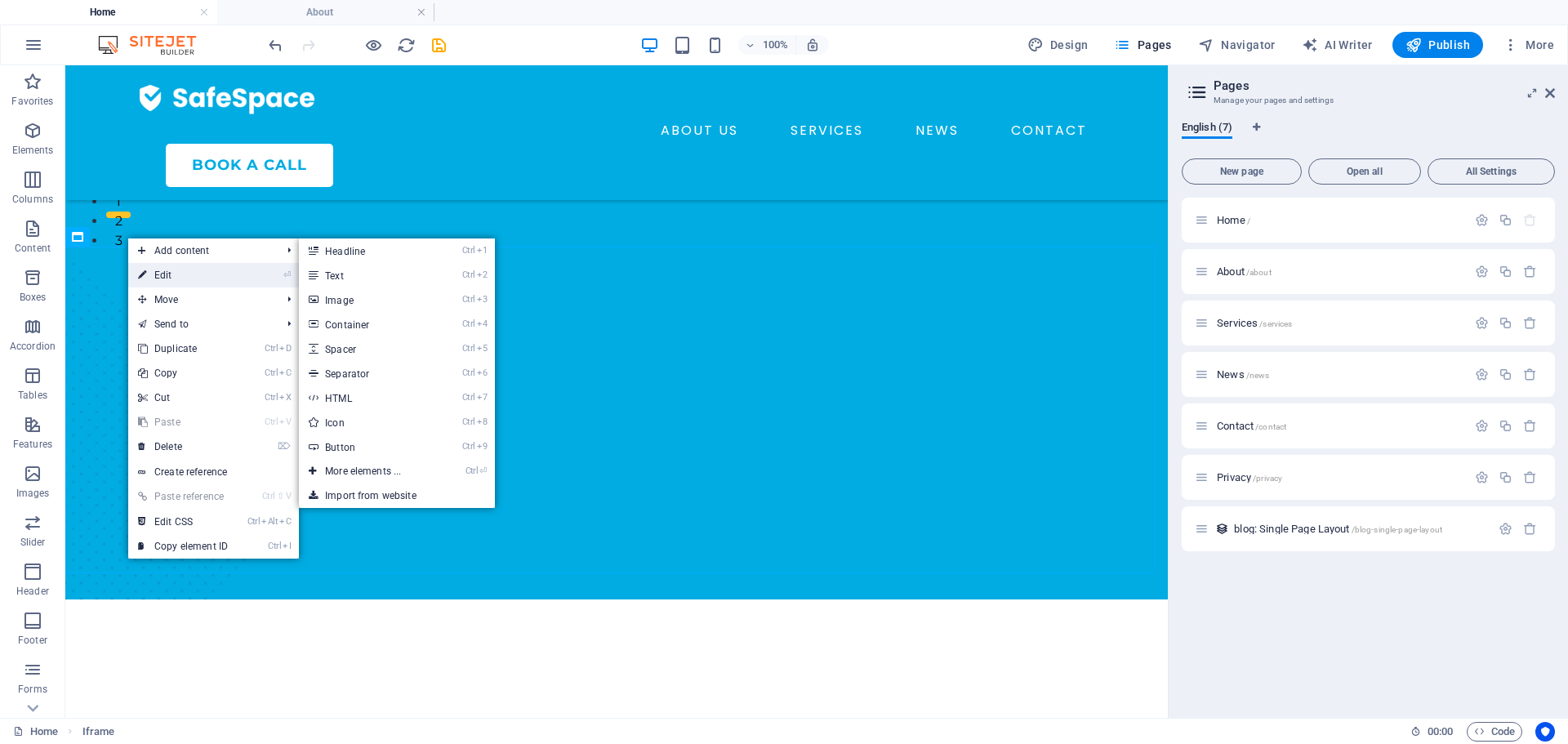
click at [178, 273] on link "⏎ Edit" at bounding box center [182, 275] width 109 height 25
select select "%"
select select "px"
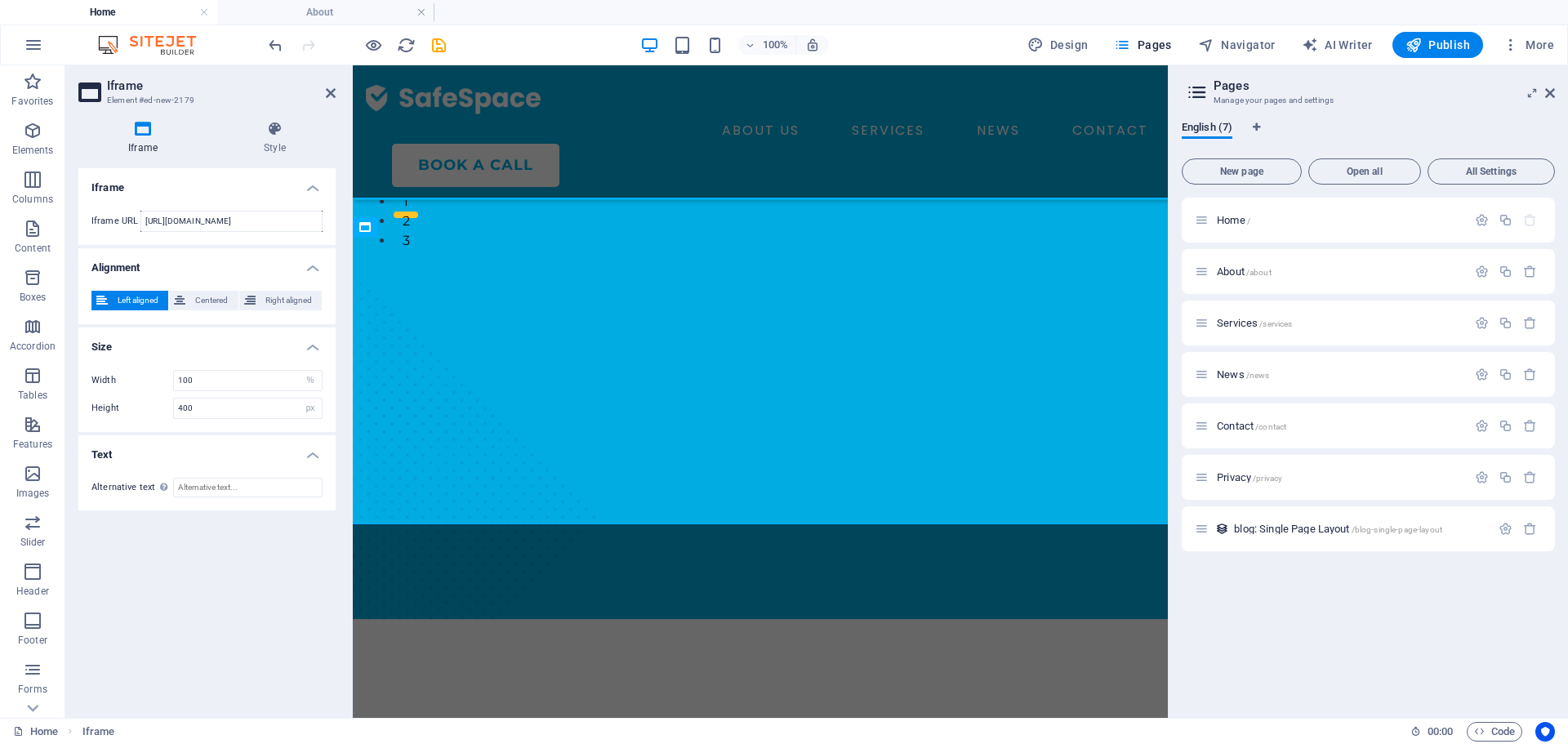
scroll to position [548, 0]
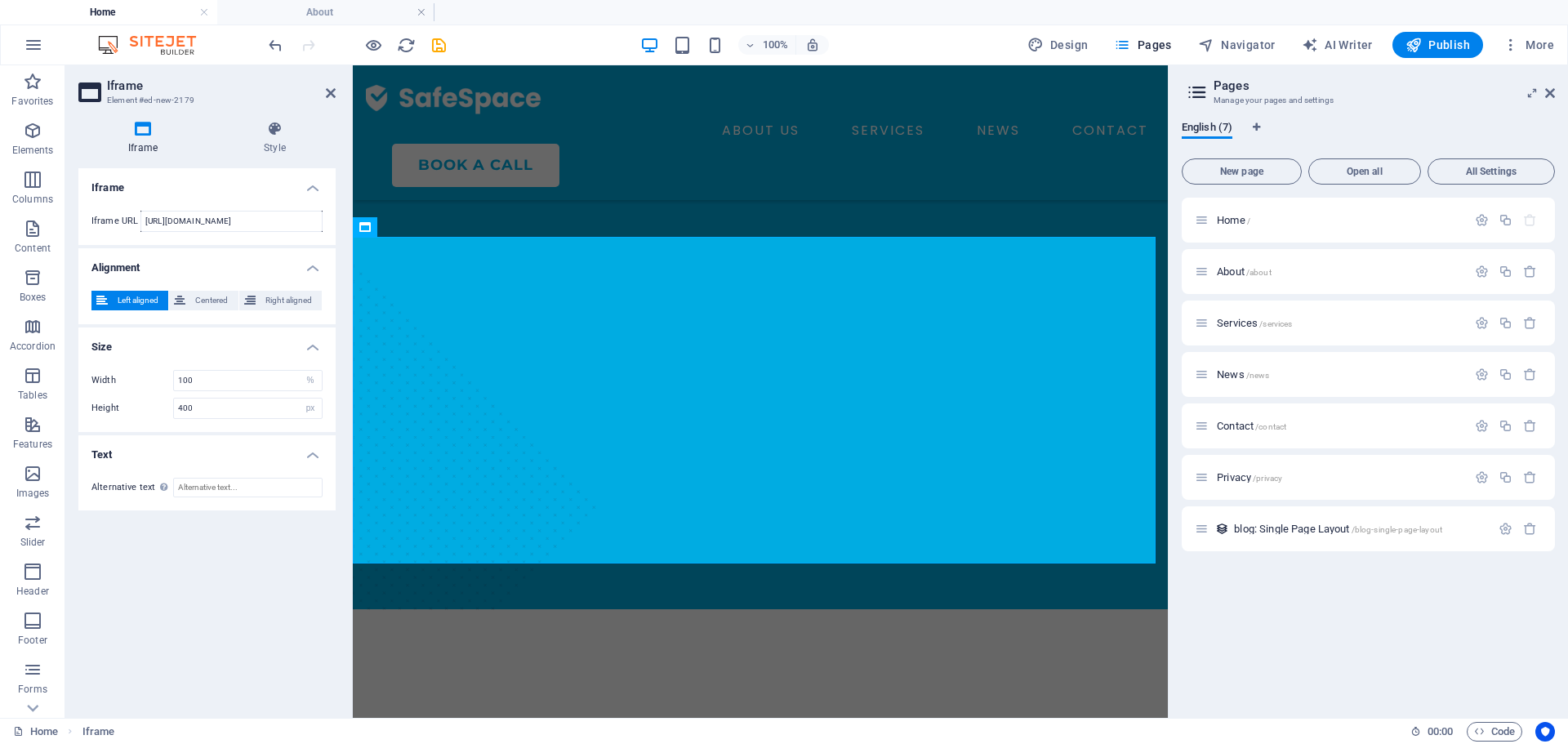
click at [342, 83] on aside "Iframe Element #ed-new-2179 Iframe Style Iframe Iframe URL [URL][DOMAIN_NAME] A…" at bounding box center [209, 391] width 288 height 652
click at [326, 96] on icon at bounding box center [330, 93] width 9 height 13
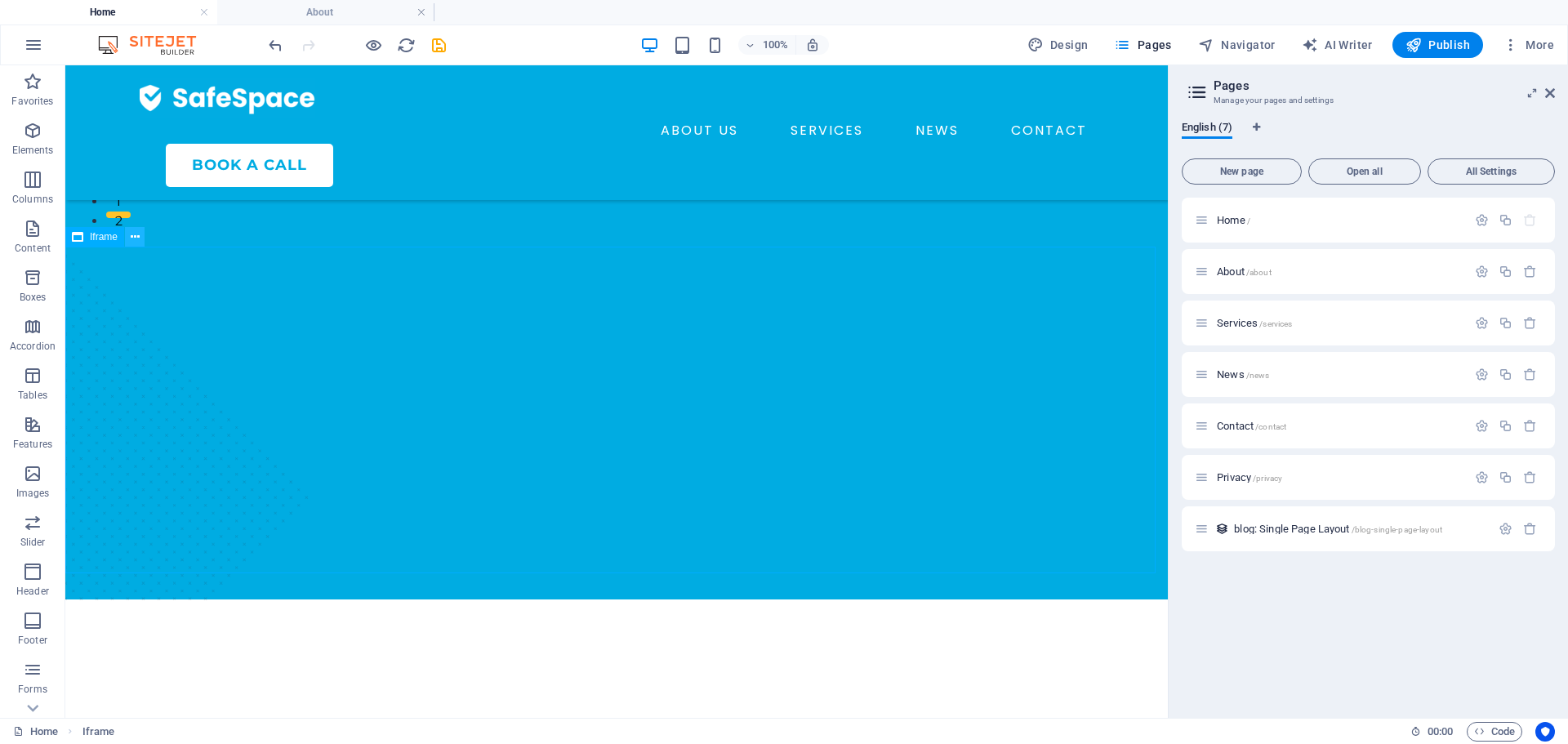
click at [131, 235] on icon at bounding box center [135, 237] width 9 height 17
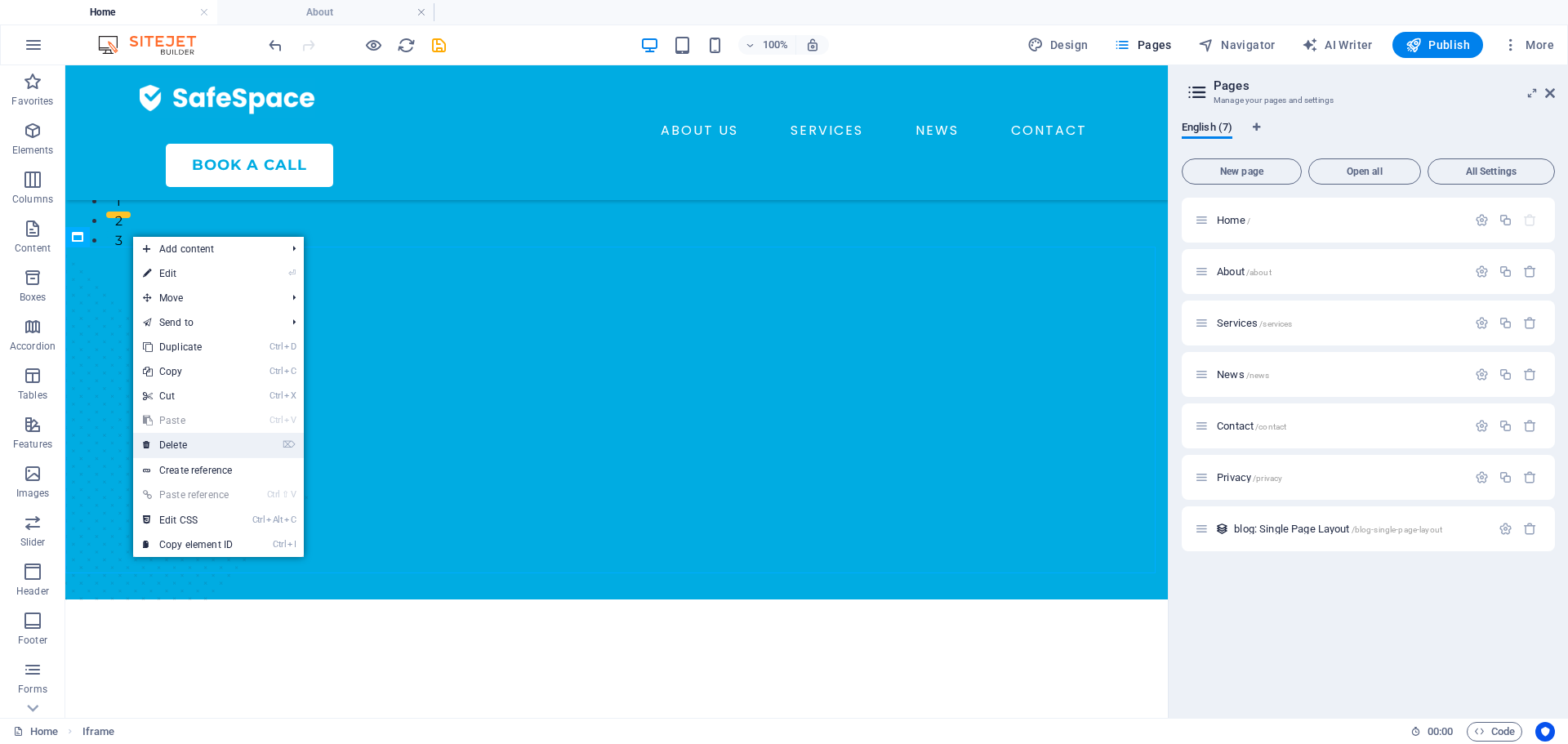
drag, startPoint x: 192, startPoint y: 437, endPoint x: 132, endPoint y: 370, distance: 89.9
click at [192, 437] on link "⌦ Delete" at bounding box center [187, 445] width 109 height 25
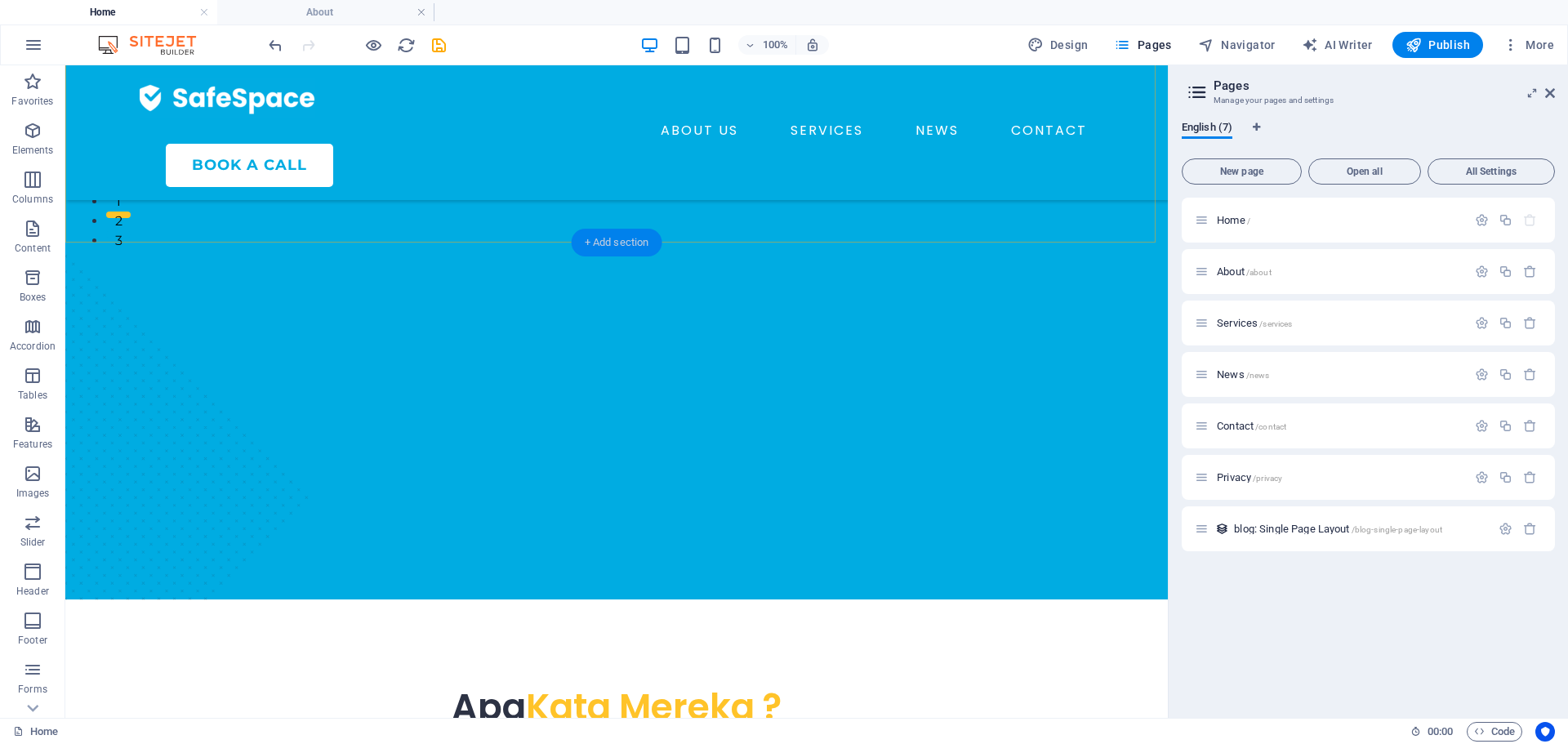
click at [616, 238] on div "+ Add section" at bounding box center [617, 242] width 91 height 27
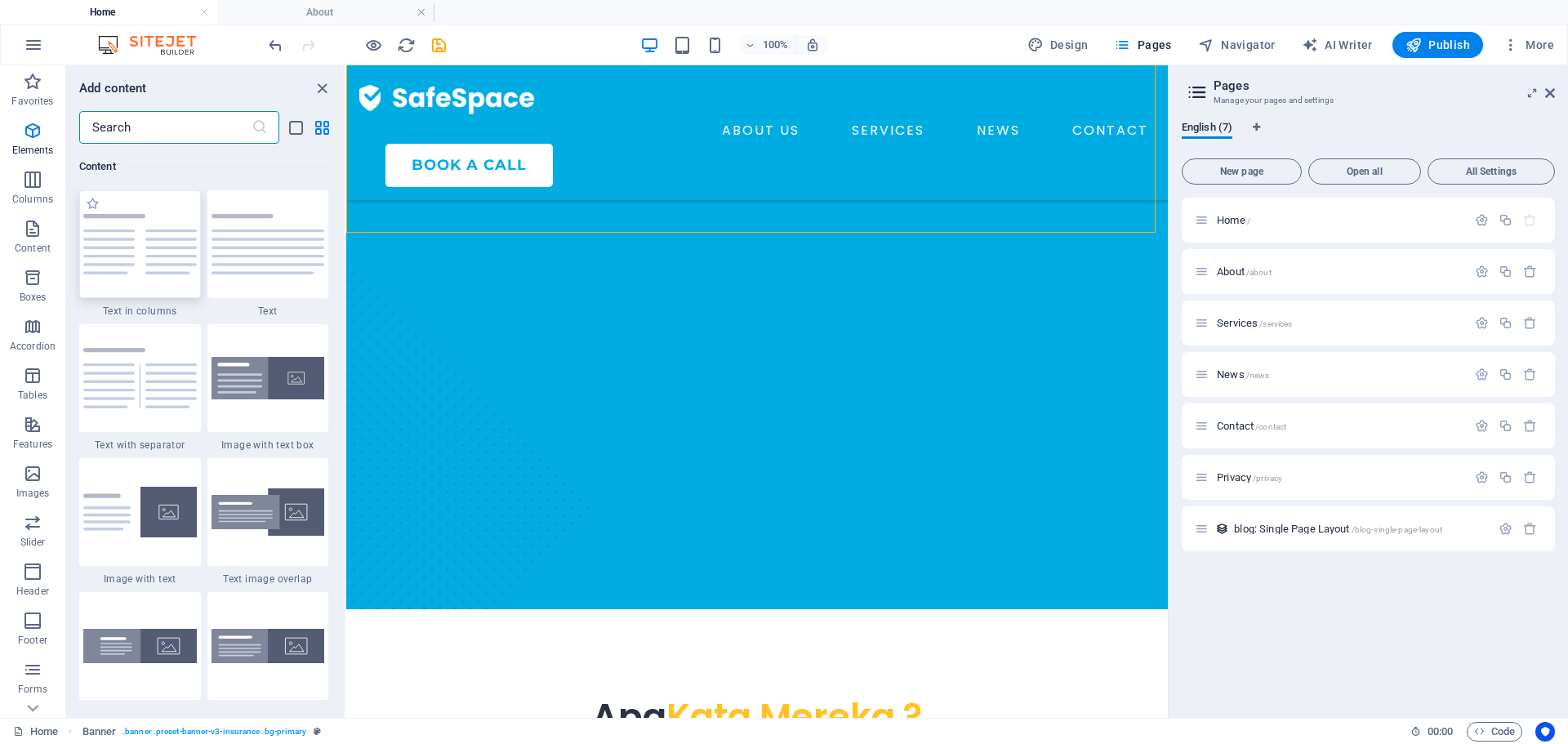
scroll to position [2857, 0]
click at [42, 188] on icon "button" at bounding box center [33, 179] width 20 height 20
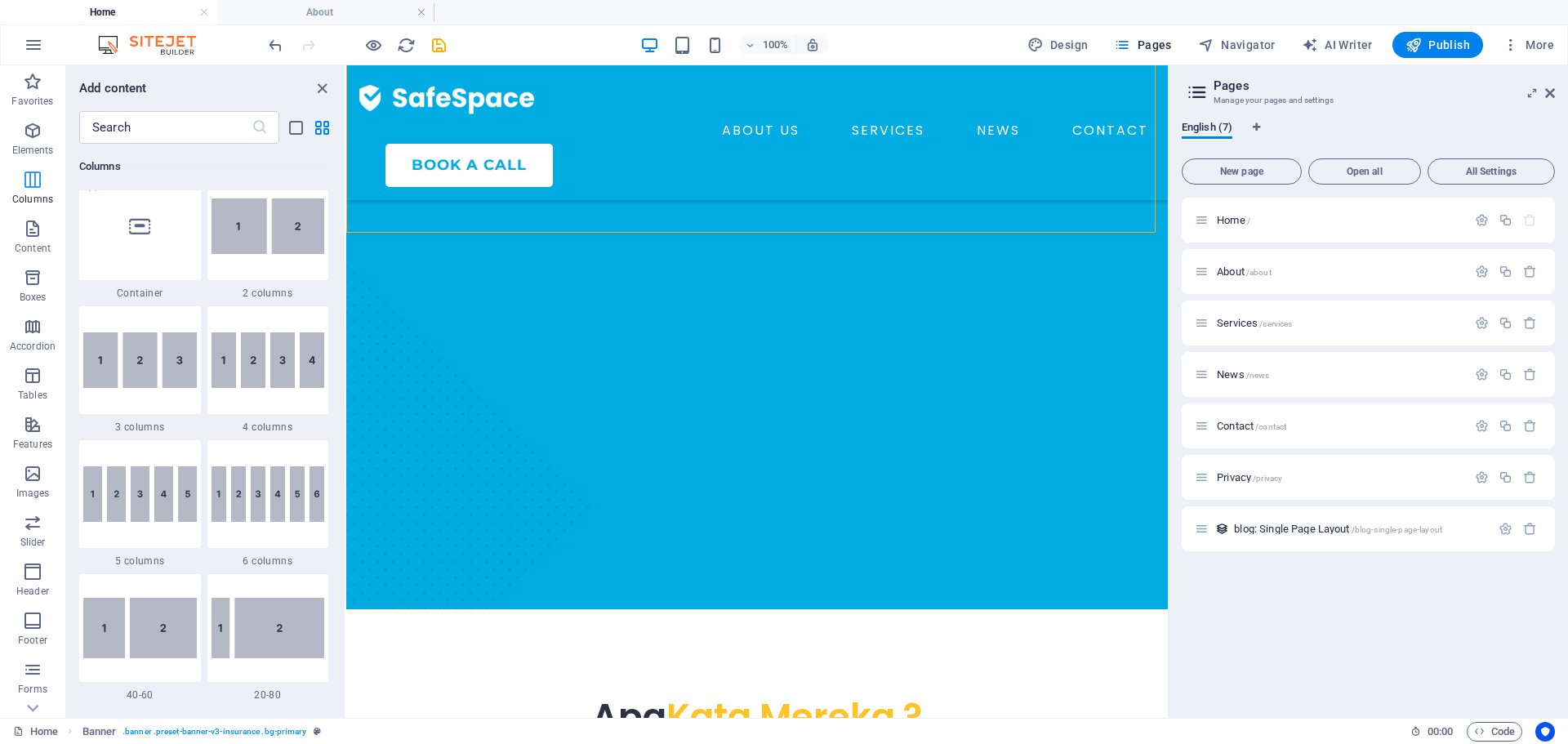
scroll to position [808, 0]
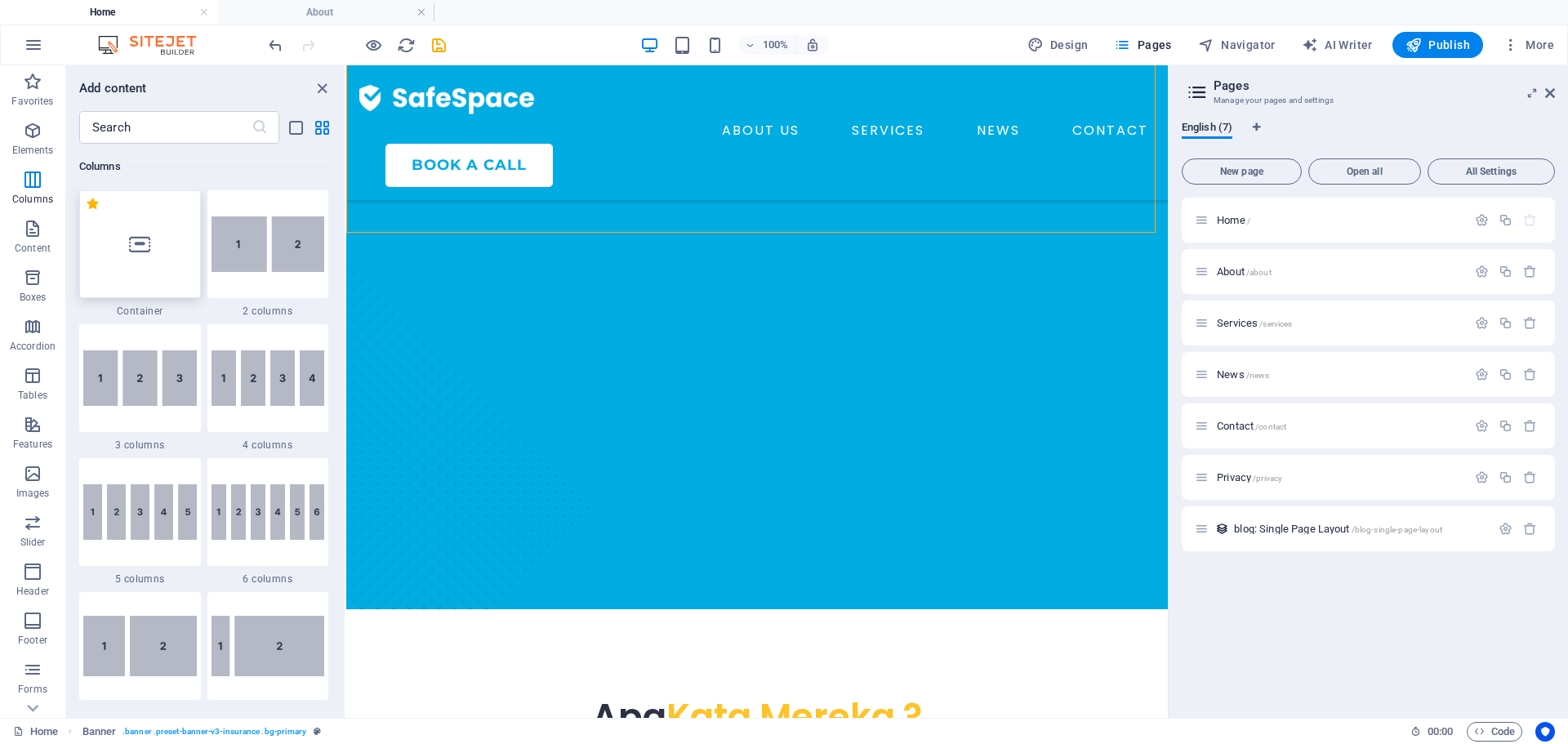
click at [154, 244] on div at bounding box center [140, 245] width 122 height 108
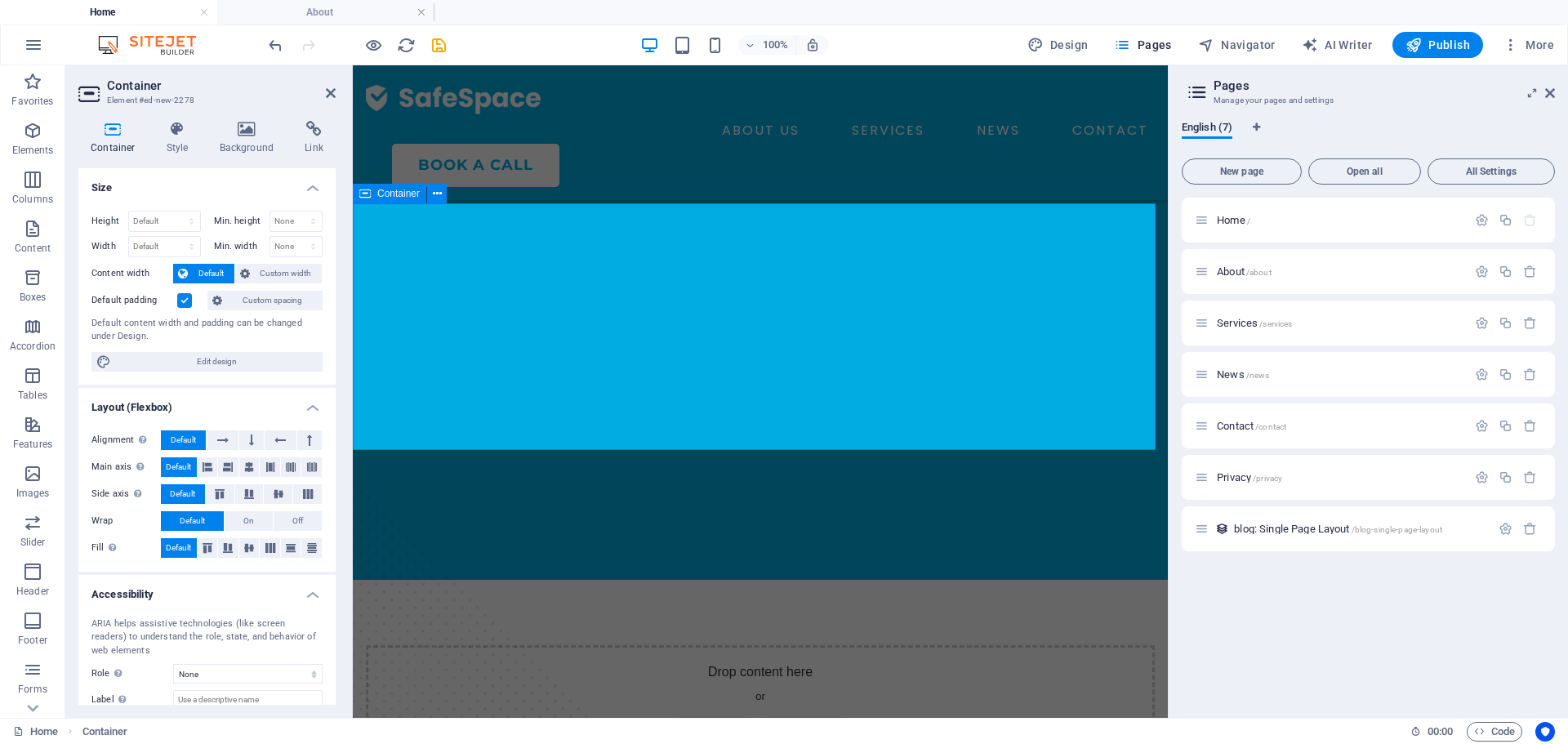
click at [700, 716] on span "Add elements" at bounding box center [712, 727] width 81 height 23
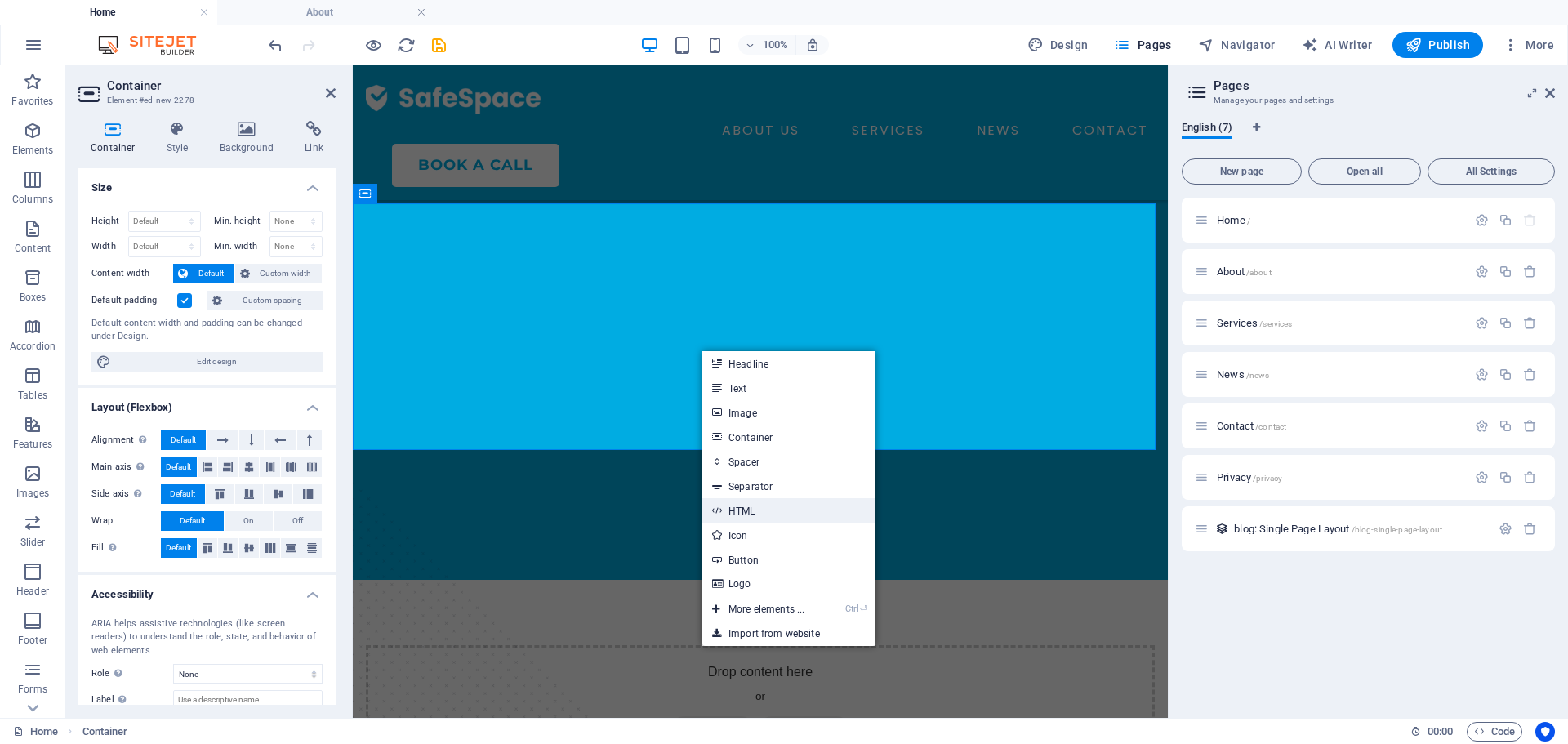
click at [768, 511] on link "HTML" at bounding box center [789, 510] width 173 height 25
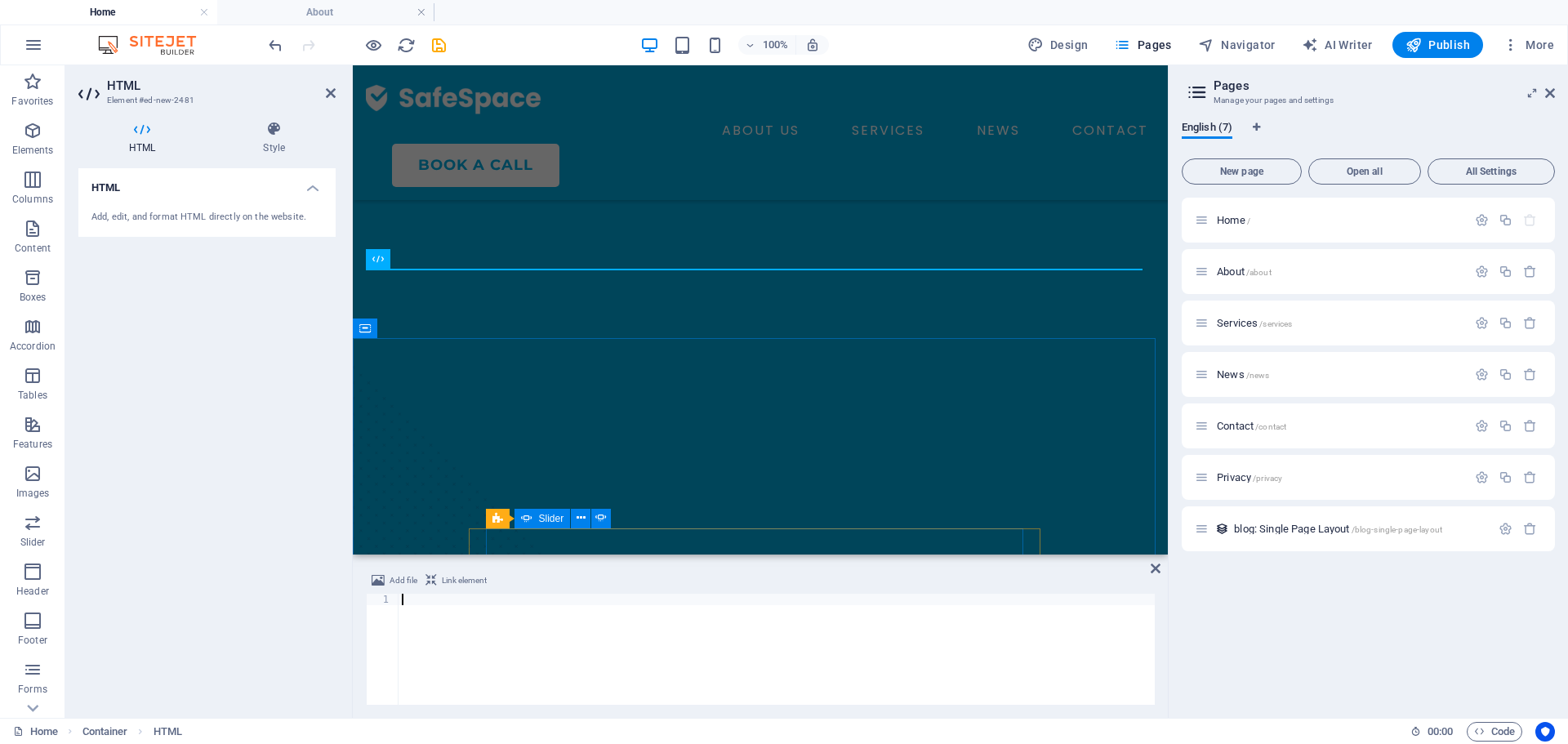
scroll to position [4370, 0]
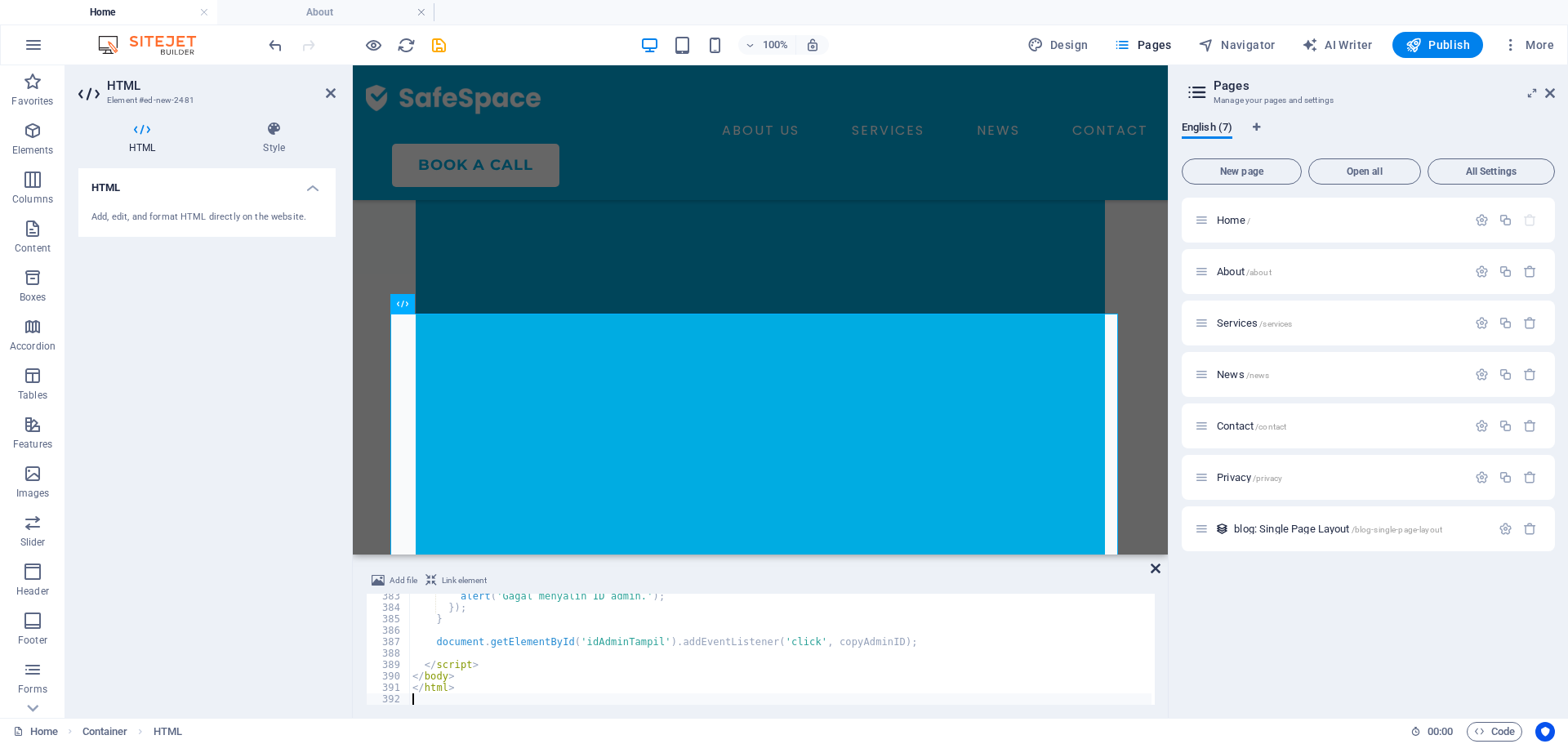
click at [1155, 572] on icon at bounding box center [1154, 568] width 9 height 13
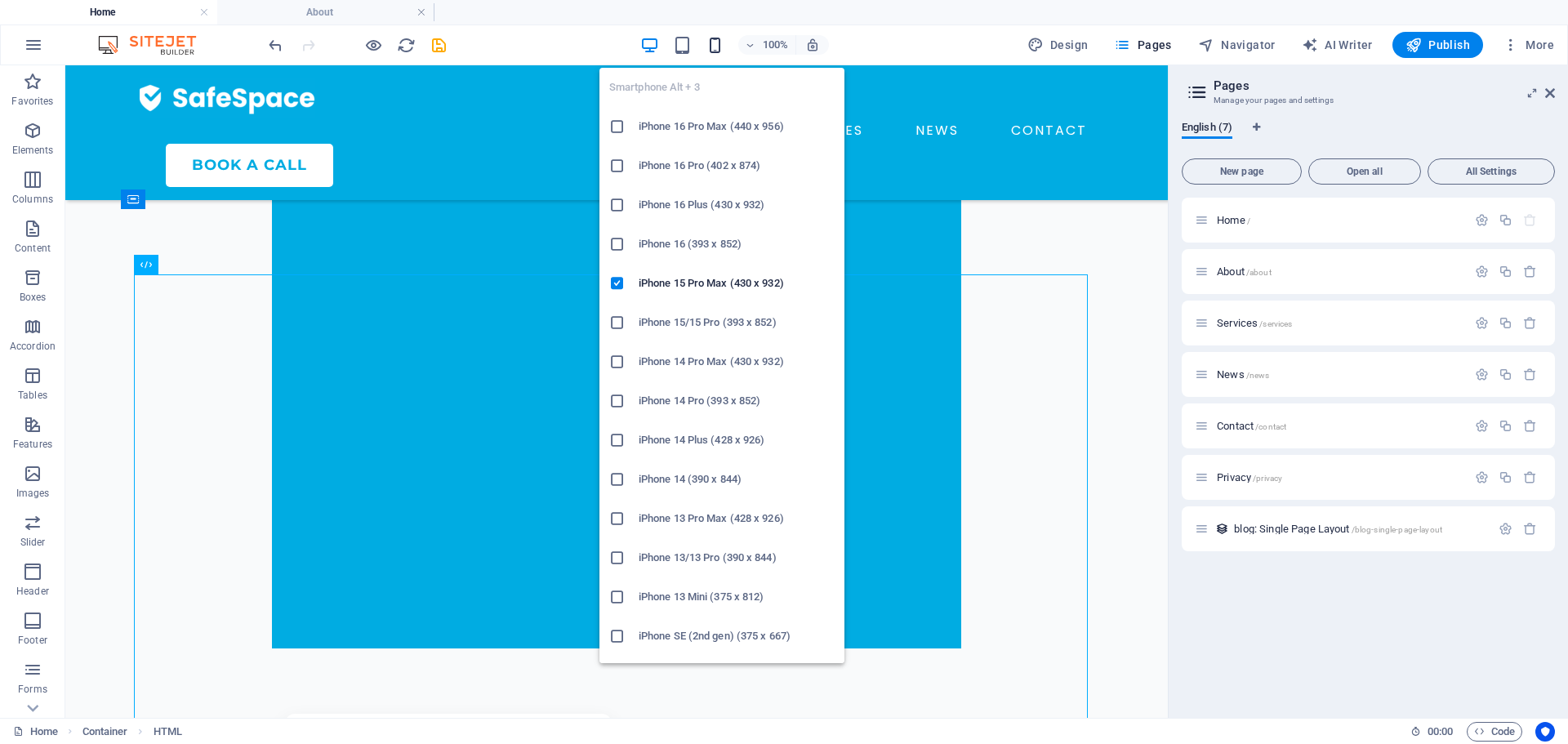
click at [715, 48] on icon "button" at bounding box center [715, 45] width 19 height 19
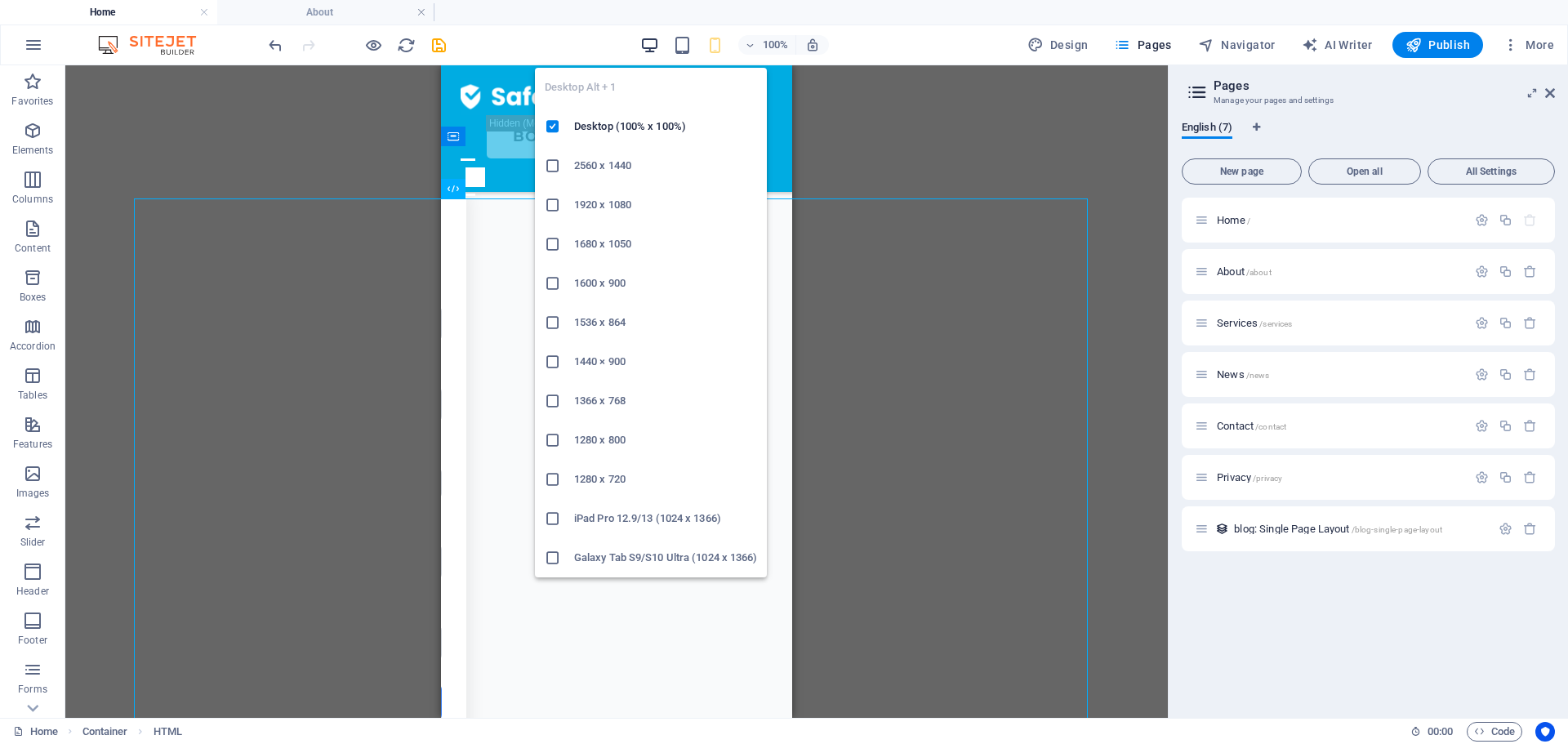
click at [651, 37] on icon "button" at bounding box center [650, 45] width 19 height 19
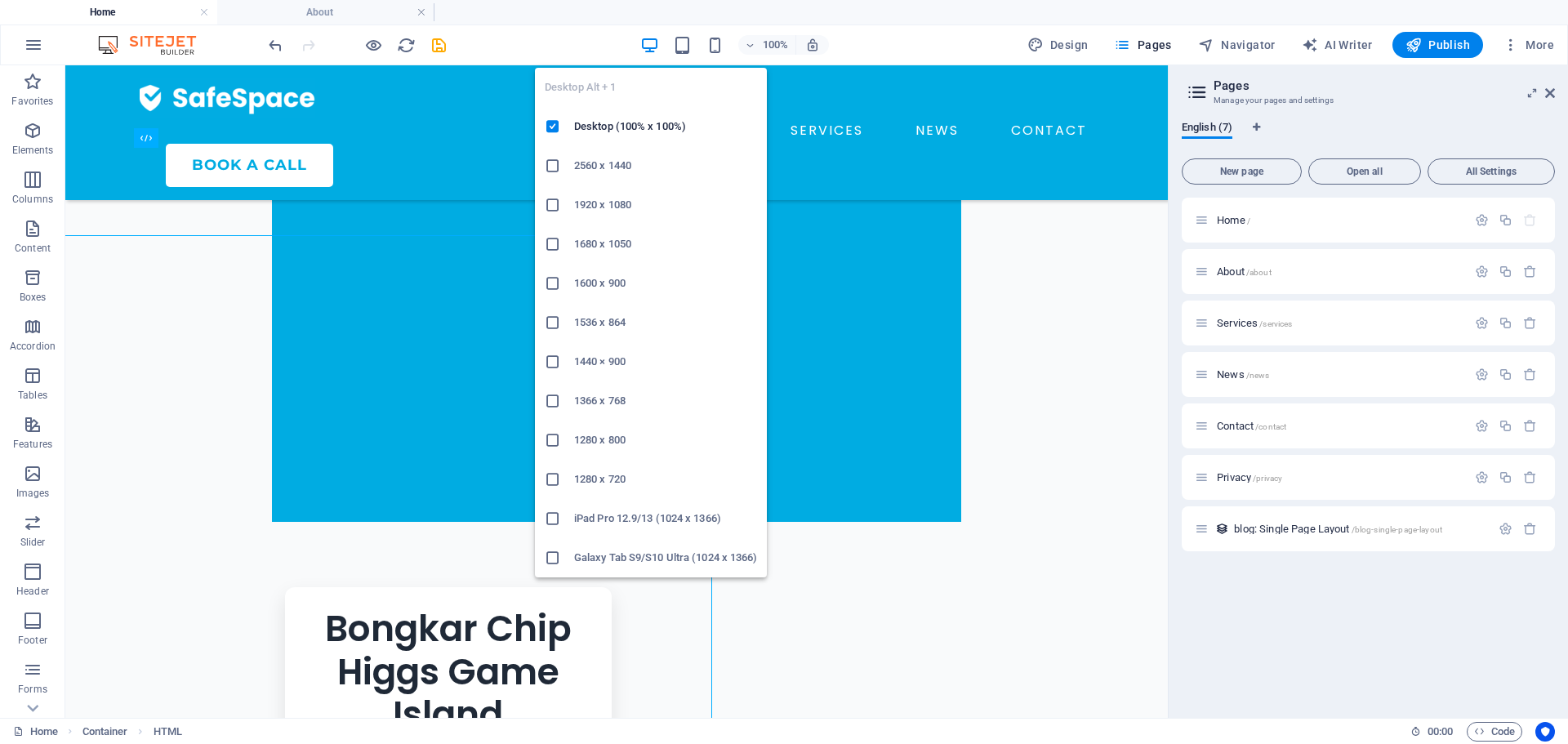
scroll to position [705, 0]
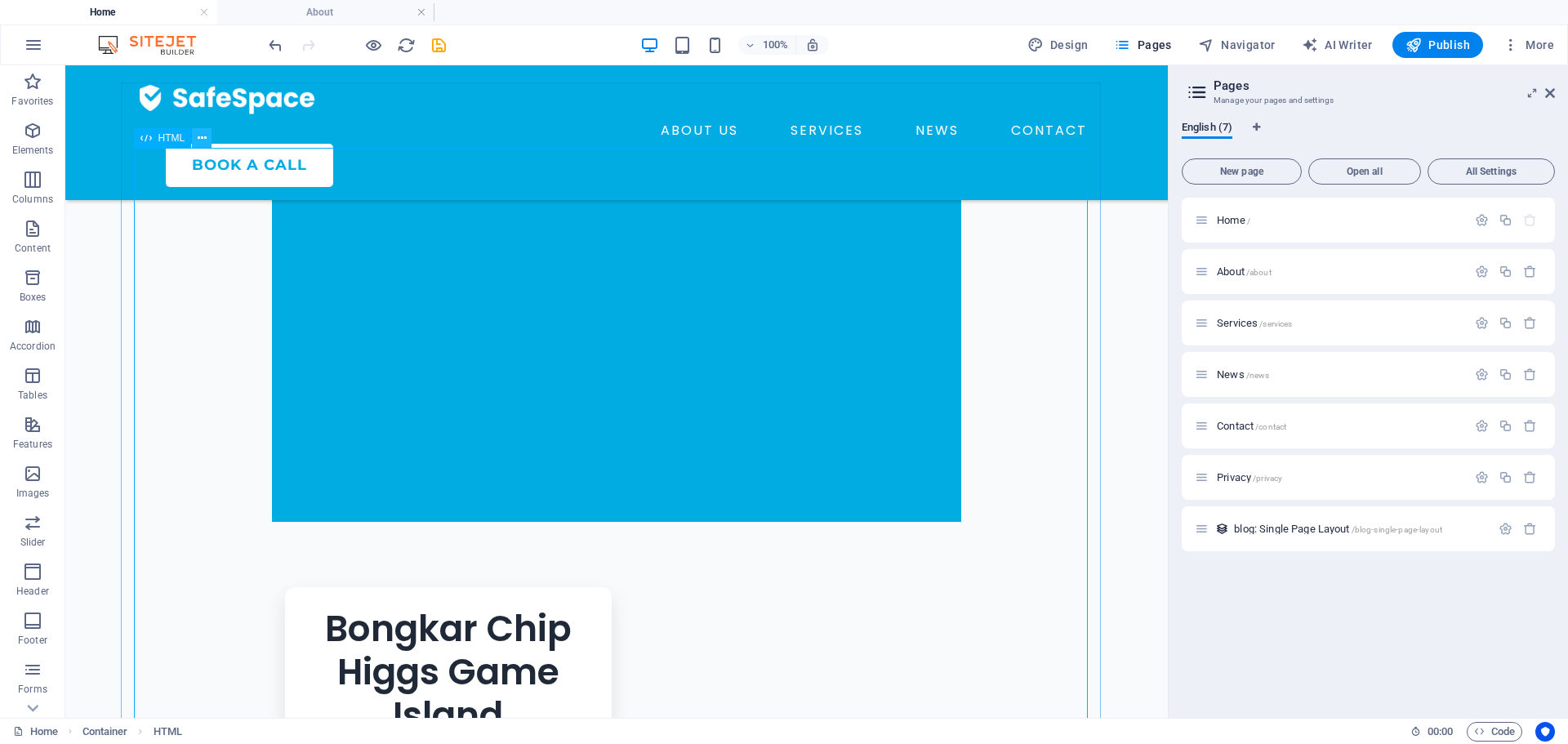
click at [204, 139] on icon at bounding box center [202, 138] width 9 height 17
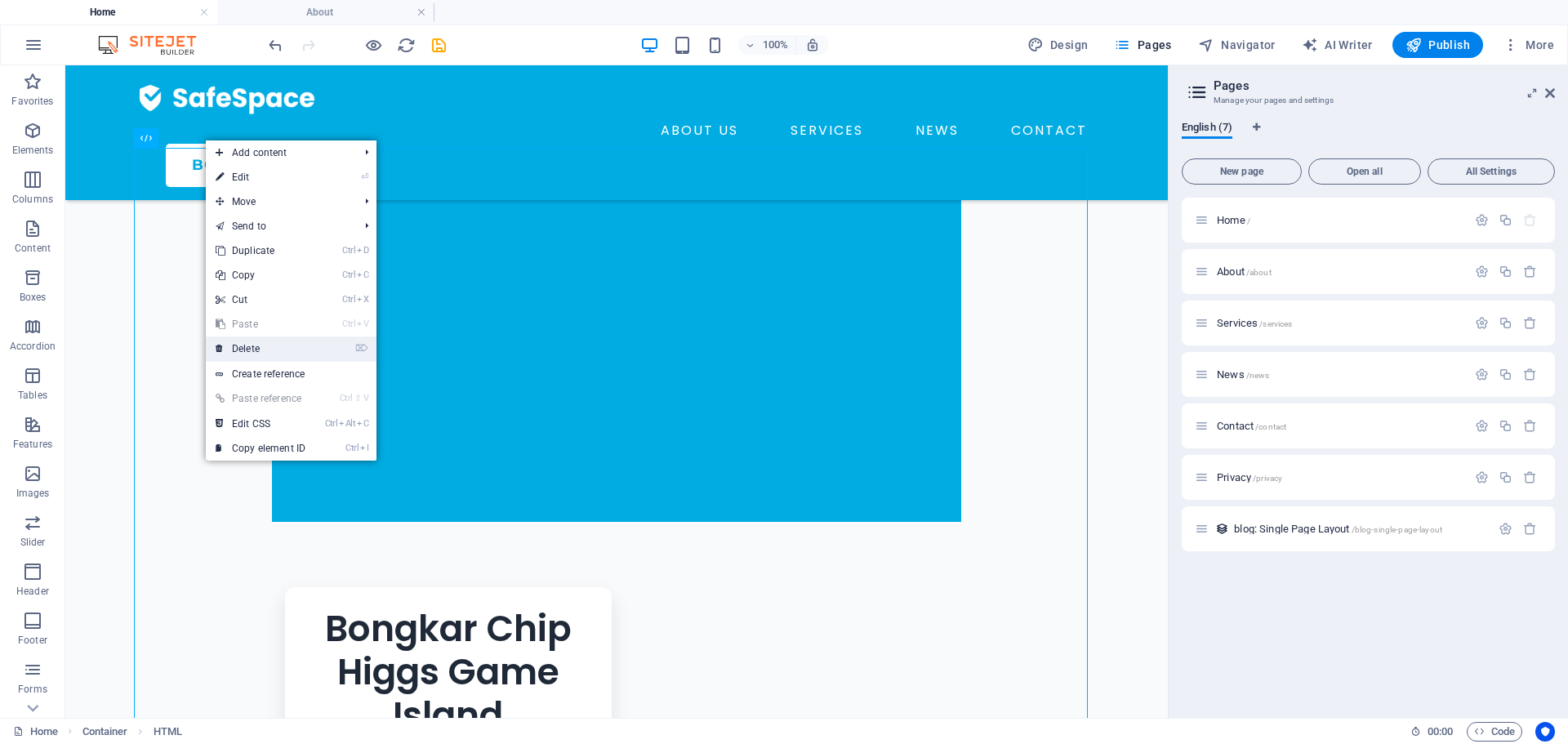
click at [286, 348] on link "⌦ Delete" at bounding box center [260, 348] width 109 height 25
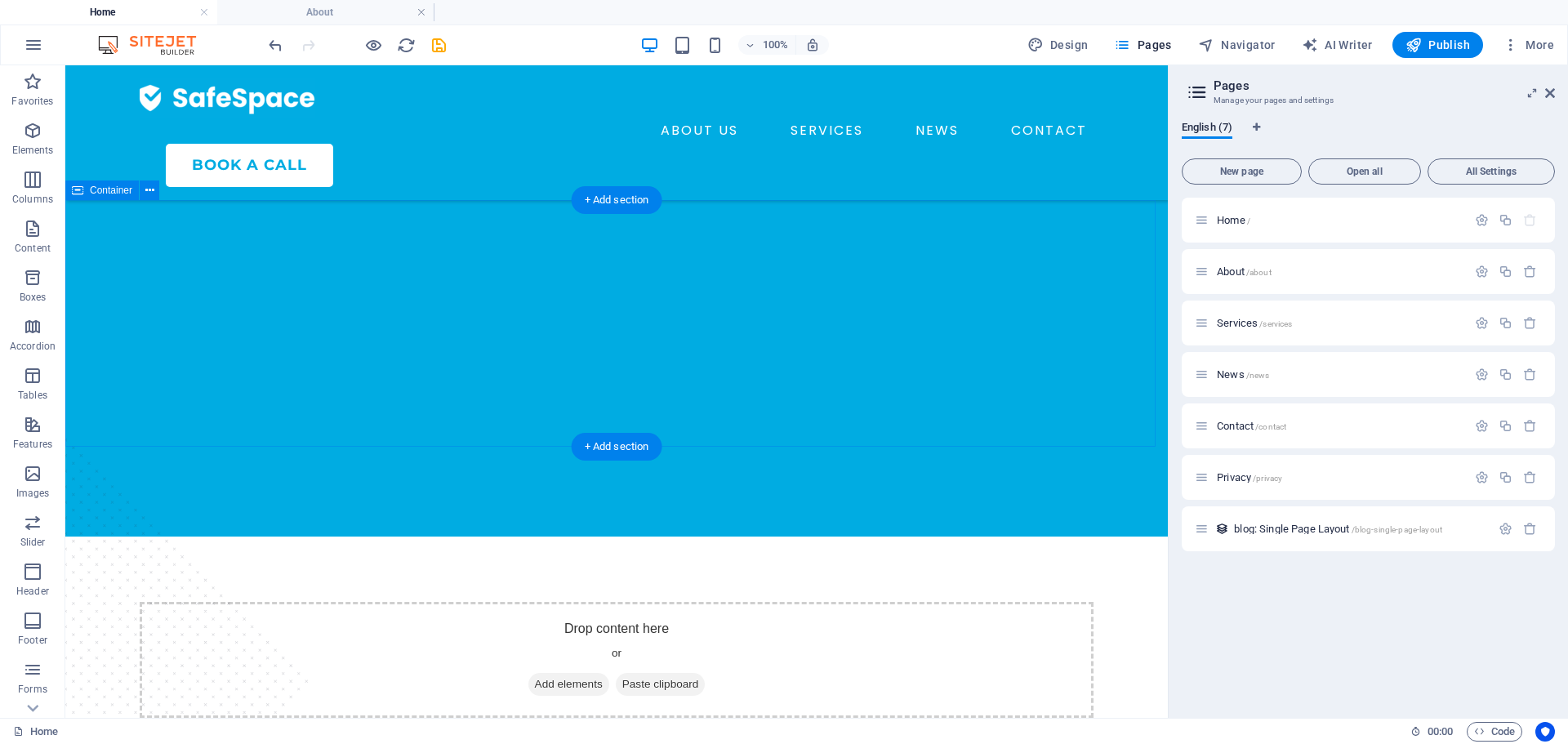
scroll to position [541, 0]
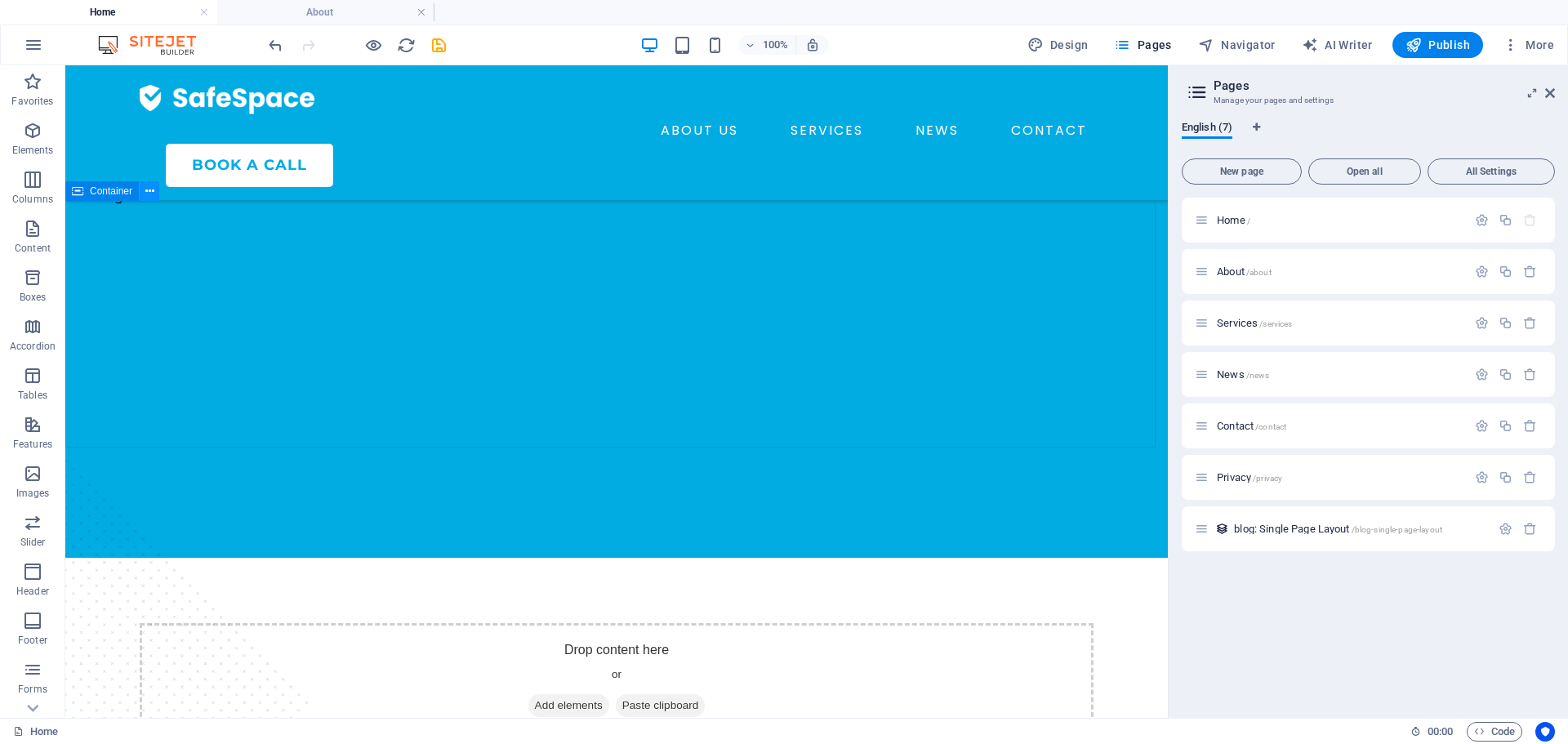
click at [153, 196] on icon at bounding box center [149, 191] width 9 height 17
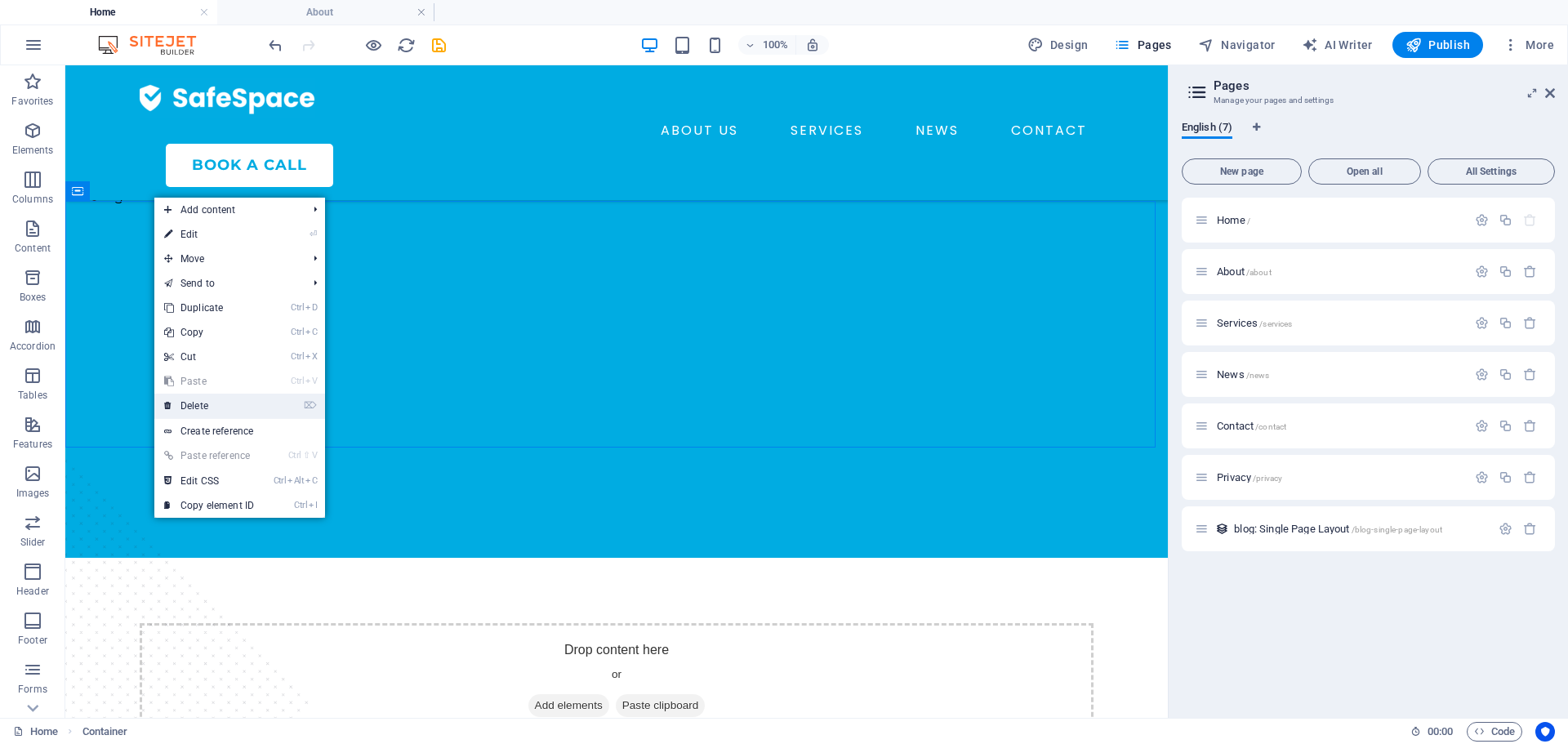
click at [239, 400] on link "⌦ Delete" at bounding box center [209, 406] width 109 height 25
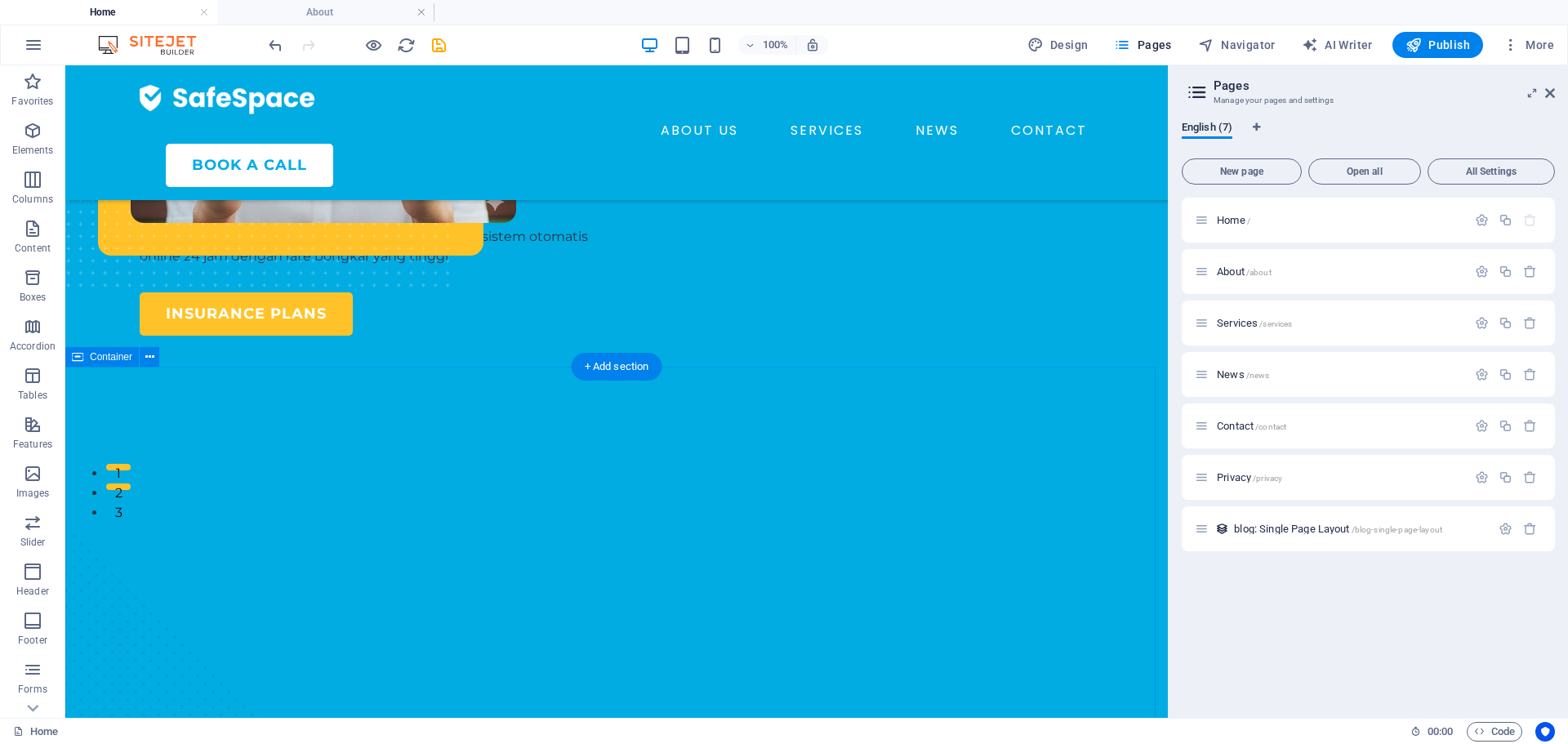
scroll to position [215, 0]
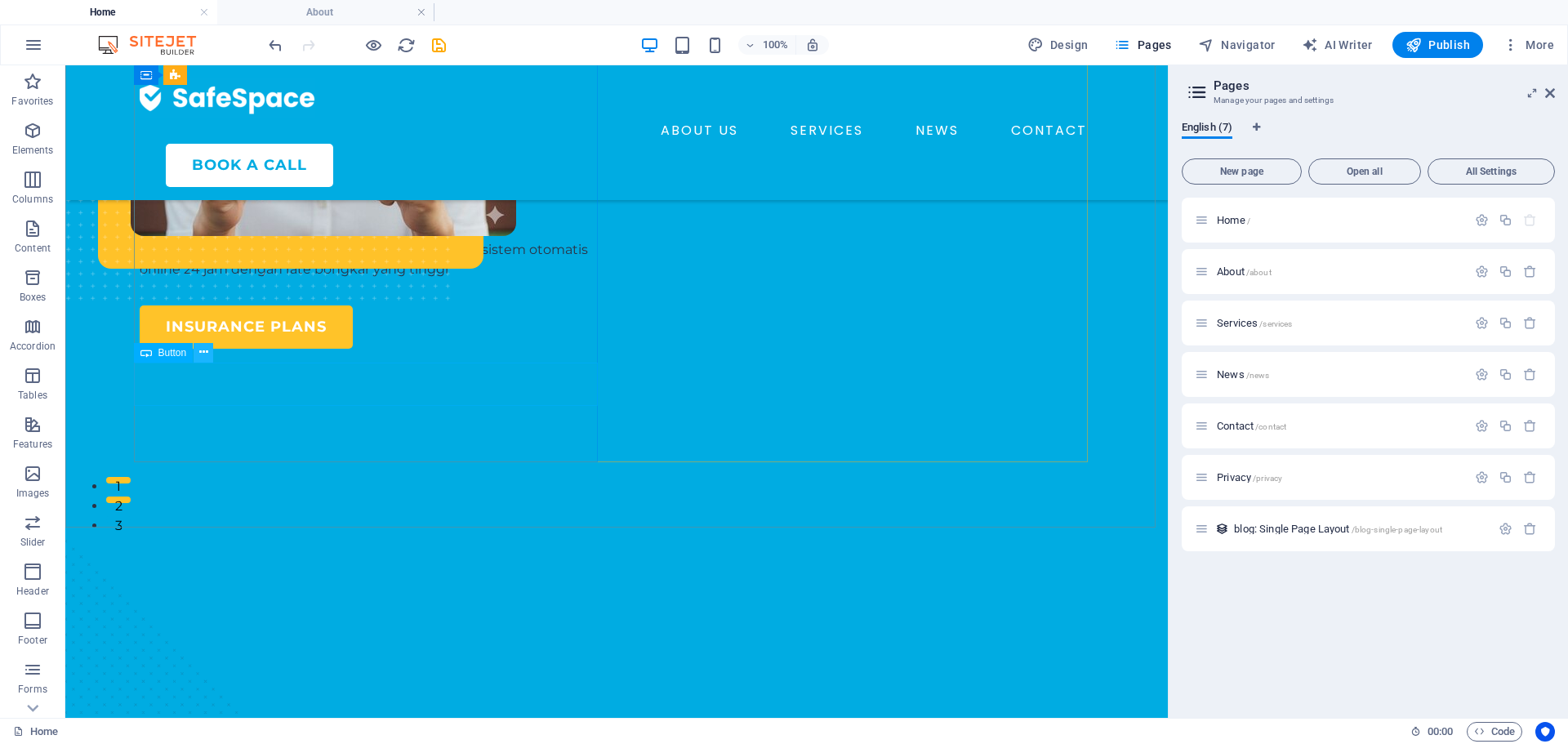
click at [206, 355] on icon at bounding box center [203, 353] width 9 height 17
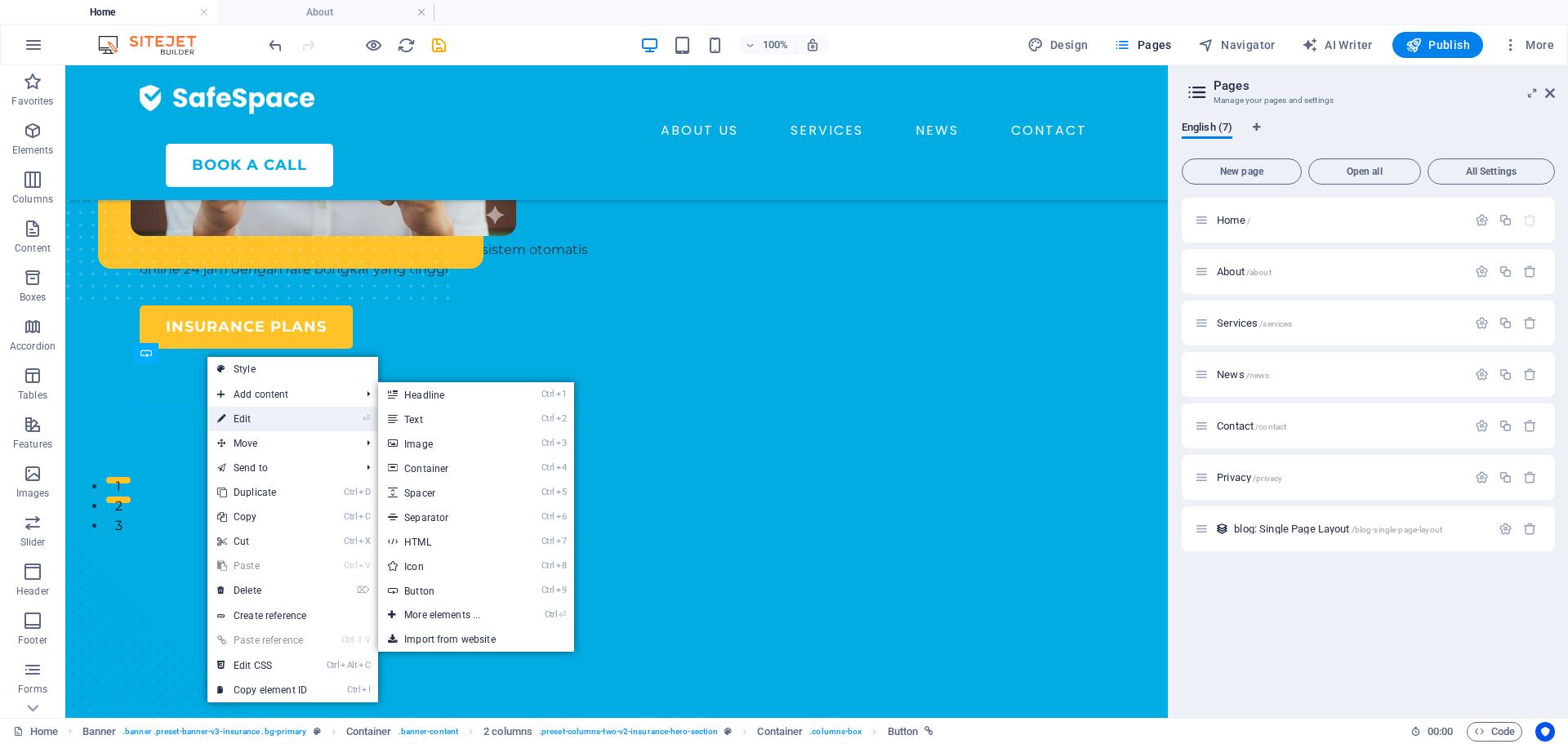
click at [257, 419] on link "⏎ Edit" at bounding box center [262, 419] width 109 height 25
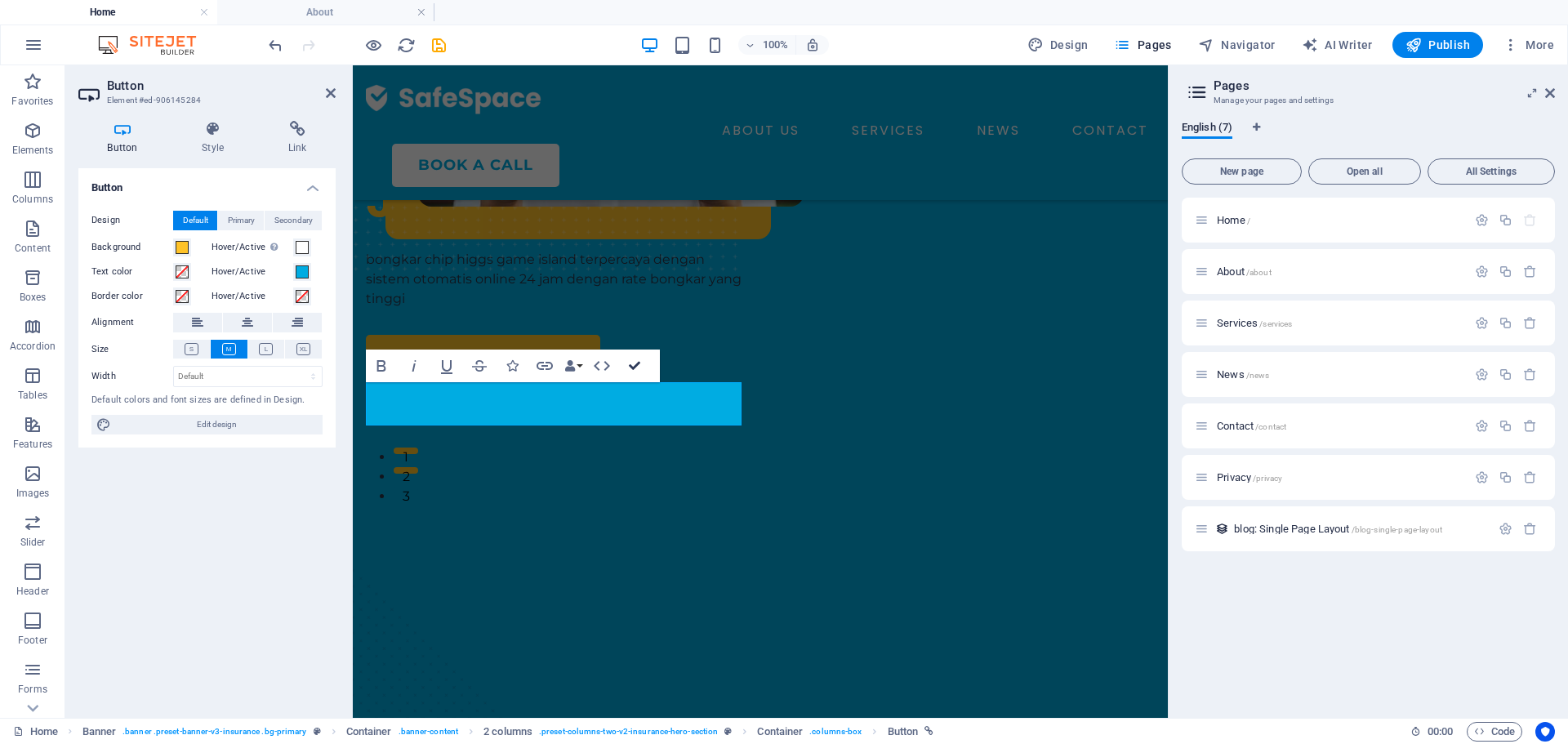
scroll to position [195, 0]
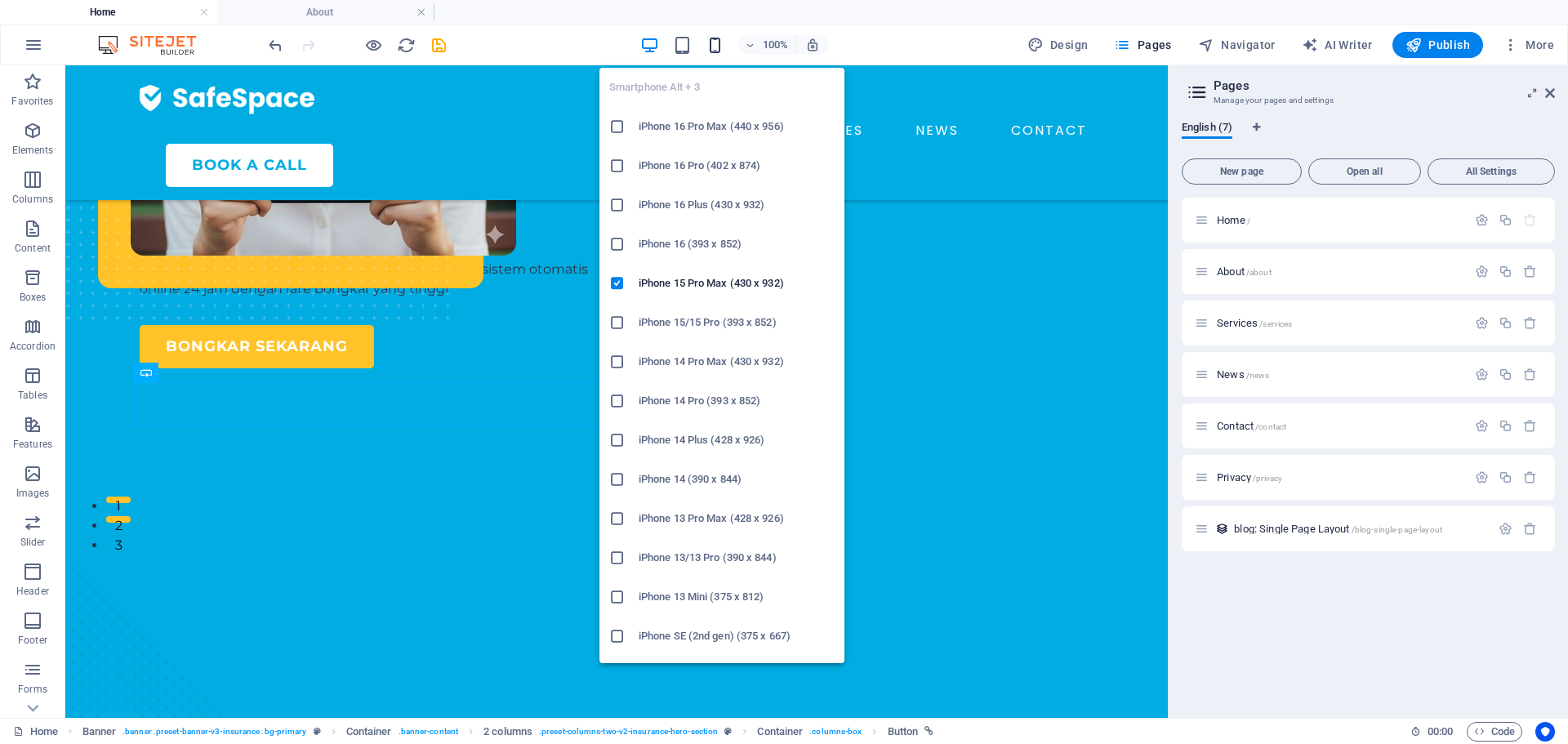
click at [722, 39] on icon "button" at bounding box center [715, 45] width 19 height 19
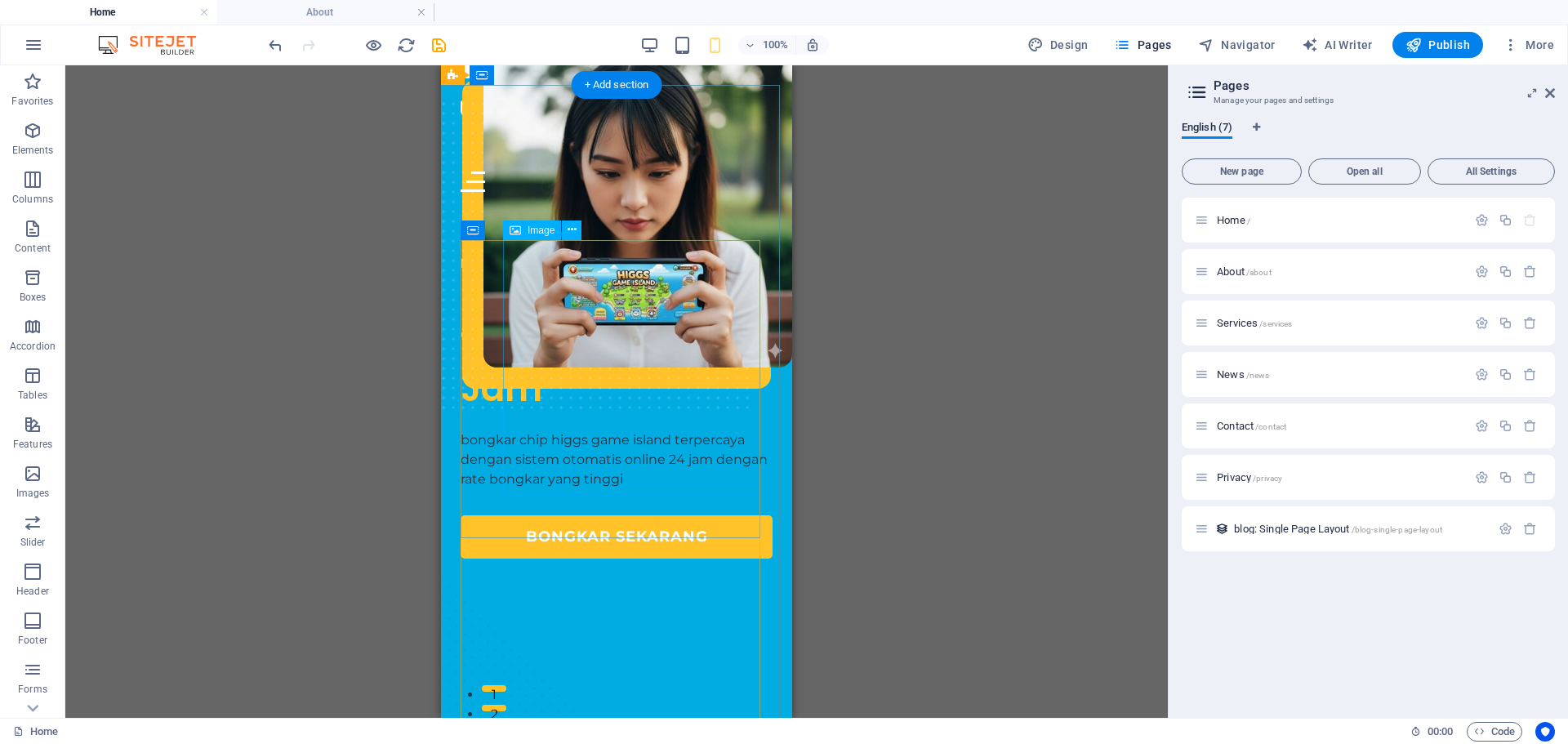
scroll to position [0, 0]
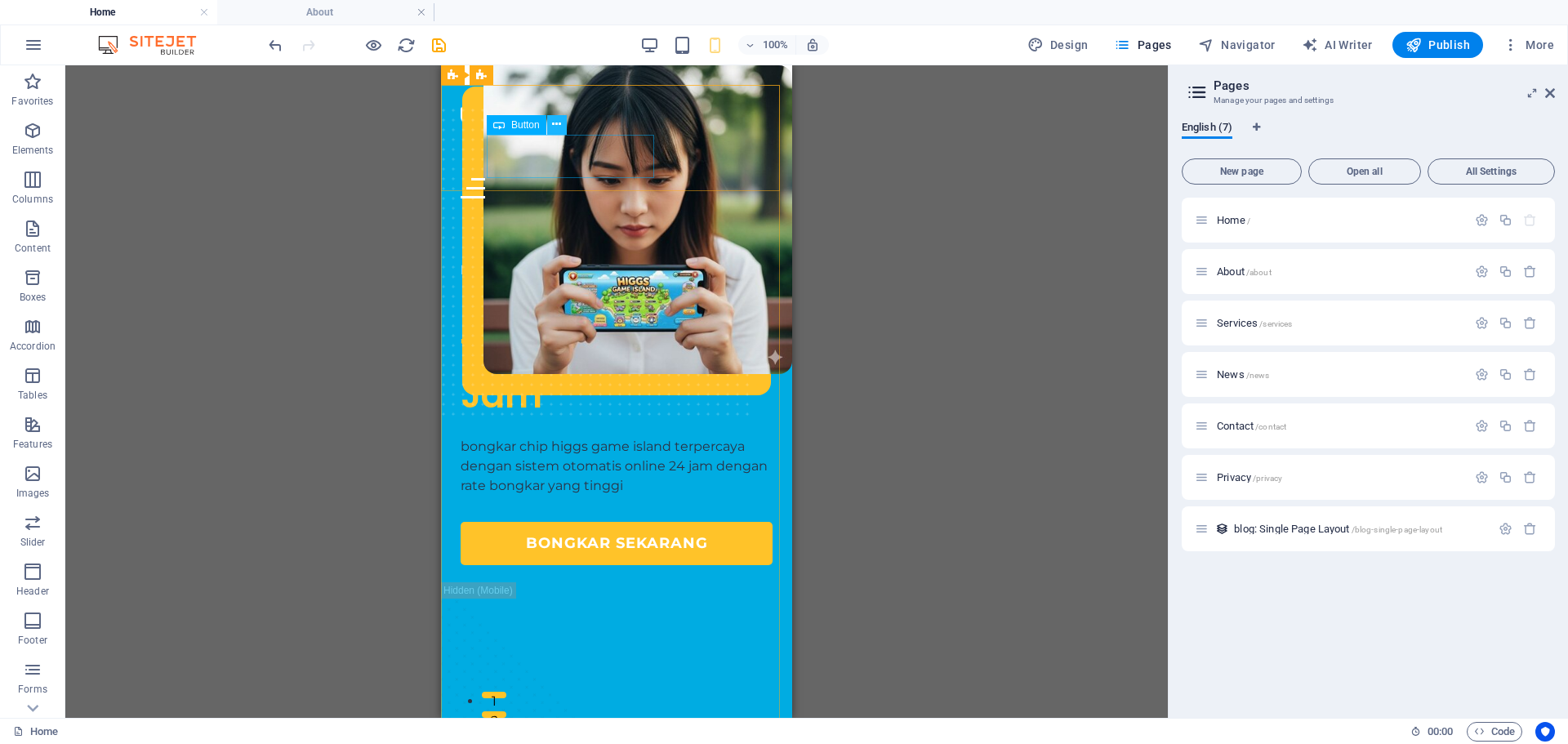
click at [556, 126] on icon at bounding box center [556, 124] width 9 height 17
click at [557, 125] on icon at bounding box center [556, 124] width 9 height 17
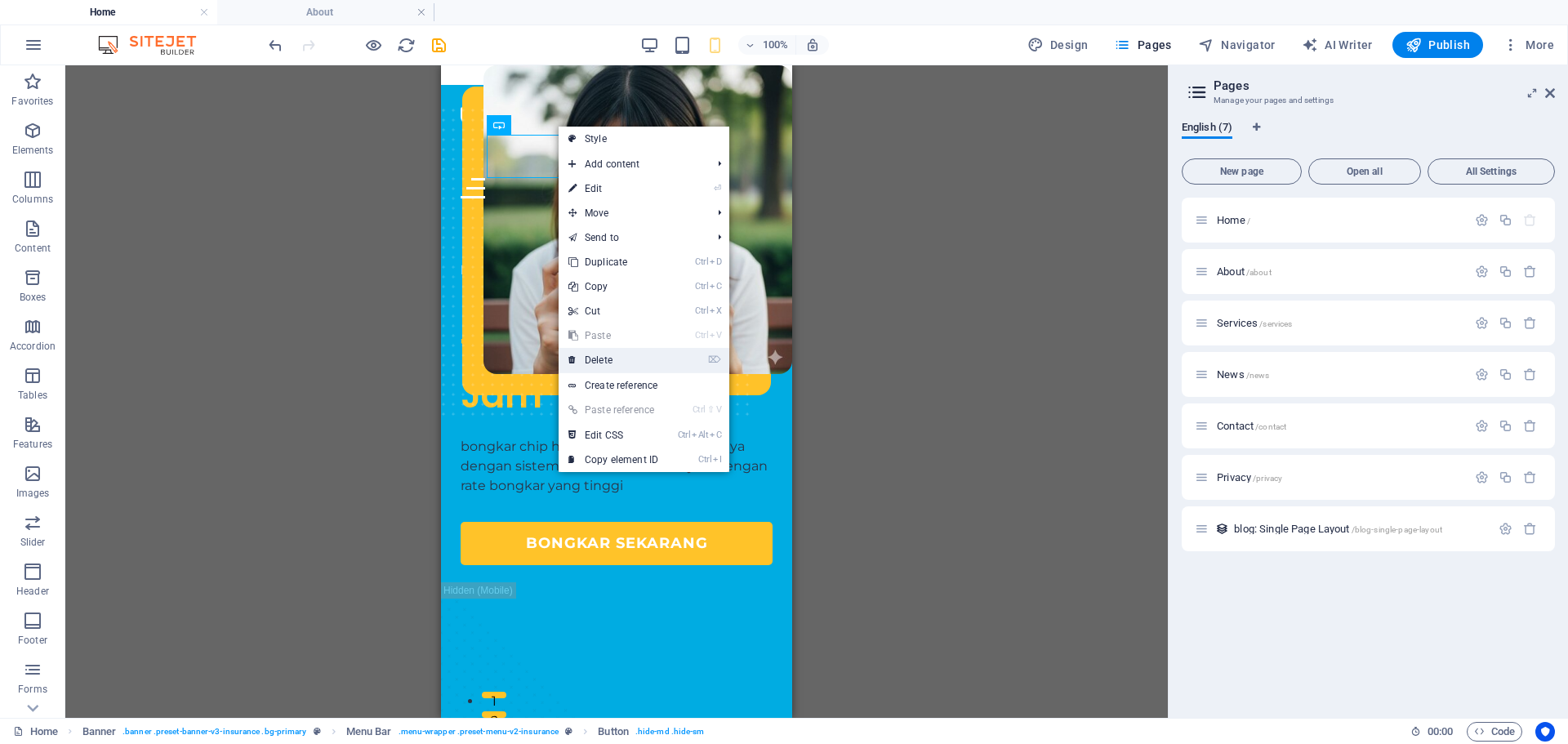
click at [620, 351] on link "⌦ Delete" at bounding box center [613, 360] width 109 height 25
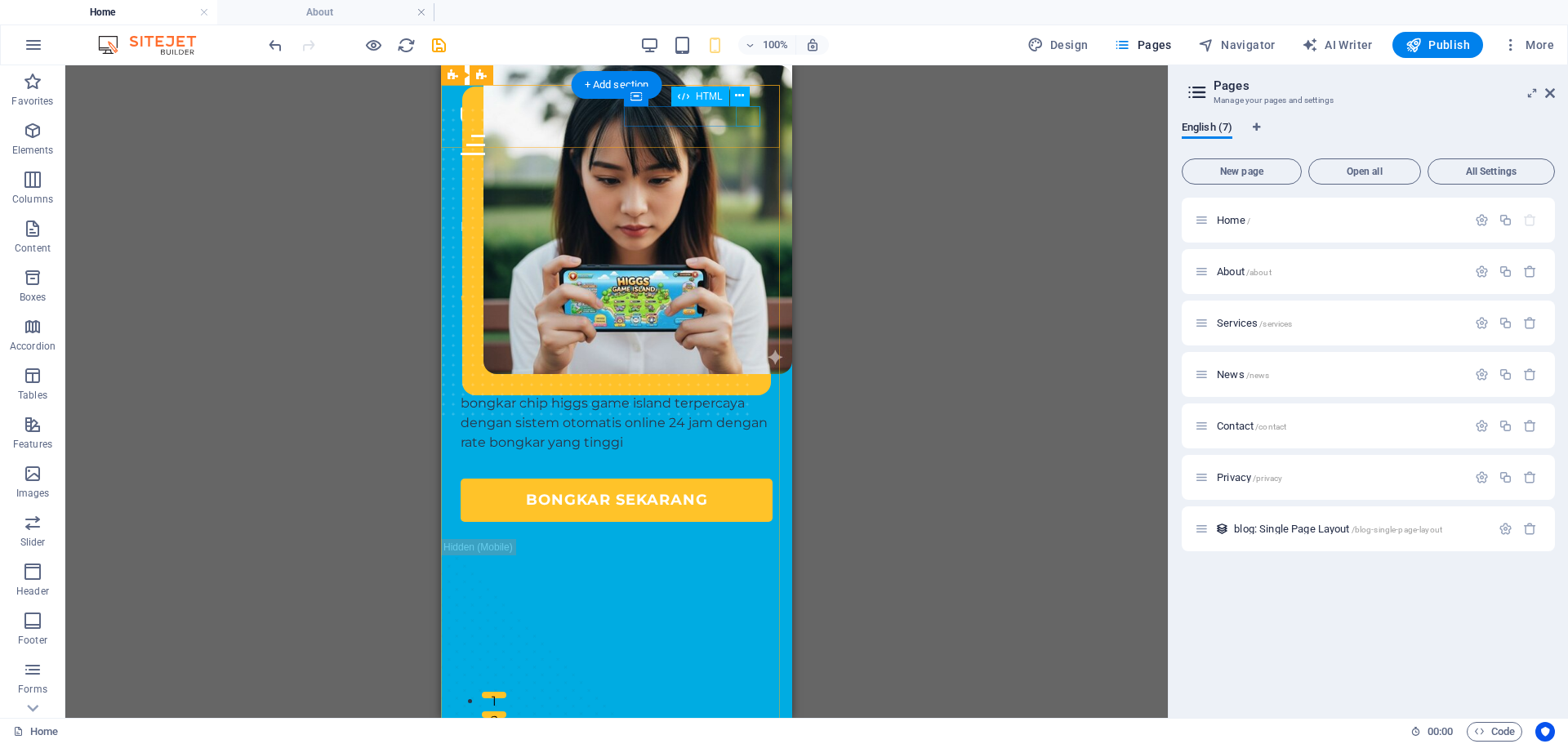
click at [750, 135] on div at bounding box center [616, 145] width 312 height 21
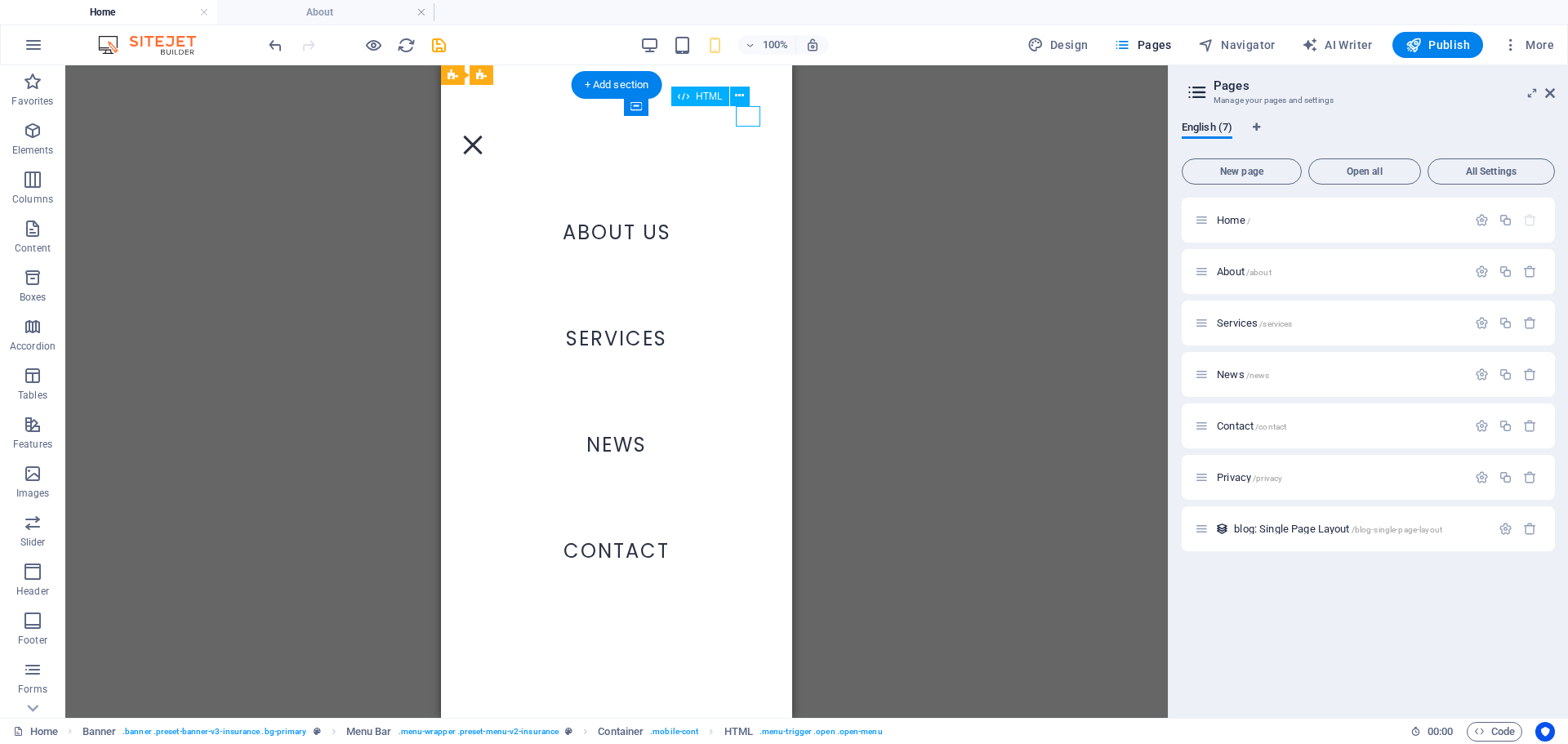
click at [485, 135] on div at bounding box center [473, 145] width 25 height 21
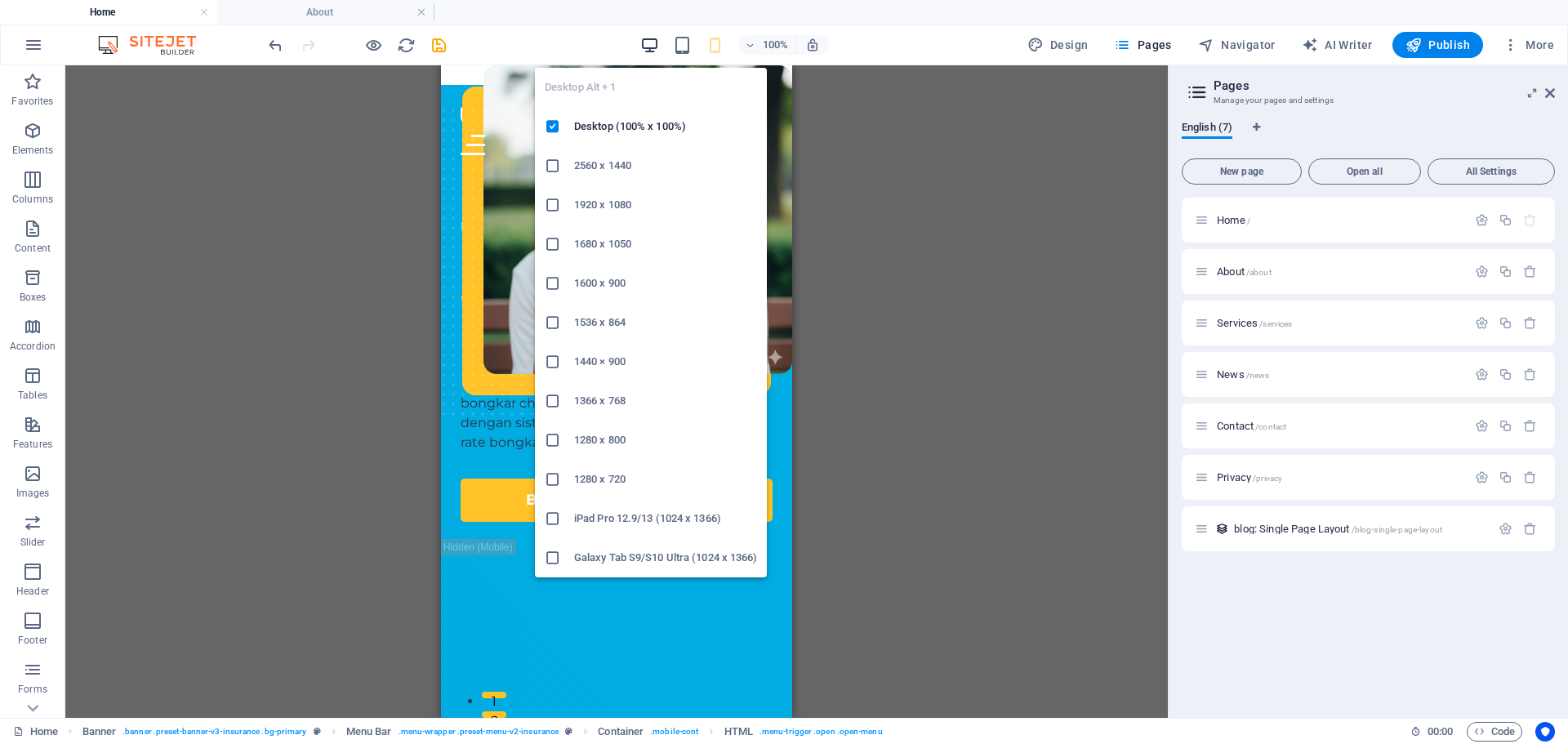
click at [651, 44] on icon "button" at bounding box center [650, 45] width 19 height 19
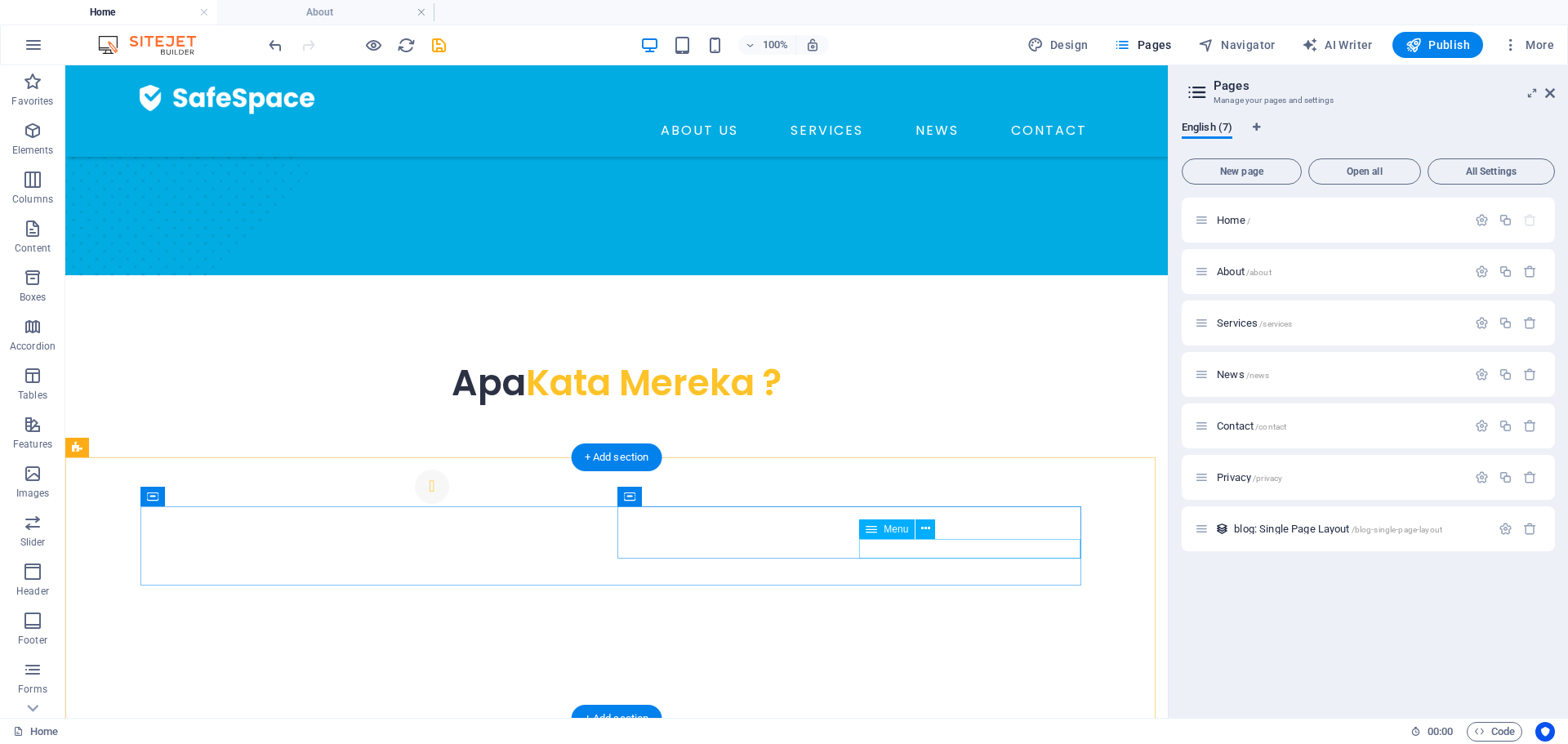
scroll to position [821, 0]
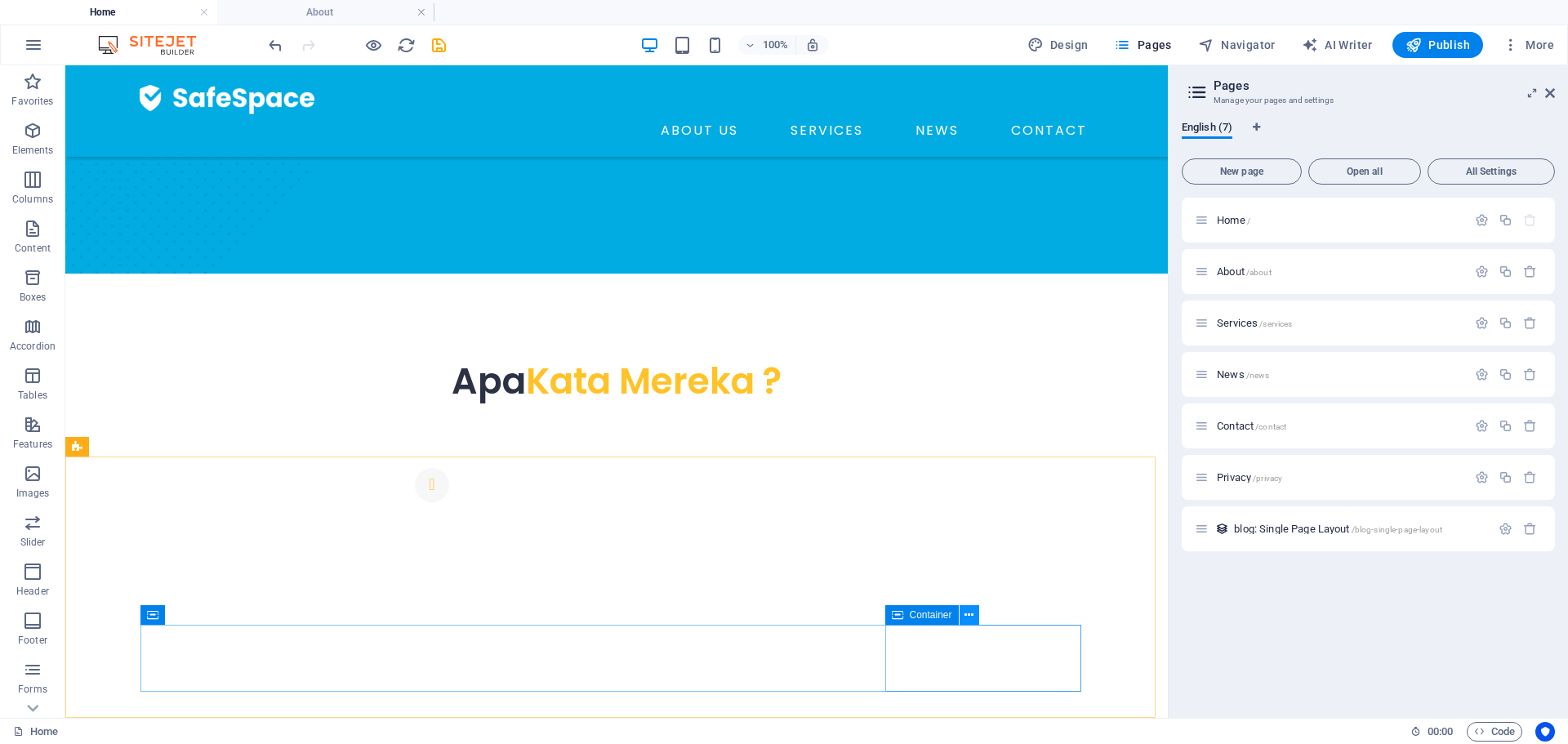
click at [965, 613] on icon at bounding box center [969, 615] width 9 height 17
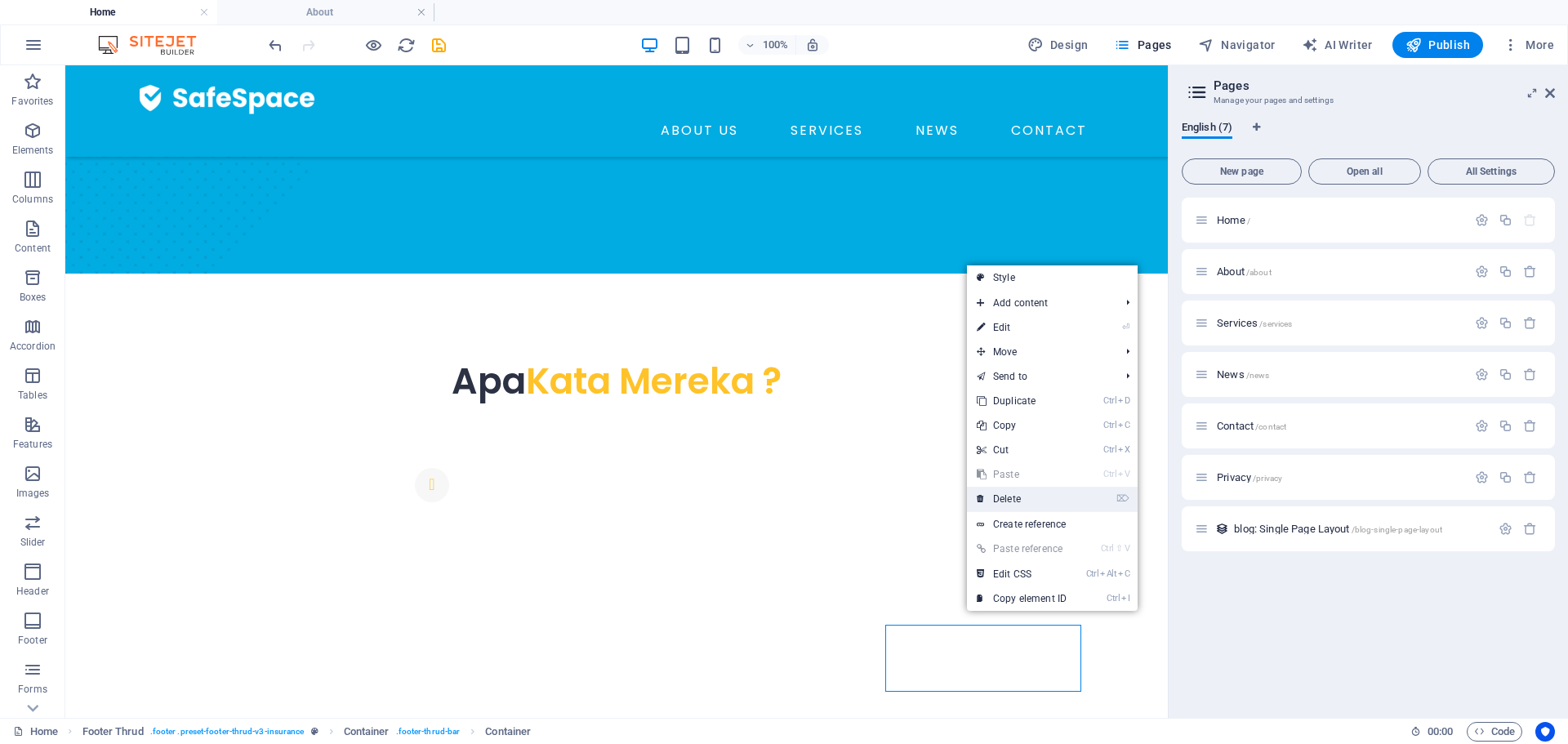
click at [1017, 501] on link "⌦ Delete" at bounding box center [1020, 499] width 109 height 25
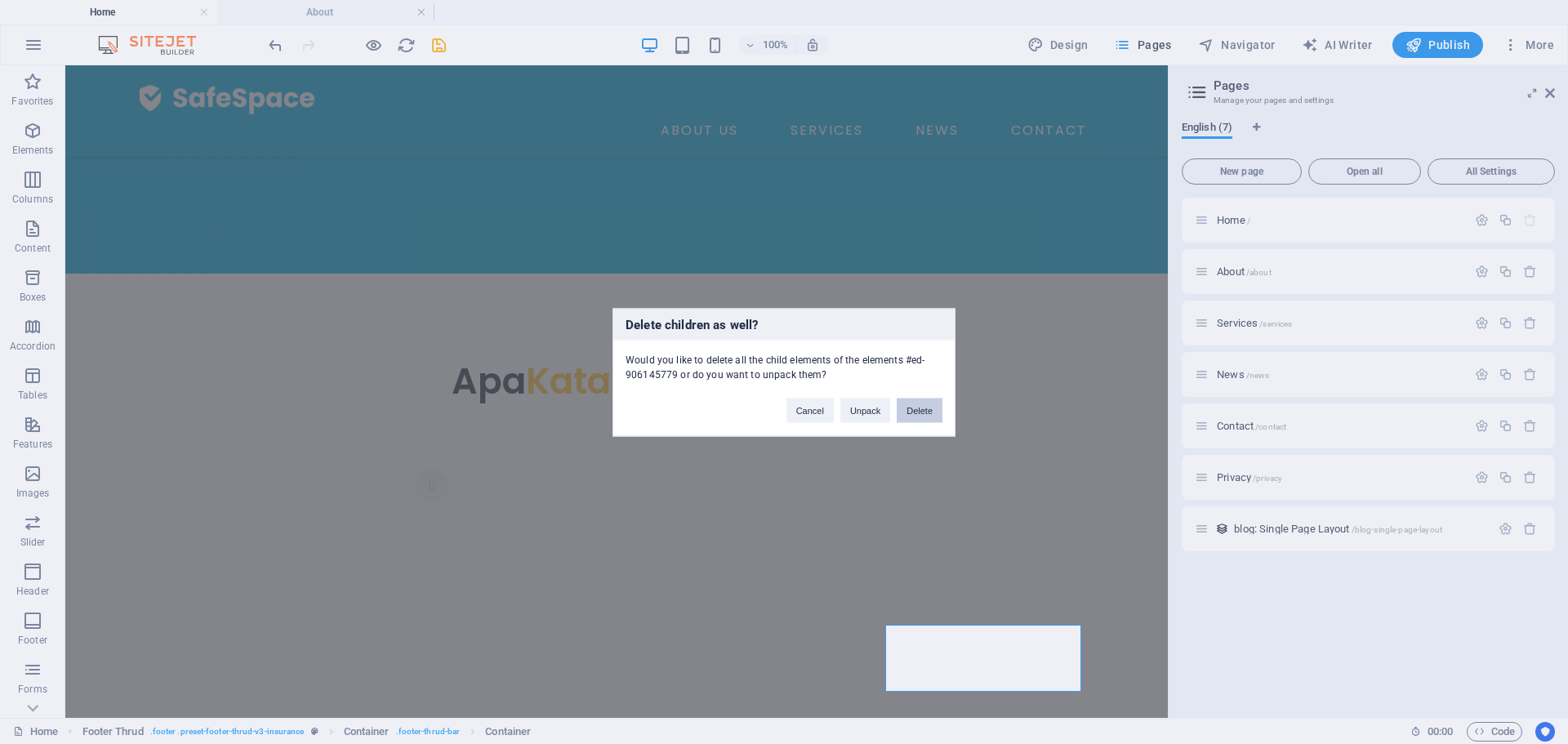
click at [913, 404] on button "Delete" at bounding box center [919, 409] width 45 height 25
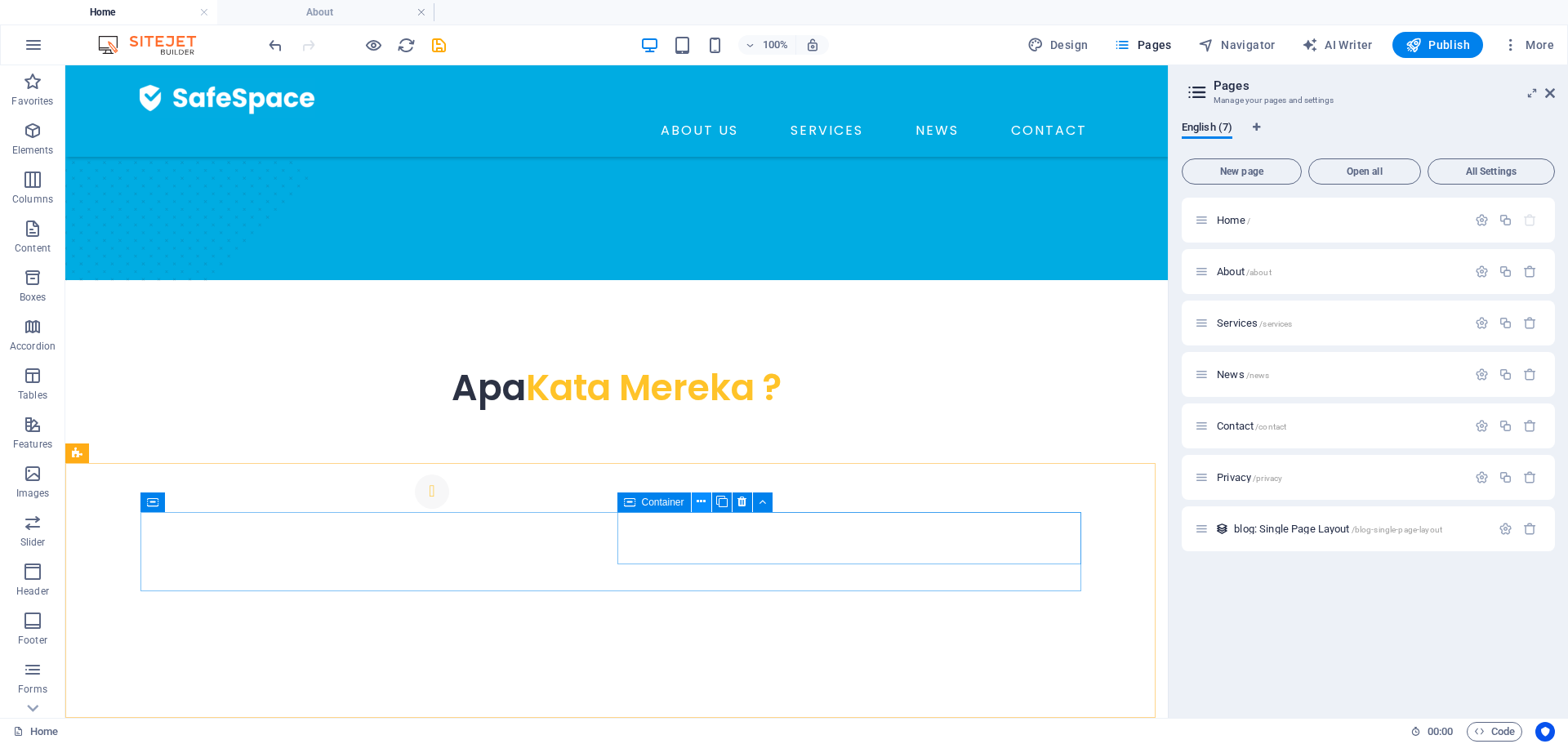
click at [703, 502] on icon at bounding box center [701, 502] width 9 height 17
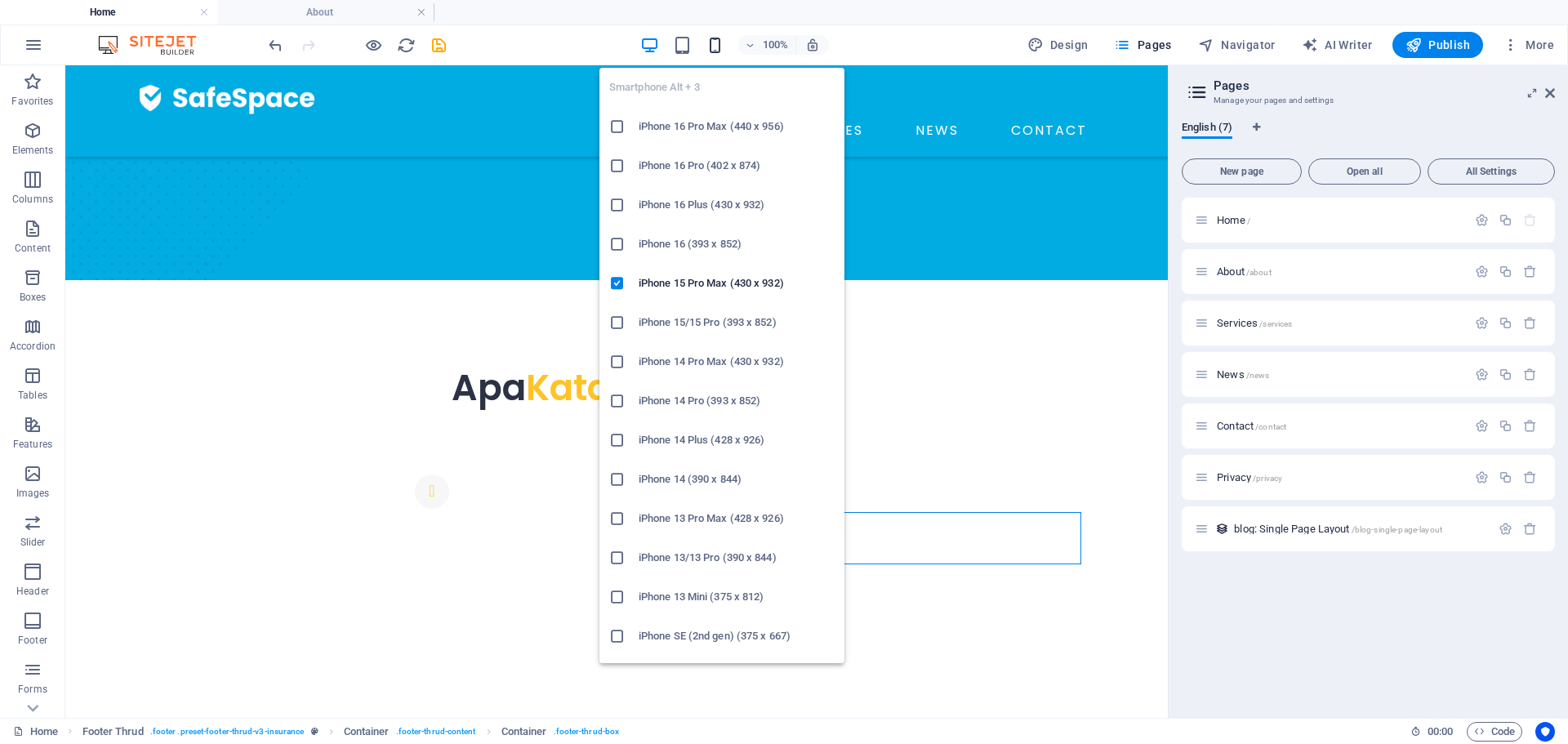
click at [717, 49] on icon "button" at bounding box center [715, 45] width 19 height 19
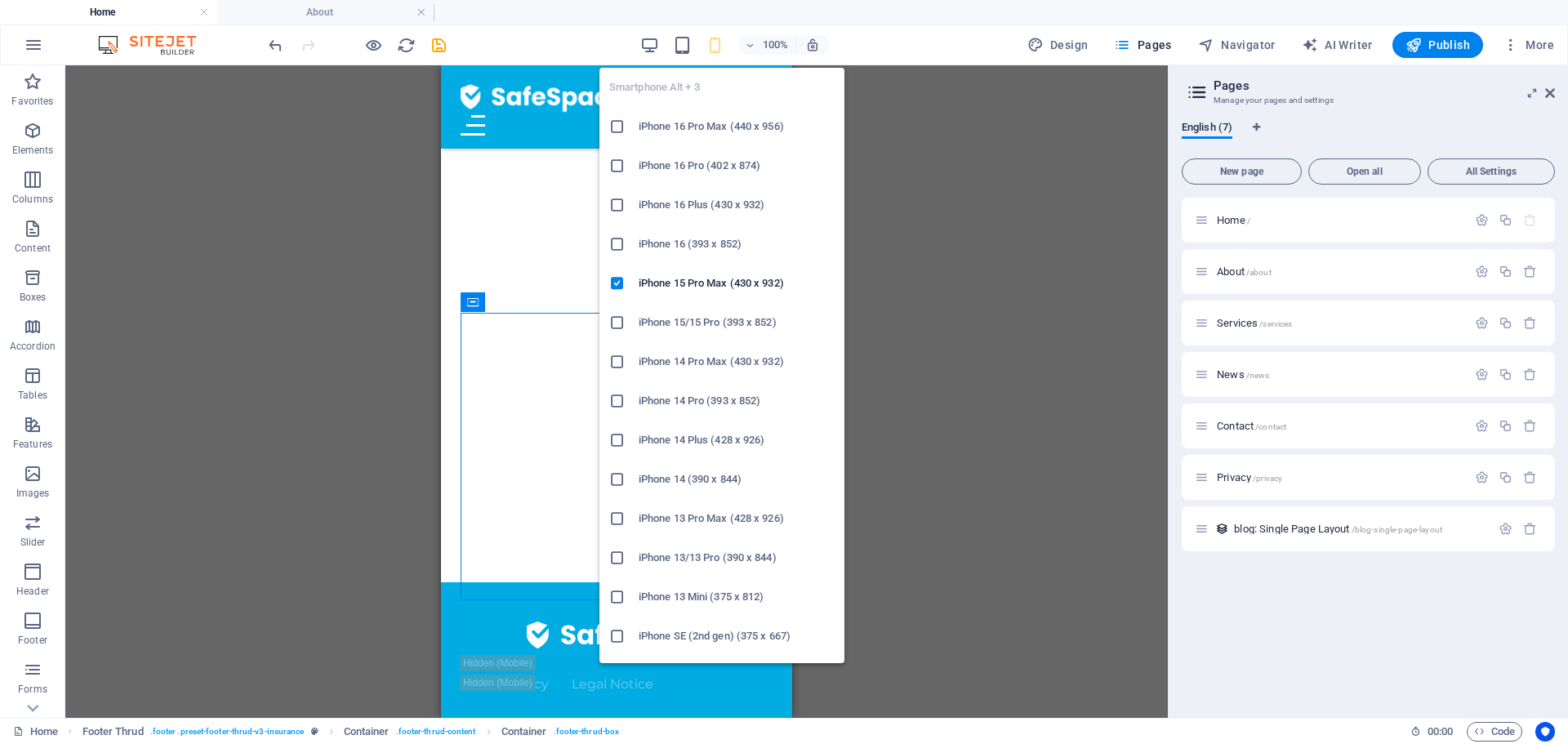
scroll to position [1223, 0]
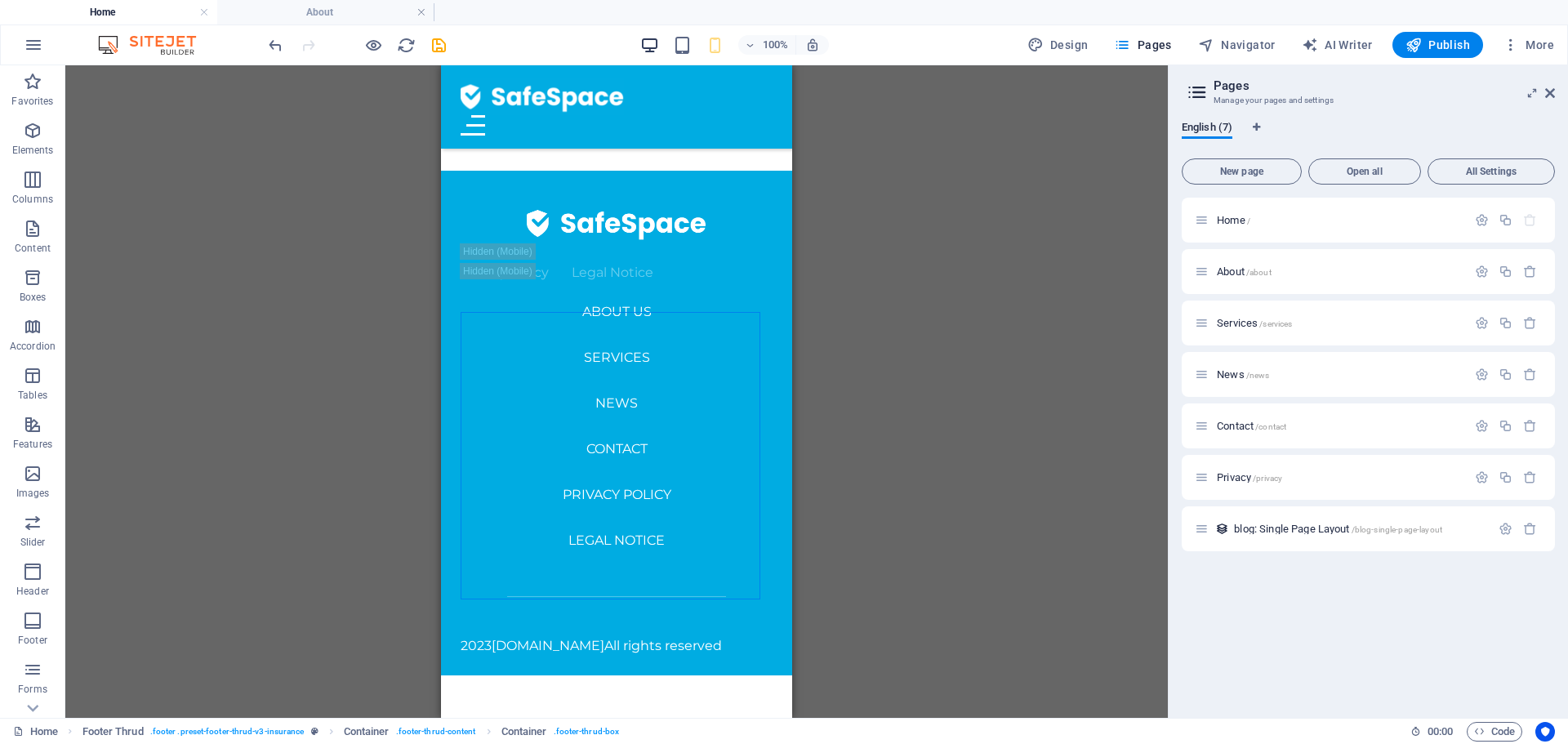
click at [654, 41] on icon "button" at bounding box center [650, 45] width 19 height 19
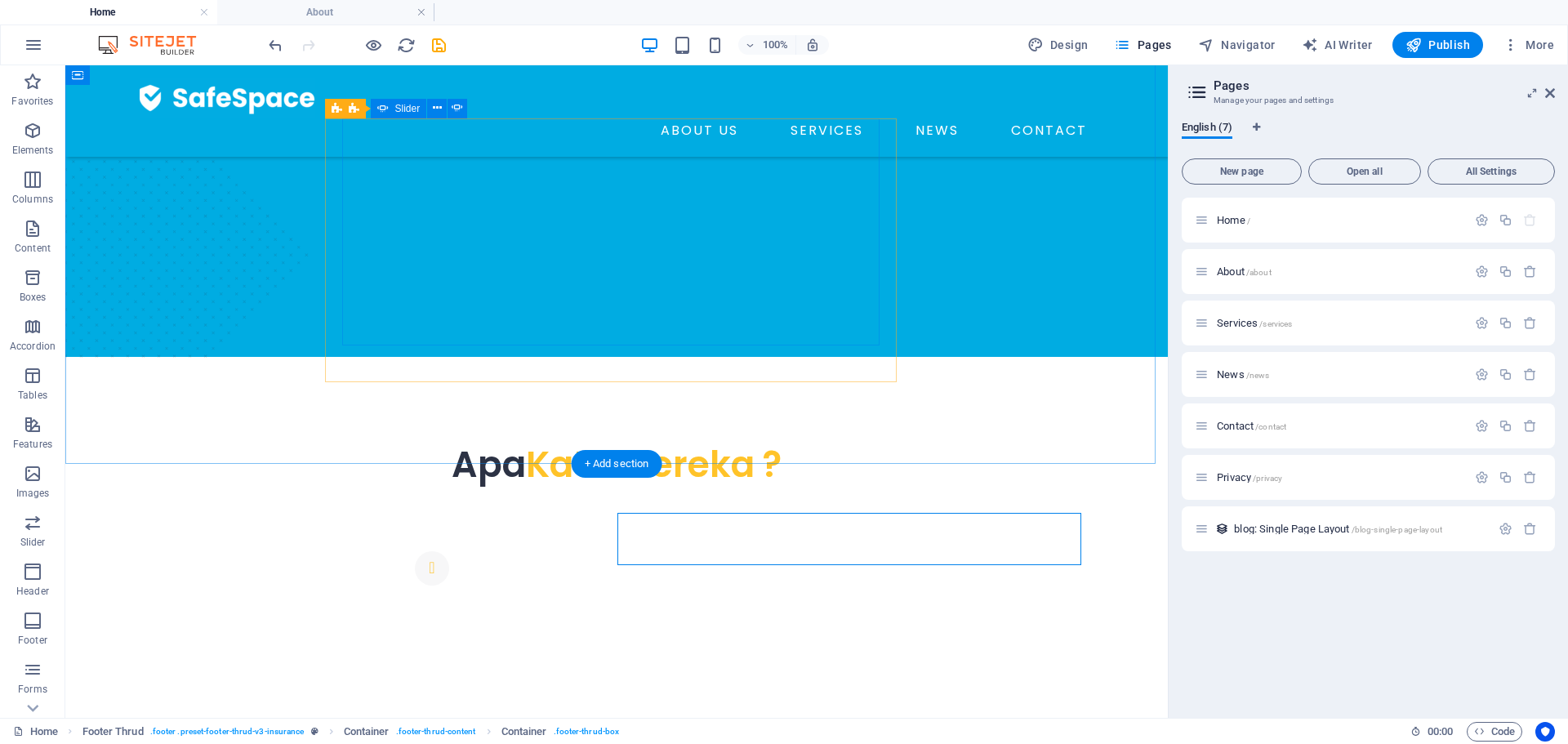
scroll to position [651, 0]
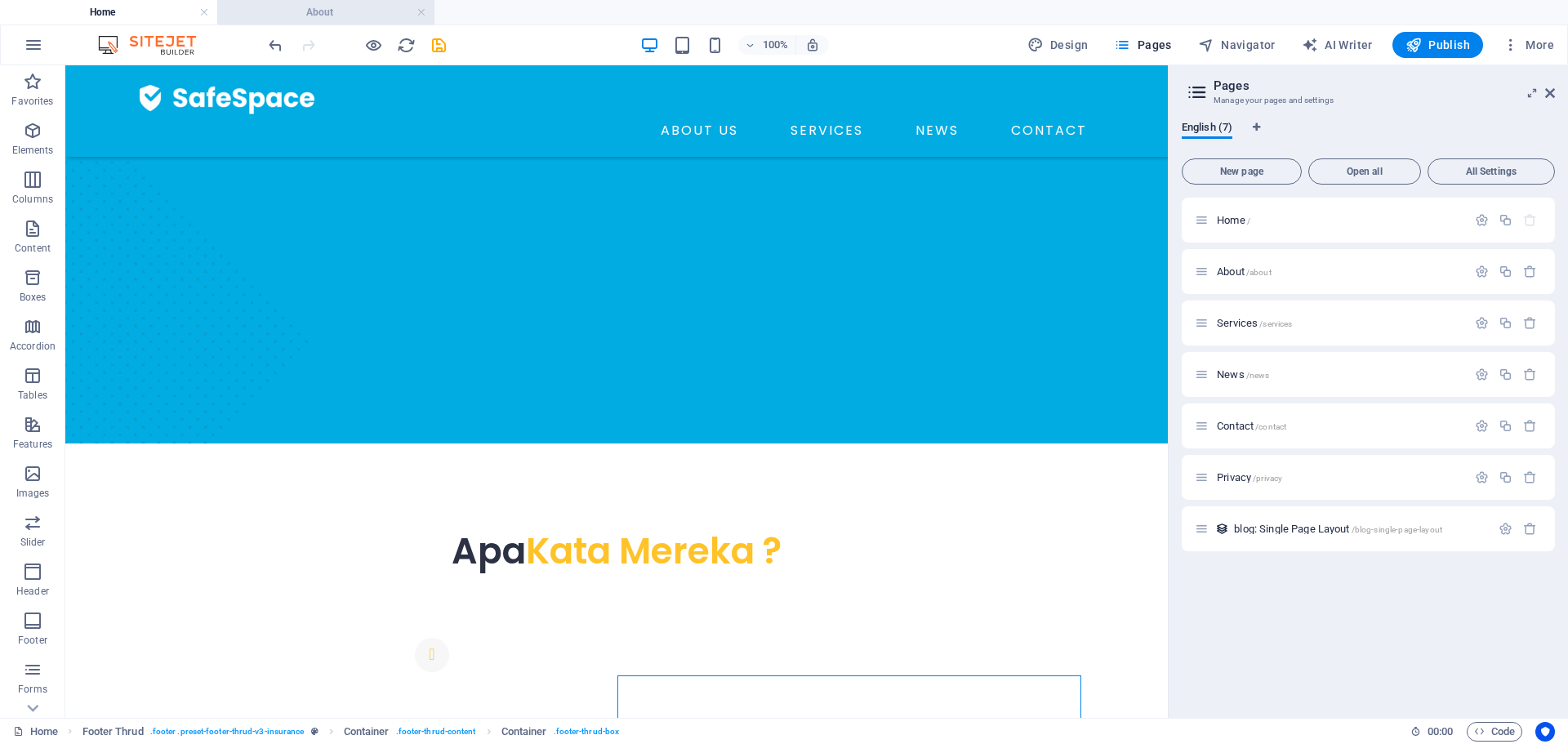
click at [358, 5] on h4 "About" at bounding box center [325, 12] width 217 height 18
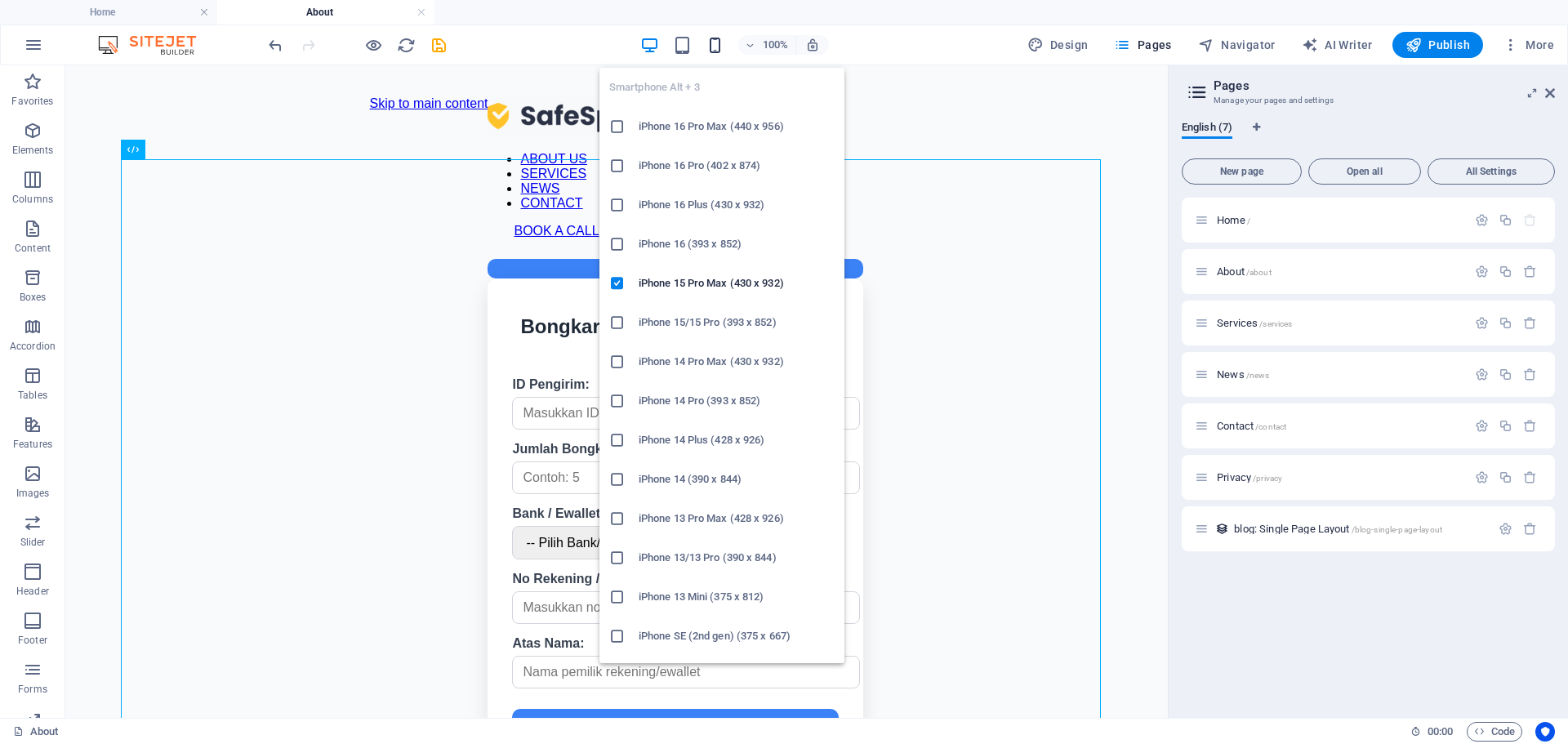
click at [720, 48] on icon "button" at bounding box center [715, 45] width 19 height 19
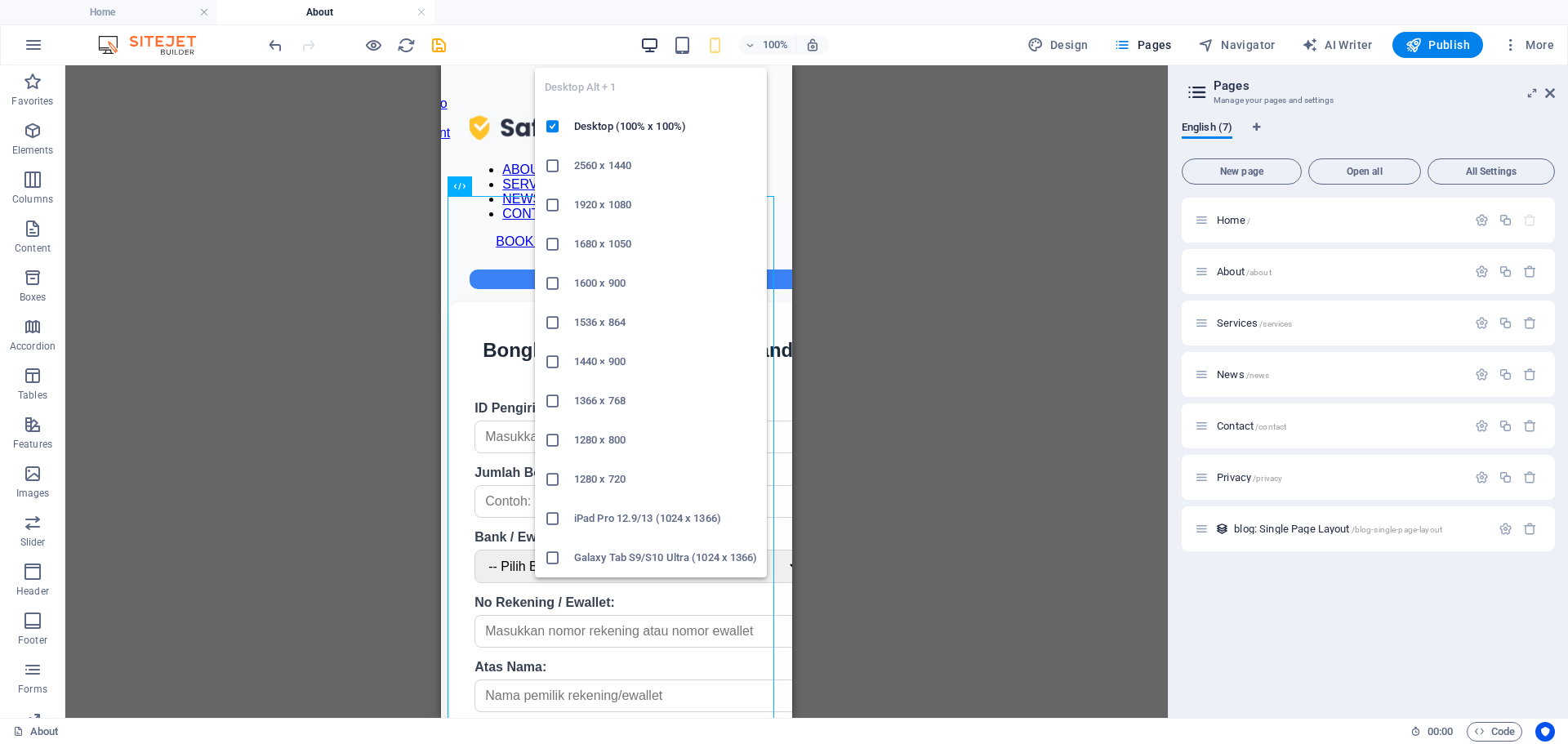
click at [653, 42] on icon "button" at bounding box center [650, 45] width 19 height 19
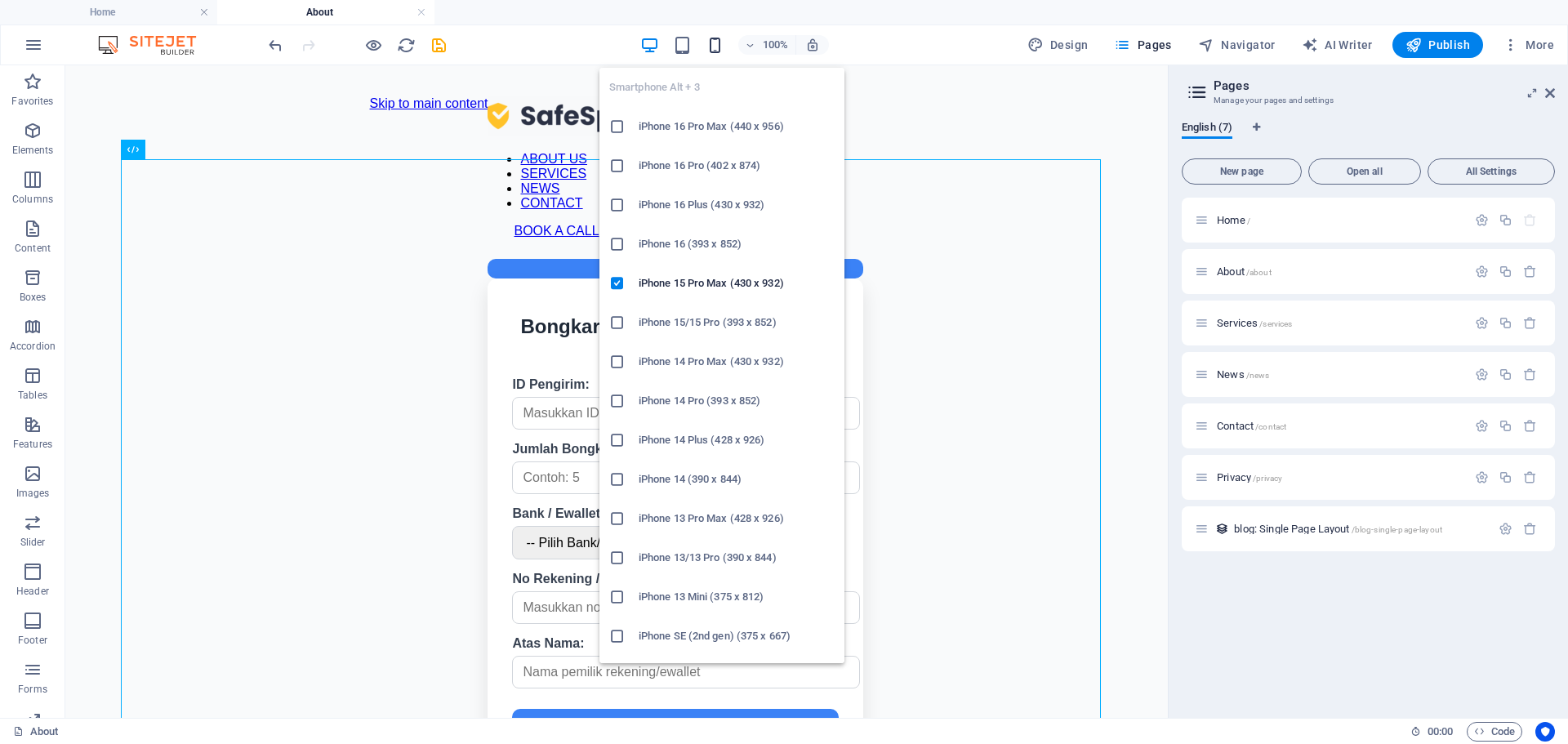
click at [713, 39] on icon "button" at bounding box center [715, 45] width 19 height 19
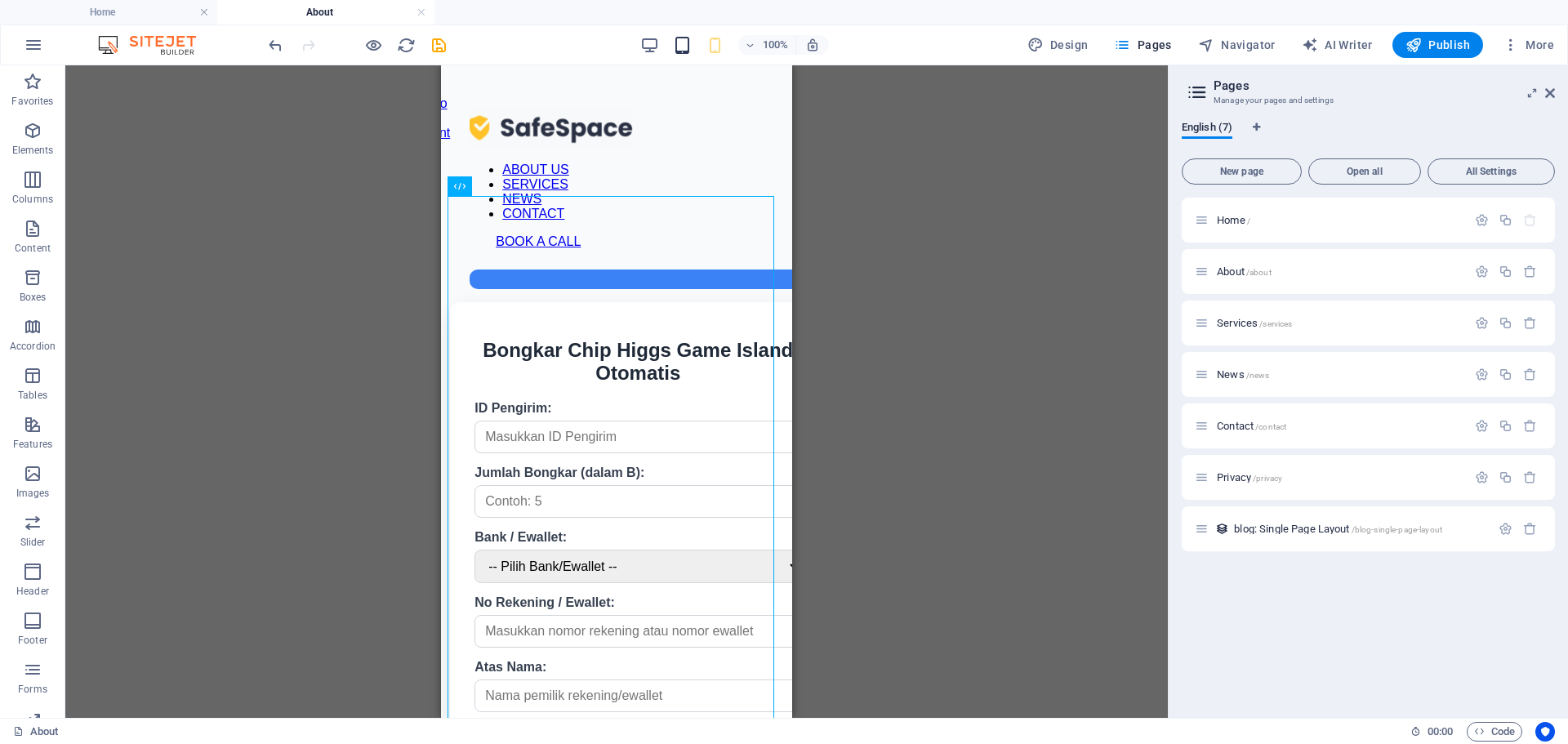
click at [684, 53] on icon "button" at bounding box center [682, 45] width 19 height 19
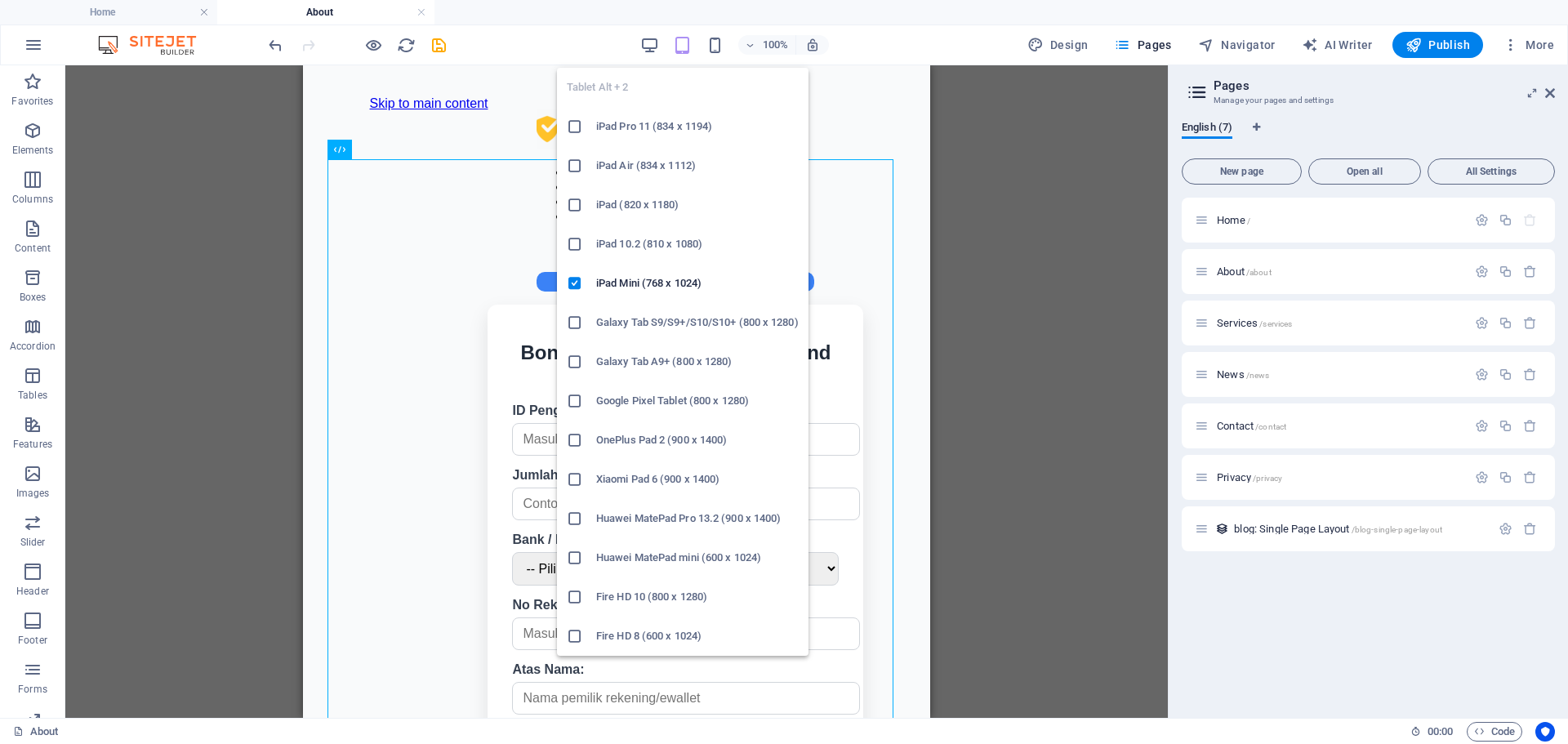
click at [629, 238] on h6 "iPad 10.2 (810 x 1080)" at bounding box center [697, 244] width 203 height 20
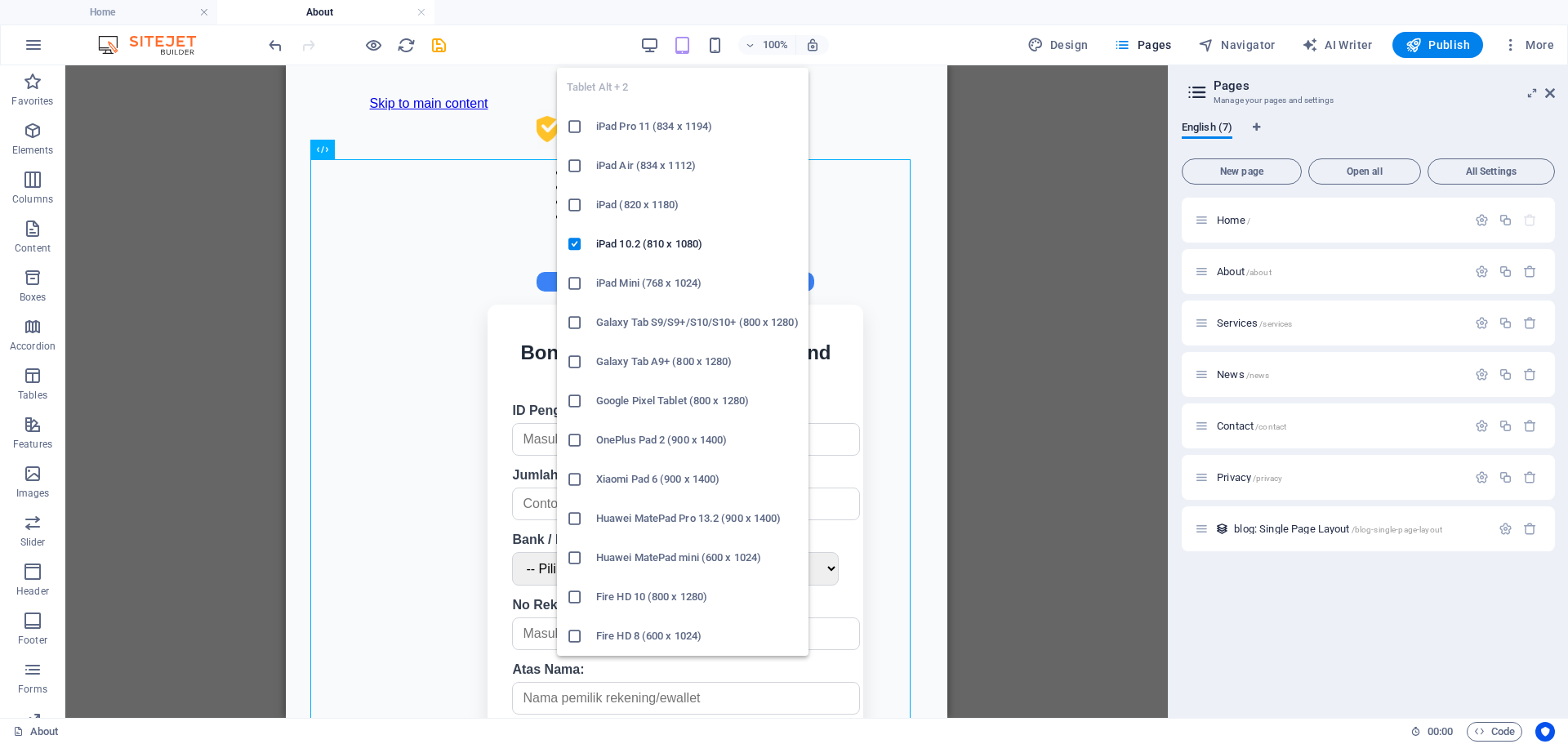
click at [690, 48] on icon "button" at bounding box center [682, 45] width 19 height 19
click at [668, 473] on h6 "Xiaomi Pad 6 (900 x 1400)" at bounding box center [697, 479] width 203 height 20
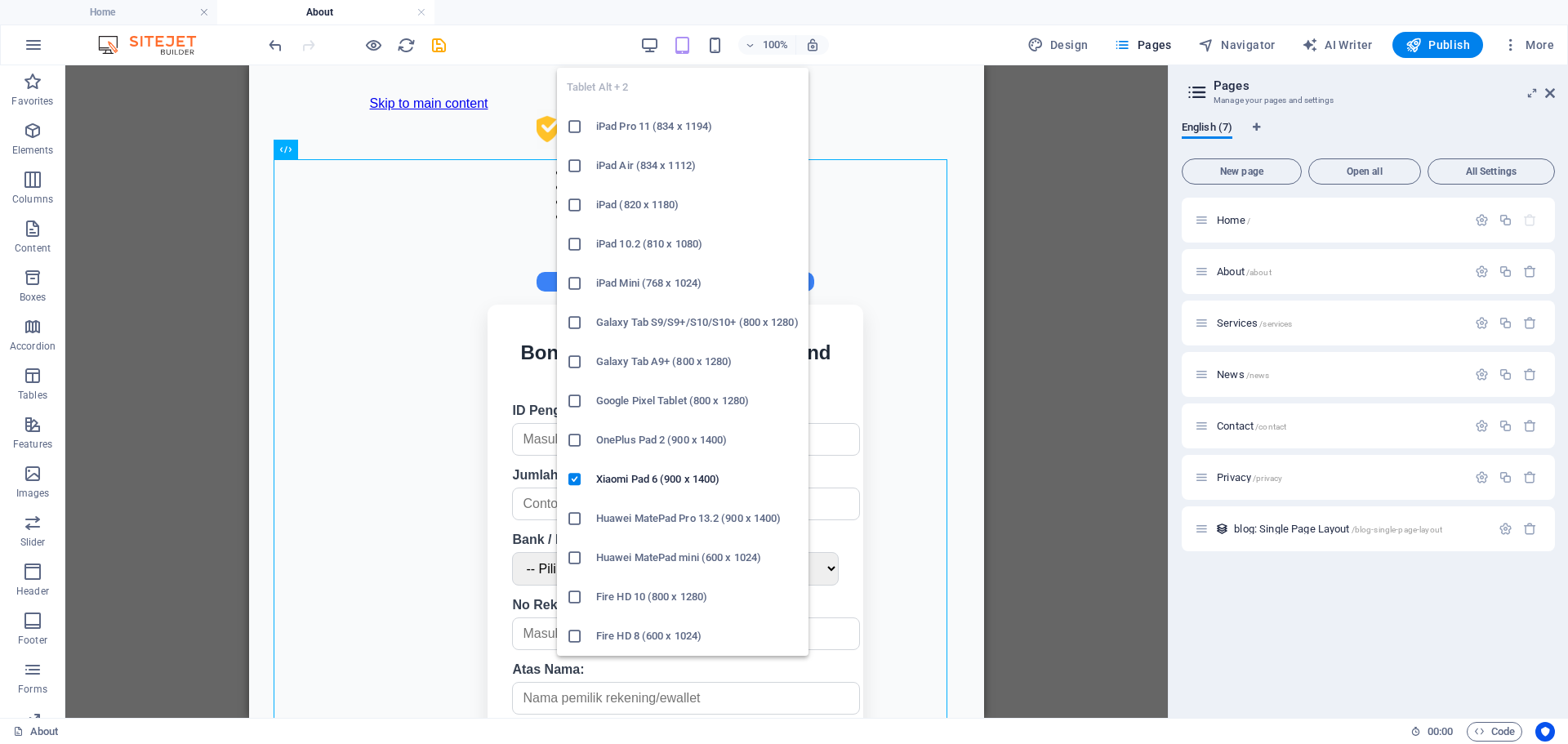
click at [683, 48] on icon "button" at bounding box center [682, 45] width 19 height 19
click at [581, 475] on icon at bounding box center [574, 479] width 16 height 16
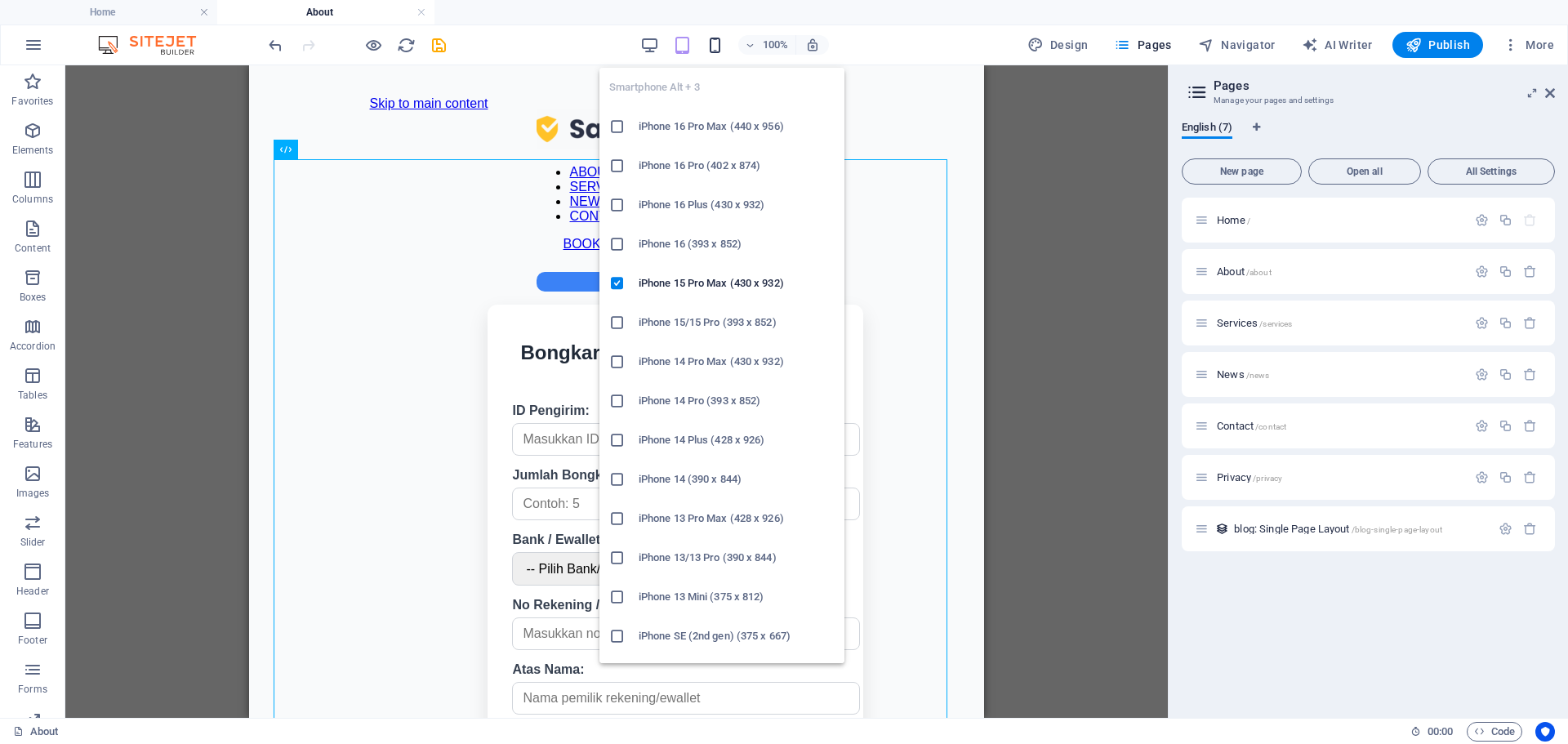
click at [723, 51] on icon "button" at bounding box center [715, 45] width 19 height 19
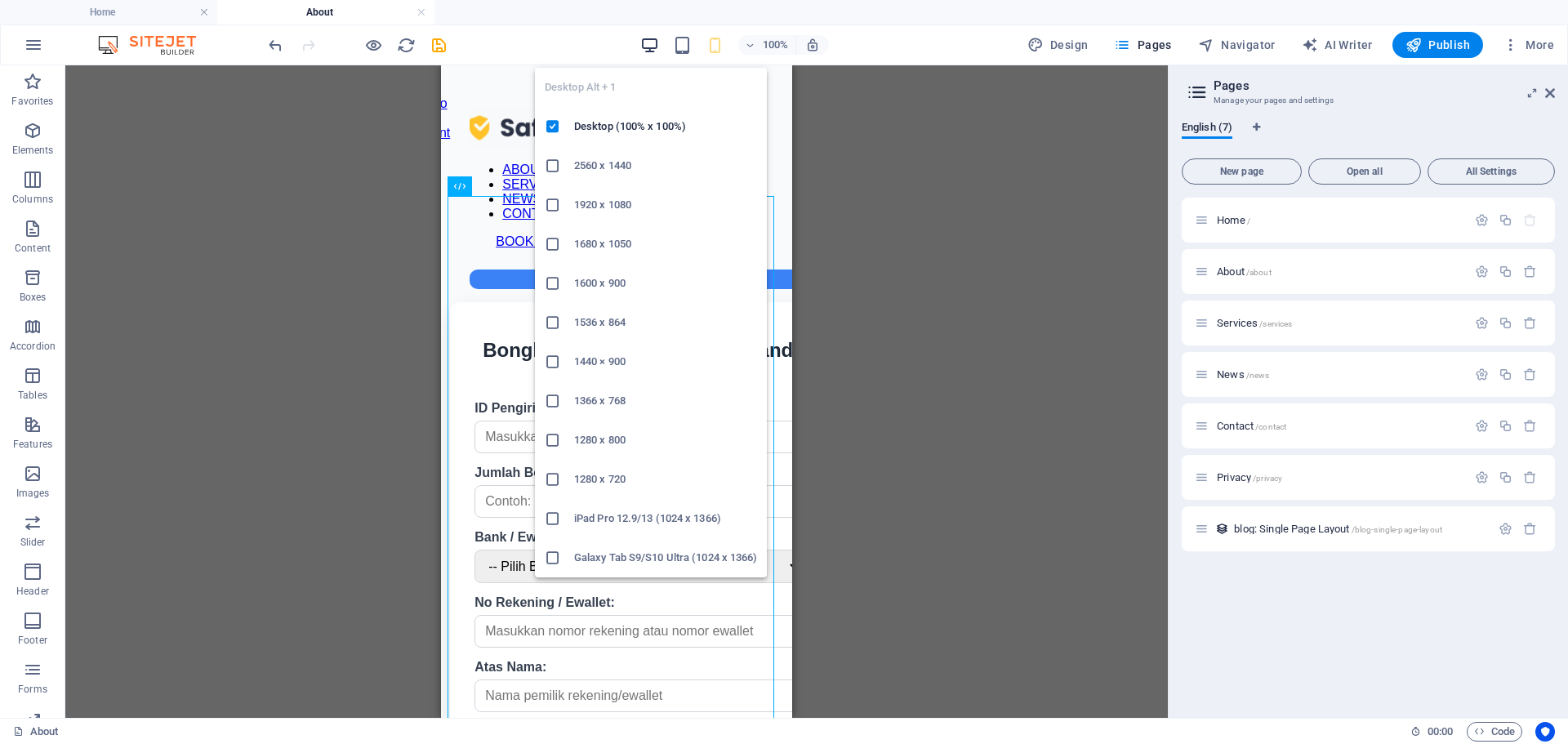
click at [652, 43] on icon "button" at bounding box center [650, 45] width 19 height 19
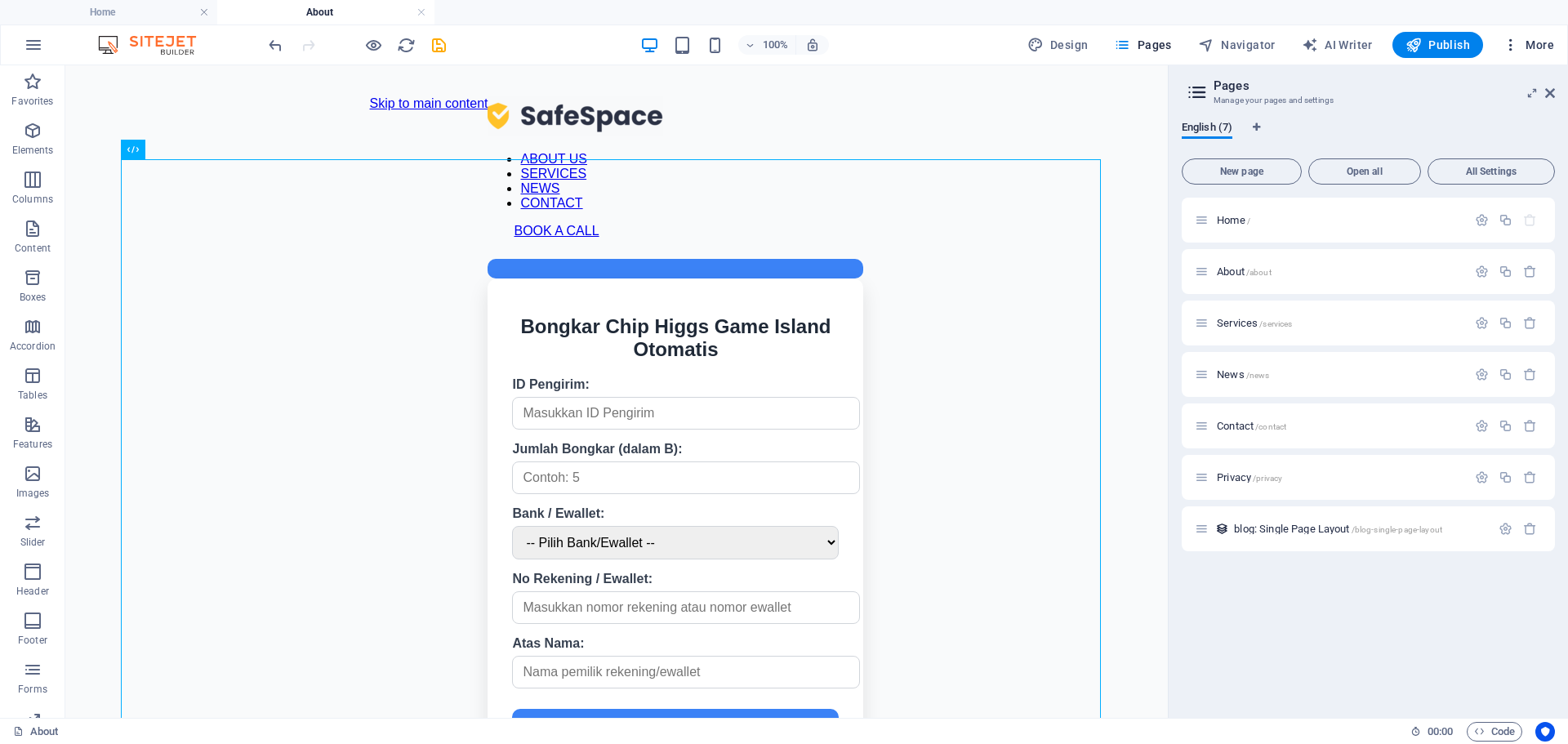
click at [1502, 39] on button "More" at bounding box center [1528, 45] width 64 height 26
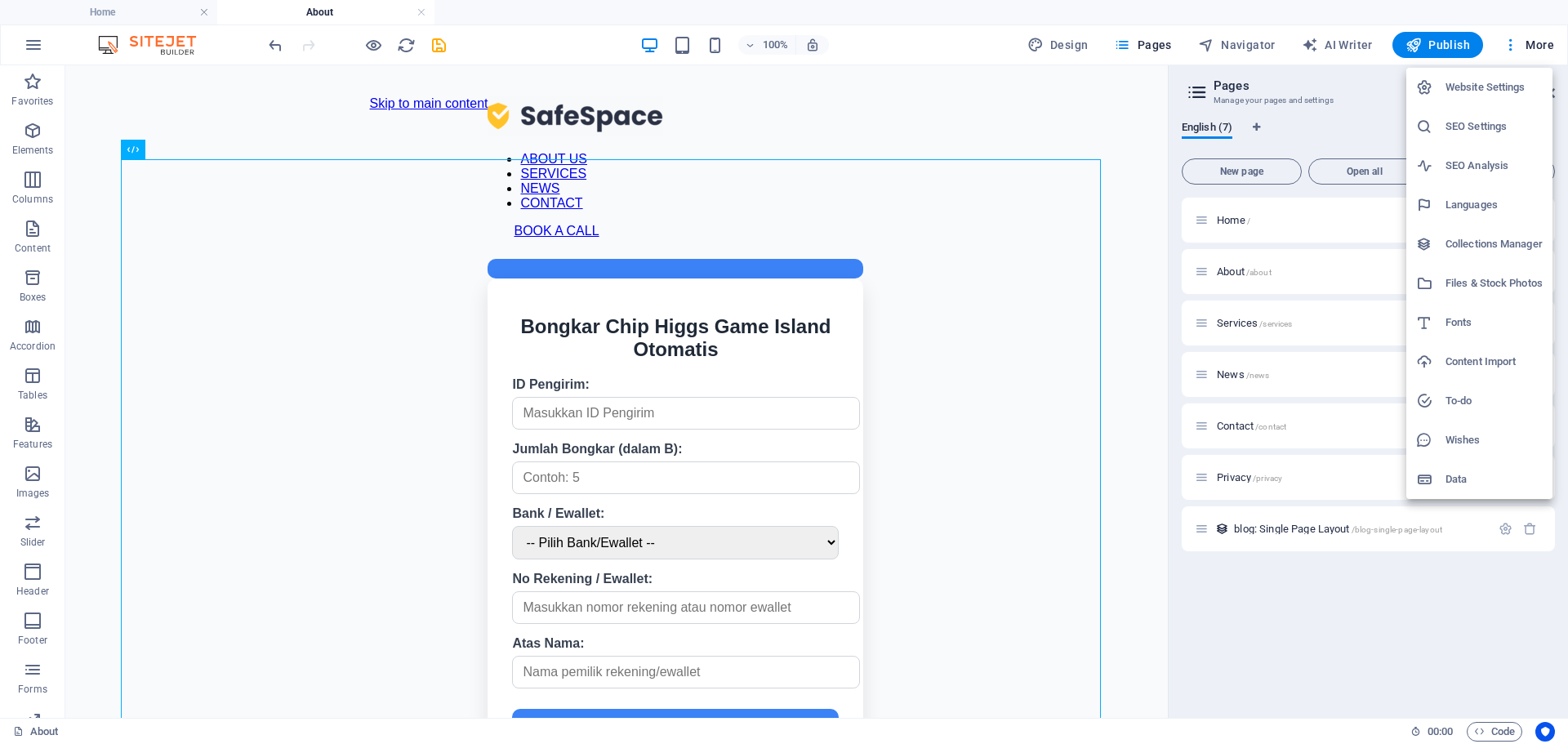
click at [1481, 86] on h6 "Website Settings" at bounding box center [1493, 87] width 97 height 20
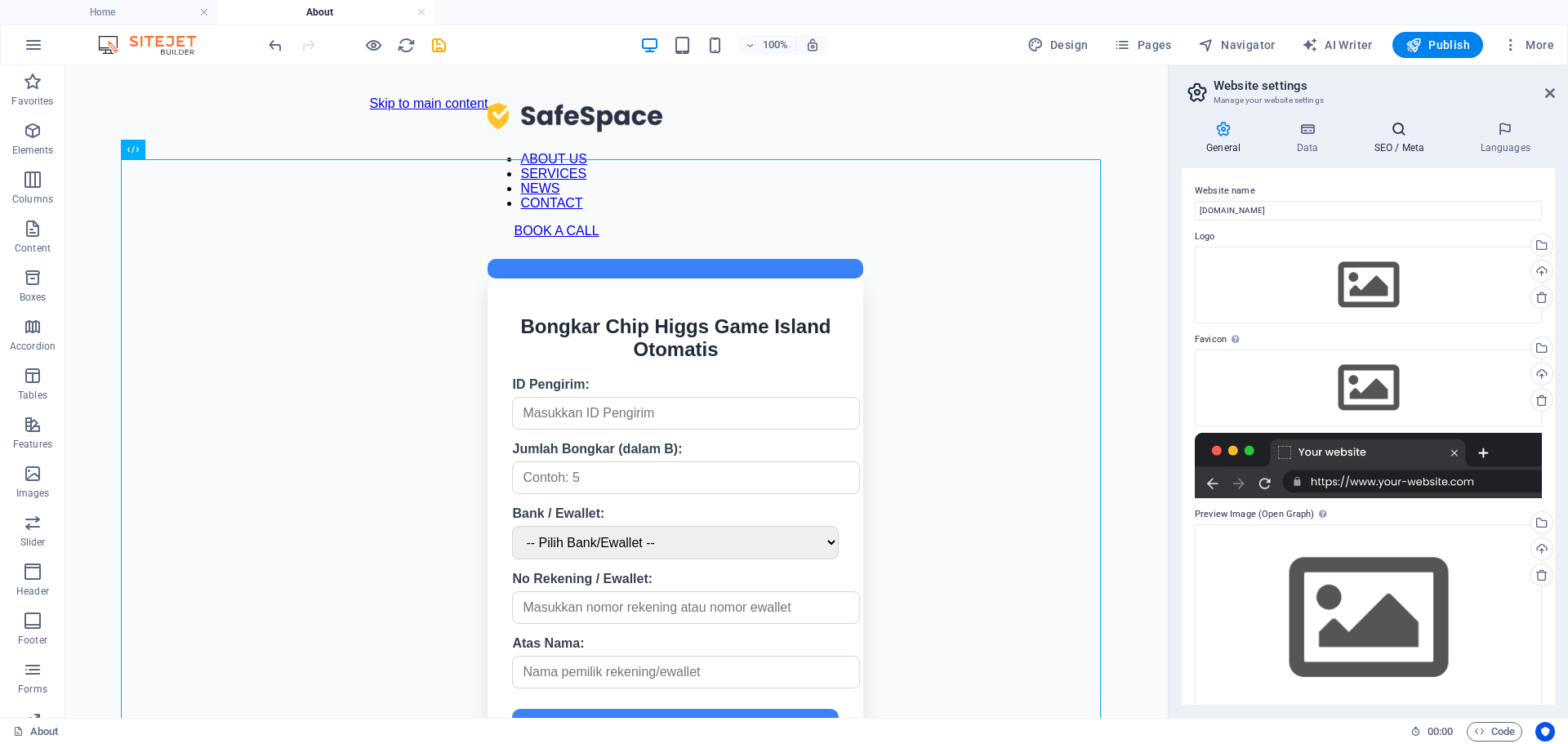
click at [1383, 125] on icon at bounding box center [1399, 129] width 100 height 16
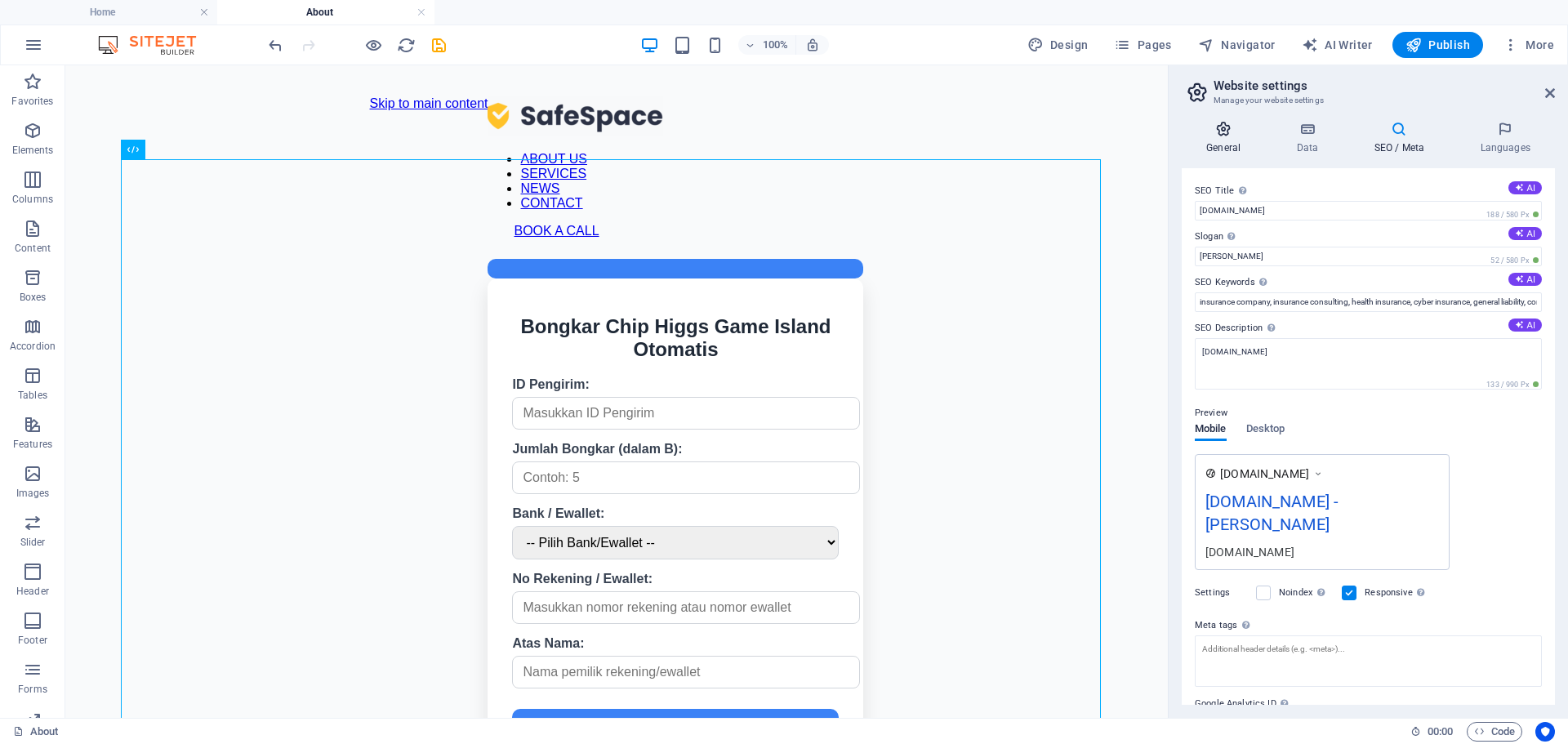
click at [1232, 147] on h4 "General" at bounding box center [1226, 138] width 90 height 34
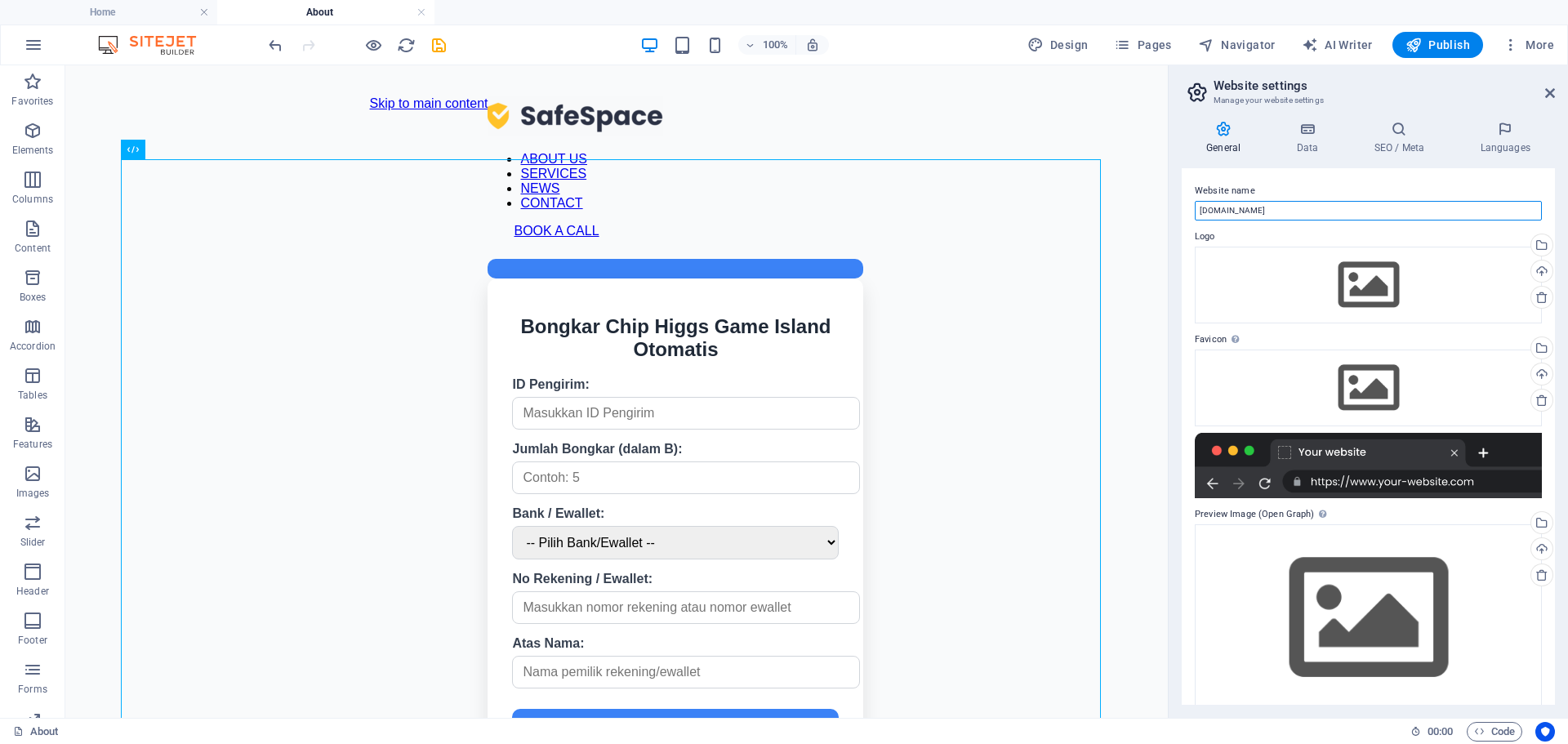
drag, startPoint x: 1355, startPoint y: 271, endPoint x: 1131, endPoint y: 204, distance: 233.8
type input "Bongkar Chip Higgs Game Island"
click at [1407, 133] on icon at bounding box center [1399, 129] width 100 height 16
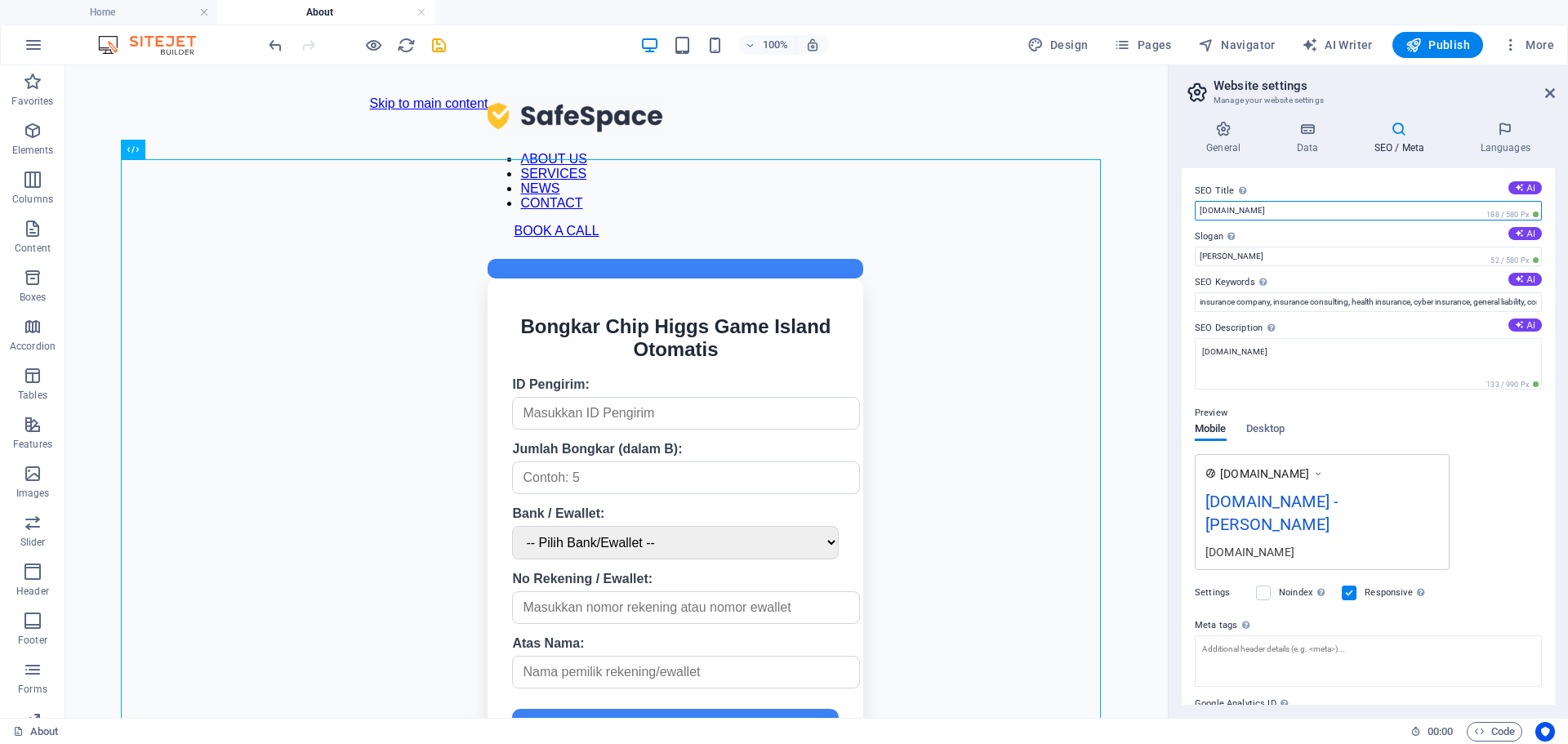
drag, startPoint x: 1315, startPoint y: 203, endPoint x: 1184, endPoint y: 211, distance: 131.2
click at [1184, 211] on div "SEO Title The title of your website - make it something that stands out in sear…" at bounding box center [1368, 436] width 373 height 536
type input "Bongkar Chip Terpercaya"
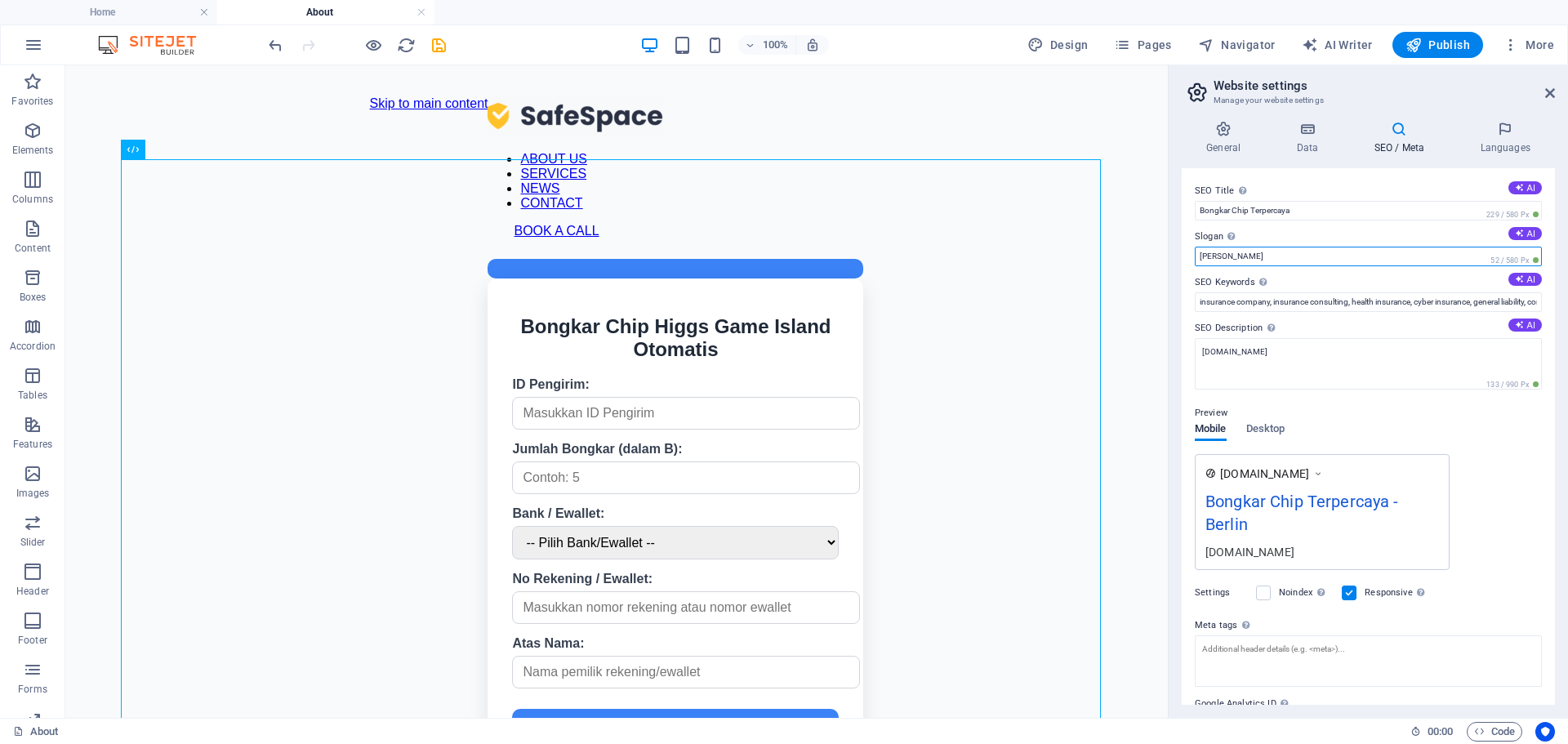
drag, startPoint x: 1284, startPoint y: 257, endPoint x: 1192, endPoint y: 251, distance: 92.2
click at [1192, 251] on div "SEO Title The title of your website - make it something that stands out in sear…" at bounding box center [1368, 436] width 373 height 536
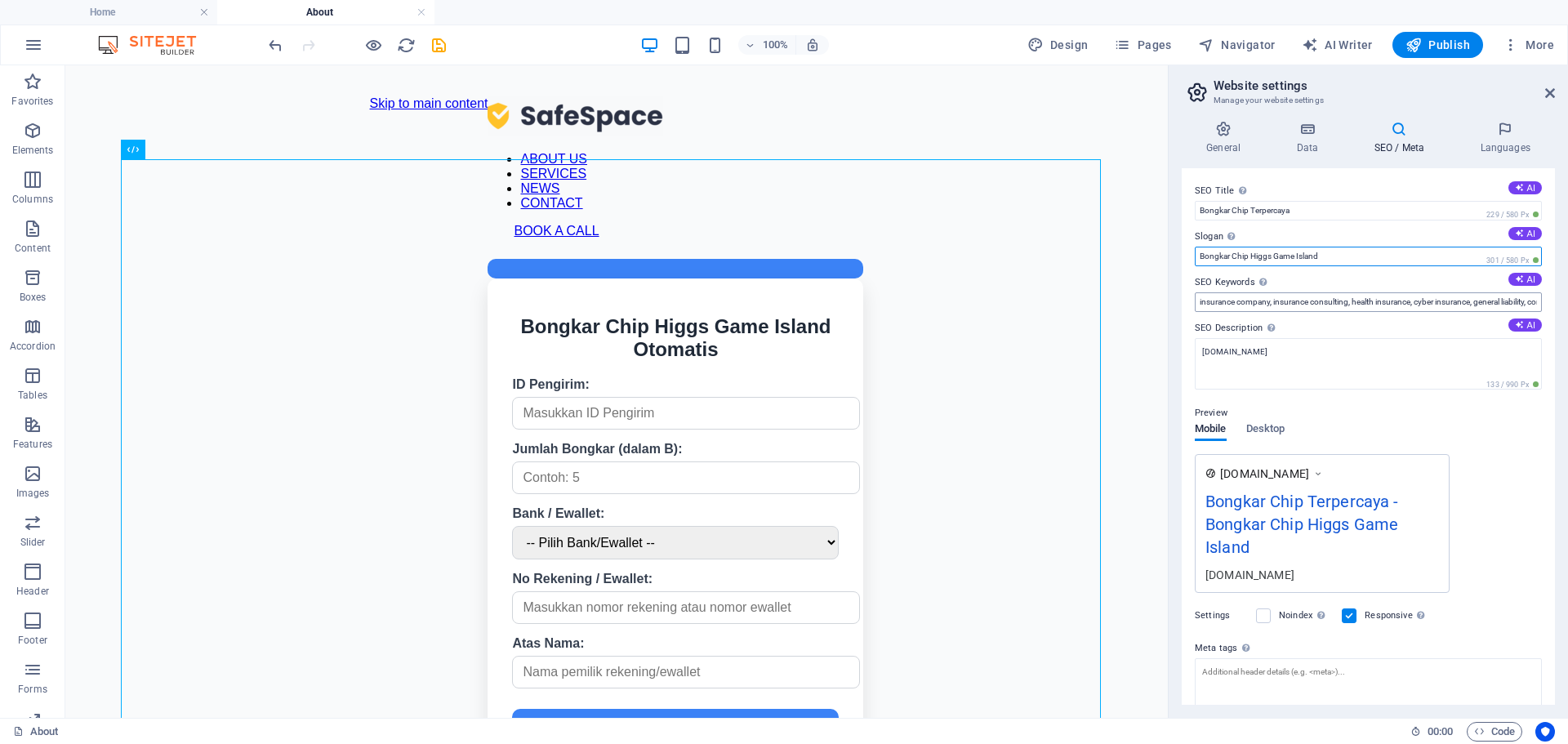
type input "Bongkar Chip Higgs Game Island"
click at [1330, 300] on input "insurance company, insurance consulting, health insurance, cyber insurance, gen…" at bounding box center [1368, 302] width 347 height 20
type input "bongkar chip, bongkar [PERSON_NAME],bongkar chip online , bongkar chip terperca…"
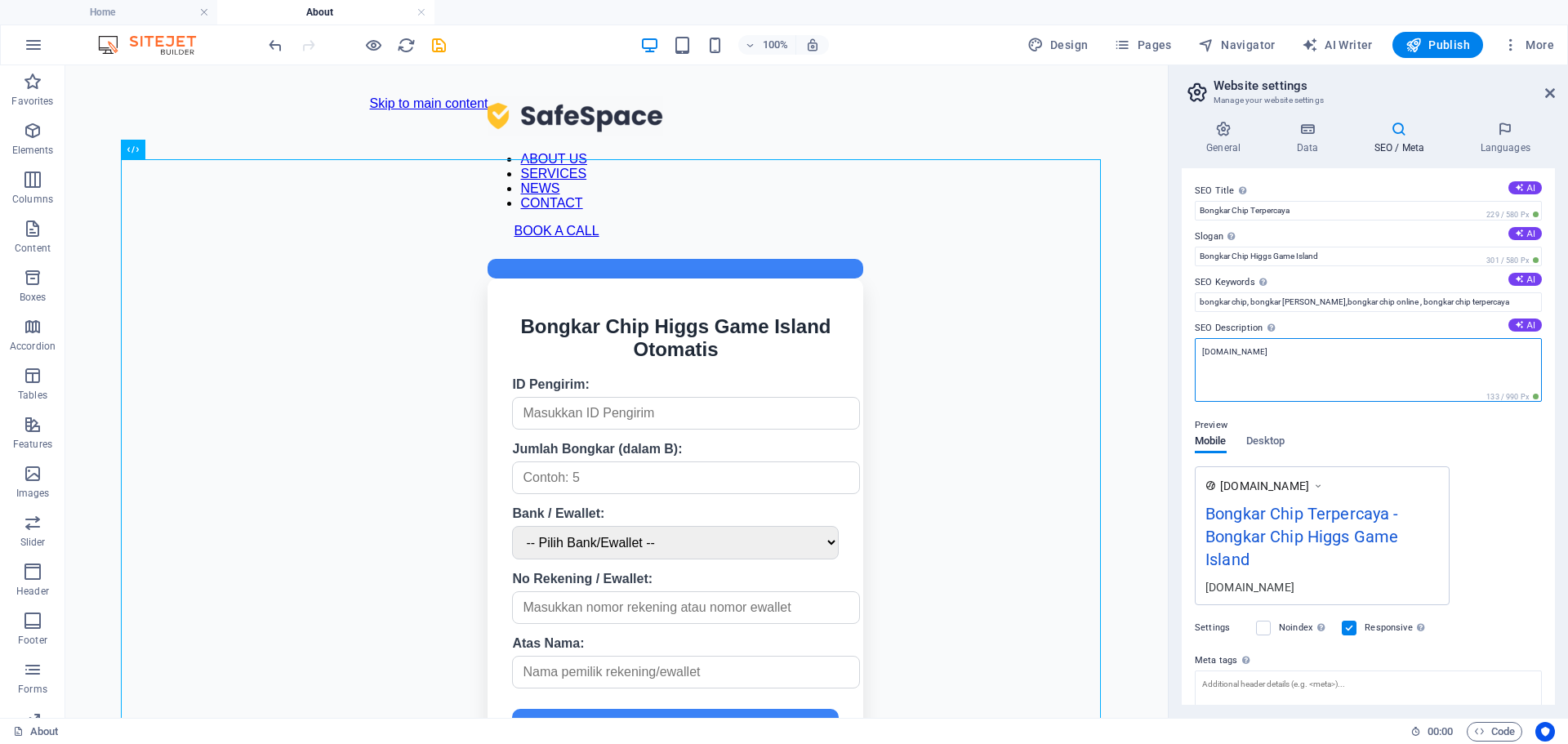
drag, startPoint x: 1298, startPoint y: 360, endPoint x: 1184, endPoint y: 363, distance: 114.0
click at [1184, 363] on div "SEO Title The title of your website - make it something that stands out in sear…" at bounding box center [1368, 436] width 373 height 536
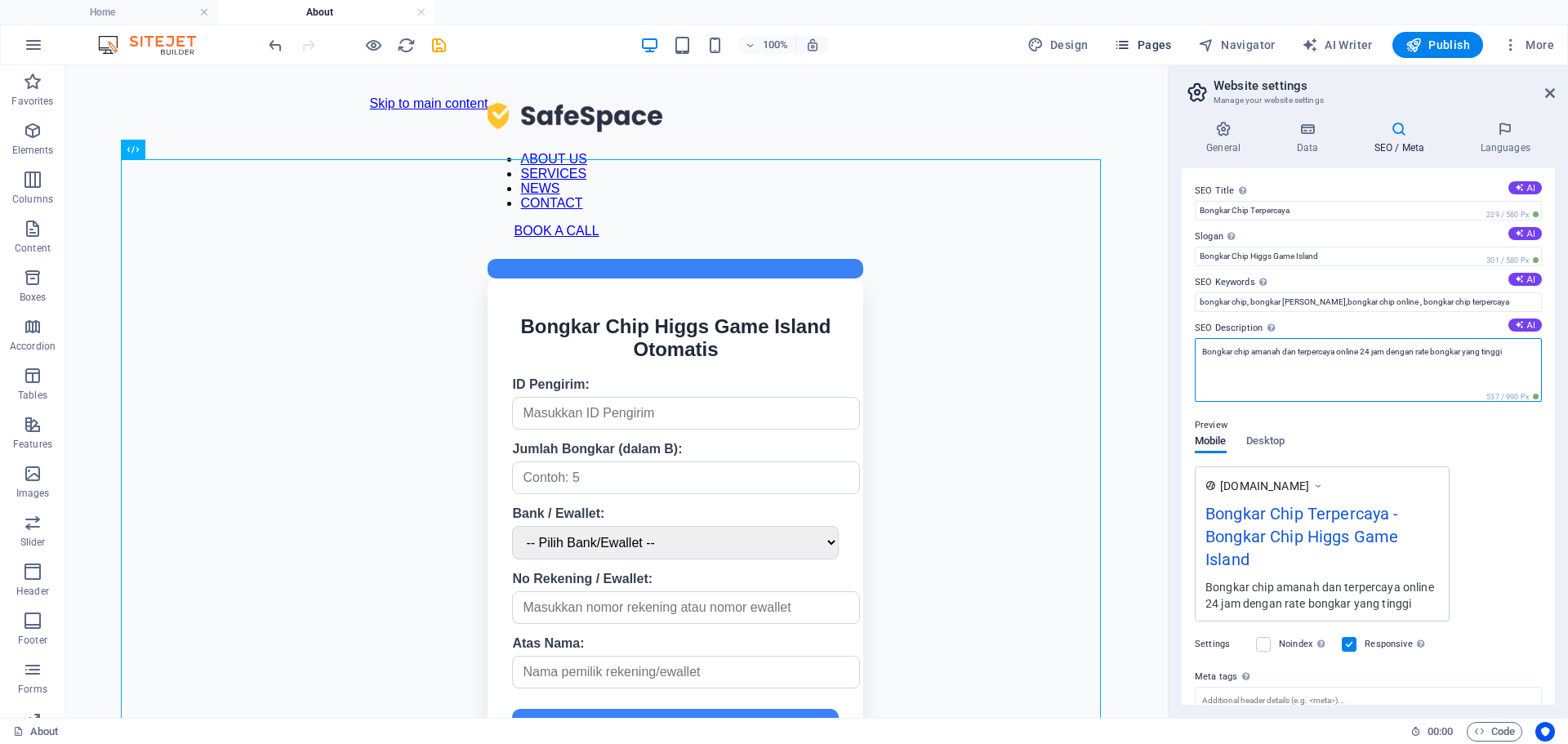
type textarea "Bongkar chip amanah dan terpercaya online 24 jam dengan rate bongkar yang tinggi"
click at [1142, 44] on span "Pages" at bounding box center [1142, 45] width 58 height 16
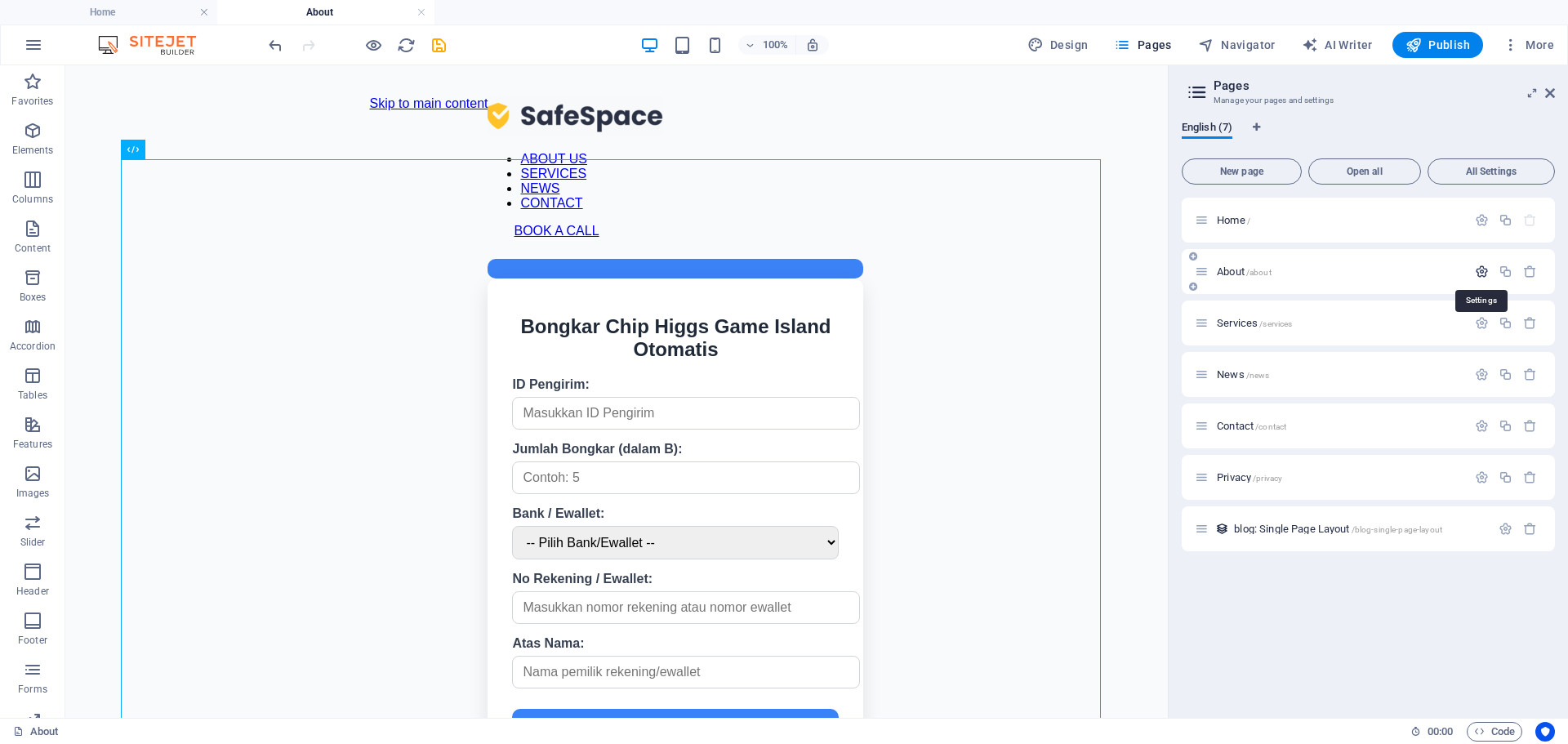
click at [1485, 274] on icon "button" at bounding box center [1481, 271] width 14 height 14
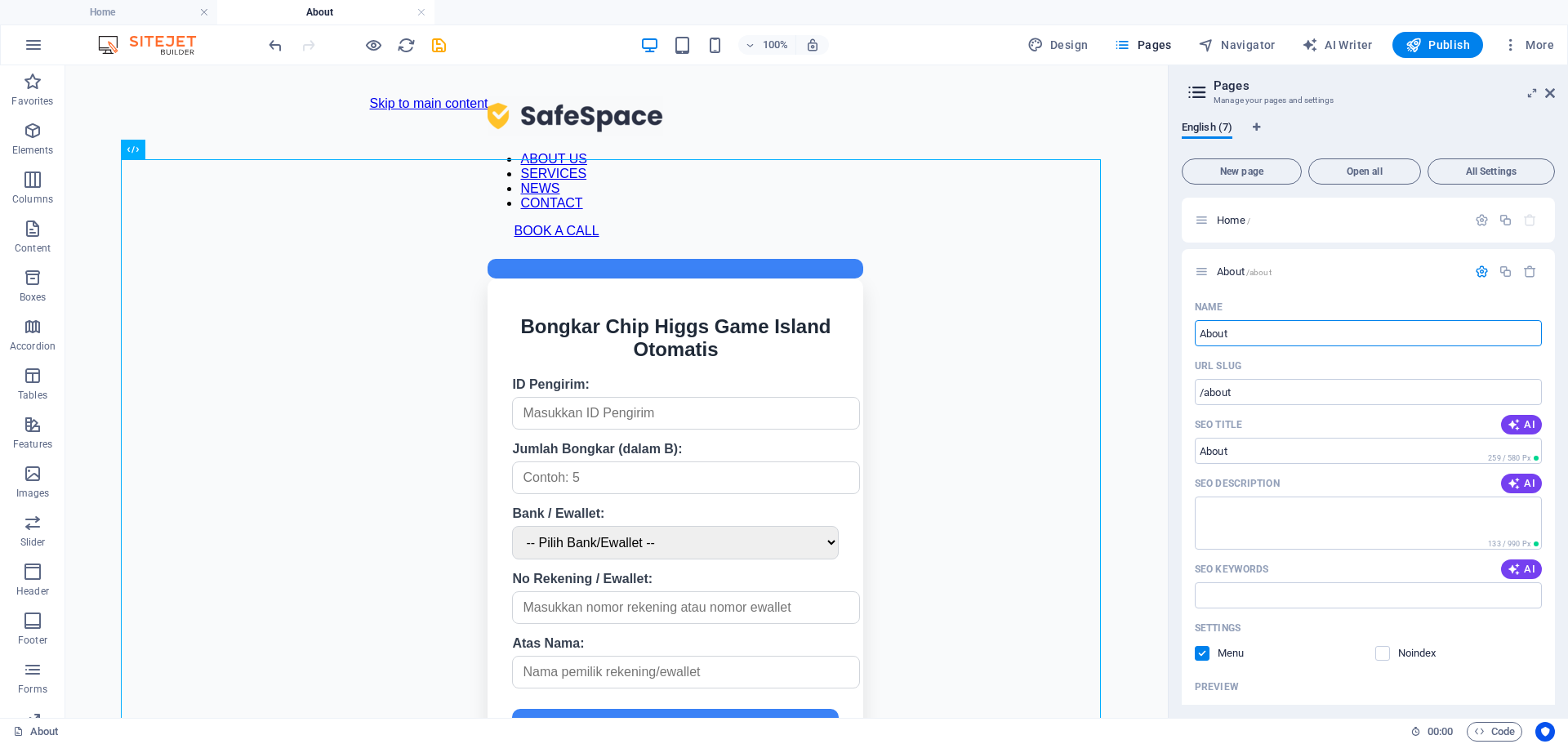
drag, startPoint x: 1330, startPoint y: 393, endPoint x: 1130, endPoint y: 316, distance: 214.3
type input "bongkar"
type input "/bongkar"
type input "bongkar"
click at [187, 151] on icon at bounding box center [189, 150] width 9 height 17
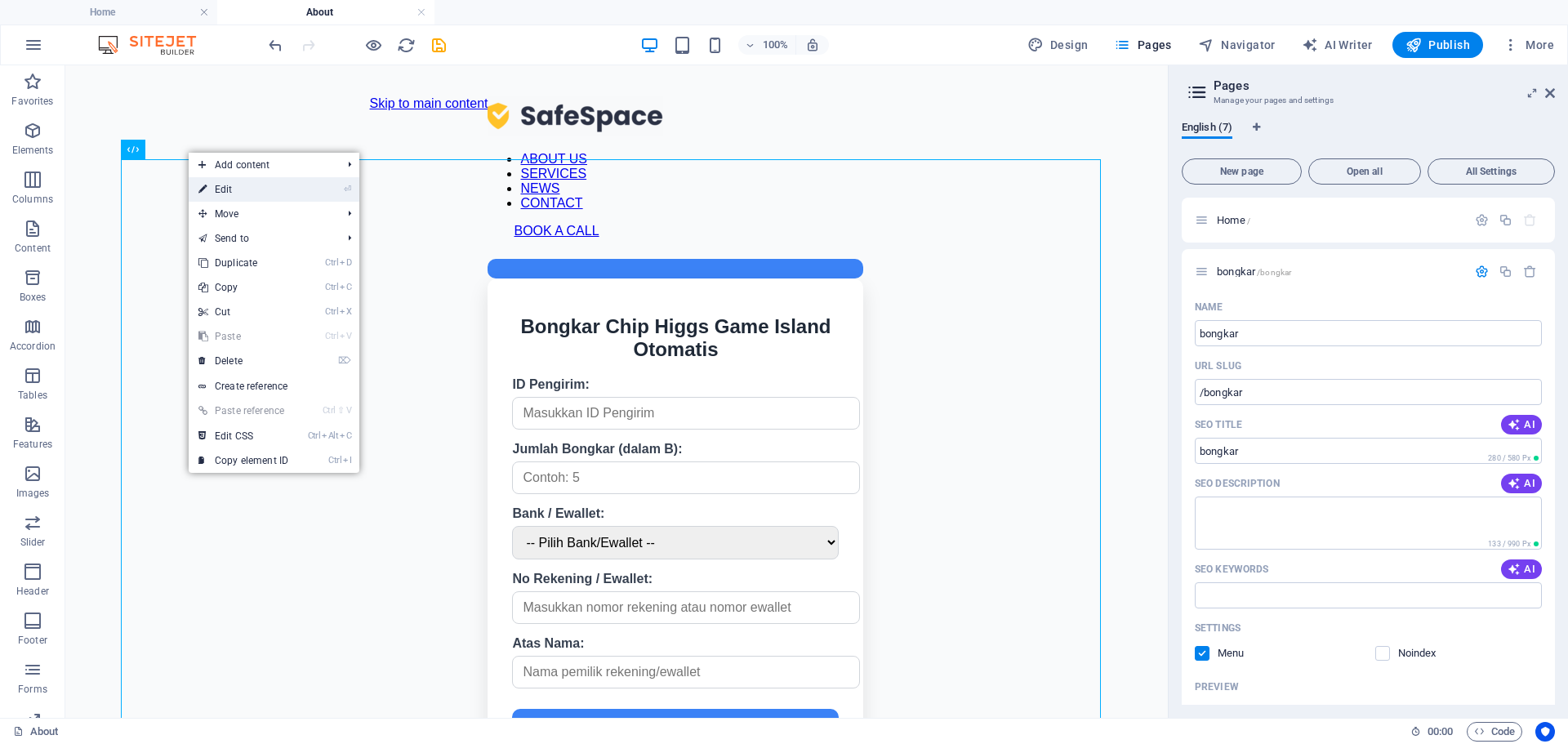
click at [225, 193] on link "⏎ Edit" at bounding box center [243, 189] width 109 height 25
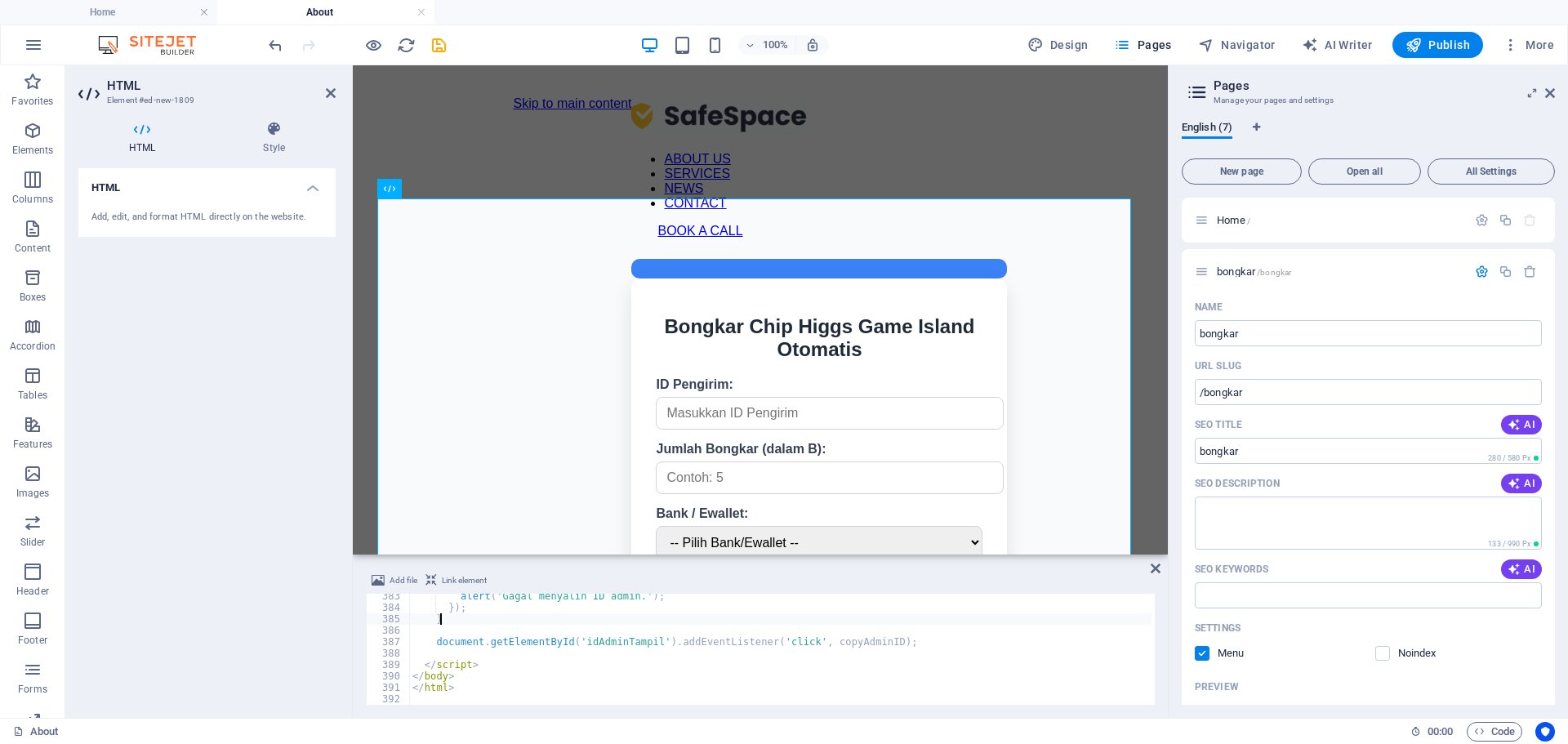
click at [506, 621] on div "alert ( 'Gagal menyalin ID admin.' ) ; }) ; } document . getElementById ( 'idAd…" at bounding box center [897, 656] width 975 height 130
type textarea "</html>"
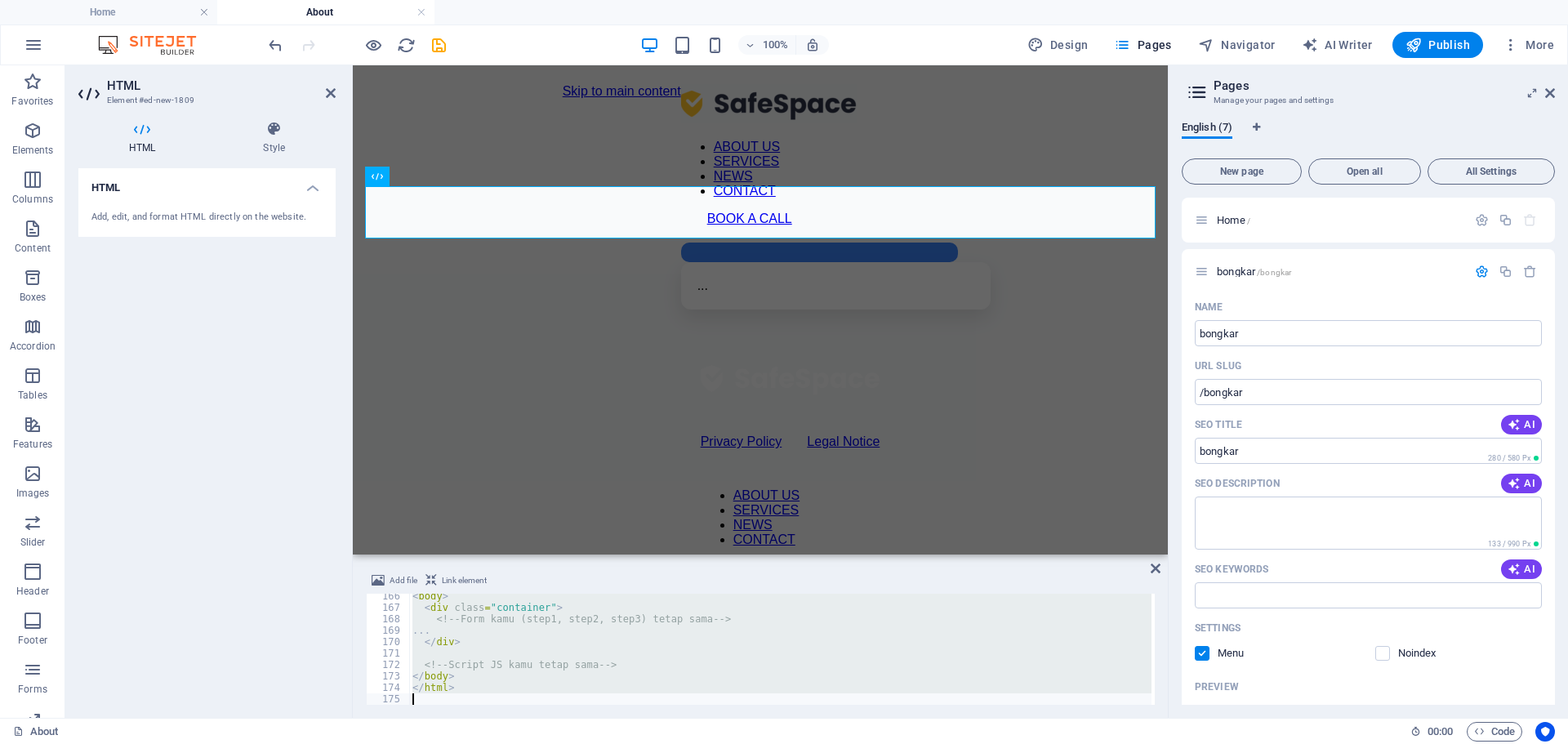
click at [575, 622] on div "< body > < div class = "container" > <!-- Form kamu (step1, step2, step3) tetap…" at bounding box center [780, 649] width 742 height 111
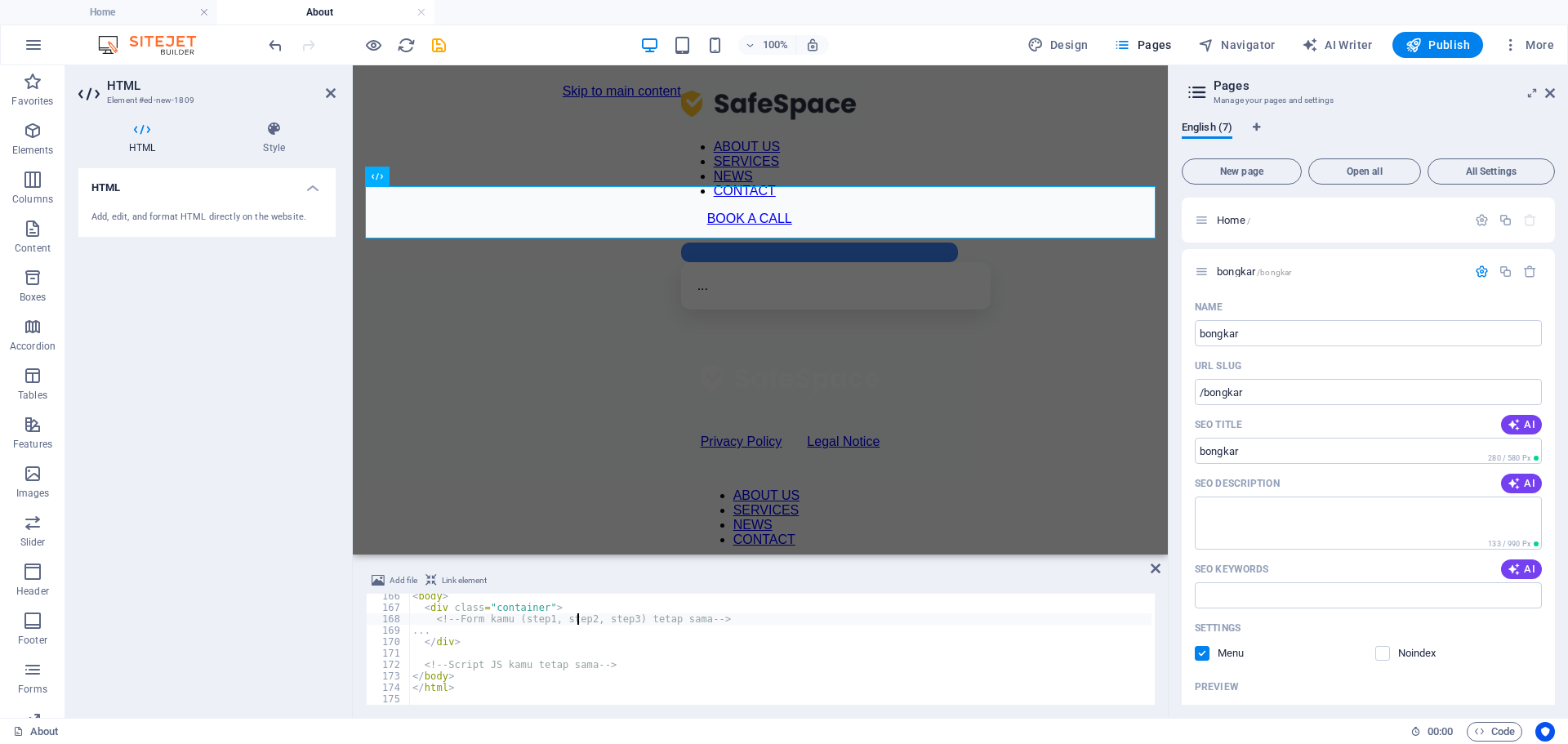
type textarea "</html>"
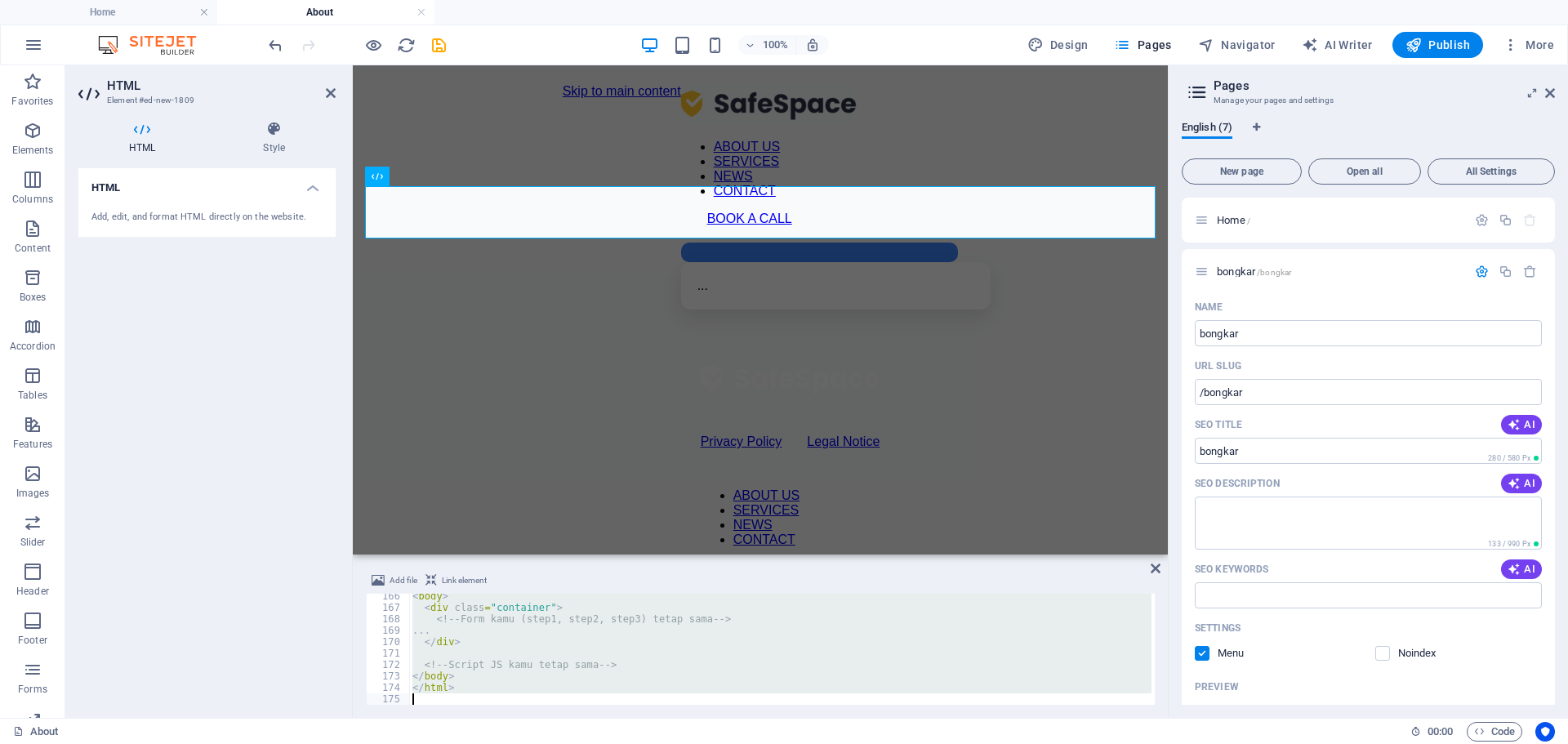
paste textarea
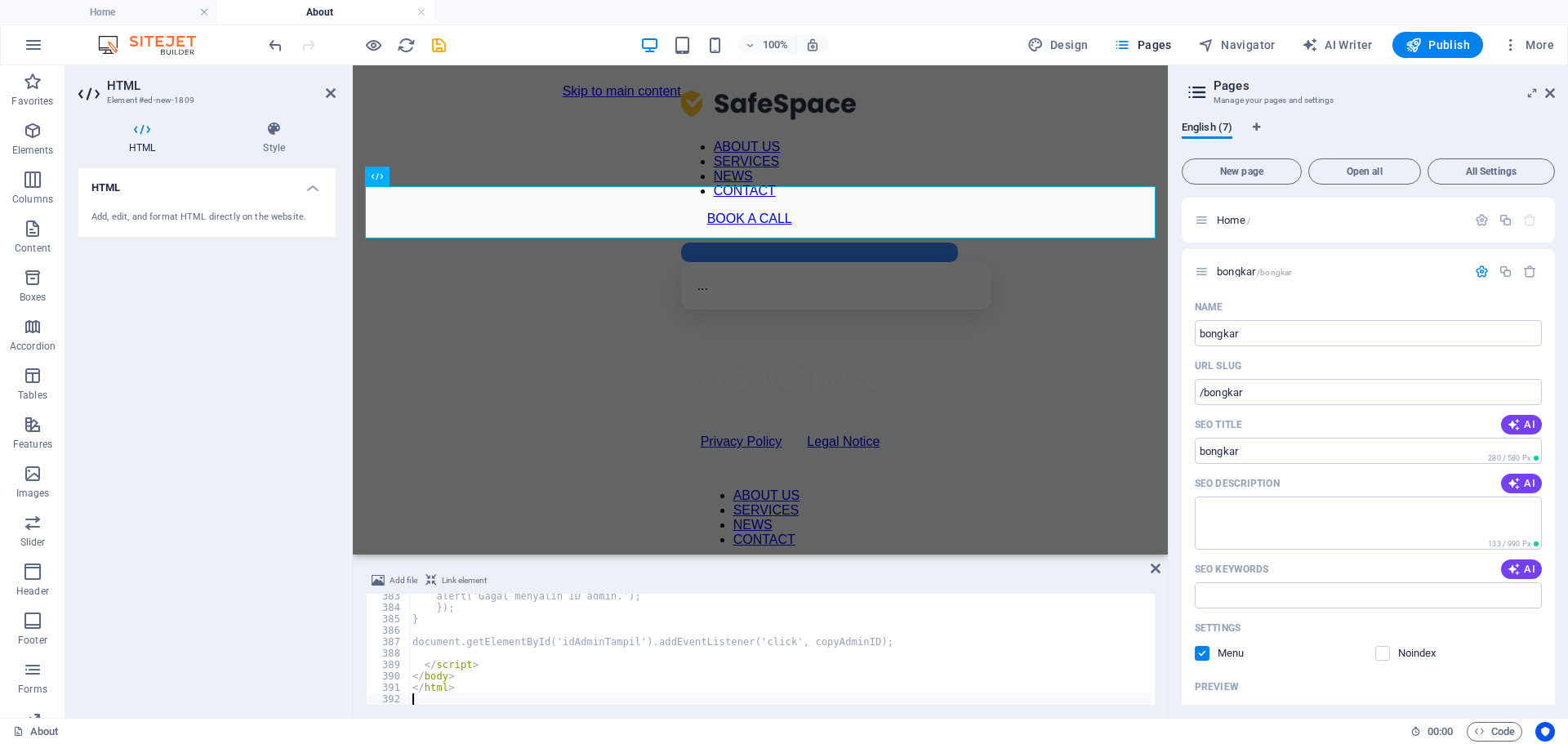
scroll to position [4370, 0]
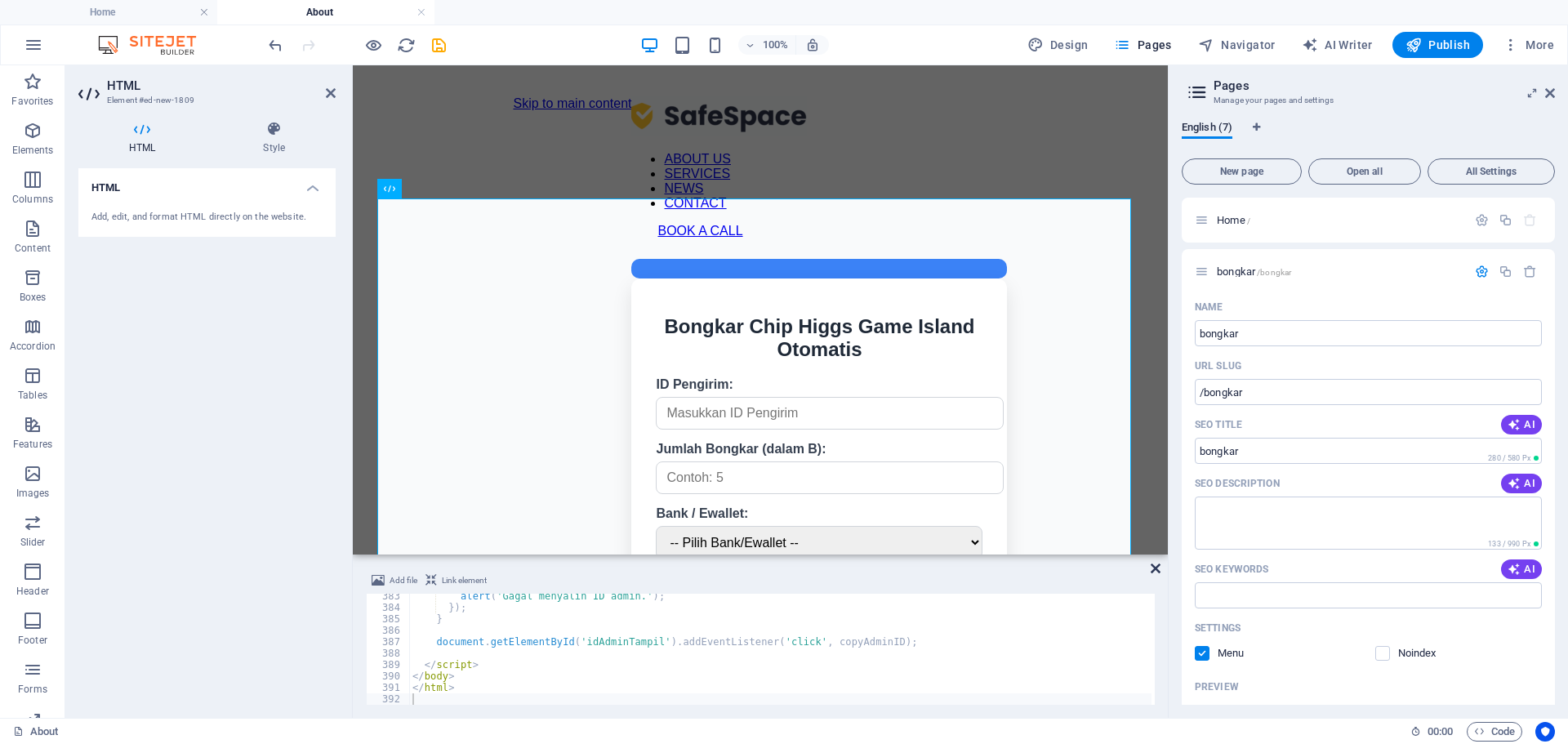
click at [1155, 567] on icon at bounding box center [1154, 568] width 9 height 13
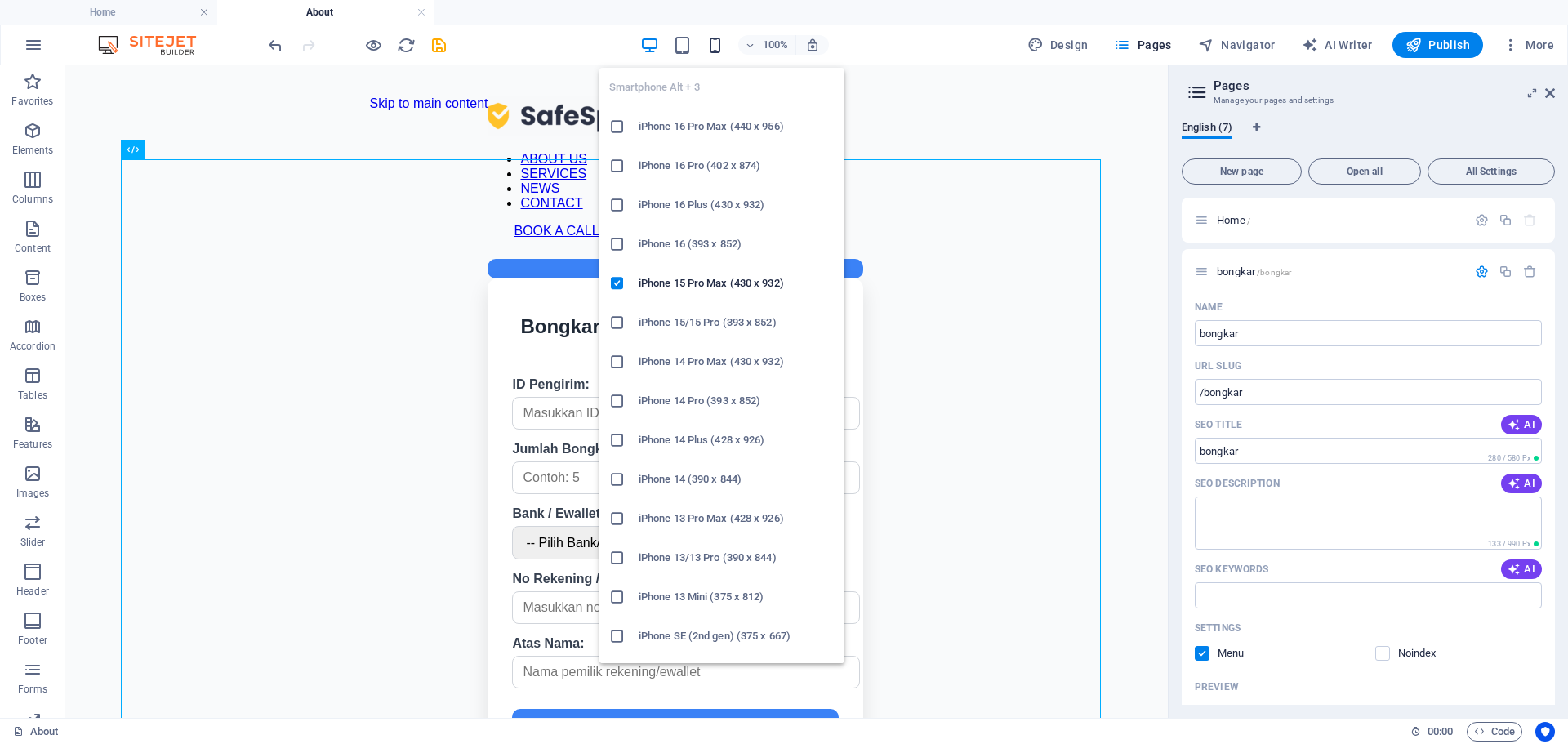
click at [724, 43] on icon "button" at bounding box center [715, 45] width 19 height 19
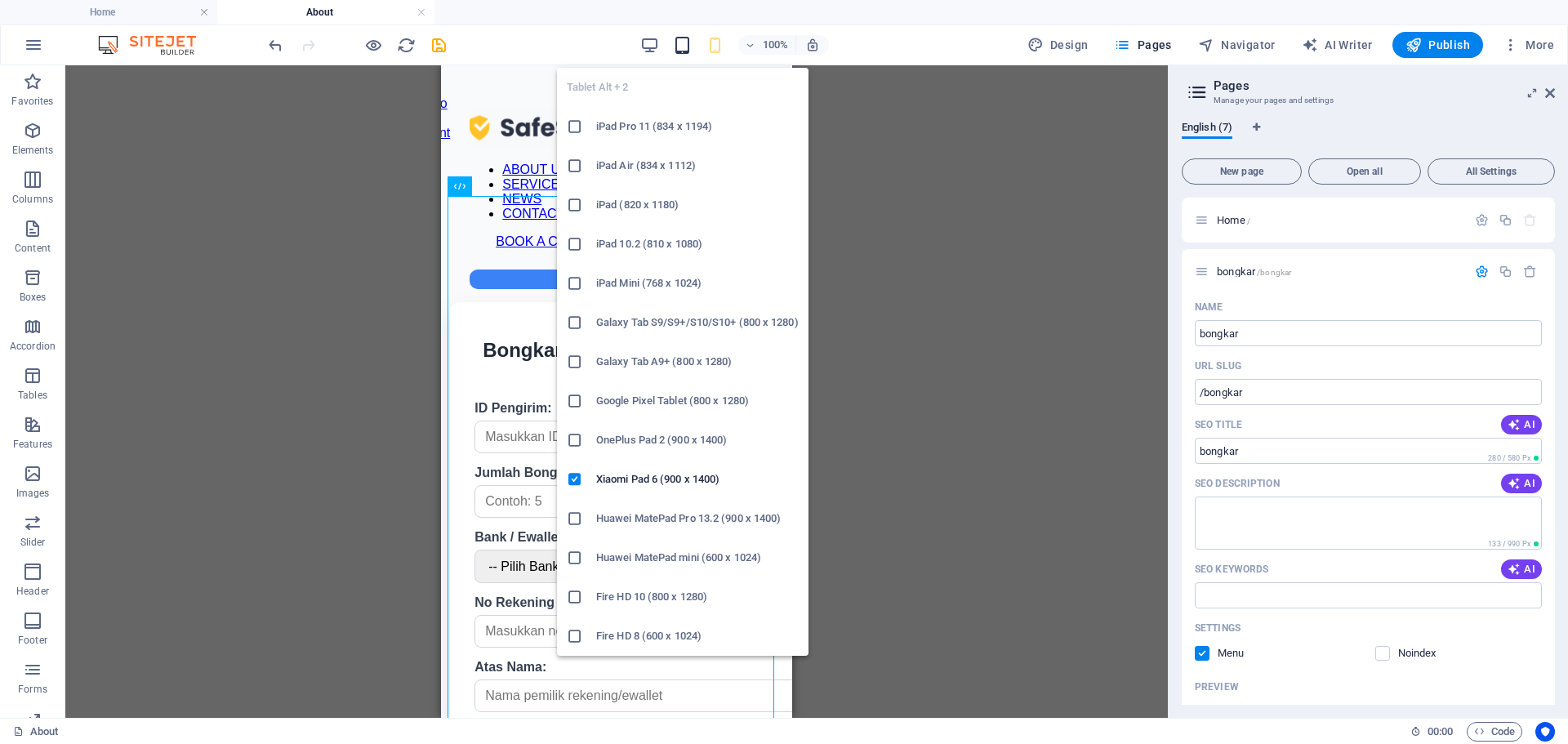
click at [683, 39] on icon "button" at bounding box center [682, 45] width 19 height 19
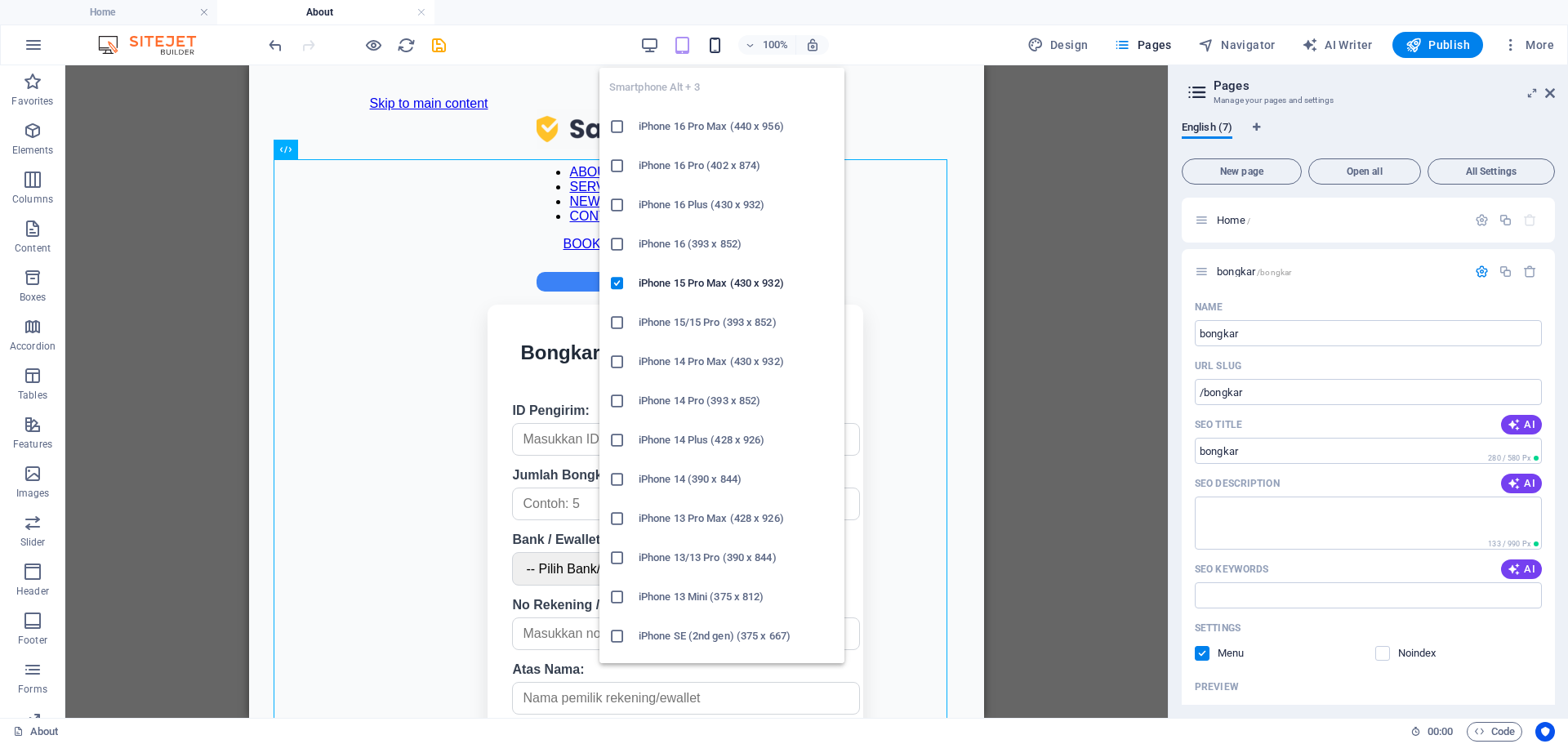
click at [712, 45] on icon "button" at bounding box center [715, 45] width 19 height 19
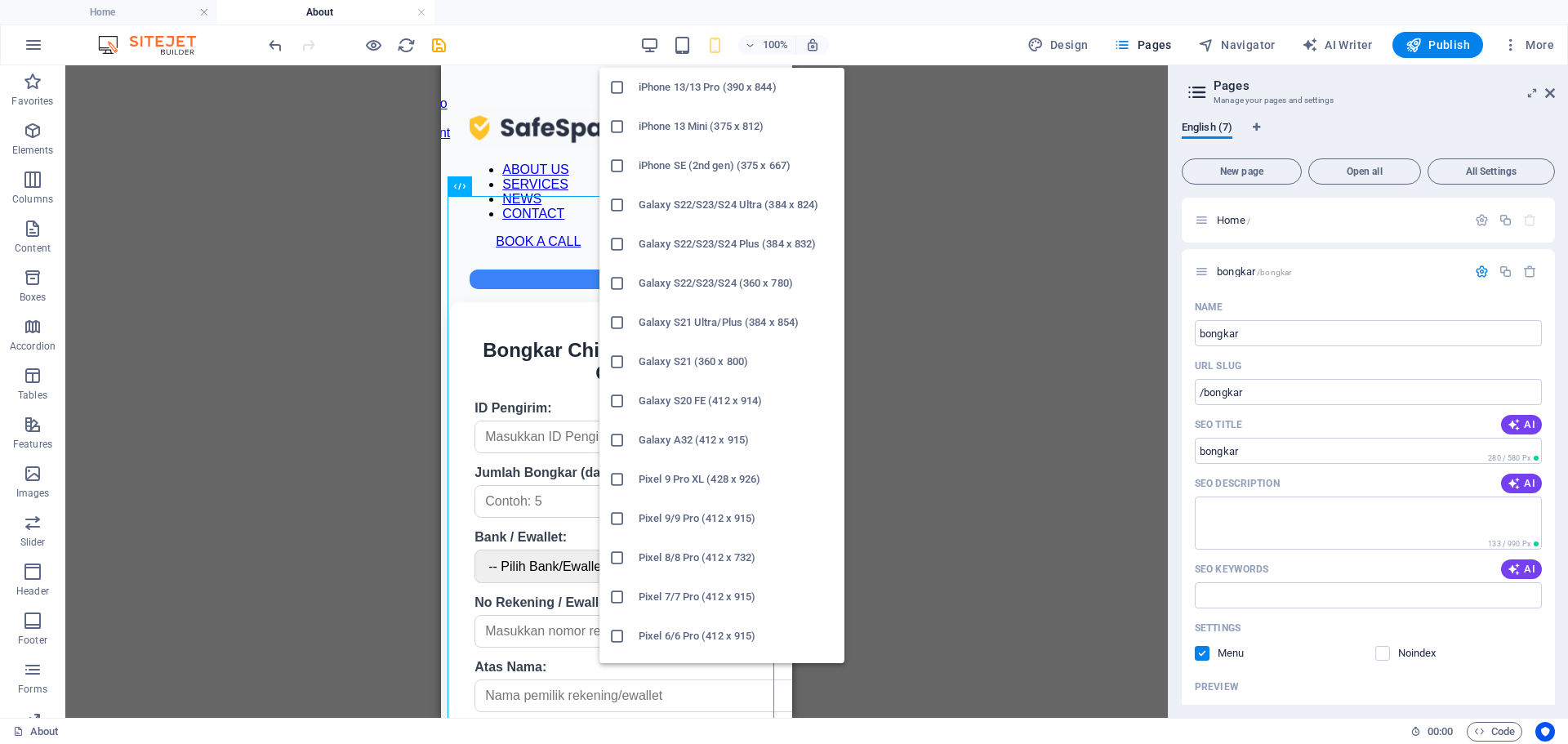
scroll to position [490, 0]
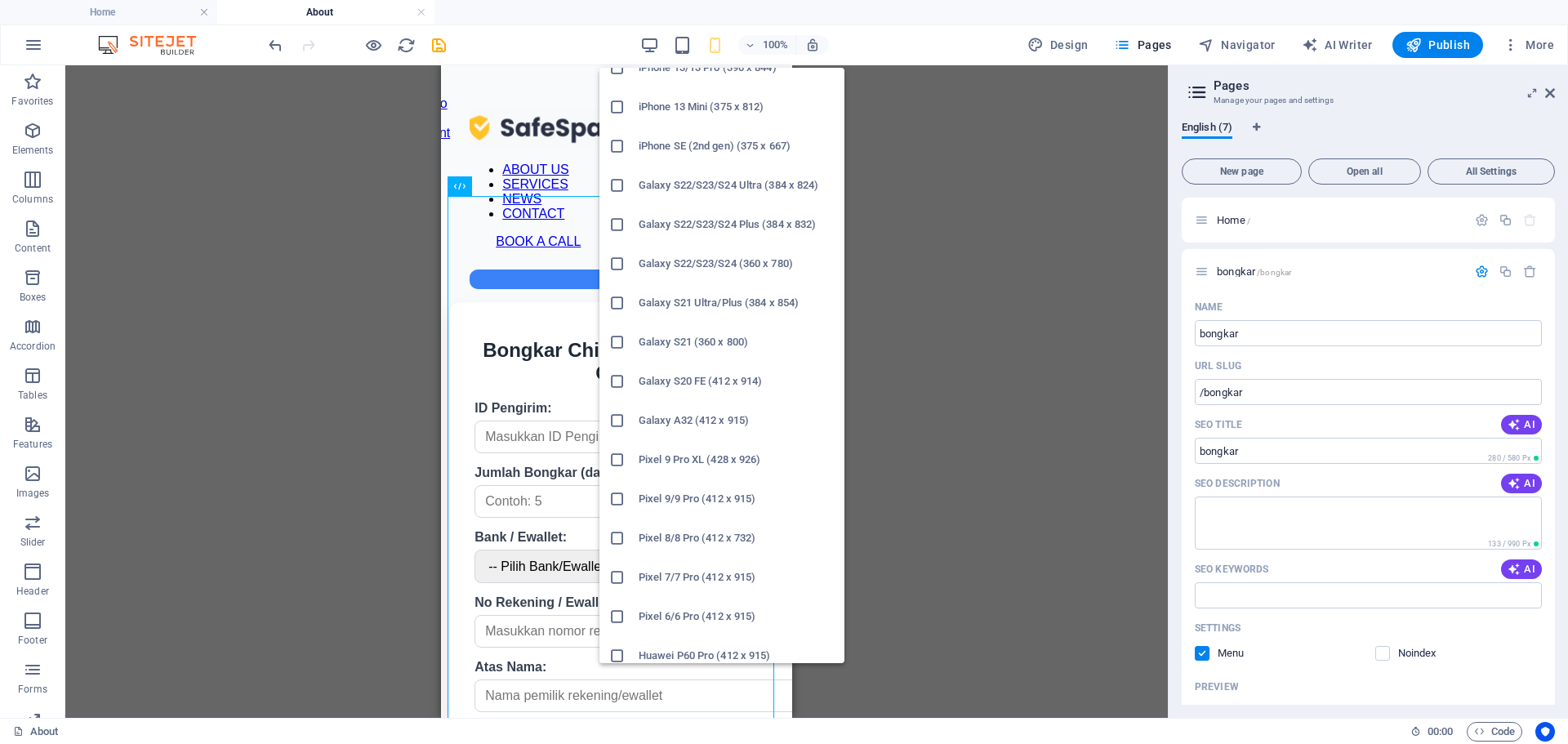
click at [687, 377] on h6 "Galaxy S20 FE (412 x 914)" at bounding box center [736, 381] width 196 height 20
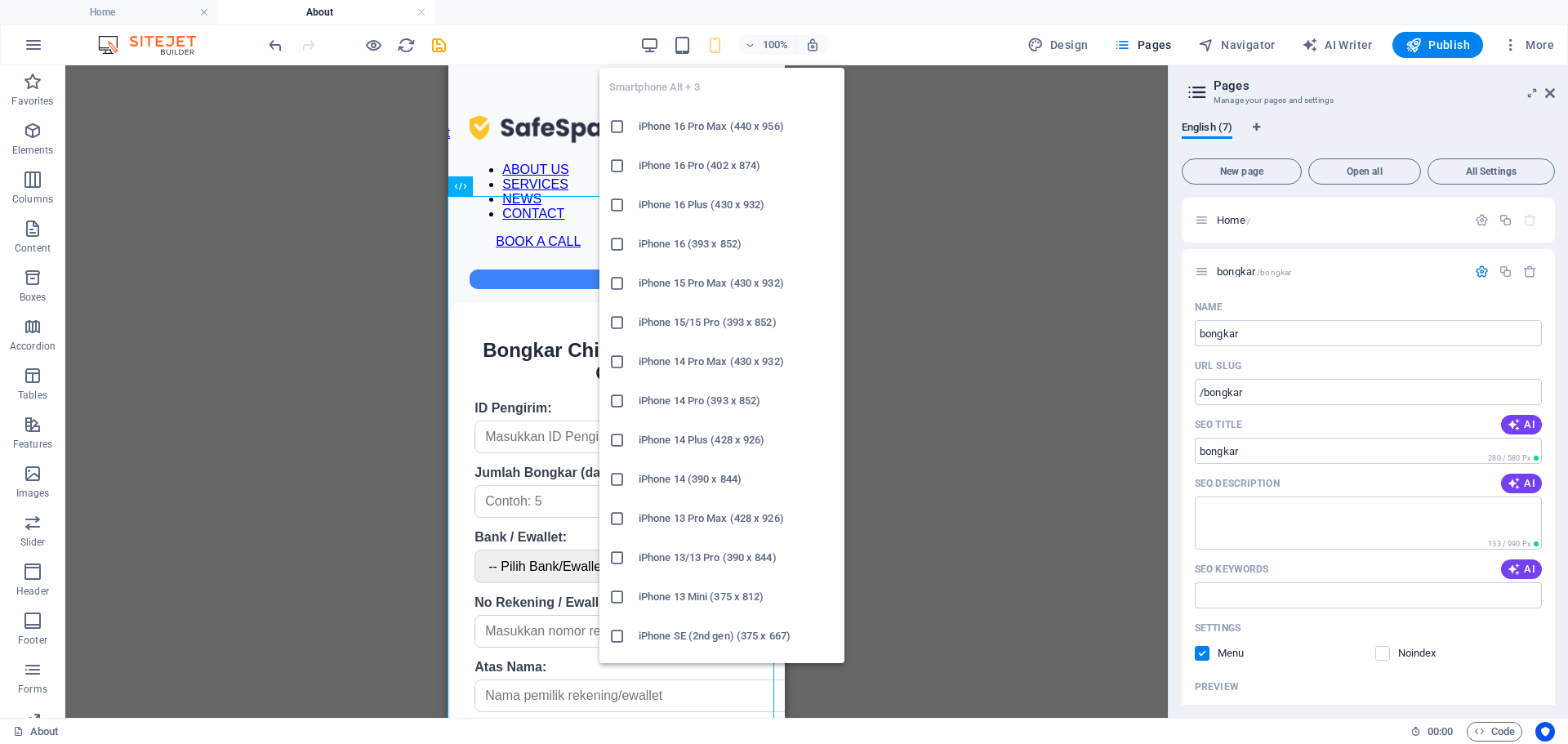
click at [719, 45] on icon "button" at bounding box center [715, 45] width 19 height 19
click at [697, 513] on h6 "iPhone 13 Pro Max (428 x 926)" at bounding box center [736, 518] width 196 height 20
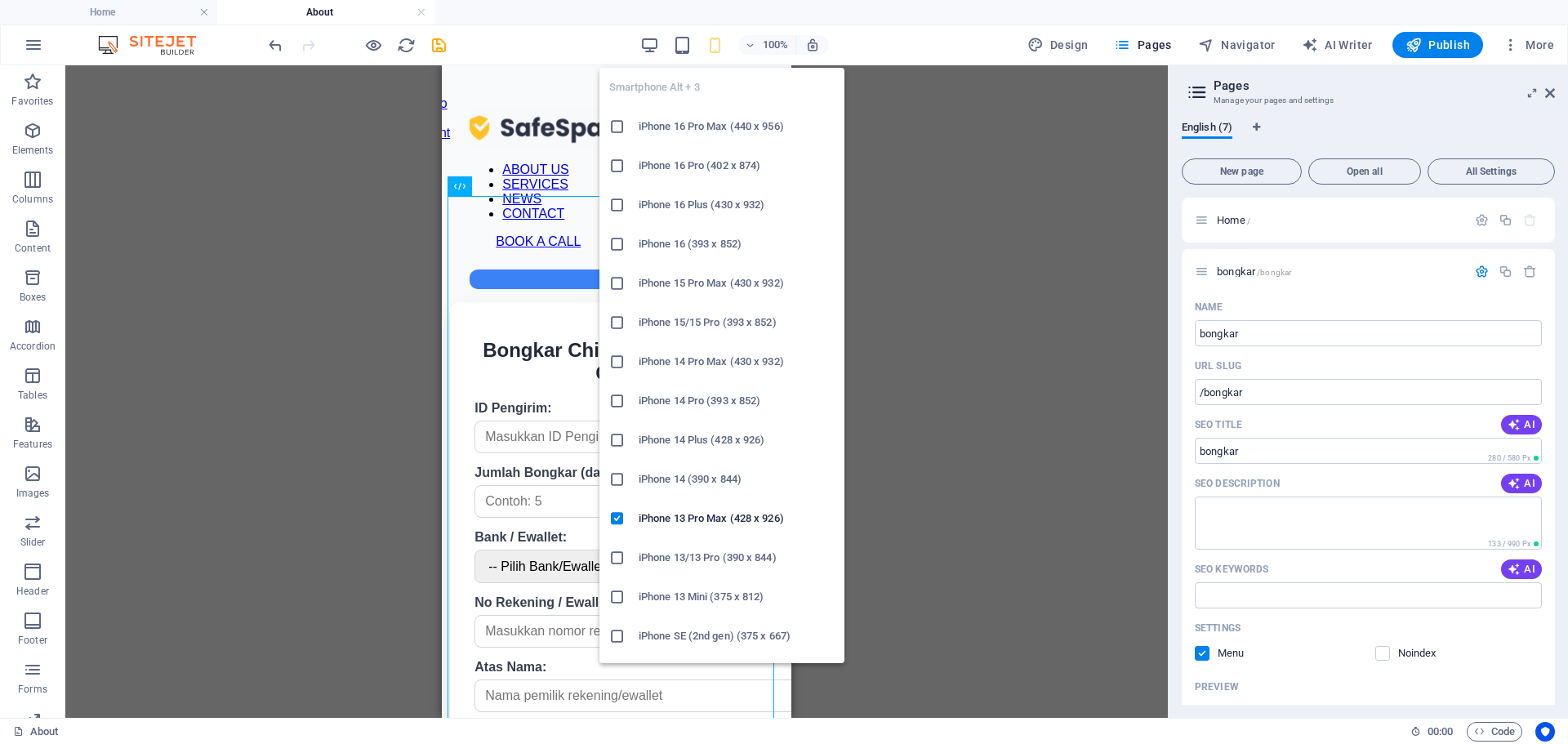
click at [717, 47] on icon "button" at bounding box center [715, 45] width 19 height 19
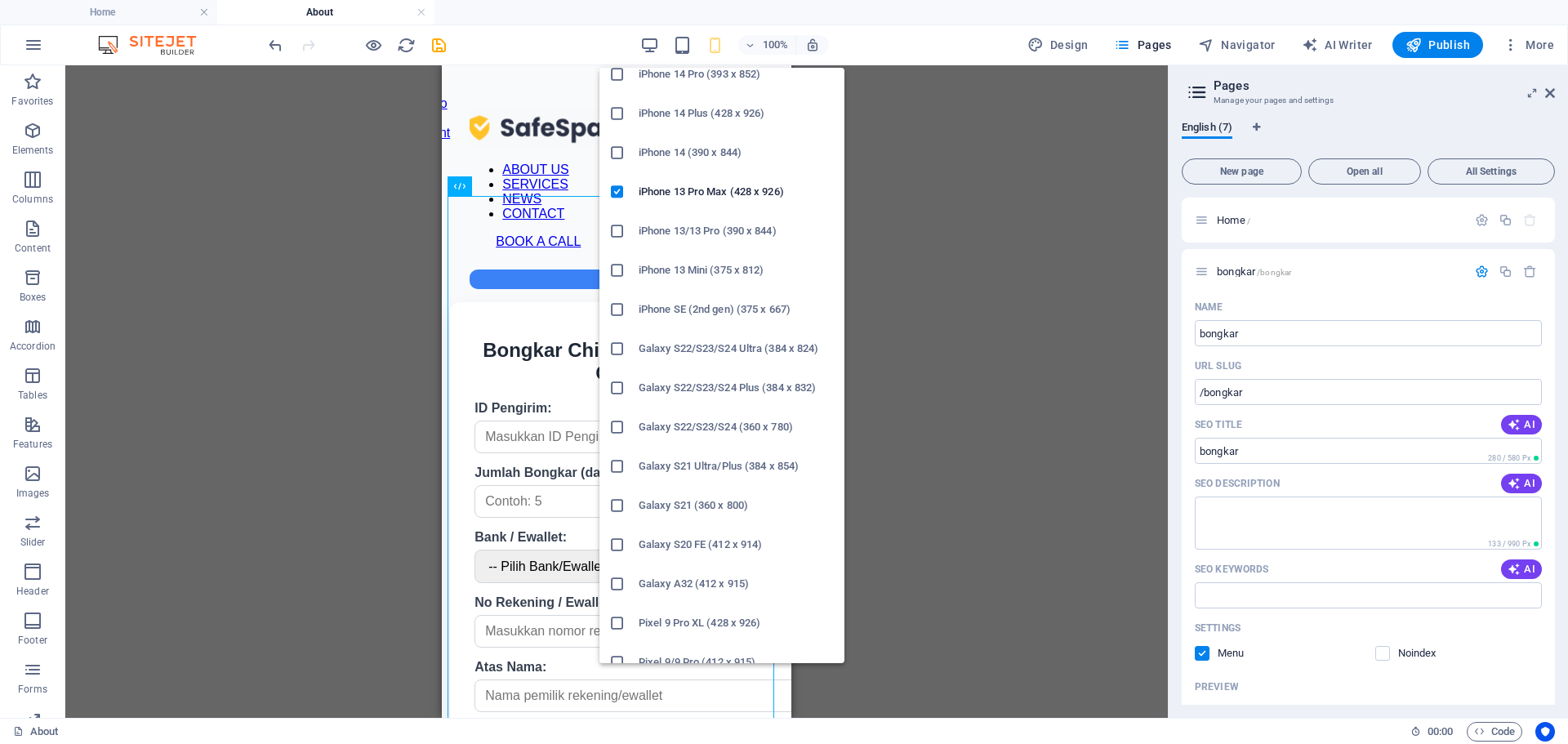
click at [724, 472] on h6 "Galaxy S21 Ultra/Plus (384 x 854)" at bounding box center [736, 466] width 196 height 20
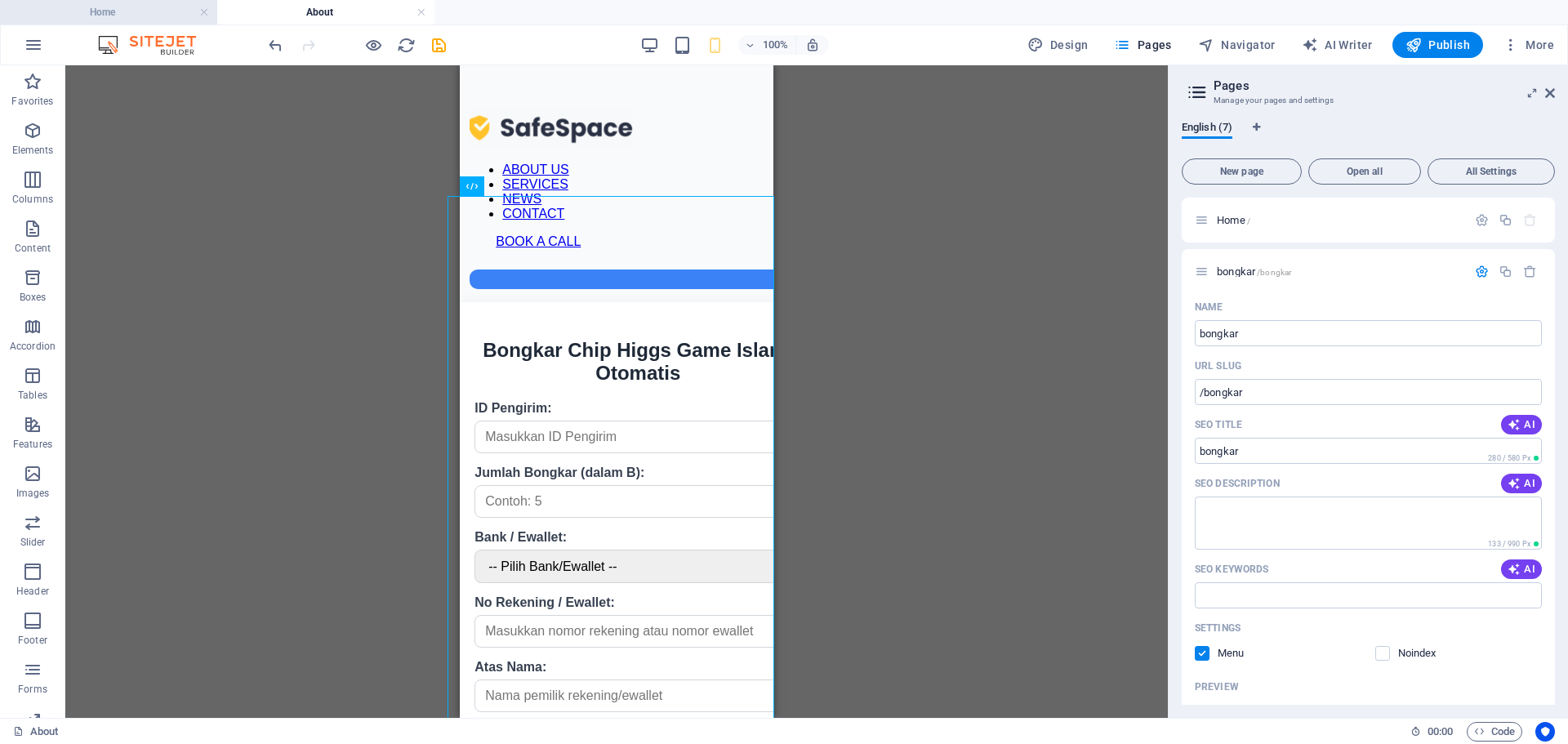
click at [148, 21] on li "Home" at bounding box center [108, 12] width 217 height 25
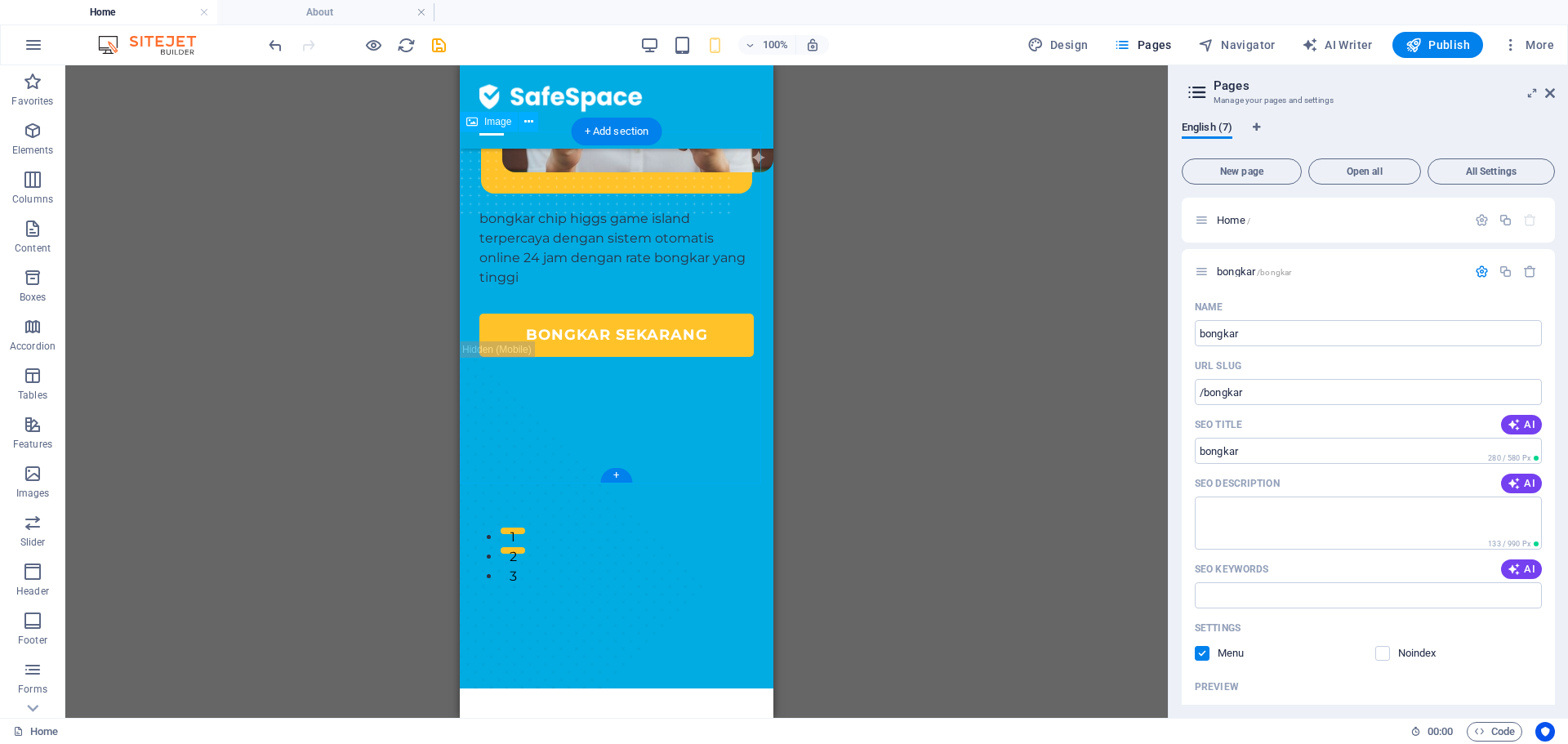
scroll to position [161, 0]
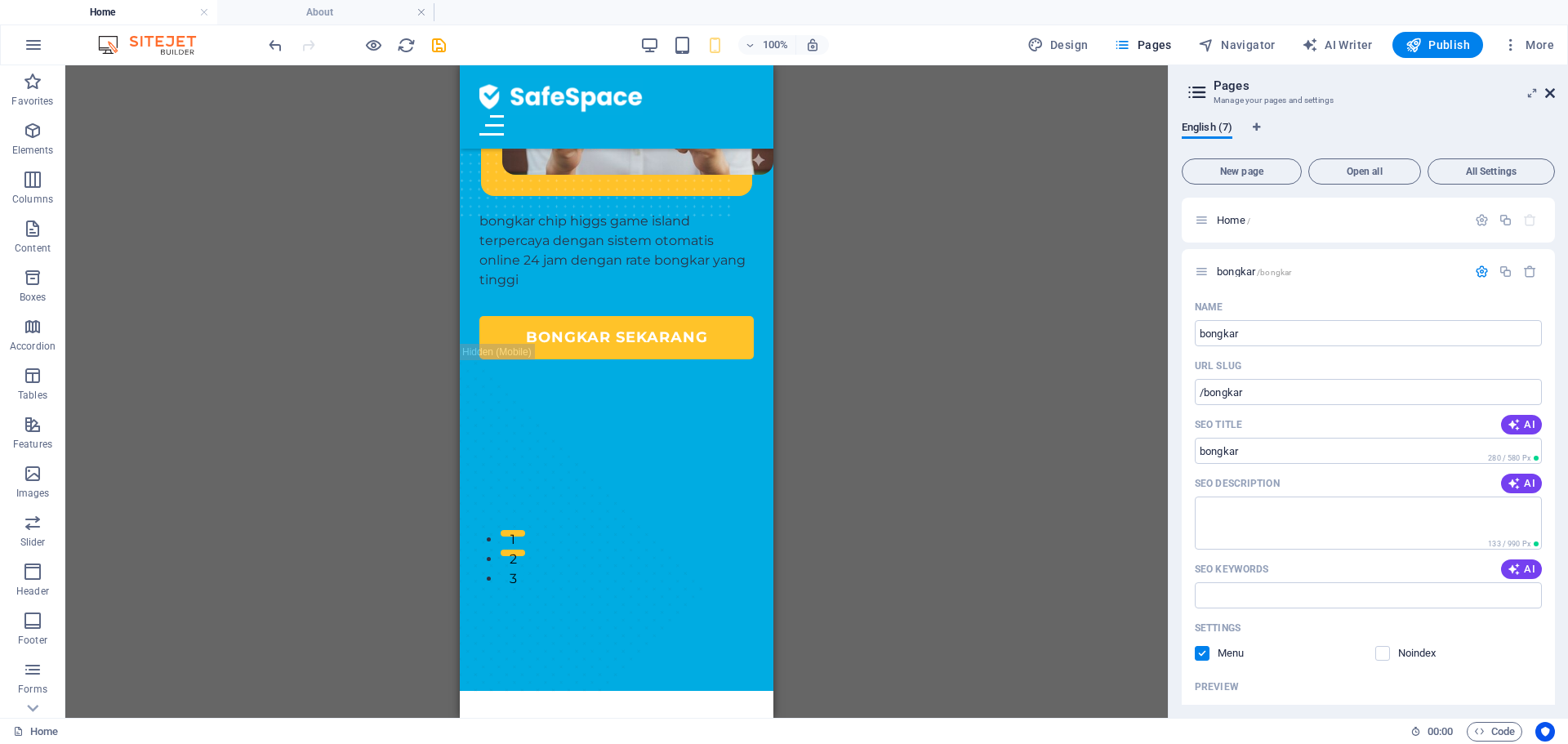
click at [1551, 91] on icon at bounding box center [1549, 93] width 9 height 13
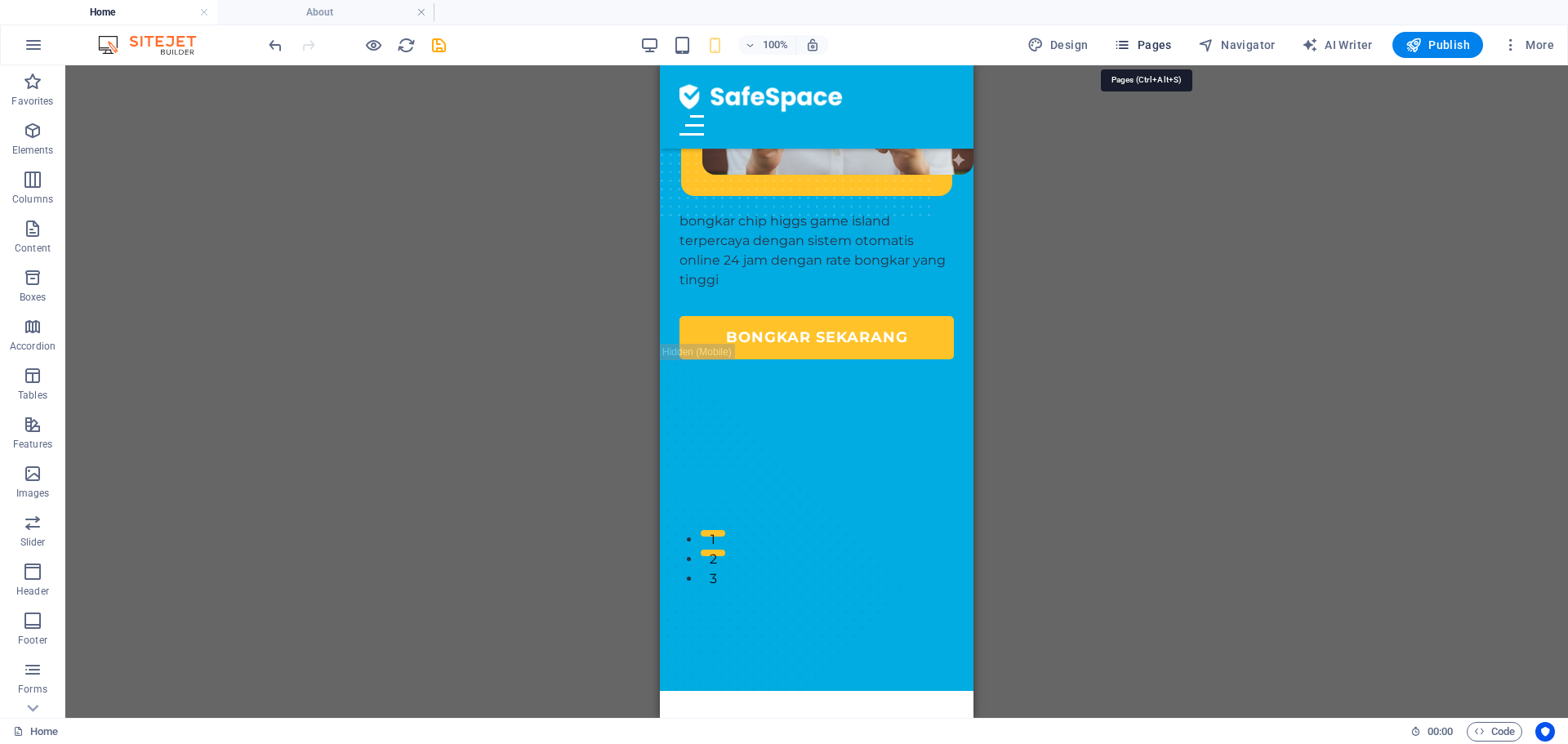
click at [1152, 48] on span "Pages" at bounding box center [1142, 45] width 58 height 16
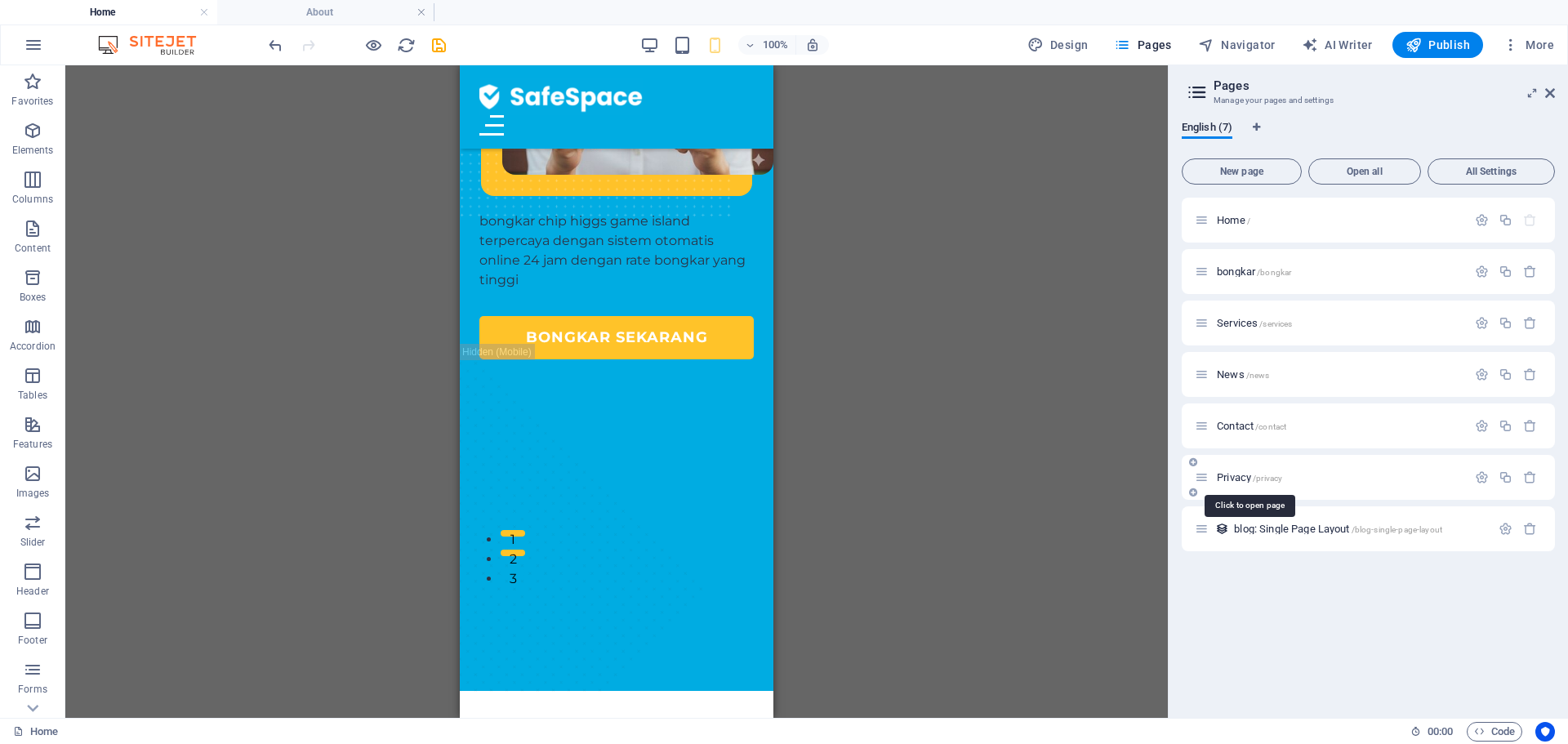
click at [1253, 478] on span "/privacy" at bounding box center [1267, 478] width 29 height 9
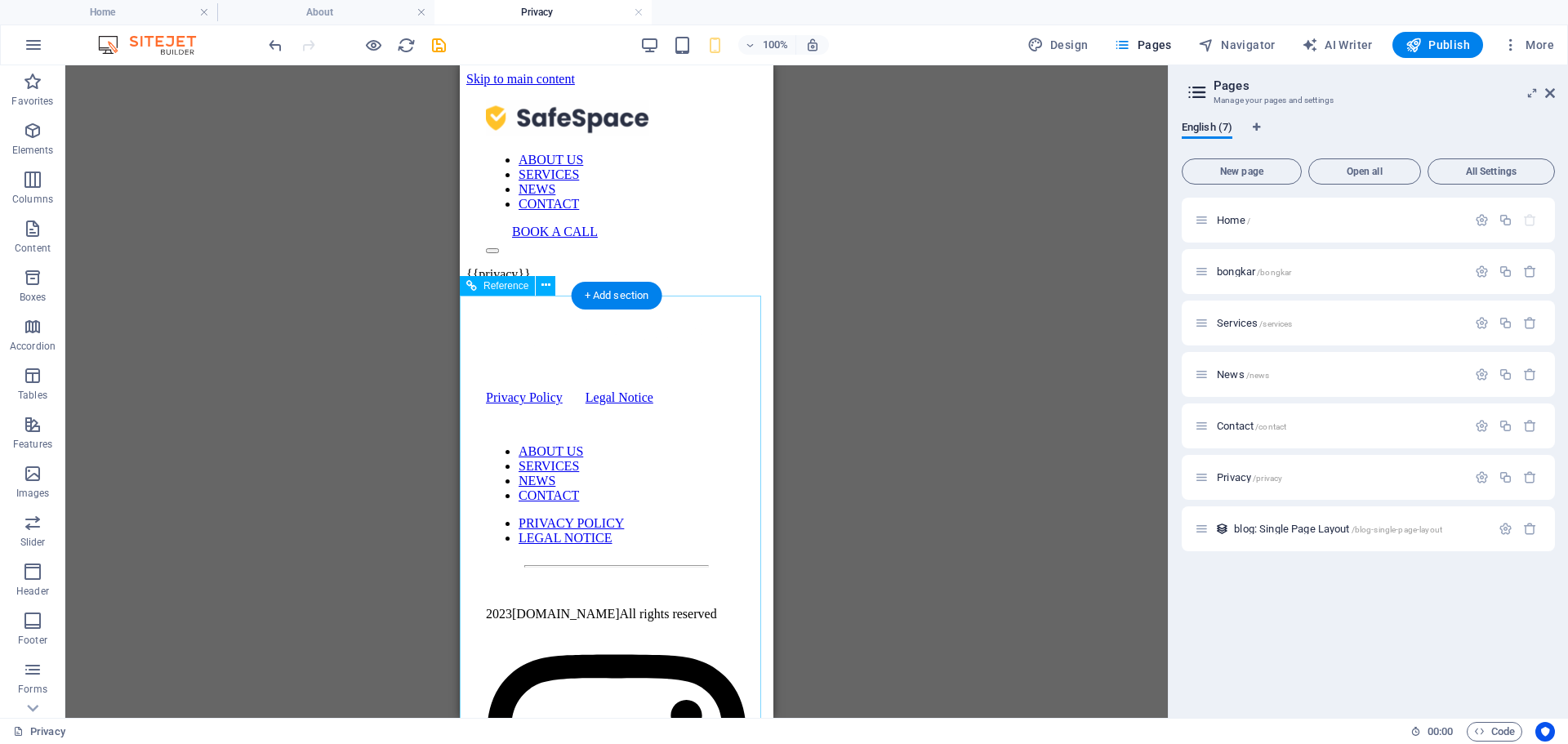
scroll to position [0, 0]
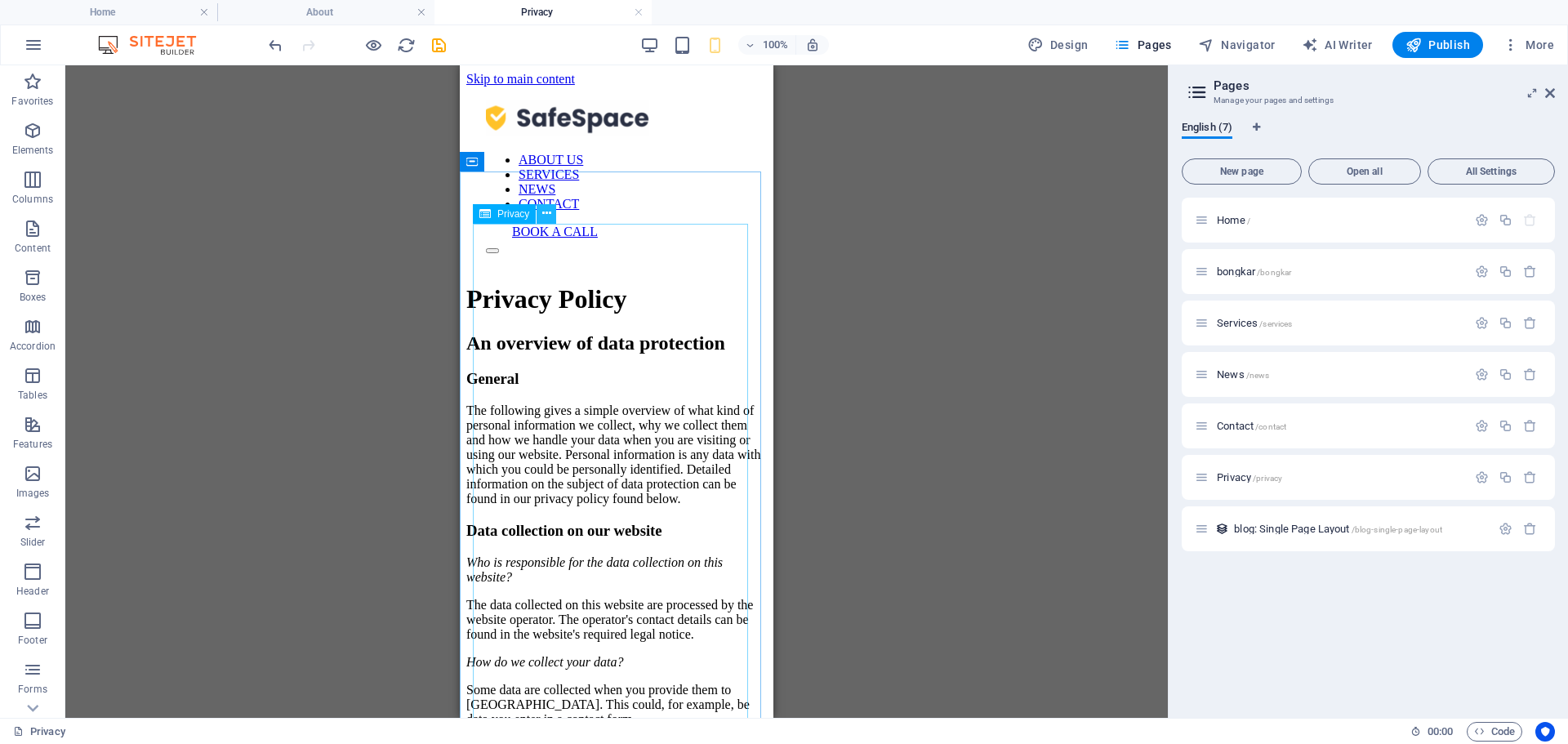
click at [545, 213] on icon at bounding box center [547, 214] width 9 height 17
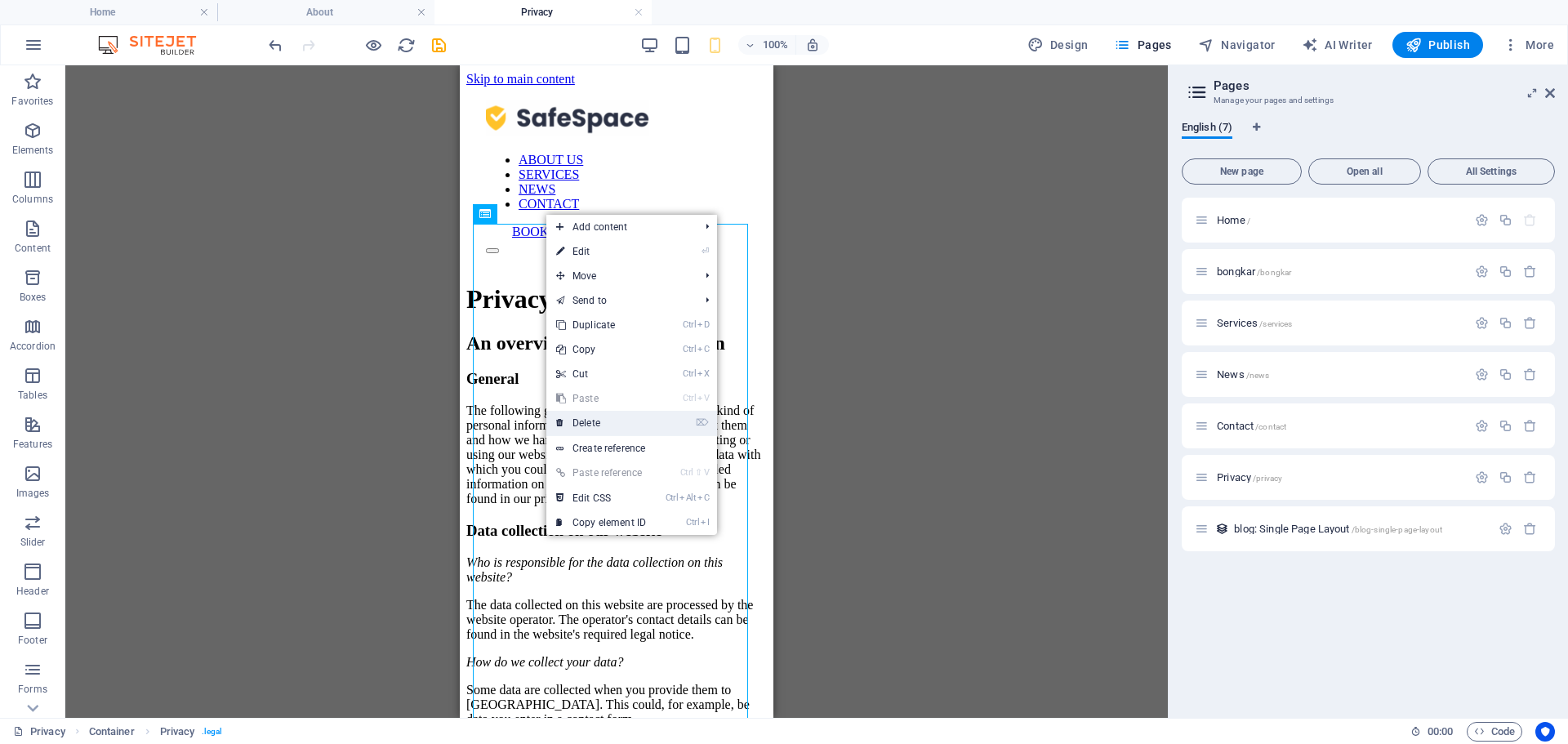
click at [619, 419] on link "⌦ Delete" at bounding box center [600, 423] width 109 height 25
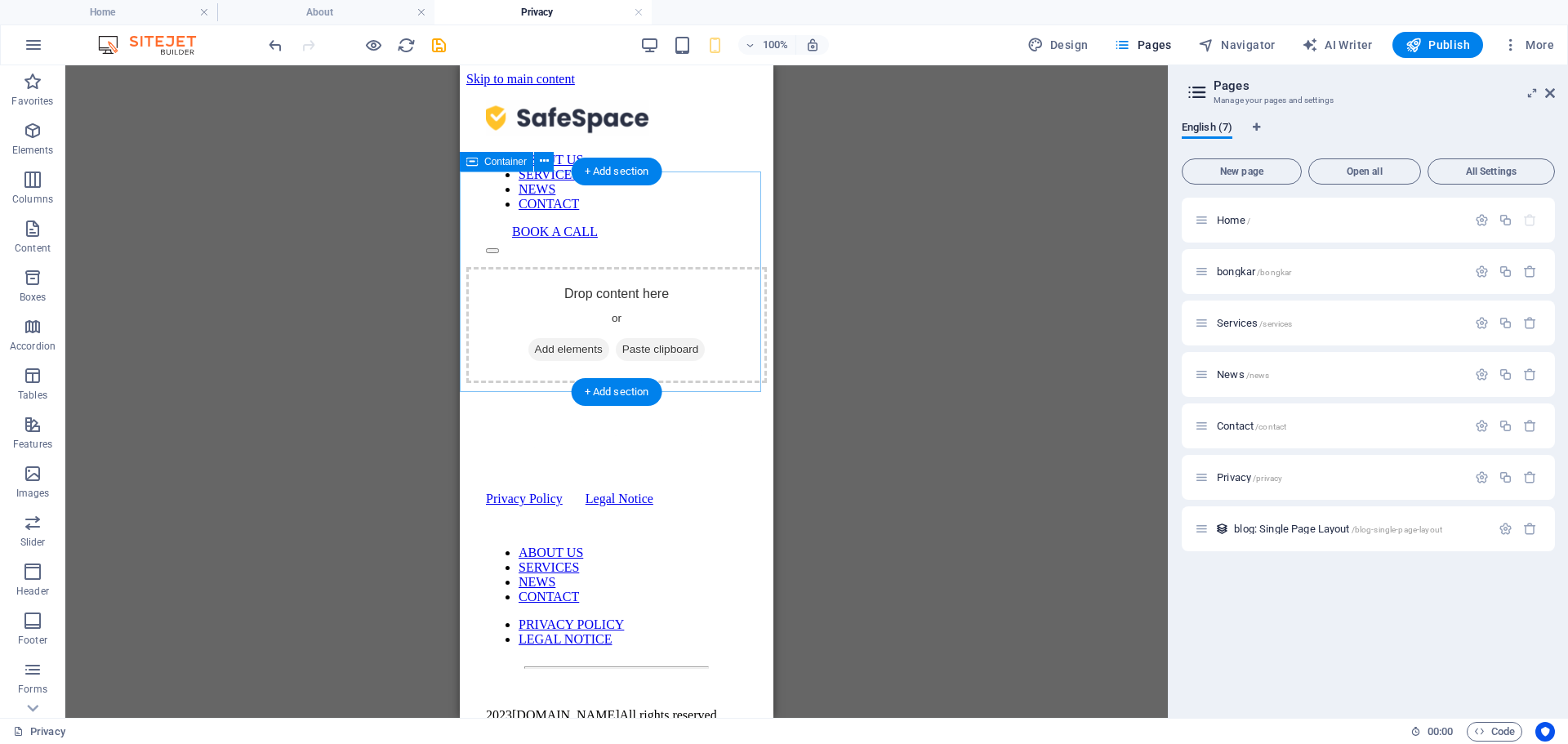
click at [554, 338] on span "Add elements" at bounding box center [569, 349] width 81 height 23
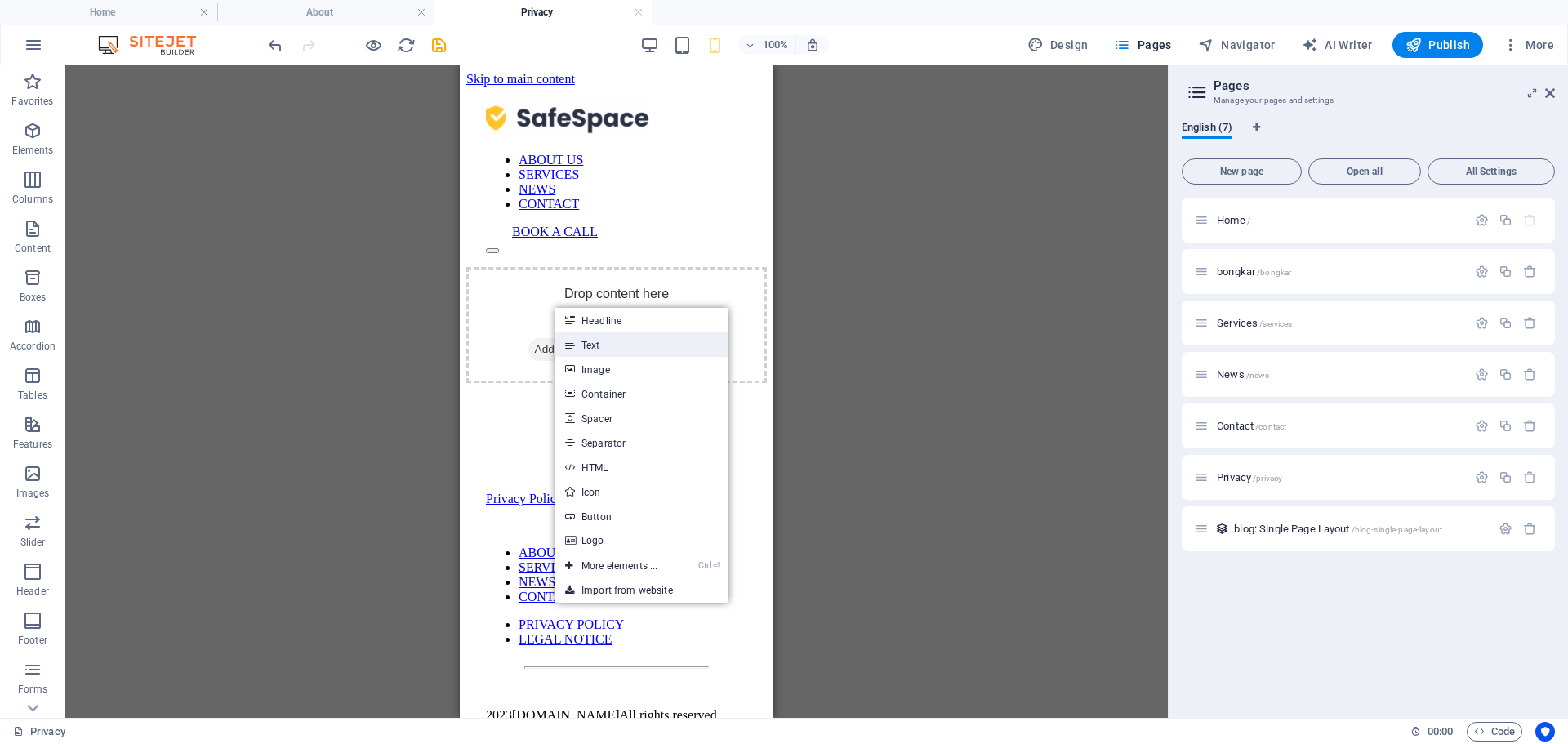
click at [605, 342] on link "Text" at bounding box center [642, 344] width 173 height 25
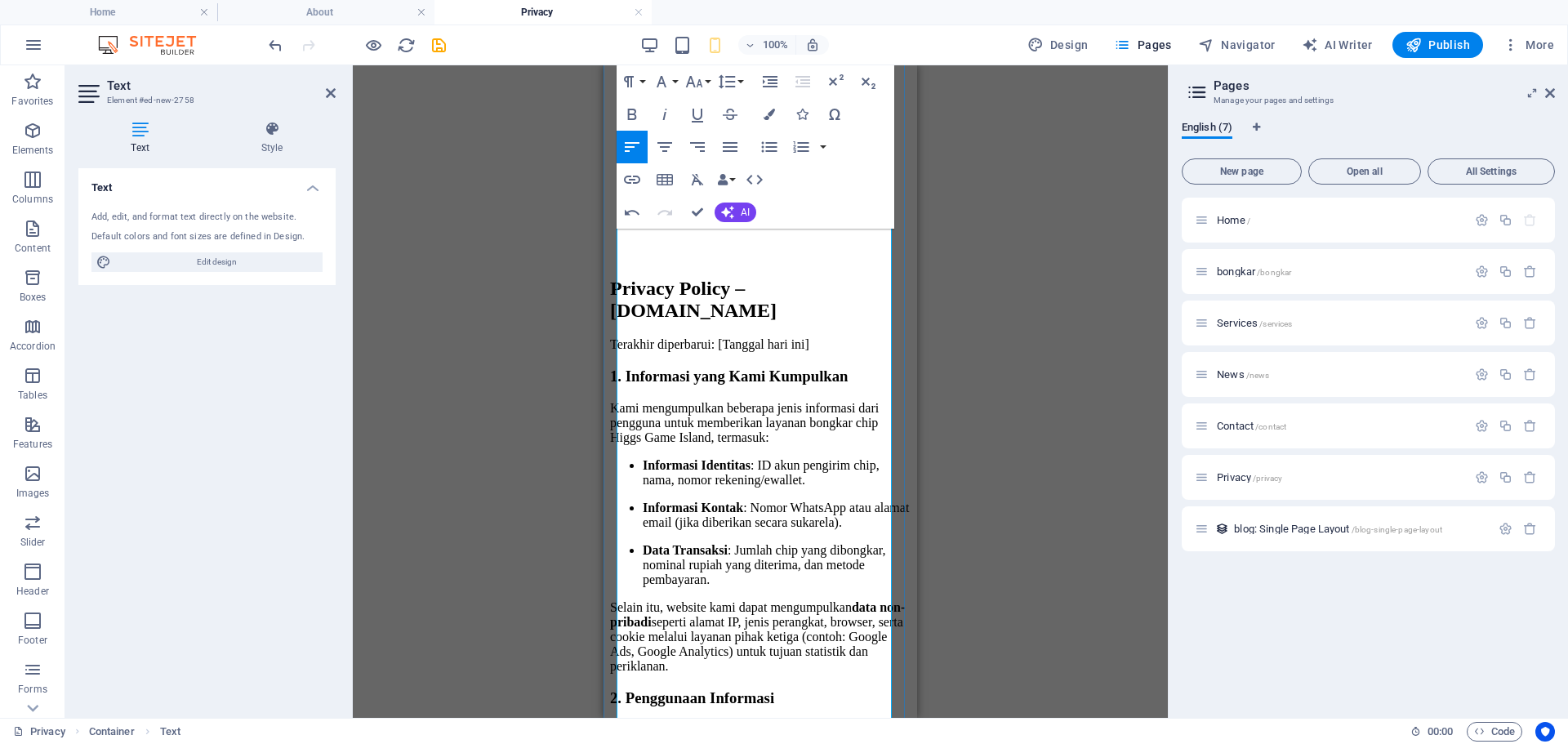
scroll to position [163, 0]
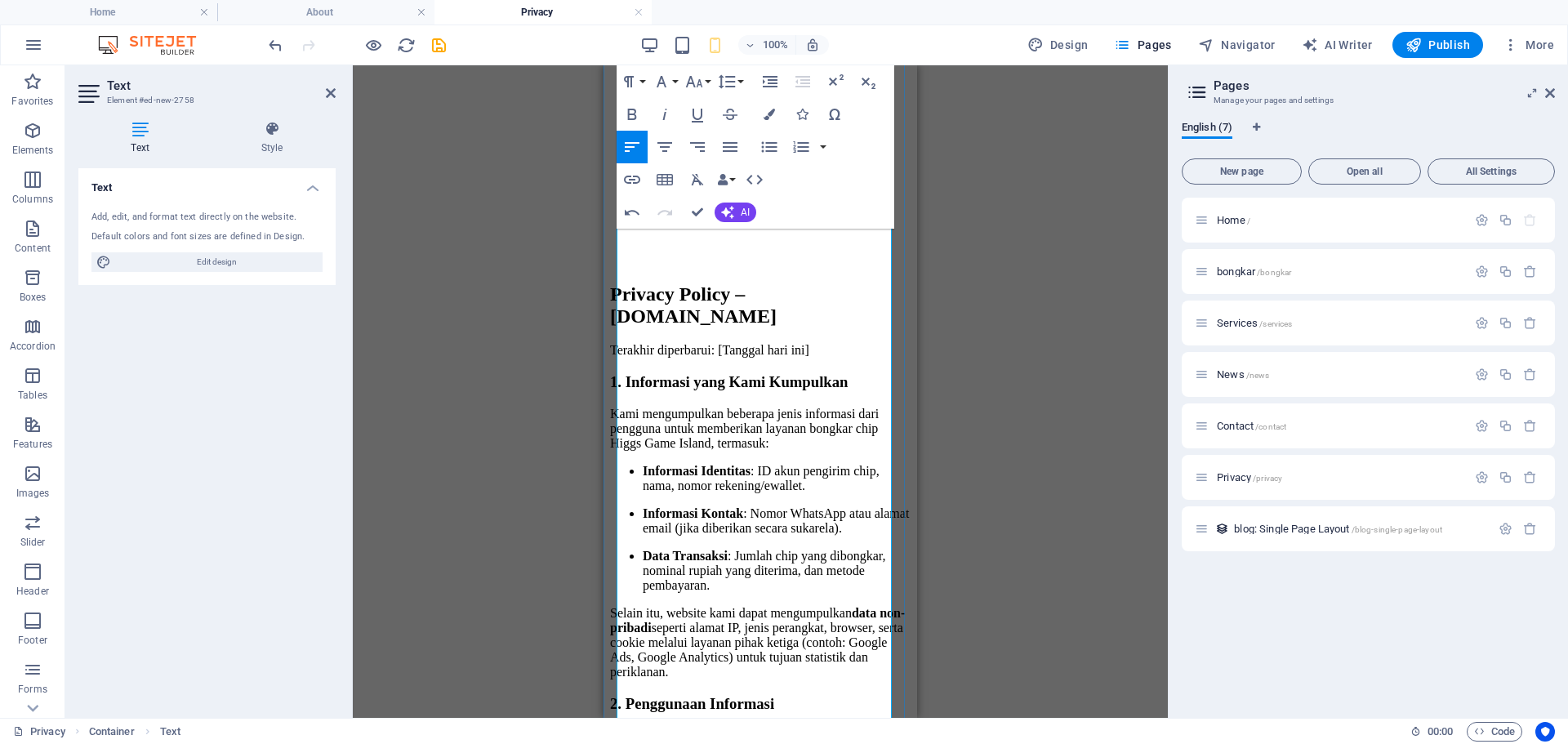
click at [849, 343] on p "Terakhir diperbarui: [Tanggal hari ini]" at bounding box center [760, 350] width 300 height 15
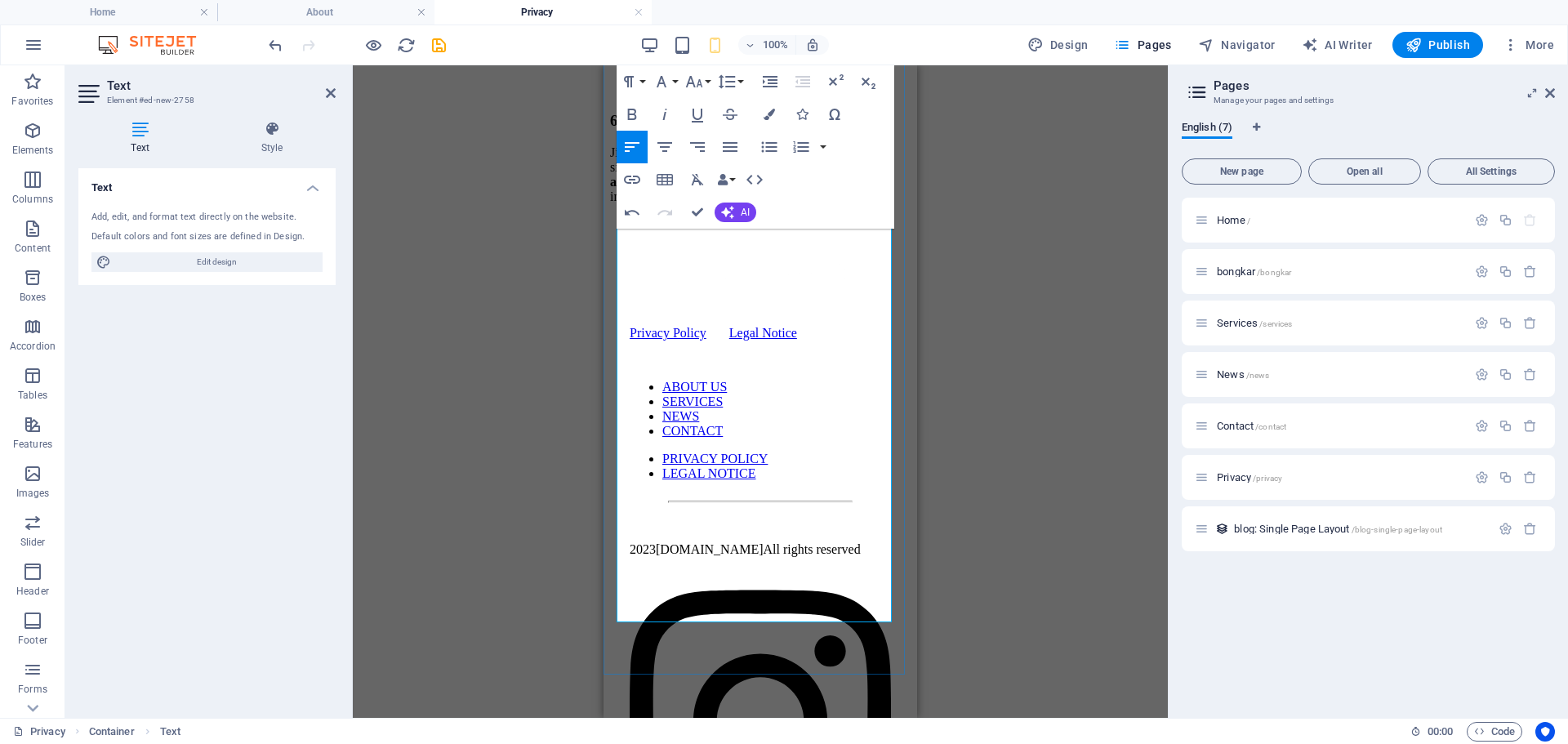
scroll to position [1469, 0]
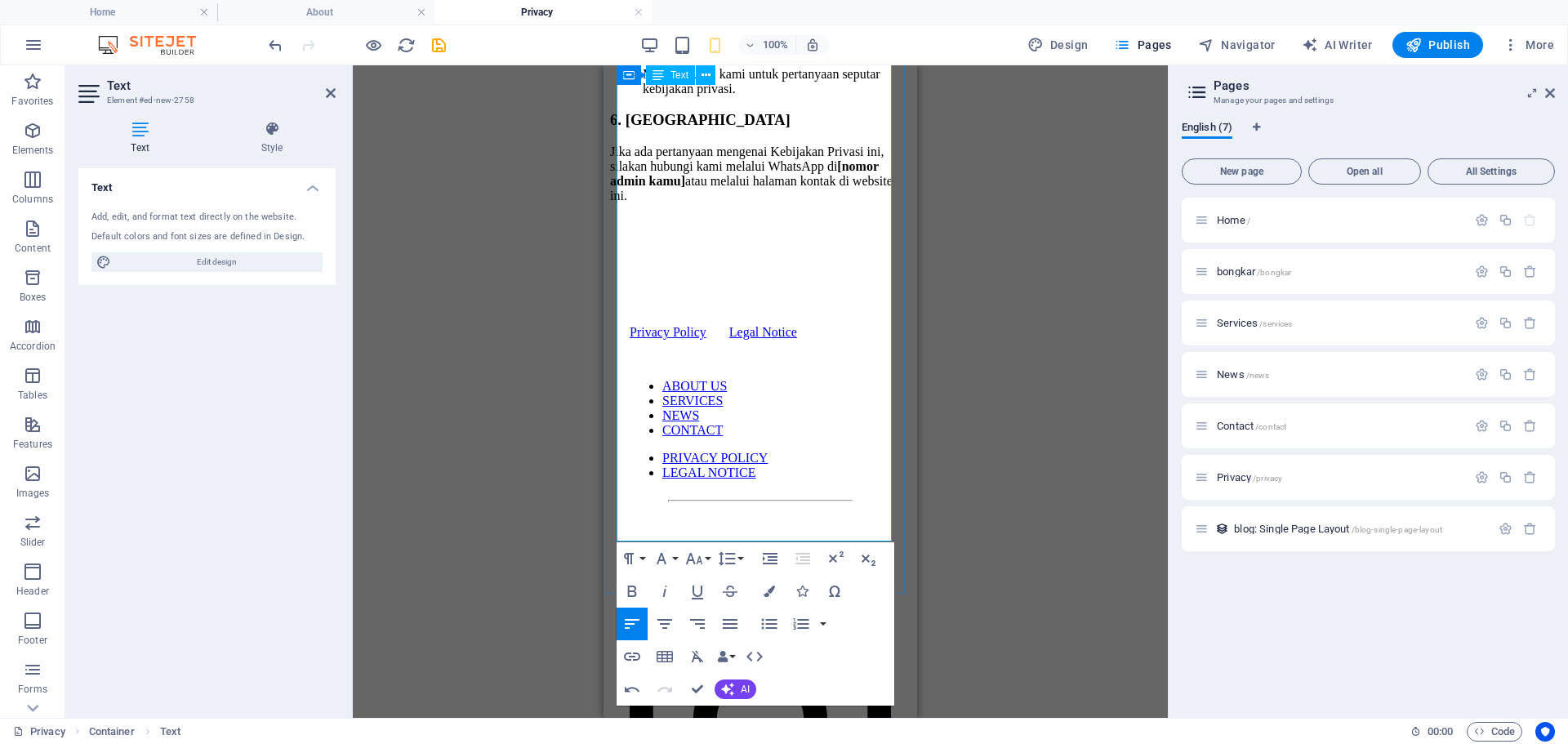
click at [813, 188] on strong "[nomor admin kamu]" at bounding box center [744, 173] width 269 height 28
click at [840, 188] on strong "[nomor admin kamu]" at bounding box center [744, 173] width 269 height 28
drag, startPoint x: 848, startPoint y: 507, endPoint x: 832, endPoint y: 484, distance: 28.0
click at [832, 203] on p "Jika ada pertanyaan mengenai Kebijakan Privasi ini, silakan hubungi kami melalu…" at bounding box center [760, 173] width 300 height 58
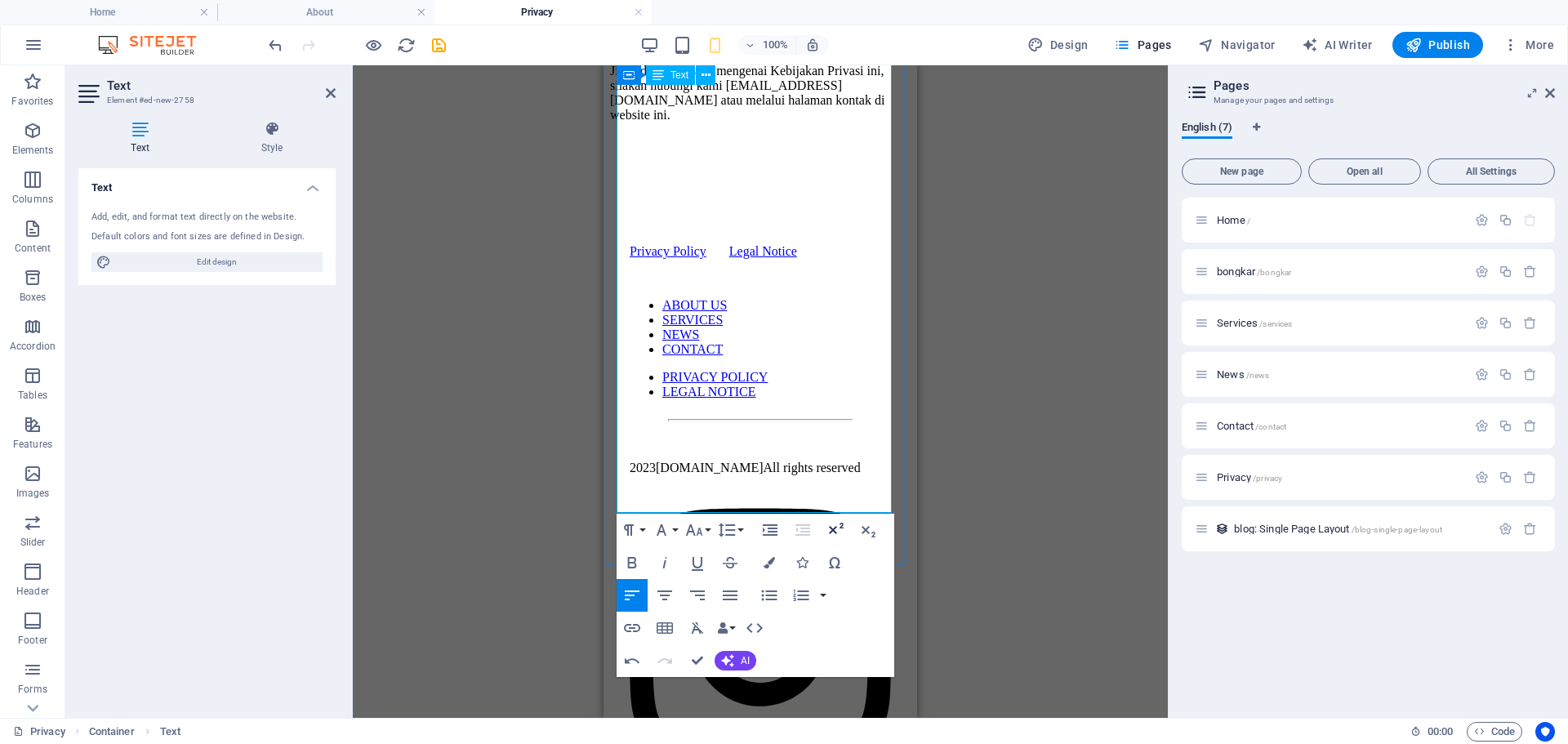
scroll to position [1552, 0]
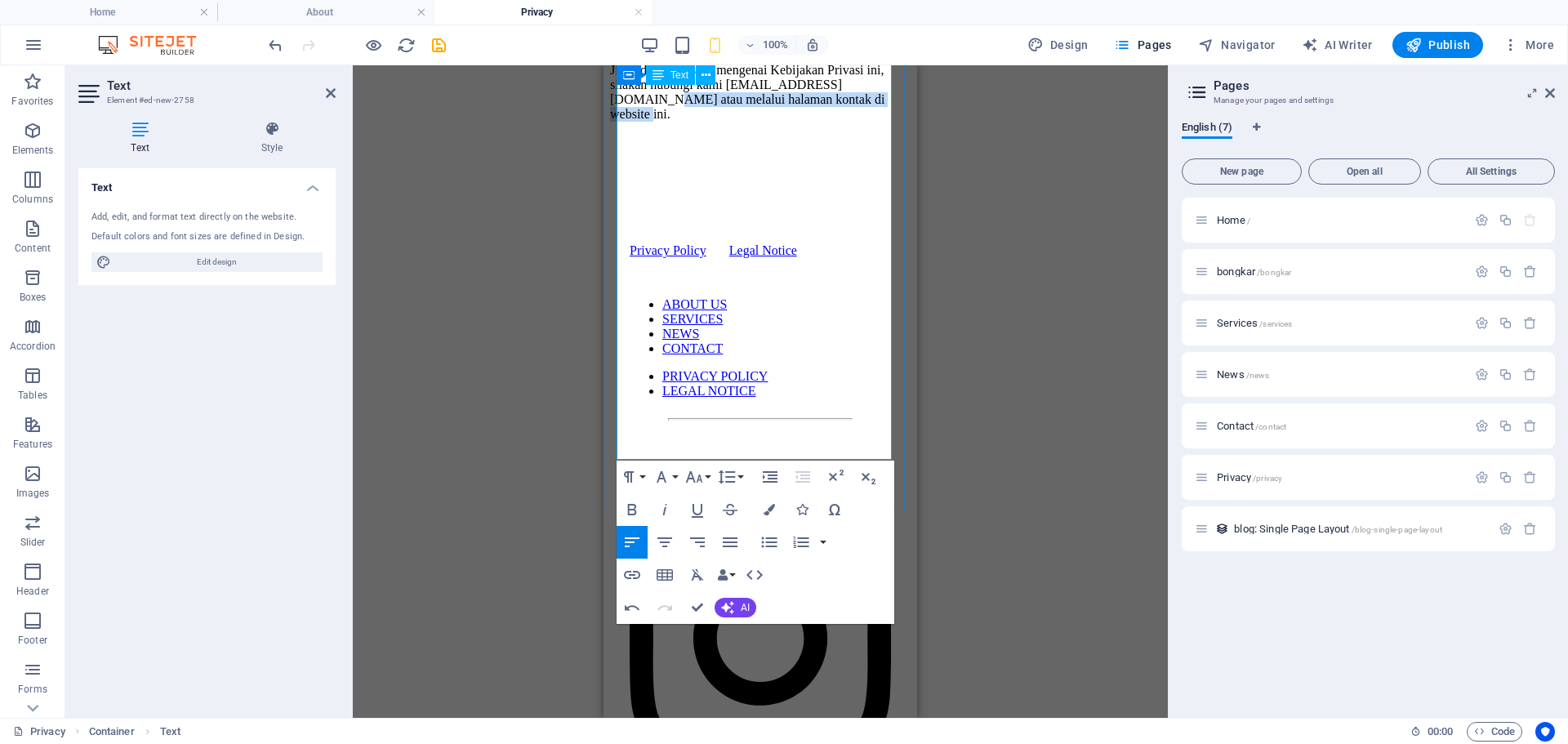
drag, startPoint x: 826, startPoint y: 447, endPoint x: 792, endPoint y: 429, distance: 38.5
click at [792, 122] on p "Jika ada pertanyaan mengenai Kebijakan Privasi ini, silakan hubungi kami [EMAIL…" at bounding box center [760, 92] width 300 height 58
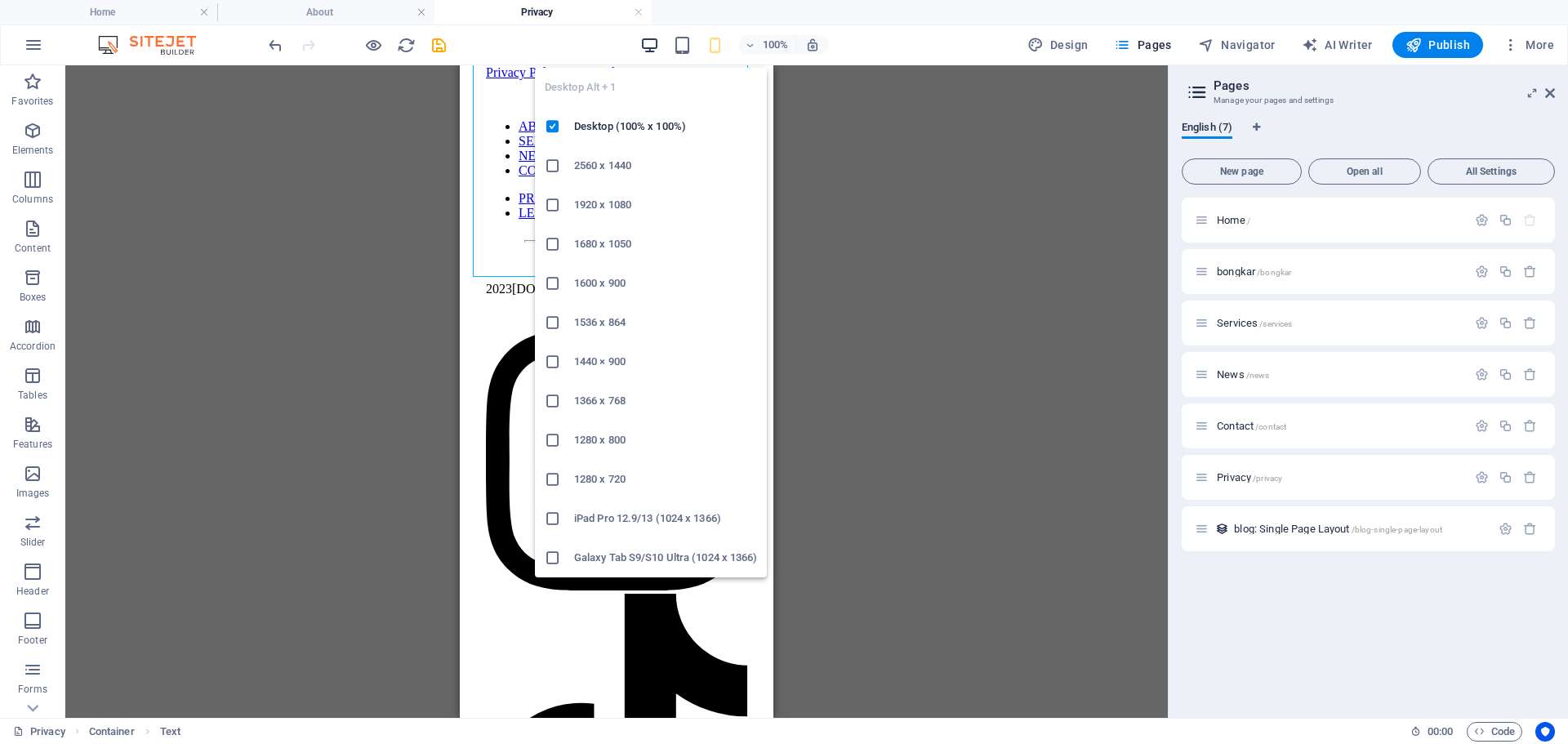
click at [645, 38] on icon "button" at bounding box center [650, 45] width 19 height 19
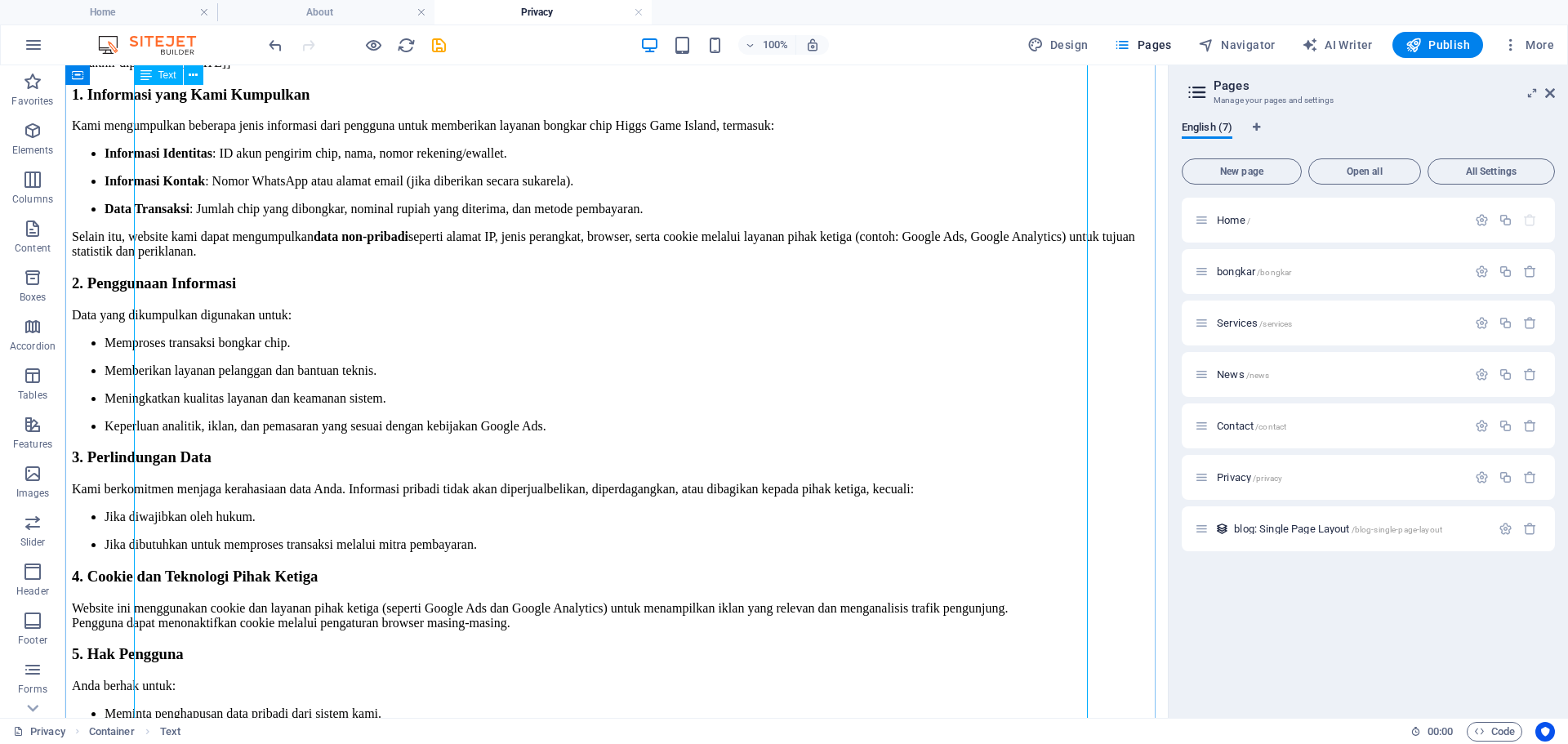
scroll to position [0, 0]
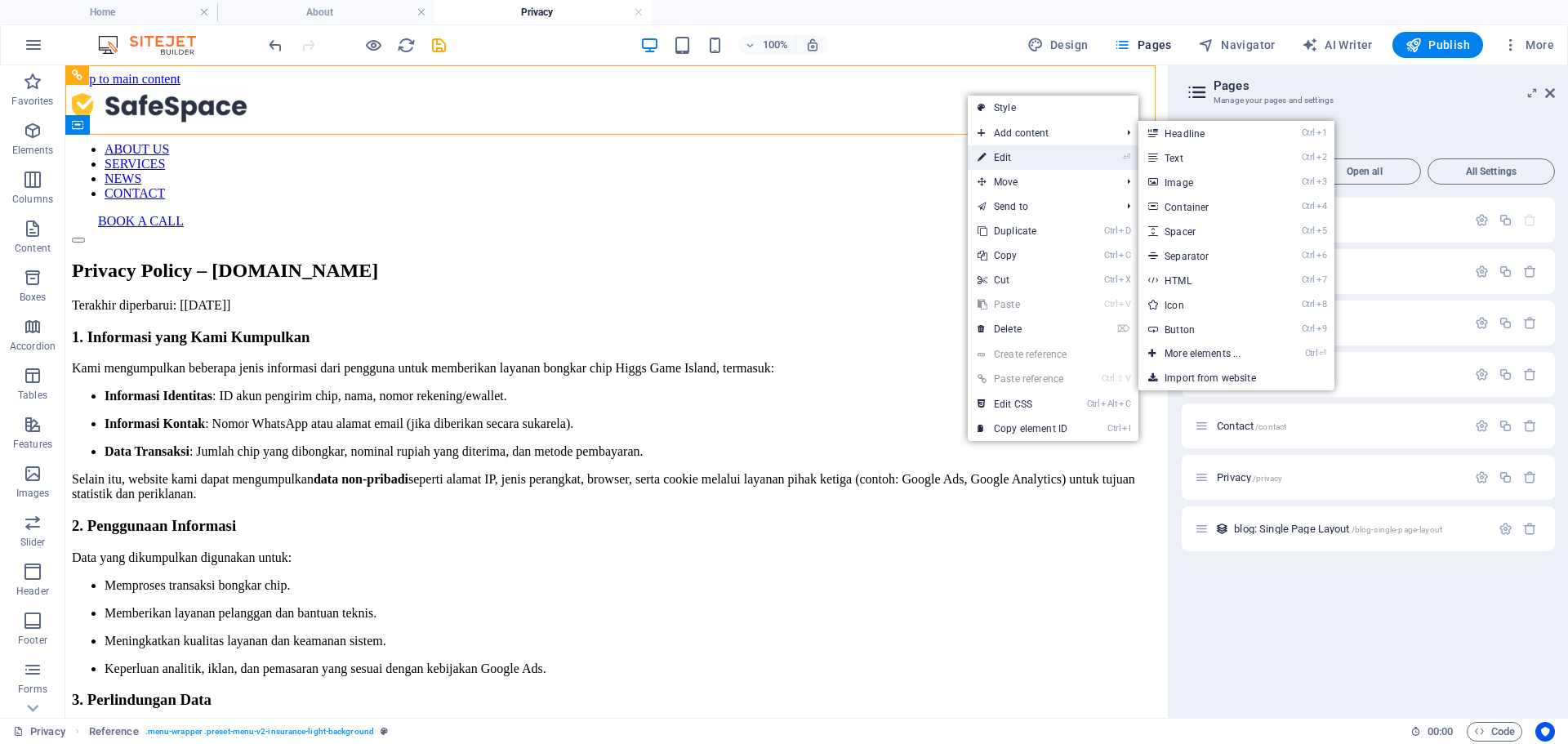
drag, startPoint x: 1009, startPoint y: 154, endPoint x: 199, endPoint y: 63, distance: 815.1
click at [1009, 154] on link "⏎ Edit" at bounding box center [1021, 157] width 109 height 25
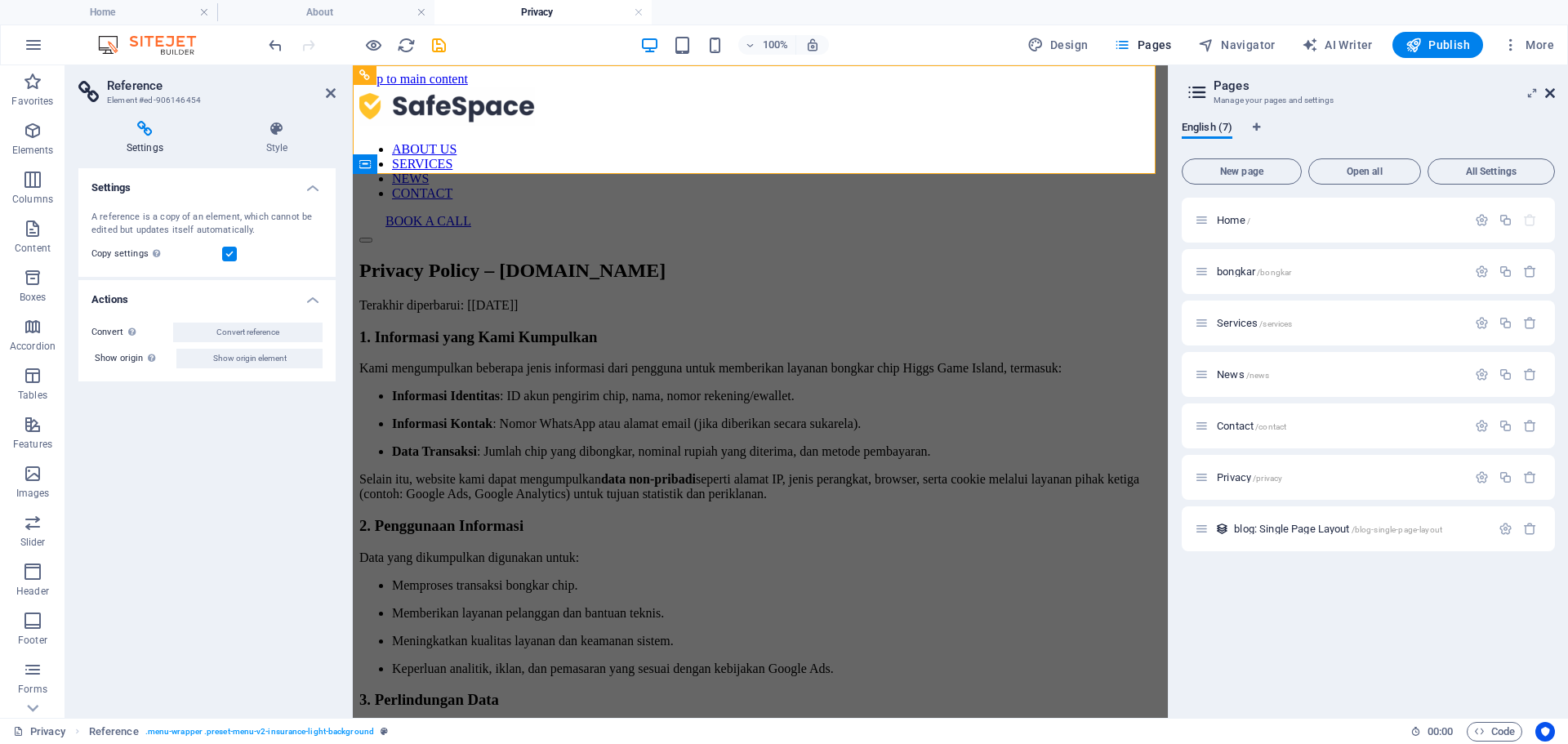
click at [1551, 94] on icon at bounding box center [1549, 93] width 9 height 13
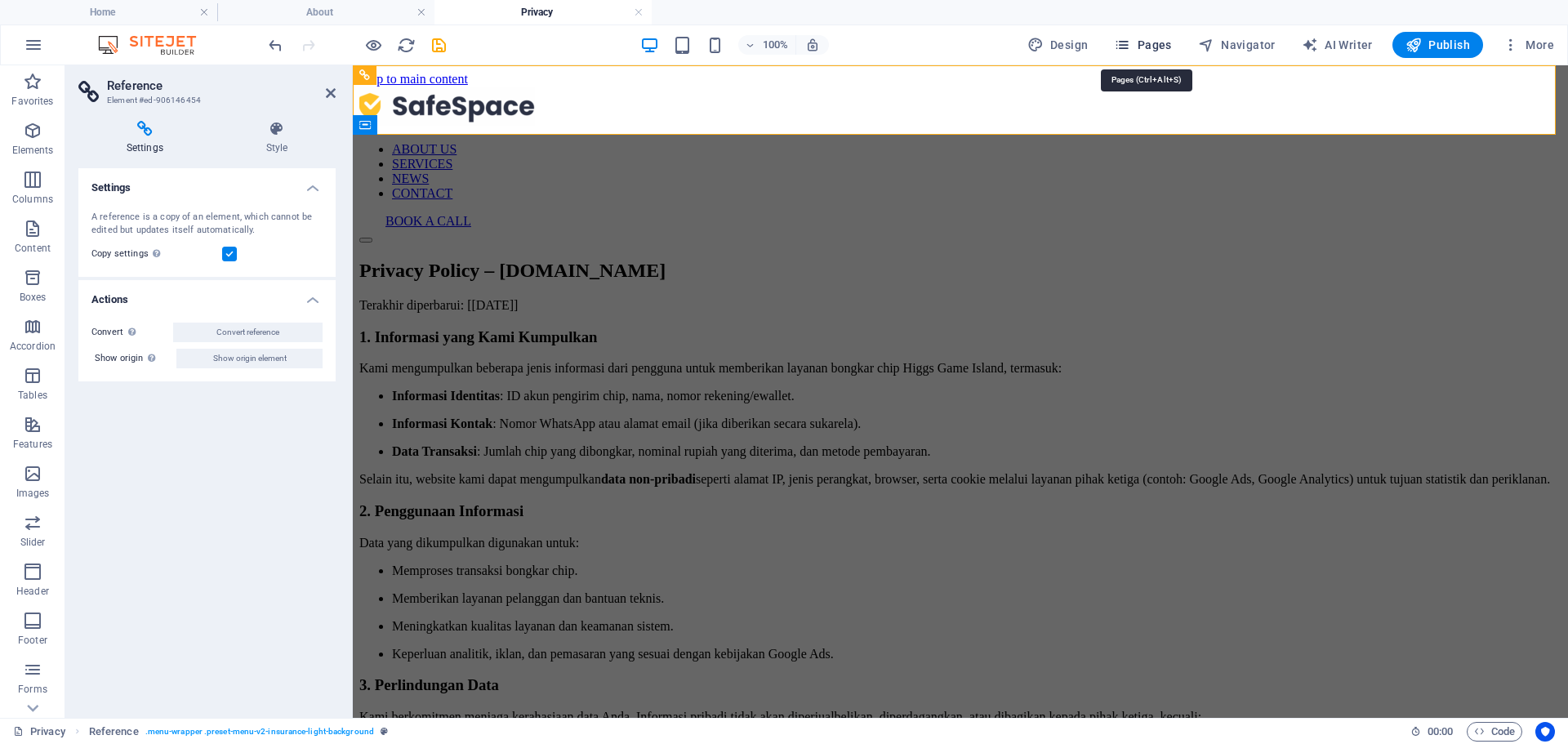
click at [1130, 45] on icon "button" at bounding box center [1122, 45] width 16 height 16
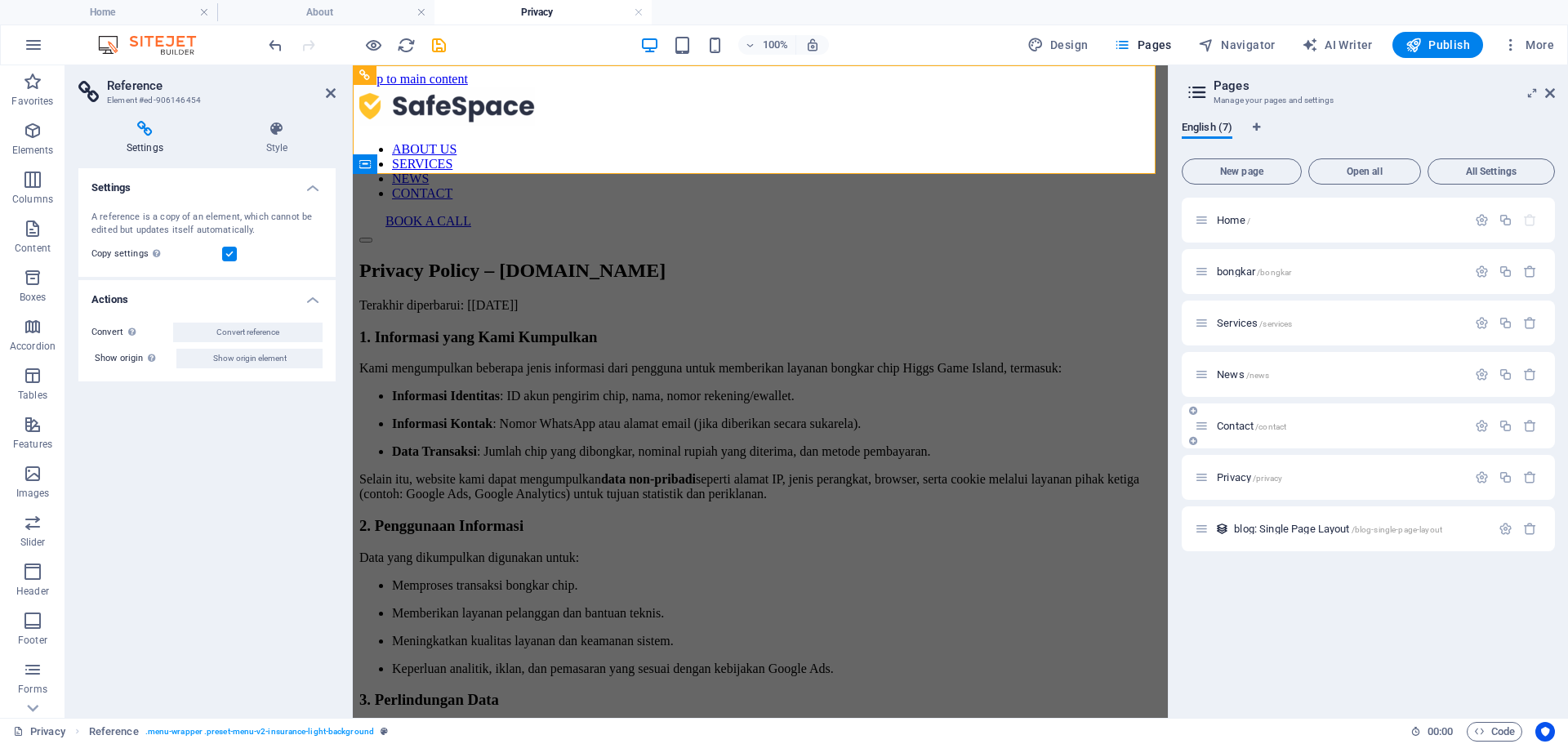
click at [1248, 425] on span "Contact /contact" at bounding box center [1251, 426] width 70 height 12
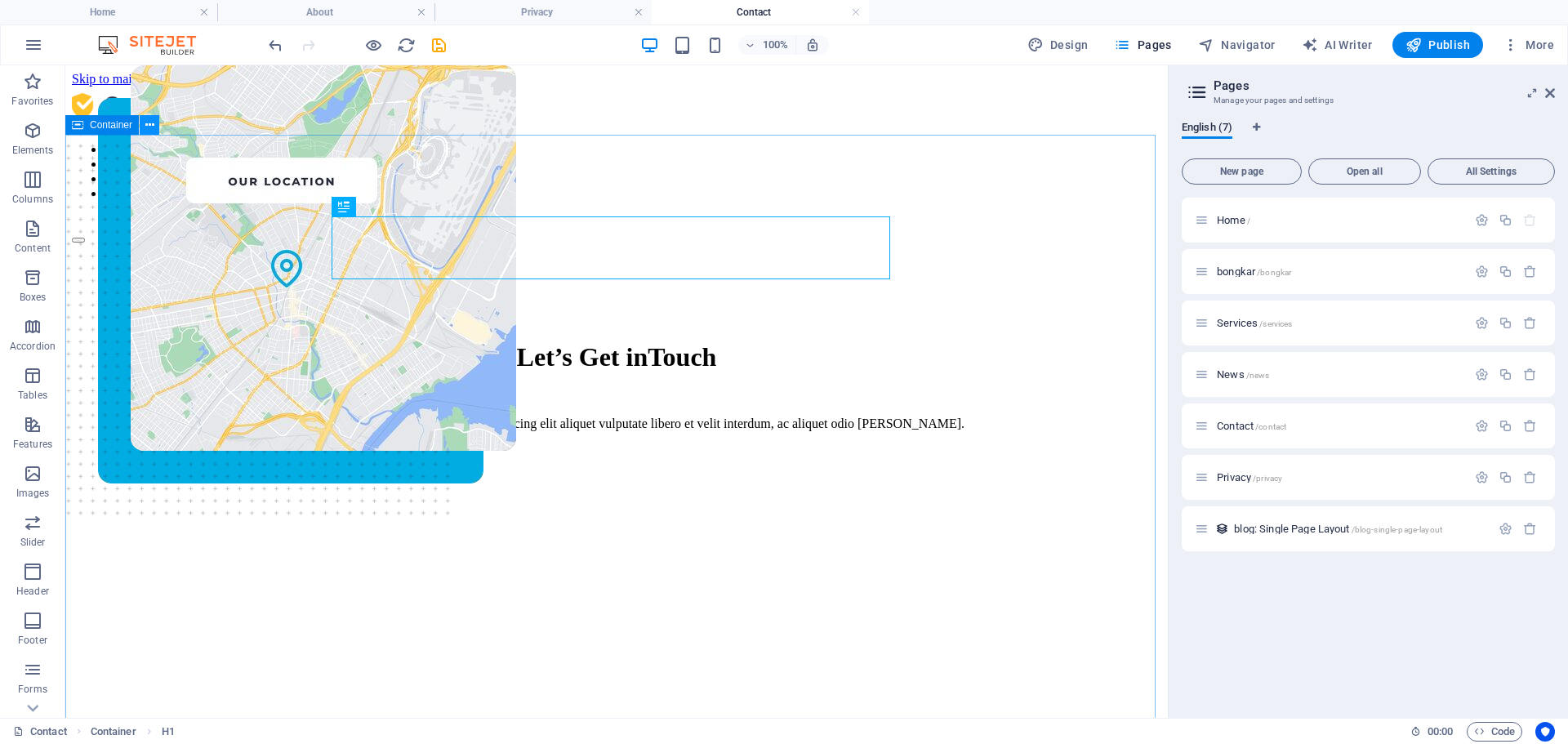
click at [155, 133] on button at bounding box center [149, 124] width 20 height 20
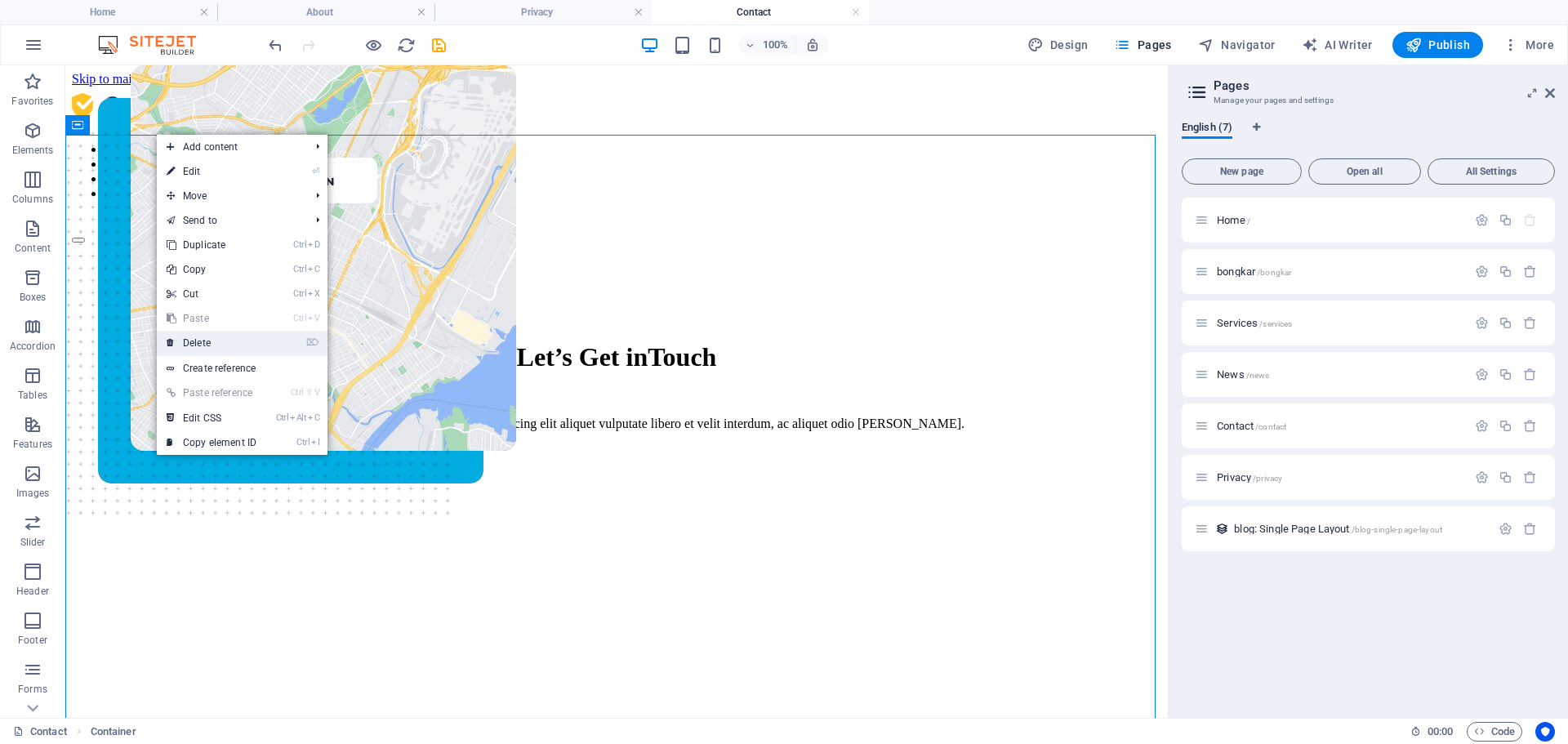
click at [220, 346] on link "⌦ Delete" at bounding box center [211, 342] width 109 height 25
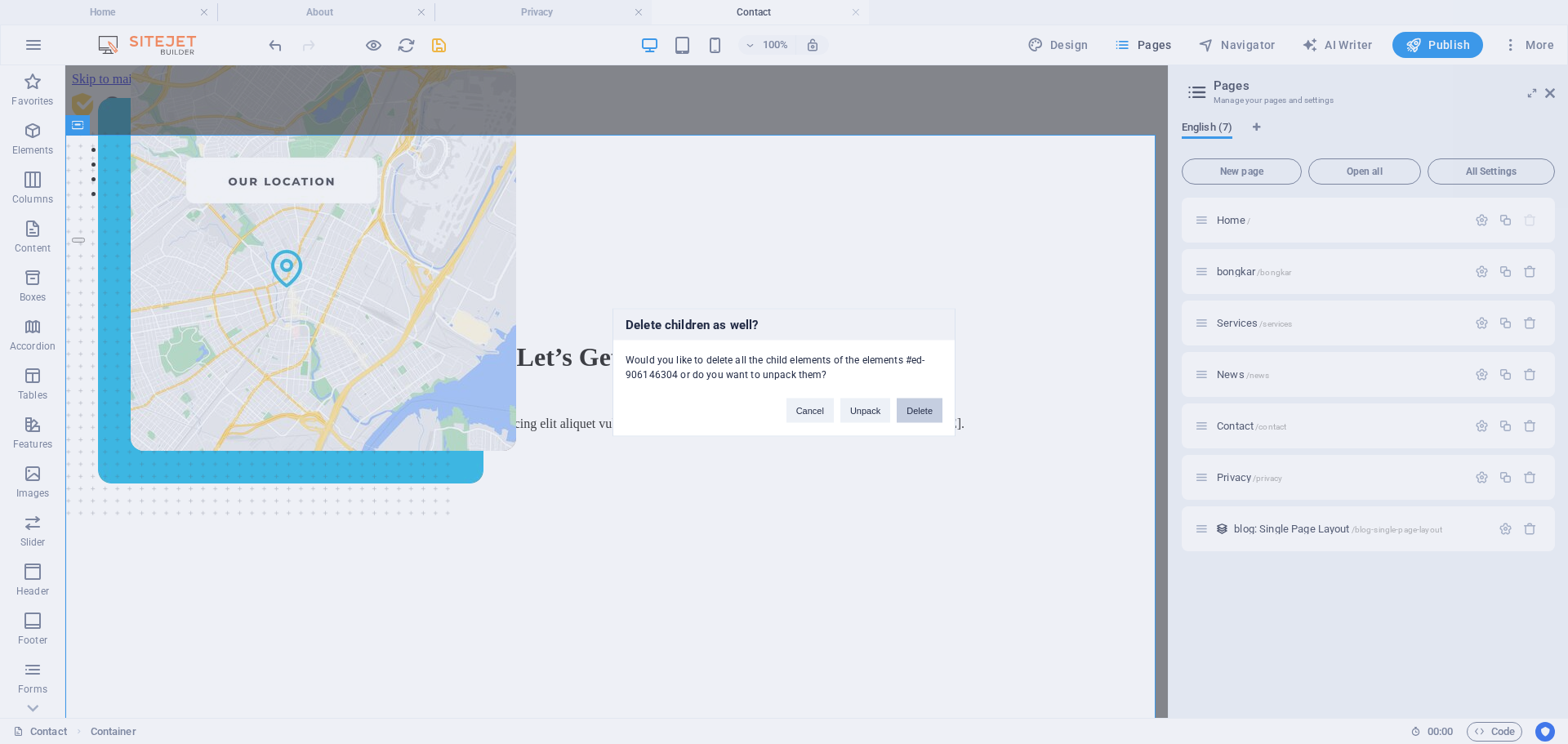
click at [934, 409] on button "Delete" at bounding box center [919, 409] width 45 height 25
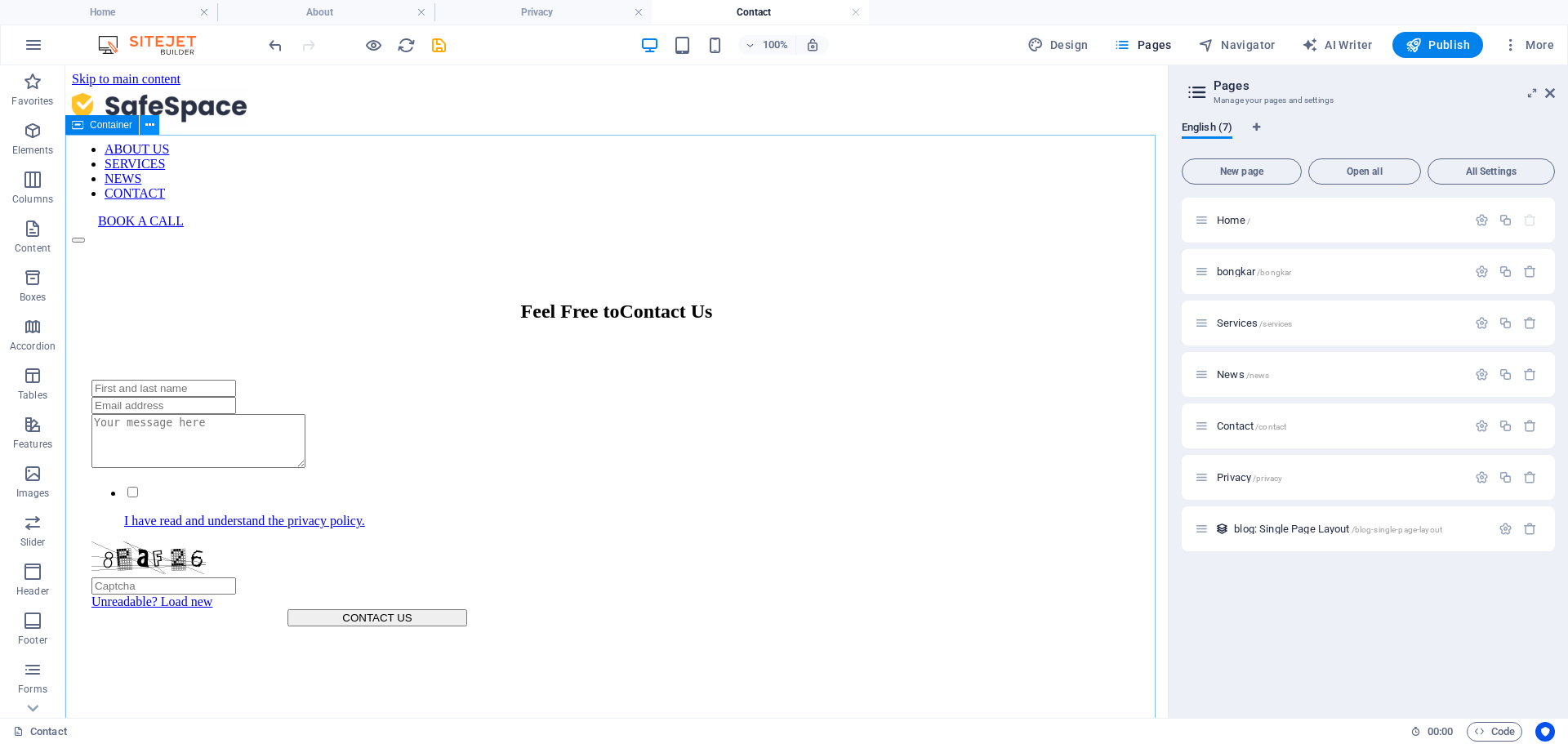
click at [154, 125] on icon at bounding box center [149, 125] width 9 height 17
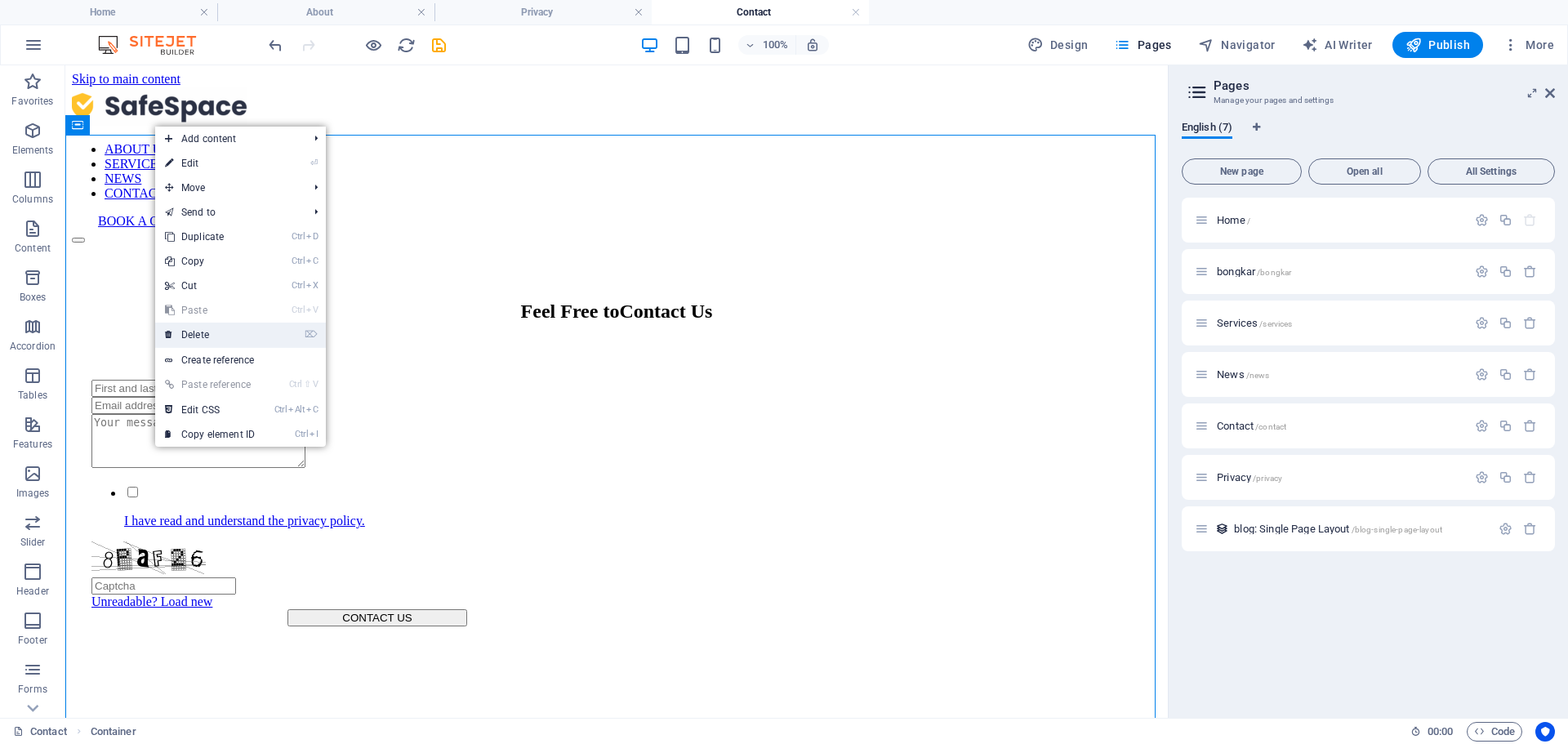
click at [211, 326] on link "⌦ Delete" at bounding box center [209, 335] width 109 height 25
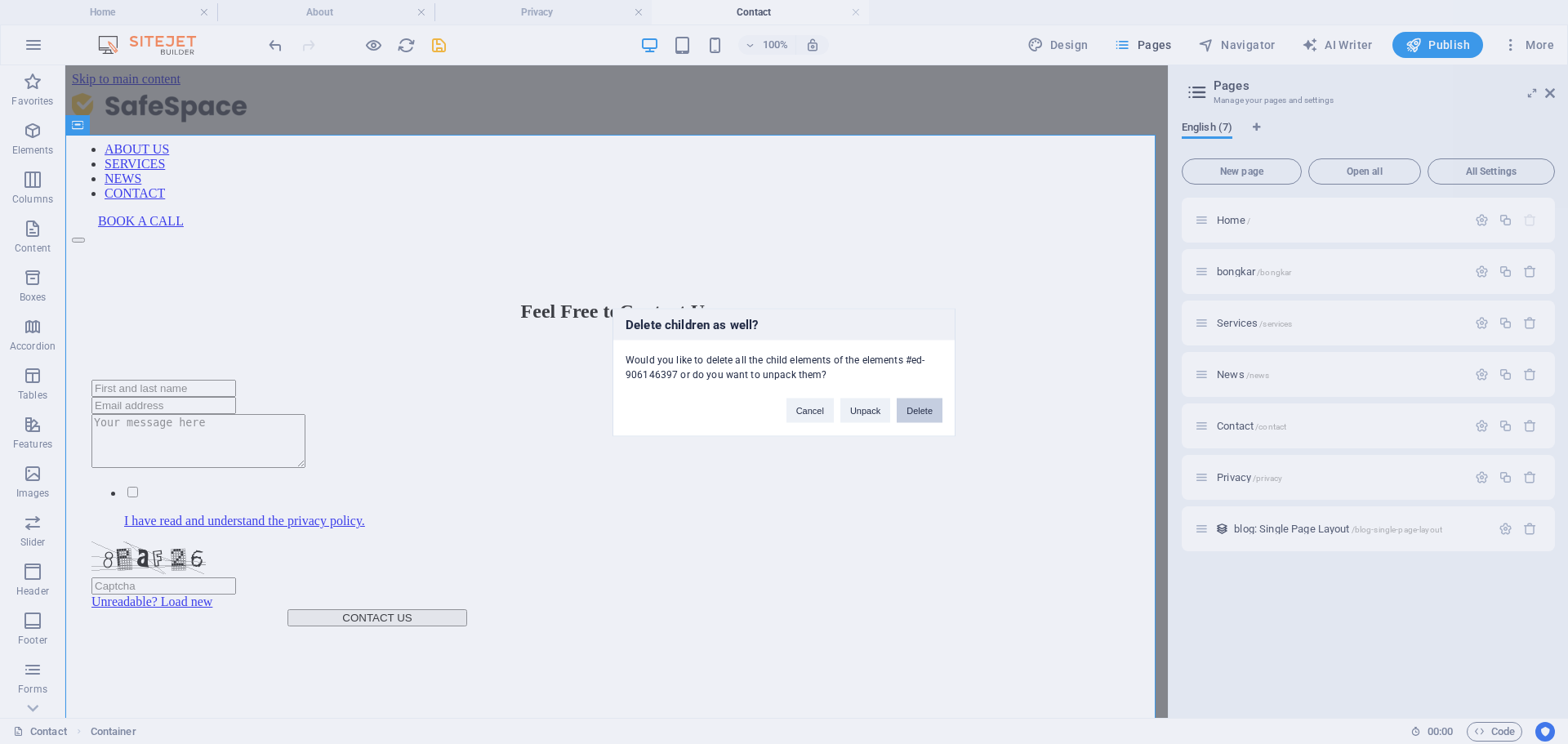
click at [925, 411] on button "Delete" at bounding box center [919, 409] width 45 height 25
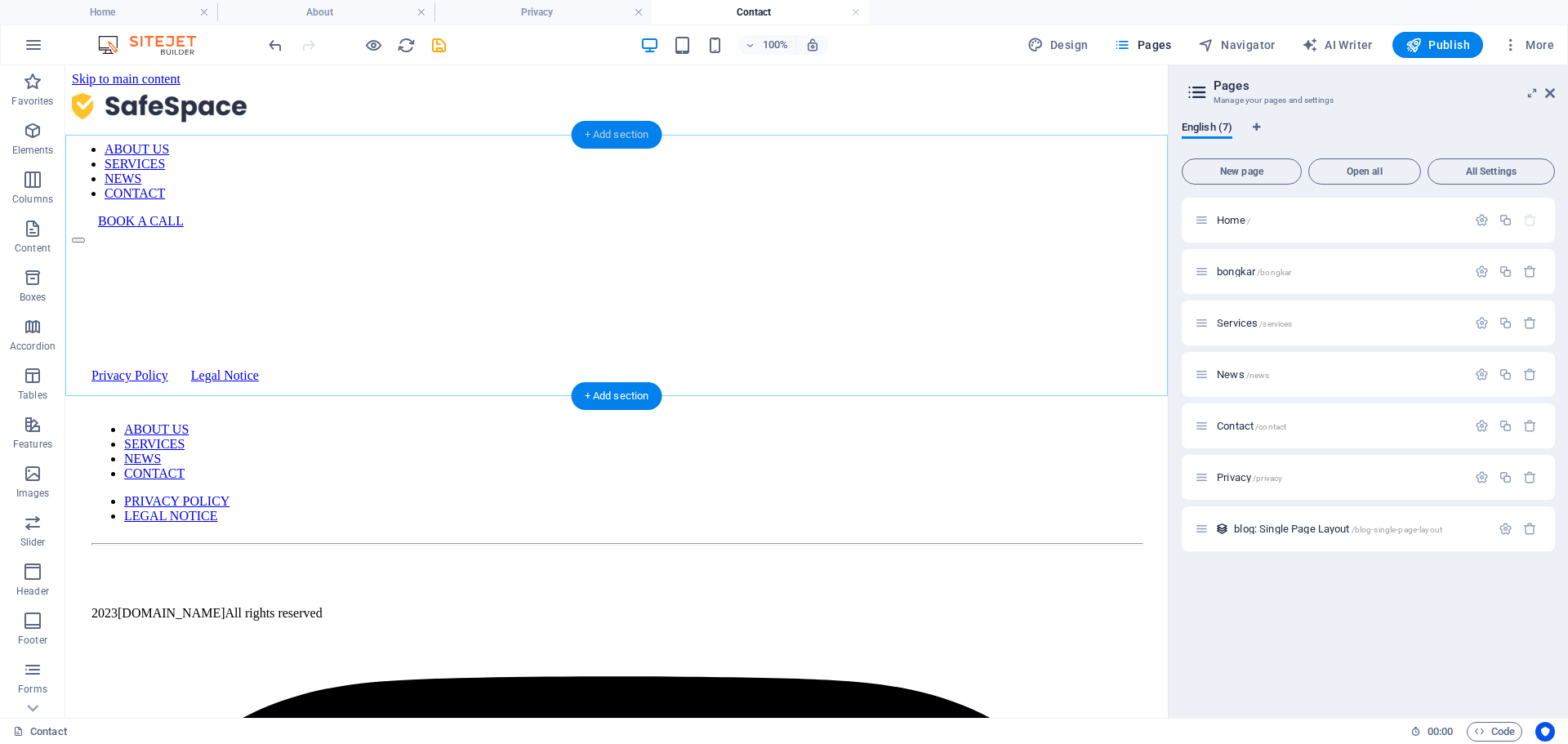
click at [605, 126] on div "+ Add section" at bounding box center [617, 135] width 91 height 27
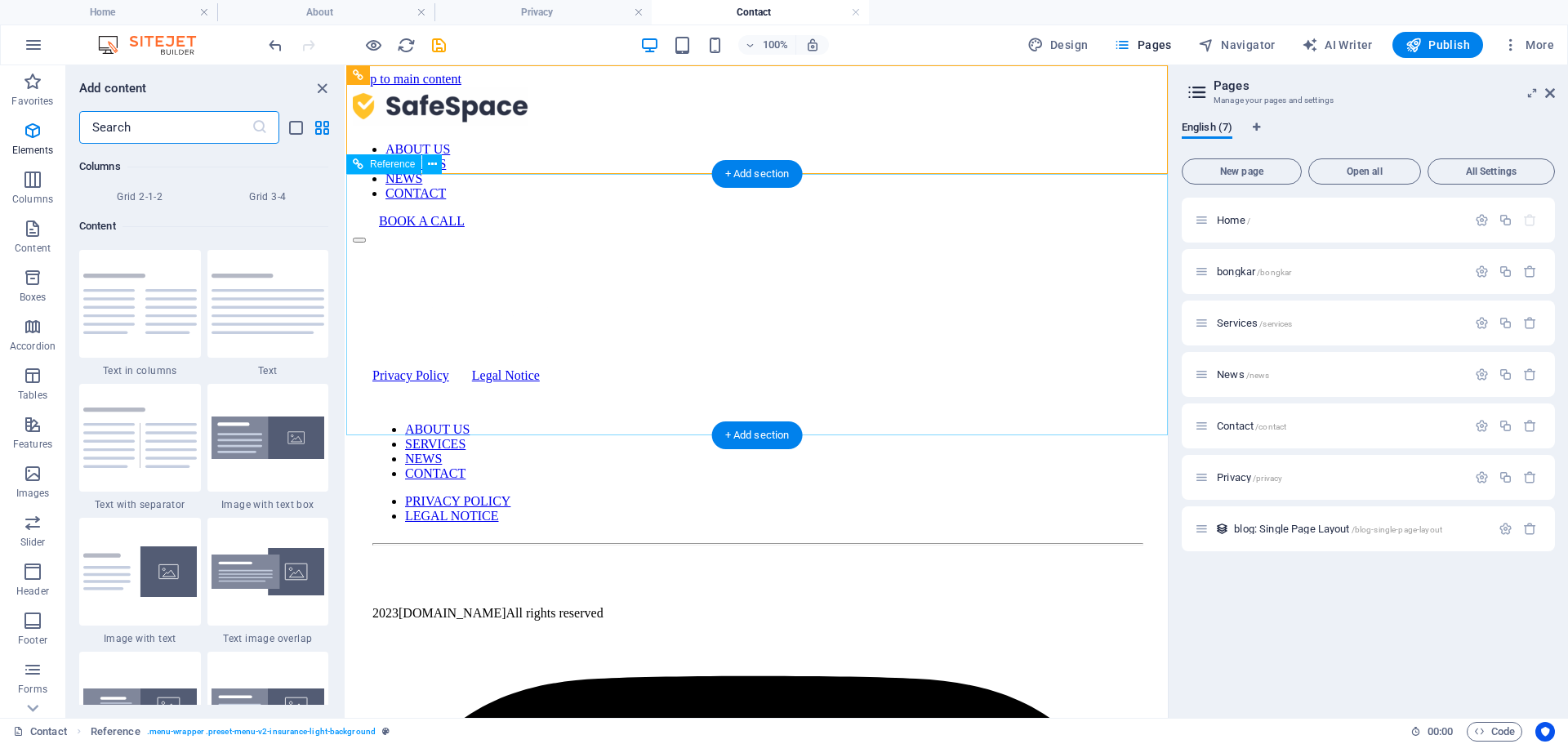
scroll to position [2857, 0]
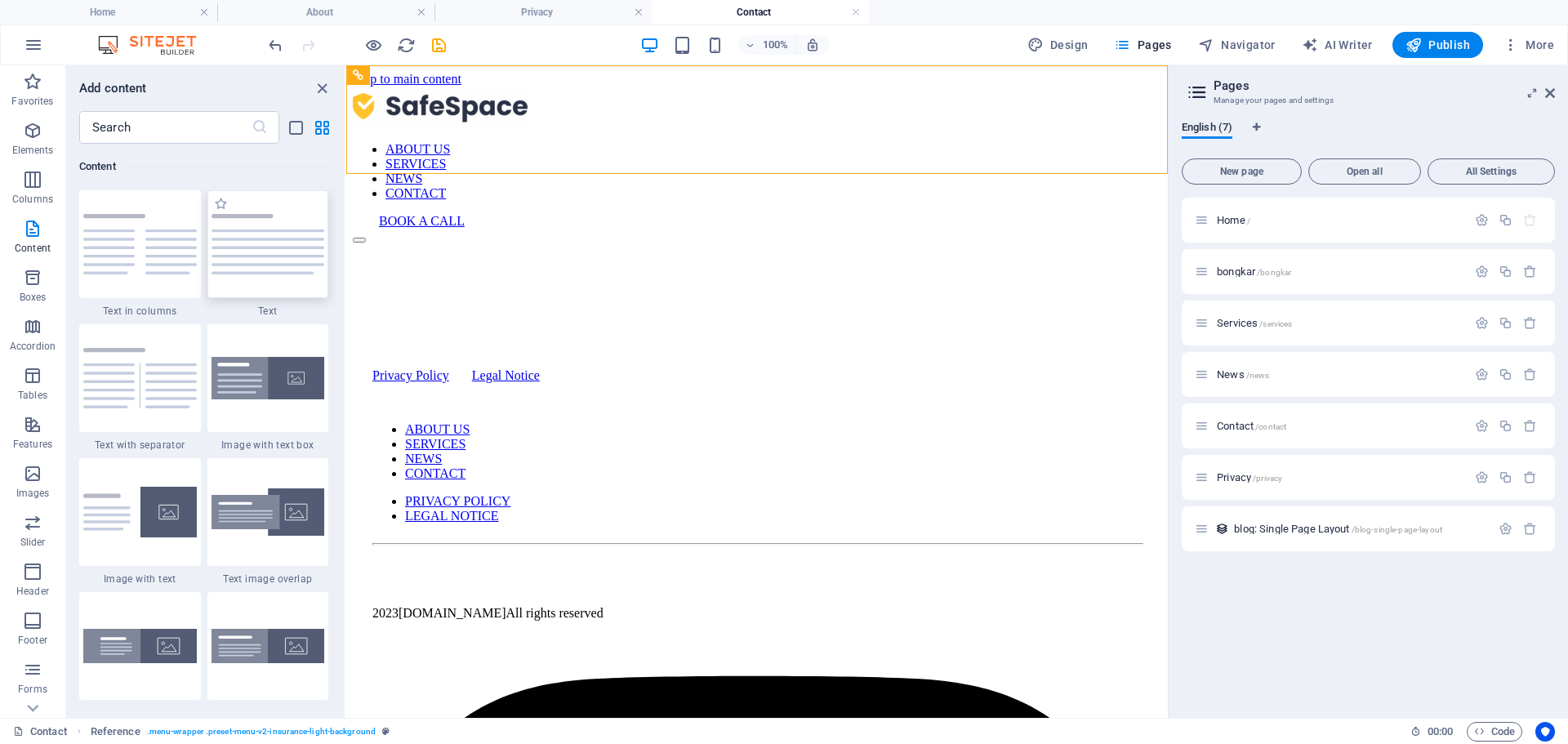
click at [243, 243] on img at bounding box center [268, 244] width 113 height 60
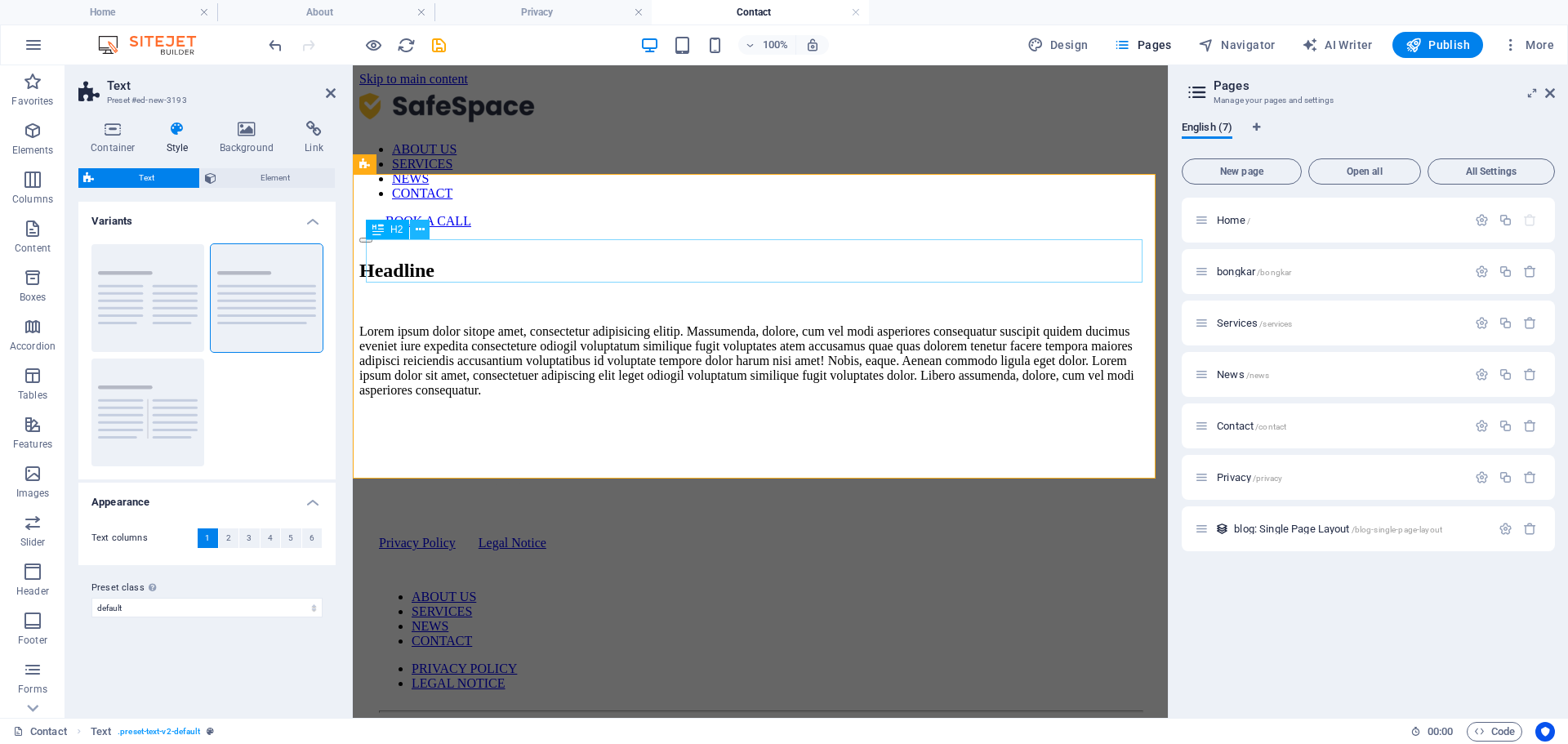
click at [418, 224] on icon at bounding box center [420, 230] width 9 height 17
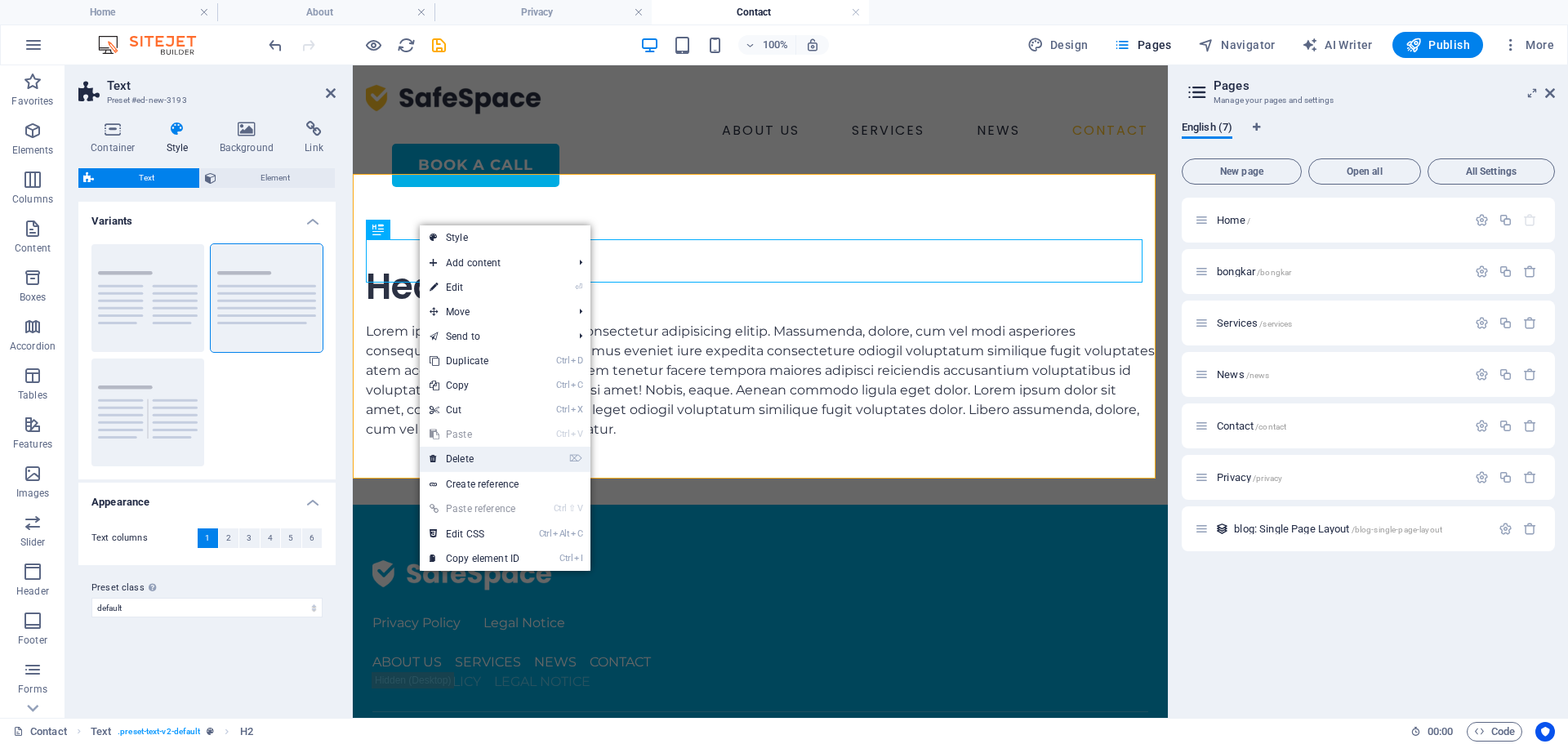
click at [479, 447] on link "⌦ Delete" at bounding box center [474, 458] width 109 height 25
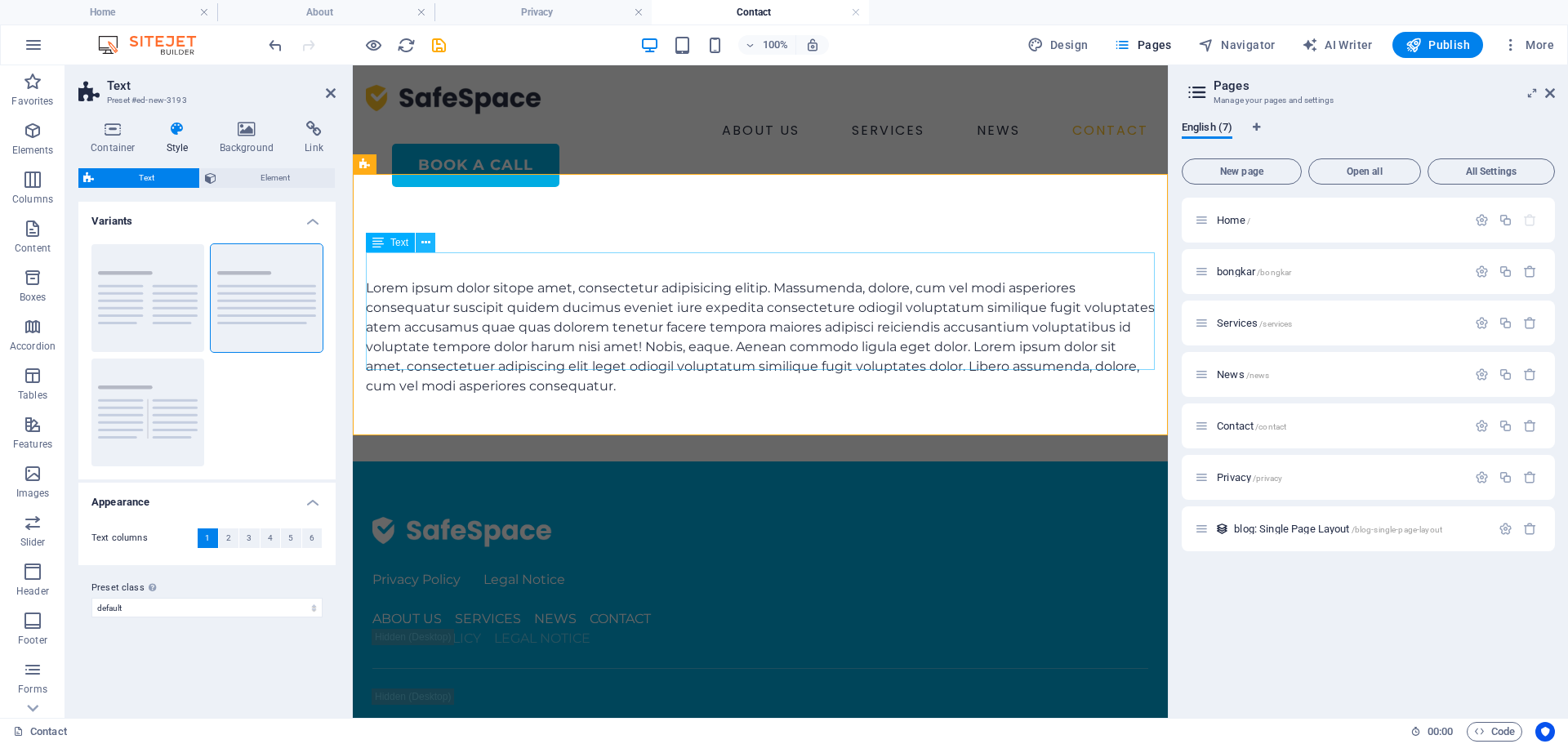
click at [430, 245] on button at bounding box center [425, 242] width 20 height 20
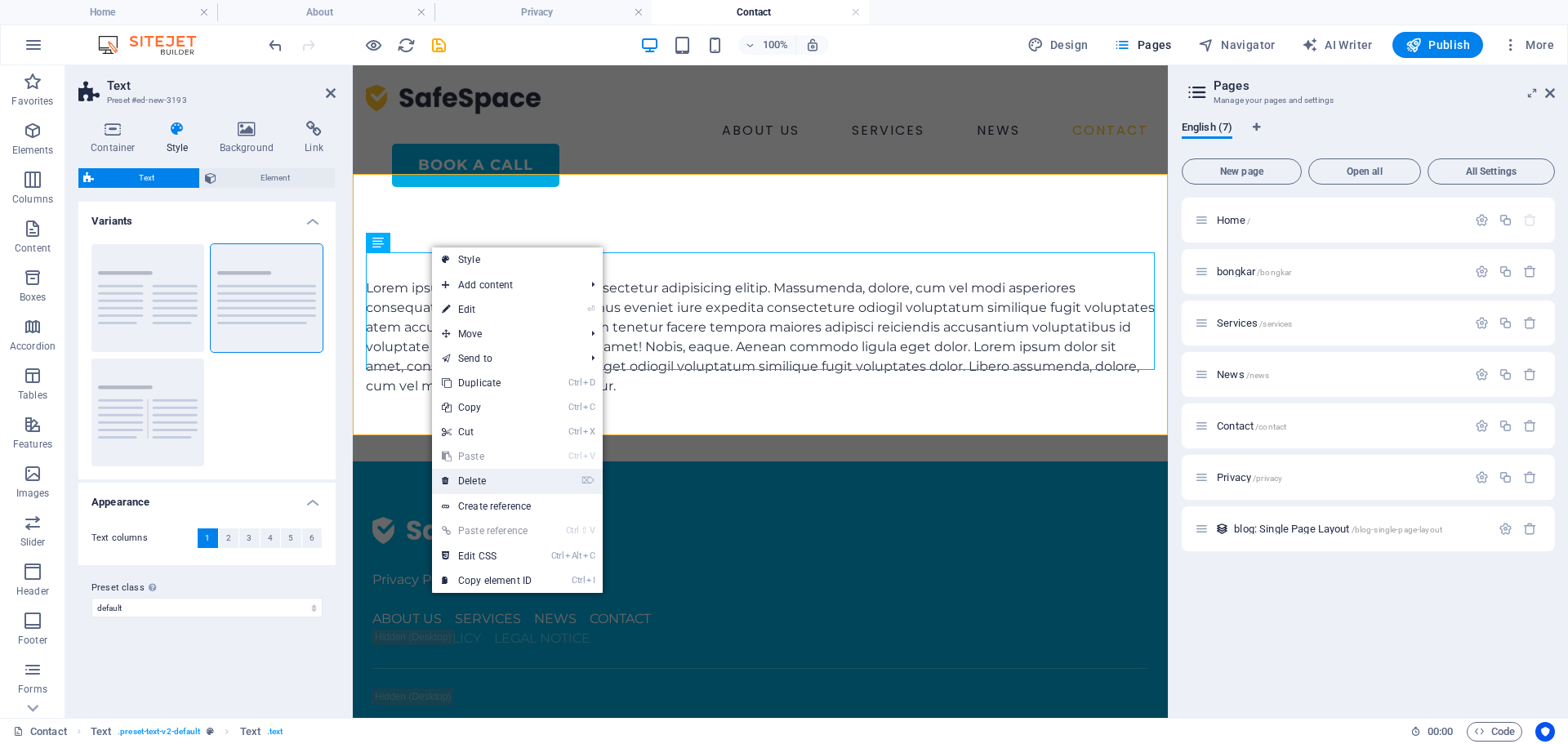
drag, startPoint x: 492, startPoint y: 475, endPoint x: 191, endPoint y: 318, distance: 339.5
click at [492, 475] on link "⌦ Delete" at bounding box center [486, 481] width 109 height 25
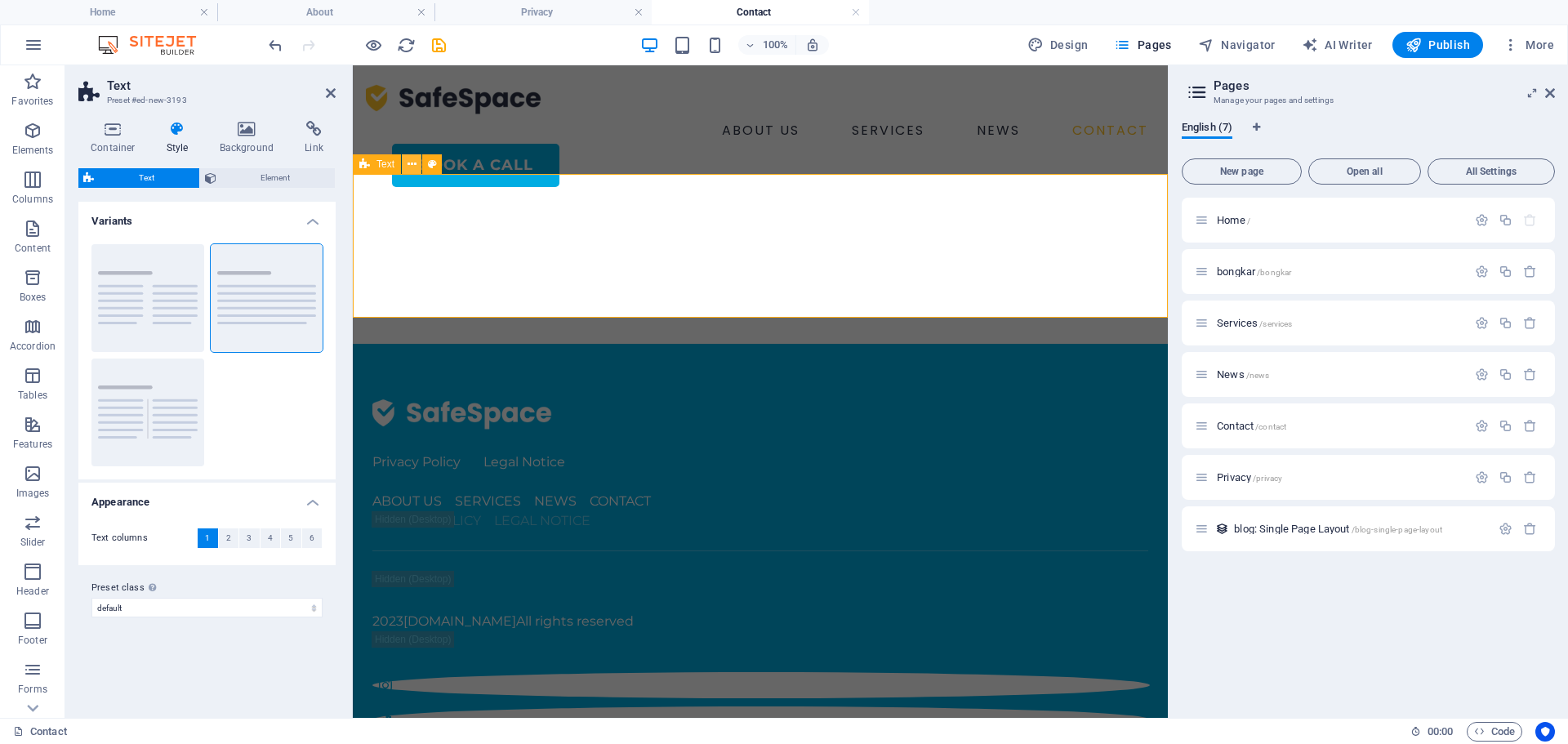
click at [416, 158] on button at bounding box center [411, 164] width 20 height 20
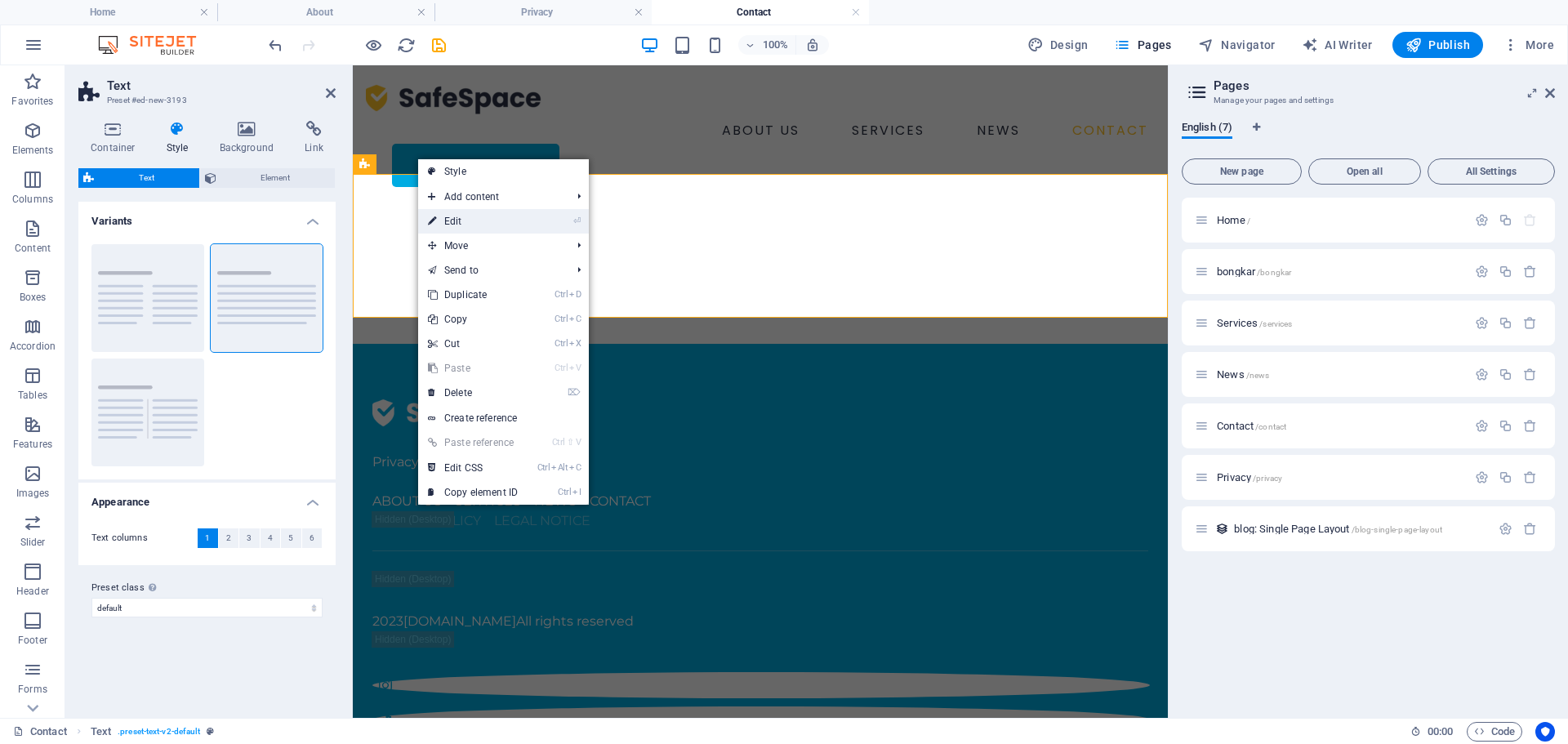
click at [475, 227] on link "⏎ Edit" at bounding box center [472, 221] width 109 height 25
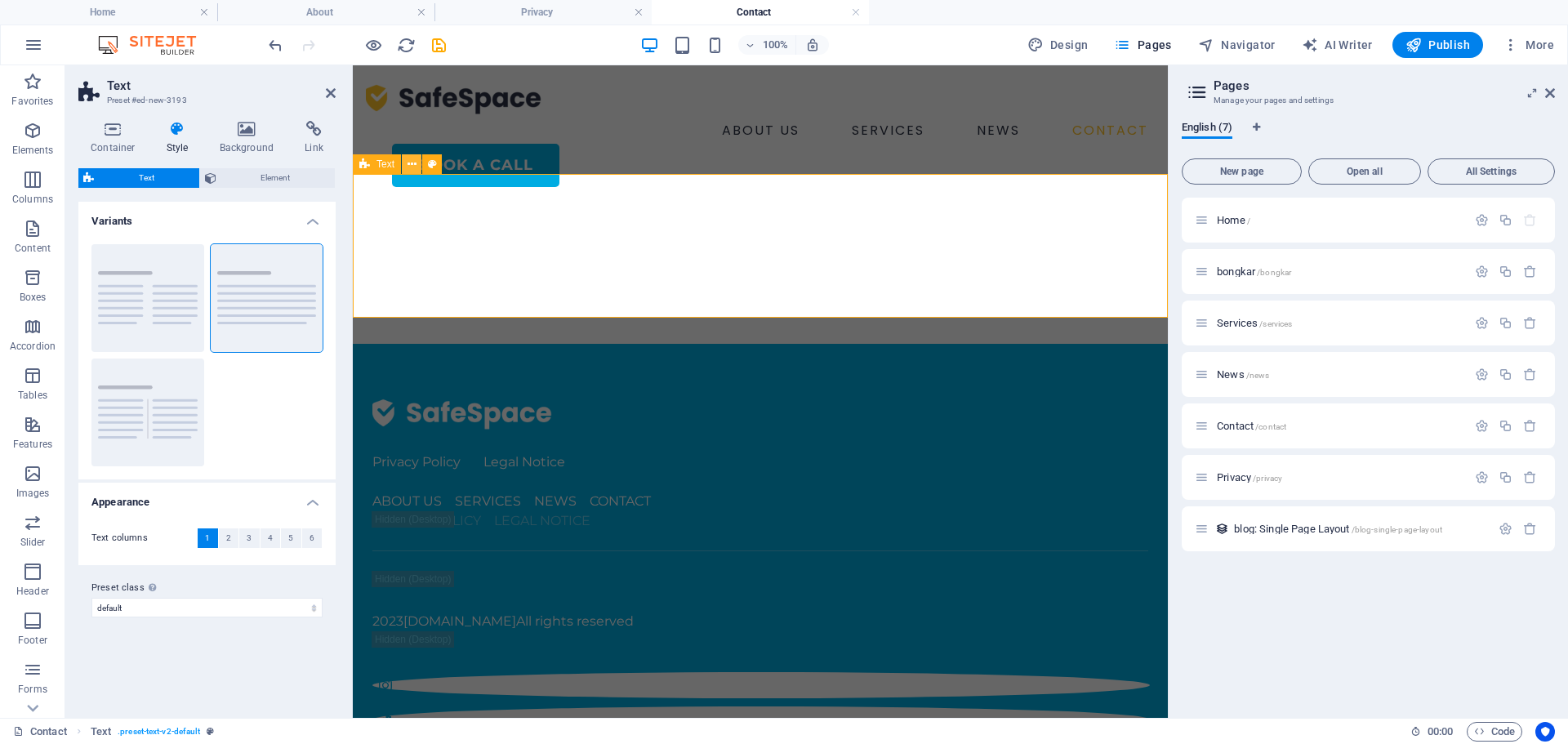
click at [411, 159] on icon at bounding box center [412, 165] width 9 height 17
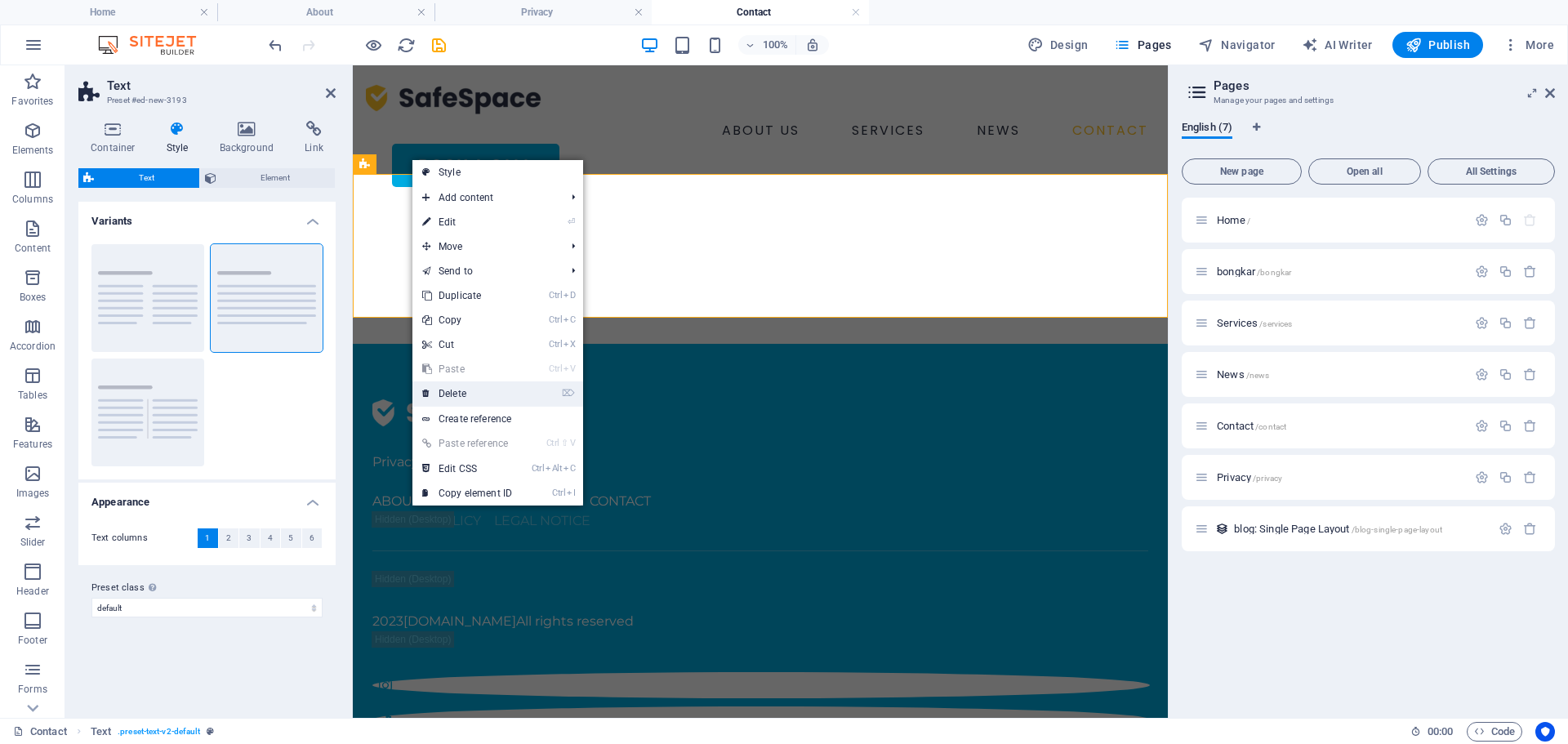
click at [463, 381] on link "⌦ Delete" at bounding box center [466, 393] width 109 height 25
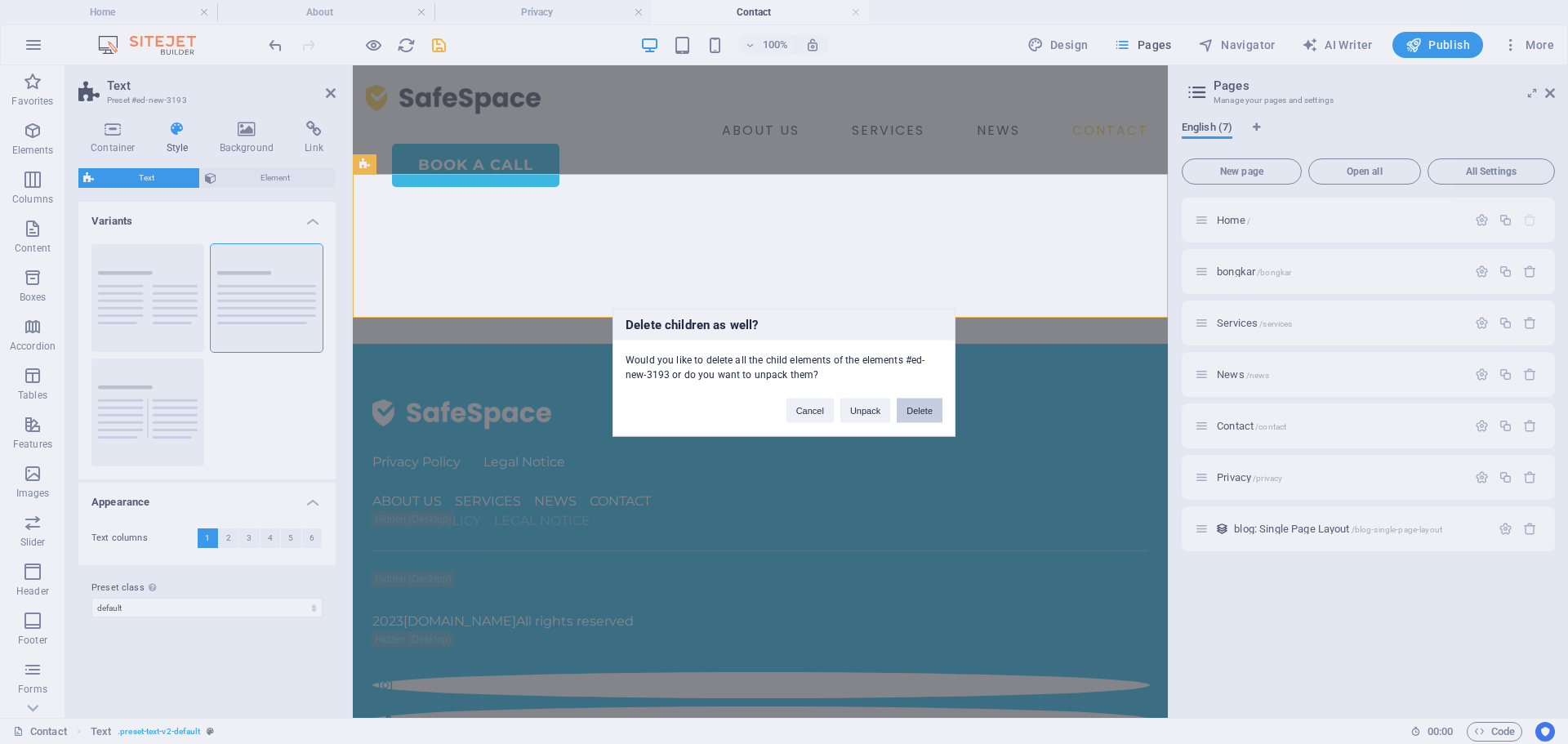
click at [932, 414] on button "Delete" at bounding box center [919, 409] width 45 height 25
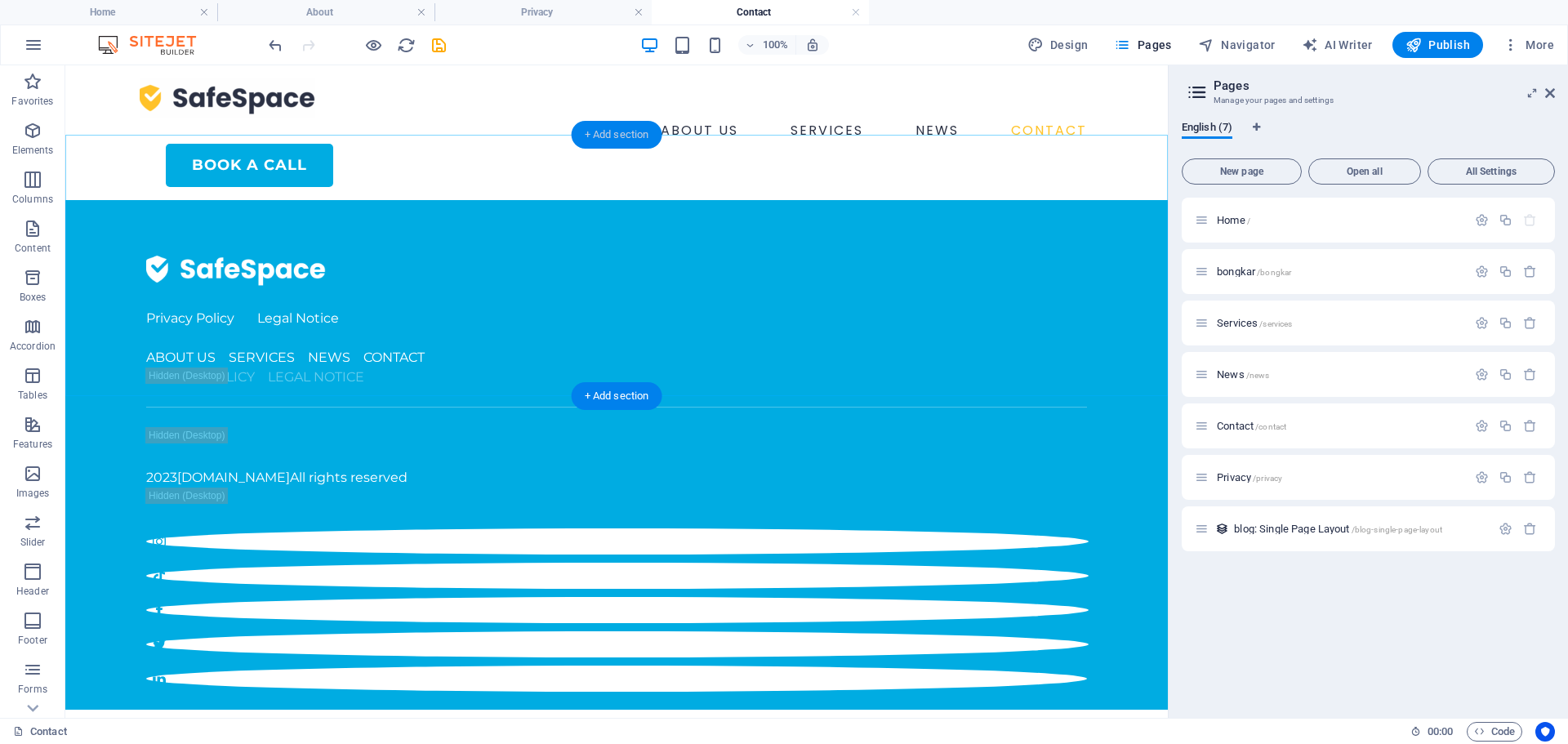
click at [610, 124] on div "+ Add section" at bounding box center [617, 135] width 91 height 27
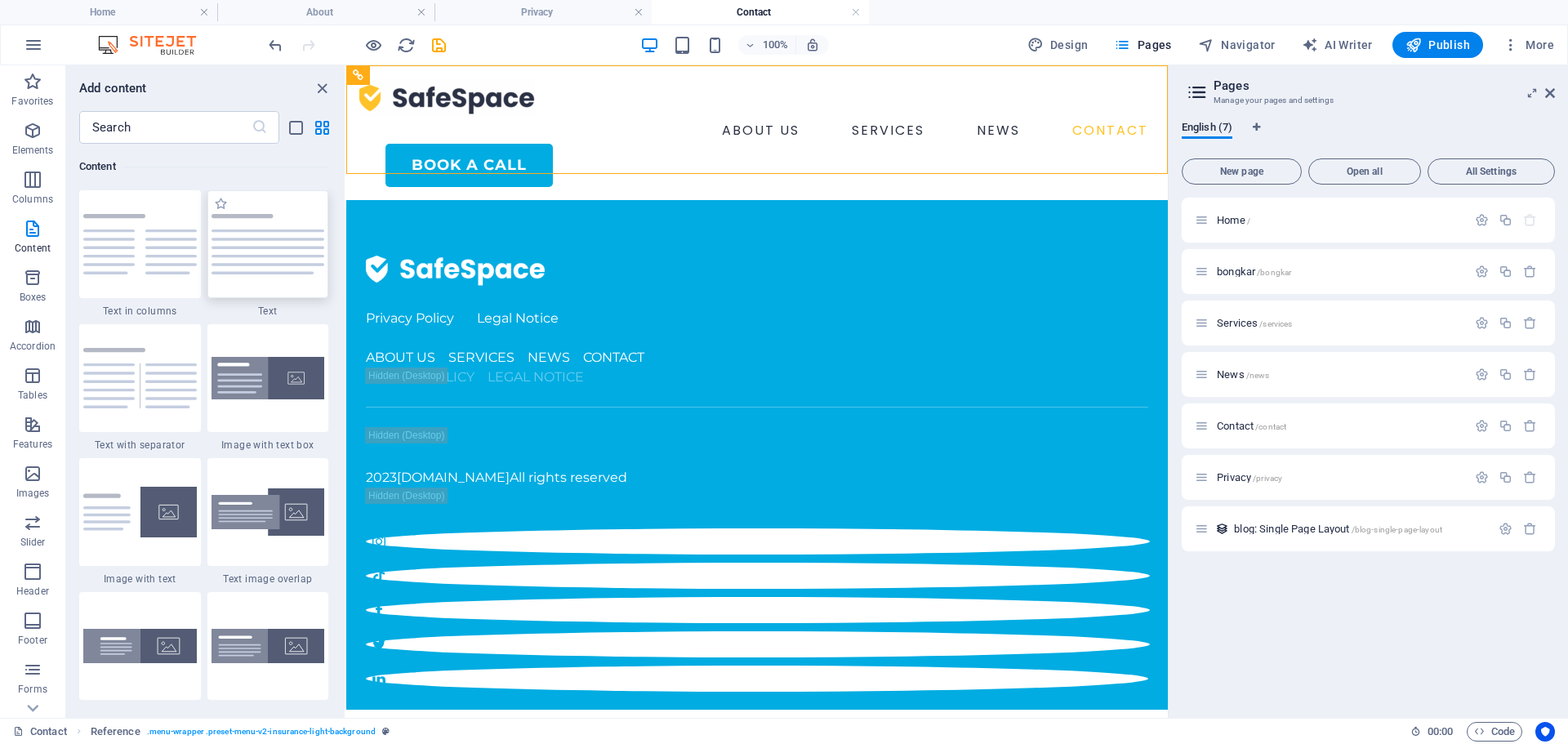
click at [278, 255] on img at bounding box center [268, 244] width 113 height 60
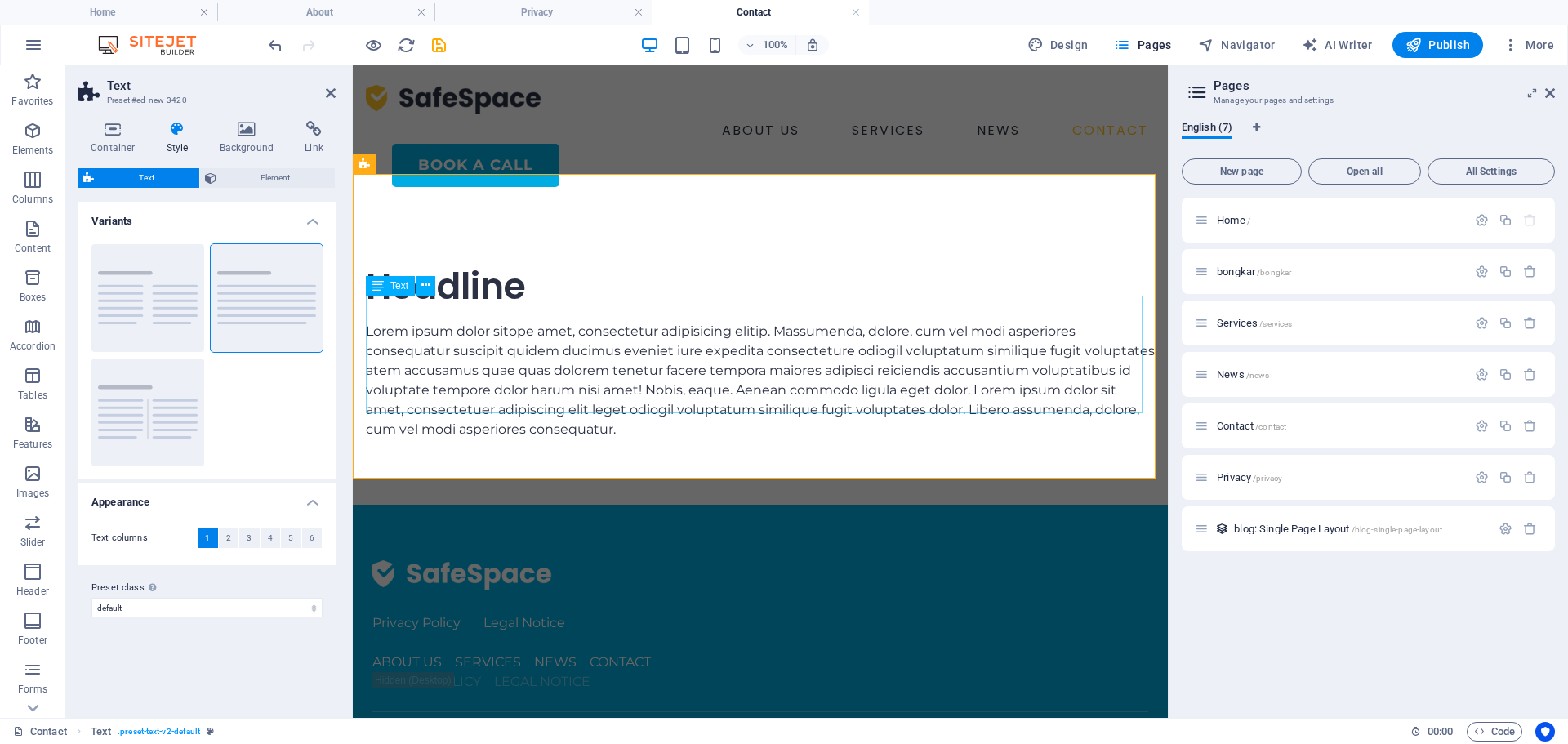
click at [493, 322] on div "Lorem ipsum dolor sitope amet, consectetur adipisicing elitip. Massumenda, dolo…" at bounding box center [760, 380] width 789 height 118
click at [433, 287] on button at bounding box center [425, 286] width 20 height 20
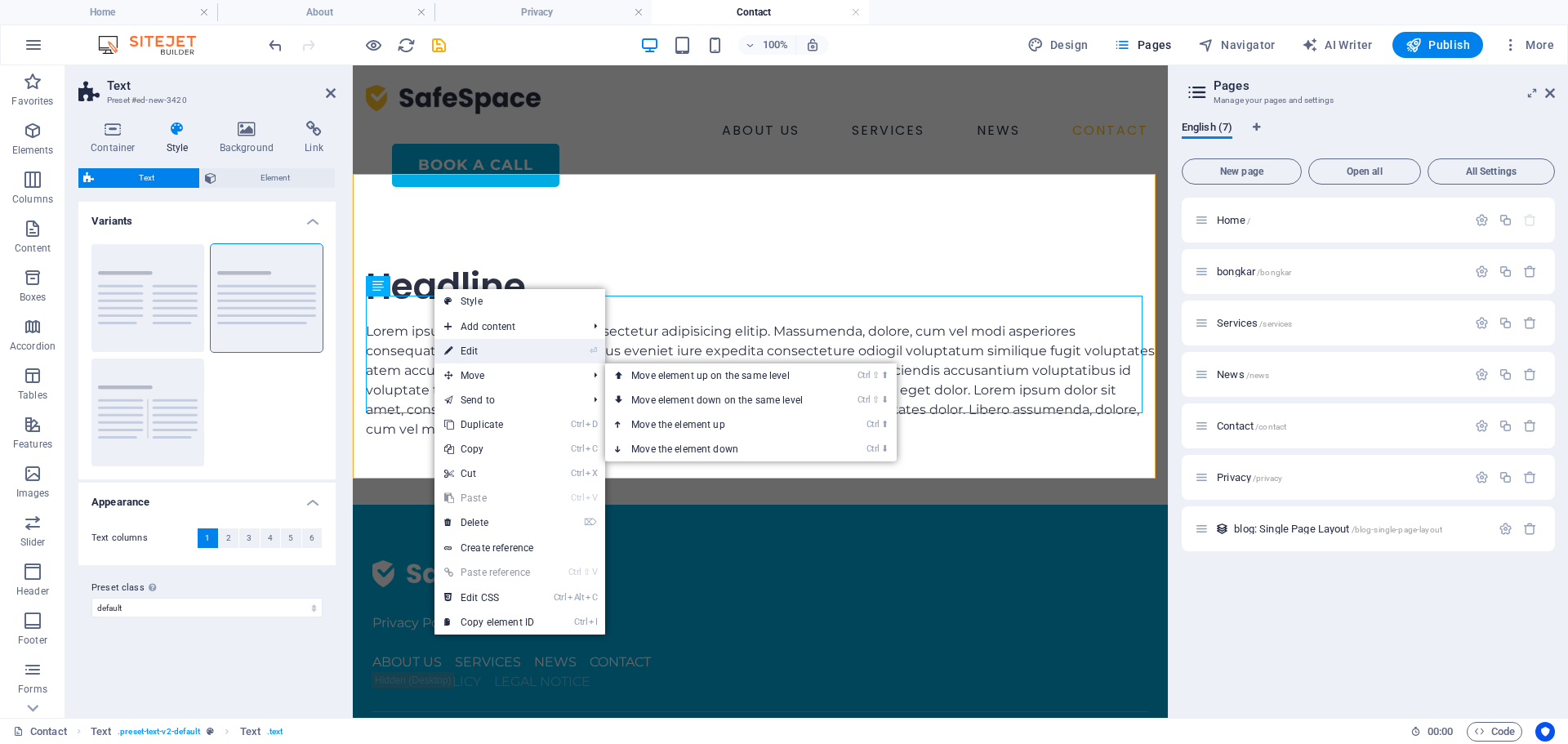
click at [478, 354] on link "⏎ Edit" at bounding box center [488, 351] width 109 height 25
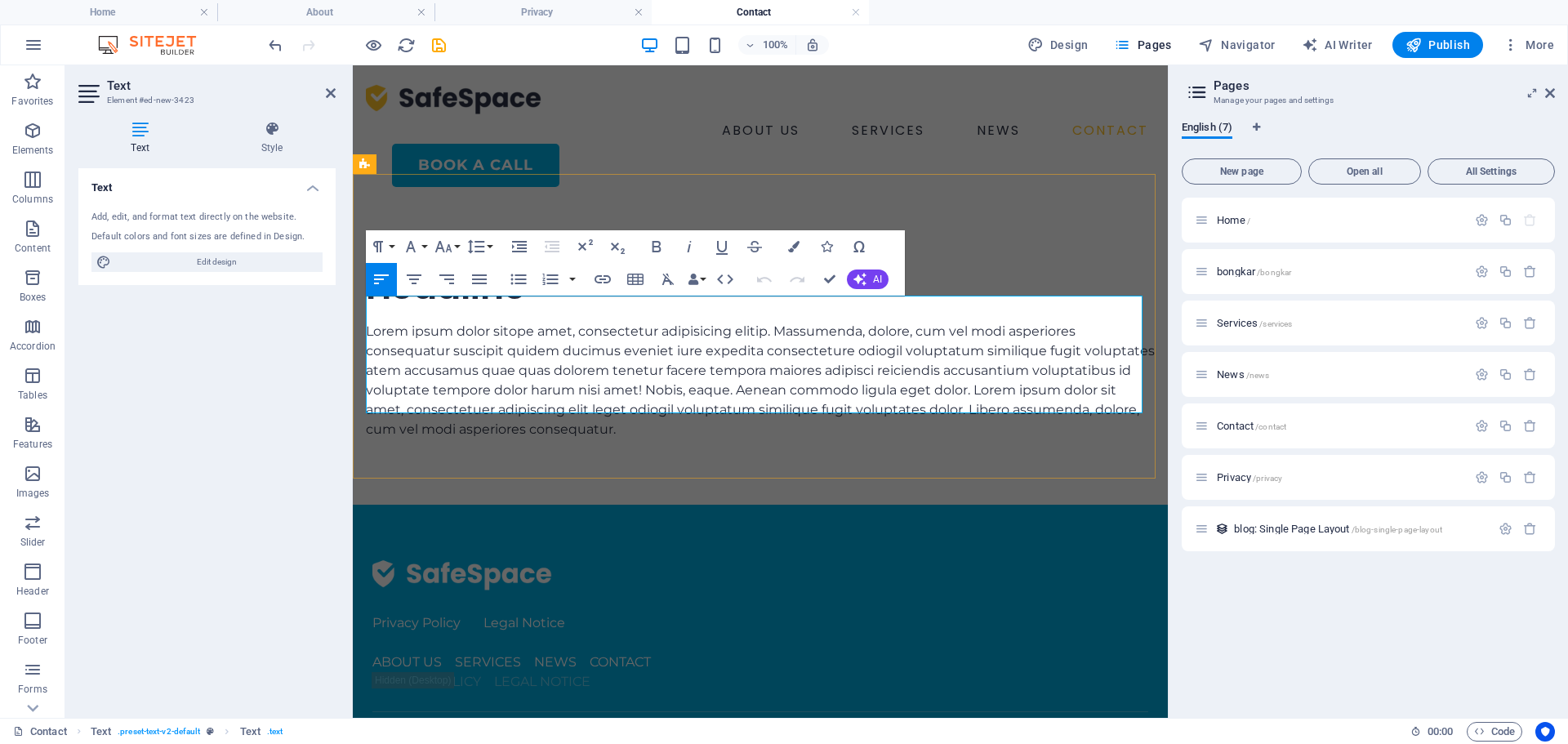
click at [521, 342] on p "Lorem ipsum dolor sitope amet, consectetur adipisicing elitip. Massumenda, dolo…" at bounding box center [760, 380] width 789 height 118
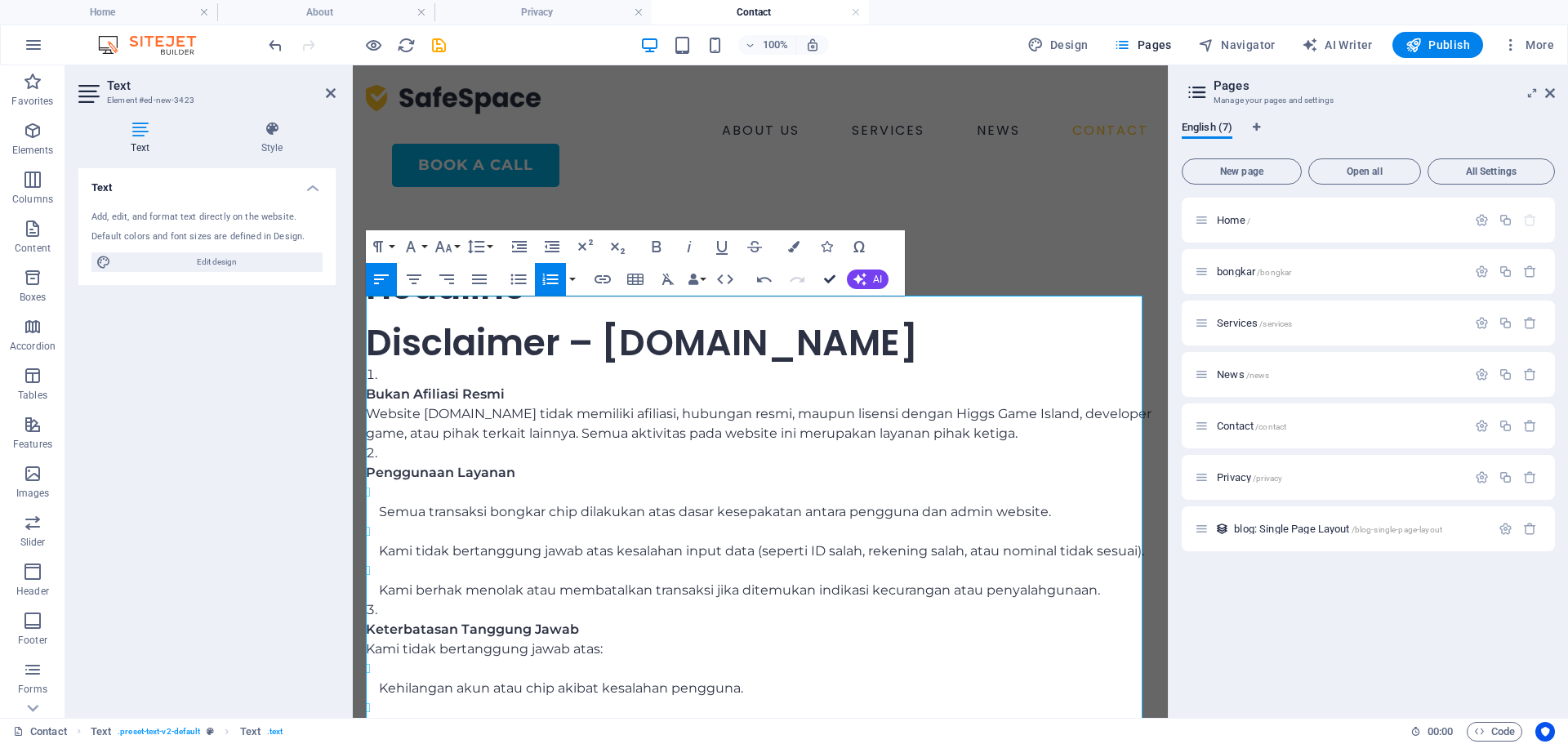
drag, startPoint x: 830, startPoint y: 278, endPoint x: 572, endPoint y: 213, distance: 266.1
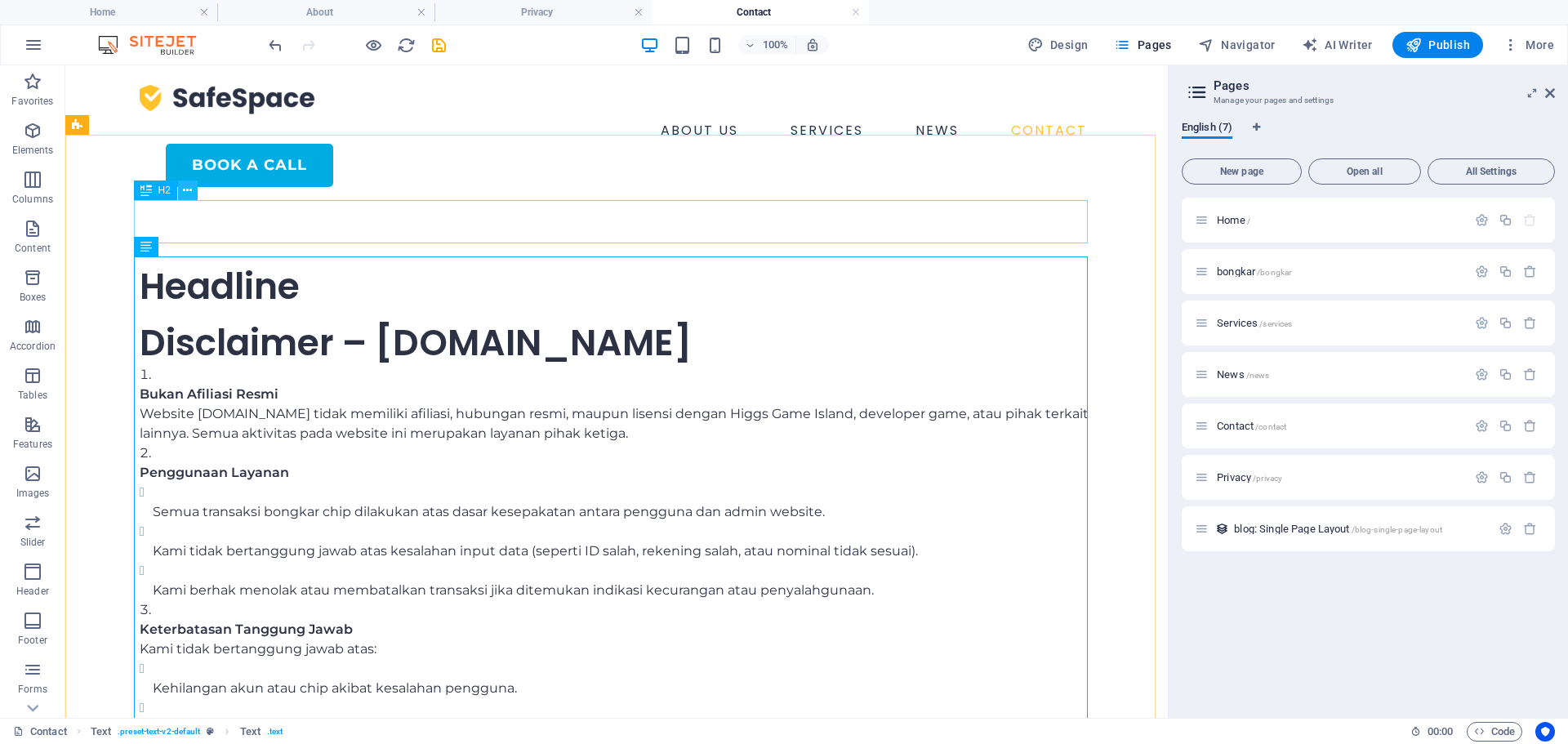
click at [188, 192] on icon at bounding box center [187, 191] width 9 height 17
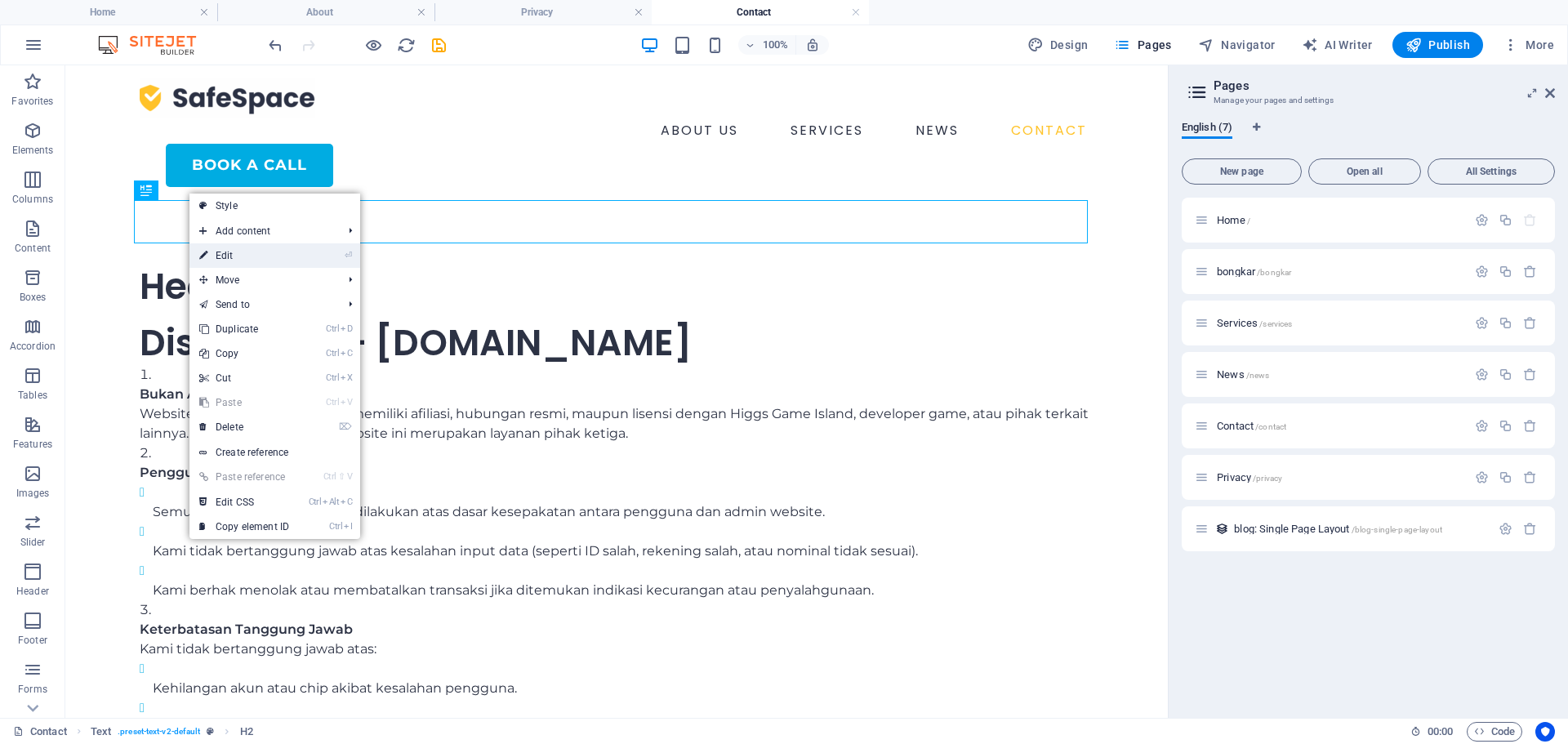
click at [257, 261] on link "⏎ Edit" at bounding box center [244, 256] width 109 height 25
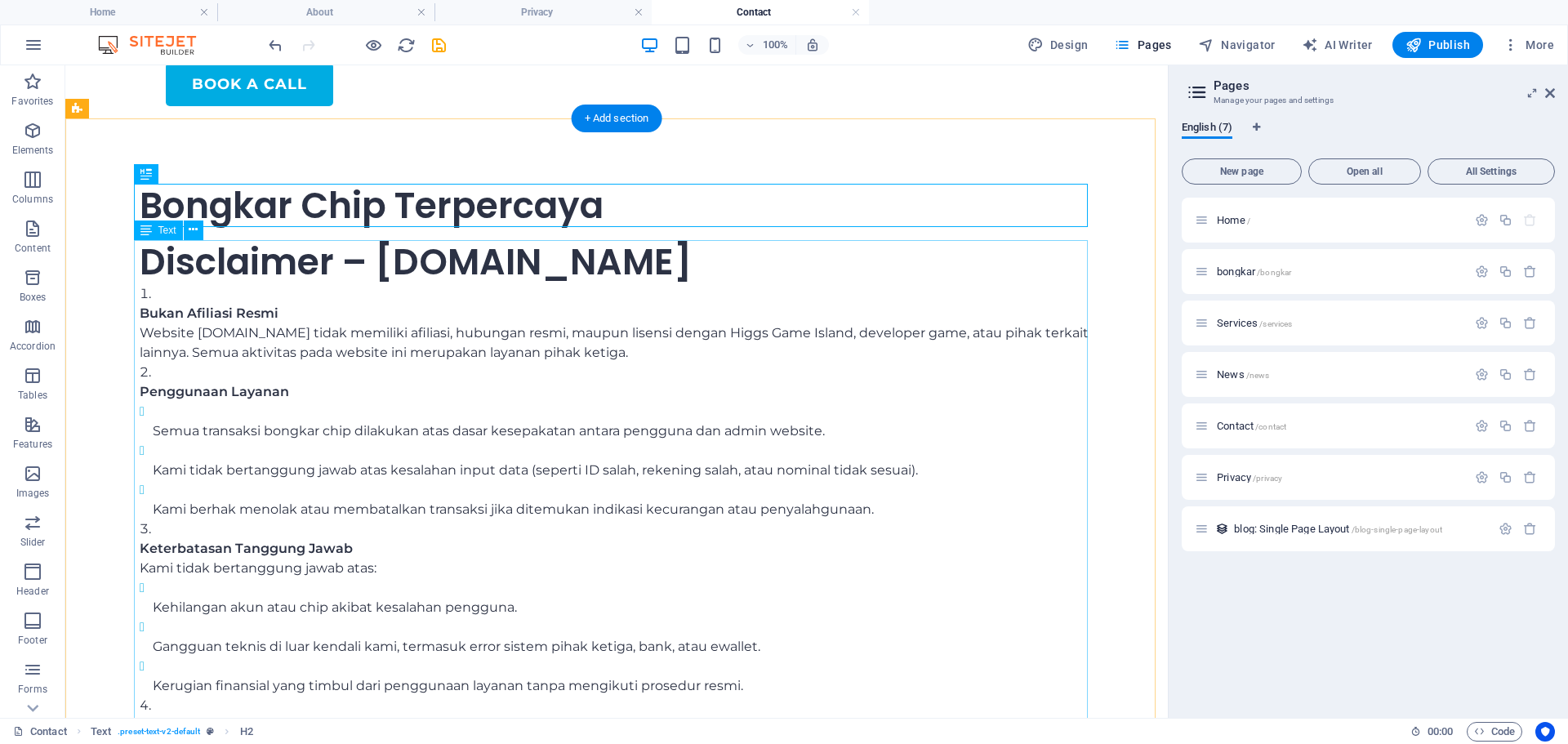
scroll to position [82, 0]
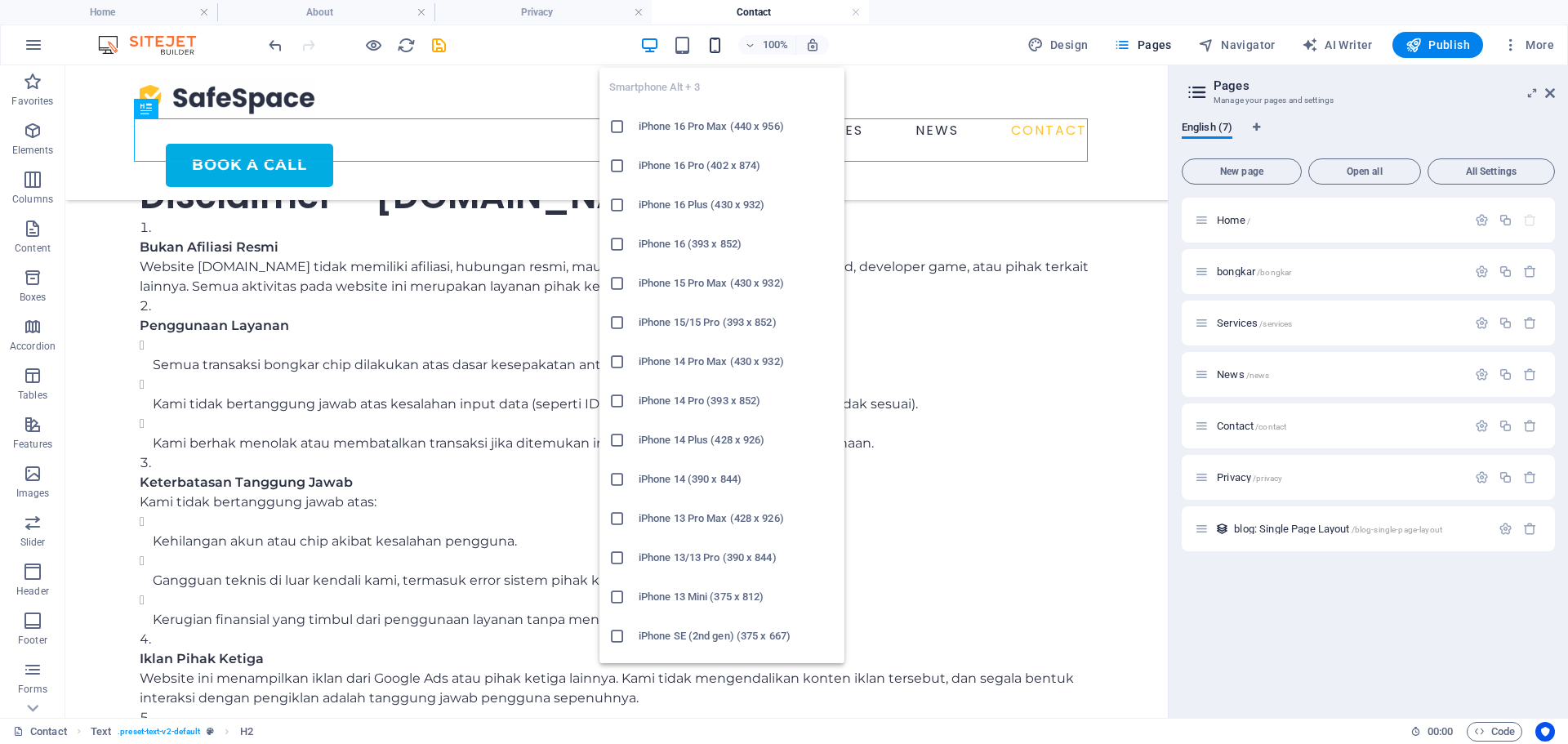
click at [713, 41] on icon "button" at bounding box center [715, 45] width 19 height 19
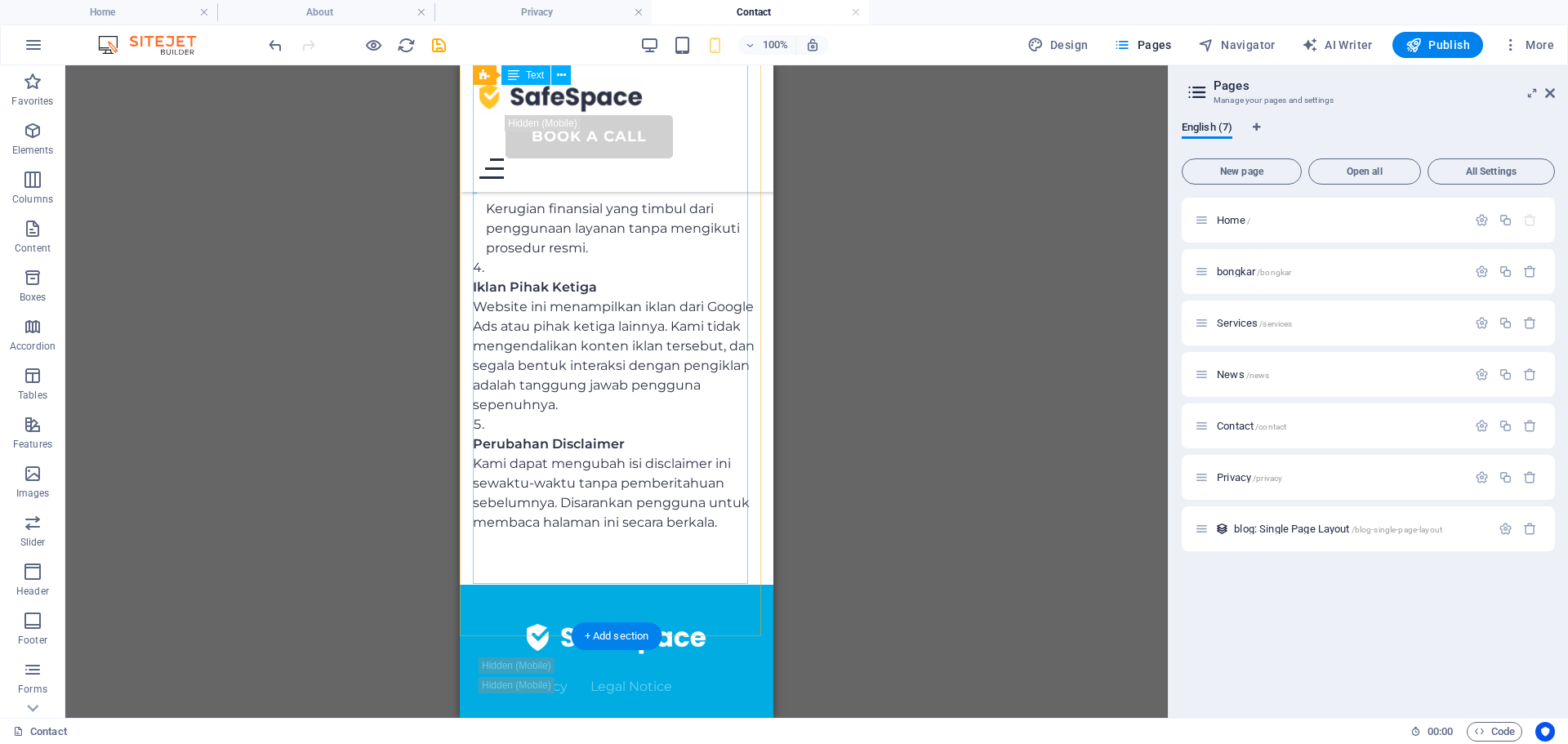
scroll to position [814, 0]
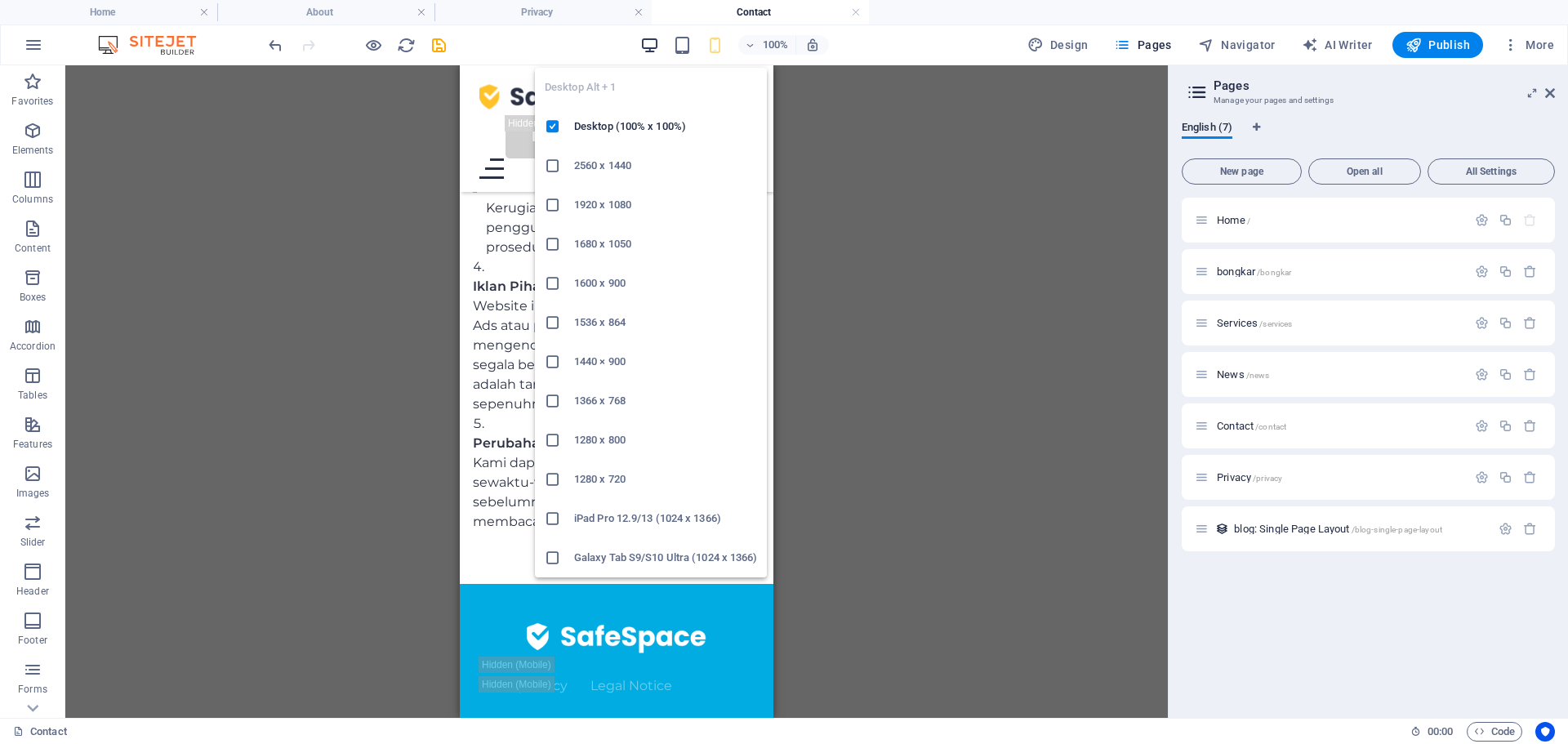
click at [658, 42] on icon "button" at bounding box center [650, 45] width 19 height 19
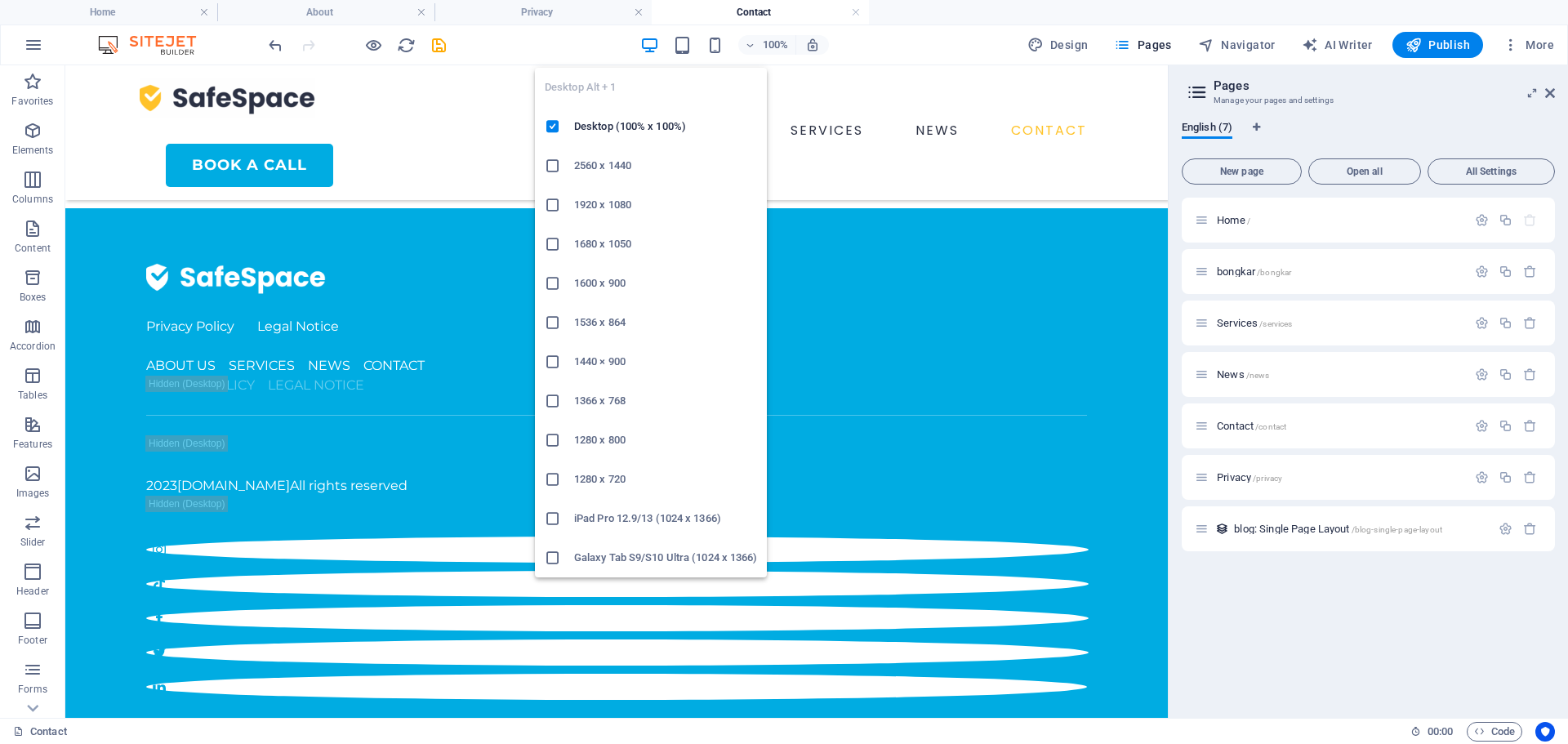
scroll to position [481, 0]
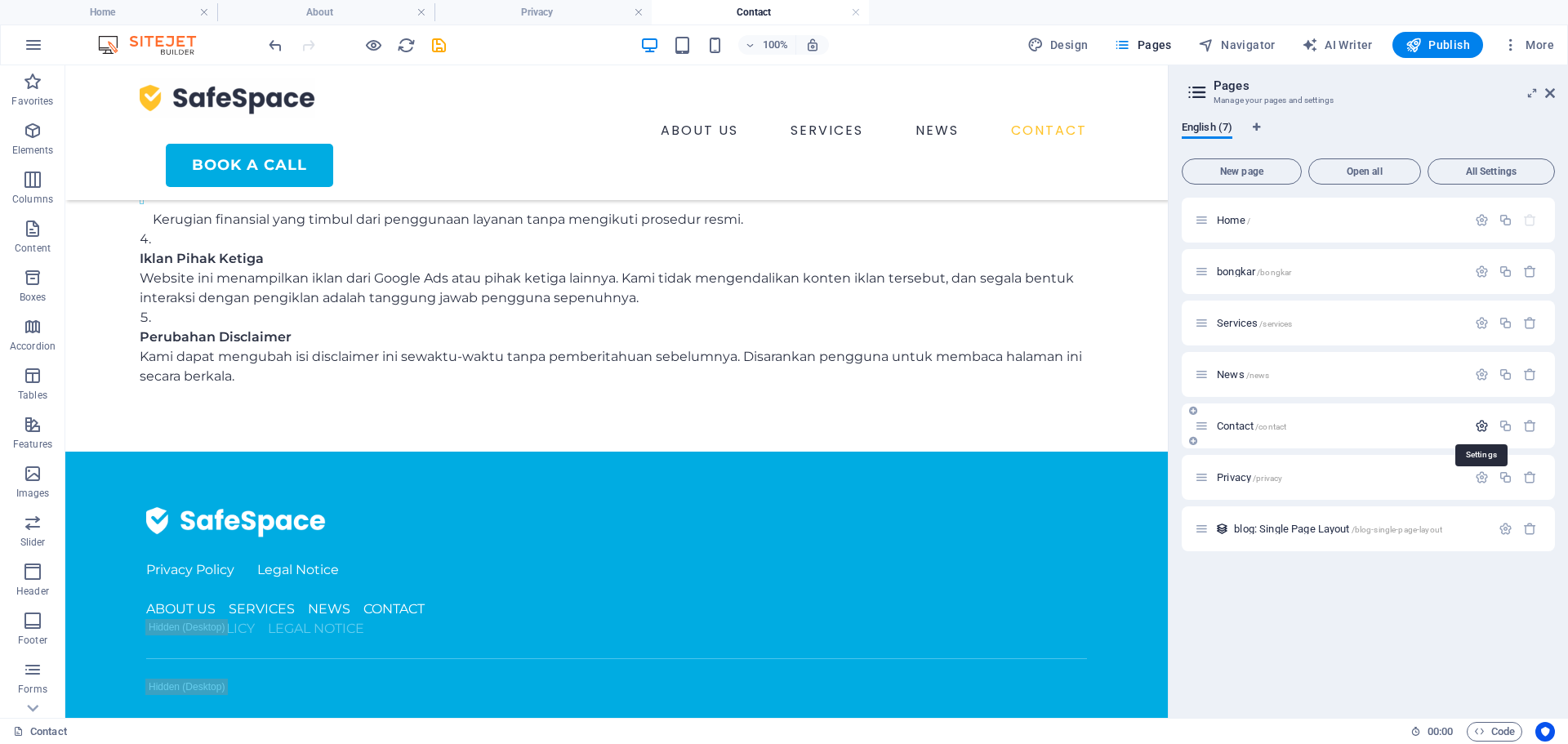
click at [1481, 425] on icon "button" at bounding box center [1481, 426] width 14 height 14
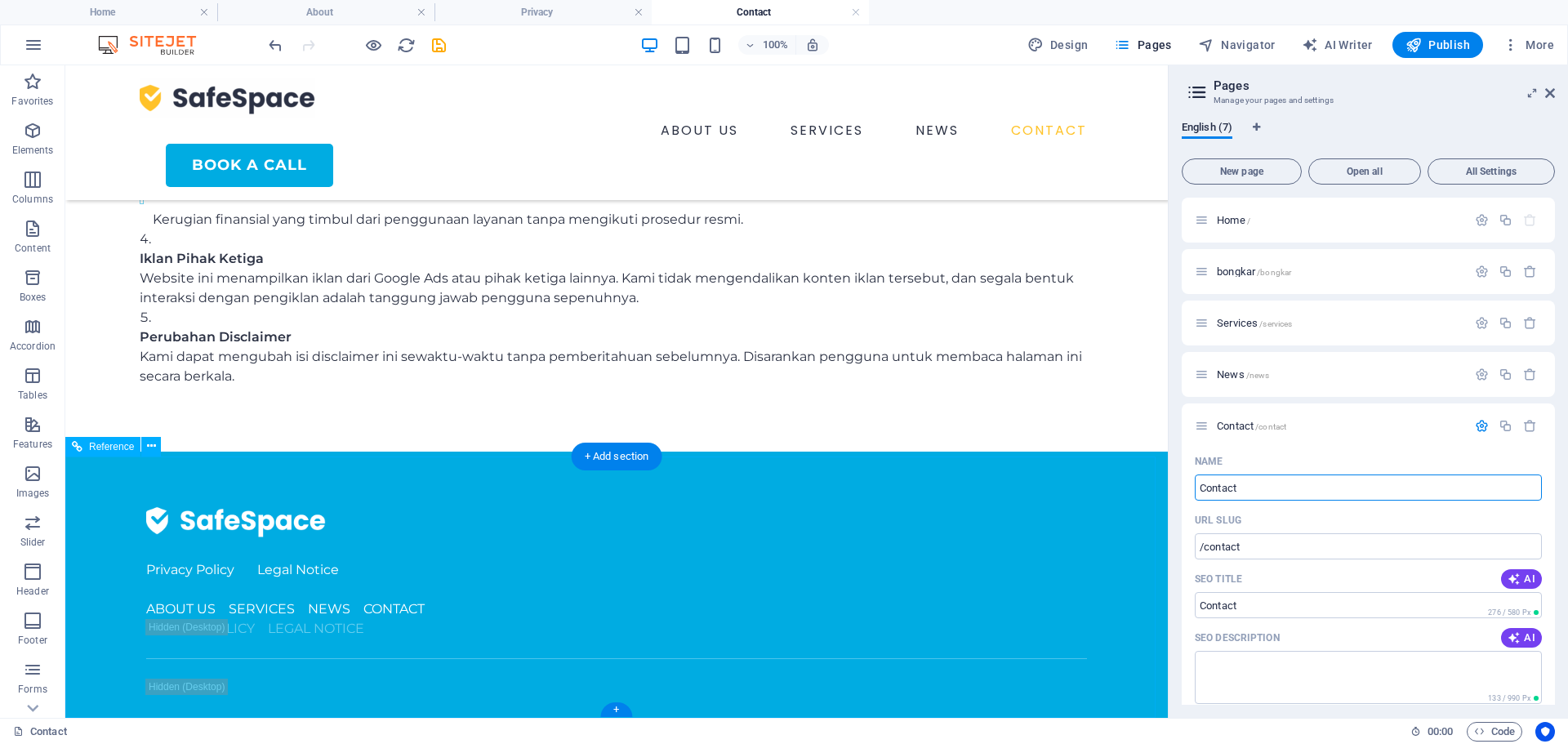
drag, startPoint x: 1382, startPoint y: 552, endPoint x: 1133, endPoint y: 479, distance: 259.5
type input "d"
type input "/d"
type input "Disc"
type input "/disc"
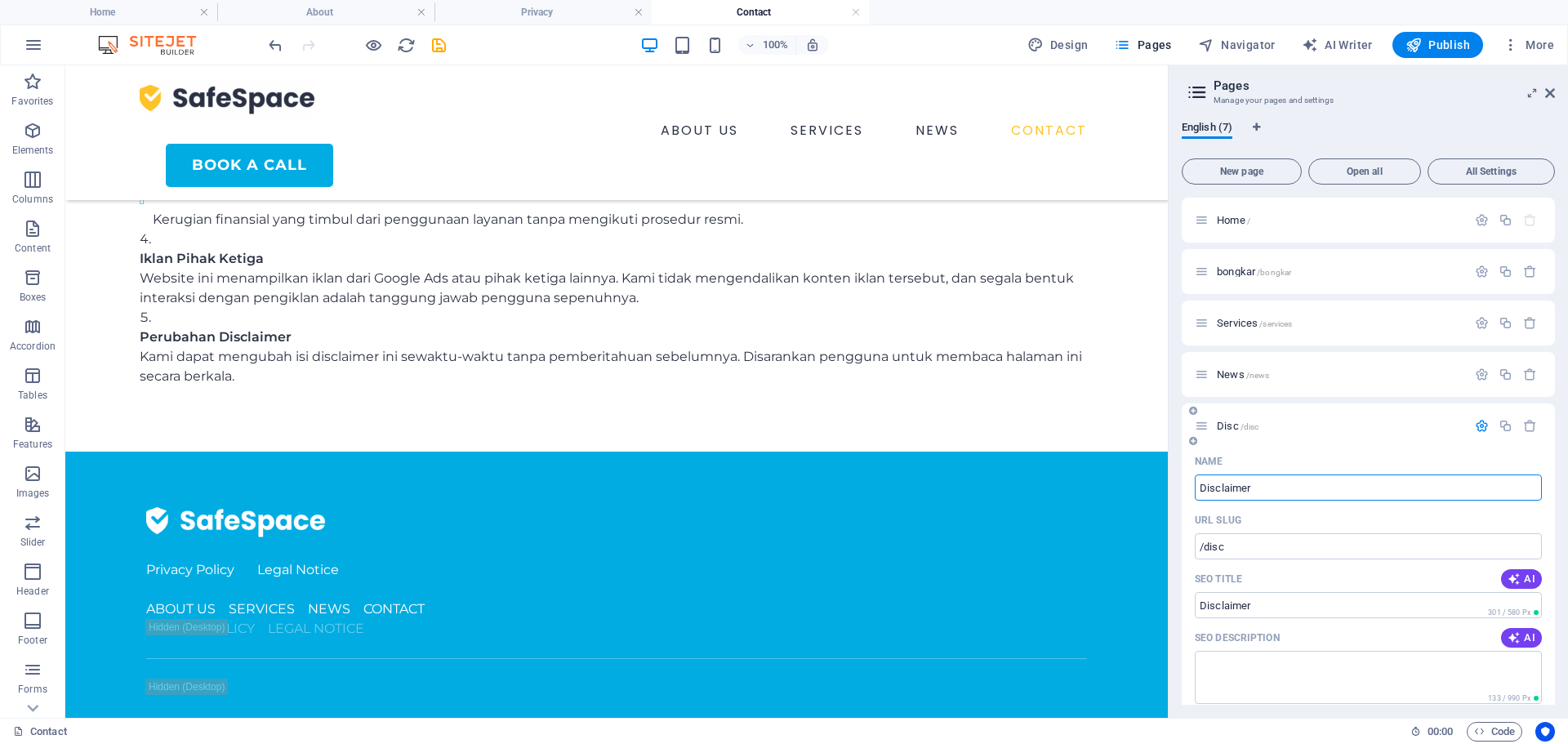
type input "Disclaimer"
type input "/disclaimer"
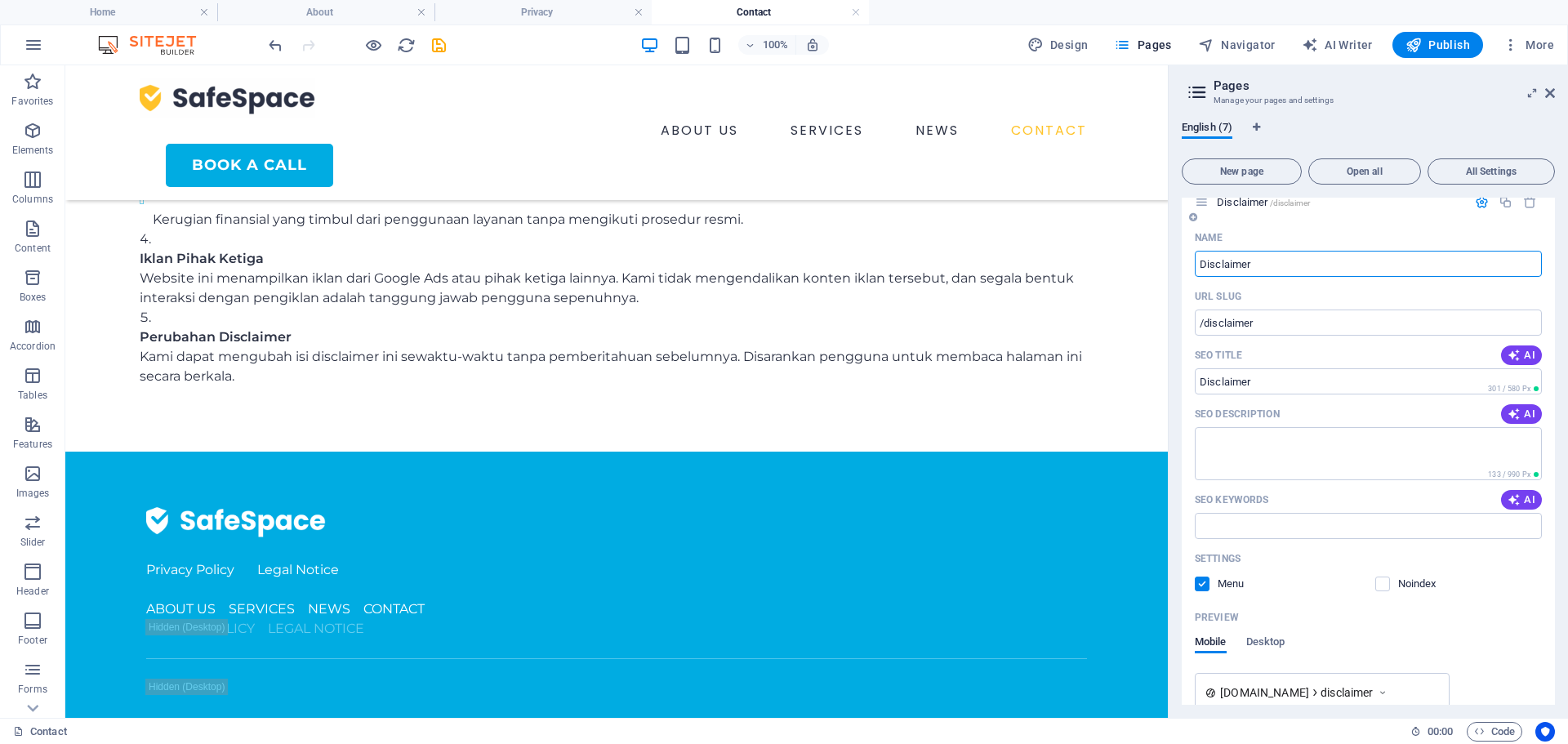
scroll to position [82, 0]
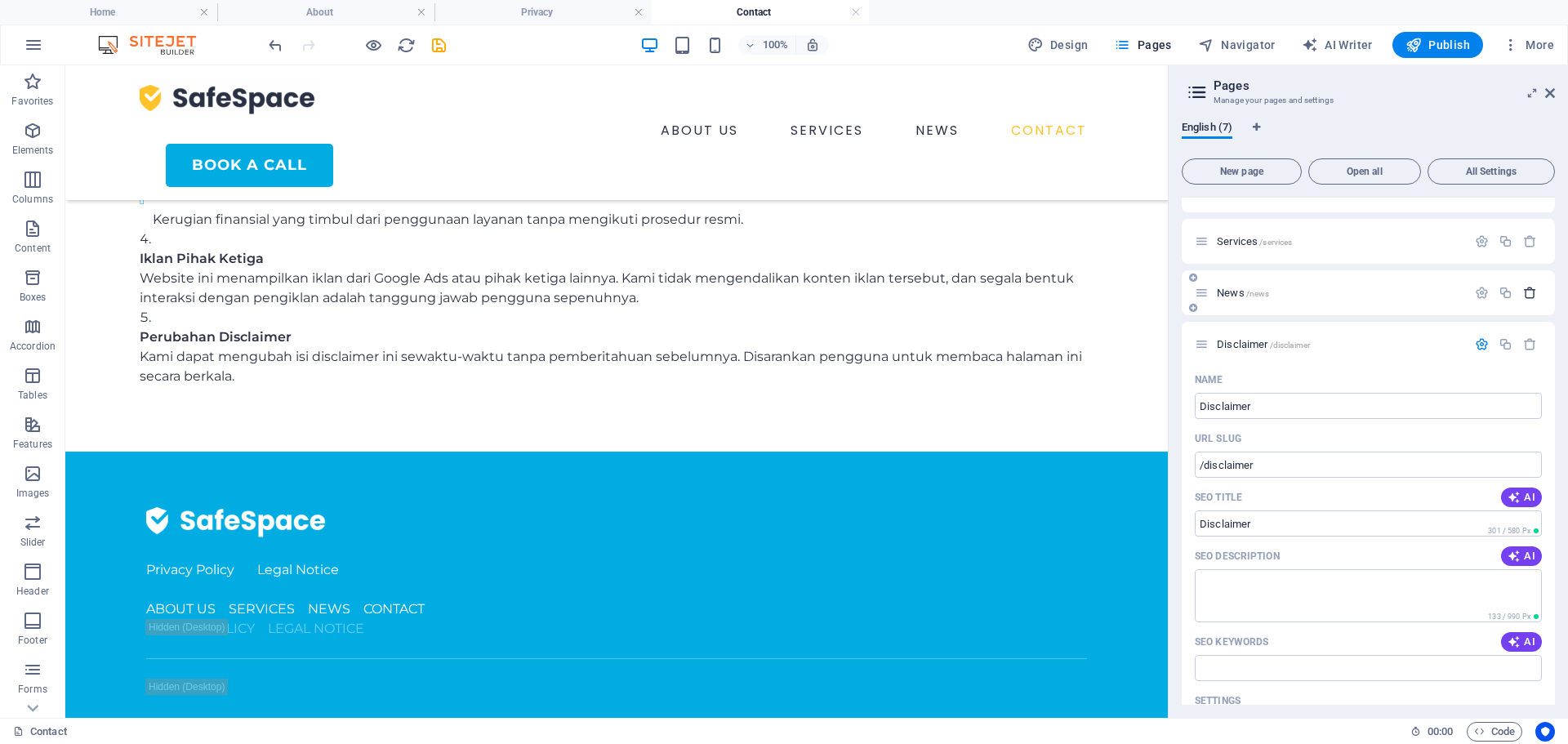
click at [1526, 294] on icon "button" at bounding box center [1529, 293] width 14 height 14
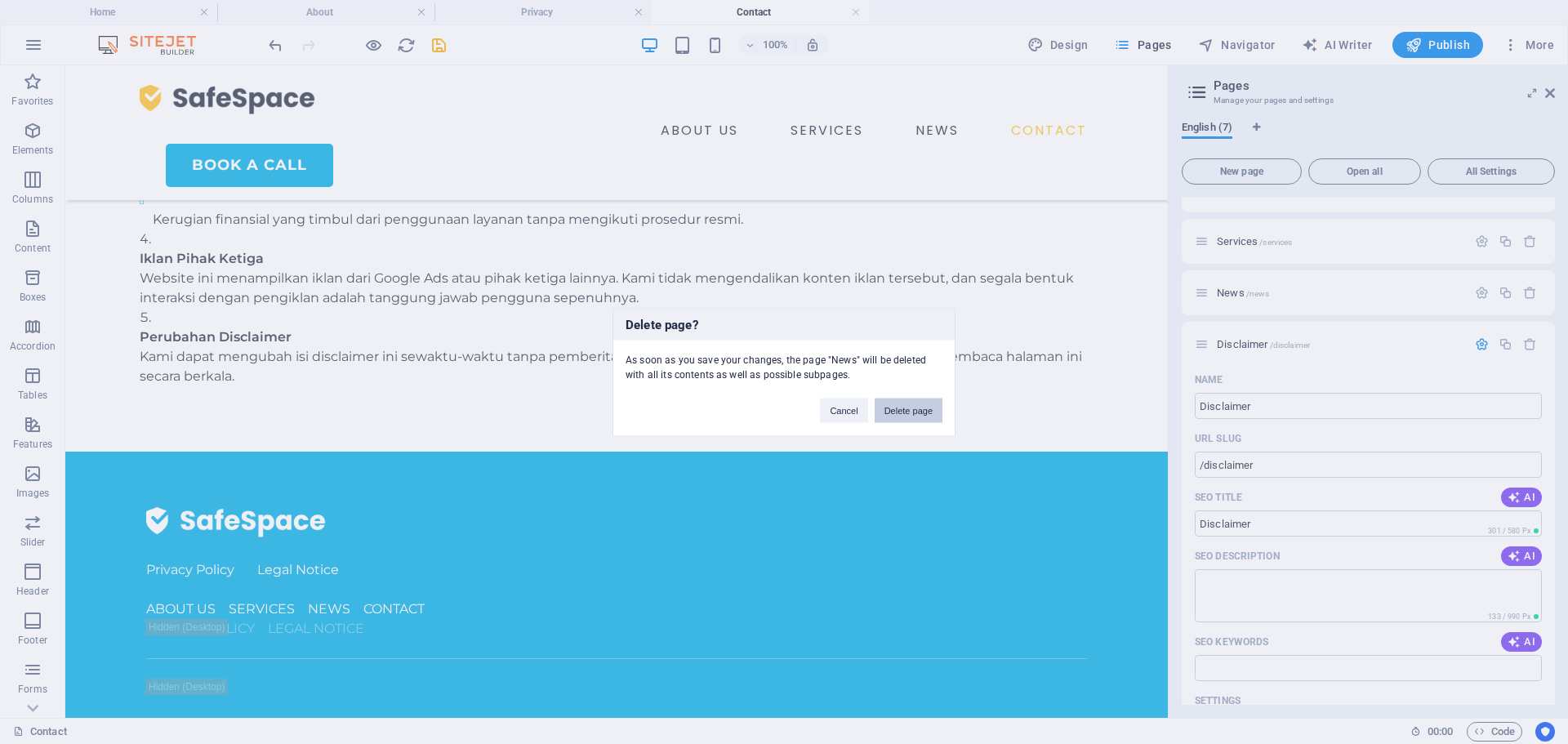
click at [913, 411] on button "Delete page" at bounding box center [908, 409] width 68 height 25
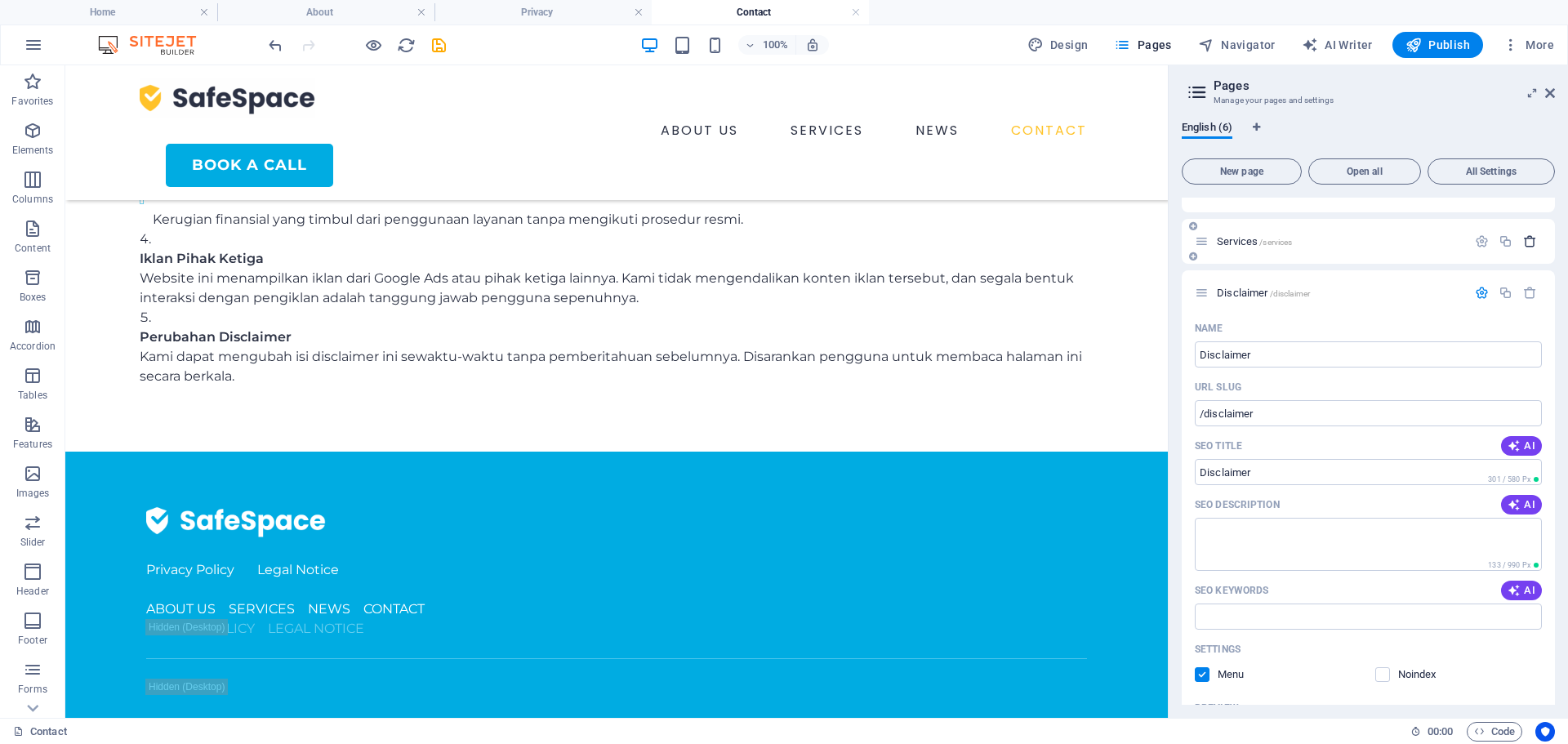
click at [1526, 242] on icon "button" at bounding box center [1529, 241] width 14 height 14
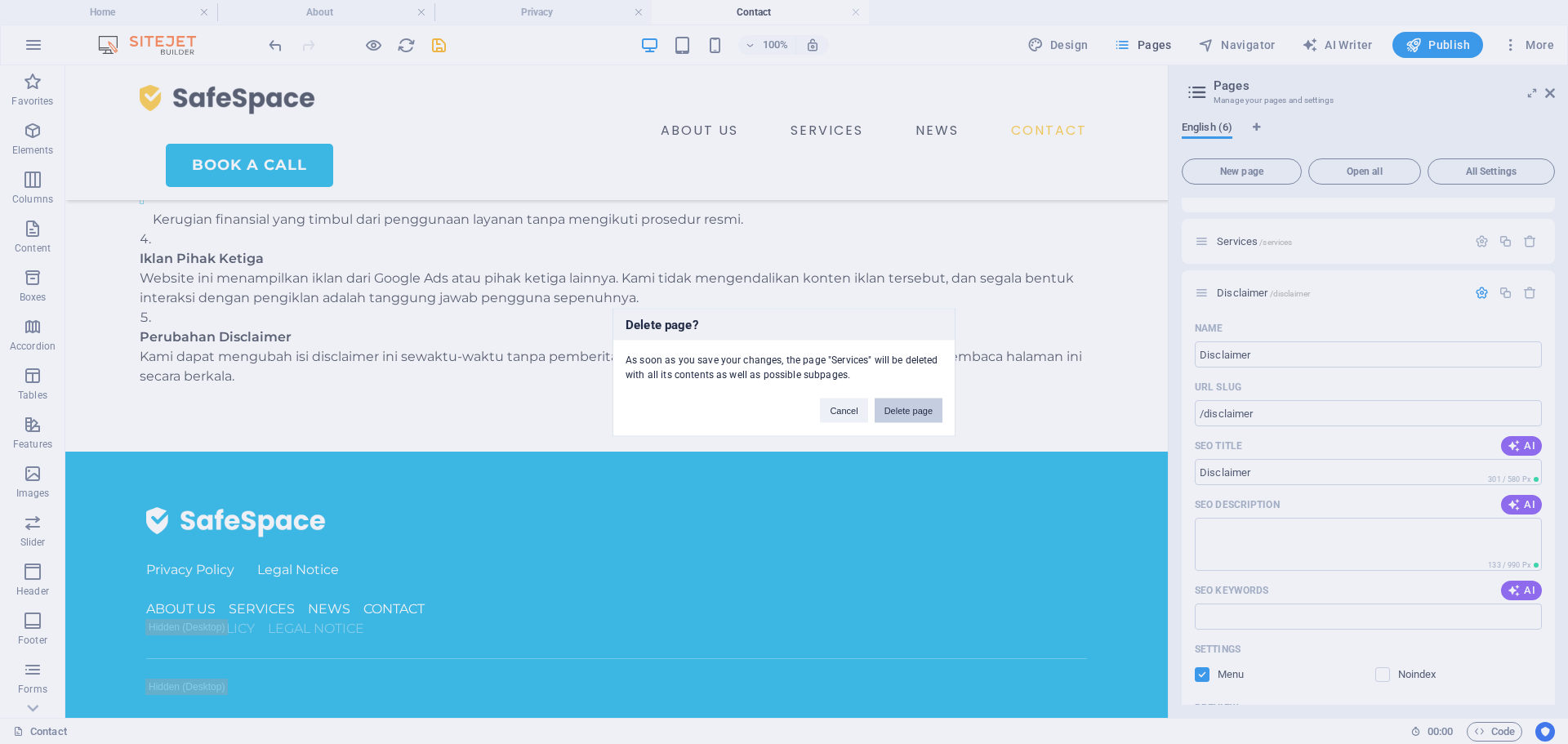
click at [917, 401] on button "Delete page" at bounding box center [908, 409] width 68 height 25
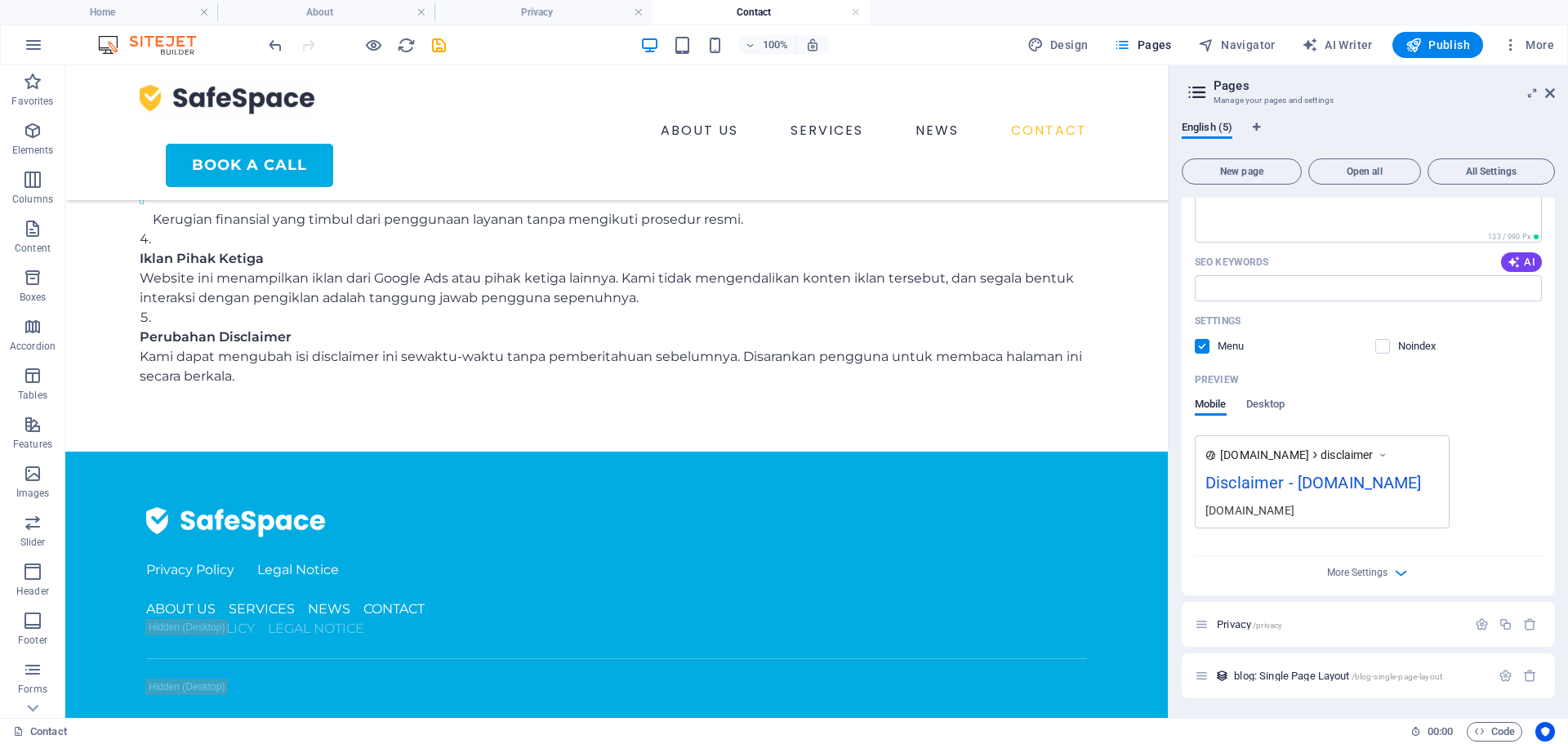
scroll to position [381, 0]
click at [146, 14] on h4 "Home" at bounding box center [108, 12] width 217 height 18
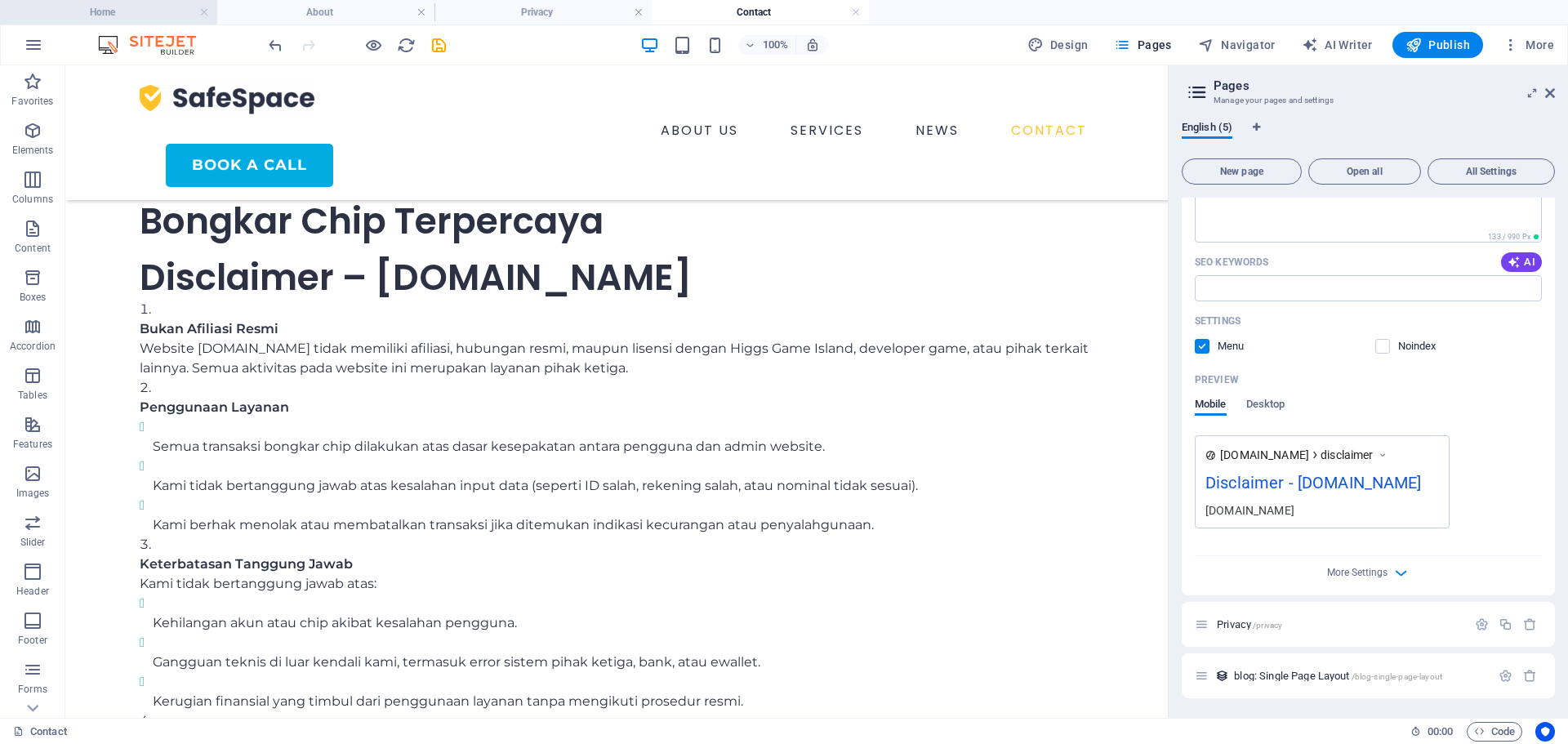
scroll to position [161, 0]
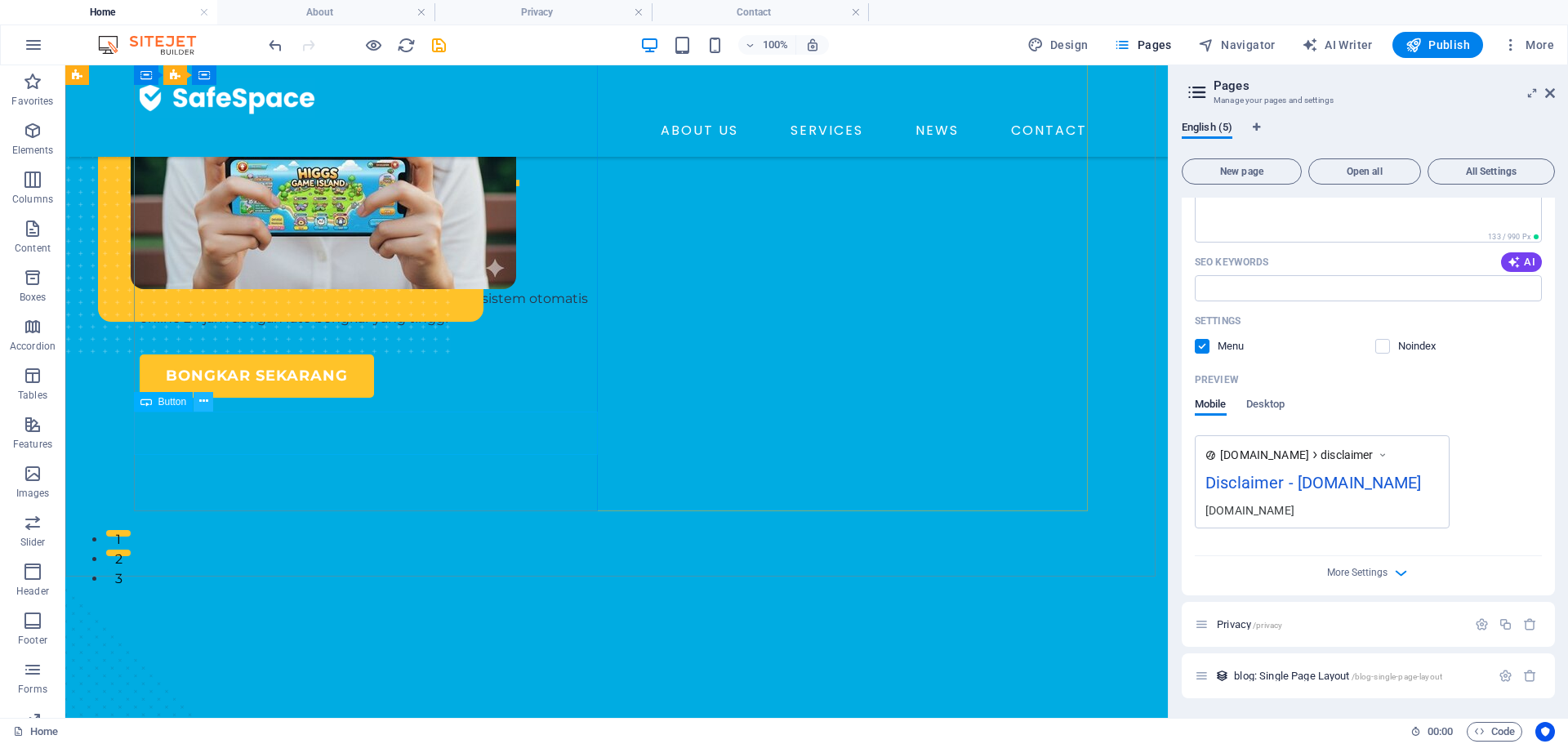
click at [209, 410] on button at bounding box center [203, 402] width 20 height 20
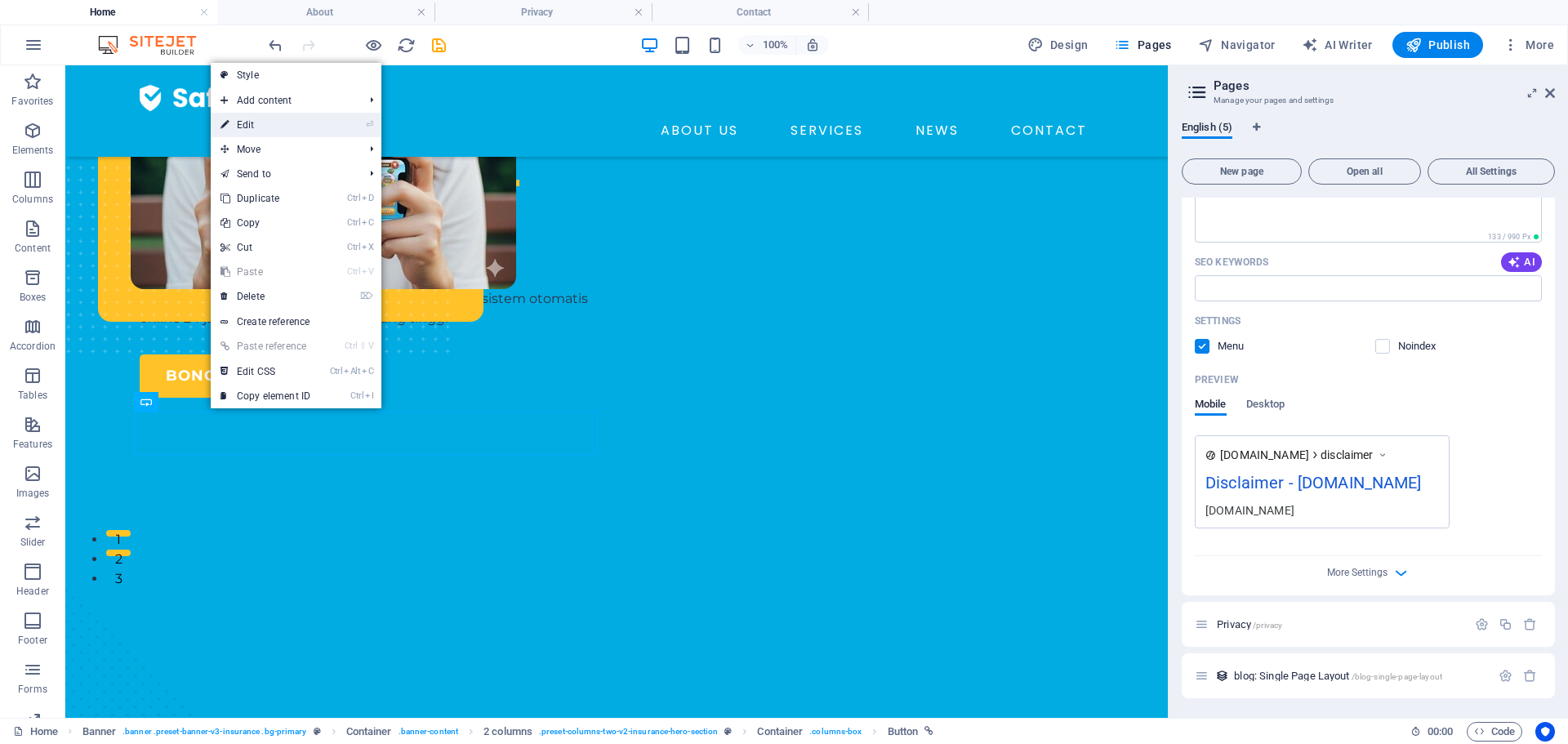
click at [257, 126] on link "⏎ Edit" at bounding box center [264, 124] width 109 height 25
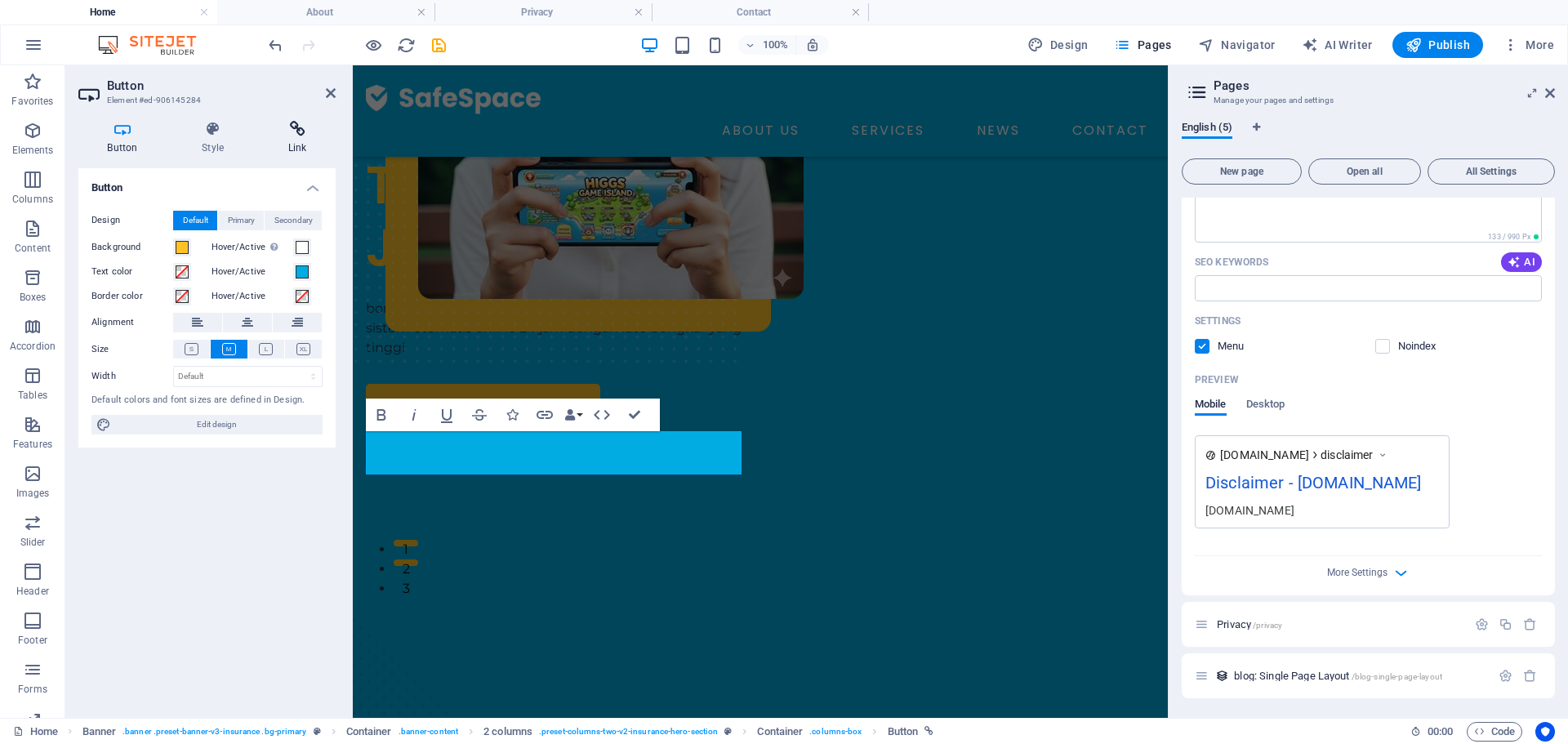
click at [281, 134] on icon at bounding box center [297, 129] width 76 height 16
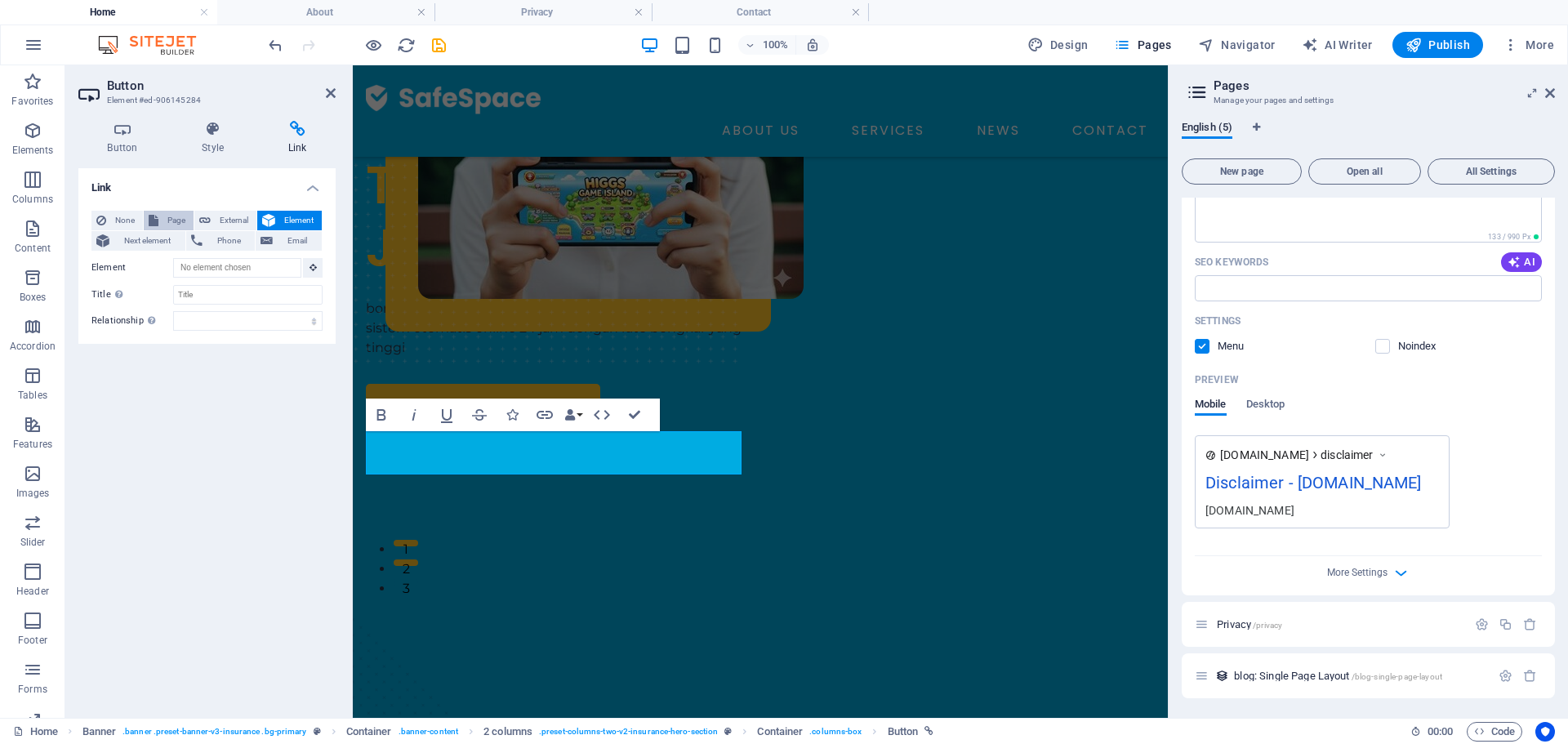
click at [175, 217] on span "Page" at bounding box center [175, 220] width 25 height 20
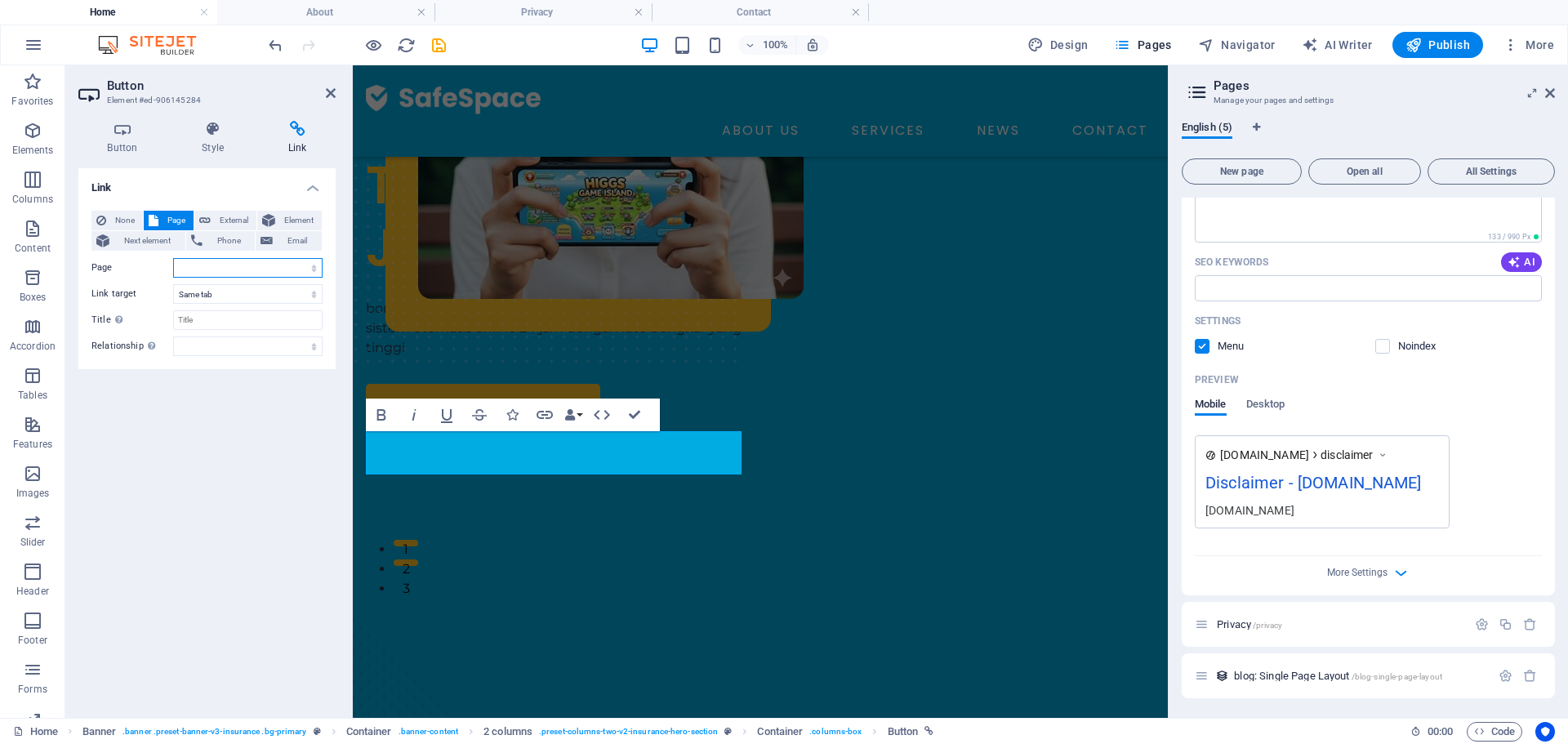
click at [220, 271] on select "Home bongkar Disclaimer Privacy" at bounding box center [248, 268] width 149 height 20
select select "1"
click at [173, 258] on select "Home bongkar Disclaimer Privacy" at bounding box center [248, 268] width 149 height 20
click at [232, 299] on select "New tab Same tab Overlay" at bounding box center [248, 293] width 149 height 20
select select "blank"
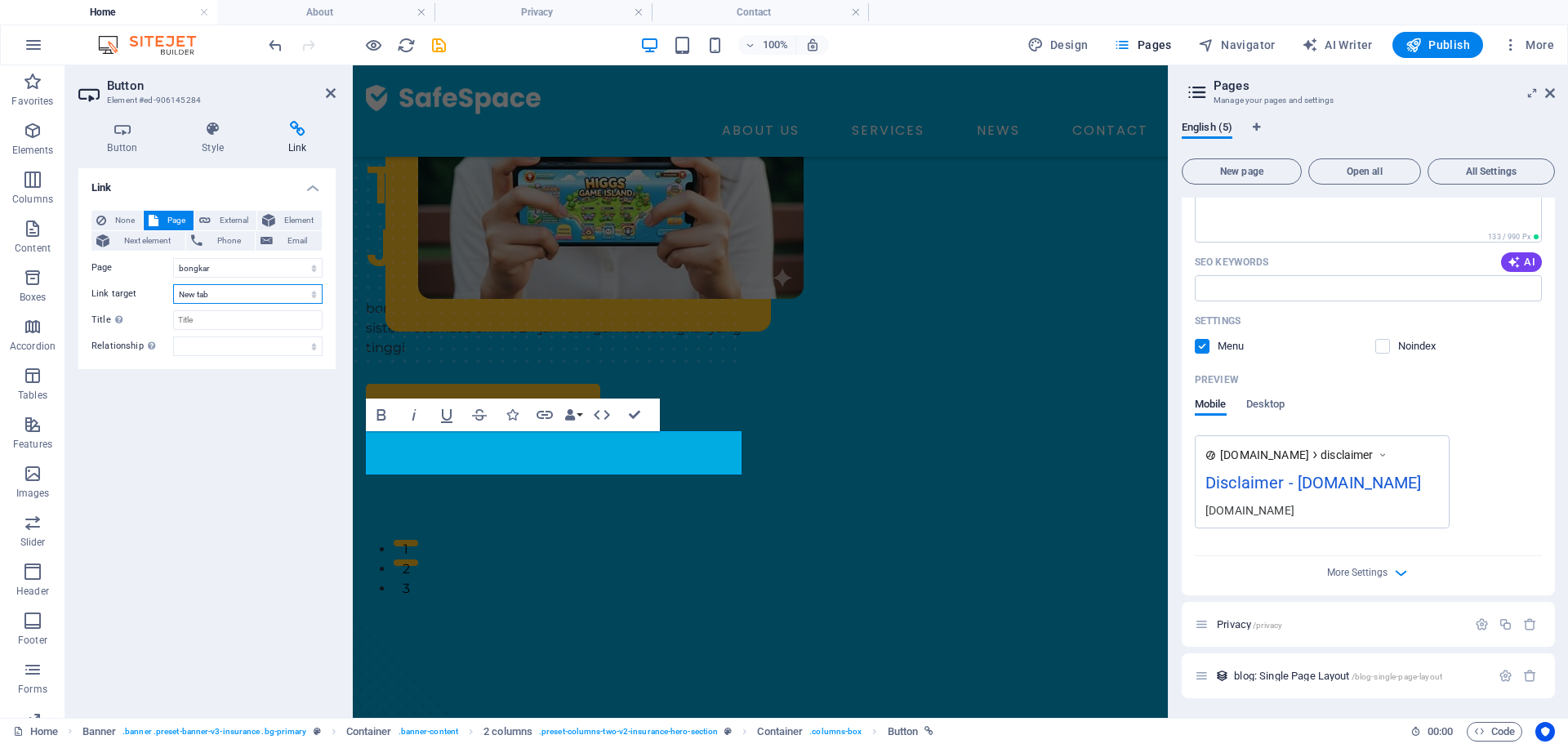
click at [173, 284] on select "New tab Same tab Overlay" at bounding box center [248, 293] width 149 height 20
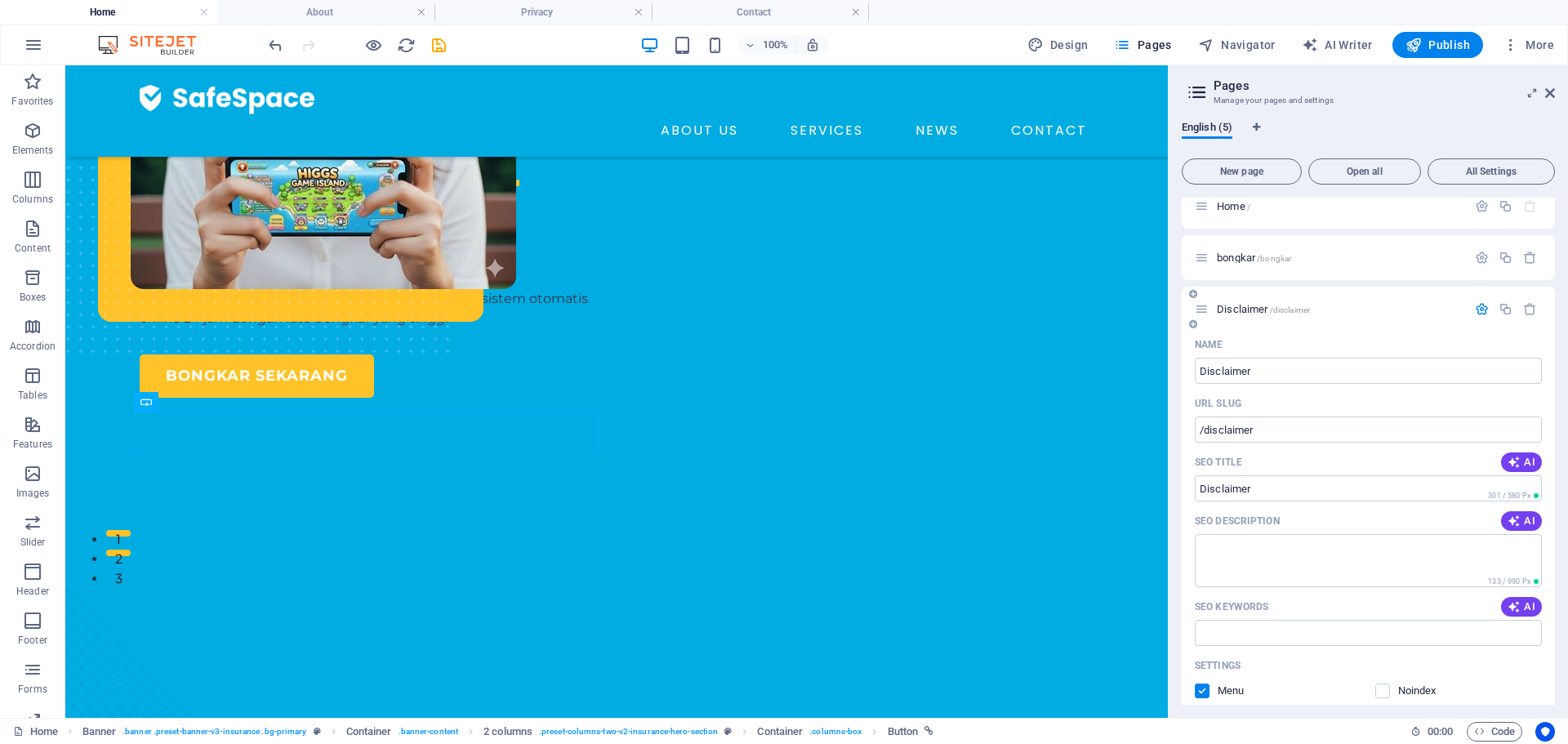
scroll to position [0, 0]
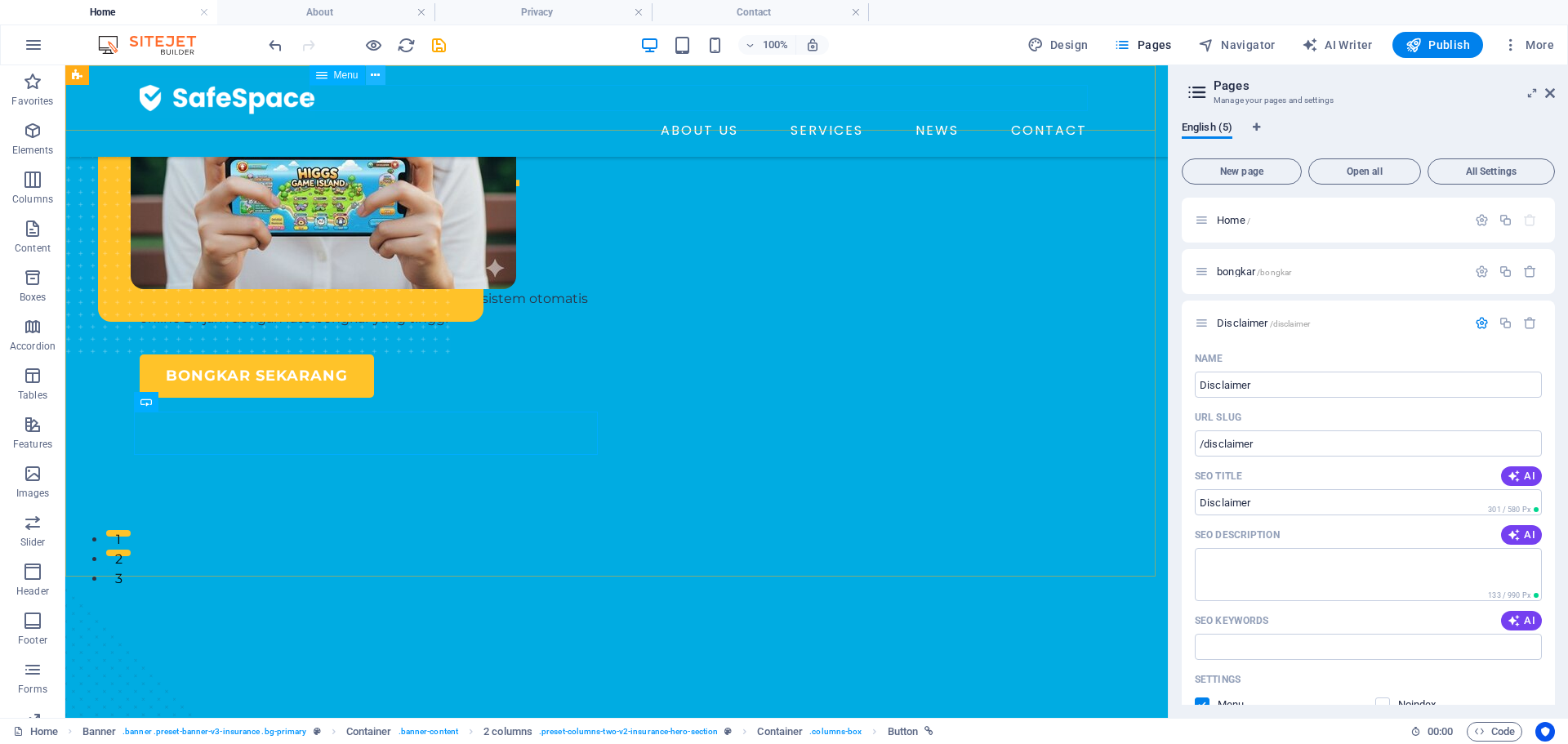
click at [378, 75] on icon at bounding box center [375, 76] width 9 height 17
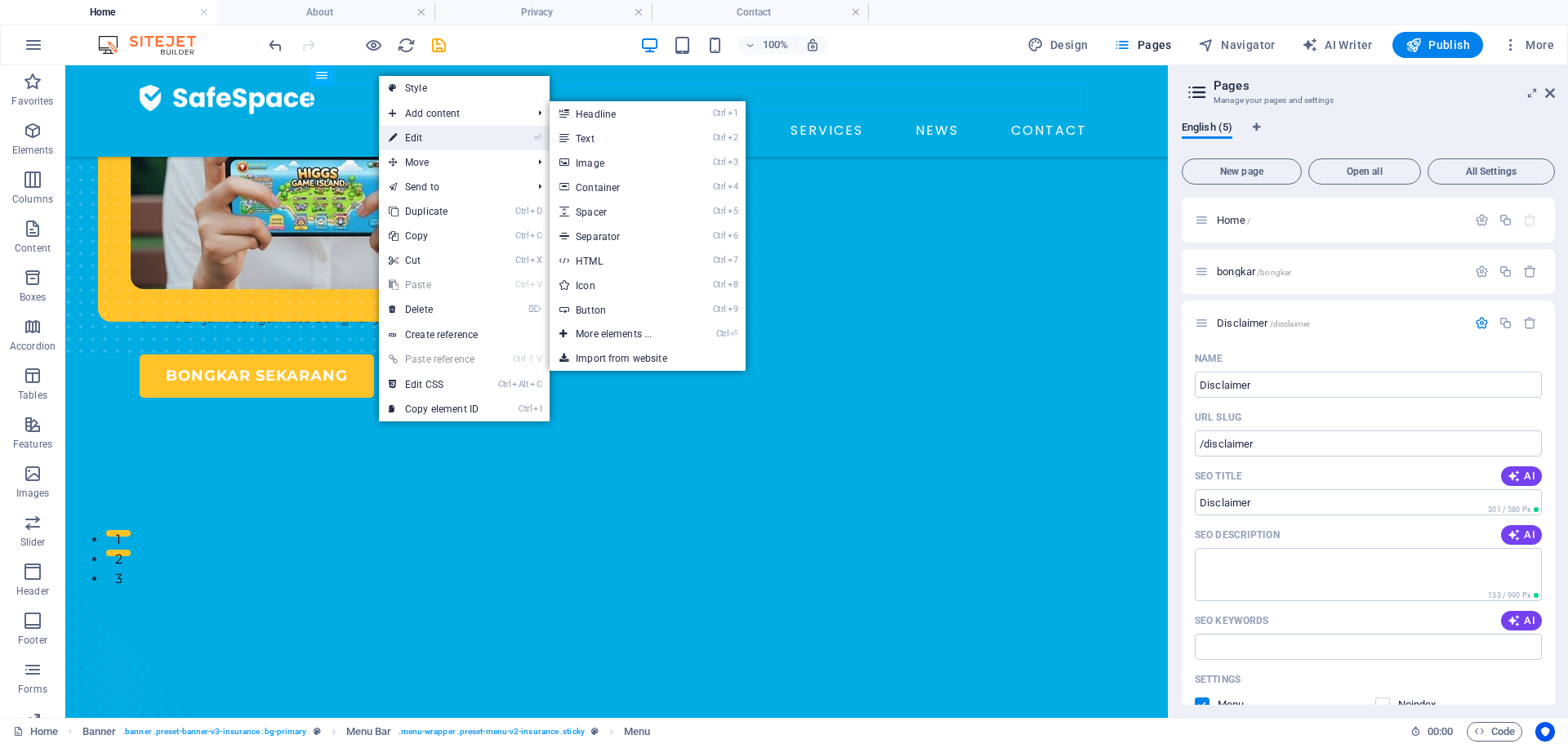
click at [411, 135] on link "⏎ Edit" at bounding box center [433, 138] width 109 height 25
select select "1"
select select
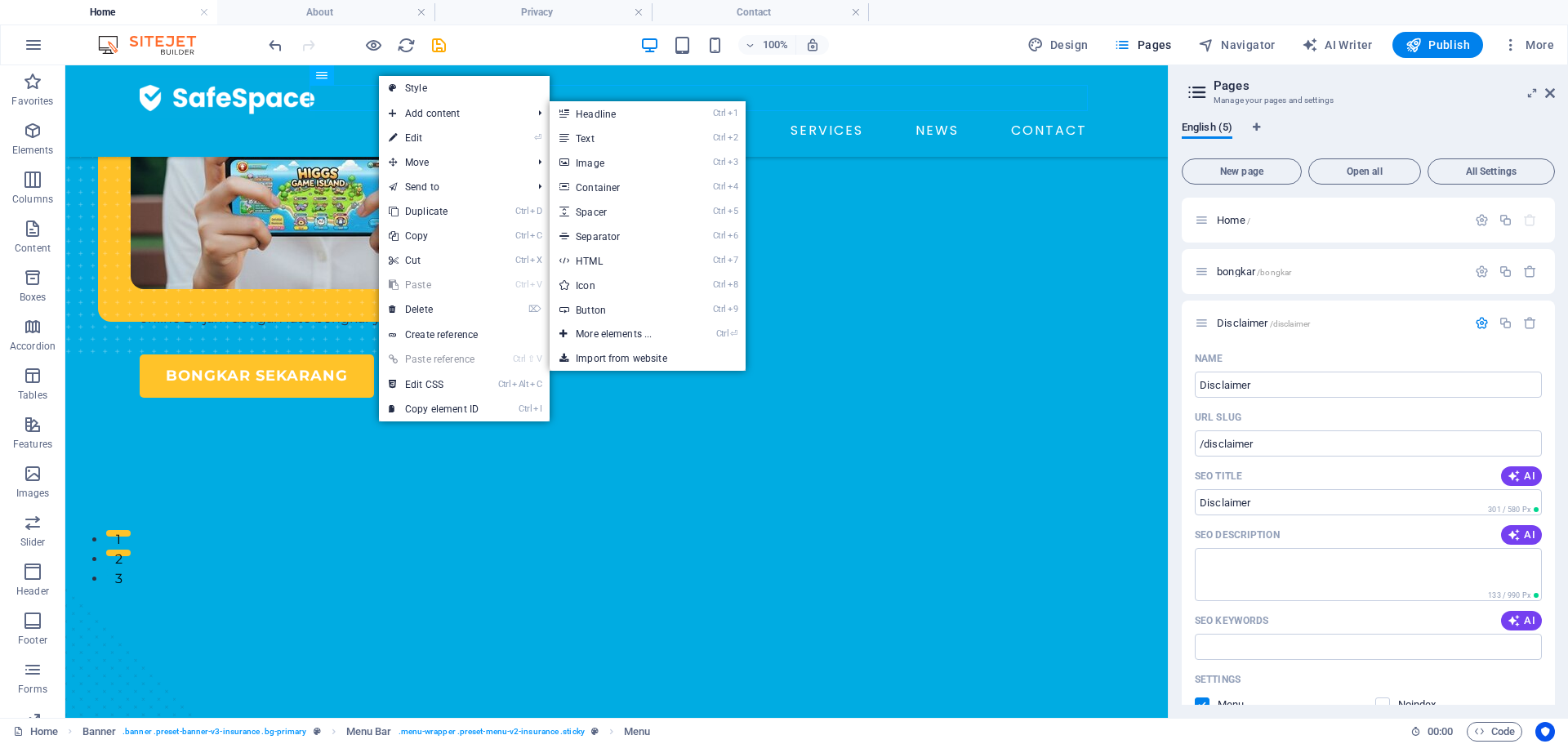
select select "2"
select select
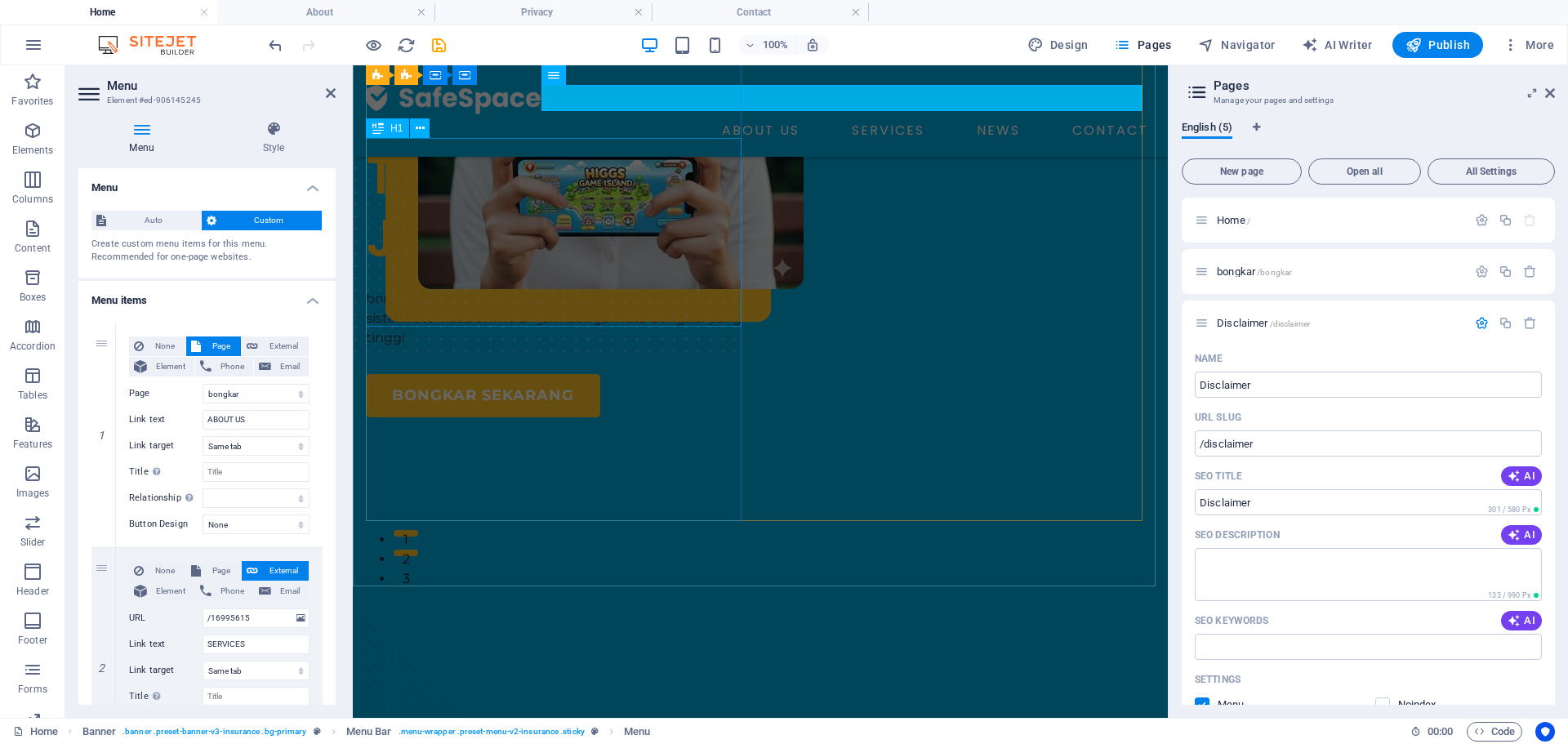
scroll to position [152, 0]
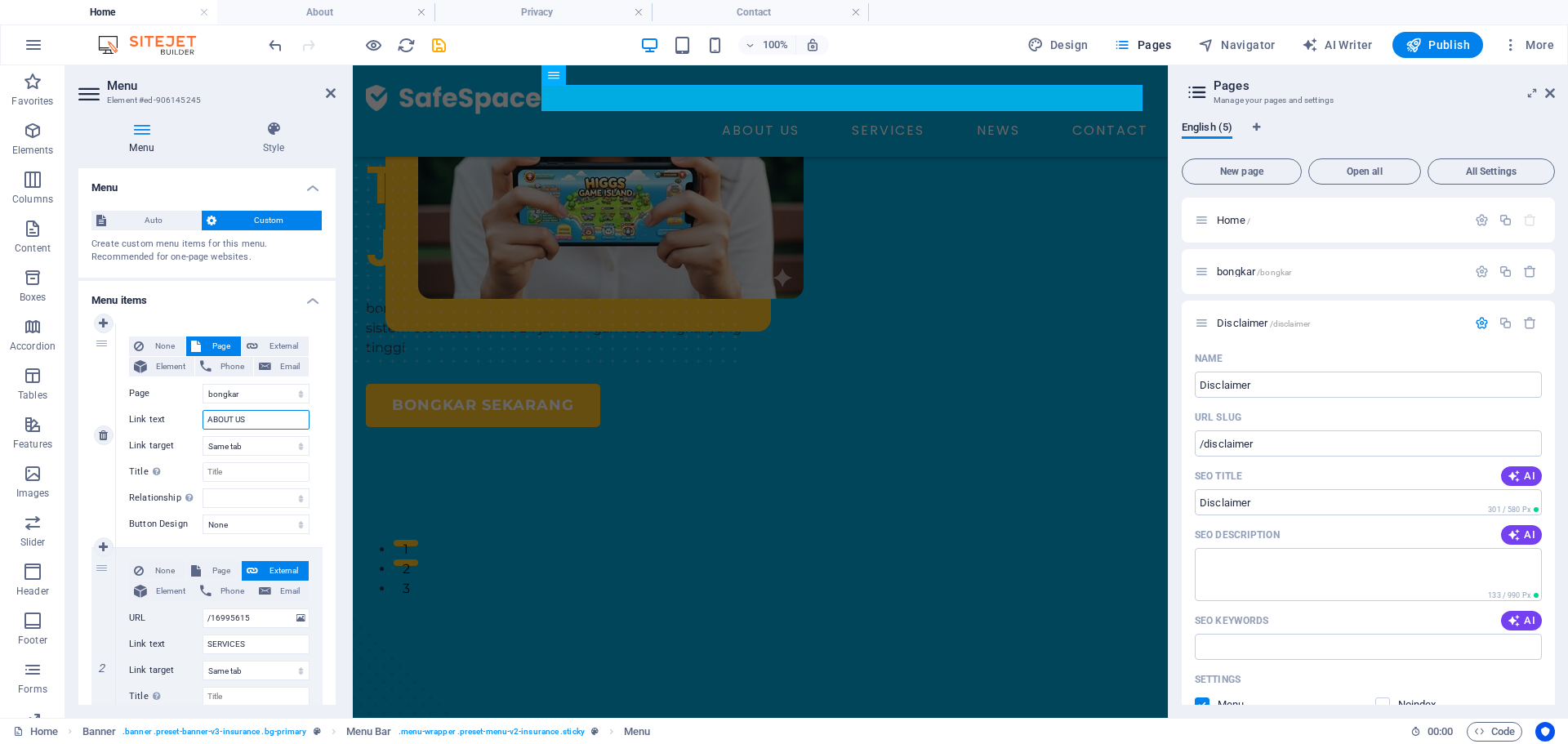
drag, startPoint x: 259, startPoint y: 413, endPoint x: 207, endPoint y: 413, distance: 52.0
click at [207, 413] on input "ABOUT US" at bounding box center [256, 420] width 107 height 20
type input "B"
select select
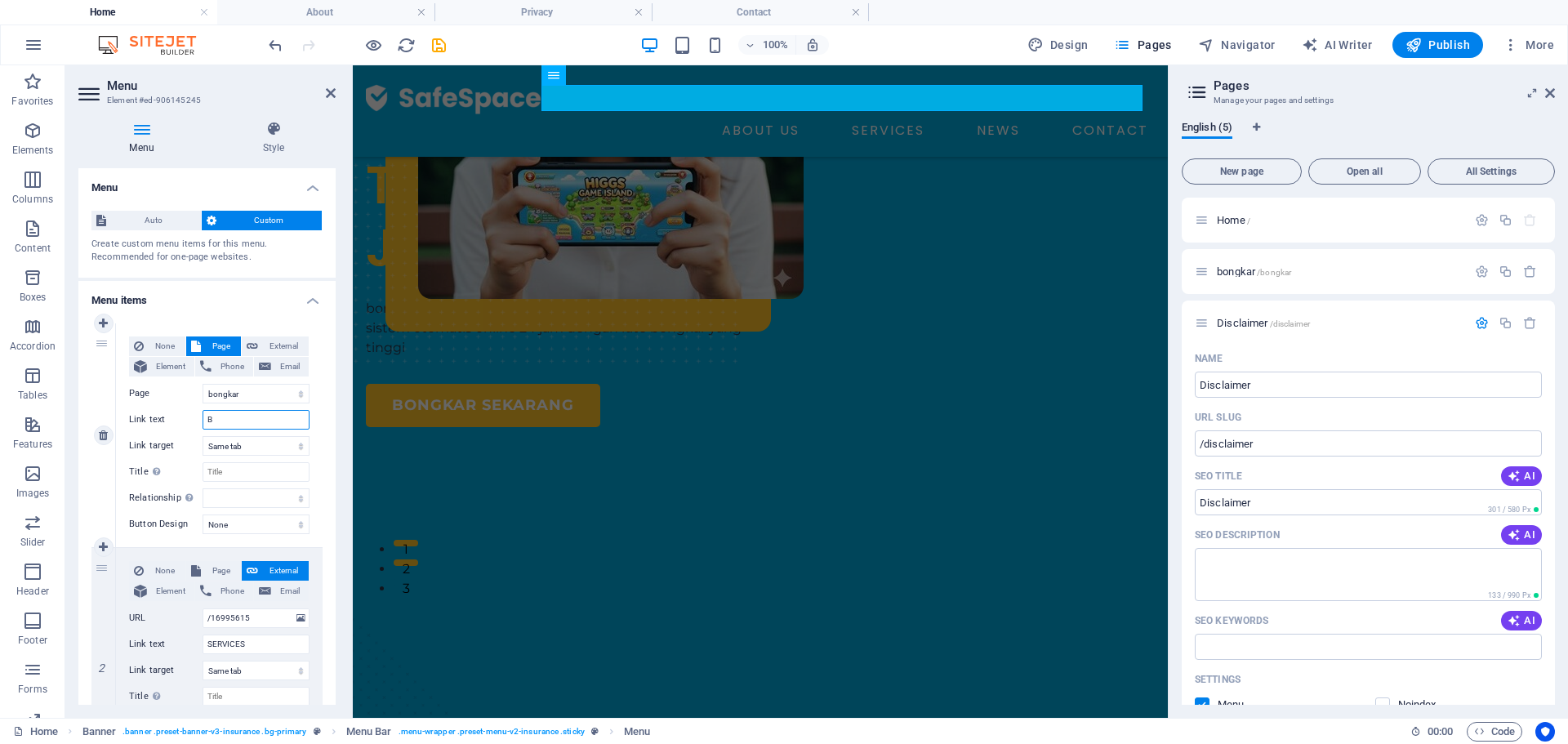
select select
type input "Bongkar"
select select
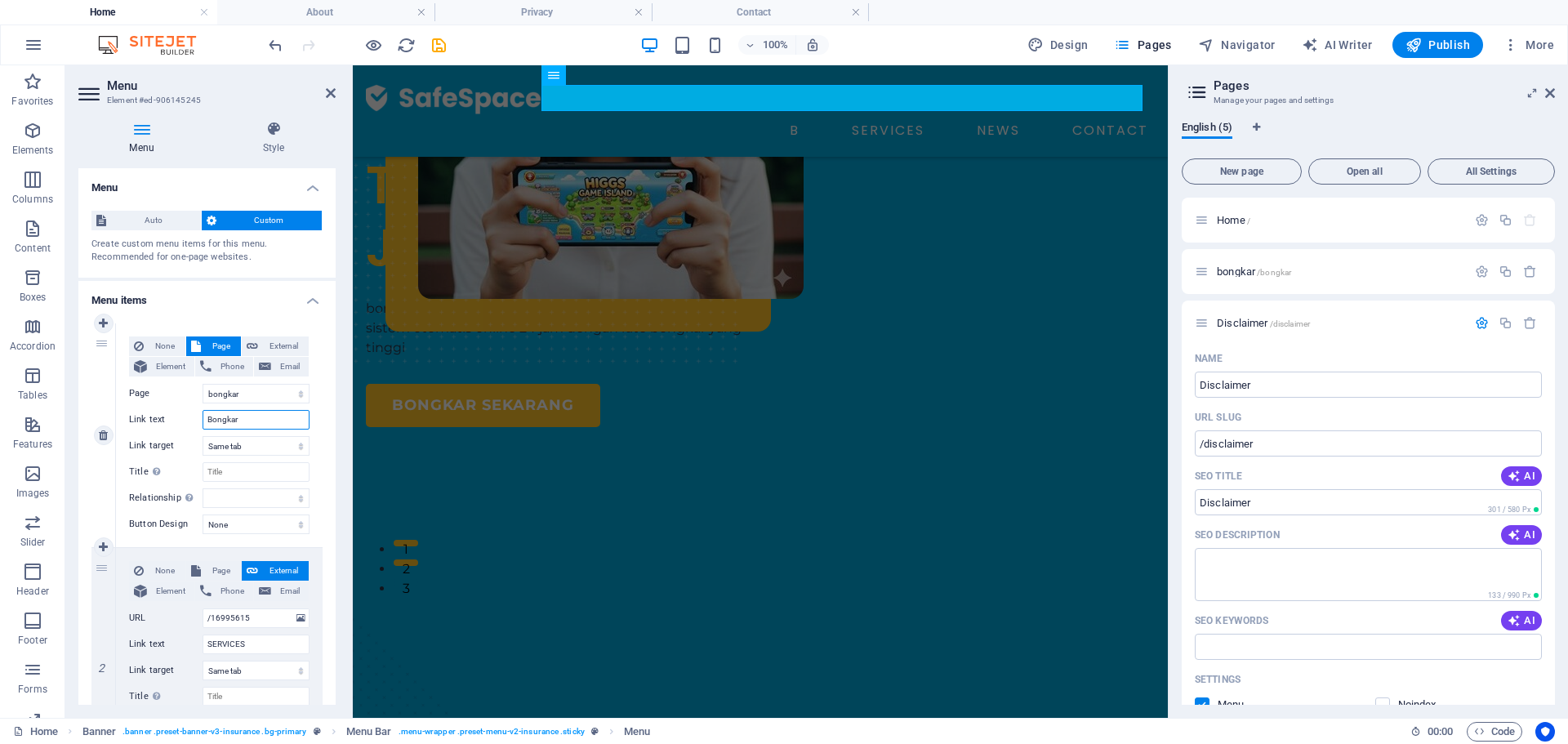
select select
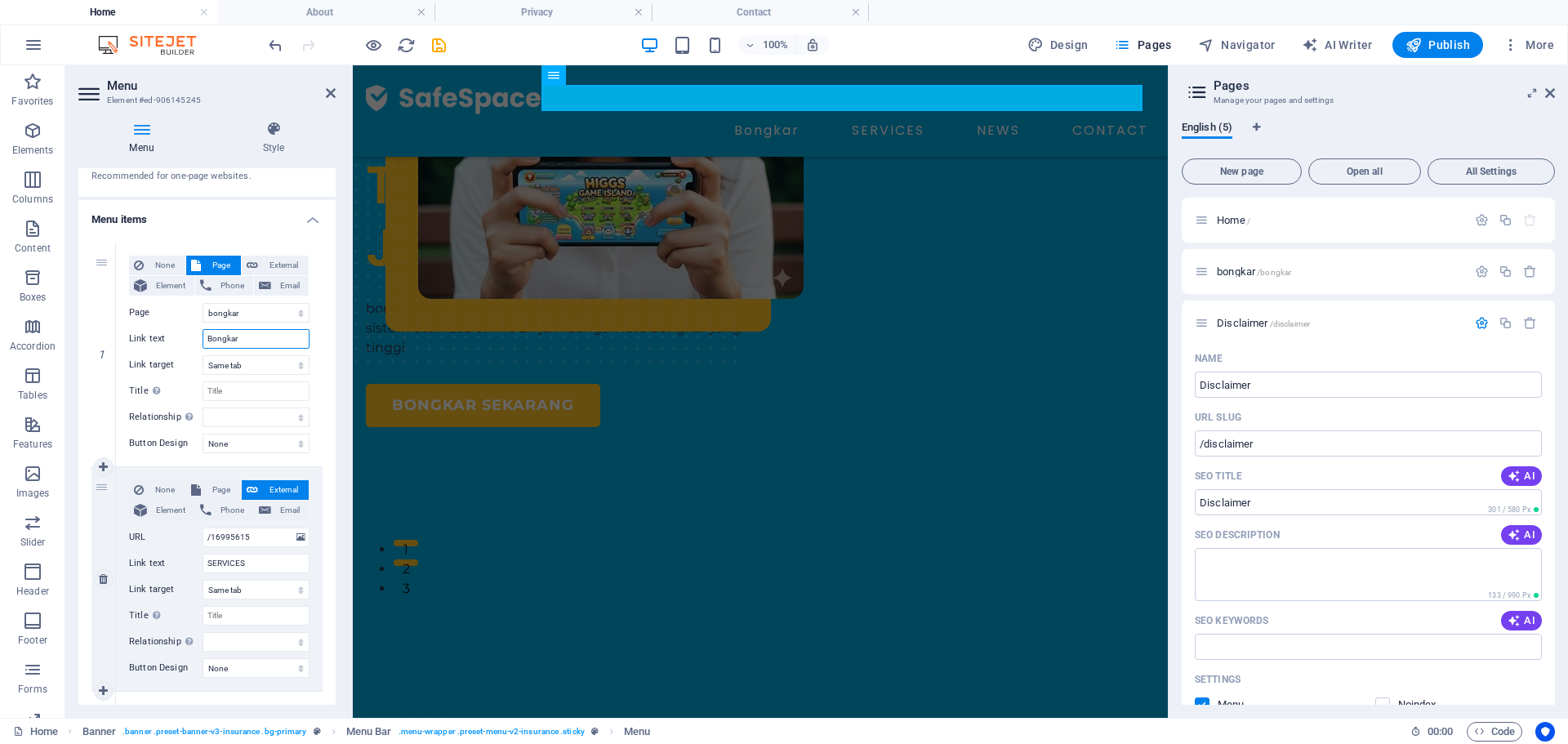
scroll to position [82, 0]
type input "Bongkar"
click at [254, 538] on input "/16995615" at bounding box center [256, 536] width 107 height 20
click at [217, 489] on span "Page" at bounding box center [221, 488] width 30 height 20
select select
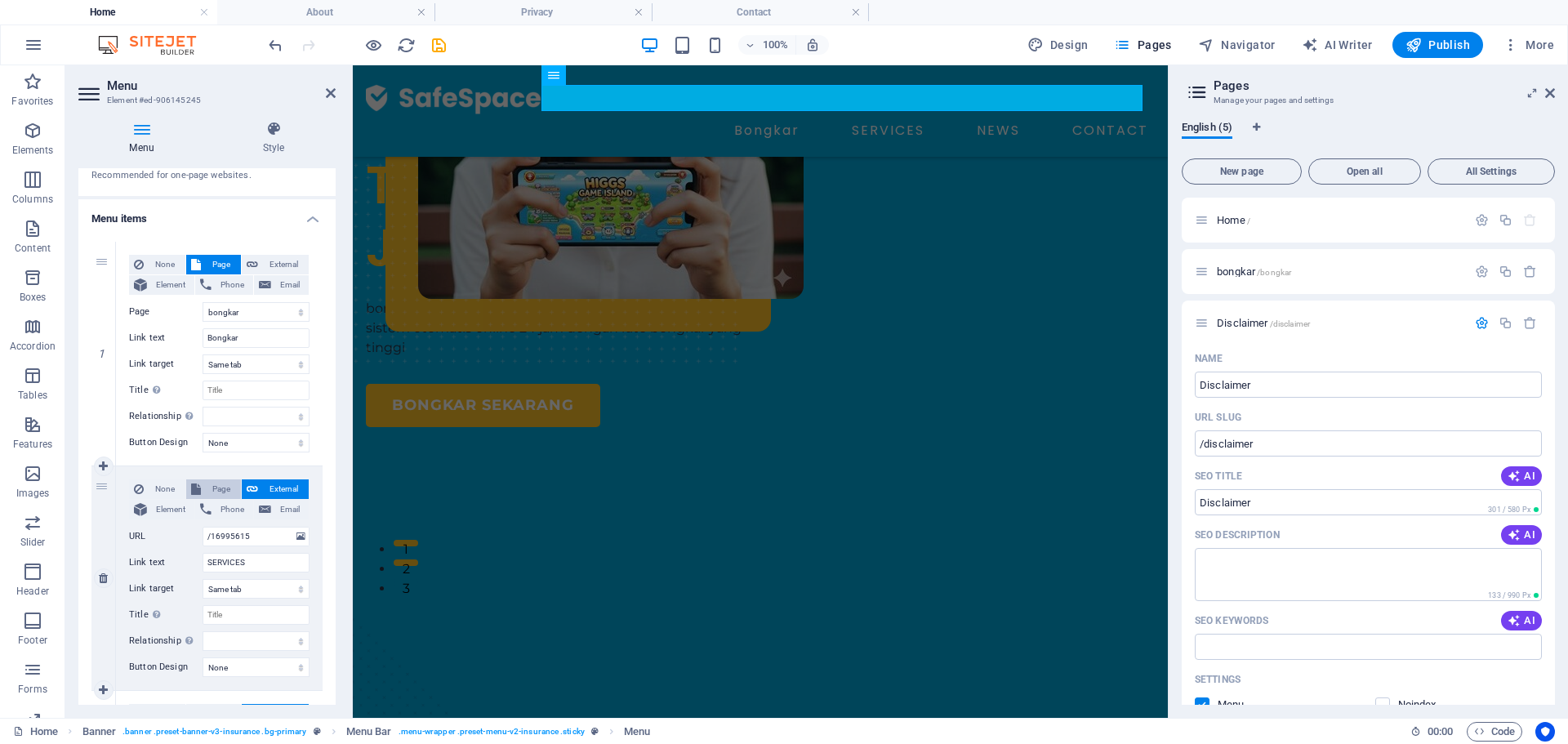
select select
click at [252, 538] on select "Home bongkar Disclaimer Privacy" at bounding box center [256, 536] width 107 height 20
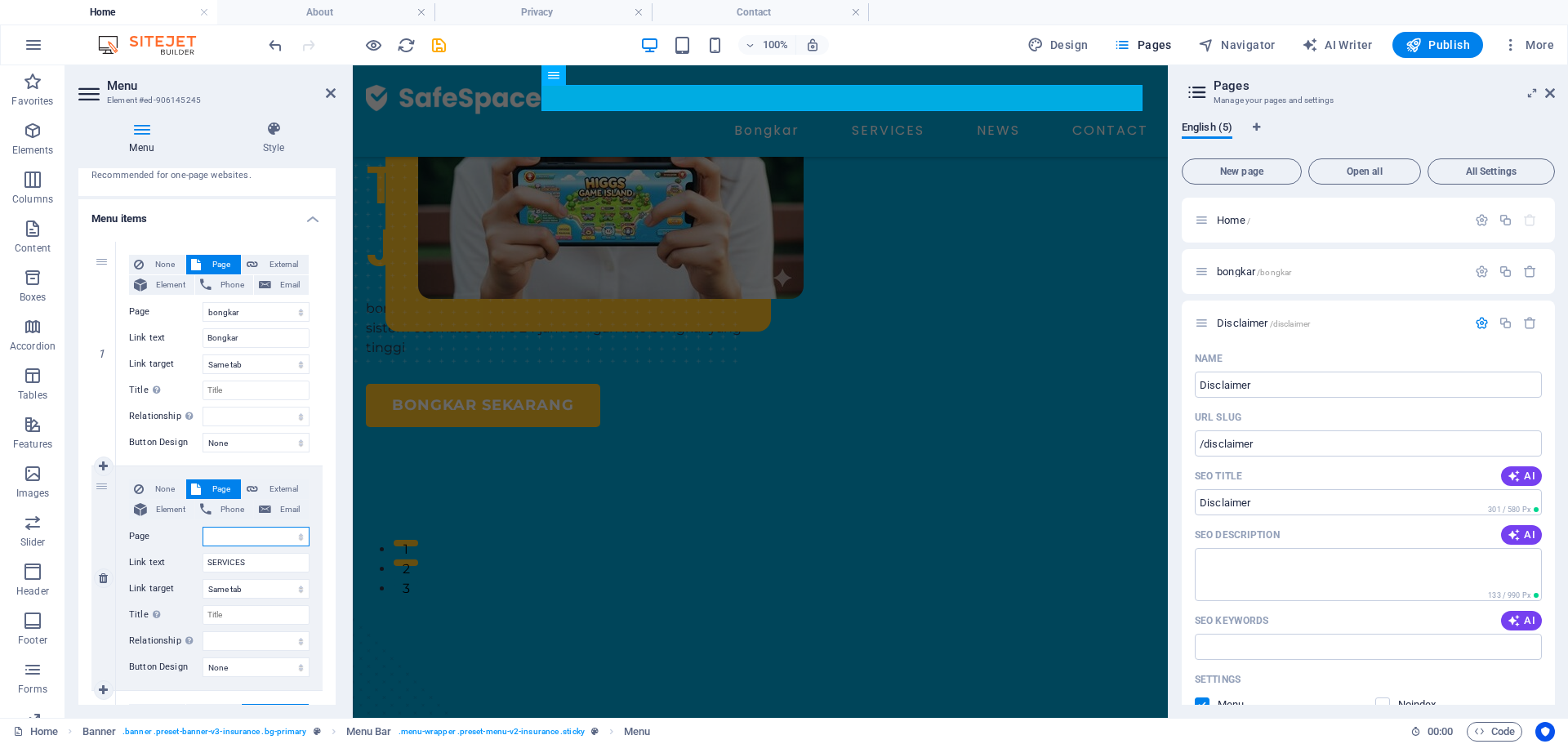
select select "3"
click at [203, 527] on select "Home bongkar Disclaimer Privacy" at bounding box center [256, 536] width 107 height 20
select select
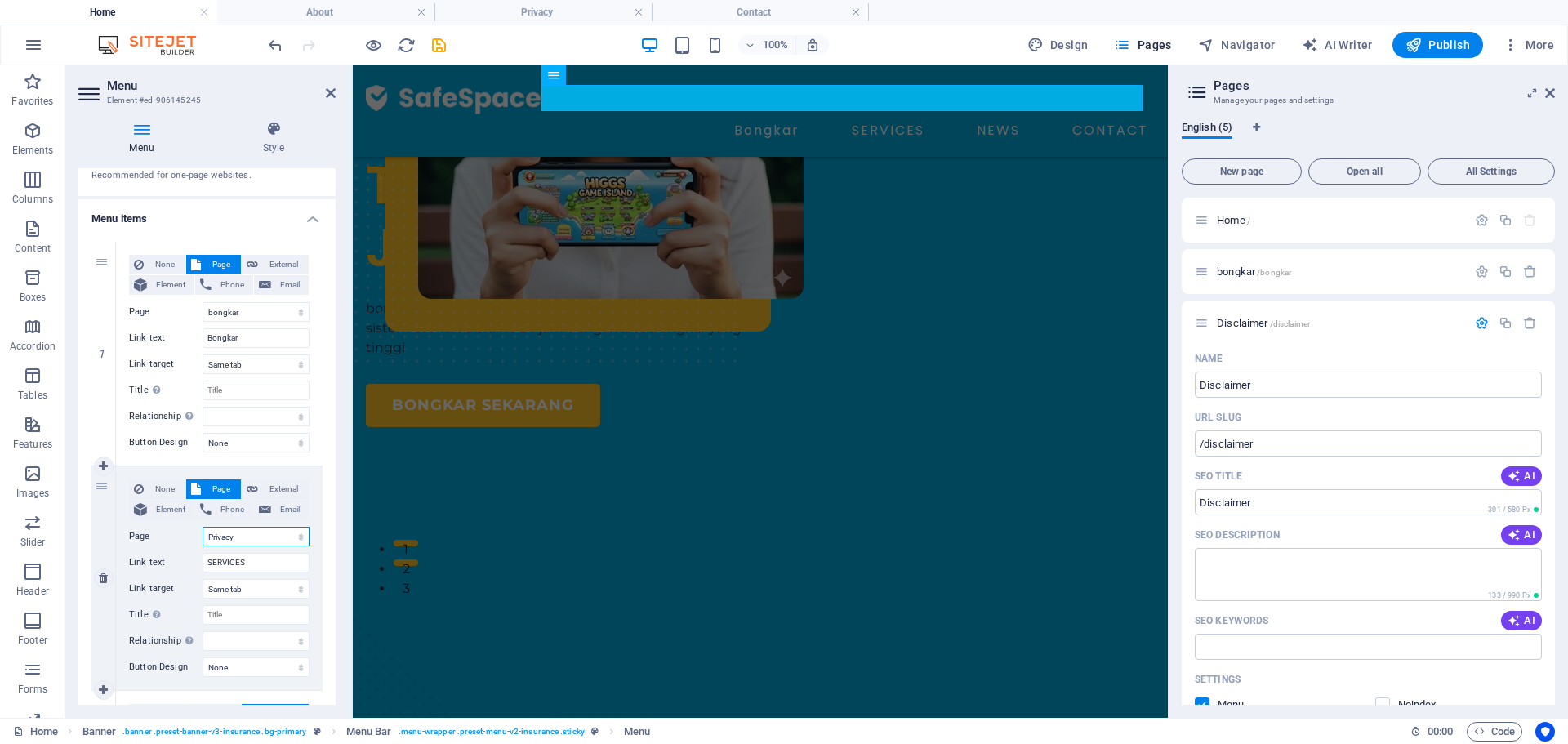
select select
drag, startPoint x: 272, startPoint y: 565, endPoint x: 207, endPoint y: 562, distance: 65.1
click at [207, 562] on input "SERVICES" at bounding box center [256, 562] width 107 height 20
type input "P"
select select
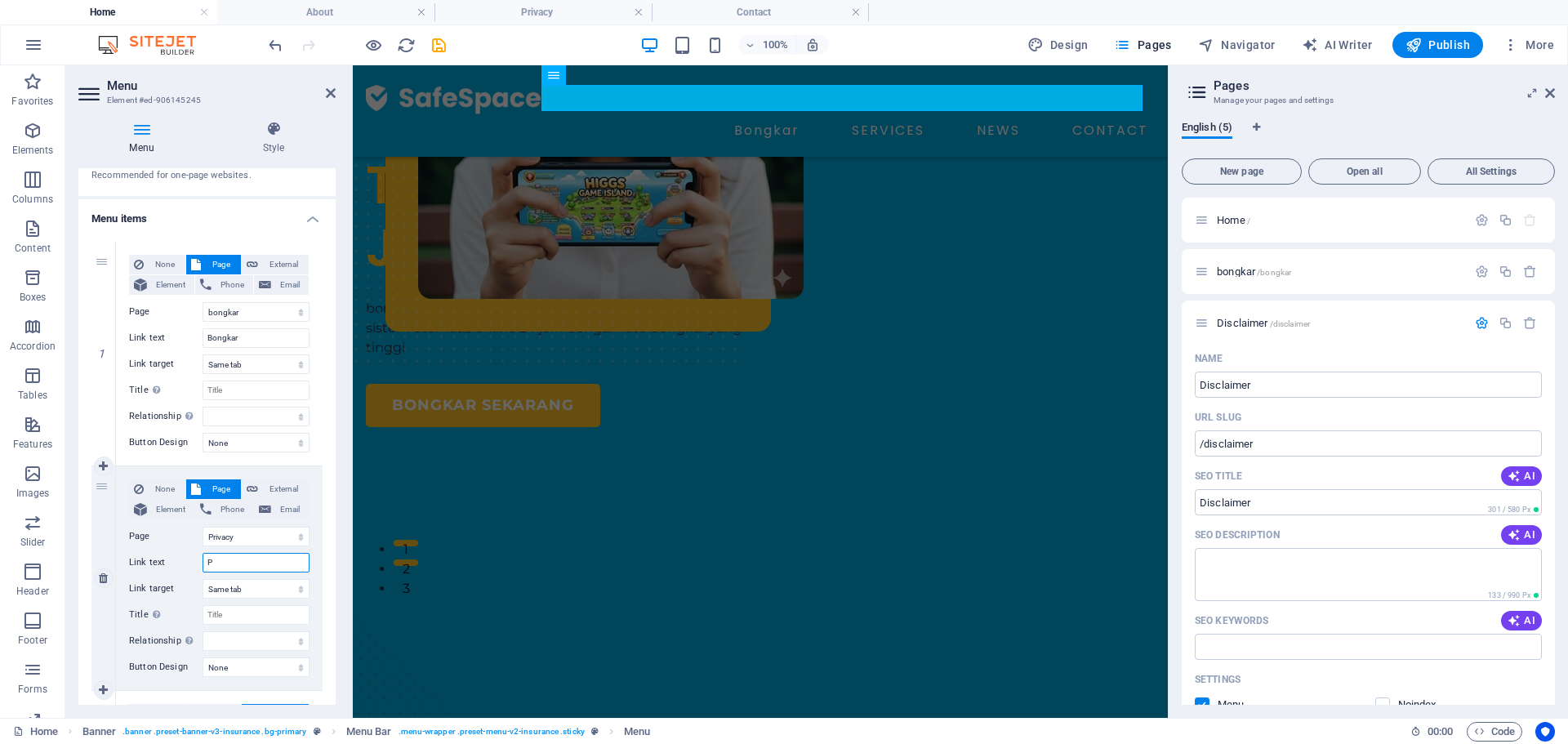
select select
type input "Privacy"
select select
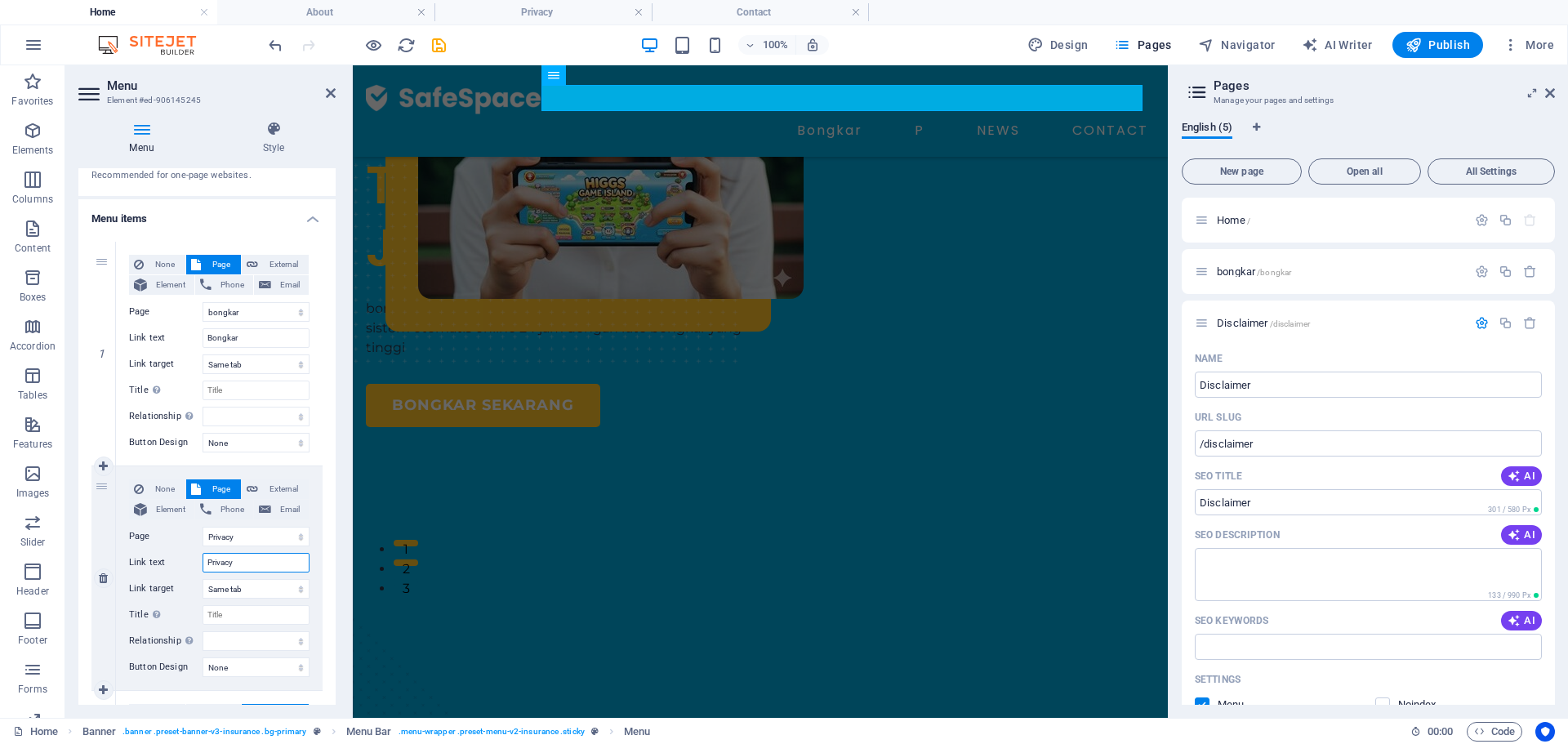
select select
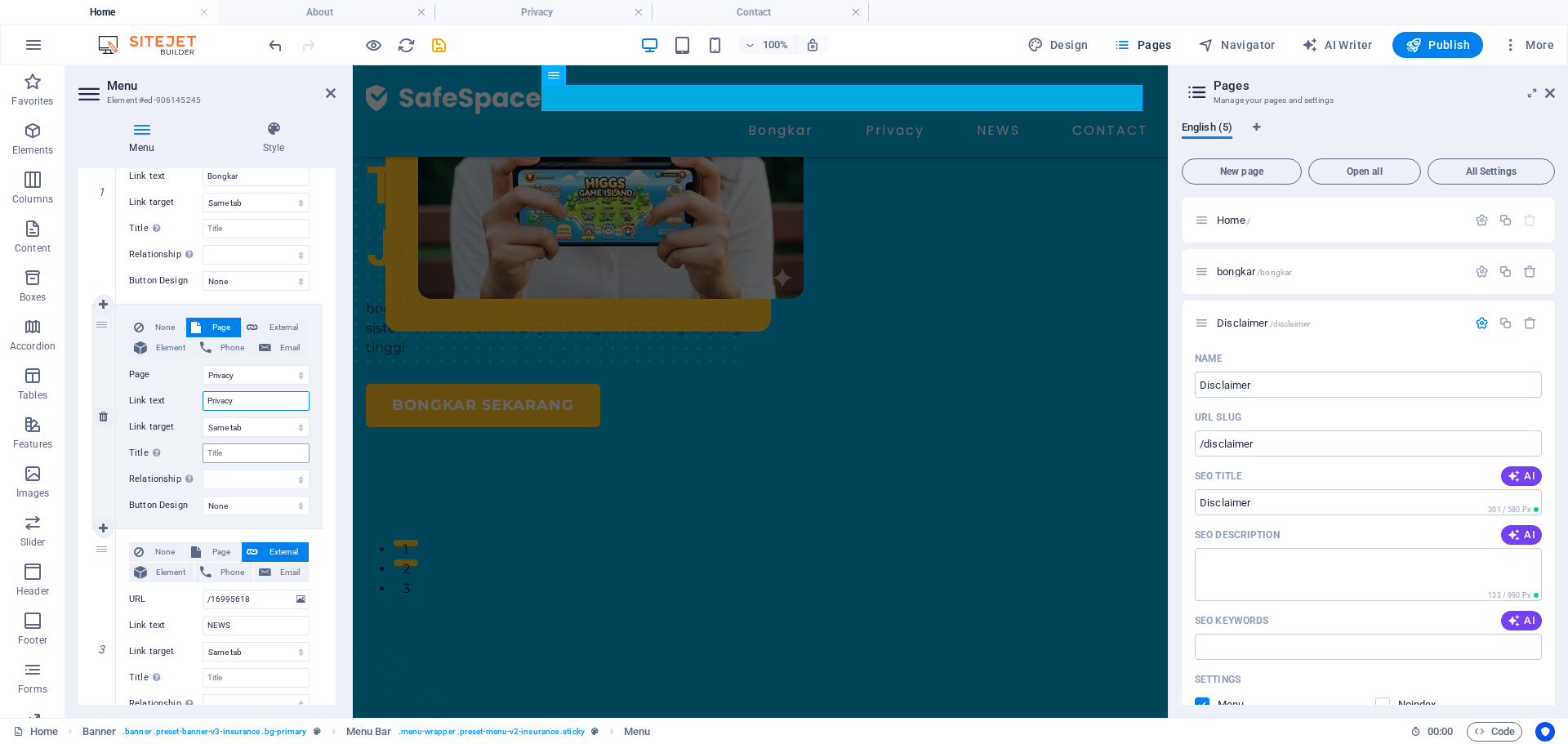
scroll to position [245, 0]
type input "Privacy"
click at [225, 545] on span "Page" at bounding box center [221, 550] width 30 height 20
select select
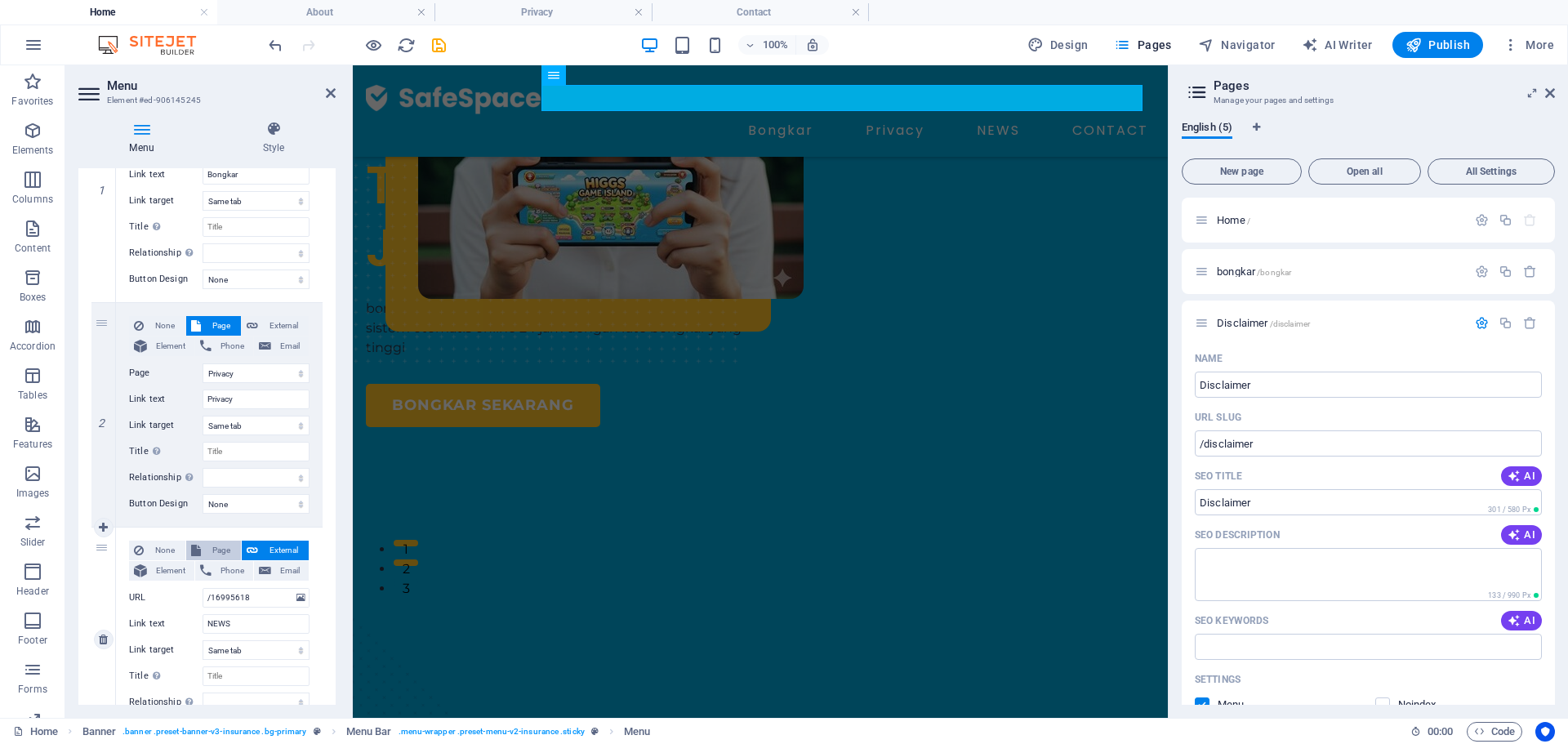
select select
click at [249, 592] on select "Home bongkar Disclaimer Privacy" at bounding box center [256, 597] width 107 height 20
select select "2"
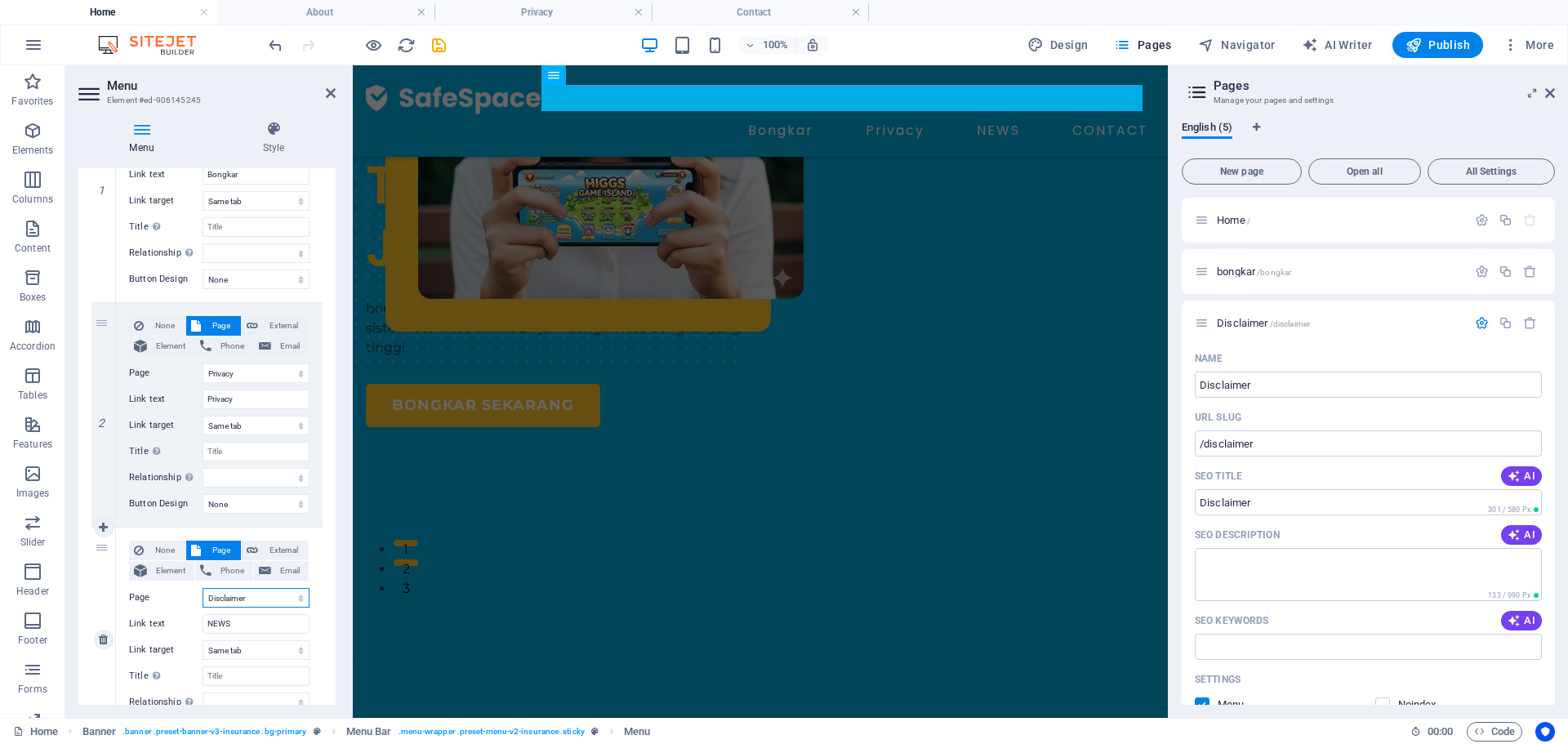
click at [203, 588] on select "Home bongkar Disclaimer Privacy" at bounding box center [256, 597] width 107 height 20
select select
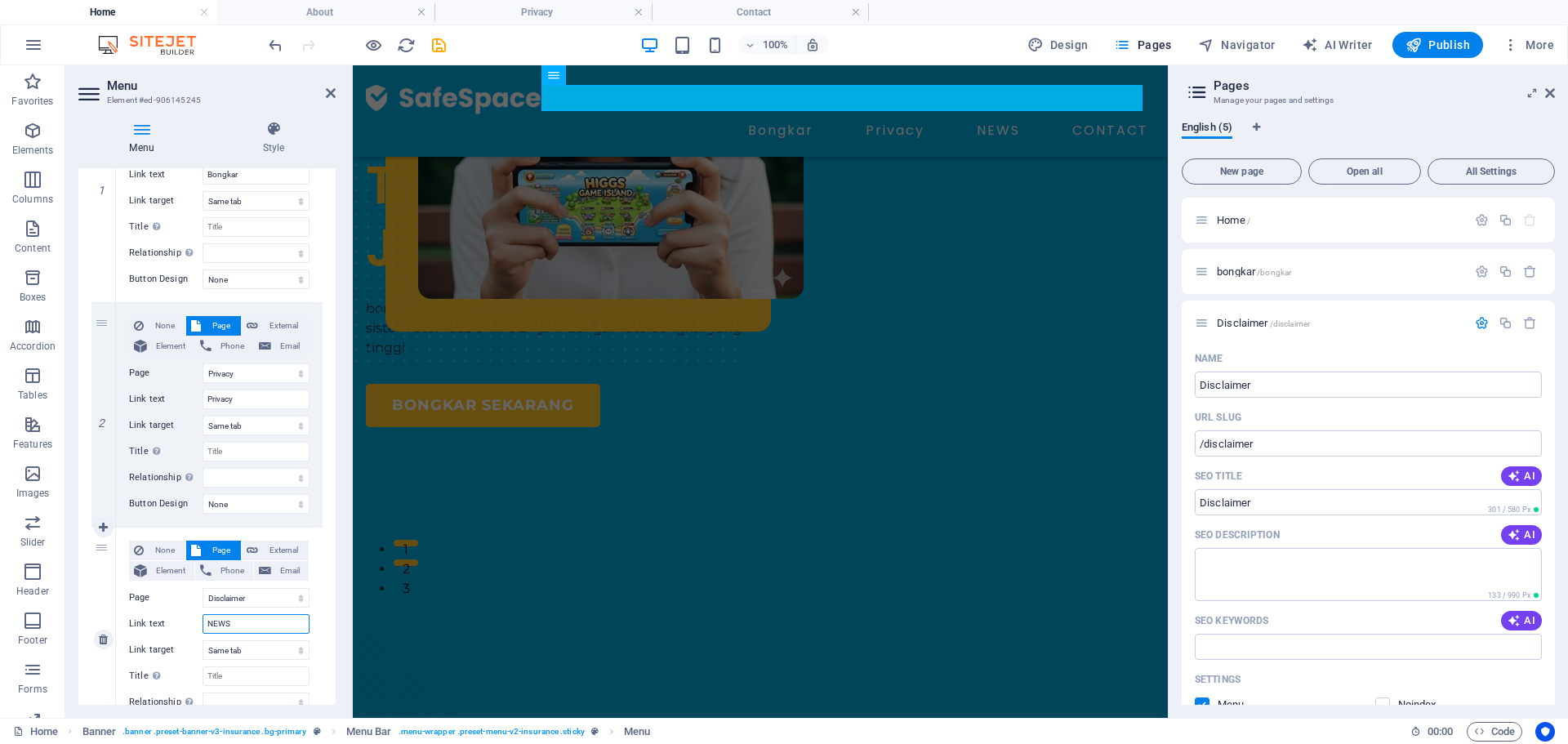
drag, startPoint x: 257, startPoint y: 620, endPoint x: 212, endPoint y: 625, distance: 45.3
click at [212, 625] on input "NEWS" at bounding box center [256, 623] width 107 height 20
click at [247, 616] on input "NEWS" at bounding box center [256, 623] width 107 height 20
drag, startPoint x: 247, startPoint y: 616, endPoint x: 197, endPoint y: 626, distance: 51.0
click at [197, 626] on div "Link text NEWS" at bounding box center [219, 623] width 180 height 20
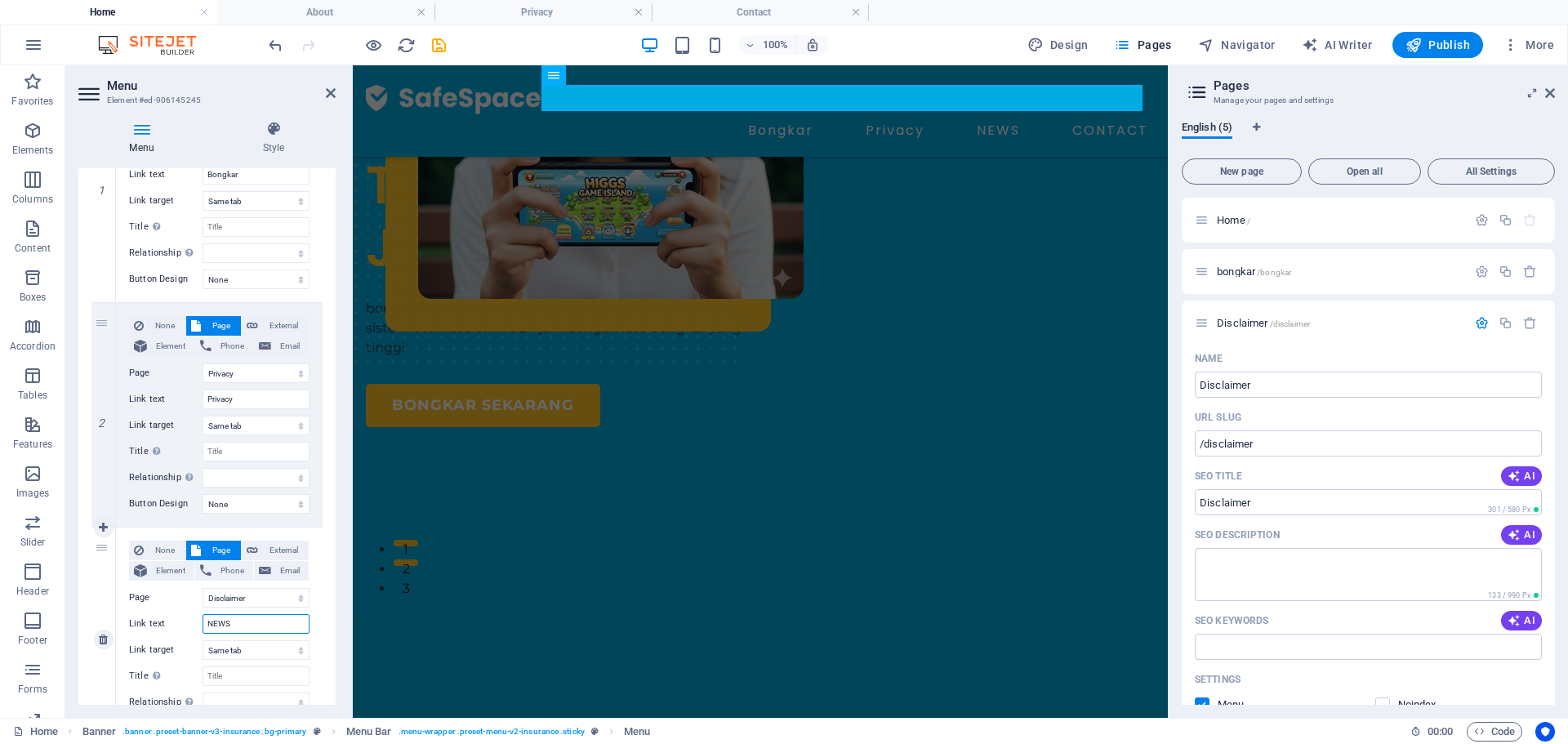
type input "D"
select select
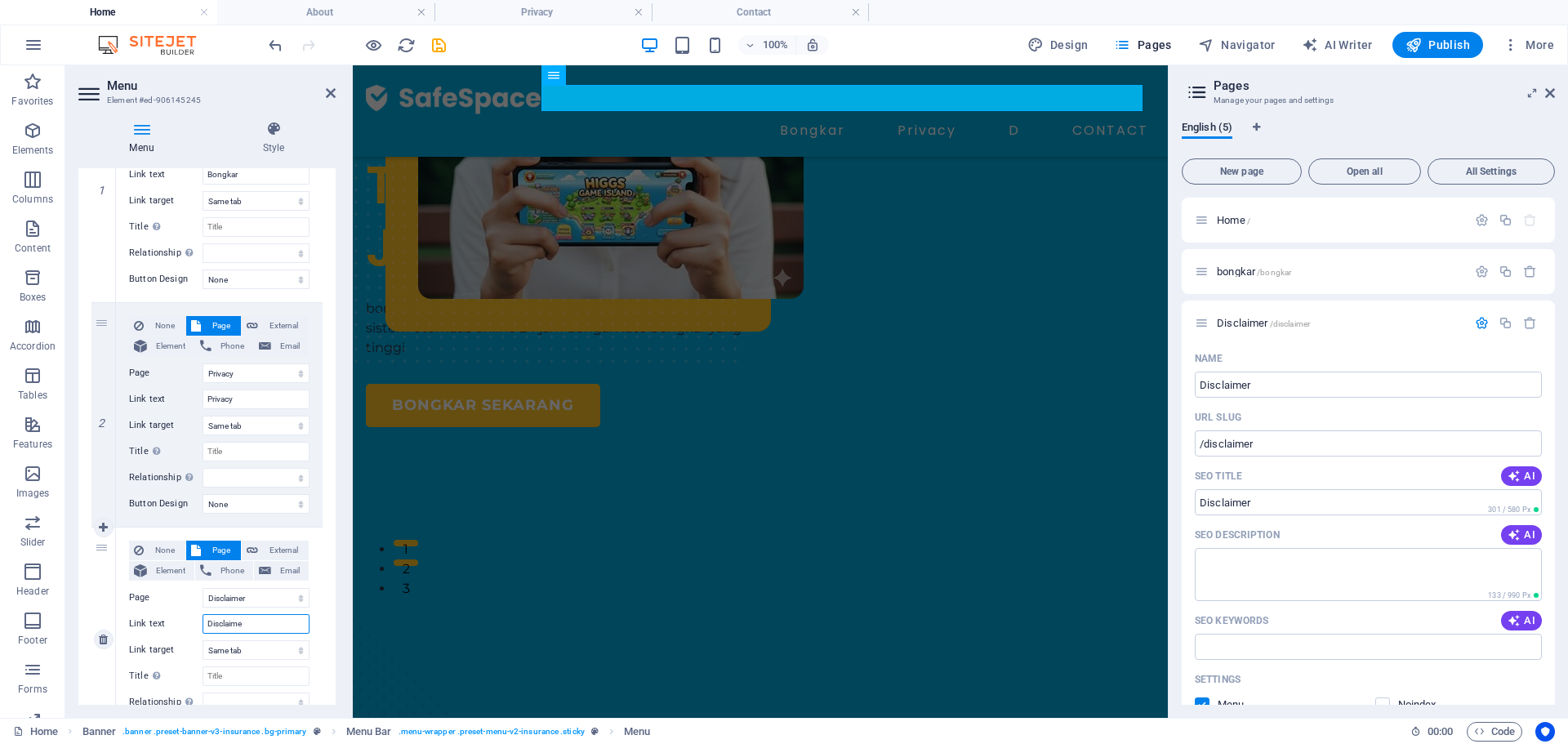
type input "Disclaimer"
select select
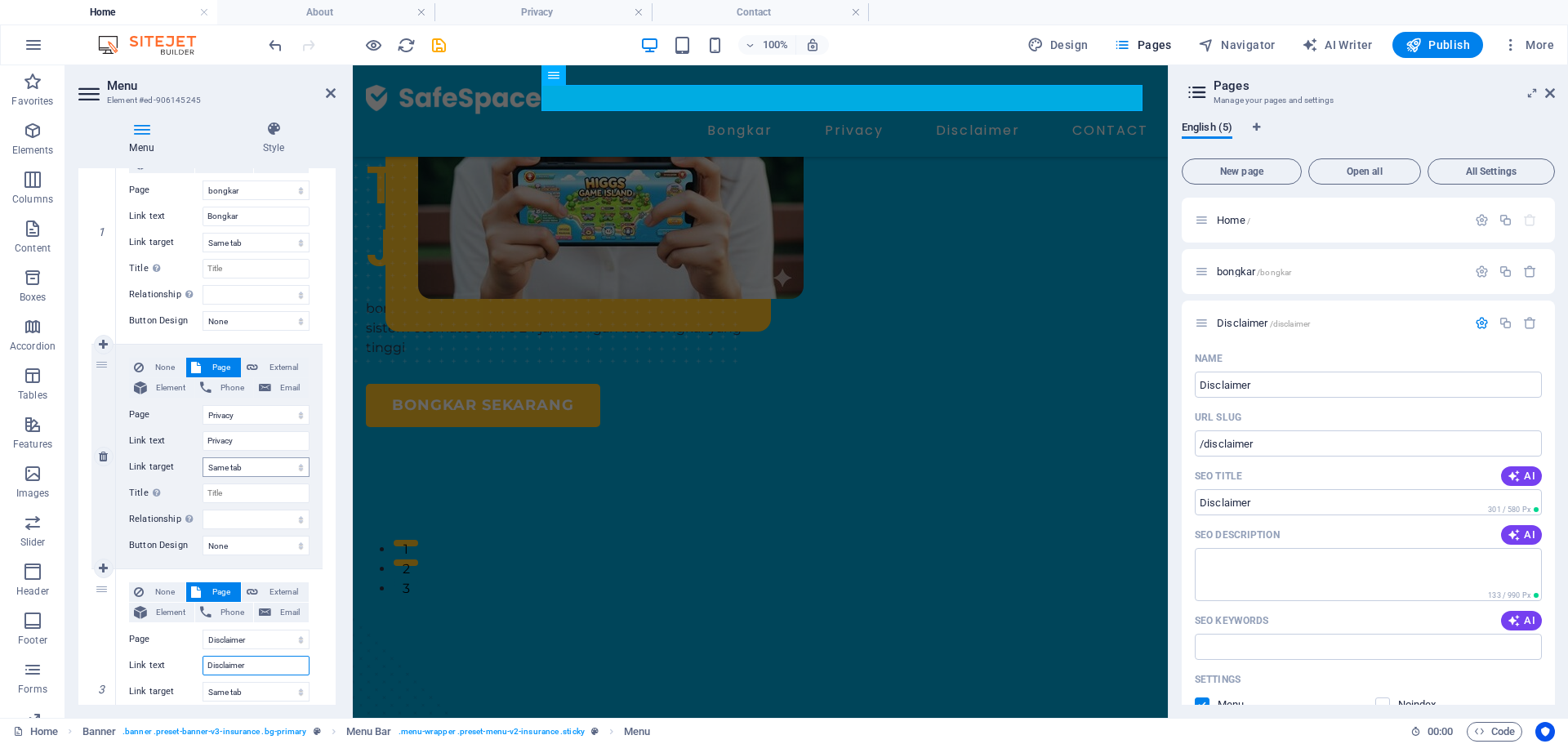
scroll to position [163, 0]
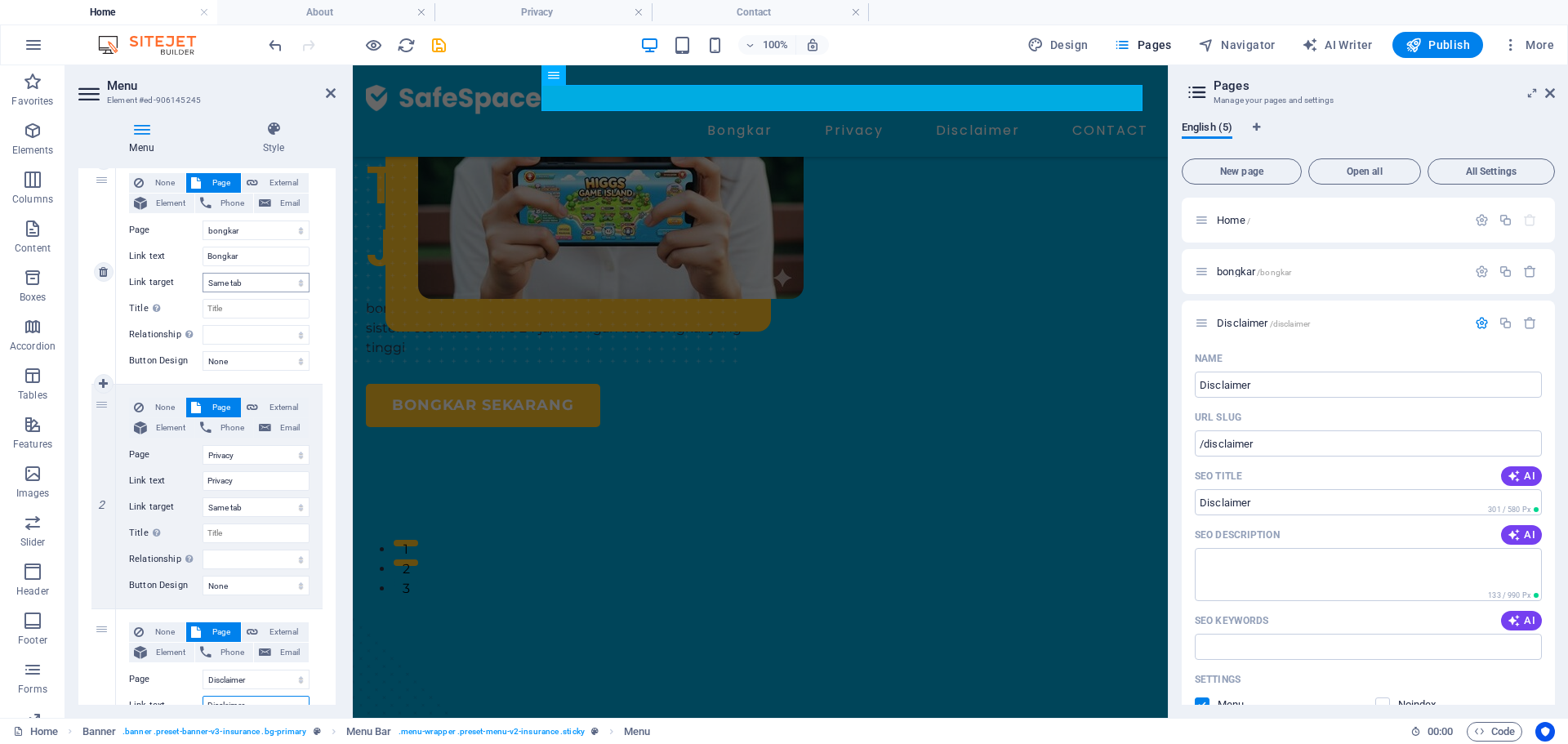
type input "Disclaimer"
click at [263, 282] on select "New tab Same tab Overlay" at bounding box center [256, 282] width 107 height 20
select select "blank"
click at [203, 273] on select "New tab Same tab Overlay" at bounding box center [256, 282] width 107 height 20
select select
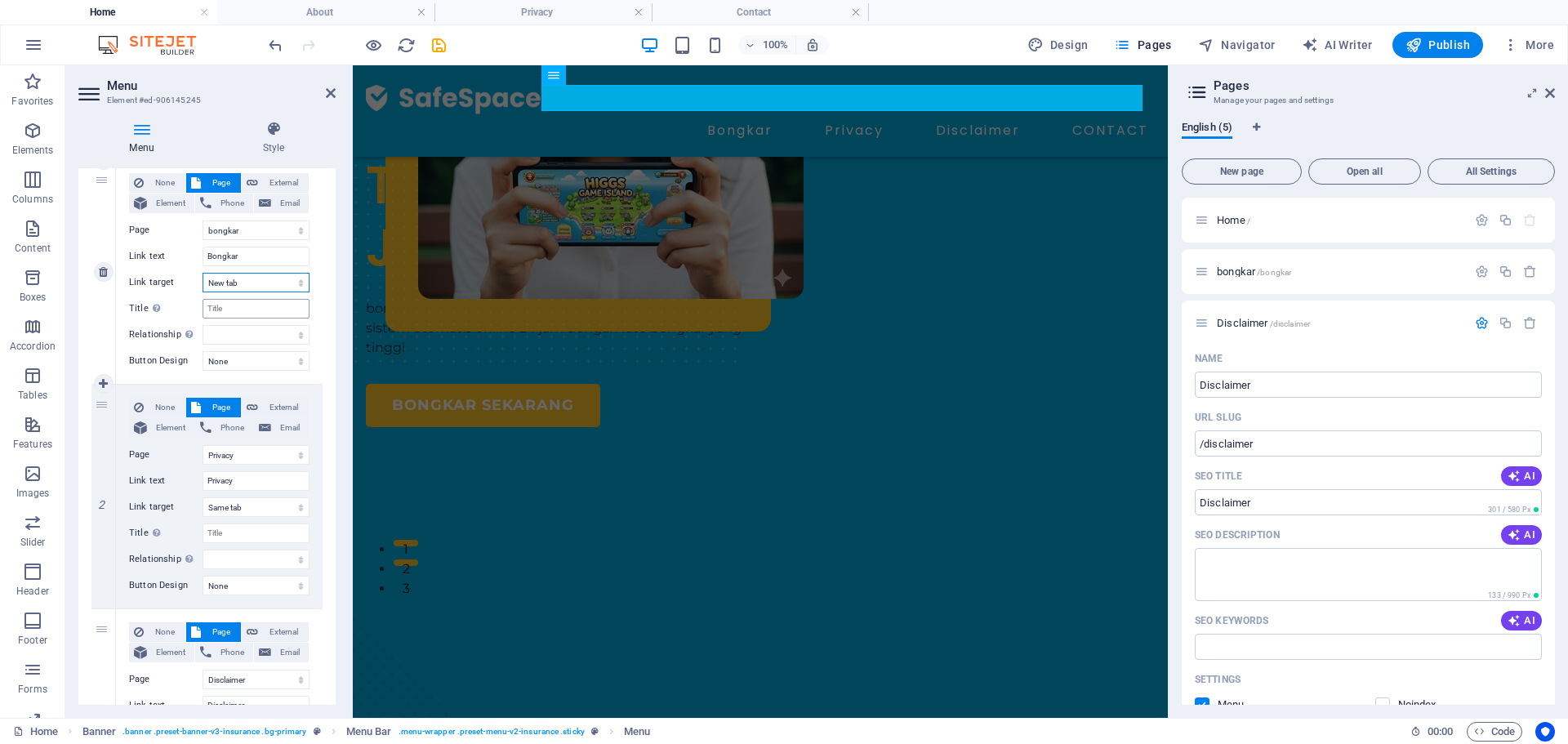
select select
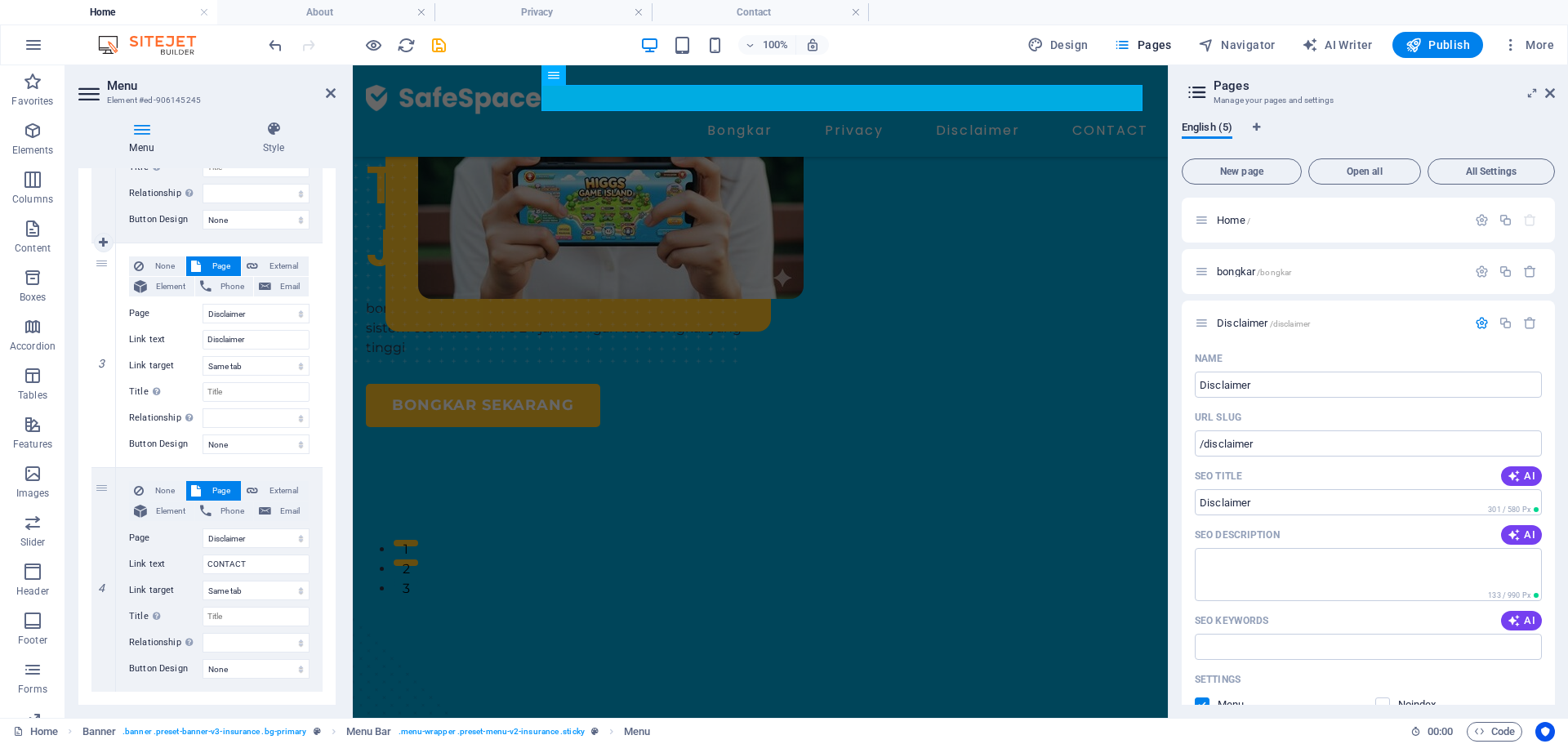
scroll to position [562, 0]
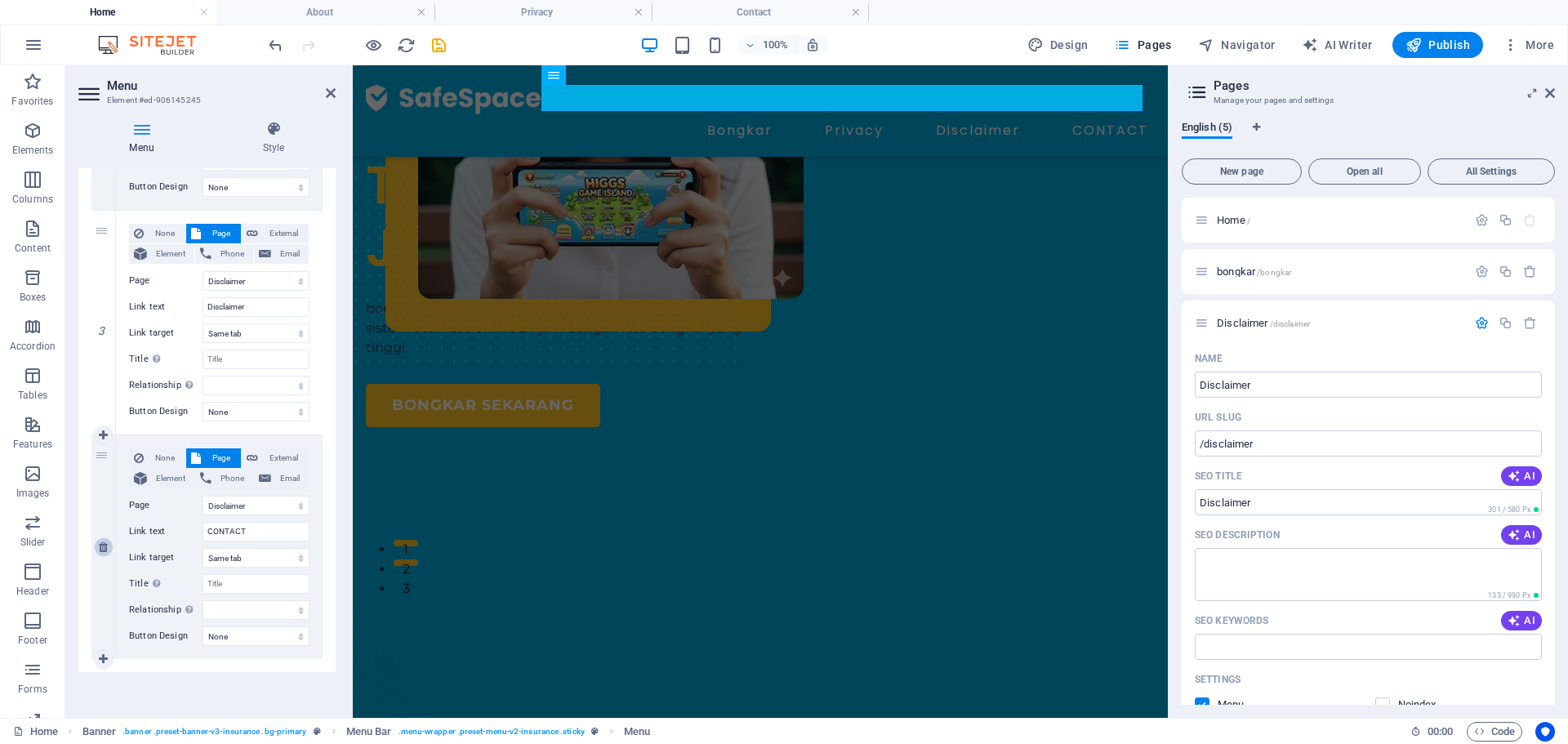
click at [103, 540] on link at bounding box center [103, 547] width 20 height 20
select select
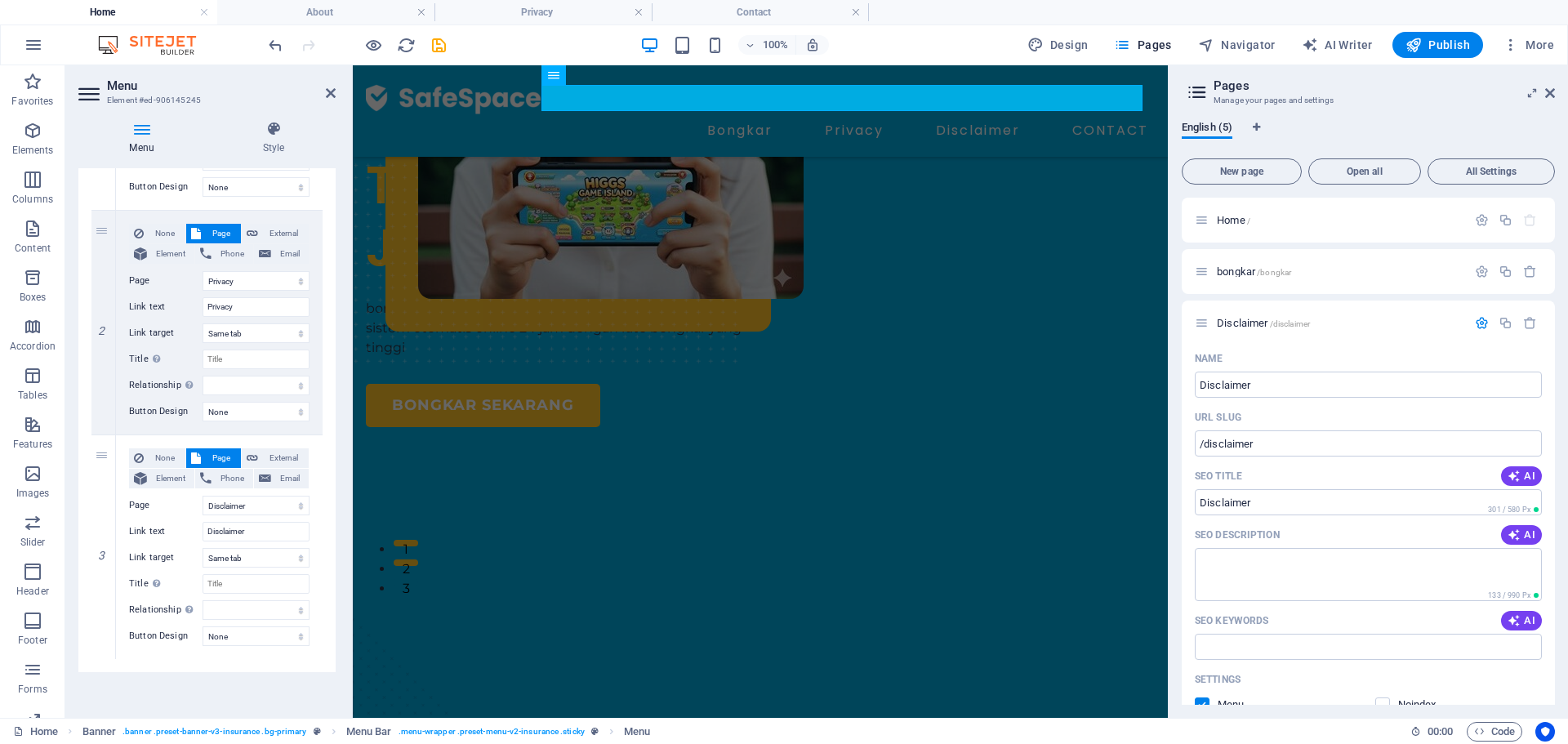
scroll to position [337, 0]
click at [330, 93] on icon at bounding box center [330, 93] width 9 height 13
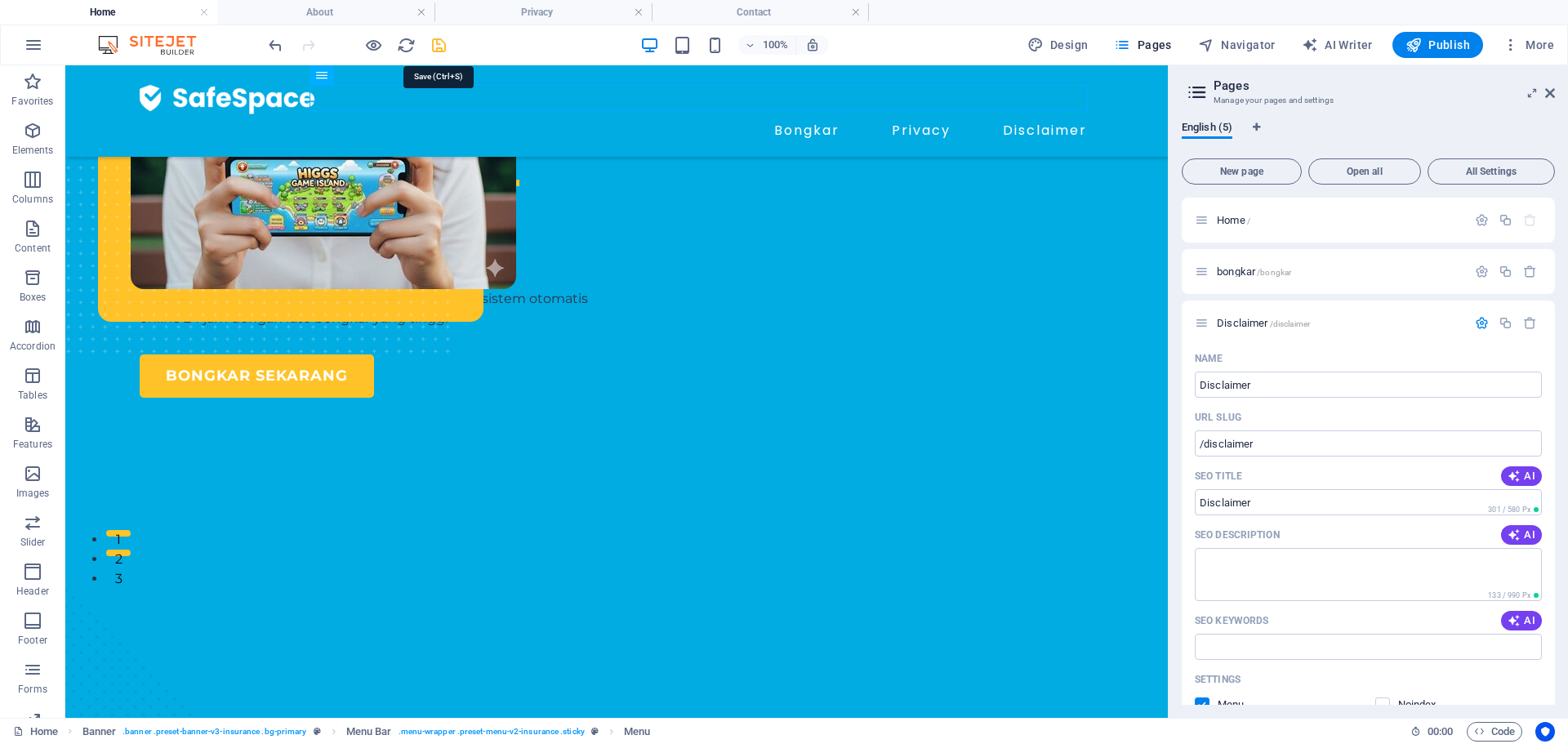
click at [447, 51] on icon "save" at bounding box center [439, 45] width 19 height 19
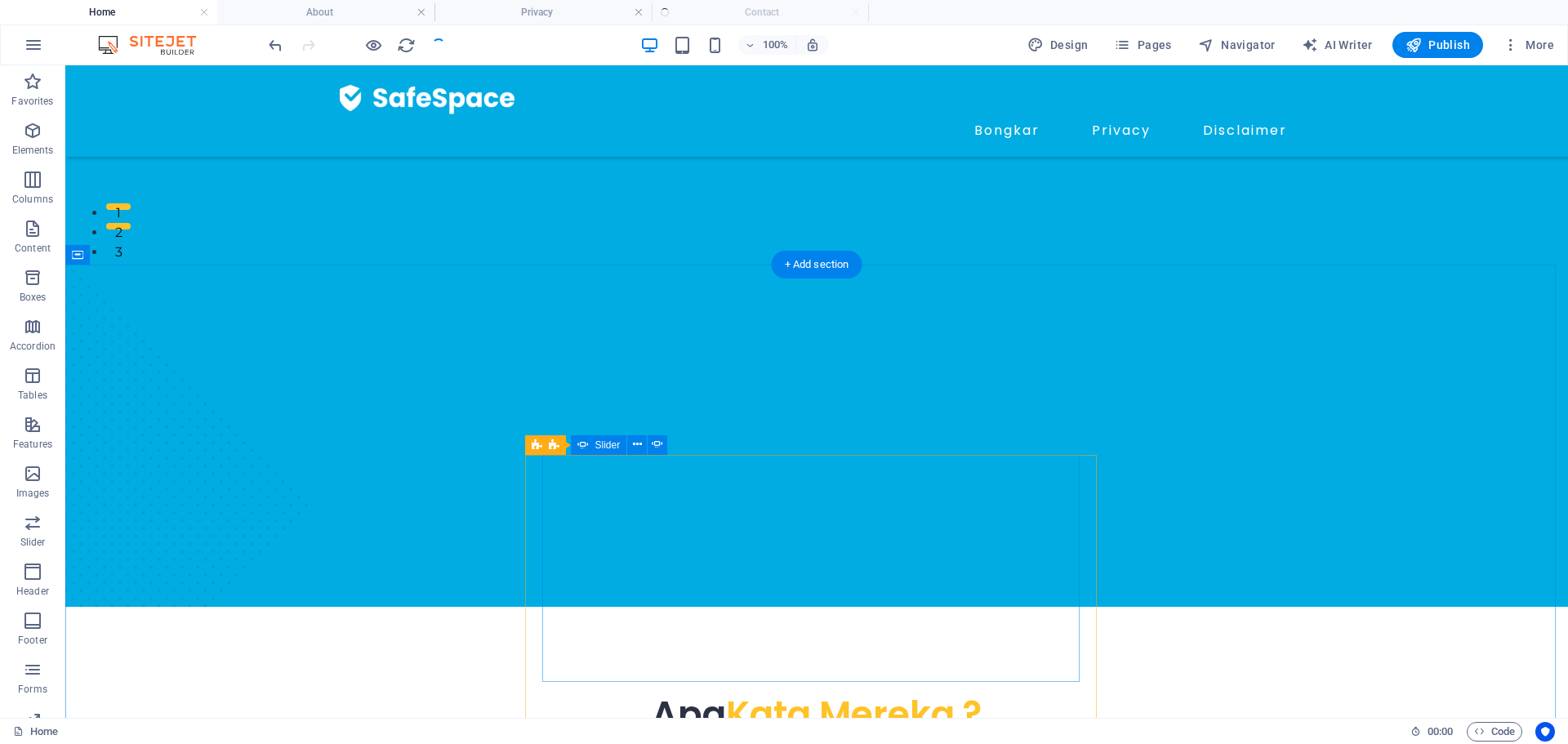
scroll to position [814, 0]
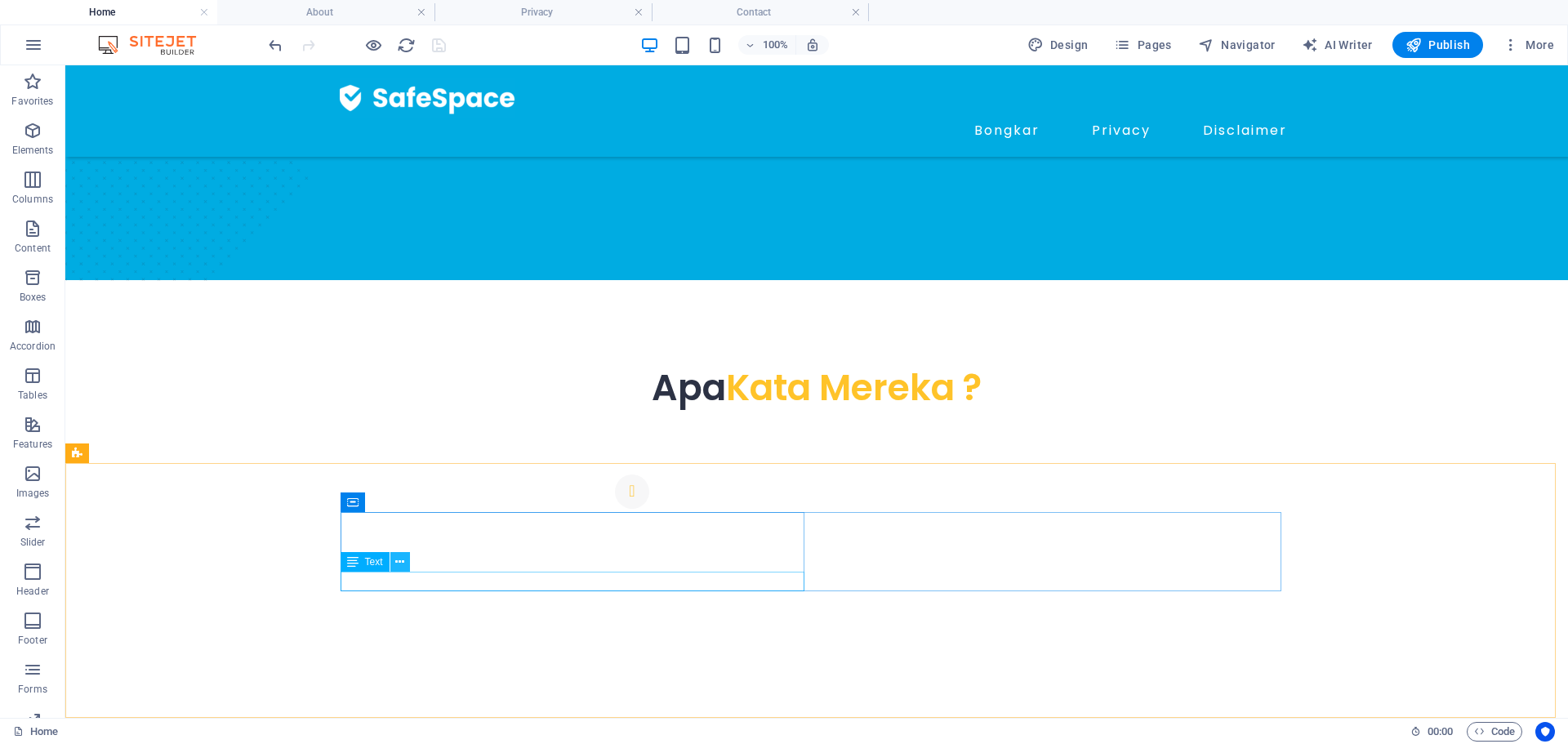
click at [403, 558] on icon at bounding box center [399, 562] width 9 height 17
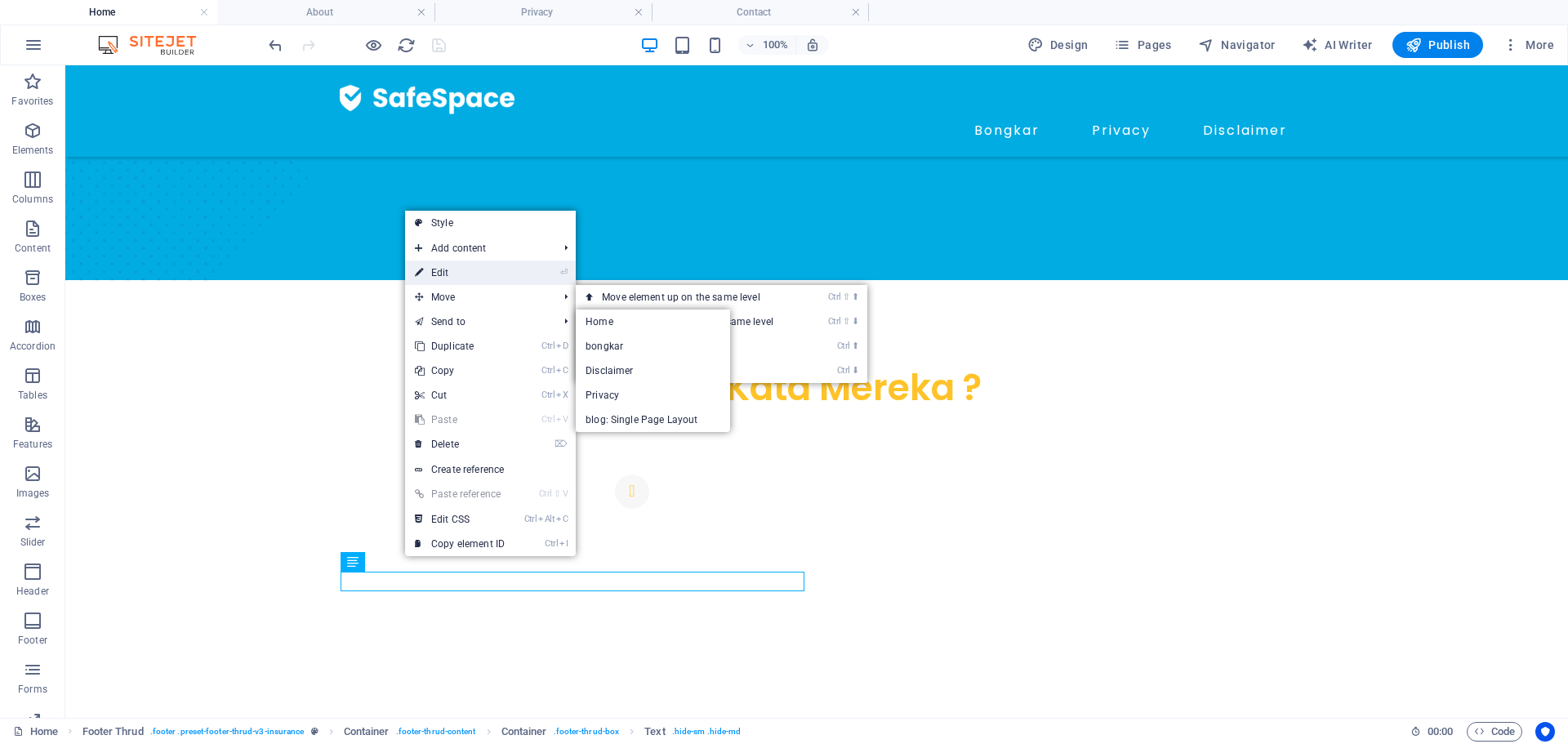
click at [458, 271] on link "⏎ Edit" at bounding box center [459, 272] width 109 height 25
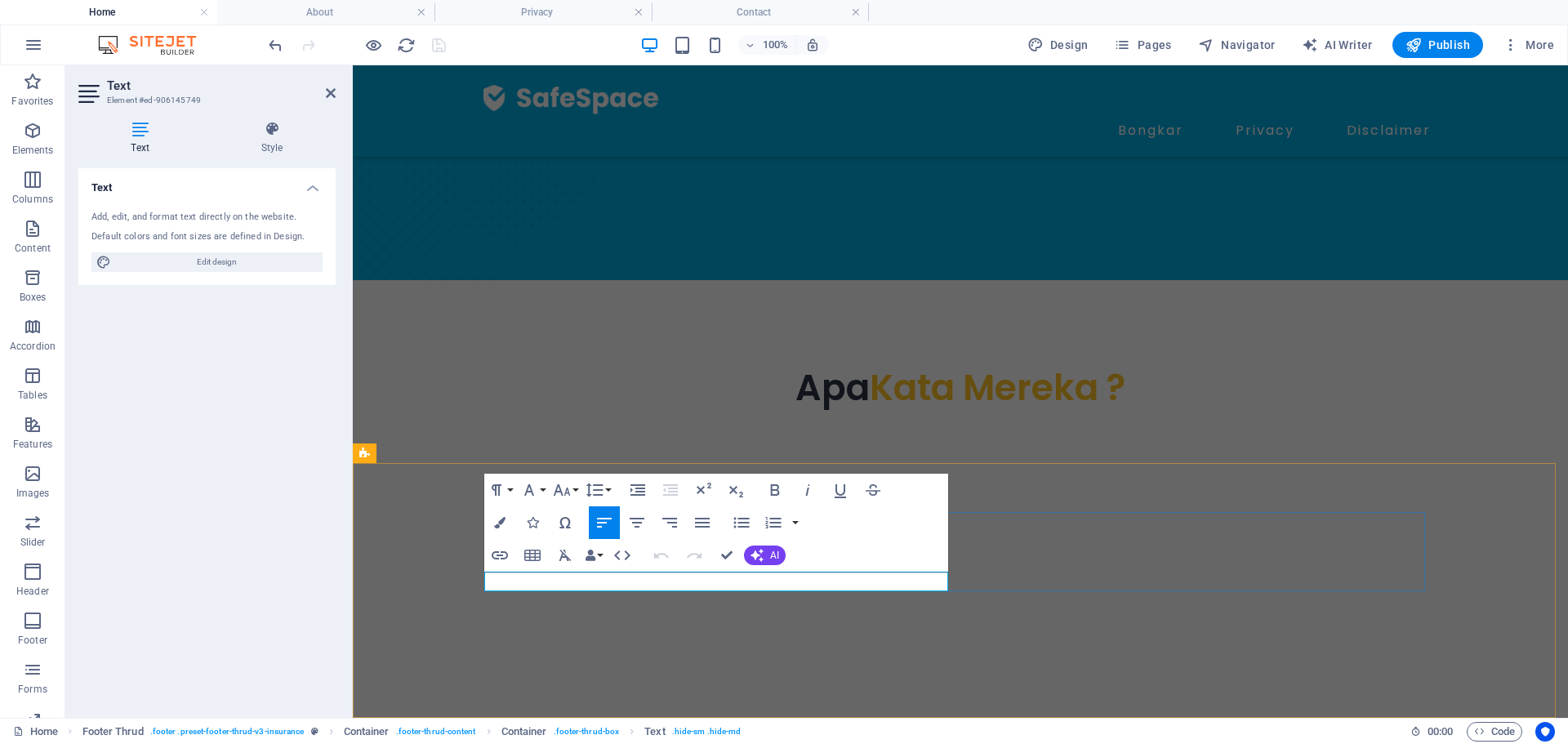
click at [558, 536] on icon "button" at bounding box center [560, 540] width 20 height 20
drag, startPoint x: 578, startPoint y: 582, endPoint x: 487, endPoint y: 582, distance: 91.0
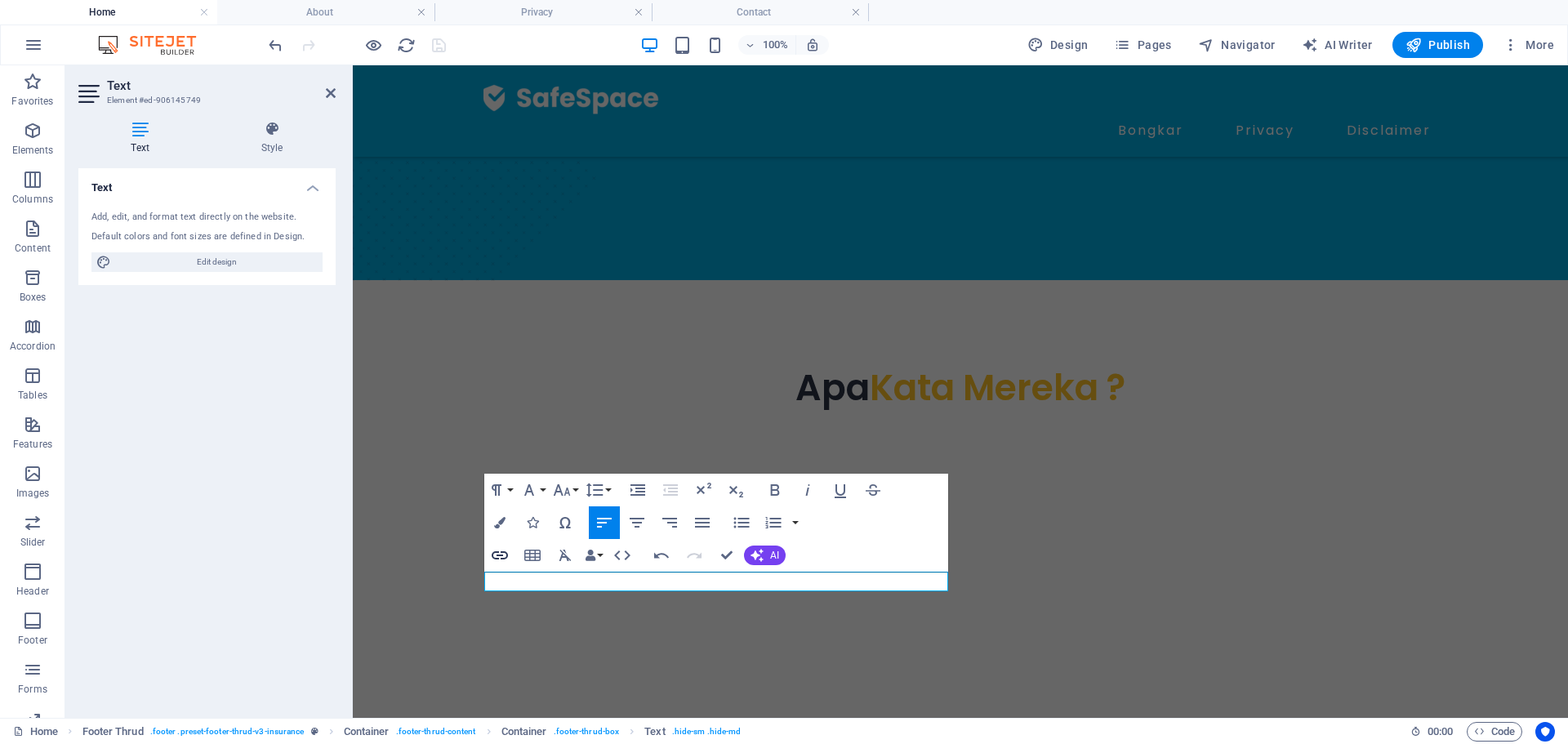
click at [498, 554] on icon "button" at bounding box center [499, 555] width 20 height 20
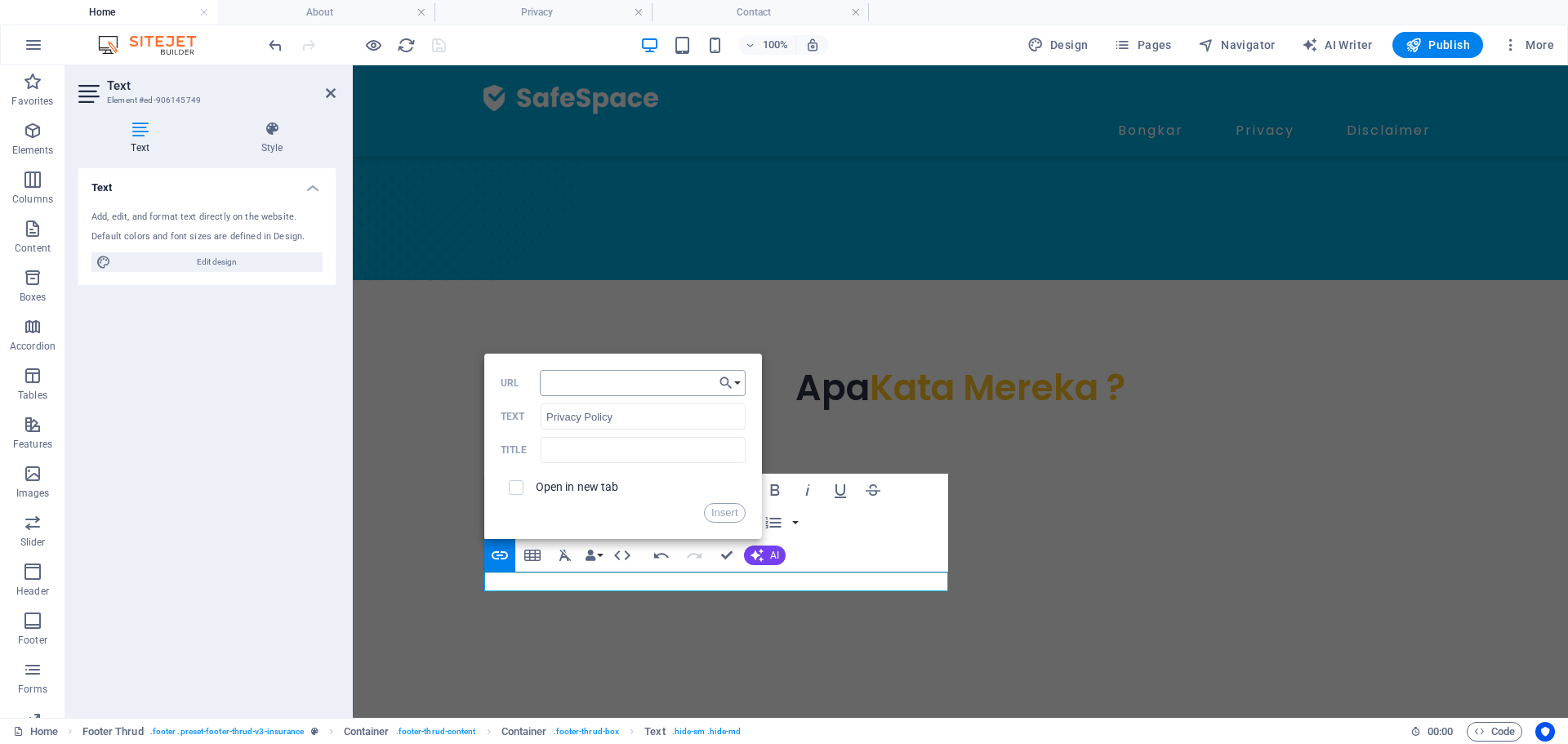
click at [614, 380] on input "URL" at bounding box center [643, 383] width 206 height 26
click at [736, 380] on button "Choose Link" at bounding box center [730, 383] width 31 height 26
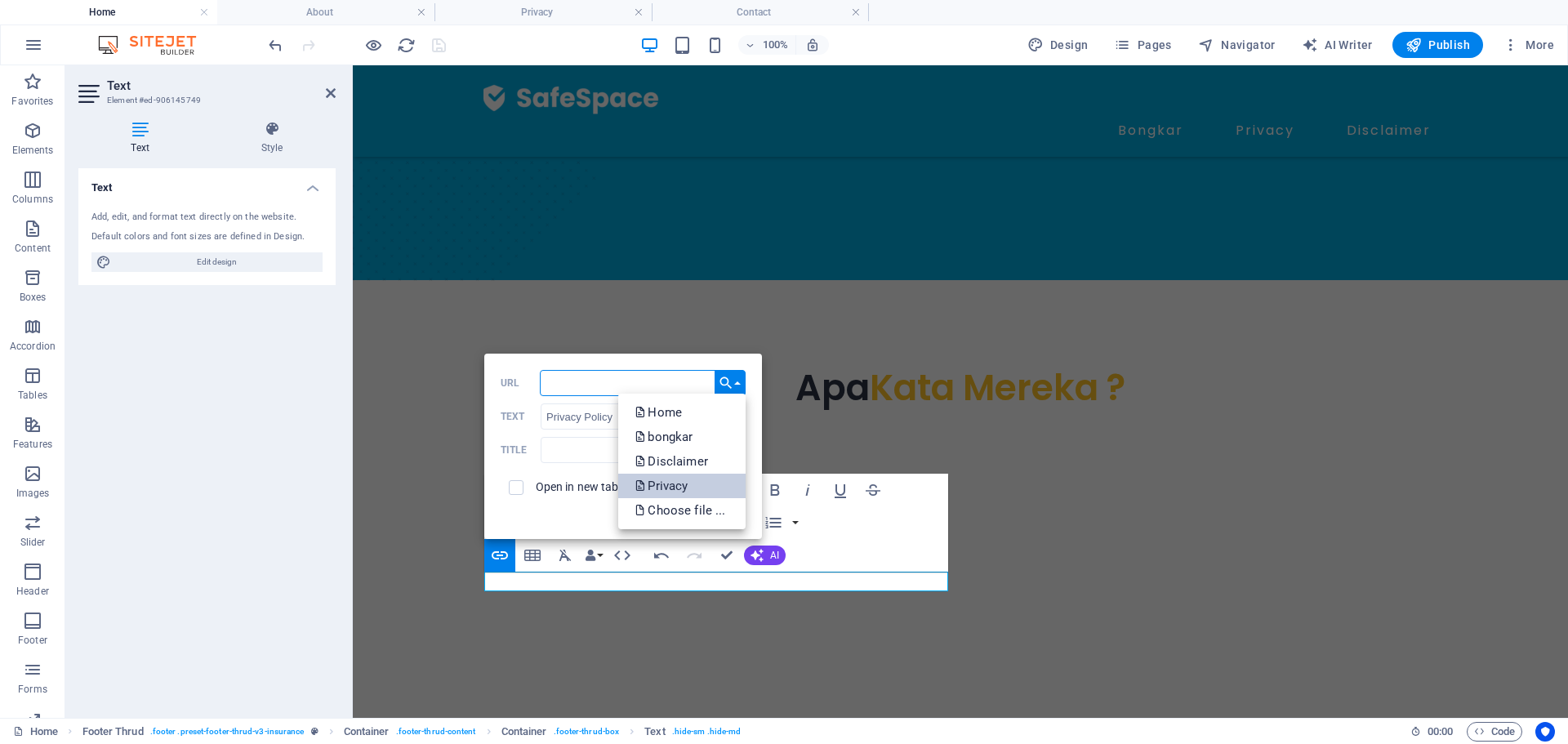
click at [691, 484] on p "Privacy" at bounding box center [663, 486] width 57 height 25
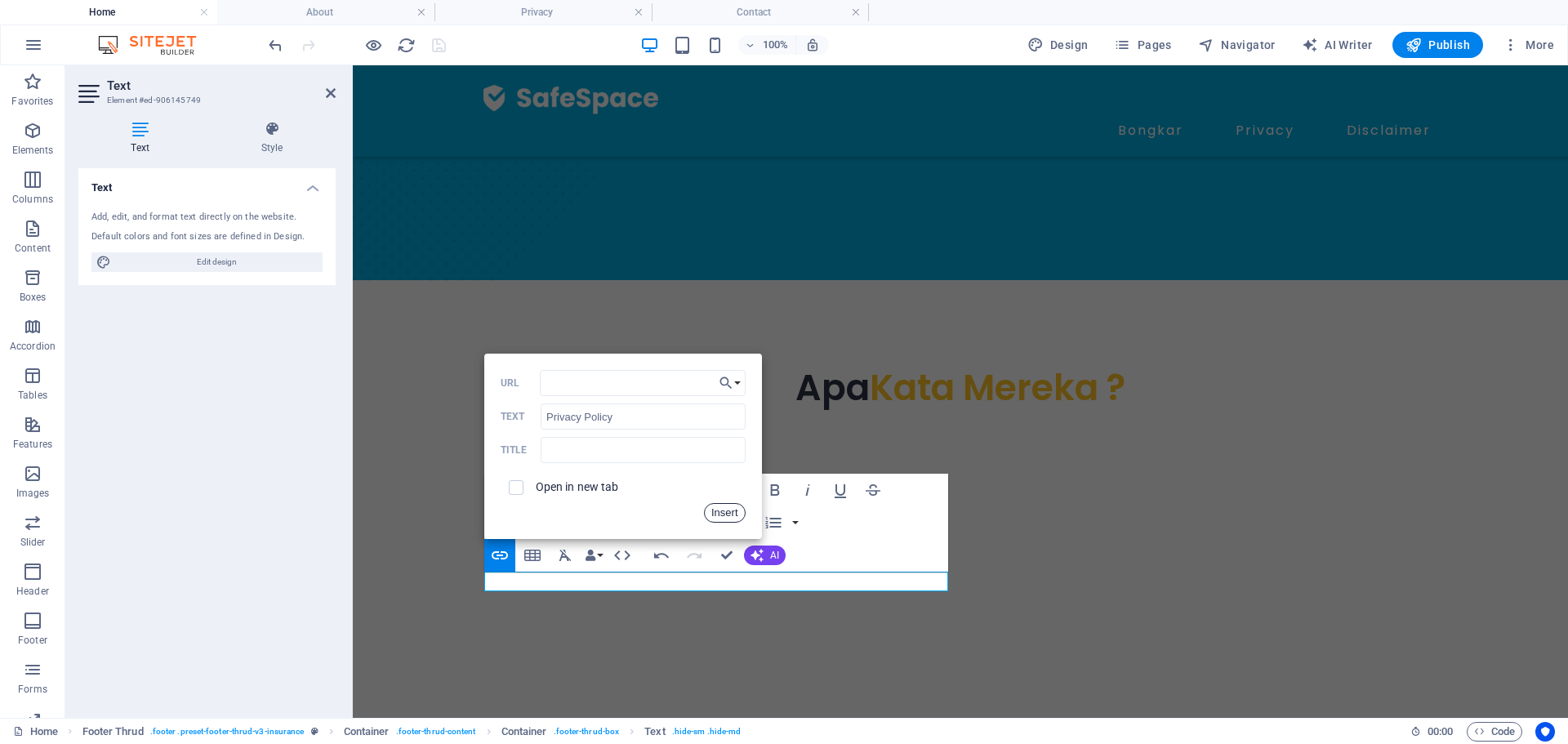
click at [717, 510] on button "Insert" at bounding box center [724, 512] width 42 height 20
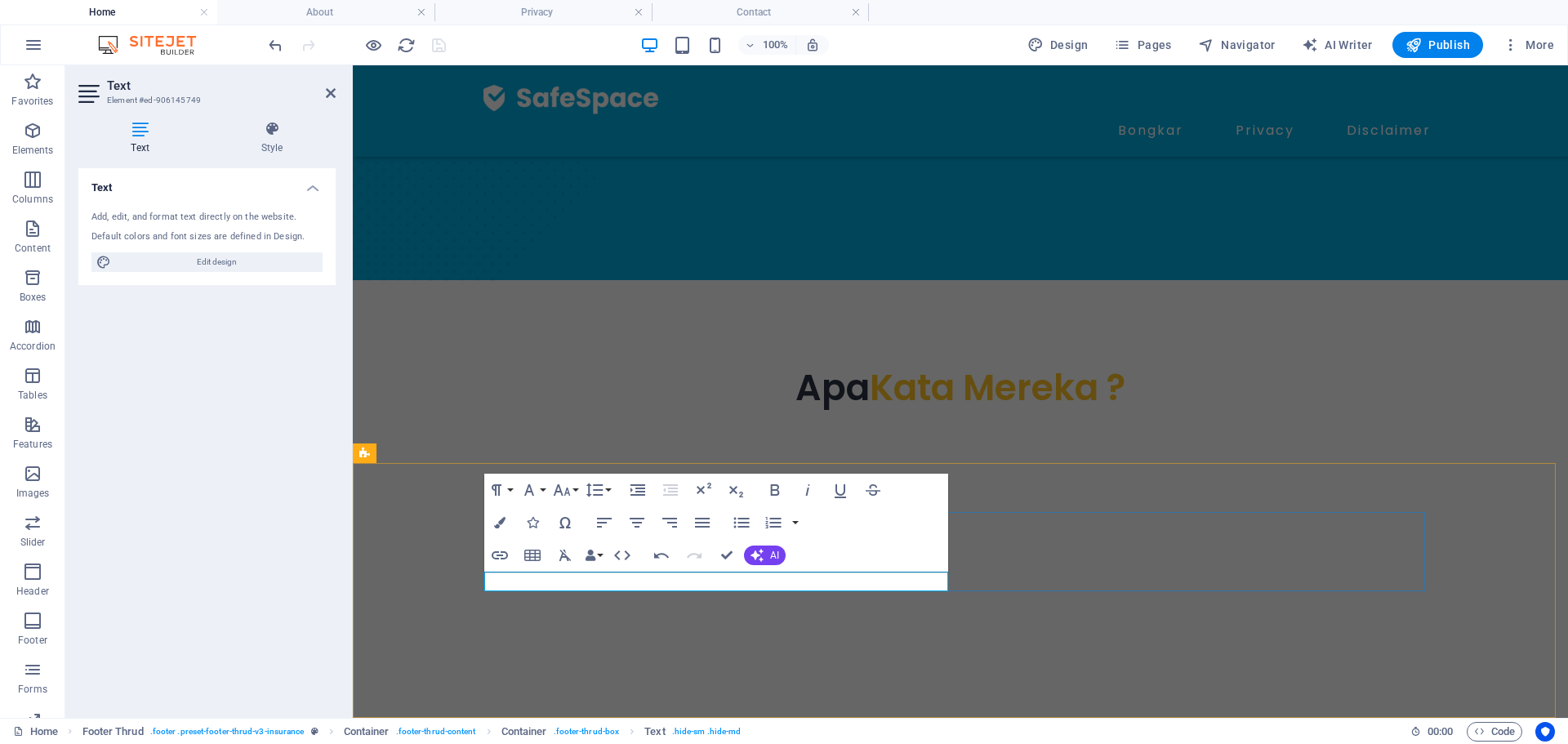
type input "/legal-notice"
type input "Legal Notice"
click at [638, 542] on icon "button" at bounding box center [637, 540] width 11 height 11
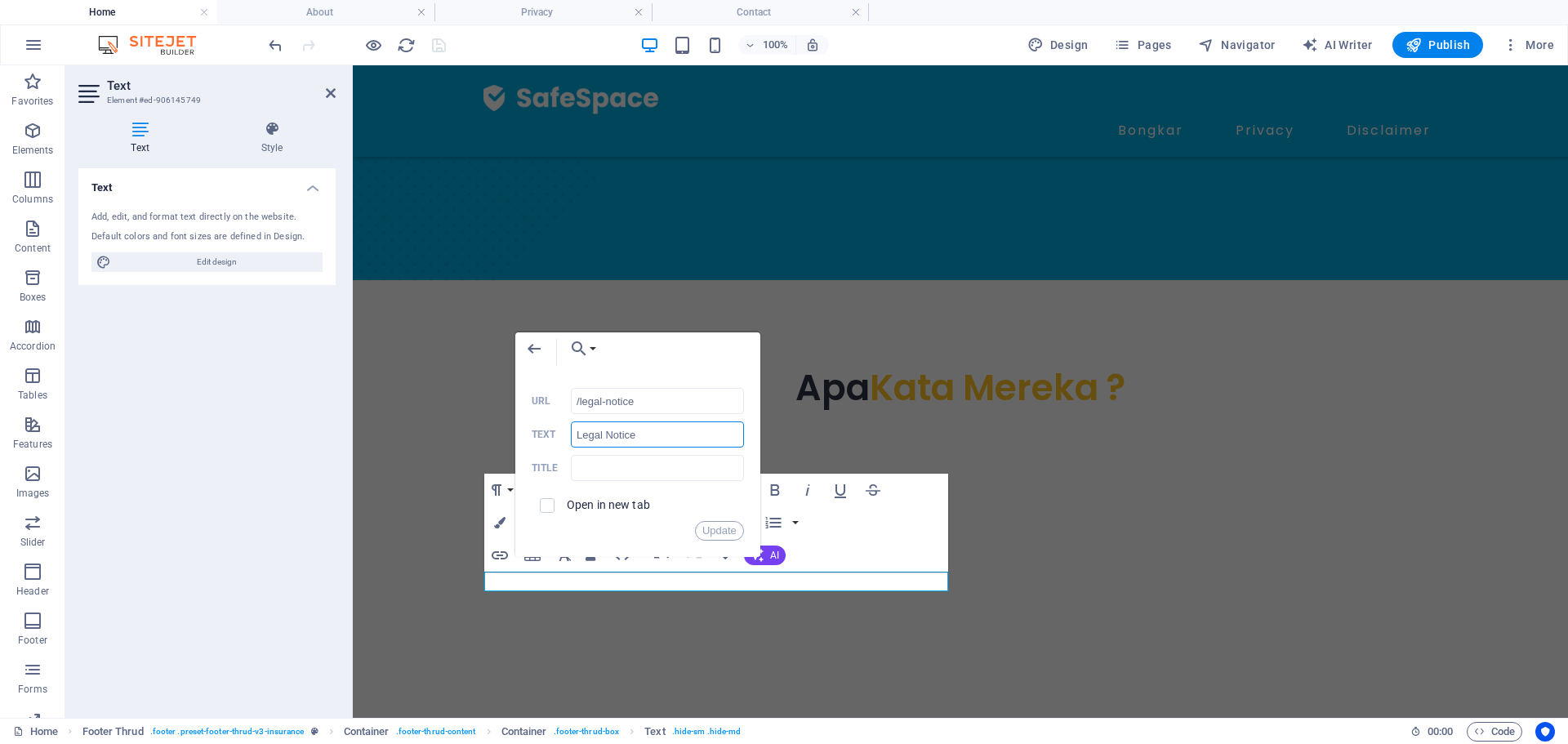
drag, startPoint x: 656, startPoint y: 439, endPoint x: 575, endPoint y: 435, distance: 81.1
click at [575, 435] on input "Legal Notice" at bounding box center [657, 434] width 173 height 26
type input "Disclaimer"
click at [637, 394] on input "/legal-notice" at bounding box center [657, 401] width 173 height 26
click at [590, 349] on button "Choose Link" at bounding box center [579, 348] width 38 height 33
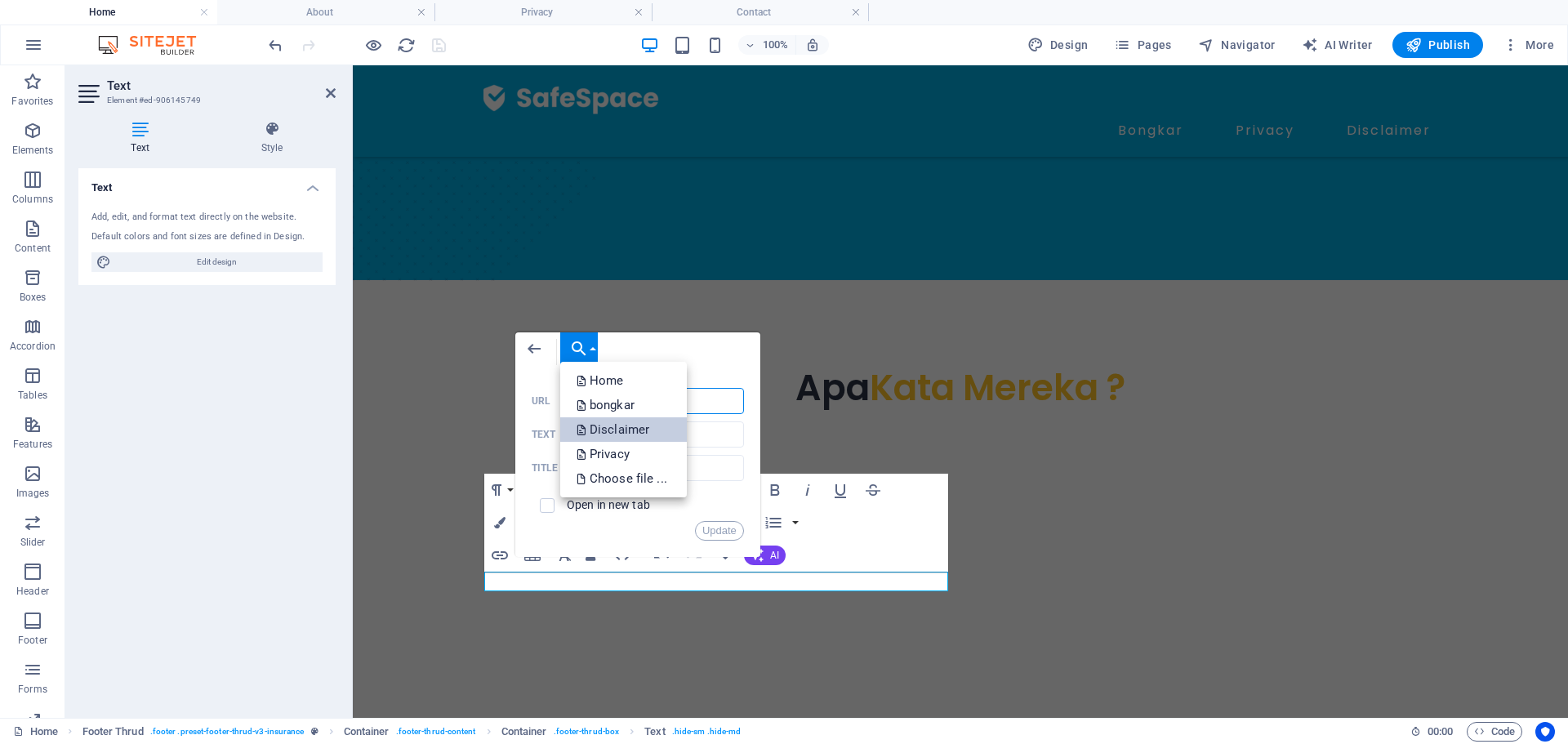
click at [627, 432] on p "Disclaimer" at bounding box center [614, 429] width 76 height 25
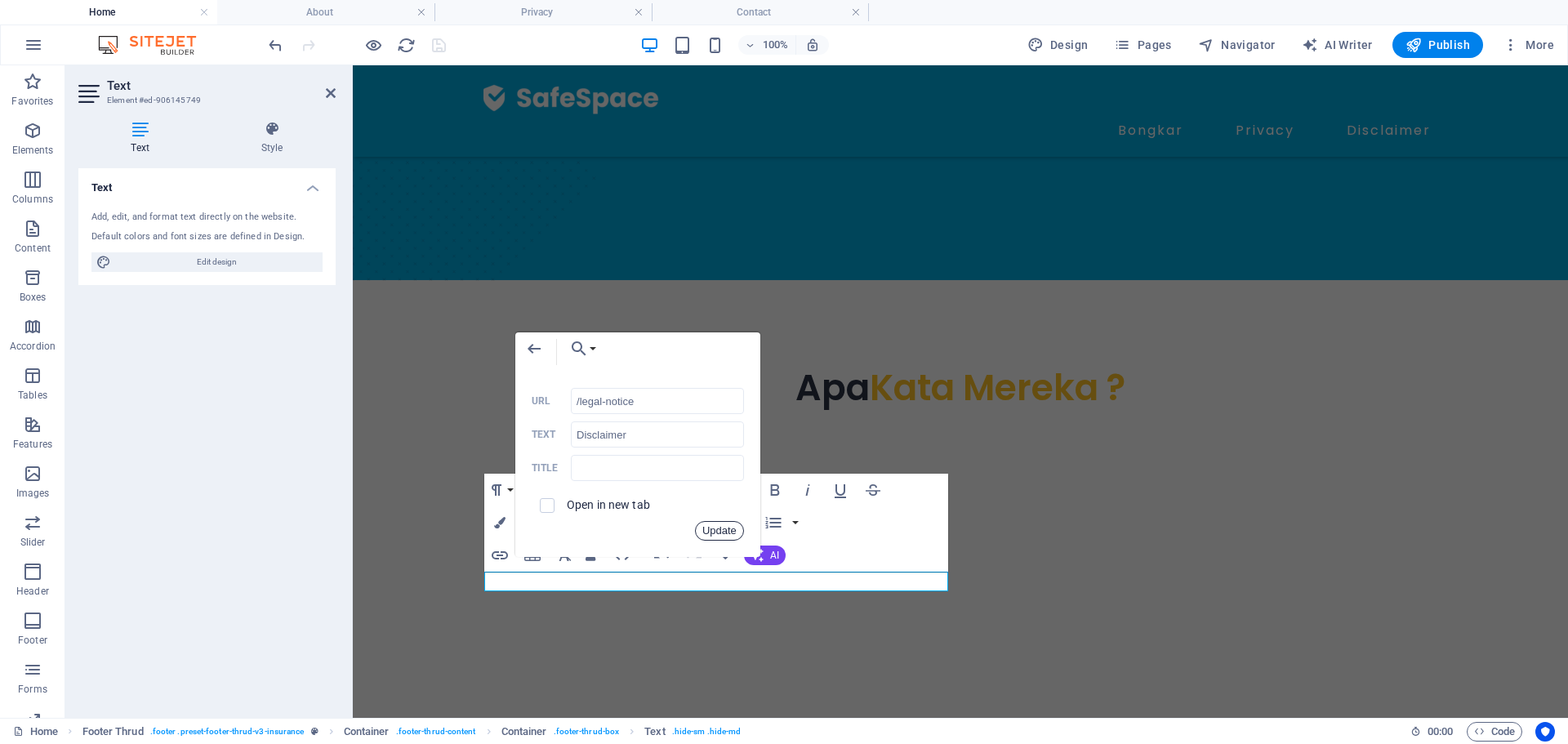
click at [730, 527] on button "Update" at bounding box center [719, 530] width 49 height 20
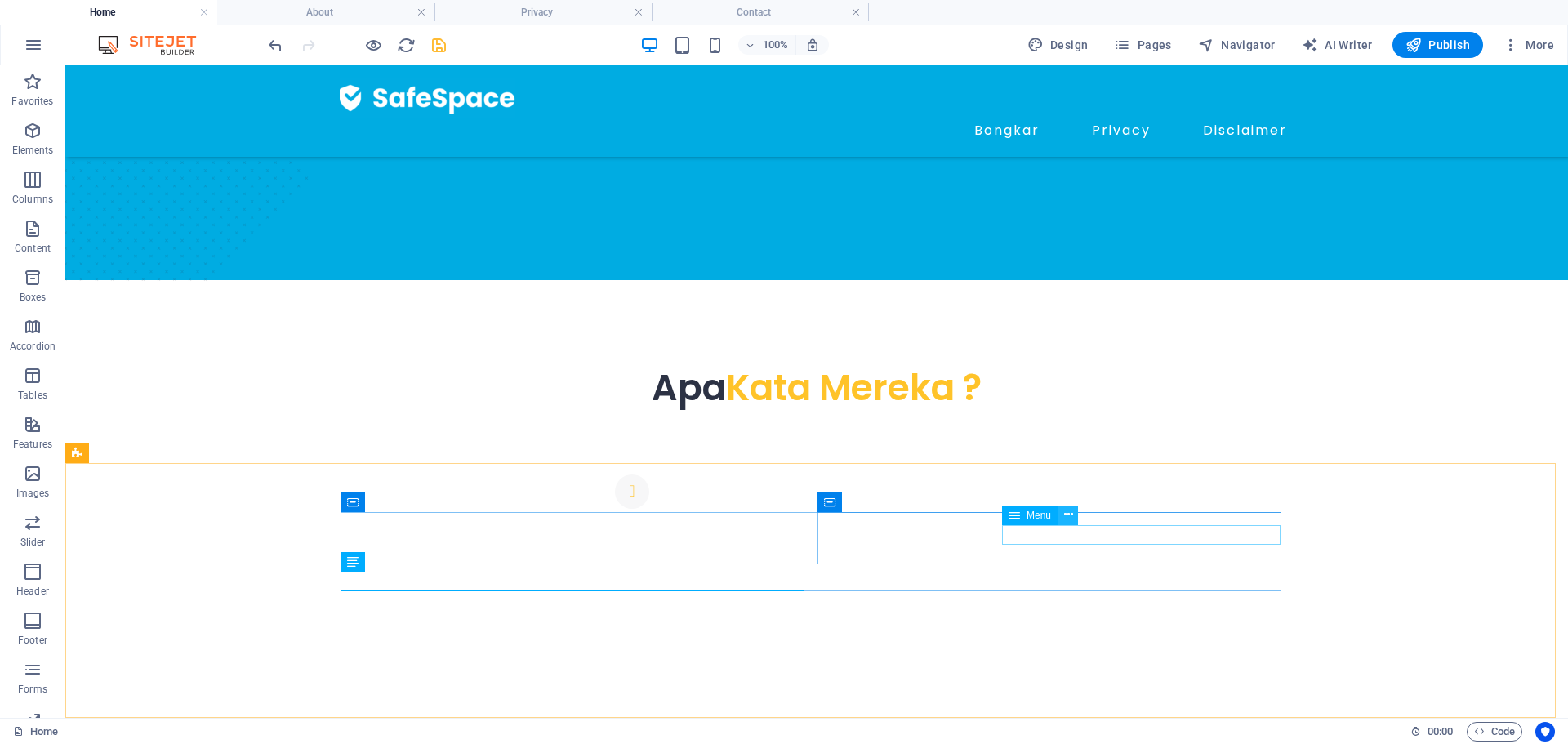
click at [1062, 515] on button at bounding box center [1068, 515] width 20 height 20
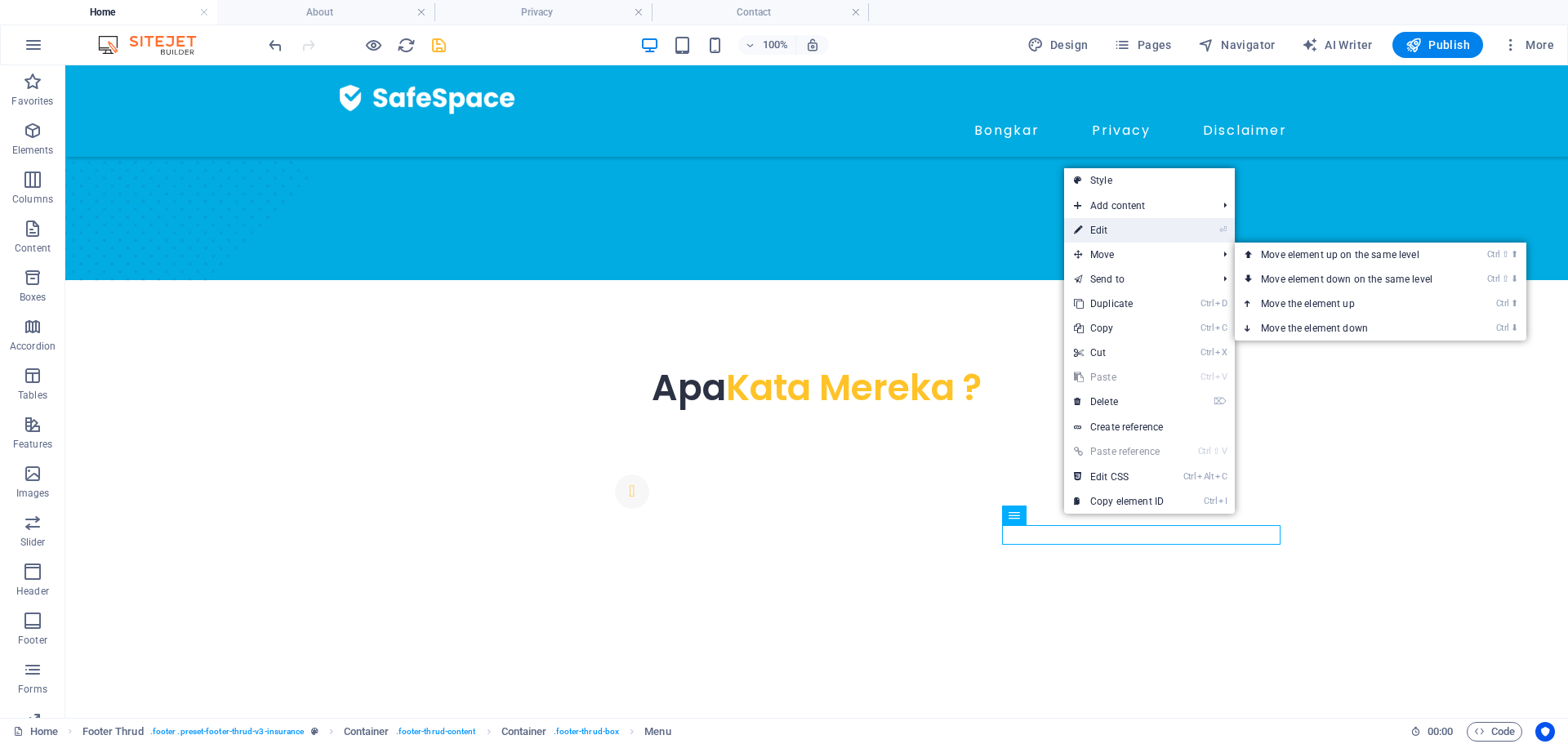
click at [1109, 237] on link "⏎ Edit" at bounding box center [1118, 230] width 109 height 25
select select "1"
select select
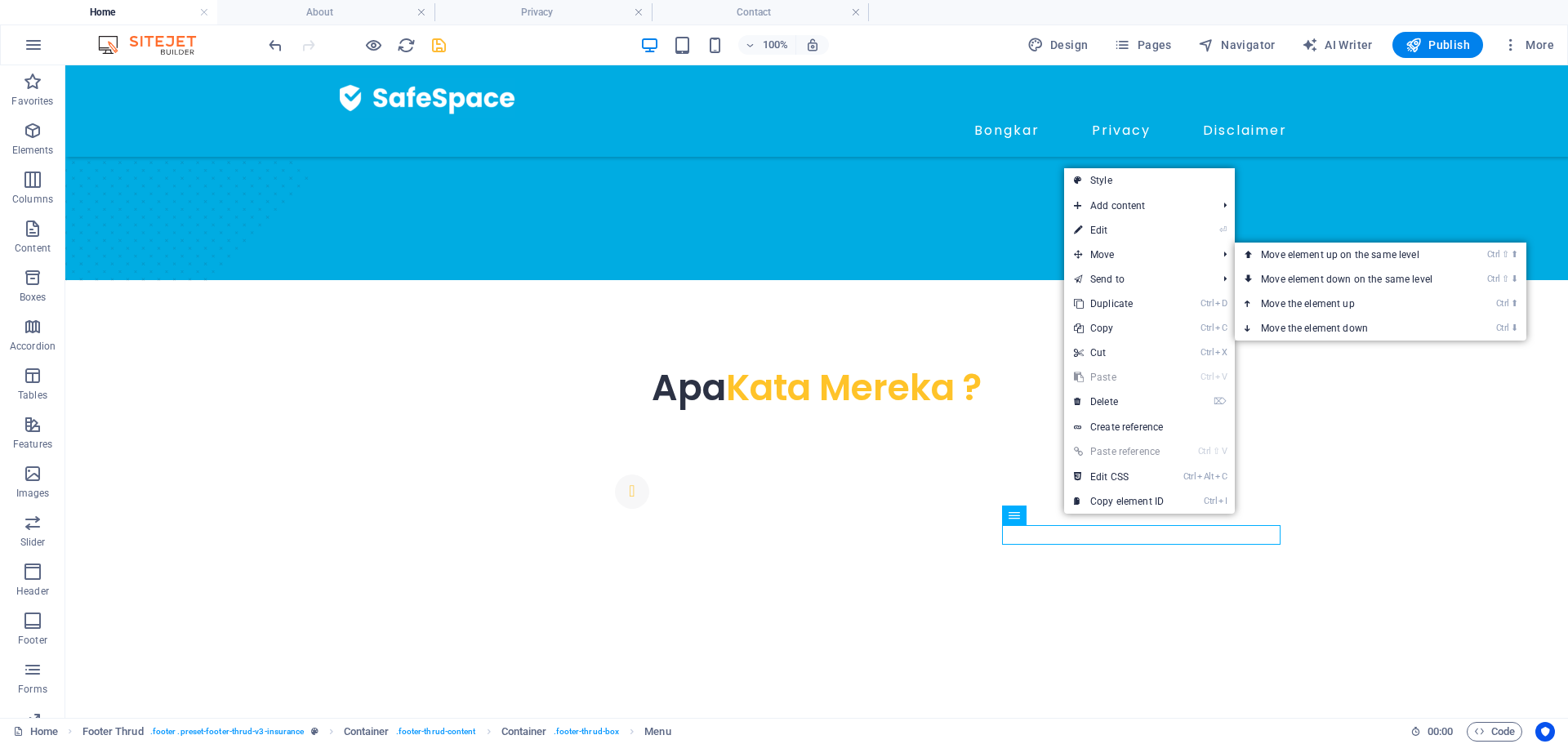
select select "2"
select select
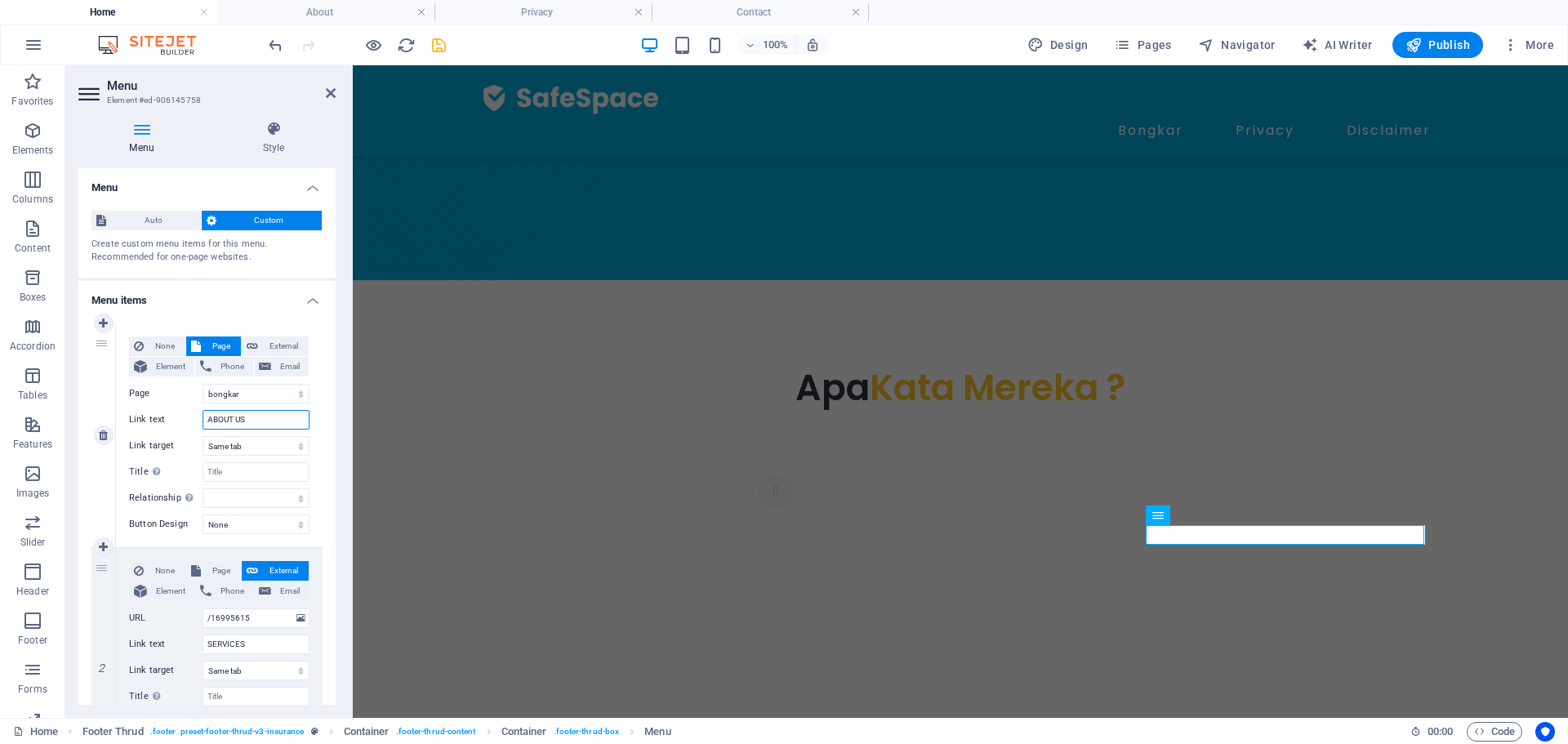
drag, startPoint x: 255, startPoint y: 418, endPoint x: 194, endPoint y: 413, distance: 61.2
click at [194, 413] on div "Link text ABOUT US" at bounding box center [219, 420] width 180 height 20
type input "Home"
select select
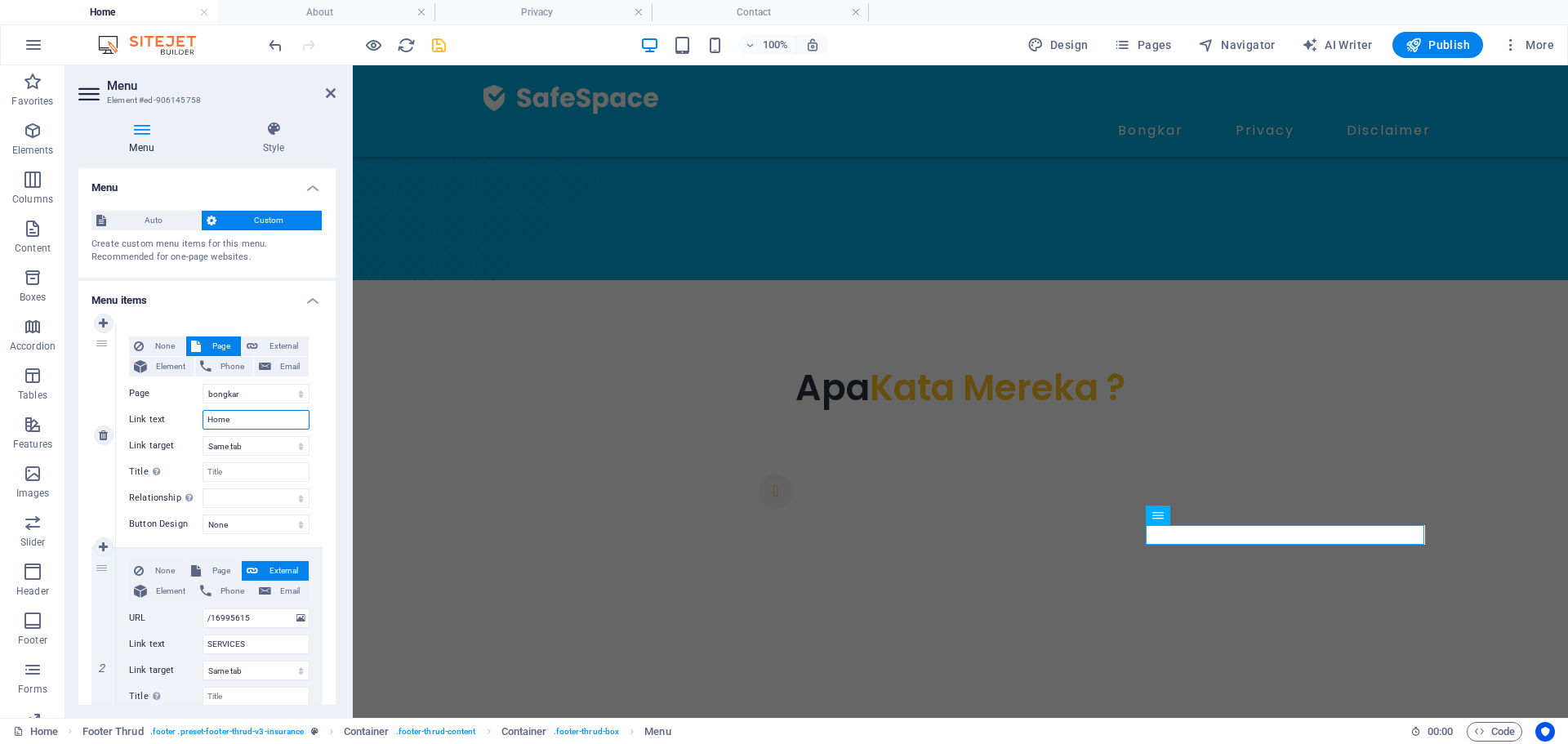
select select
type input "Home"
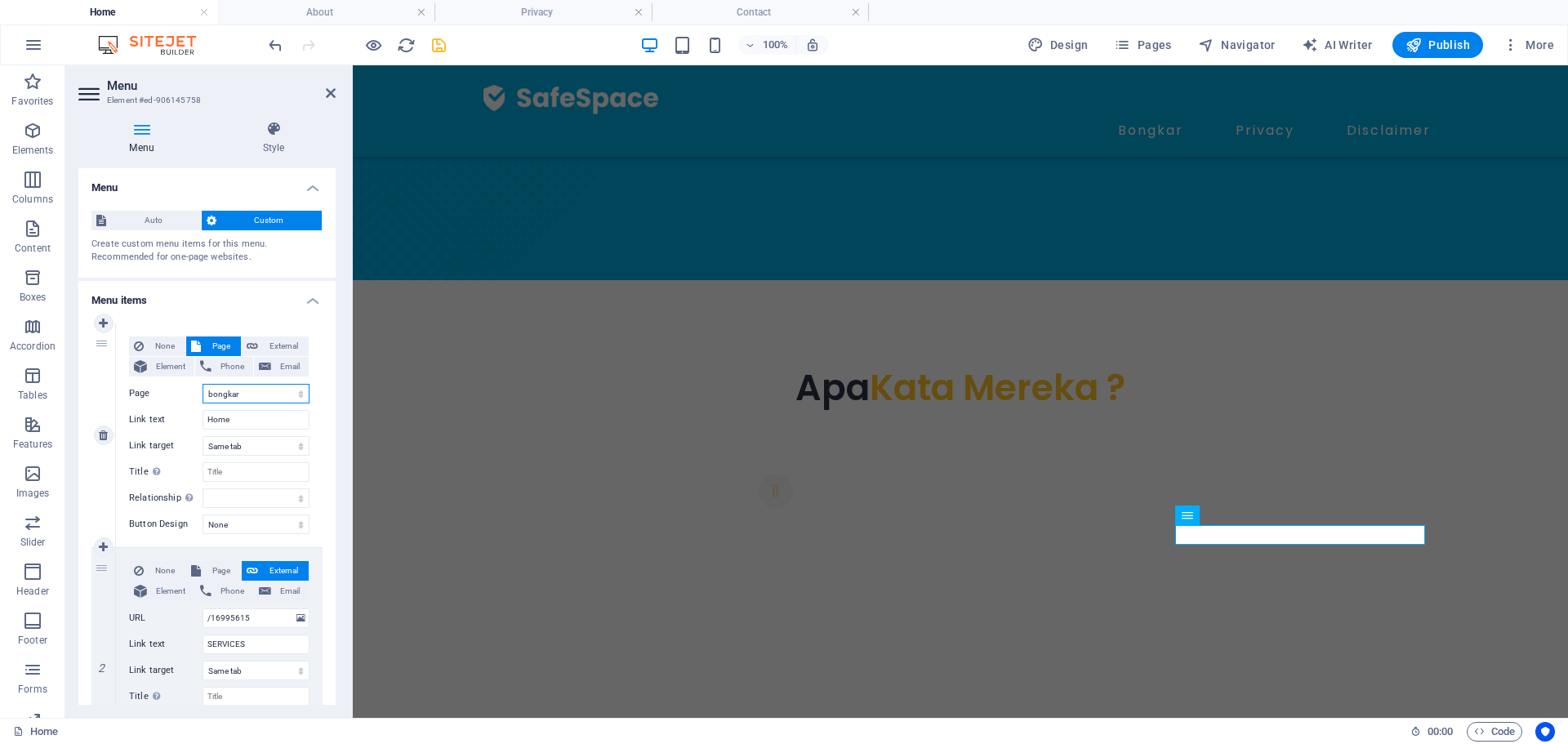
click at [232, 387] on select "Home bongkar Disclaimer Privacy" at bounding box center [256, 393] width 107 height 20
select select "0"
click at [203, 384] on select "Home bongkar Disclaimer Privacy" at bounding box center [256, 393] width 107 height 20
select select
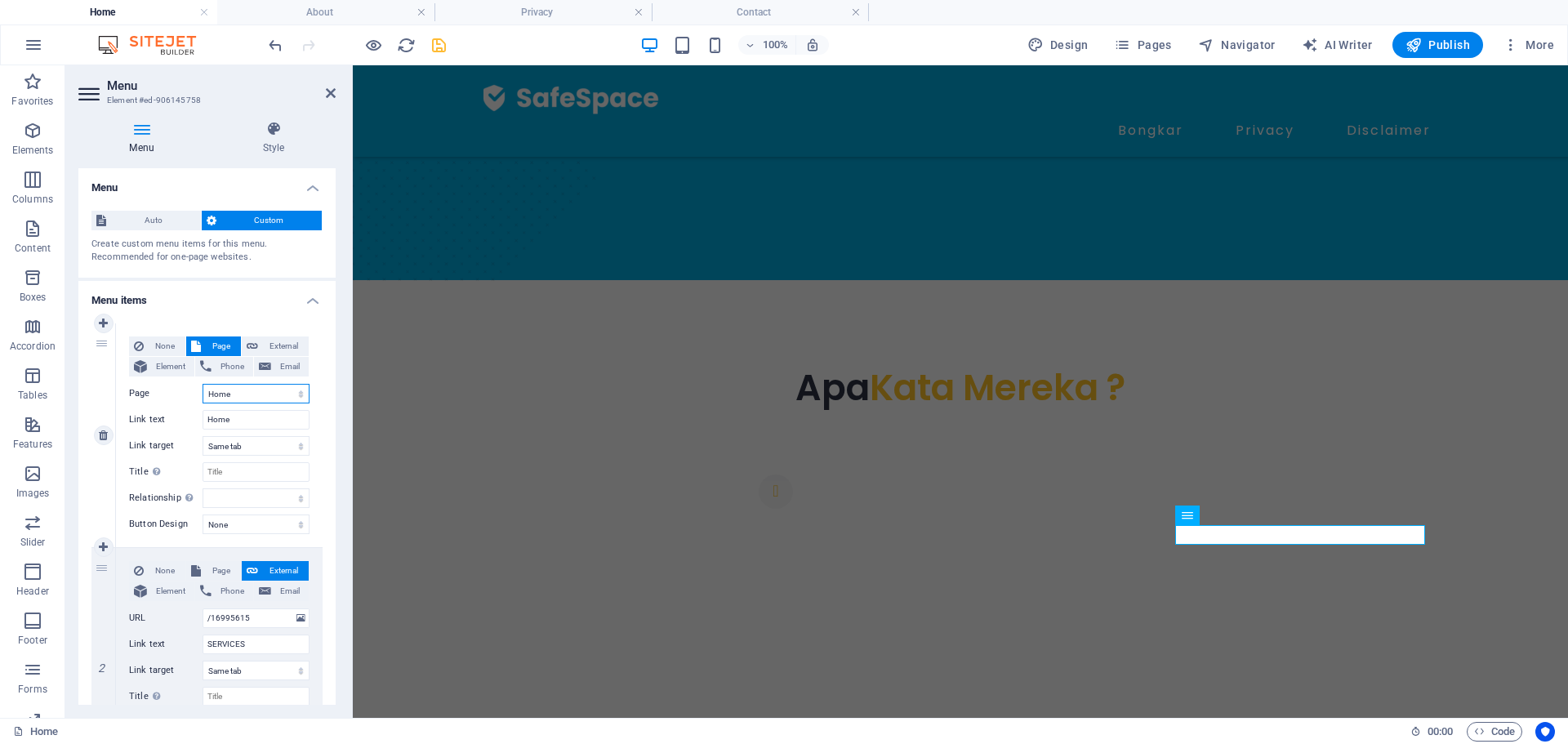
select select
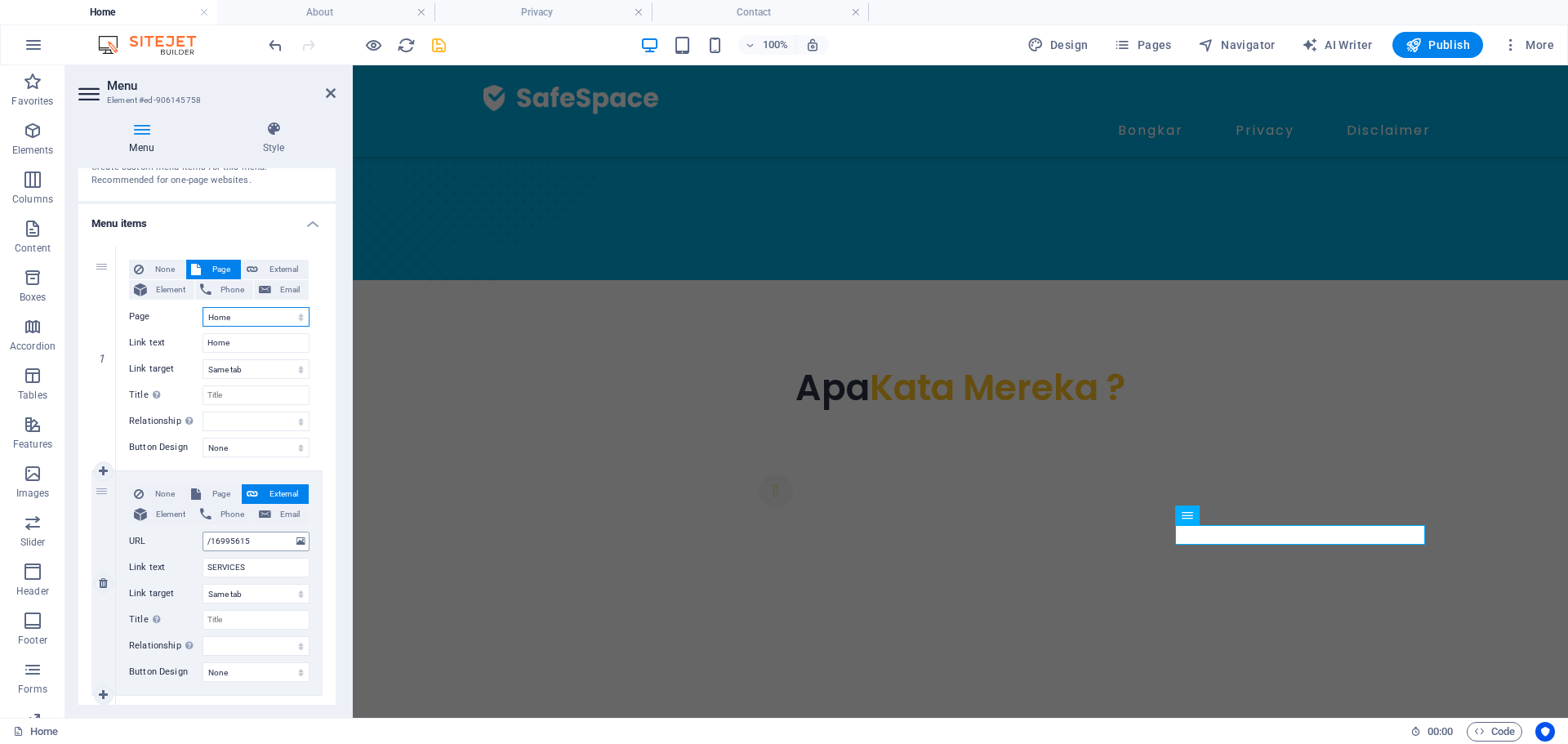
scroll to position [82, 0]
click at [216, 493] on span "Page" at bounding box center [221, 488] width 30 height 20
select select
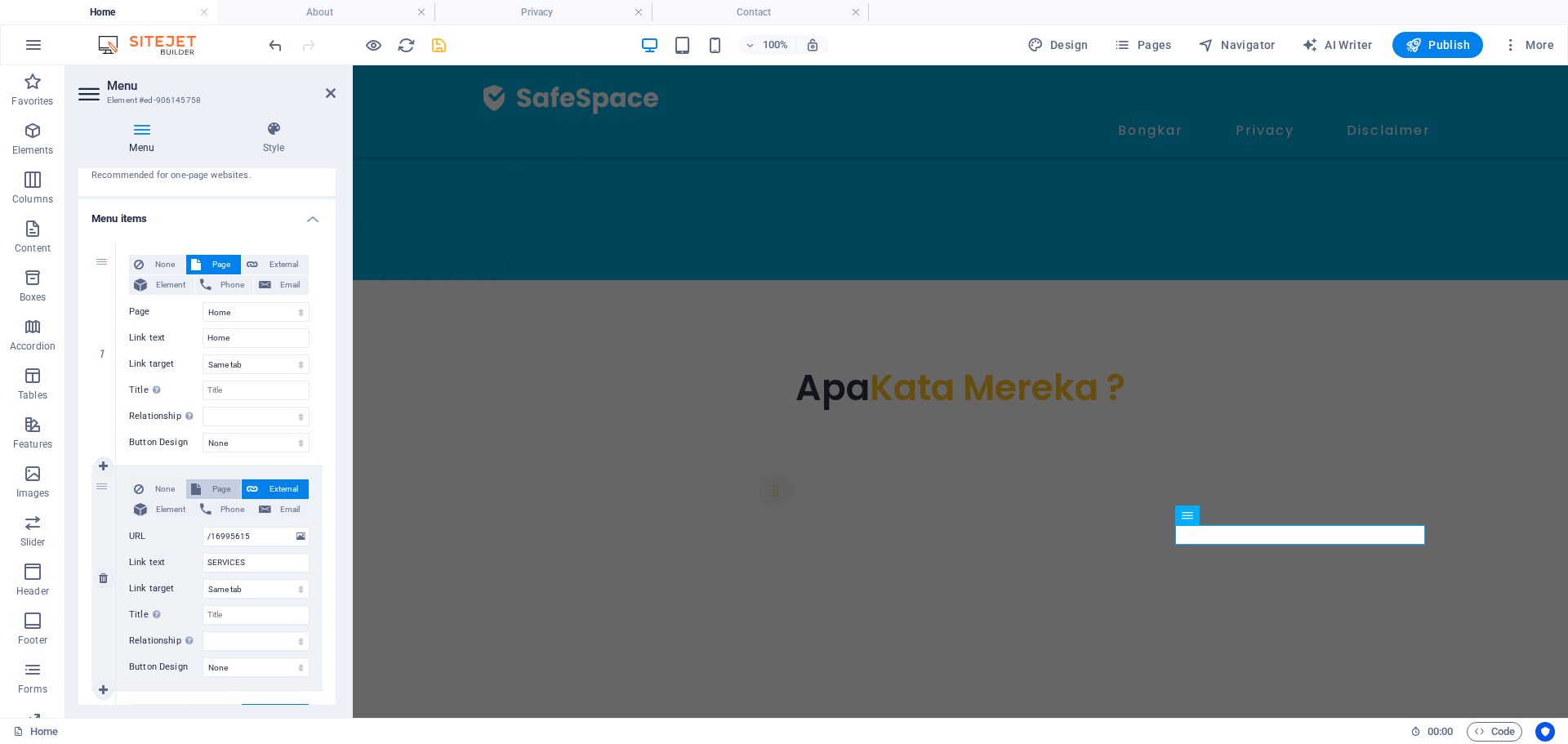
select select
click at [255, 536] on select "Home bongkar Disclaimer Privacy" at bounding box center [256, 536] width 107 height 20
select select "1"
click at [203, 527] on select "Home bongkar Disclaimer Privacy" at bounding box center [256, 536] width 107 height 20
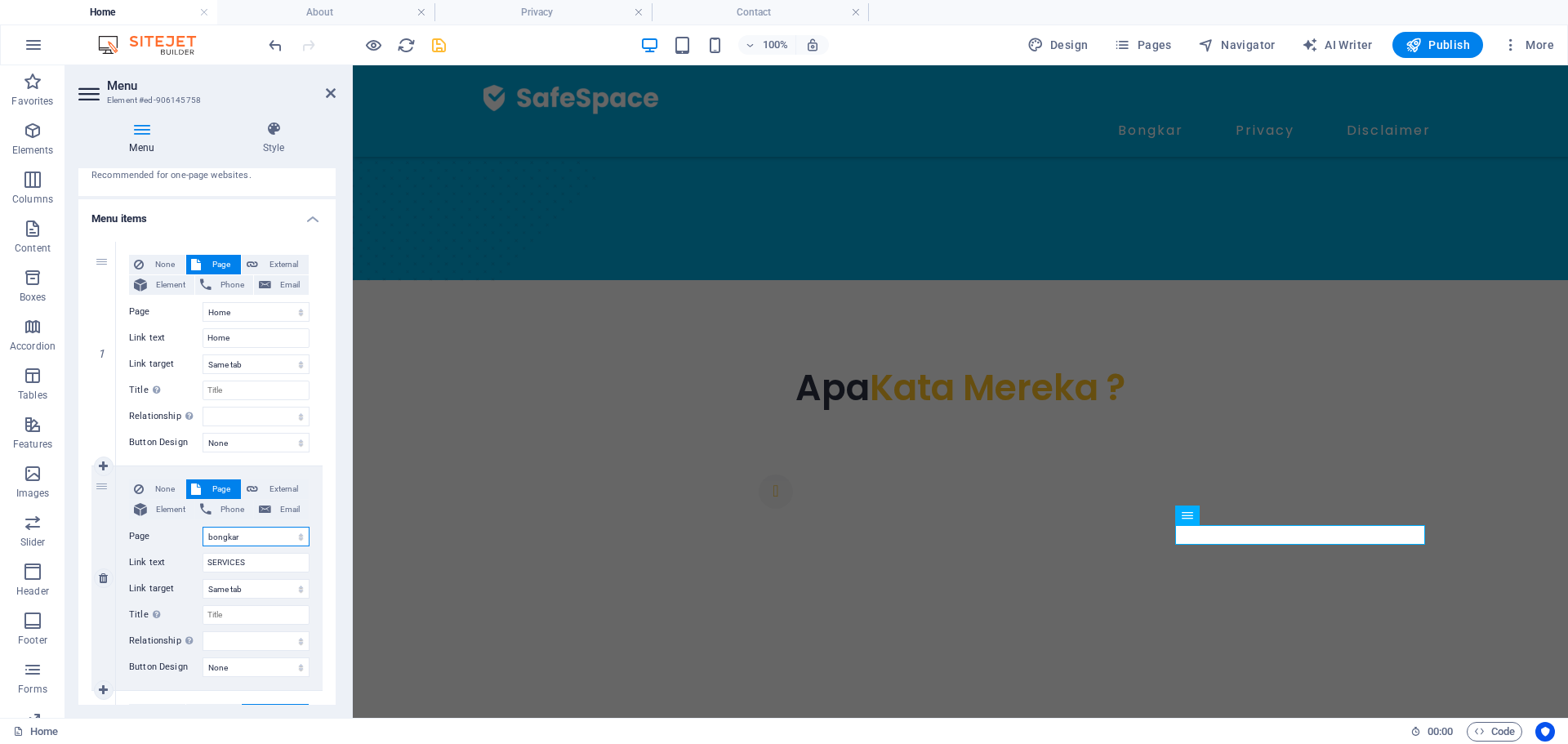
select select
drag, startPoint x: 261, startPoint y: 562, endPoint x: 188, endPoint y: 558, distance: 73.1
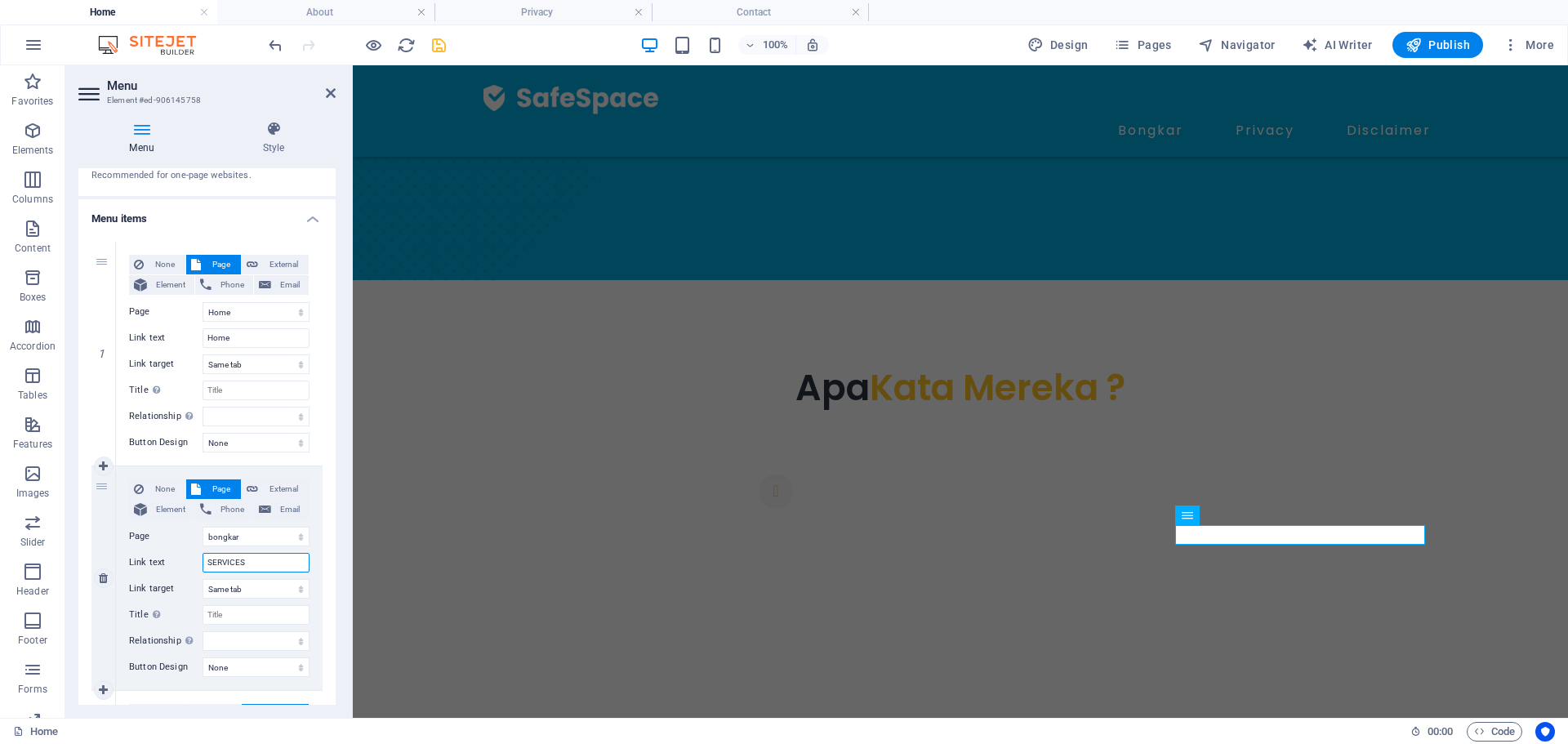
click at [188, 558] on div "Link text SERVICES" at bounding box center [219, 562] width 180 height 20
type input "Bongkar"
select select
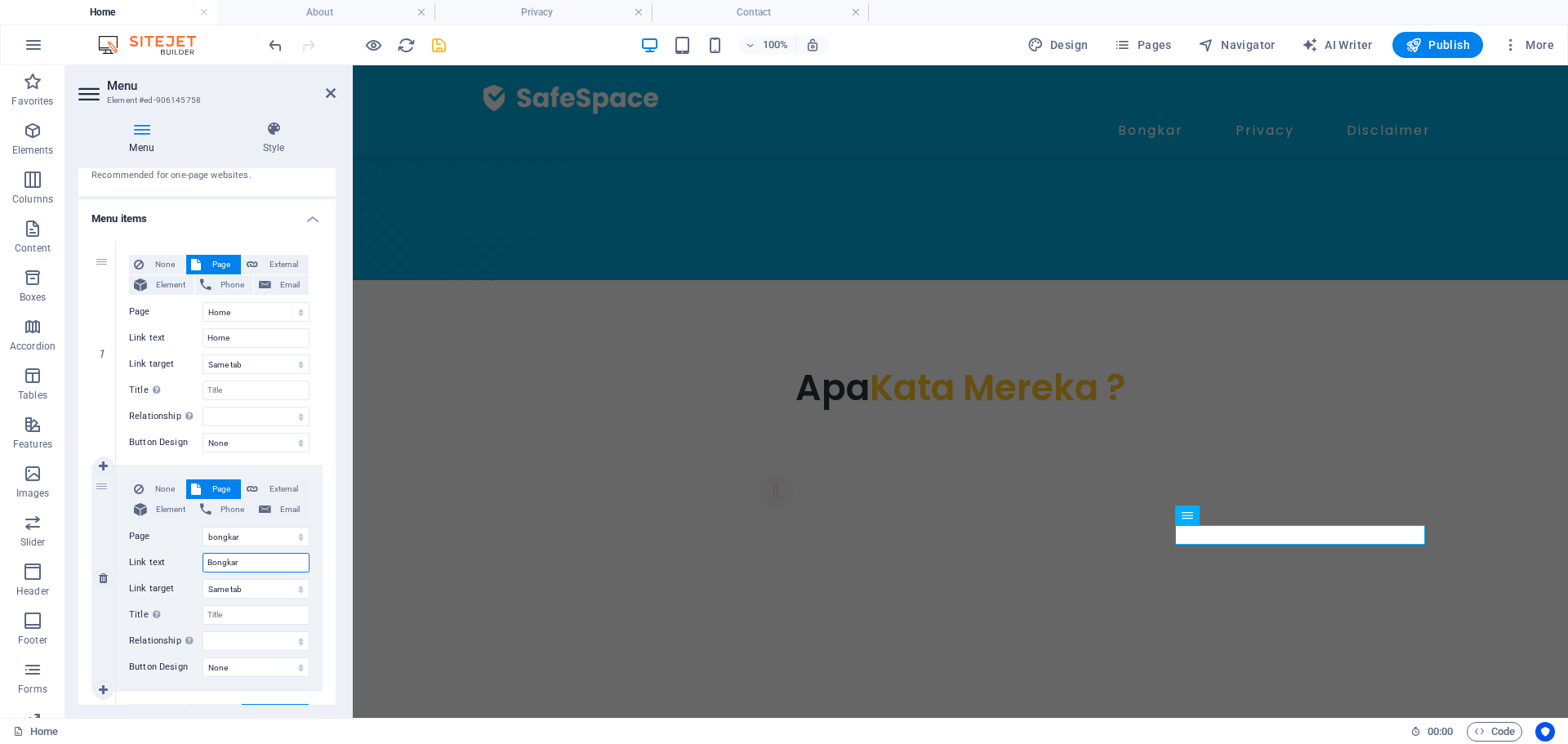
select select
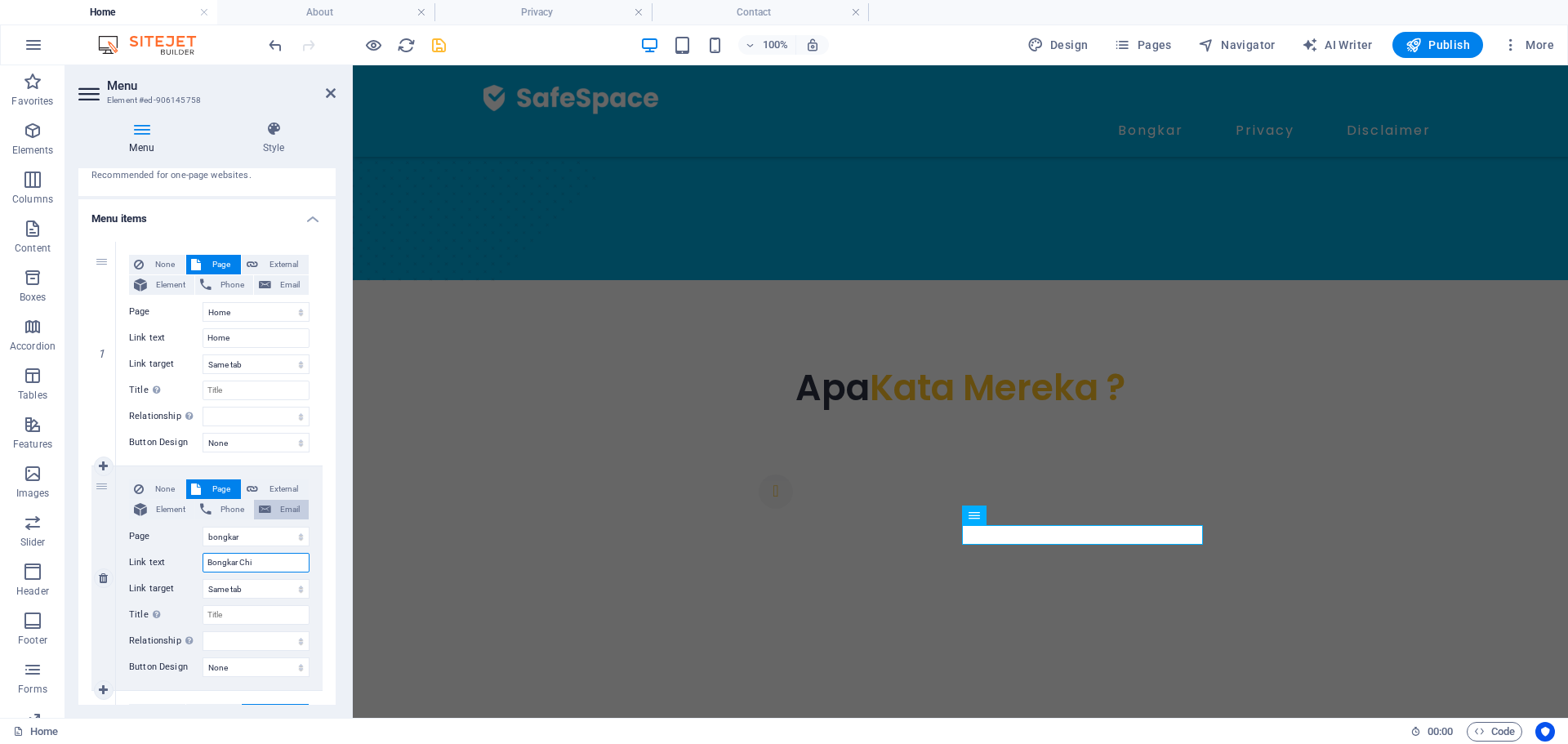
type input "Bongkar Chip"
select select
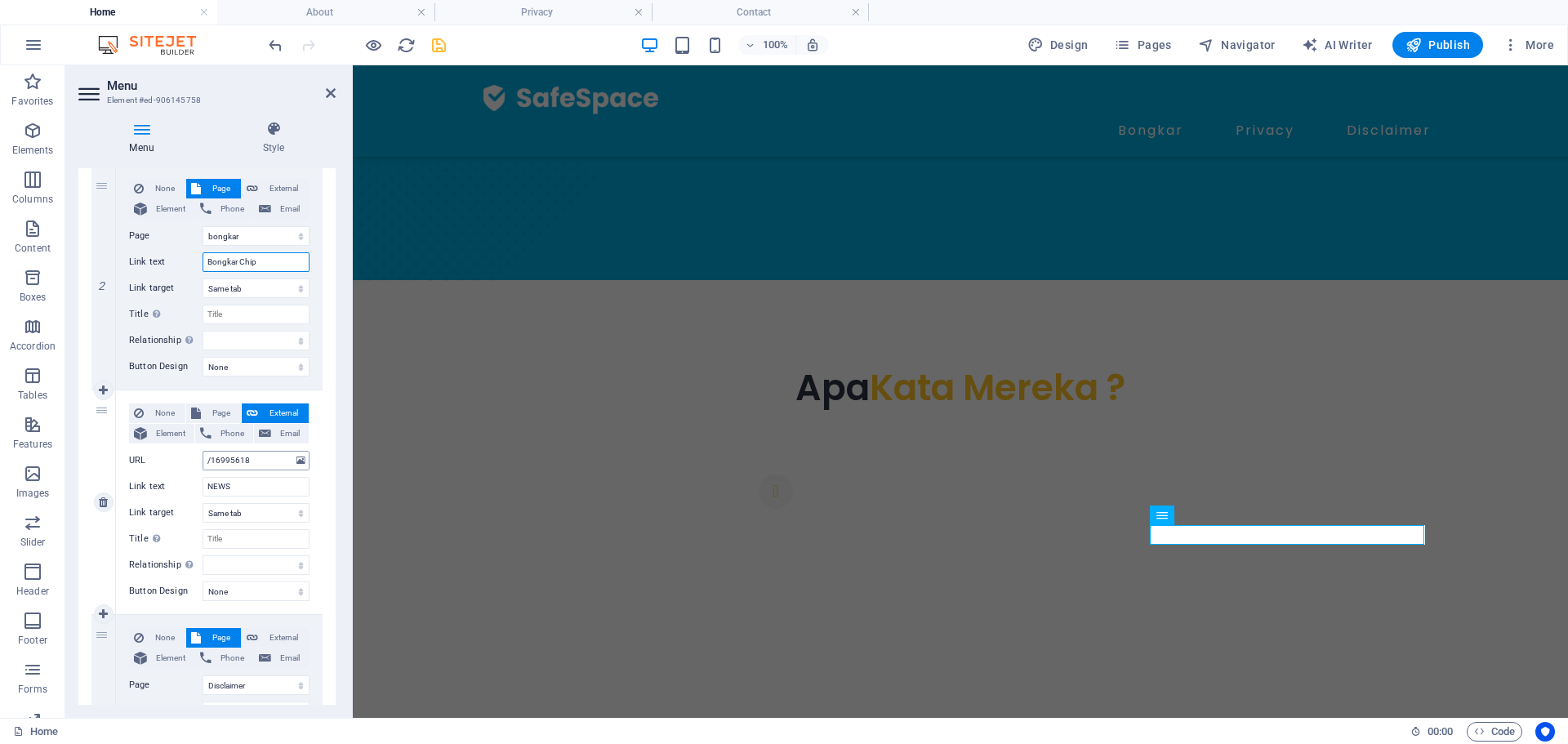
scroll to position [408, 0]
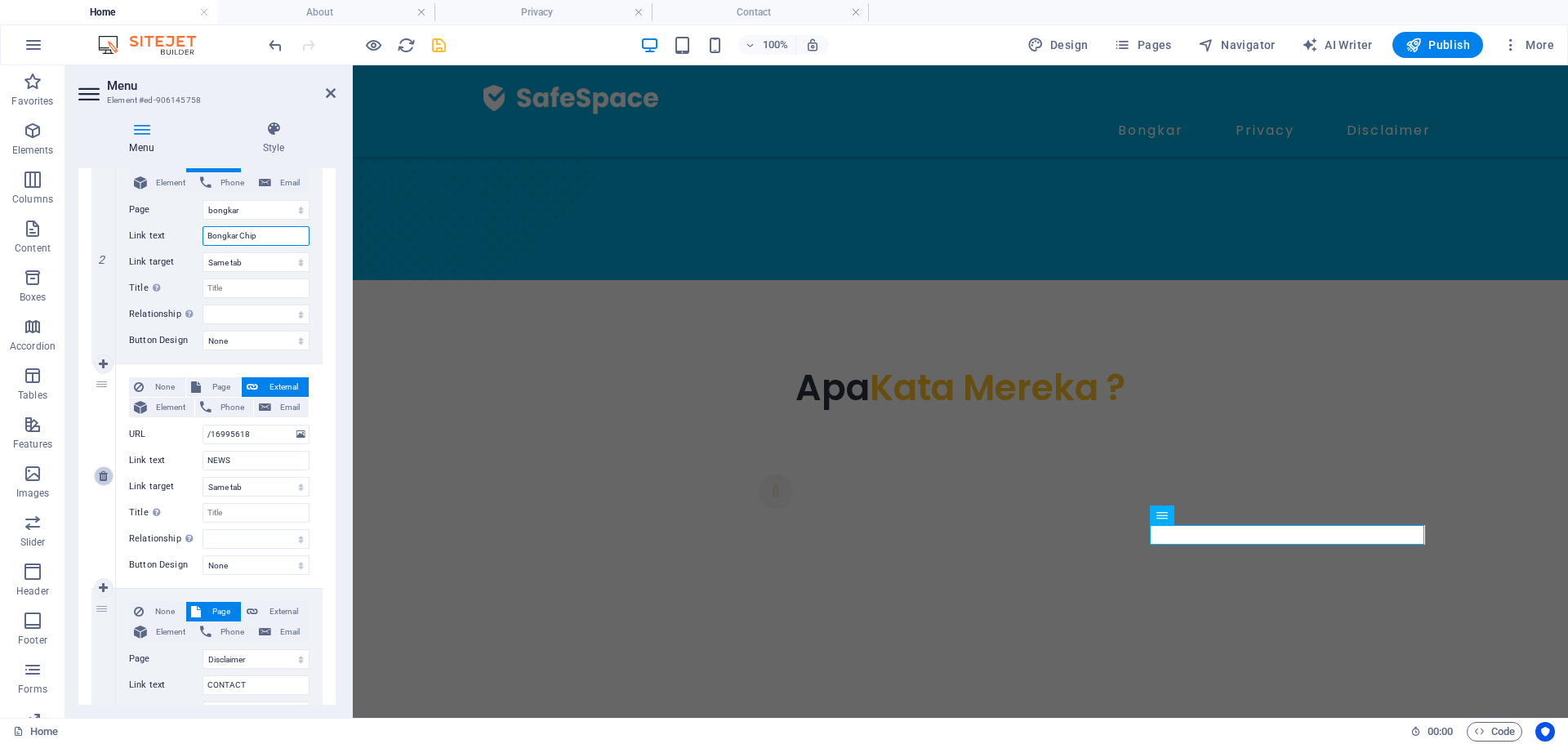
type input "Bongkar Chip"
click at [105, 472] on icon at bounding box center [103, 475] width 9 height 11
select select
select select "2"
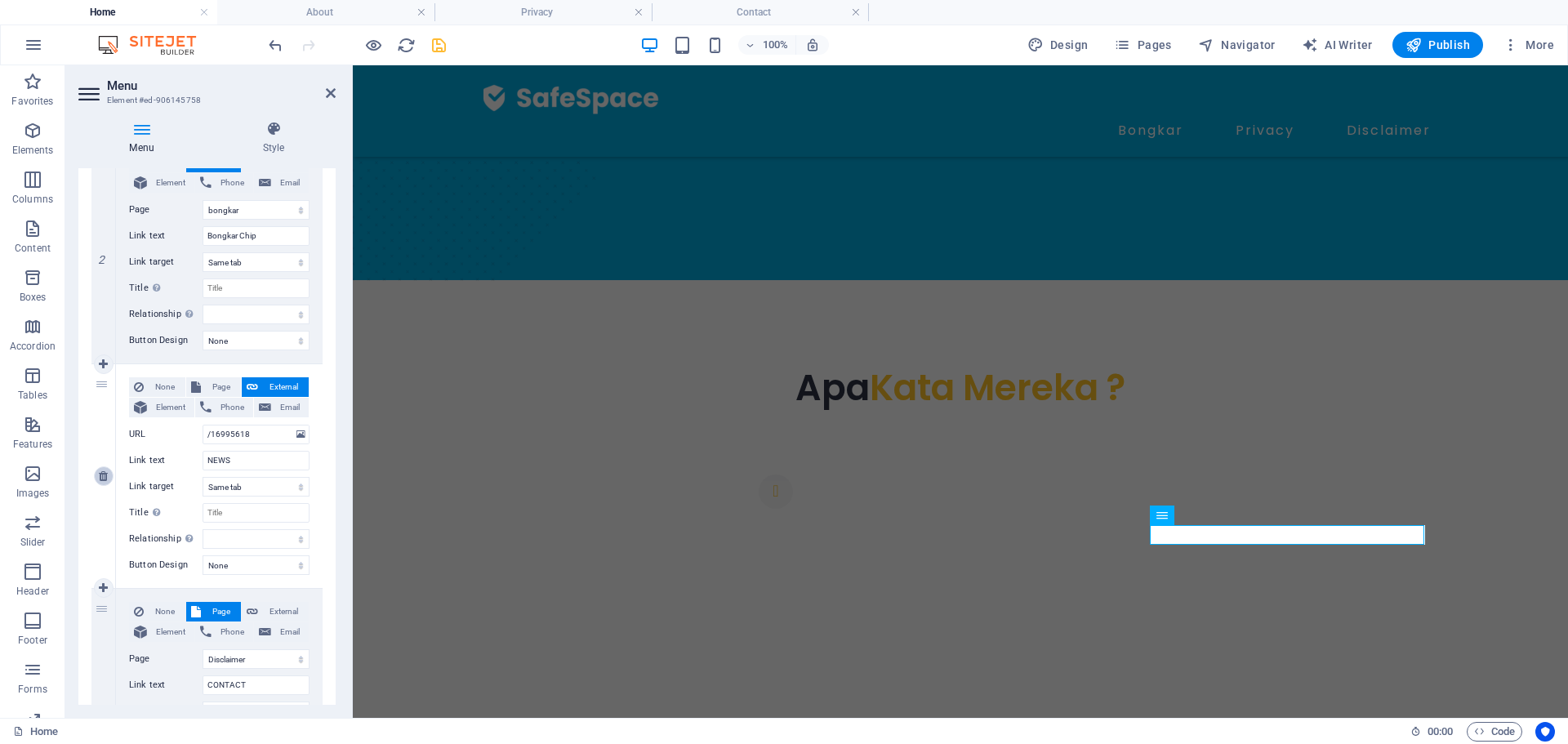
type input "CONTACT"
select select
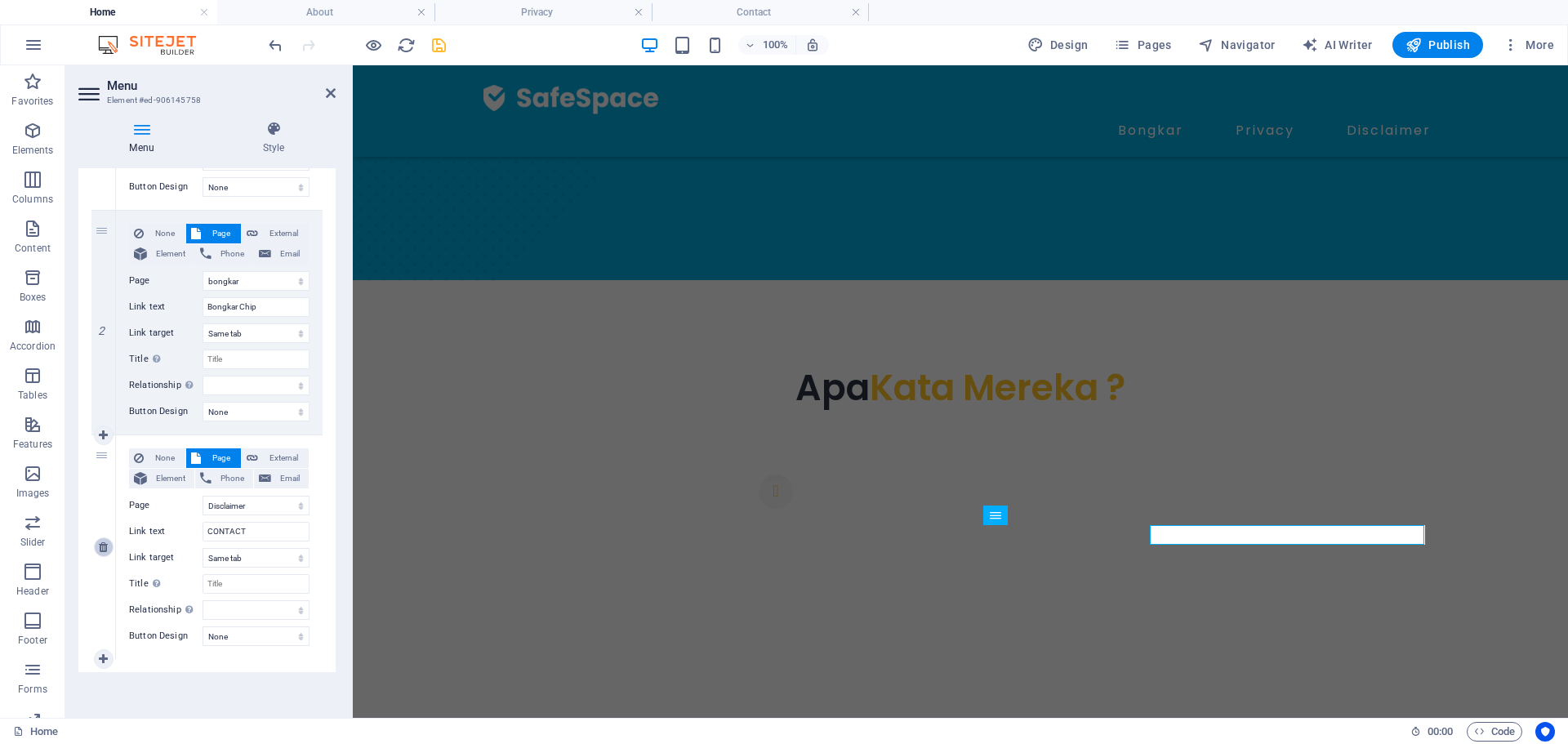
scroll to position [337, 0]
click at [103, 547] on icon at bounding box center [103, 547] width 9 height 11
select select
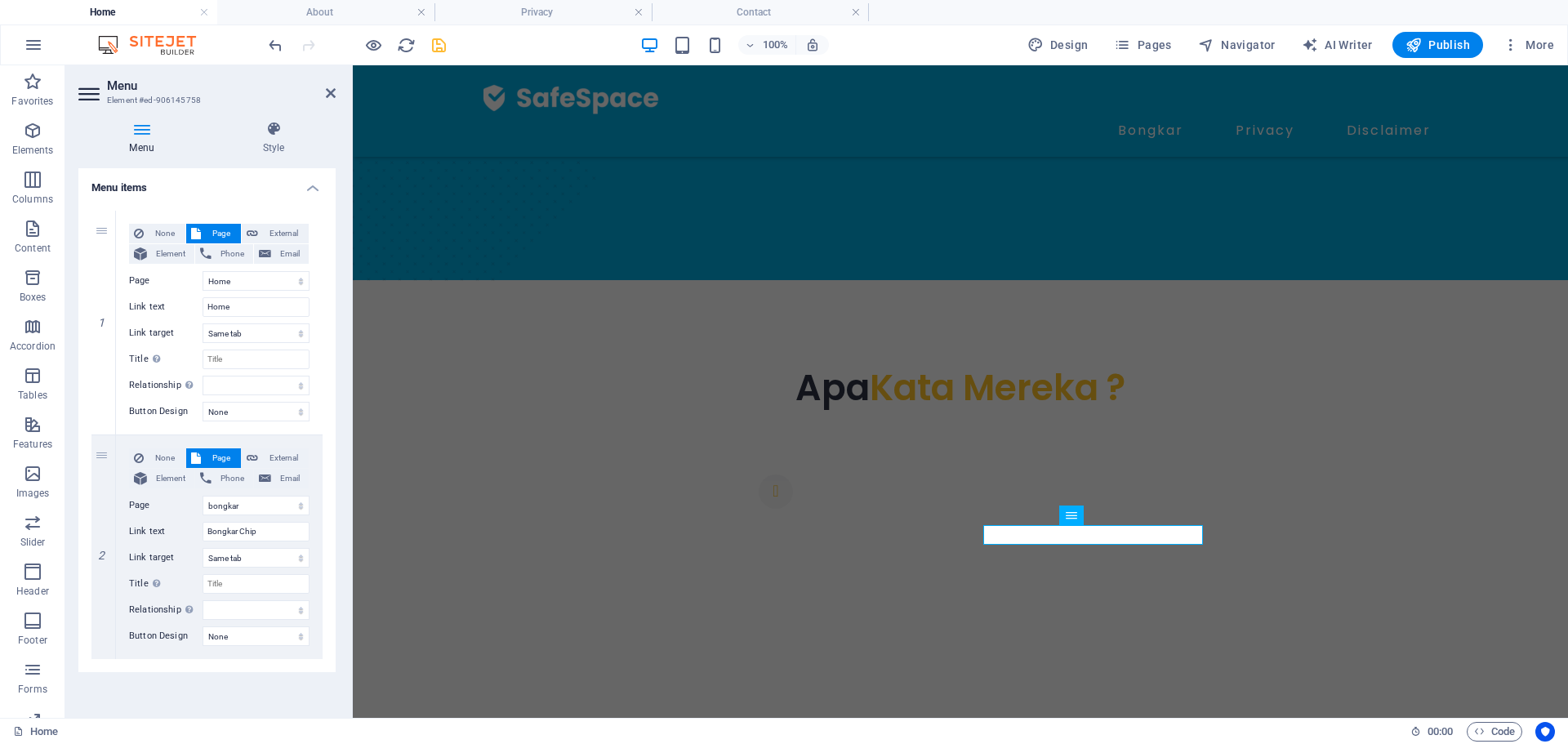
scroll to position [112, 0]
click at [326, 93] on icon at bounding box center [330, 93] width 9 height 13
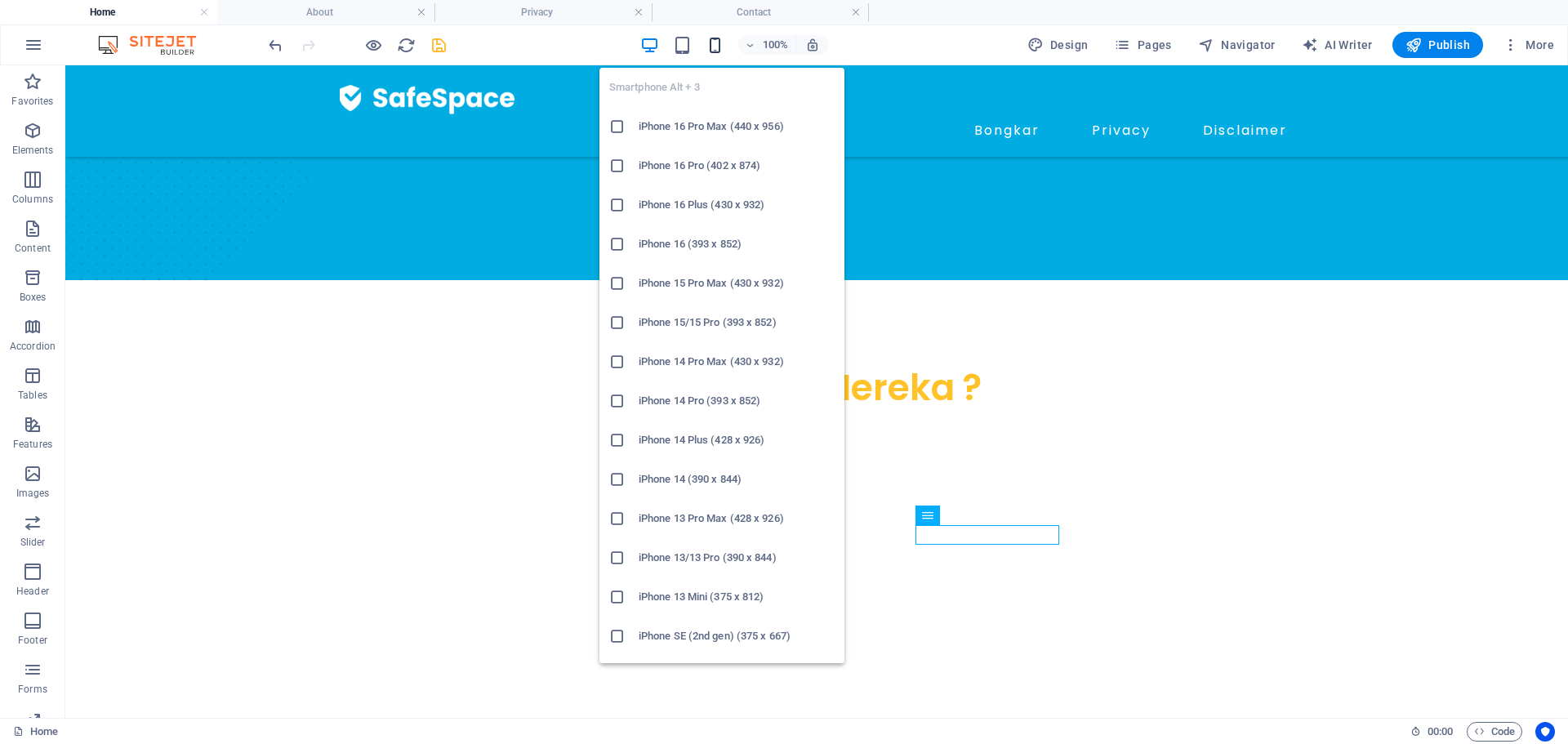
click at [714, 50] on icon "button" at bounding box center [715, 45] width 19 height 19
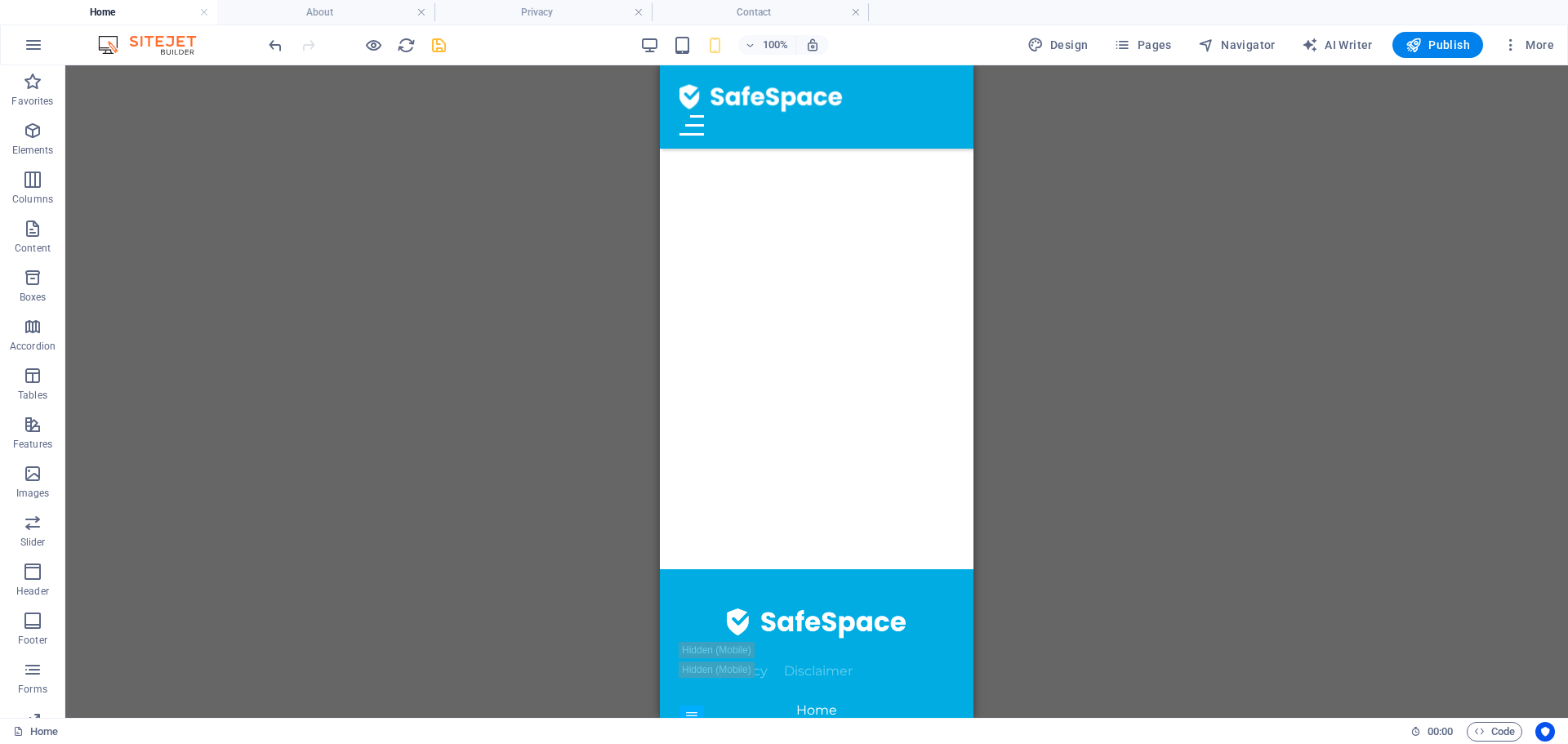
scroll to position [1119, 0]
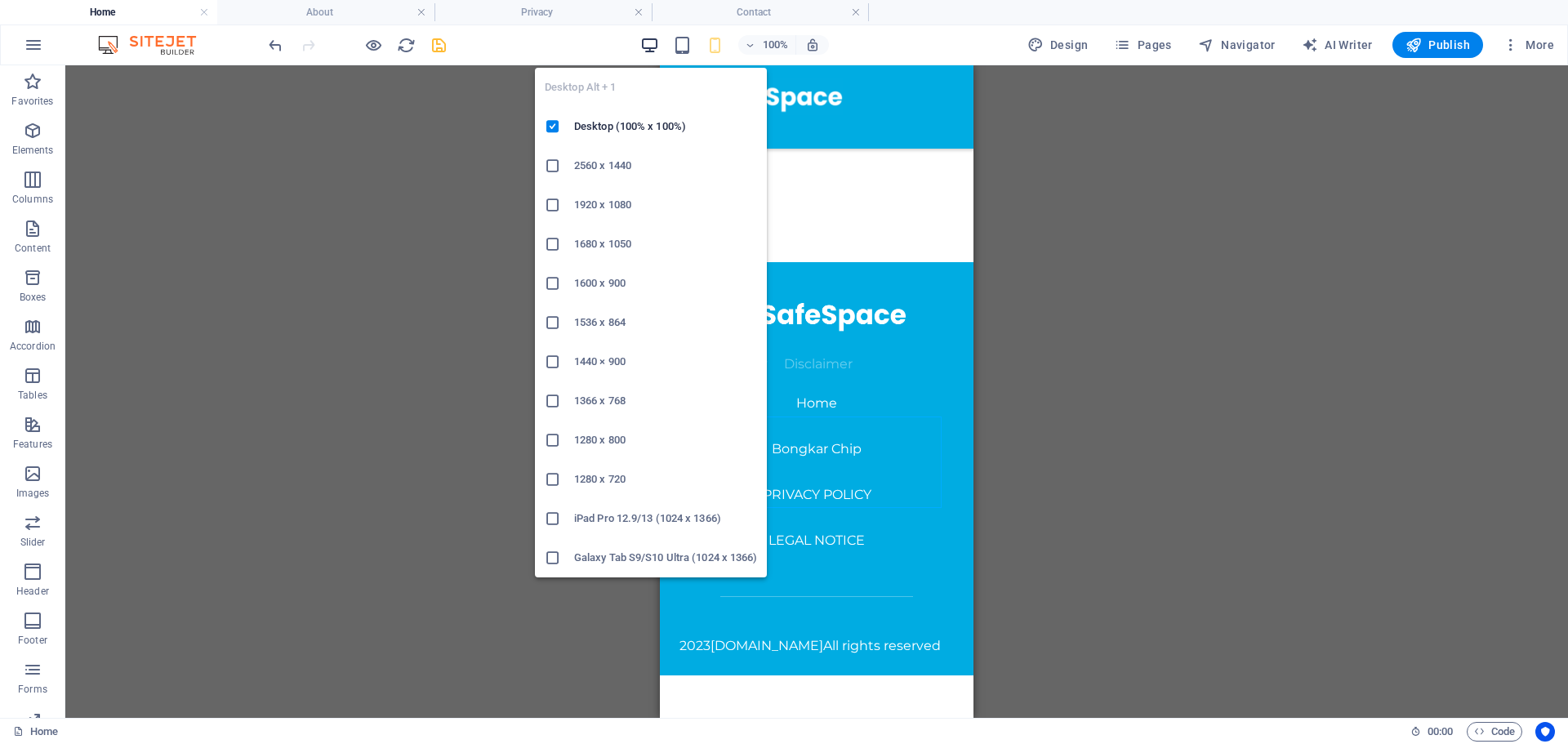
click at [645, 38] on icon "button" at bounding box center [650, 45] width 19 height 19
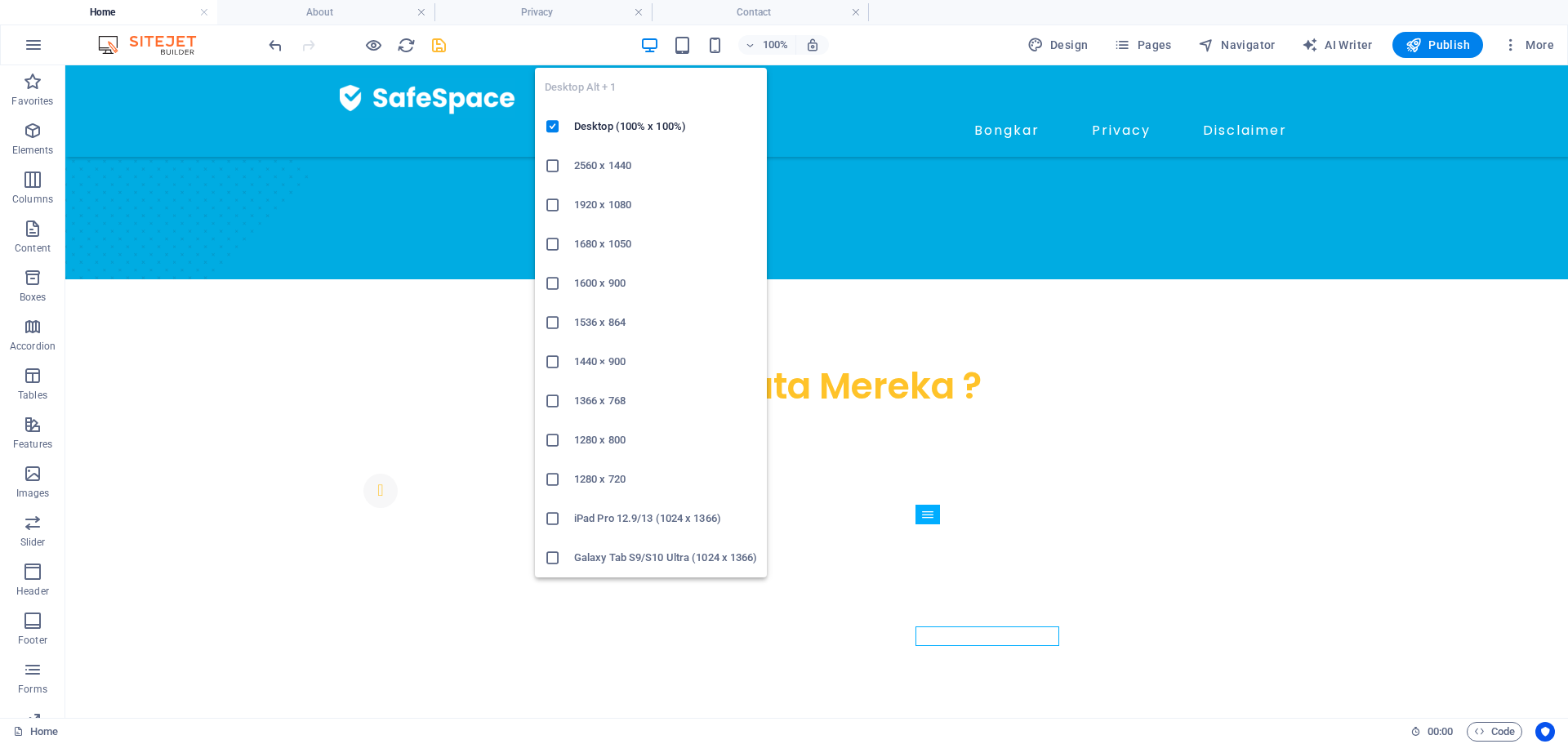
scroll to position [814, 0]
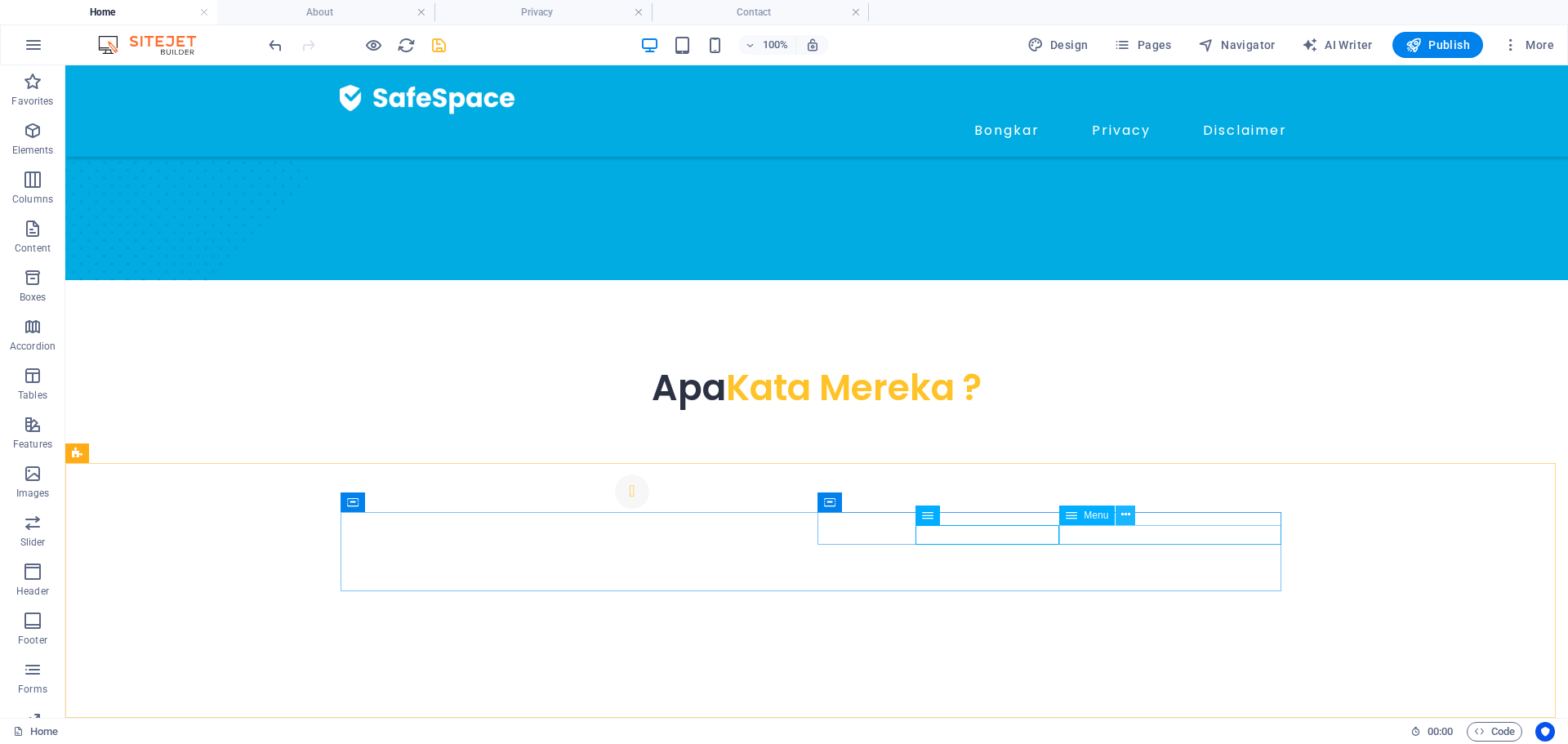
click at [1132, 523] on button at bounding box center [1125, 515] width 20 height 20
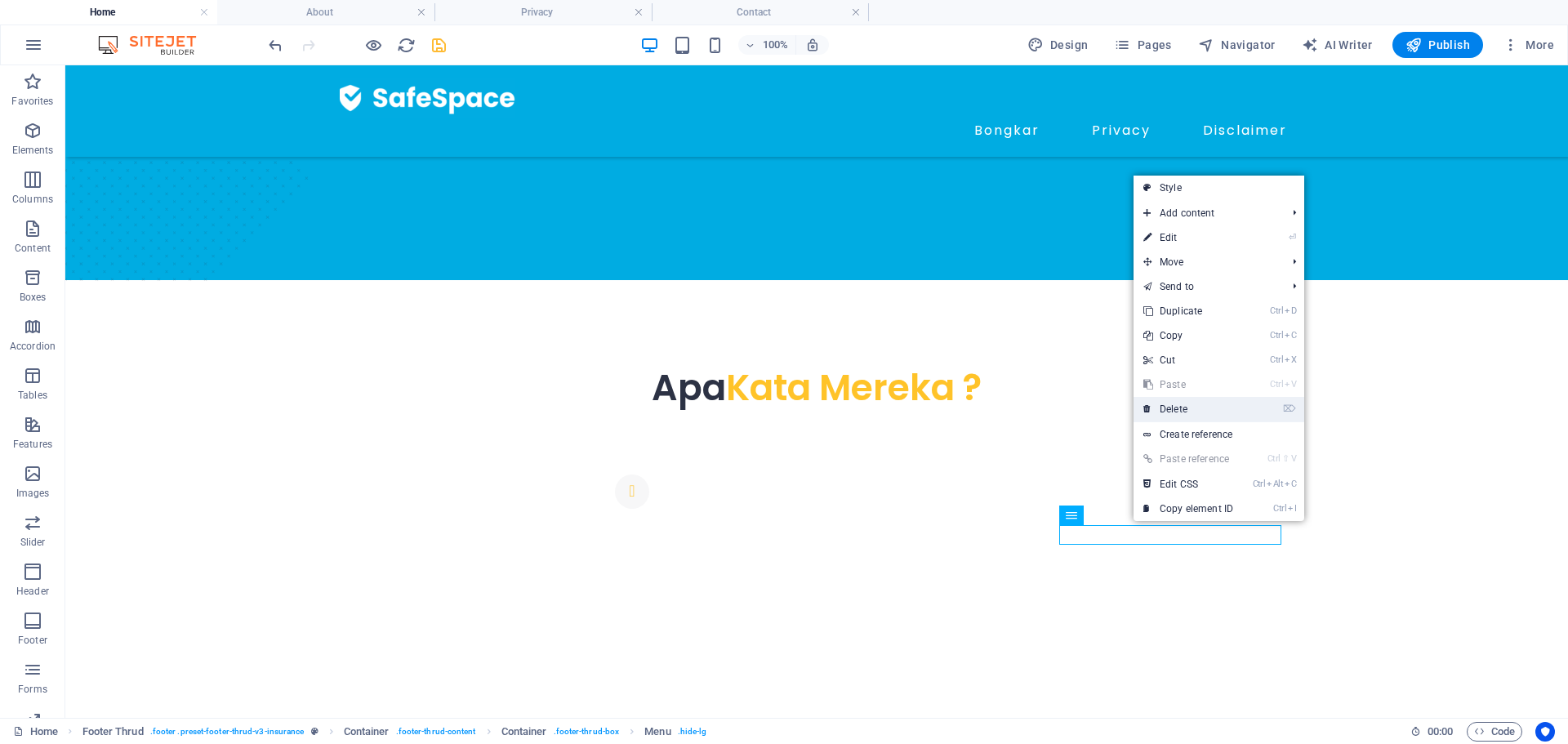
click at [1187, 414] on link "⌦ Delete" at bounding box center [1187, 408] width 109 height 25
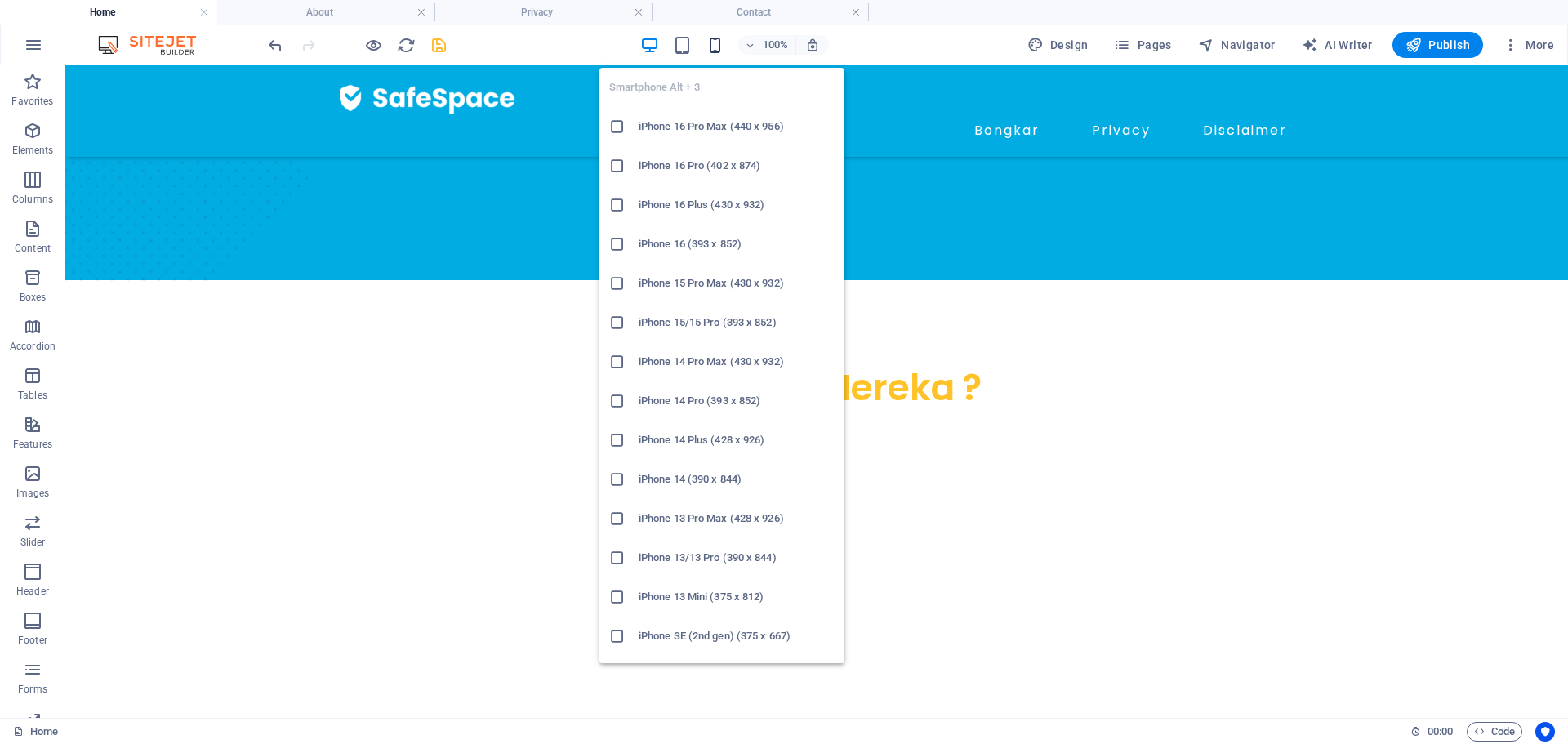
click at [711, 45] on icon "button" at bounding box center [715, 45] width 19 height 19
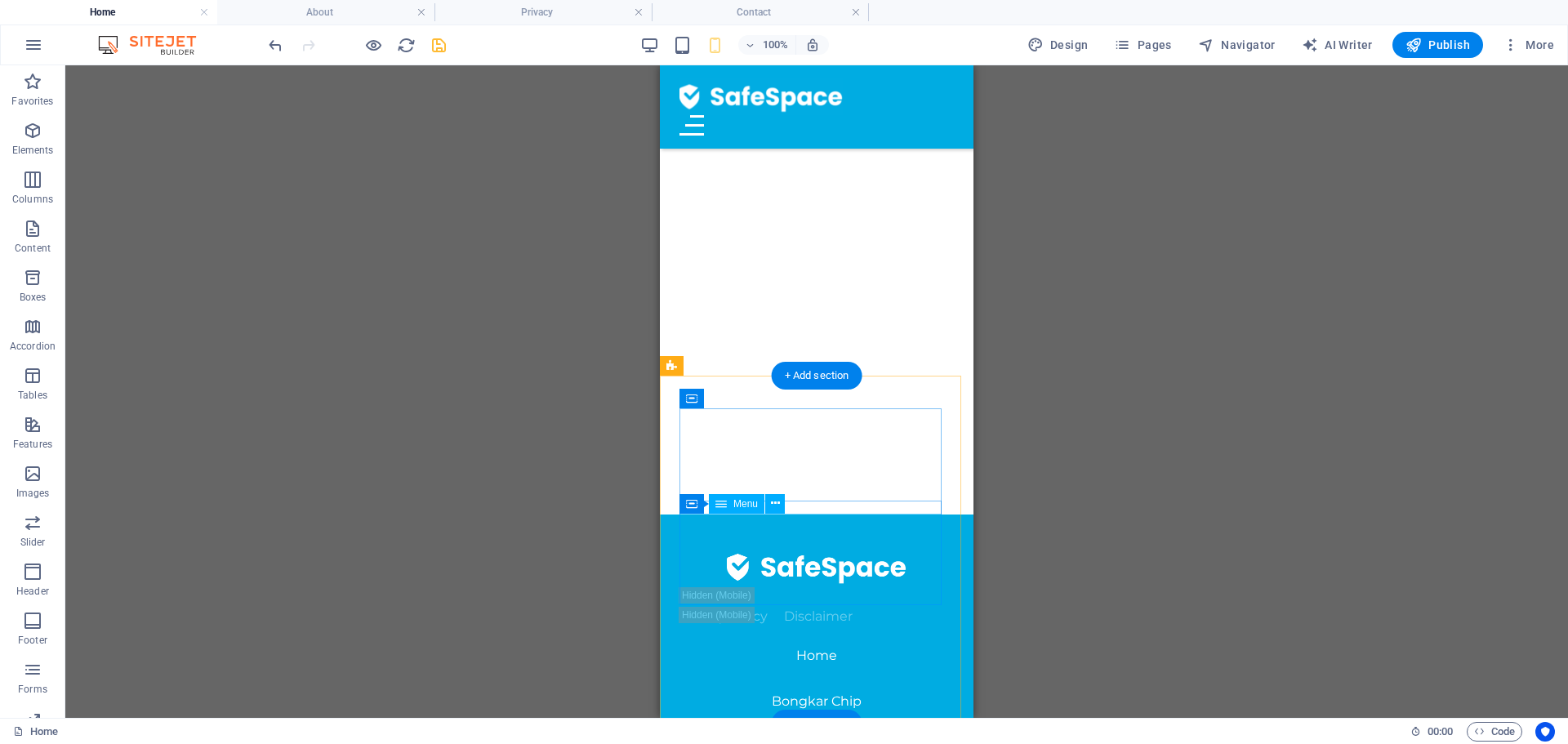
scroll to position [1028, 0]
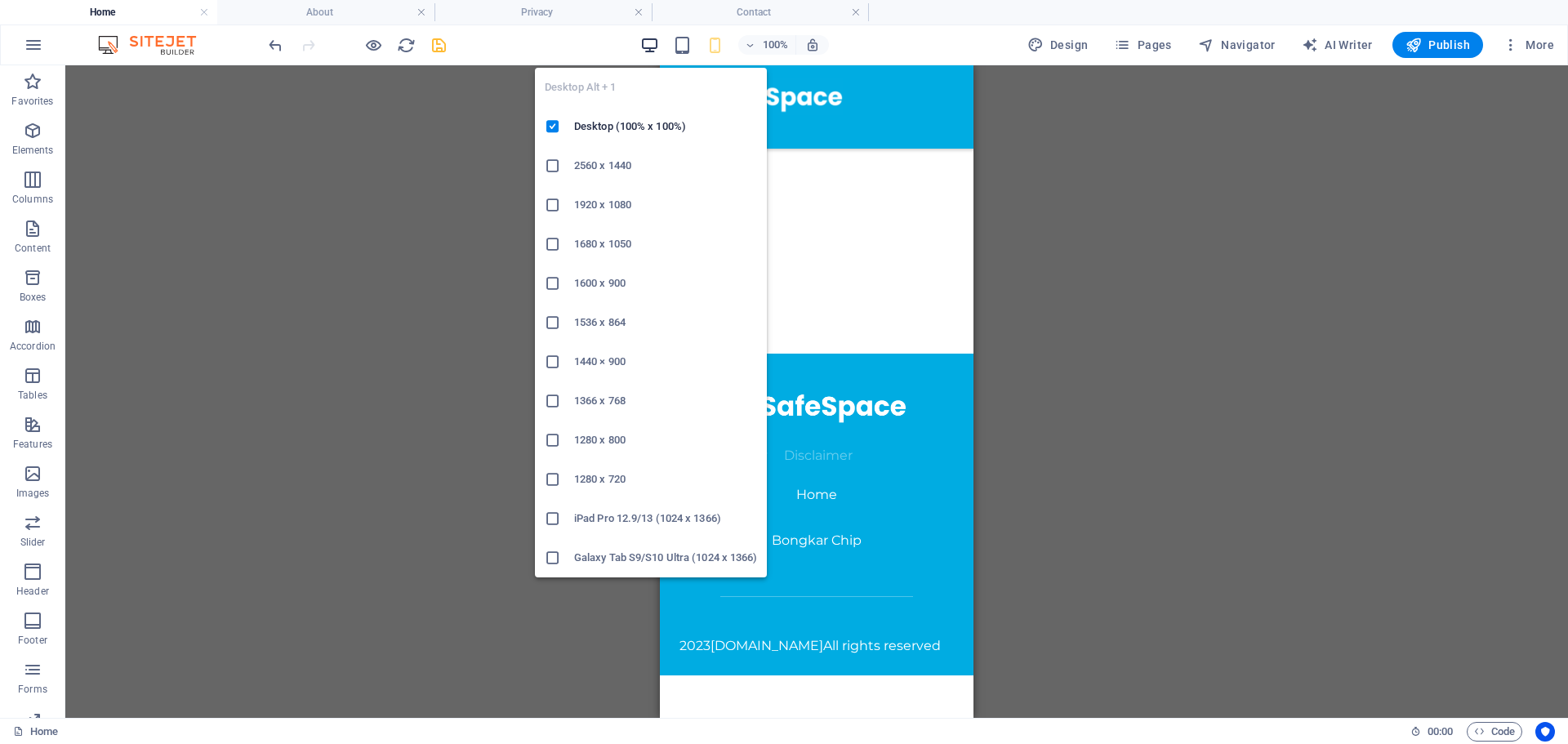
click at [657, 39] on icon "button" at bounding box center [650, 45] width 19 height 19
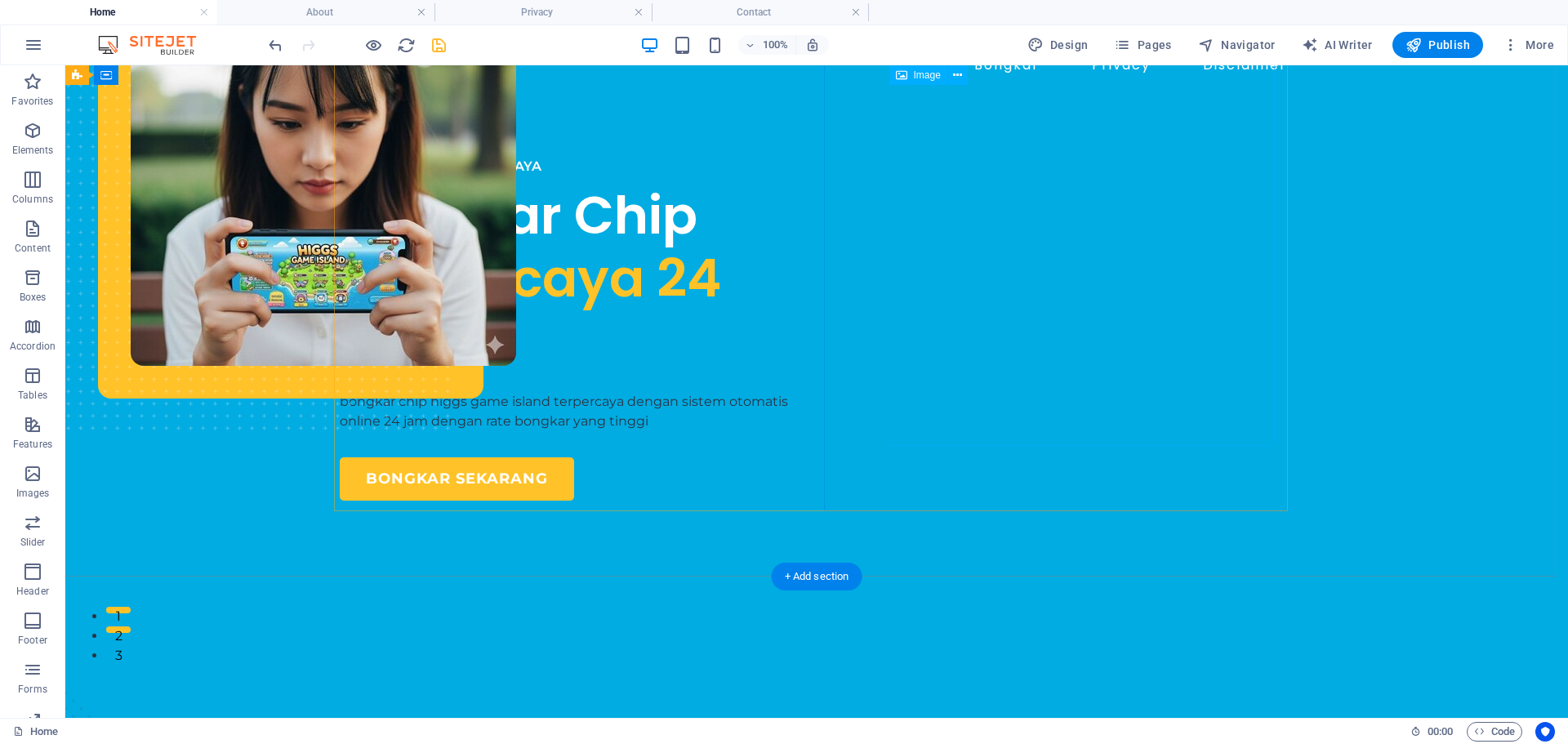
scroll to position [0, 0]
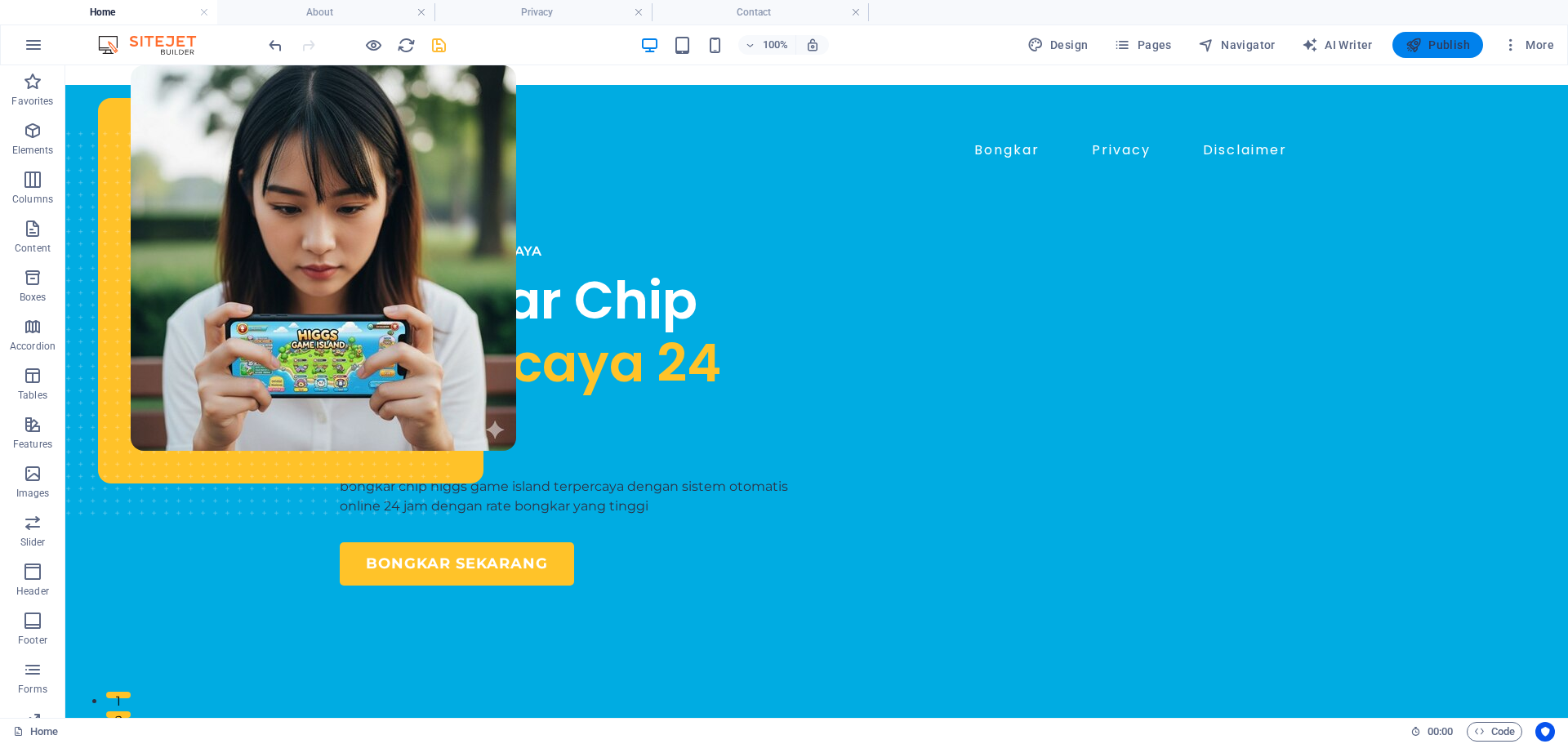
click at [1449, 43] on span "Publish" at bounding box center [1437, 45] width 64 height 16
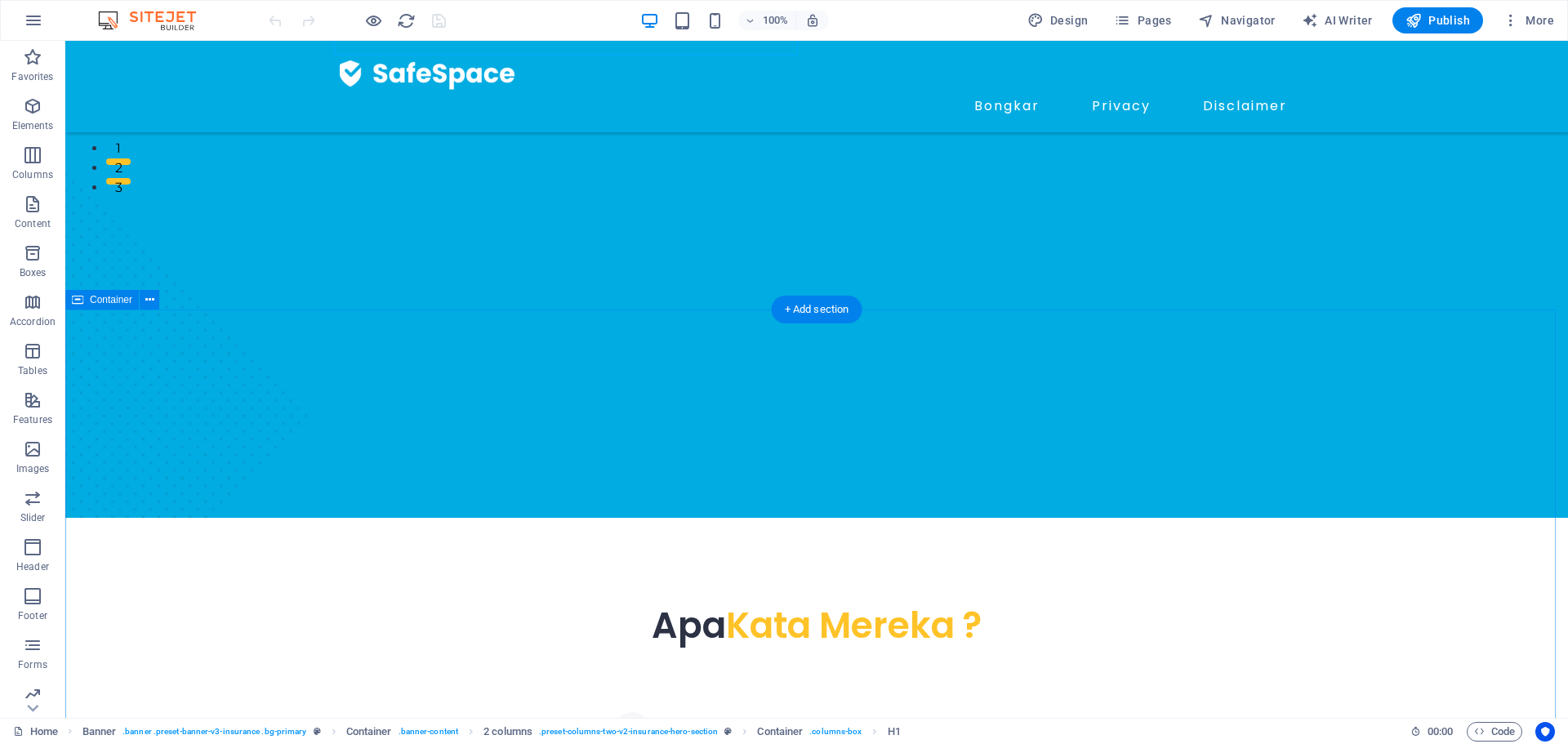
scroll to position [735, 0]
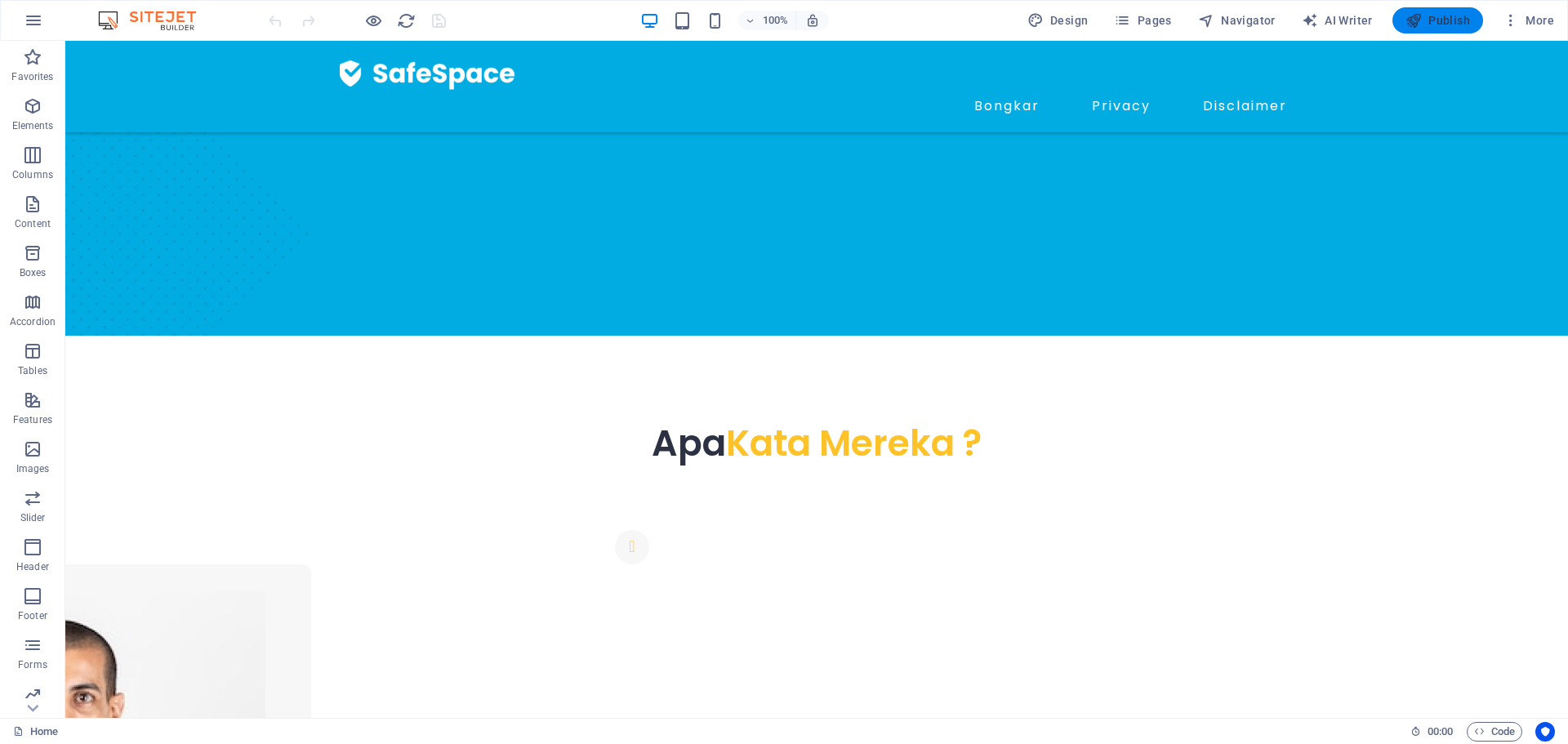
click at [1432, 27] on span "Publish" at bounding box center [1437, 20] width 64 height 16
